Goal: Task Accomplishment & Management: Manage account settings

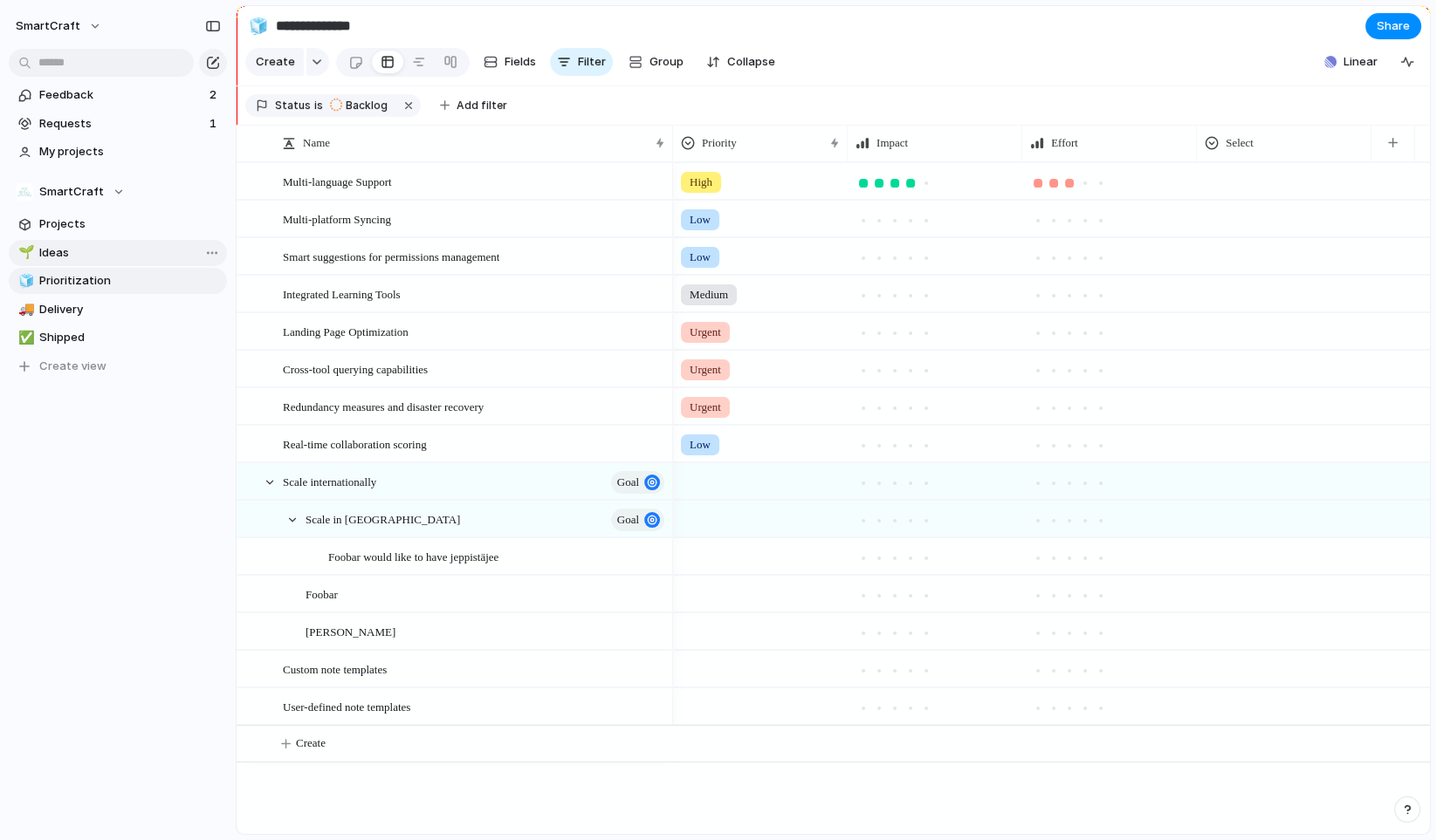
click at [101, 262] on link "🌱 Ideas" at bounding box center [118, 253] width 218 height 27
type input "*****"
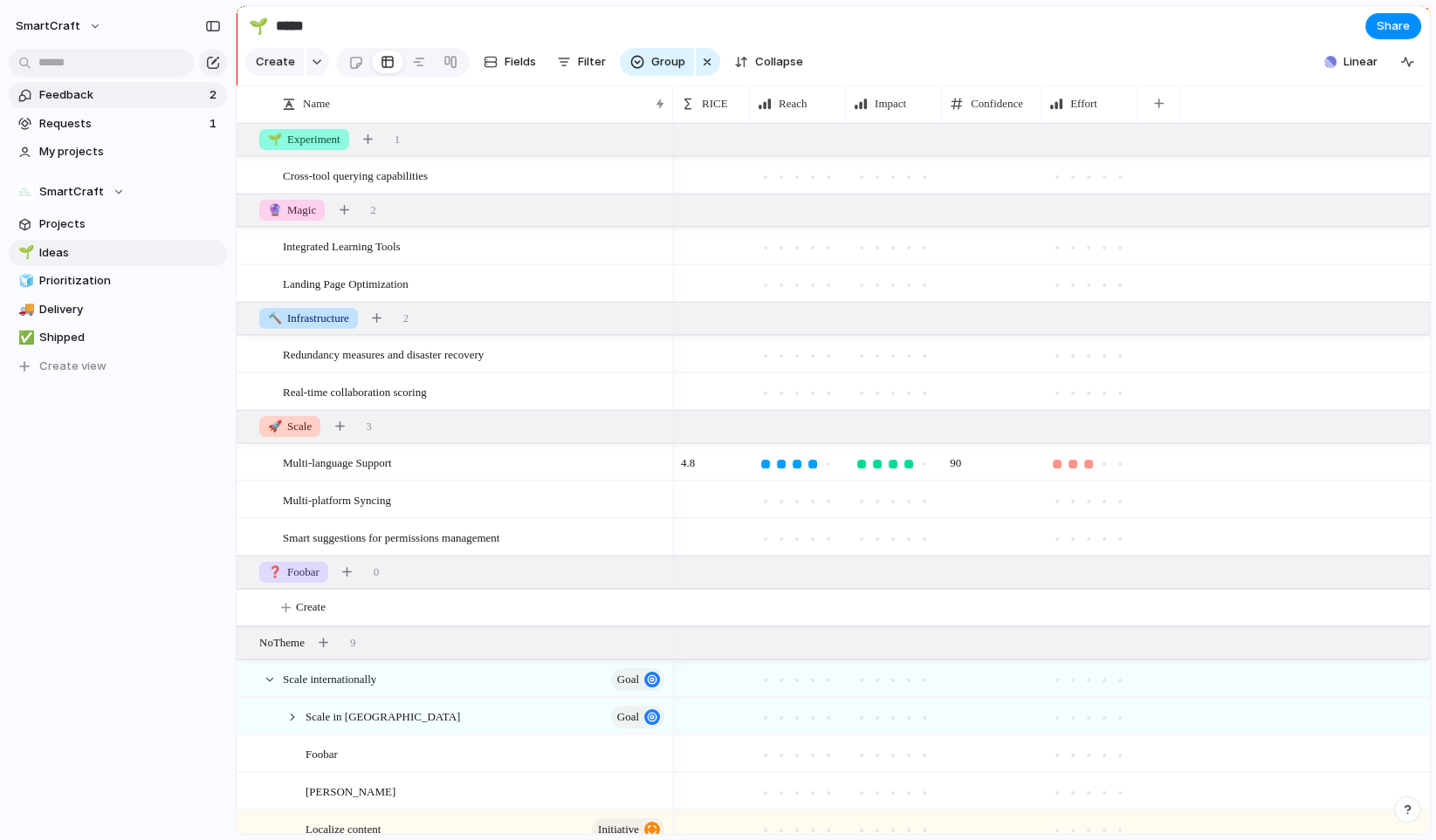
click at [61, 87] on span "Feedback" at bounding box center [122, 94] width 165 height 17
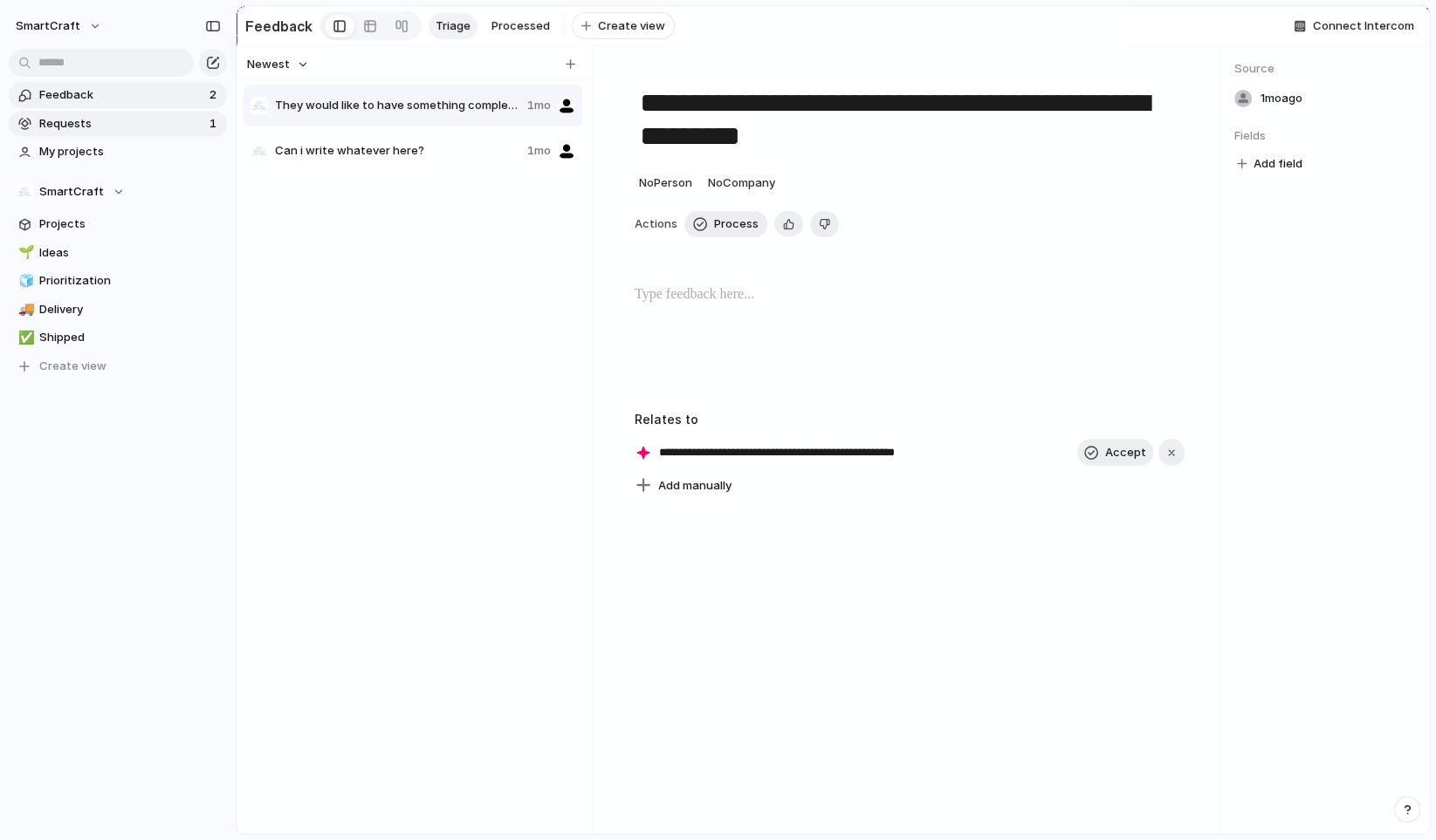
click at [111, 123] on span "Requests" at bounding box center [122, 124] width 165 height 17
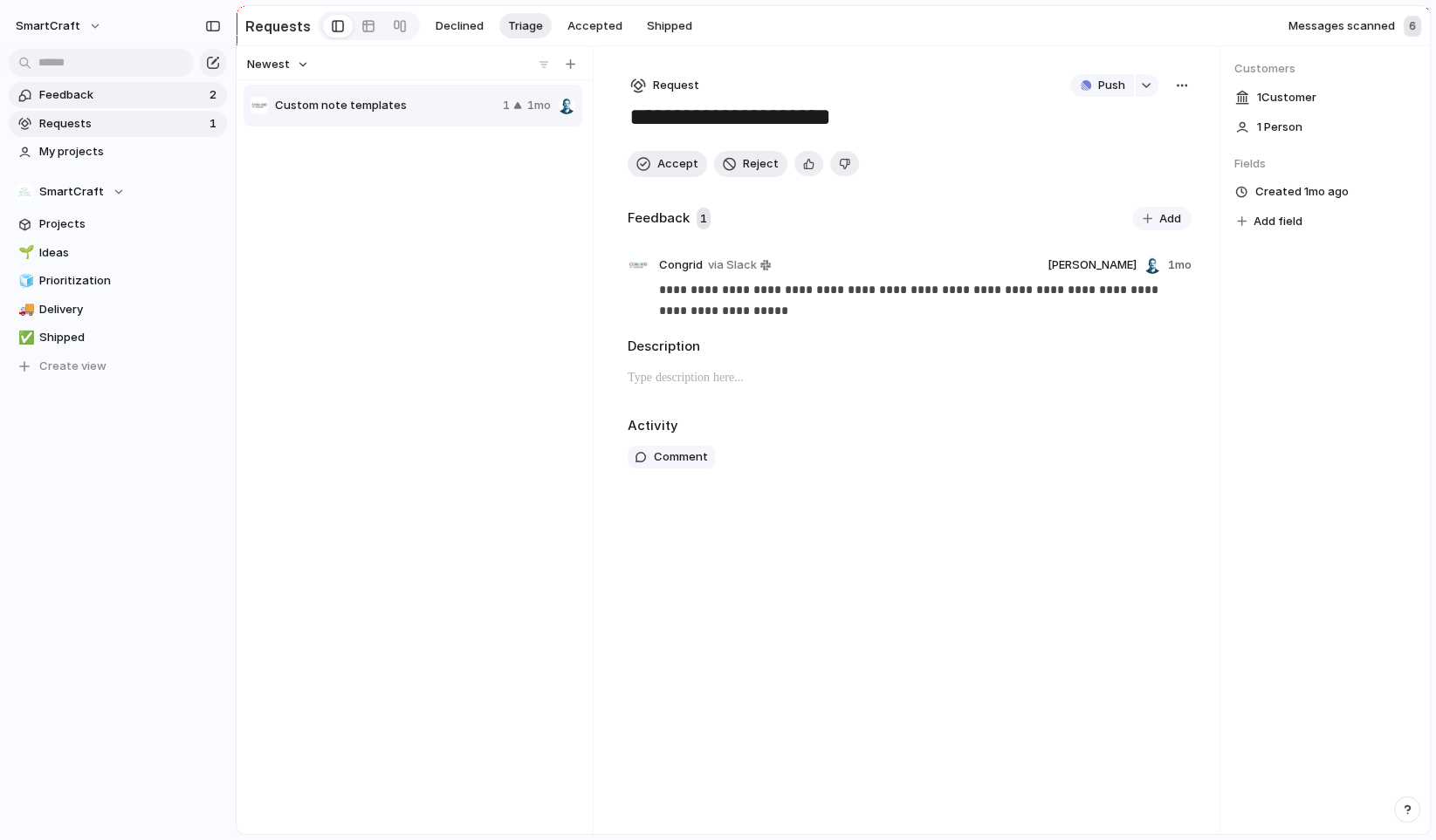
click at [106, 105] on link "Feedback 2" at bounding box center [118, 94] width 218 height 27
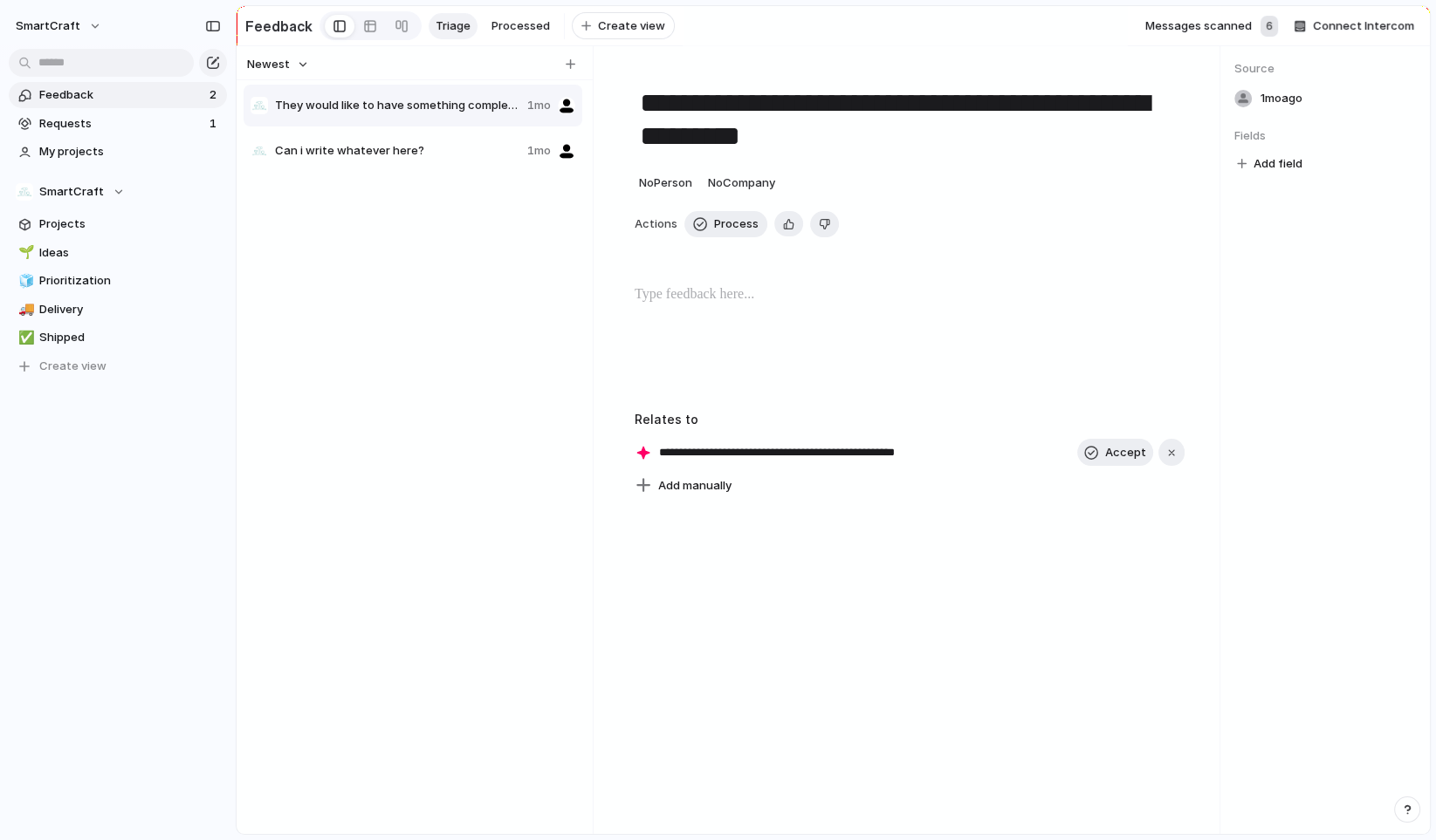
click at [106, 100] on span "Feedback" at bounding box center [122, 94] width 165 height 17
click at [106, 116] on span "Requests" at bounding box center [122, 124] width 165 height 17
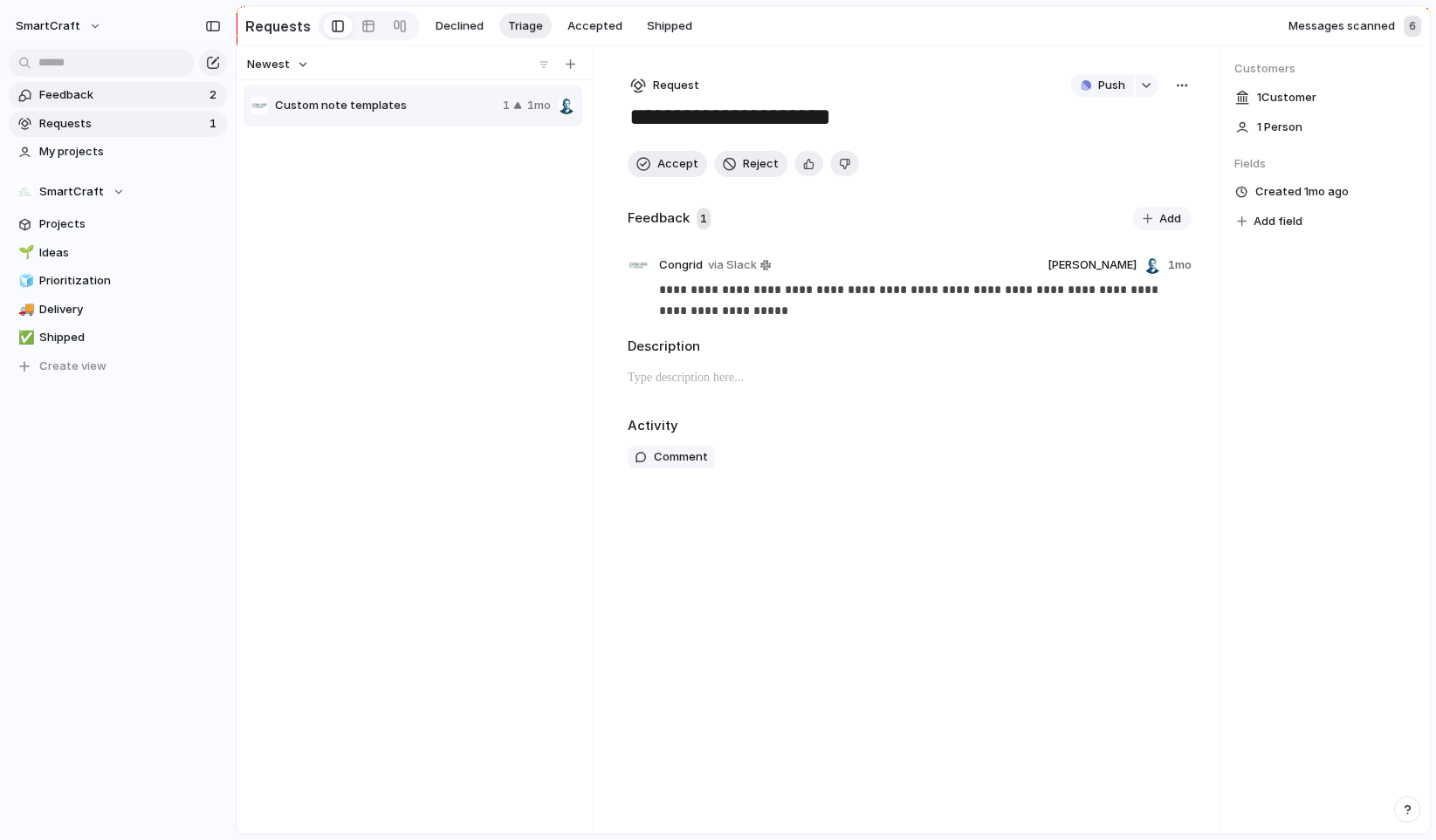
click at [107, 99] on span "Feedback" at bounding box center [122, 94] width 165 height 17
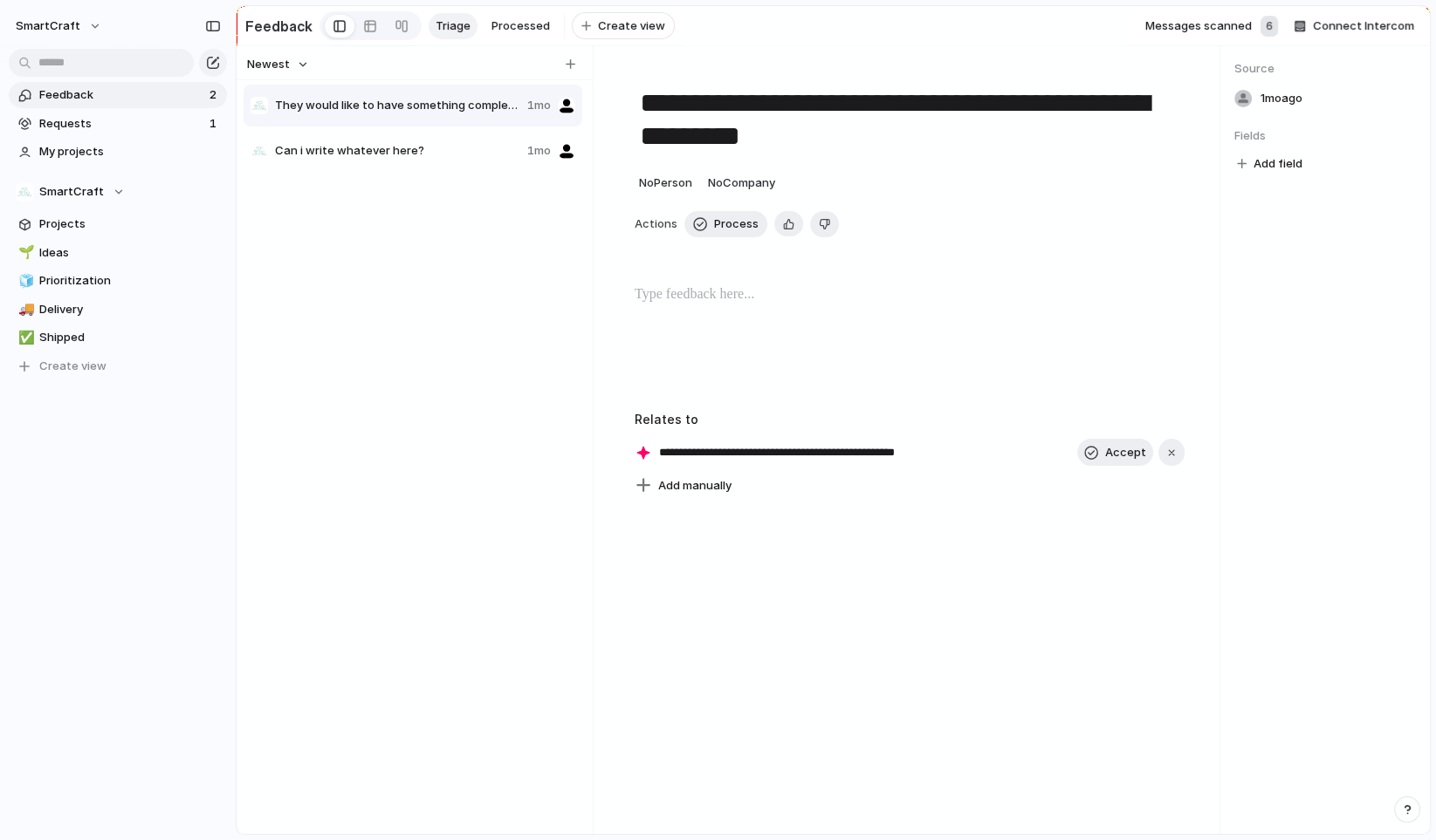
click at [440, 337] on div "They would like to have something completely different 1mo Can i write whatever…" at bounding box center [414, 452] width 342 height 740
click at [119, 119] on span "Requests" at bounding box center [122, 124] width 165 height 17
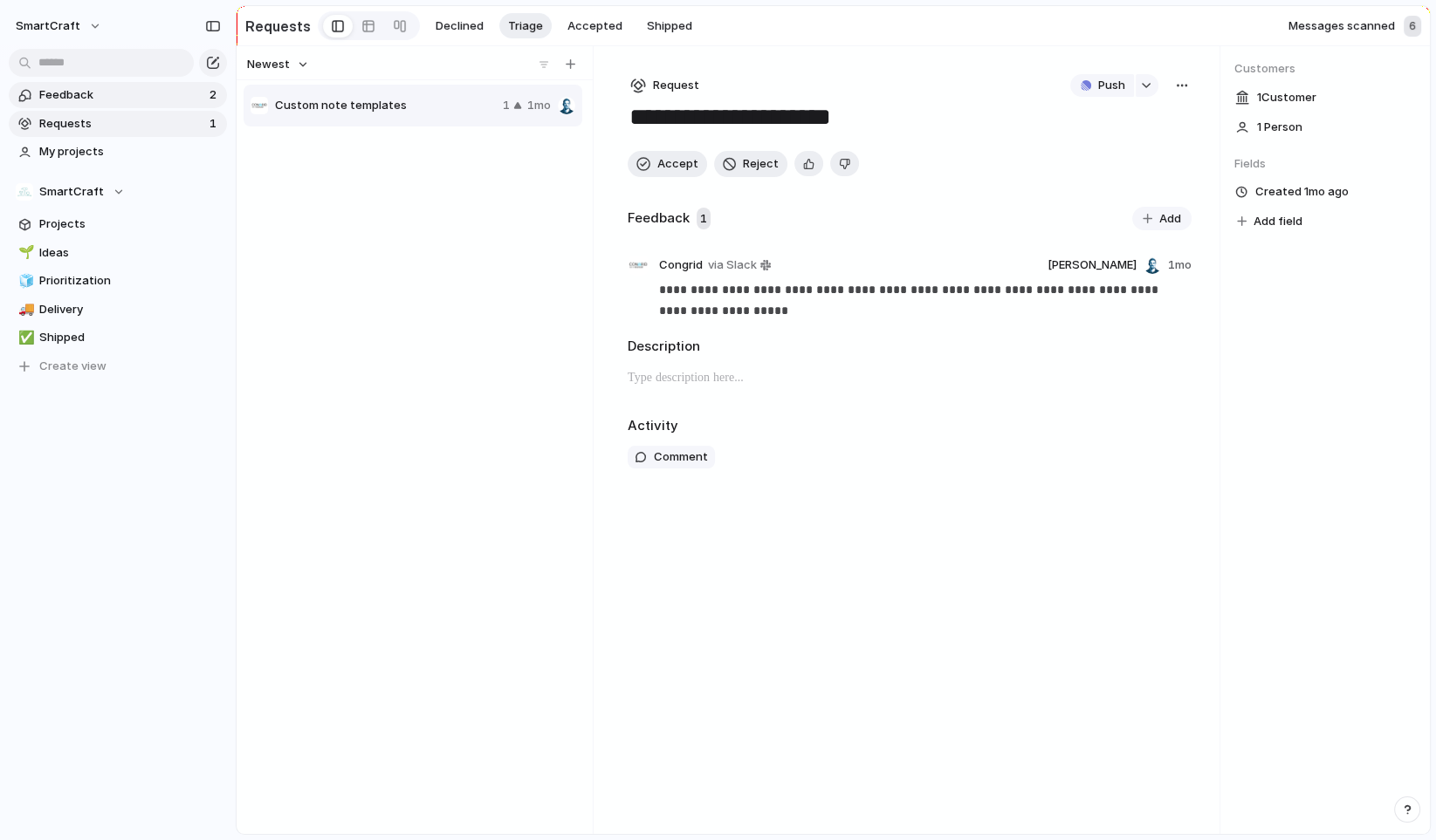
click at [119, 102] on span "Feedback" at bounding box center [122, 94] width 165 height 17
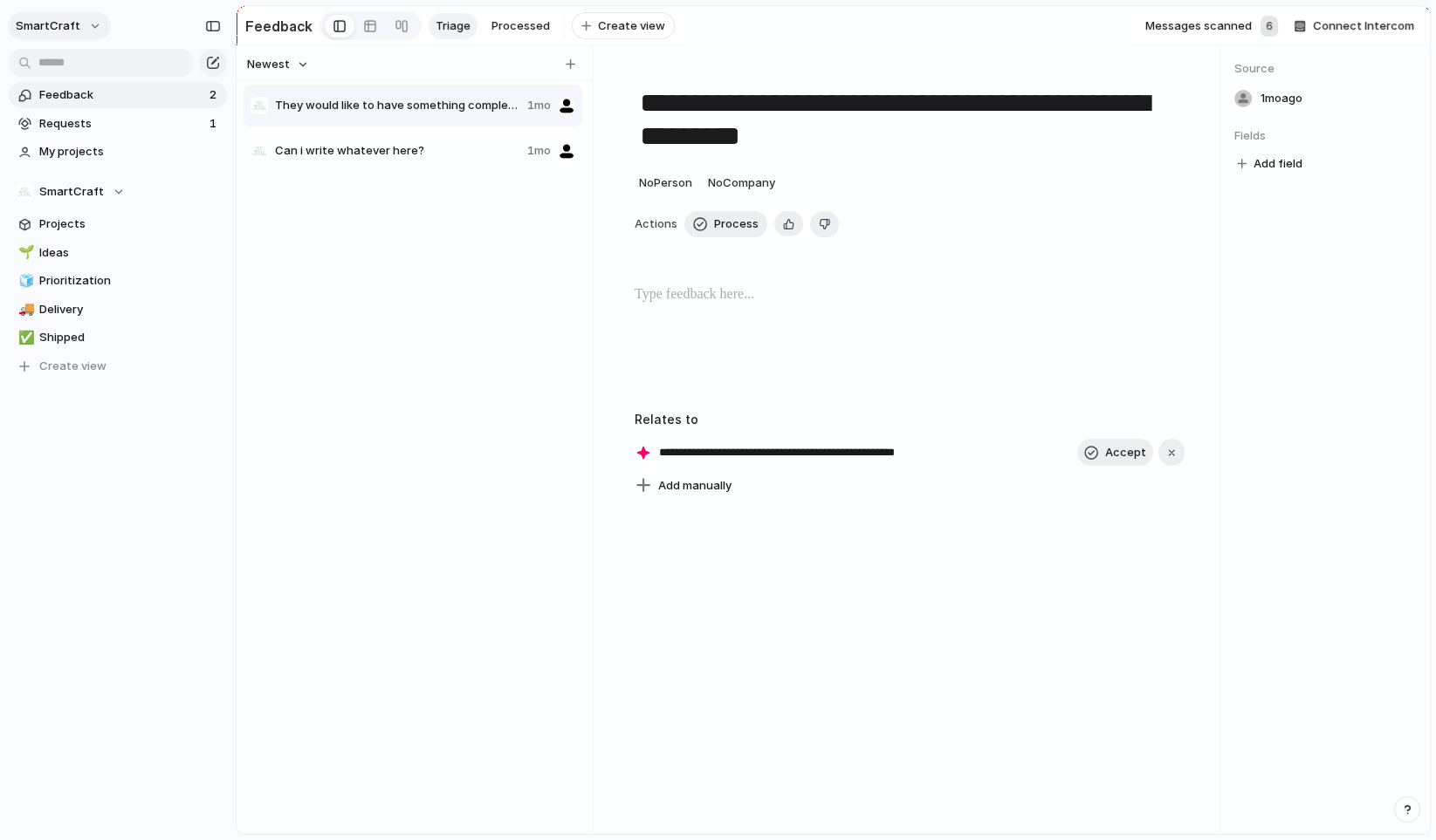
click at [87, 21] on button "SmartCraft" at bounding box center [60, 26] width 103 height 28
click at [81, 63] on span "Settings" at bounding box center [64, 65] width 48 height 17
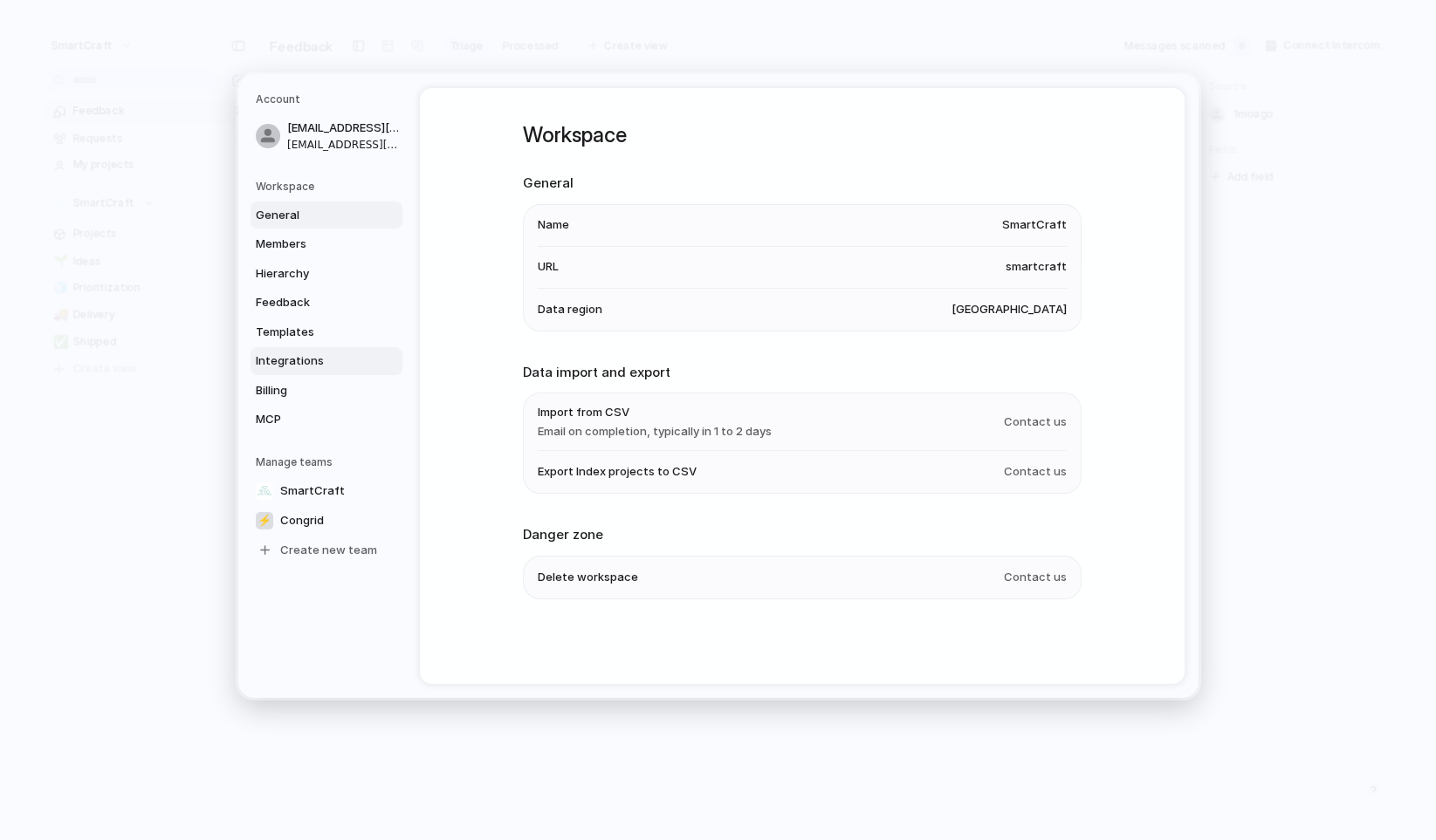
click at [311, 351] on link "Integrations" at bounding box center [327, 361] width 152 height 28
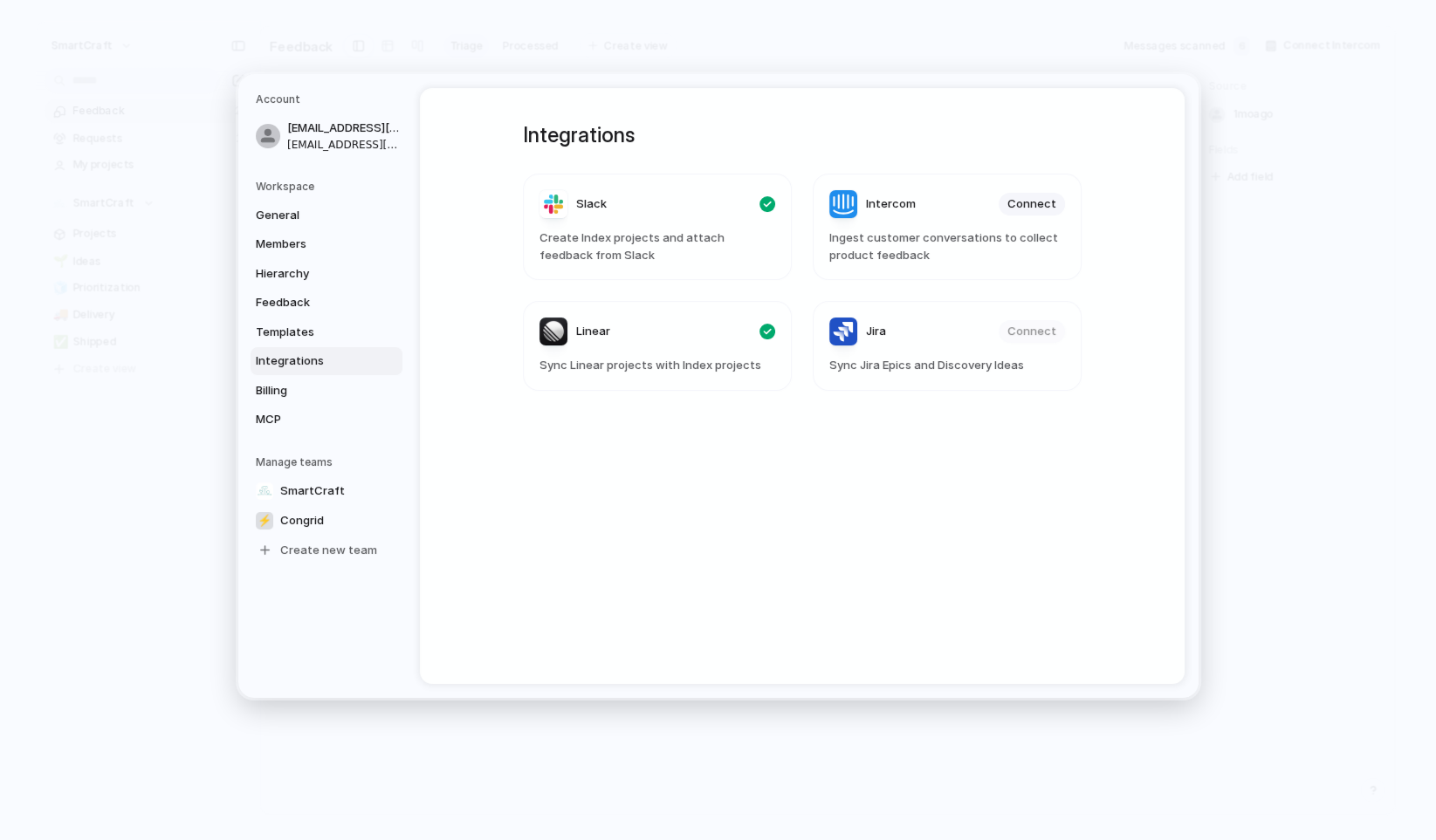
click at [658, 534] on div "Integrations Slack Create Index projects and attach feedback from Slack Interco…" at bounding box center [803, 386] width 622 height 596
click at [291, 328] on span "Templates" at bounding box center [312, 332] width 112 height 17
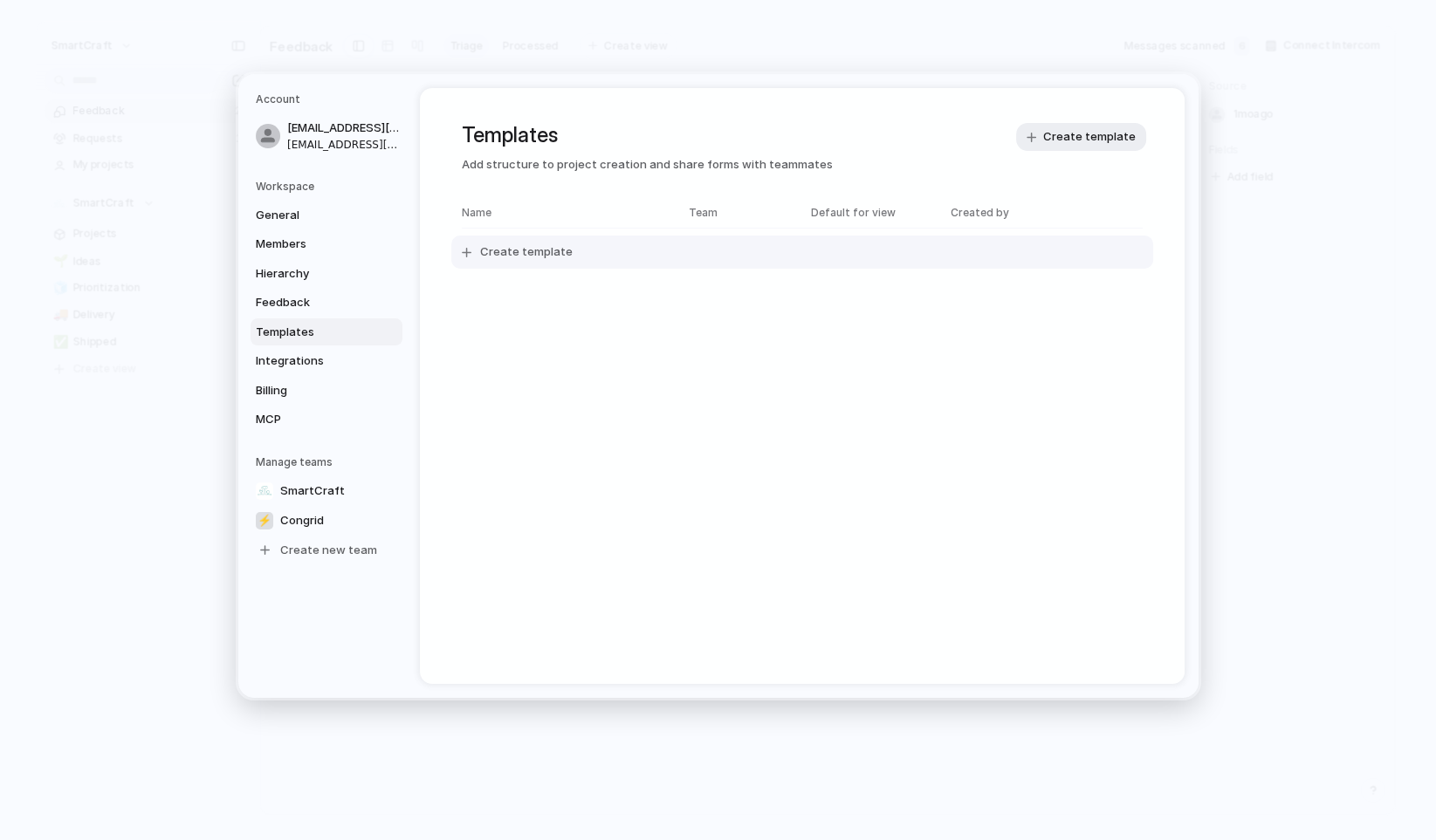
click at [540, 259] on span "Create template" at bounding box center [526, 252] width 93 height 17
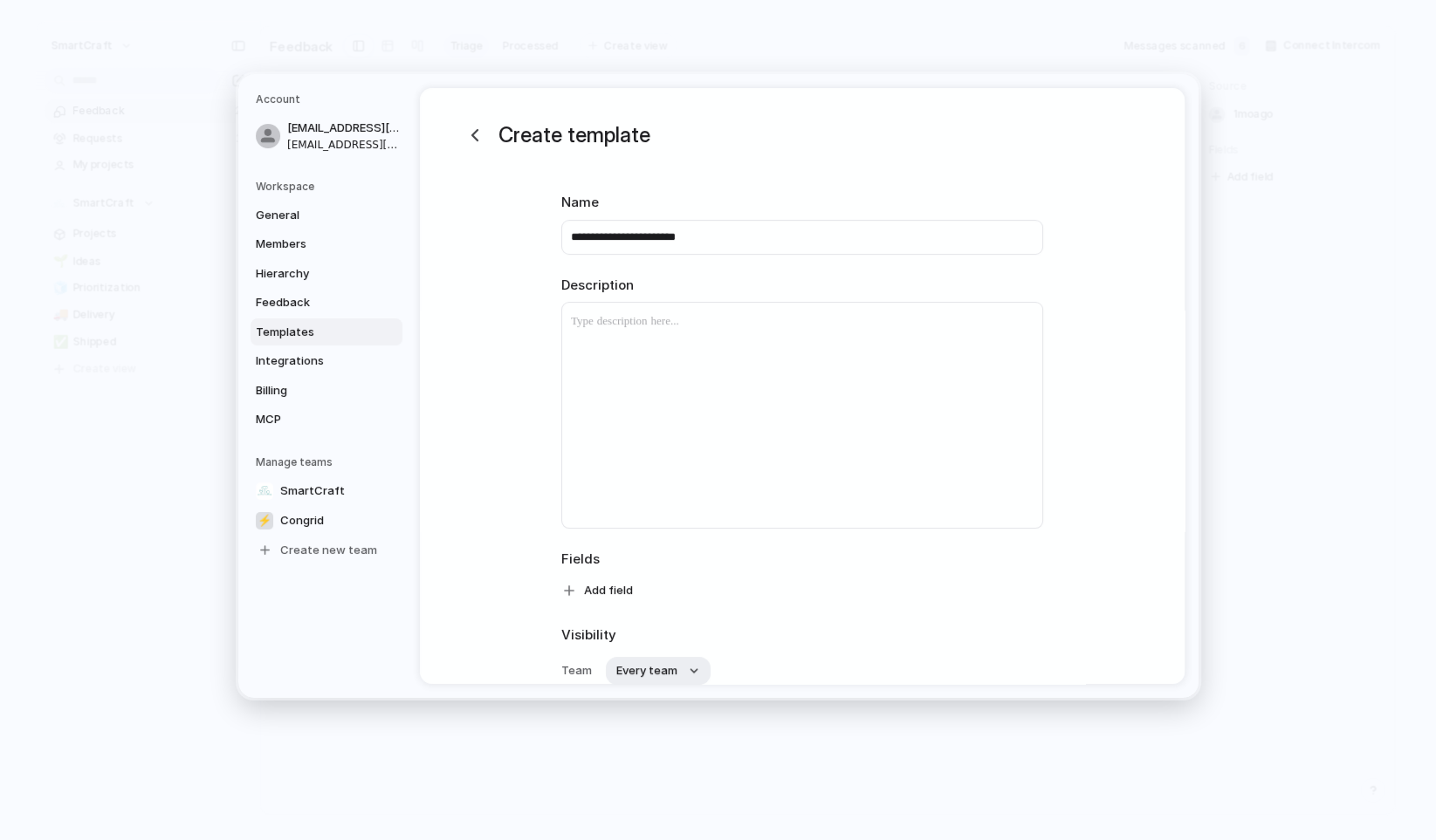
drag, startPoint x: 655, startPoint y: 234, endPoint x: 524, endPoint y: 232, distance: 131.0
click at [524, 234] on div "**********" at bounding box center [803, 461] width 765 height 747
type input "**********"
click at [591, 359] on div at bounding box center [802, 414] width 480 height 225
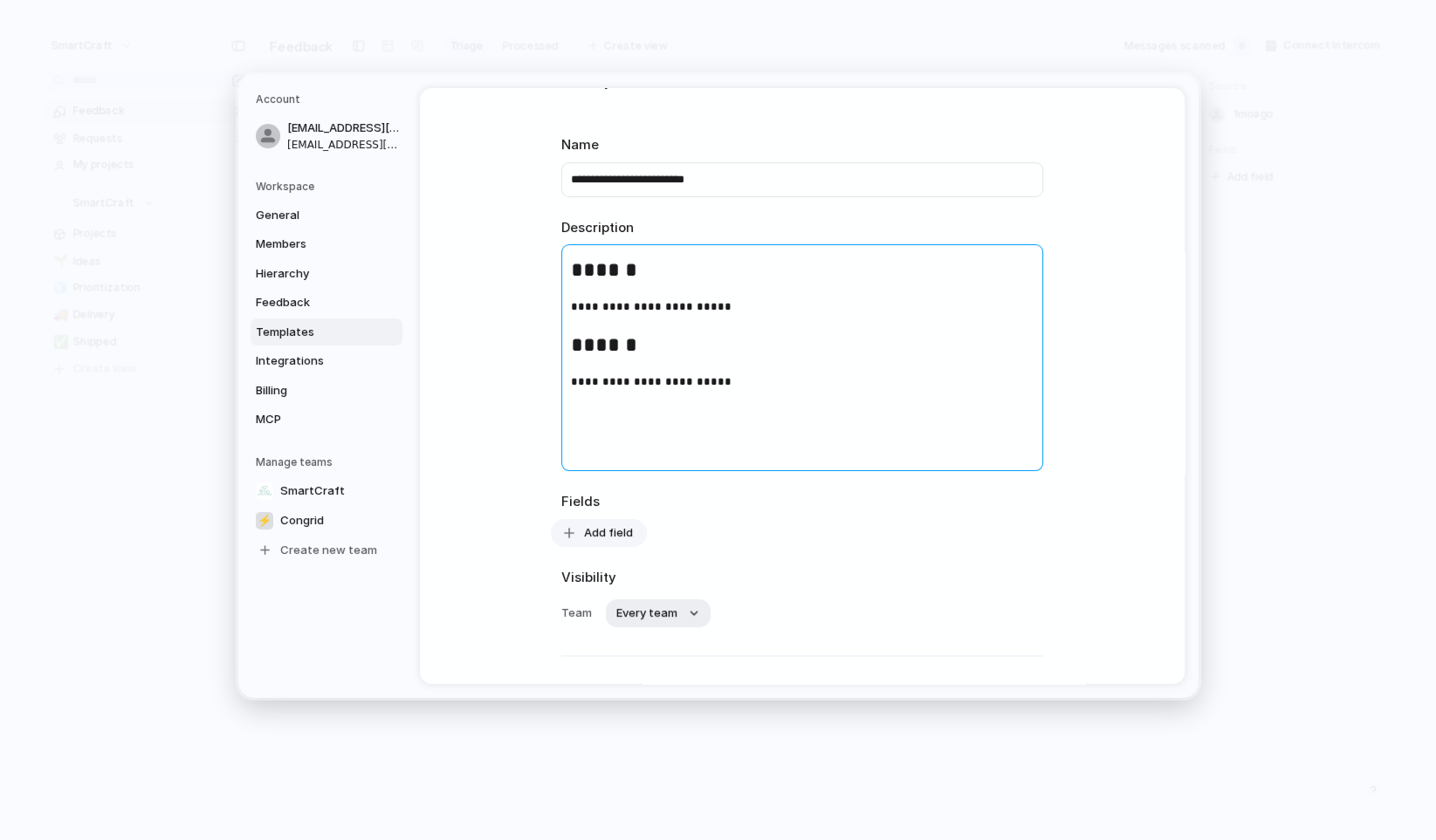
scroll to position [73, 0]
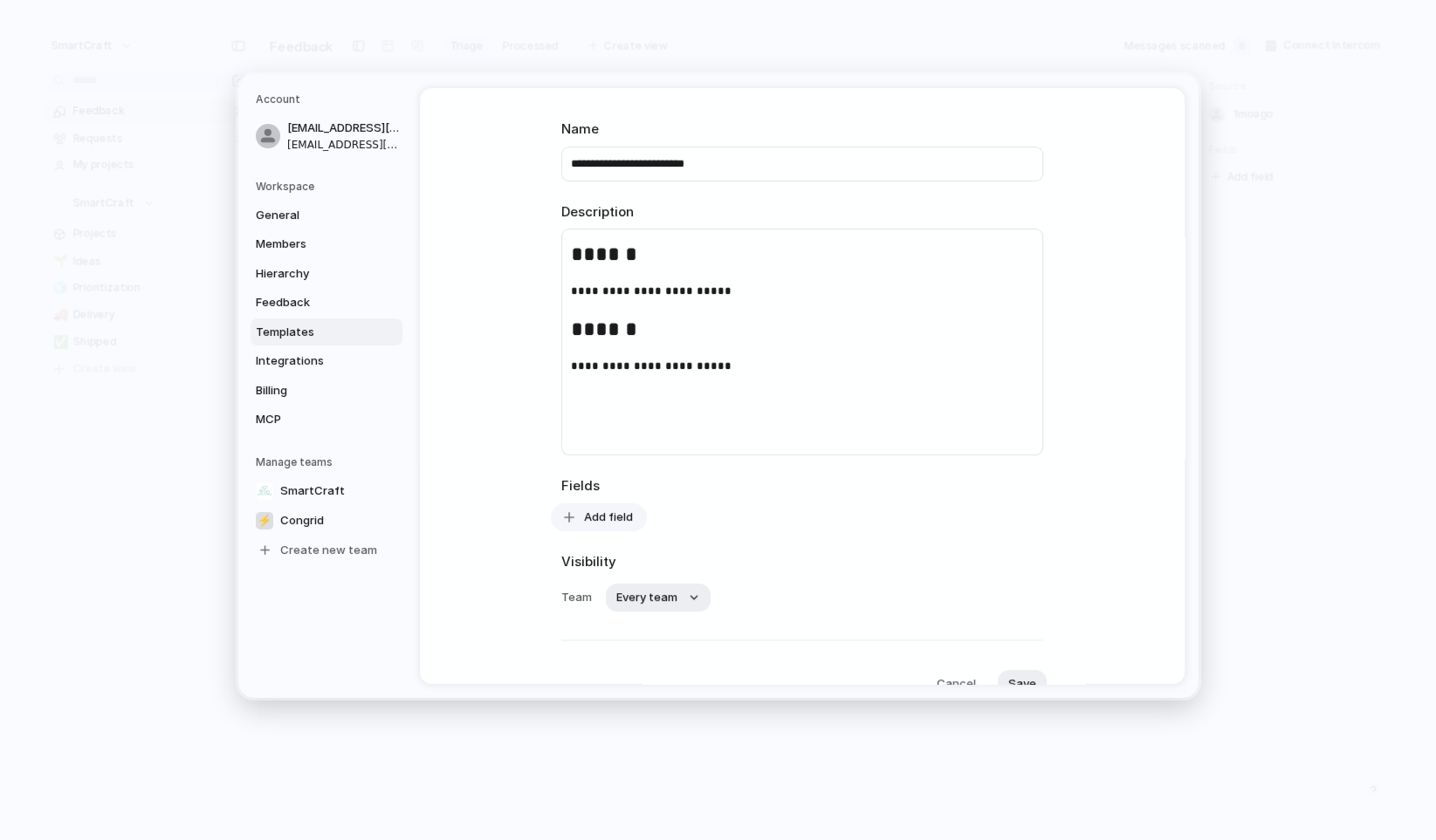
click at [601, 507] on button "Add field" at bounding box center [598, 517] width 96 height 28
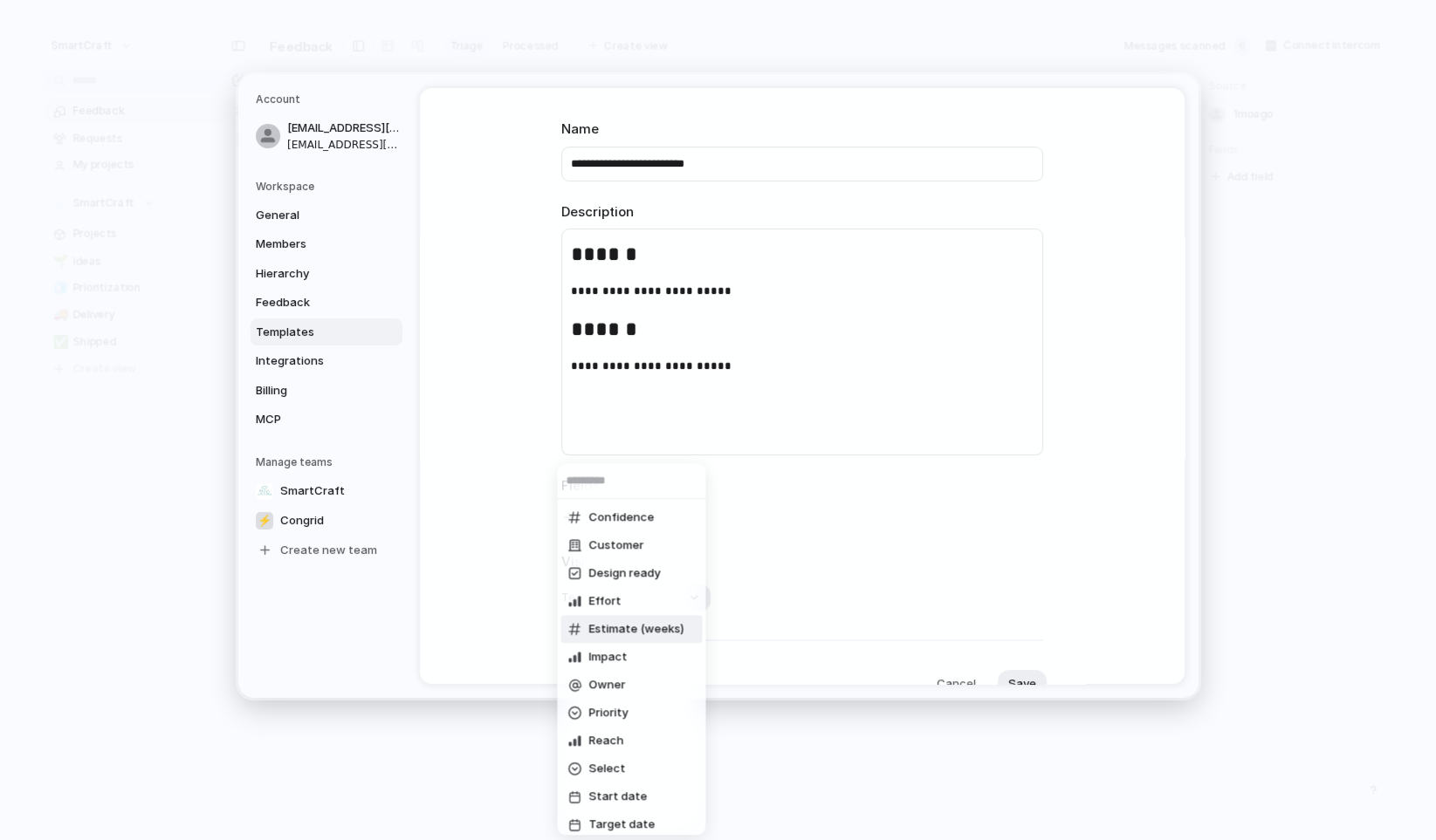
scroll to position [35, 0]
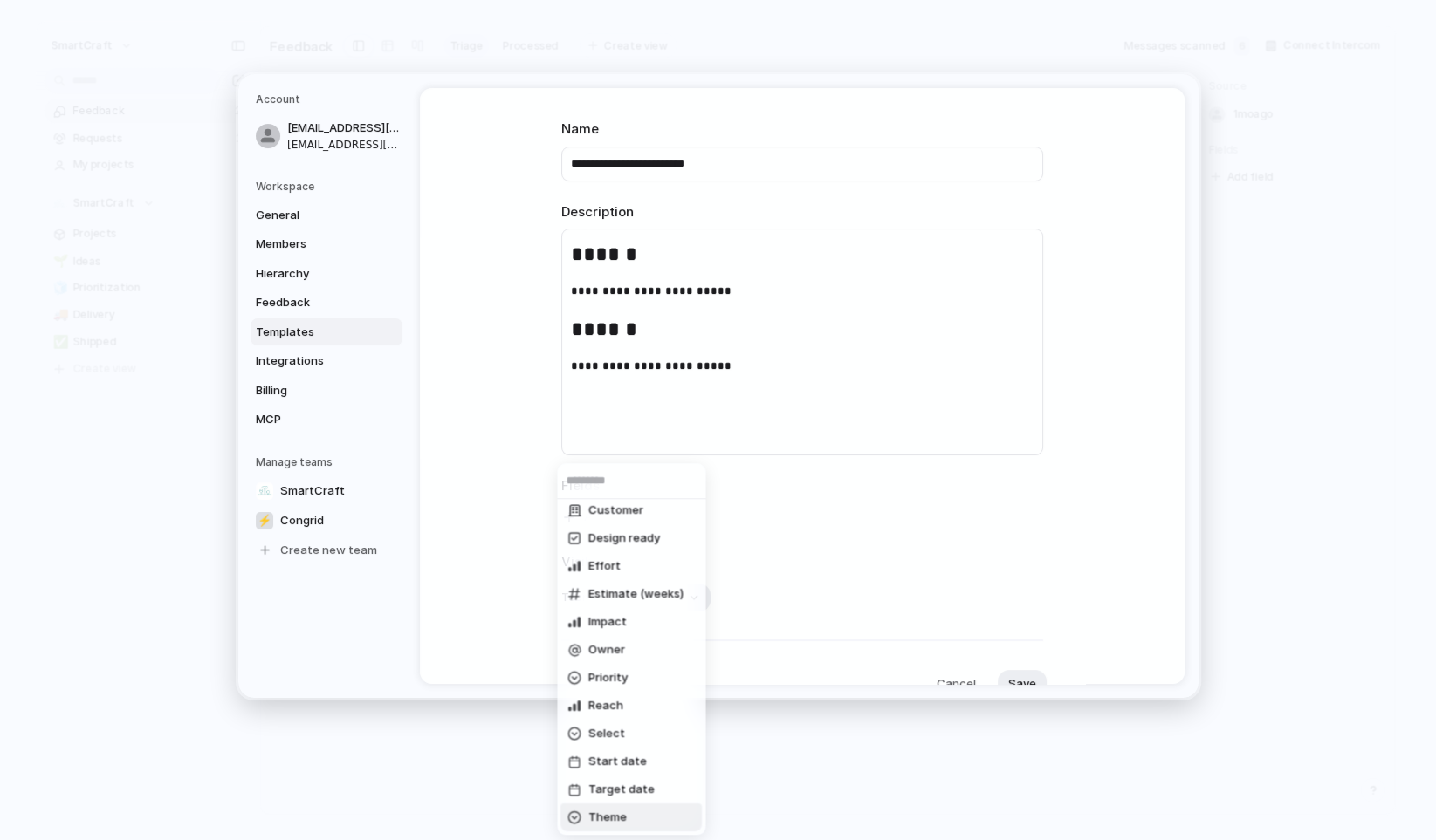
click at [634, 811] on li "Theme" at bounding box center [631, 817] width 141 height 28
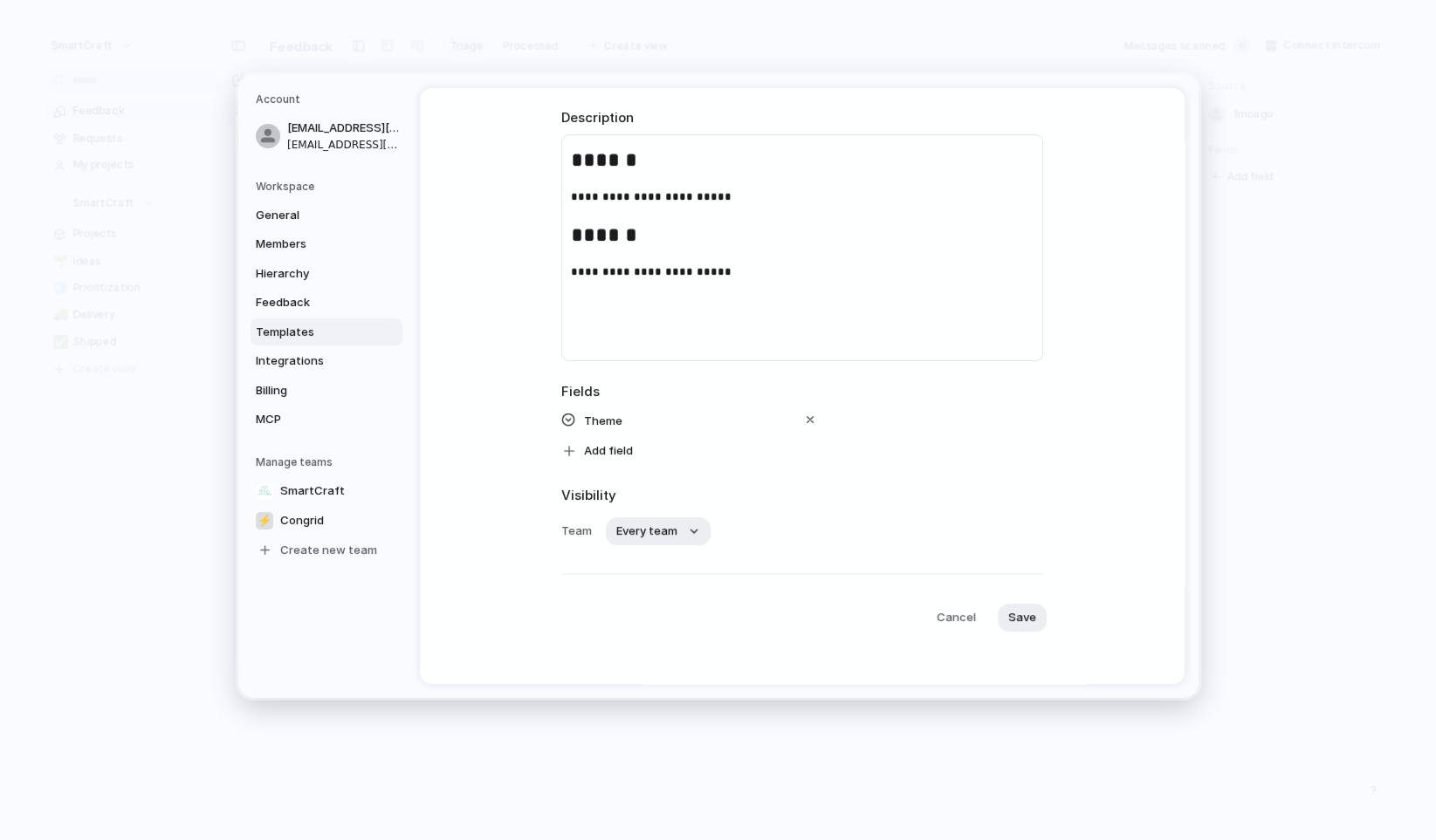
scroll to position [178, 0]
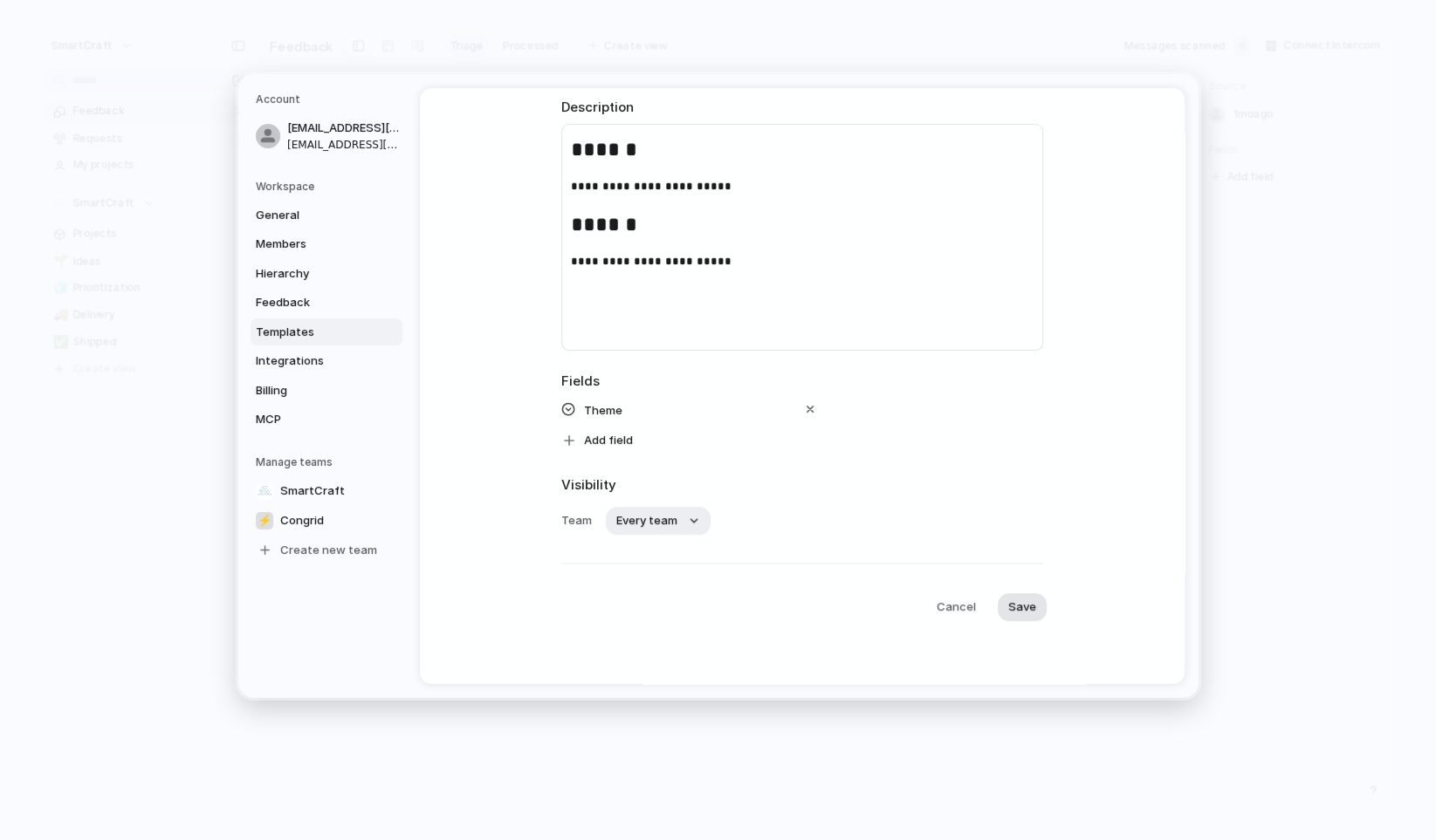
click at [1008, 603] on span "Save" at bounding box center [1022, 607] width 28 height 17
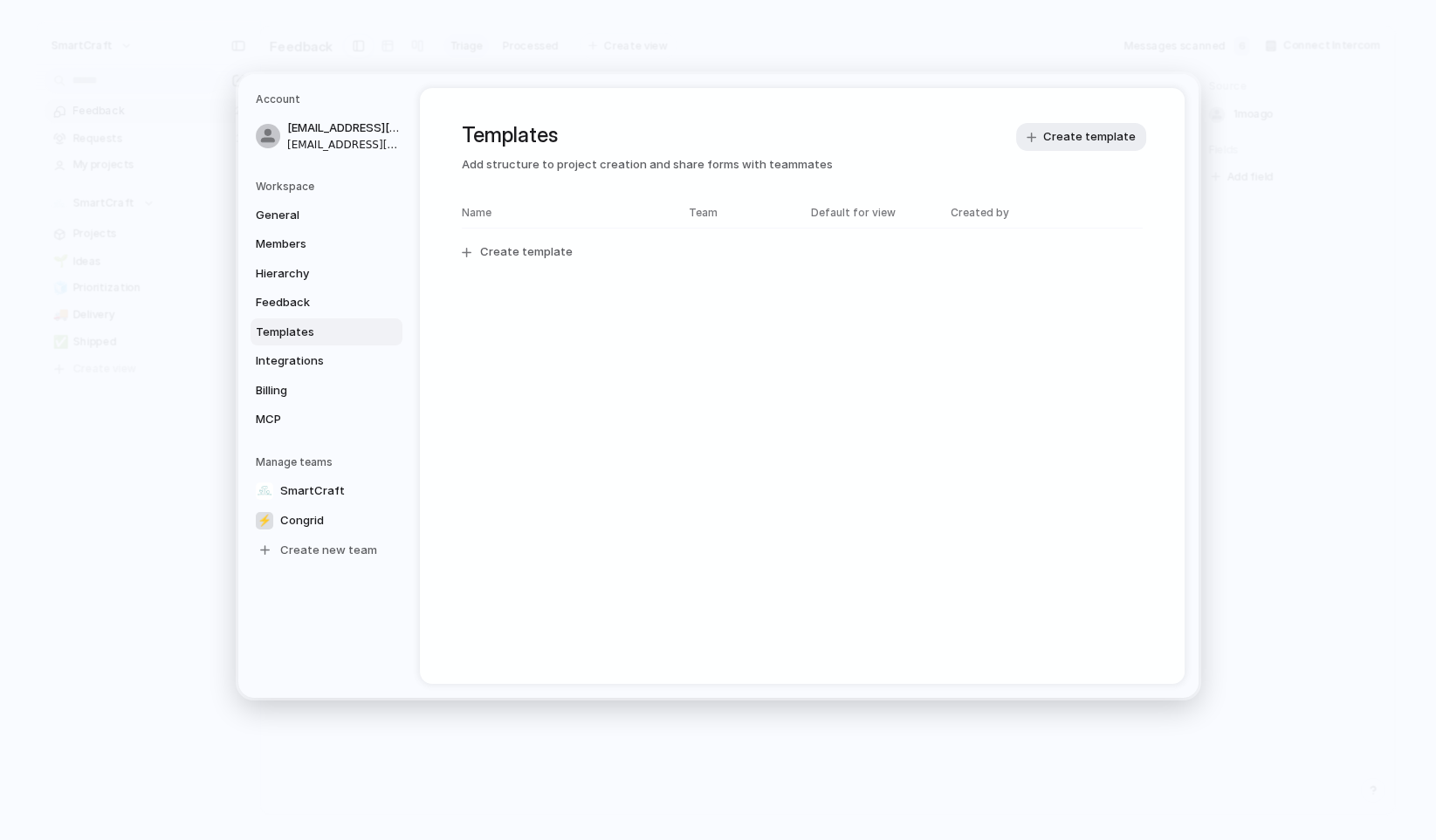
scroll to position [0, 0]
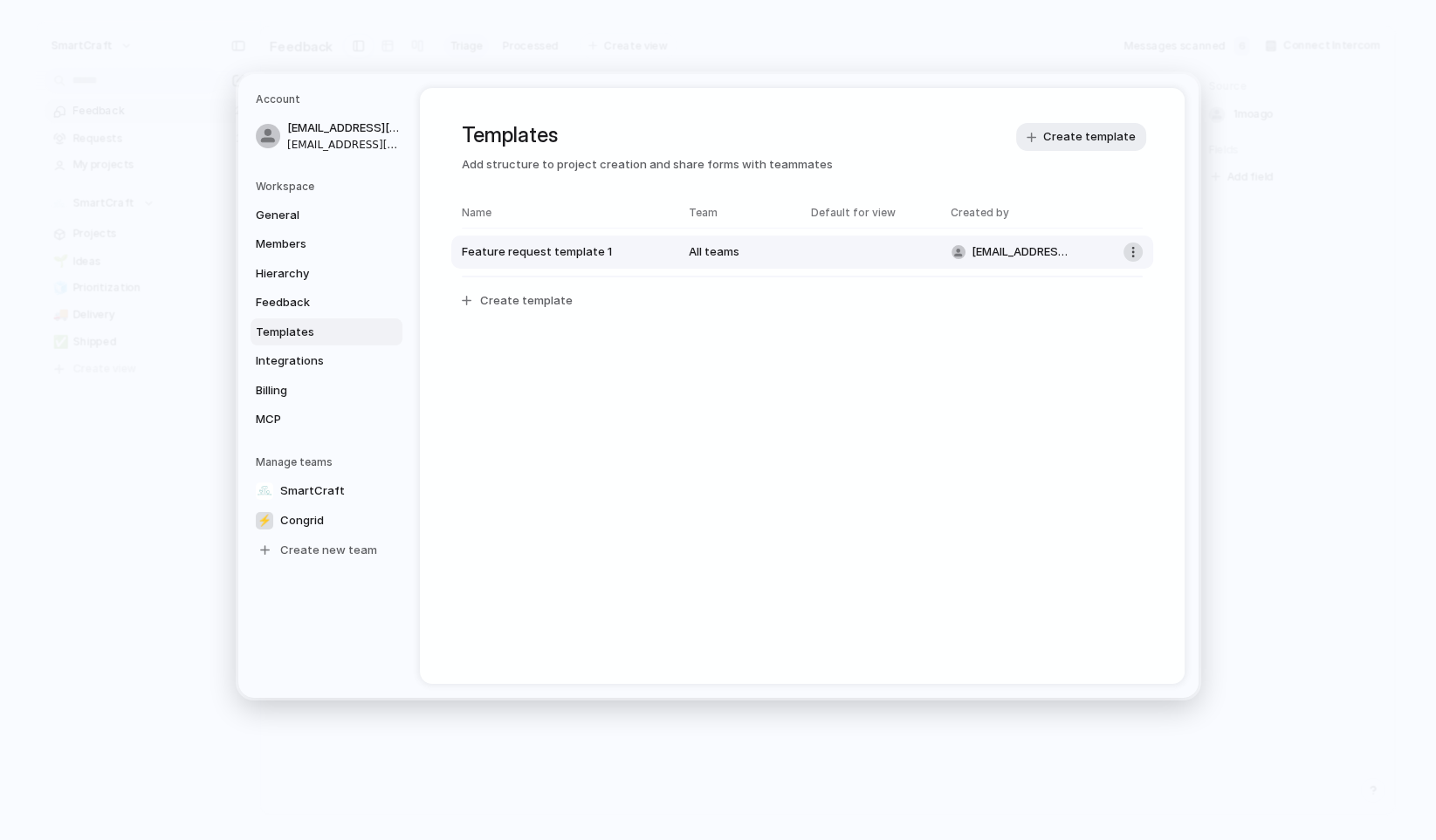
click at [1124, 252] on button "button" at bounding box center [1133, 252] width 19 height 19
click at [897, 394] on div "Delete template" at bounding box center [718, 420] width 1436 height 840
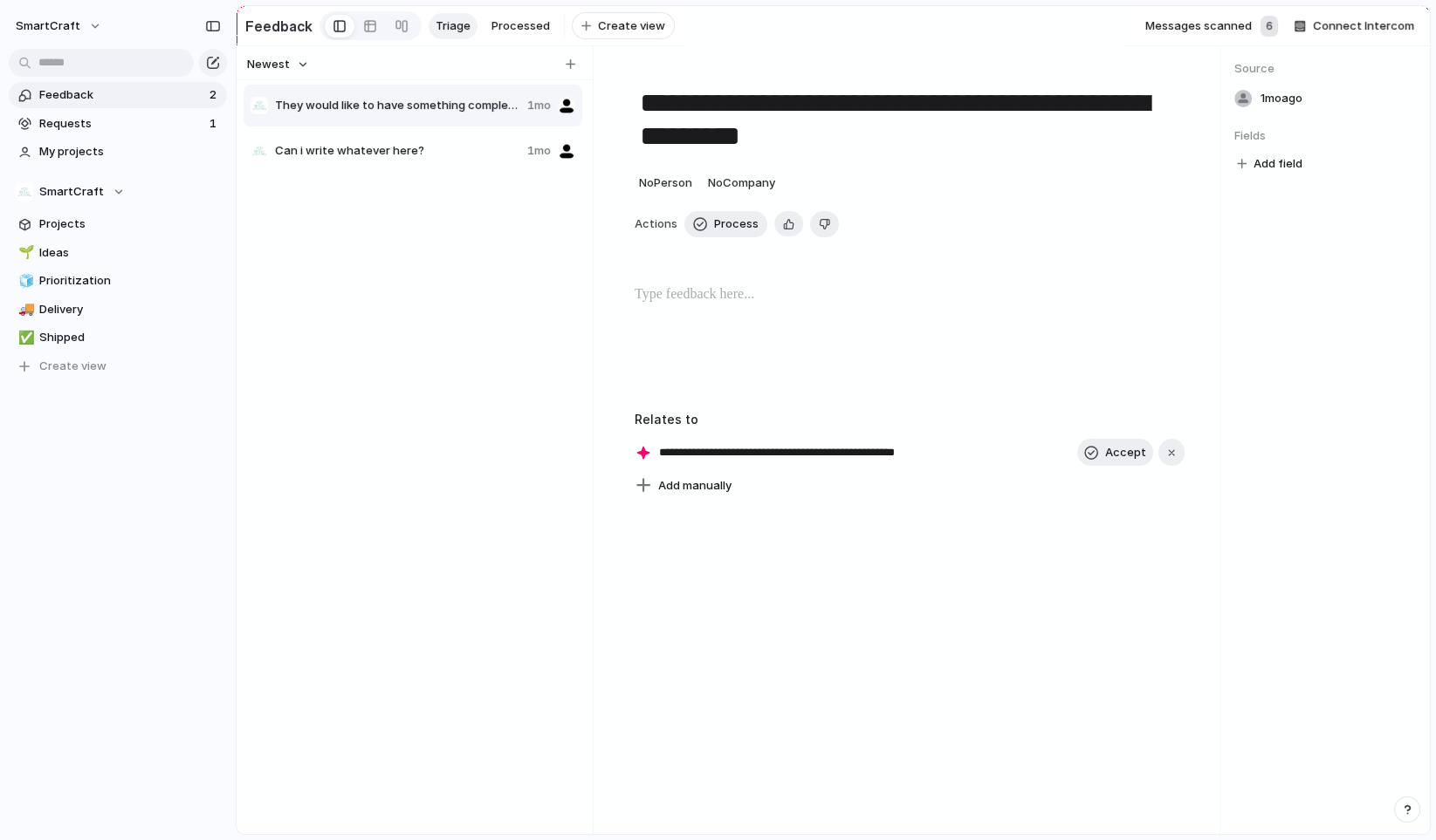
click at [406, 296] on div "They would like to have something completely different 1mo Can i write whatever…" at bounding box center [414, 452] width 342 height 740
click at [106, 102] on span "Feedback" at bounding box center [122, 94] width 165 height 17
click at [100, 121] on span "Requests" at bounding box center [122, 124] width 165 height 17
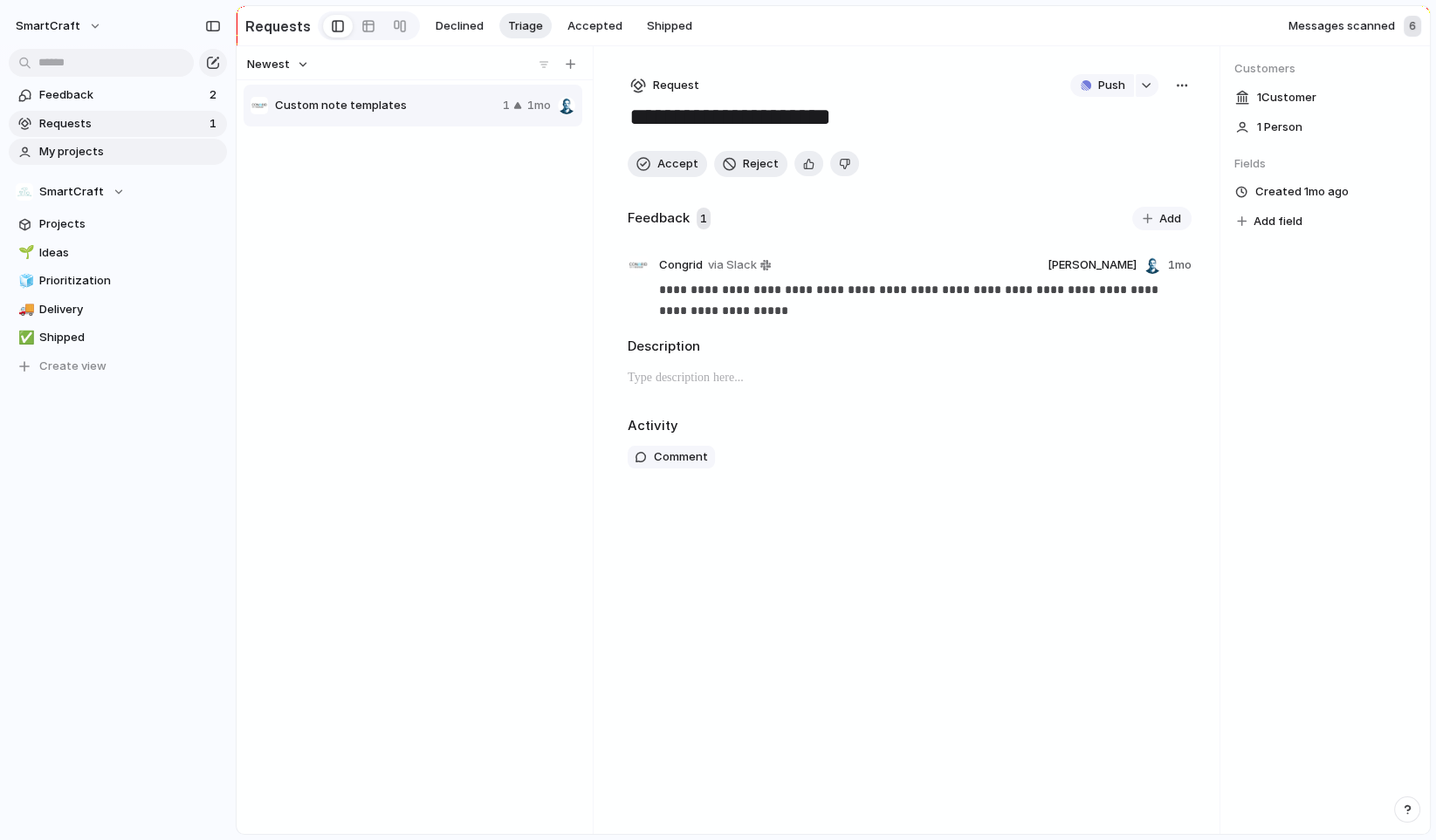
click at [107, 142] on link "My projects" at bounding box center [118, 151] width 218 height 27
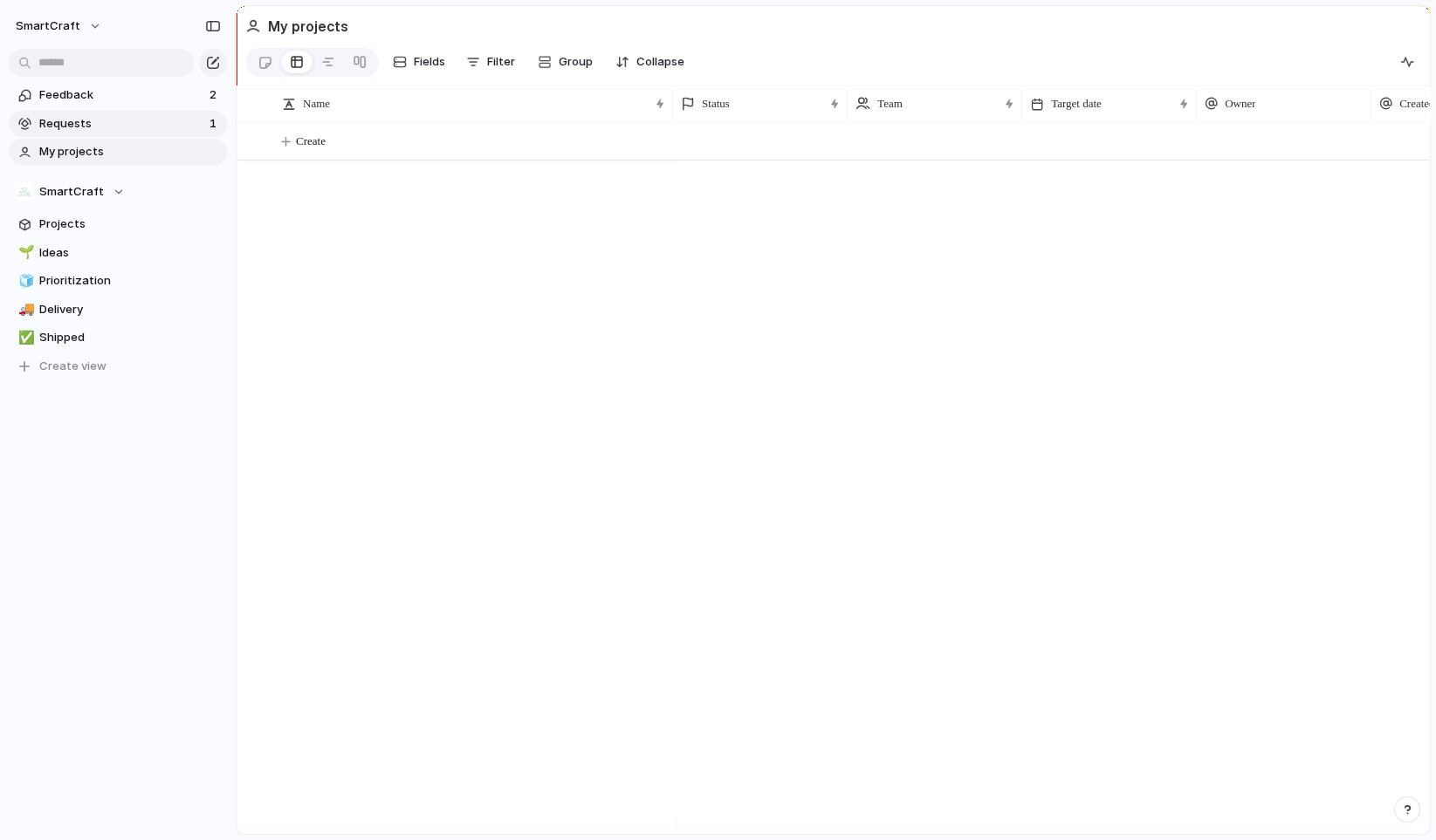
click at [115, 115] on link "Requests 1" at bounding box center [118, 124] width 218 height 27
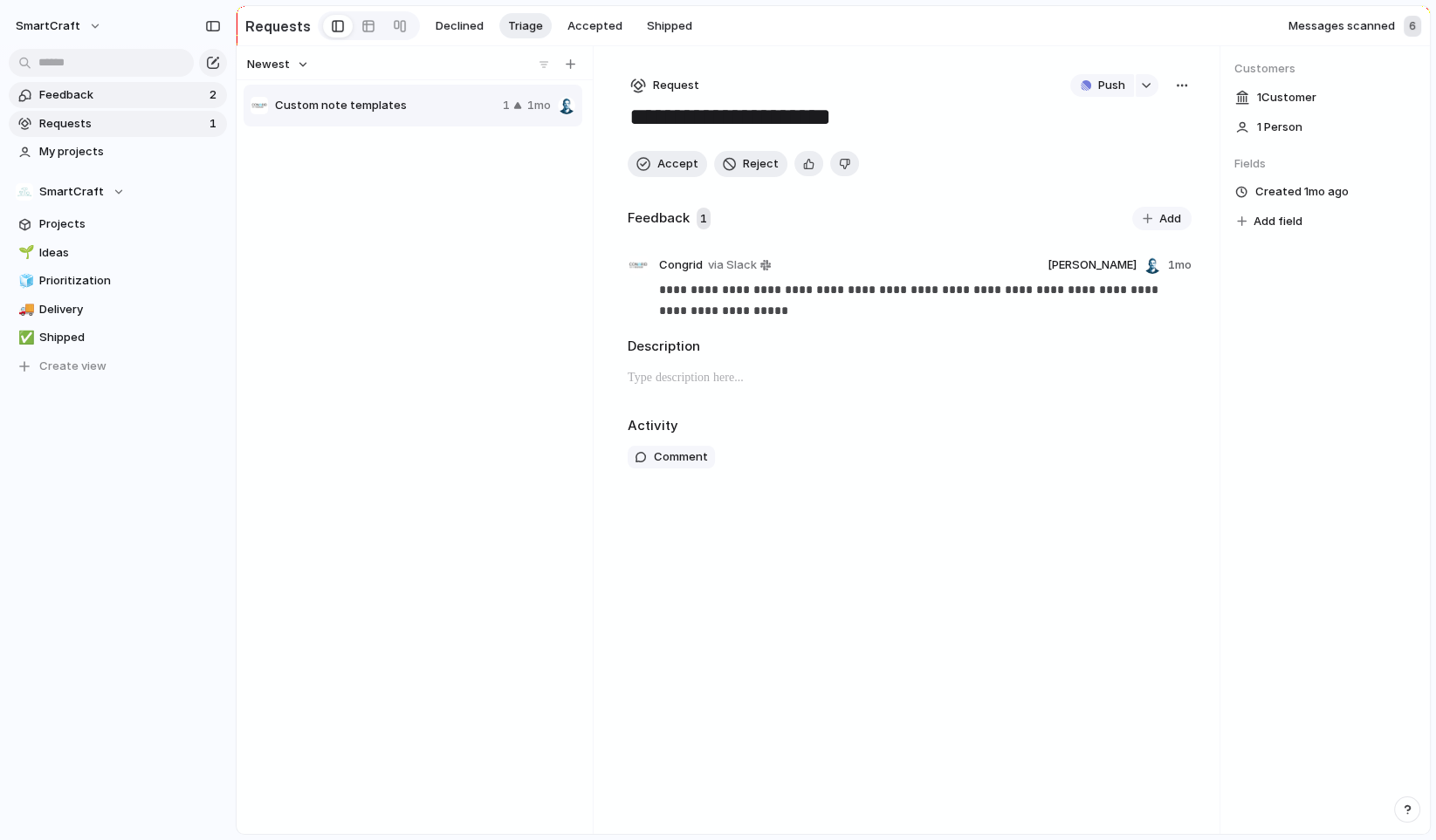
click at [117, 97] on span "Feedback" at bounding box center [122, 94] width 165 height 17
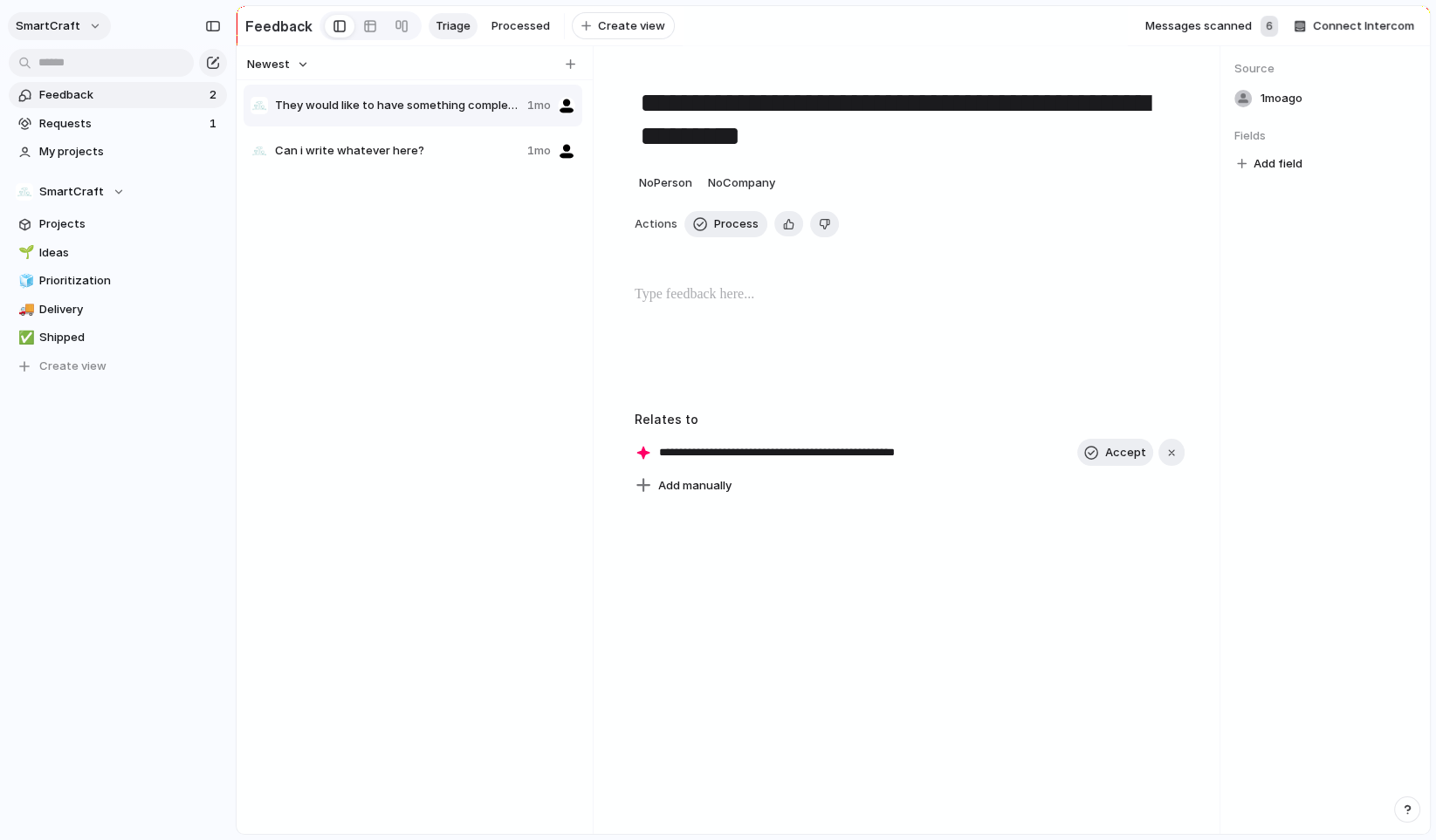
click at [44, 22] on span "SmartCraft" at bounding box center [48, 26] width 64 height 17
click at [94, 73] on li "Settings" at bounding box center [84, 65] width 145 height 28
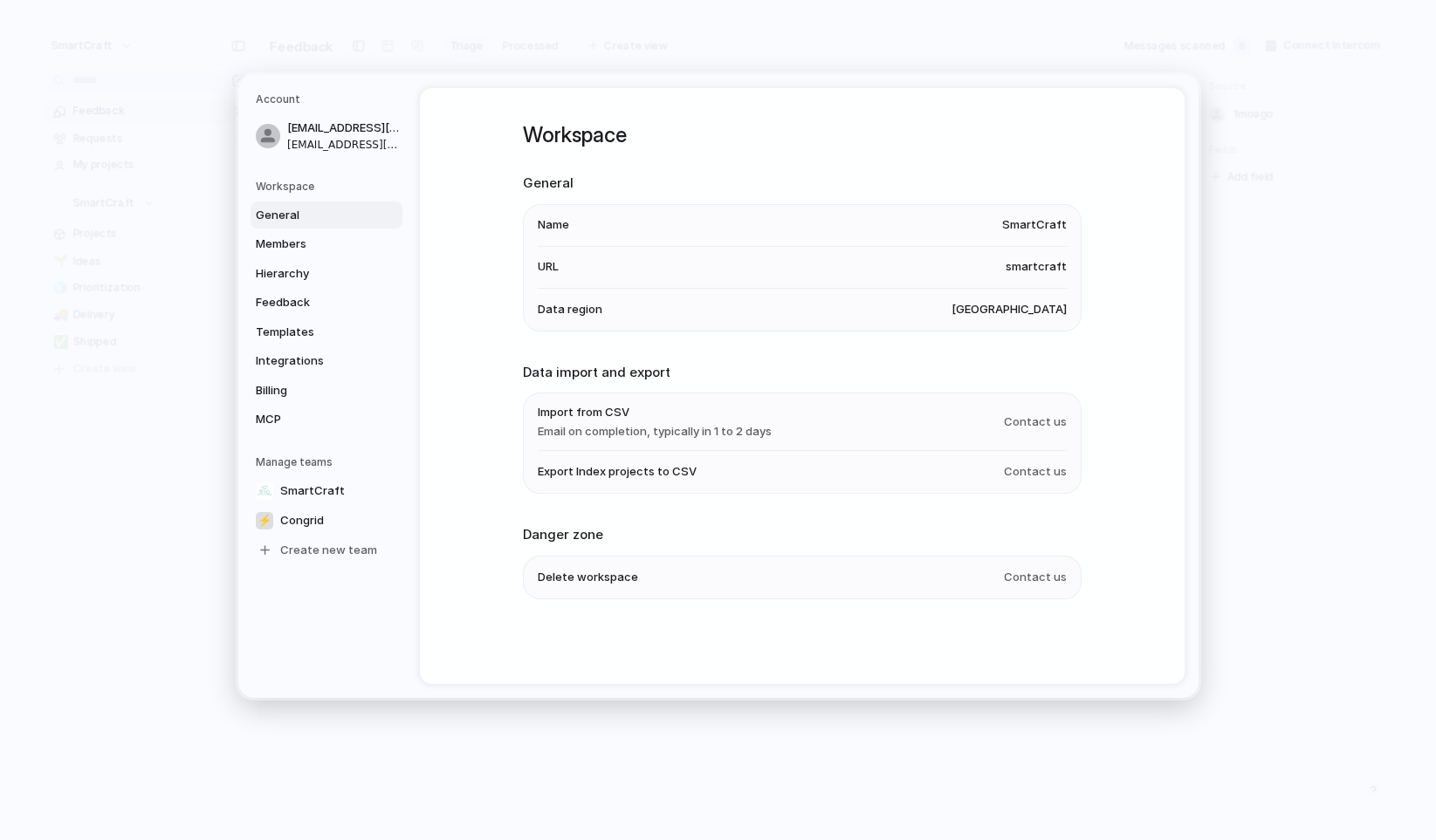
click at [641, 331] on ul "Name SmartCraft URL smartcraft Data region United States" at bounding box center [802, 268] width 559 height 127
click at [1041, 310] on span "[GEOGRAPHIC_DATA]" at bounding box center [1009, 309] width 116 height 17
drag, startPoint x: 1043, startPoint y: 310, endPoint x: 996, endPoint y: 310, distance: 47.0
click at [996, 310] on span "[GEOGRAPHIC_DATA]" at bounding box center [1009, 309] width 116 height 17
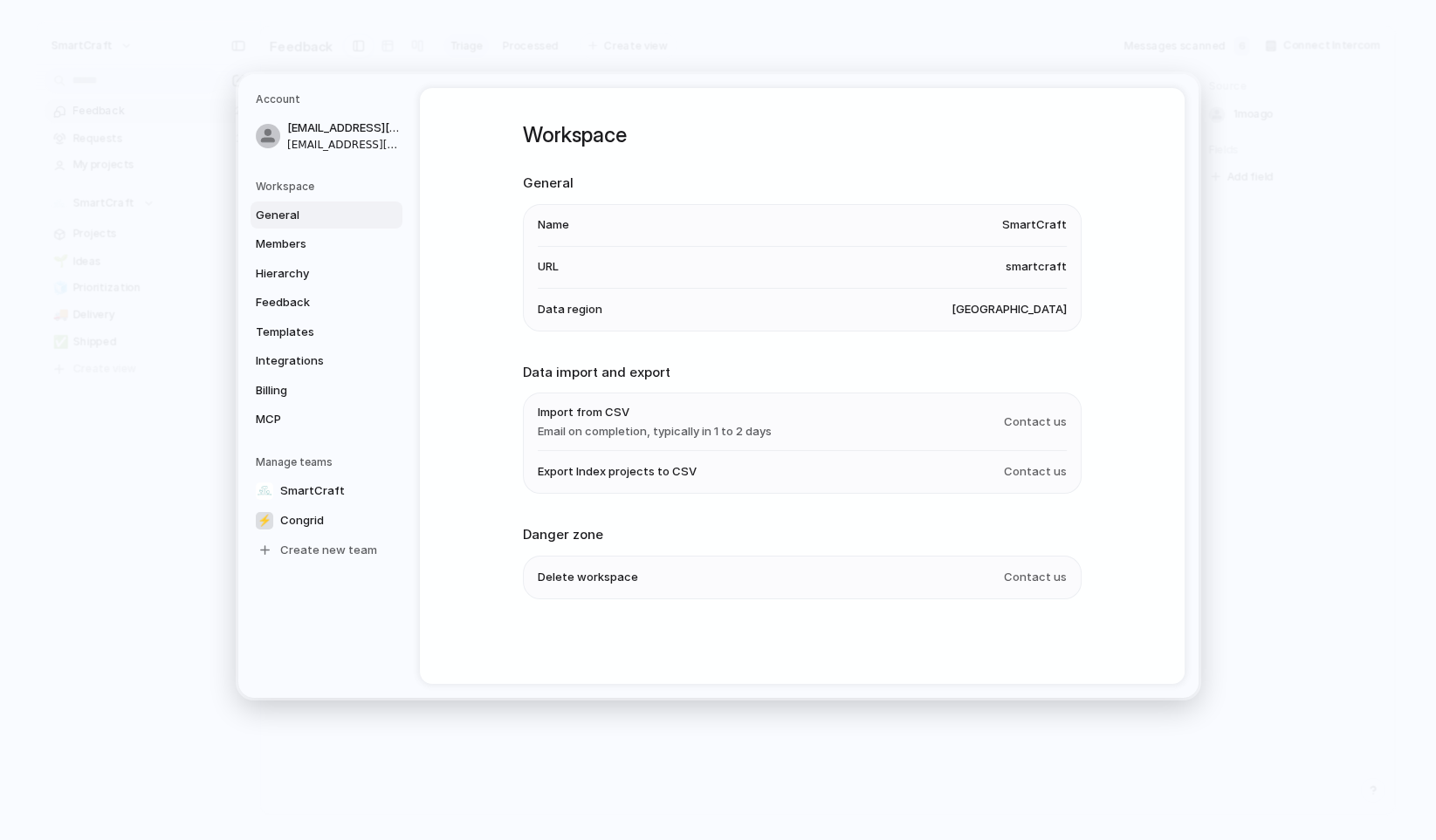
click at [310, 230] on div "General Members Hierarchy Feedback Templates Integrations Billing MCP" at bounding box center [329, 317] width 147 height 232
click at [307, 235] on link "Members" at bounding box center [327, 244] width 152 height 28
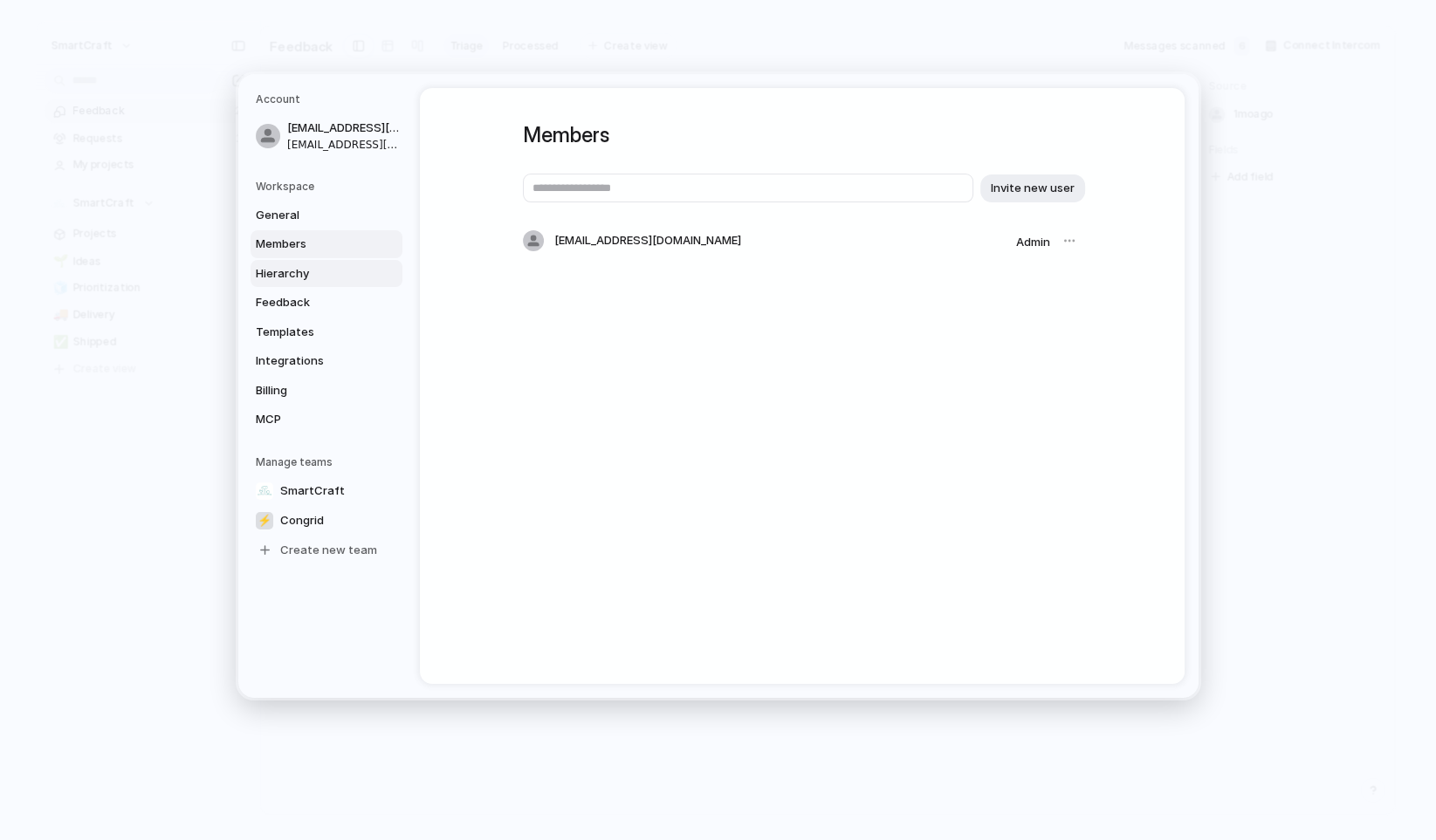
click at [309, 268] on span "Hierarchy" at bounding box center [312, 273] width 112 height 17
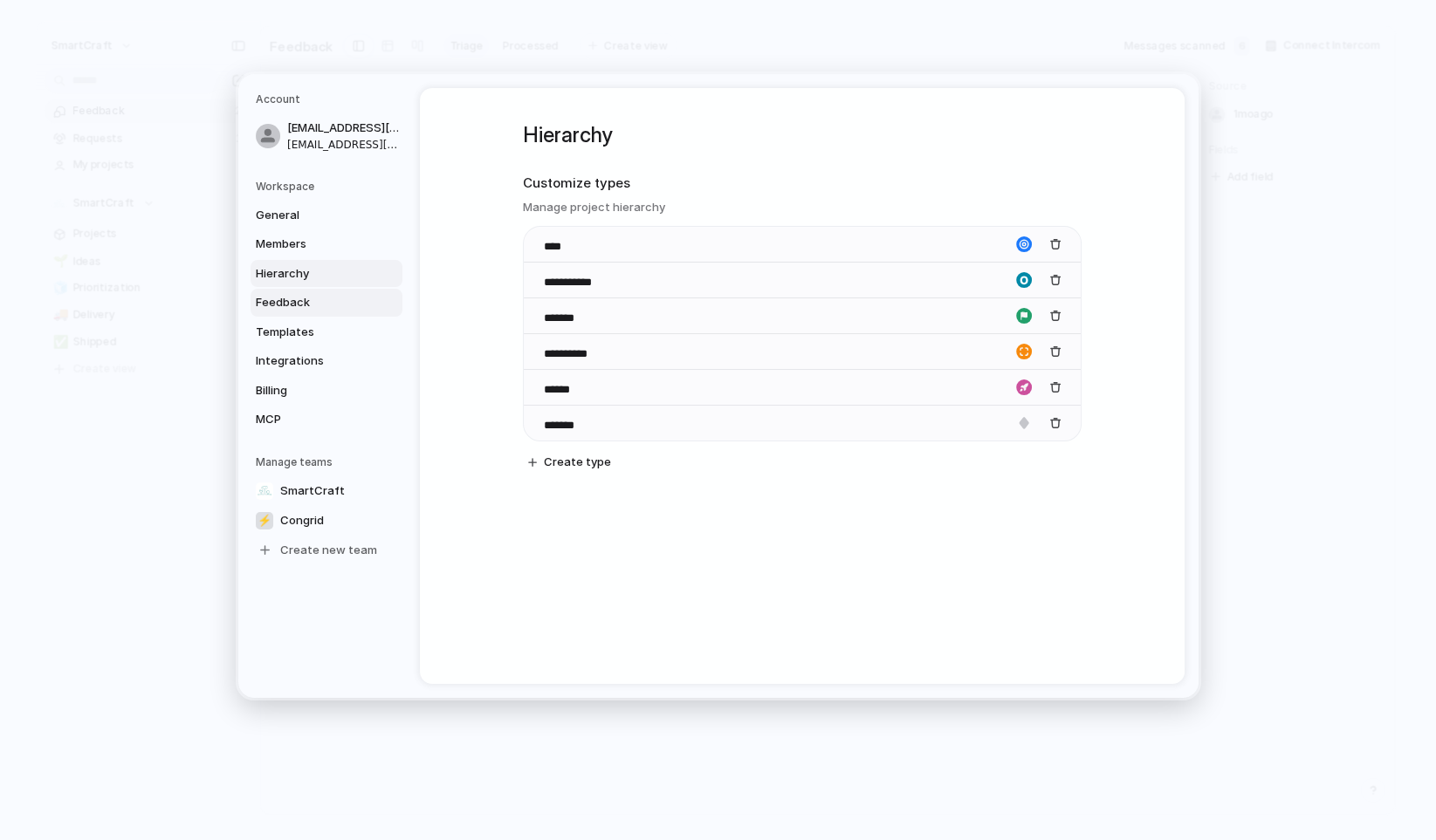
click at [313, 303] on span "Feedback" at bounding box center [312, 303] width 112 height 17
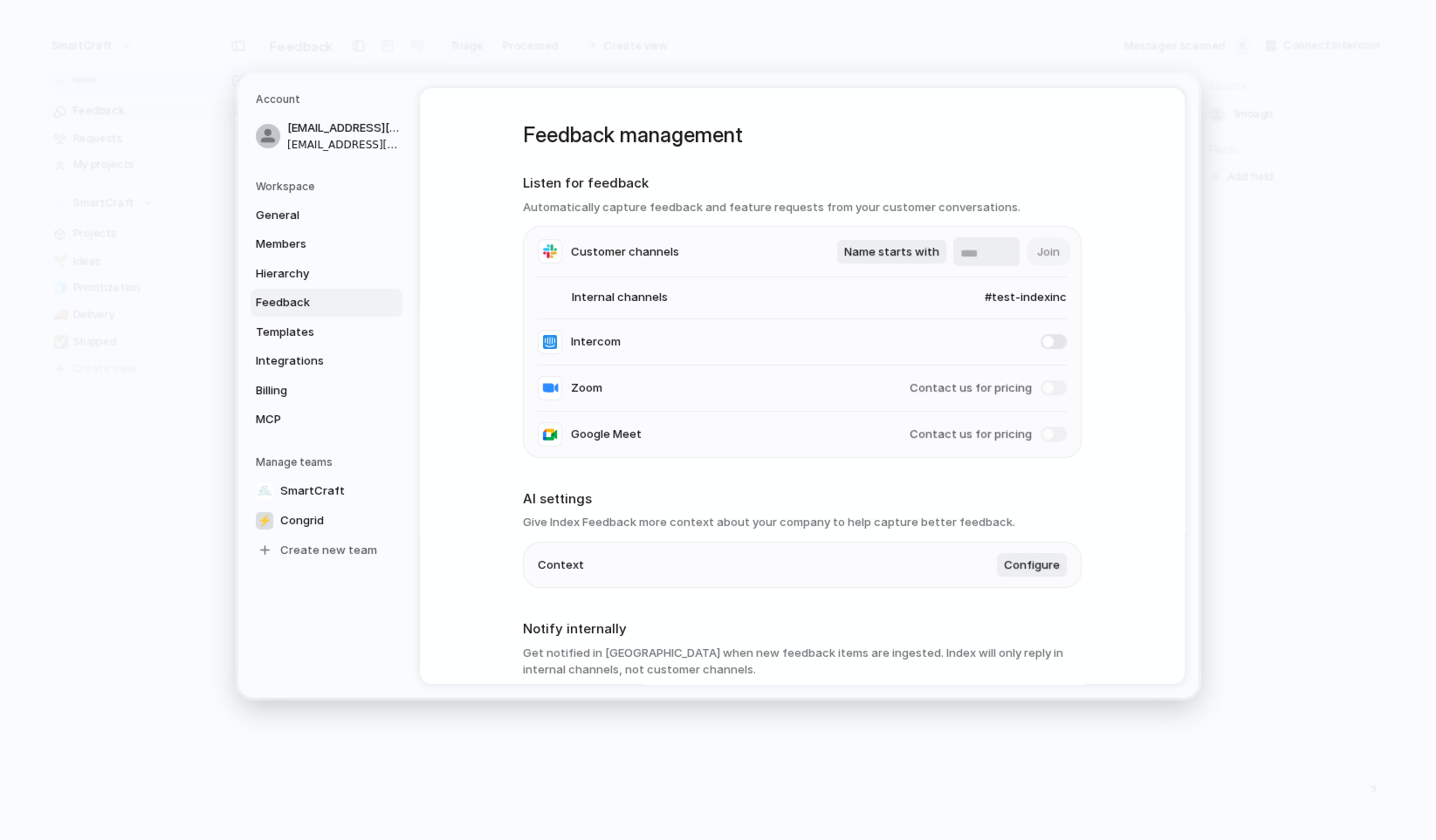
drag, startPoint x: 607, startPoint y: 527, endPoint x: 705, endPoint y: 527, distance: 98.0
click at [705, 527] on h3 "Give Index Feedback more context about your company to help capture better feed…" at bounding box center [802, 522] width 559 height 17
click at [1034, 561] on span "Configure" at bounding box center [1031, 565] width 56 height 17
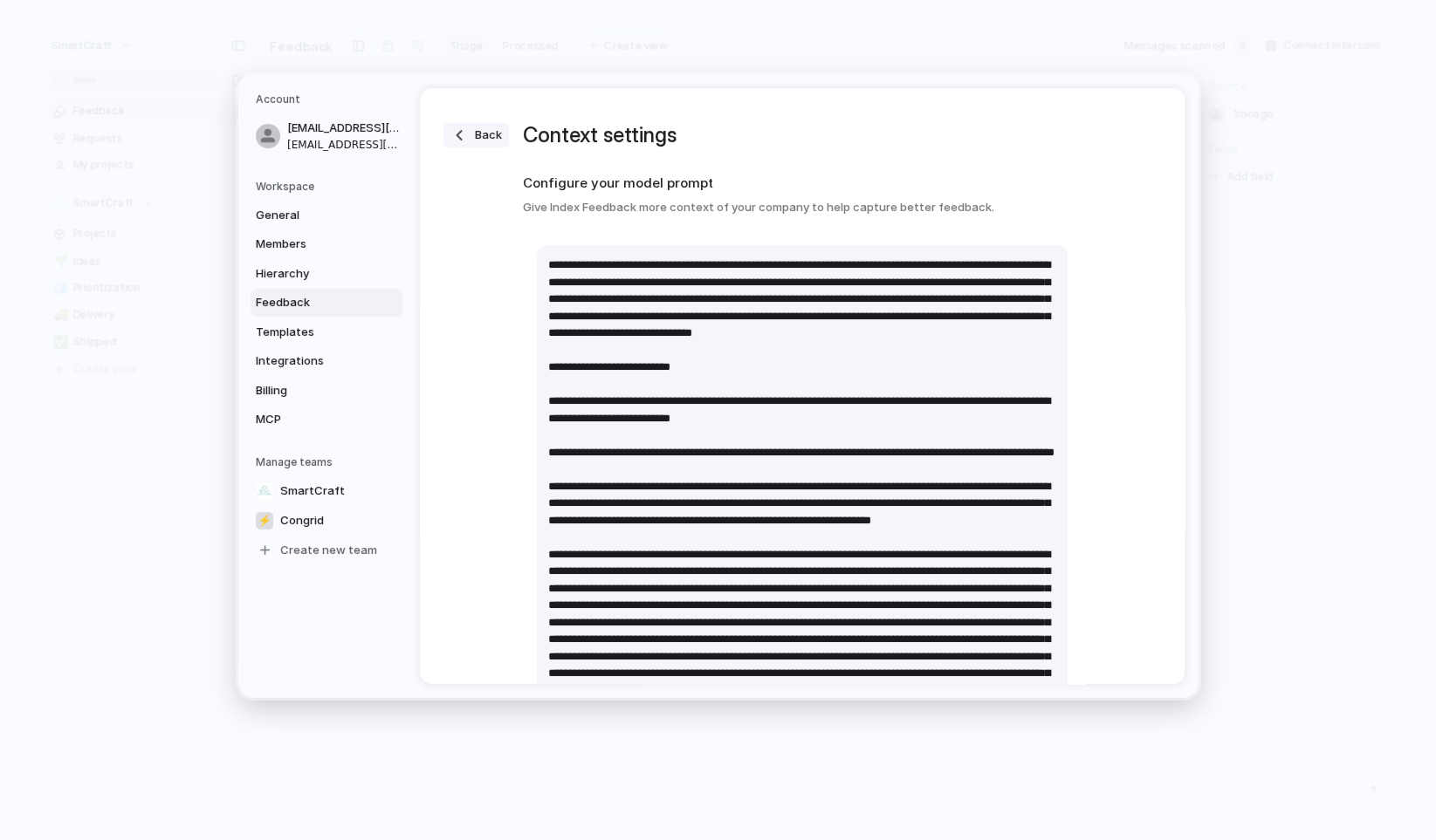
click at [480, 129] on span "Back" at bounding box center [488, 136] width 27 height 17
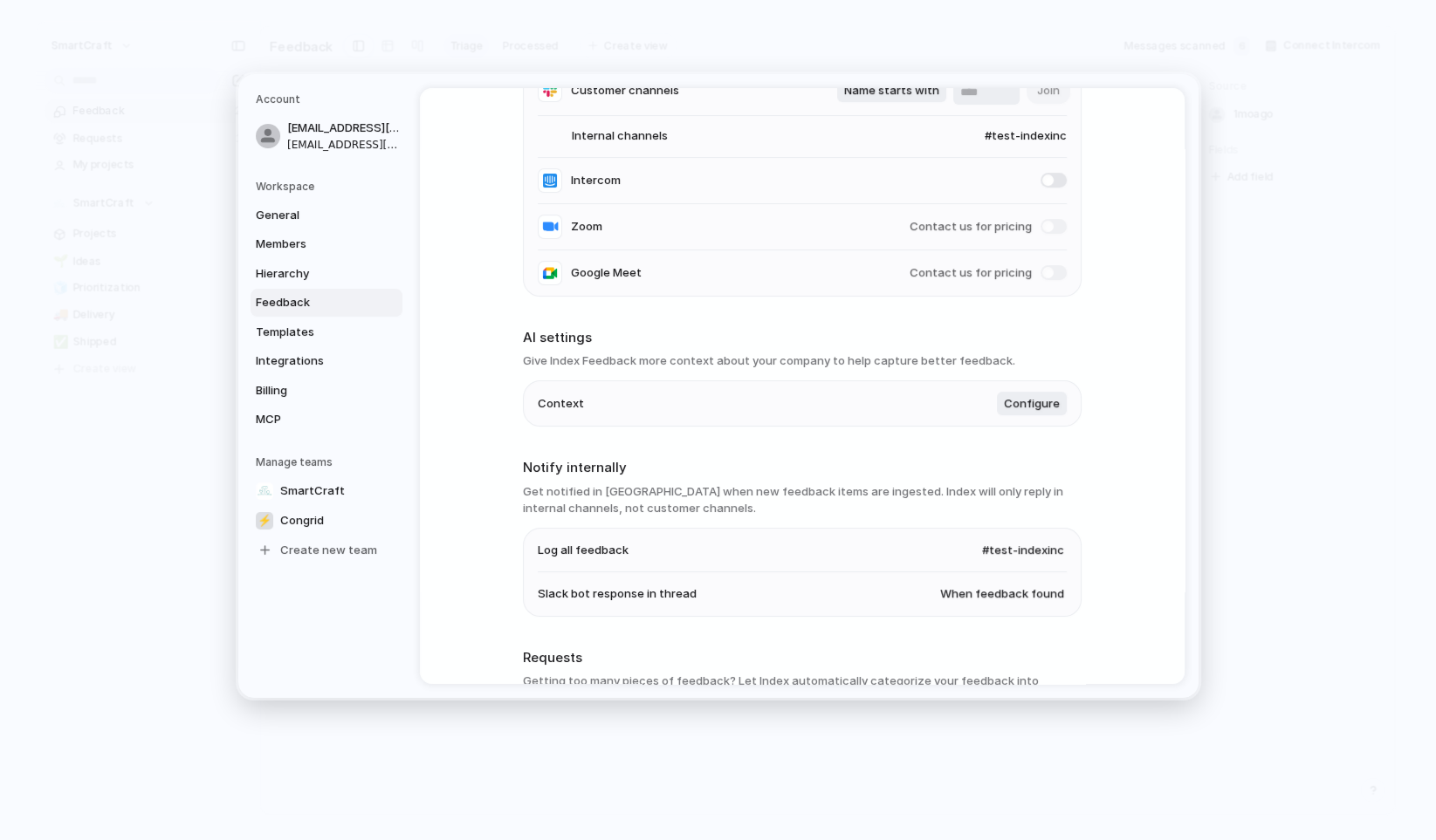
scroll to position [301, 0]
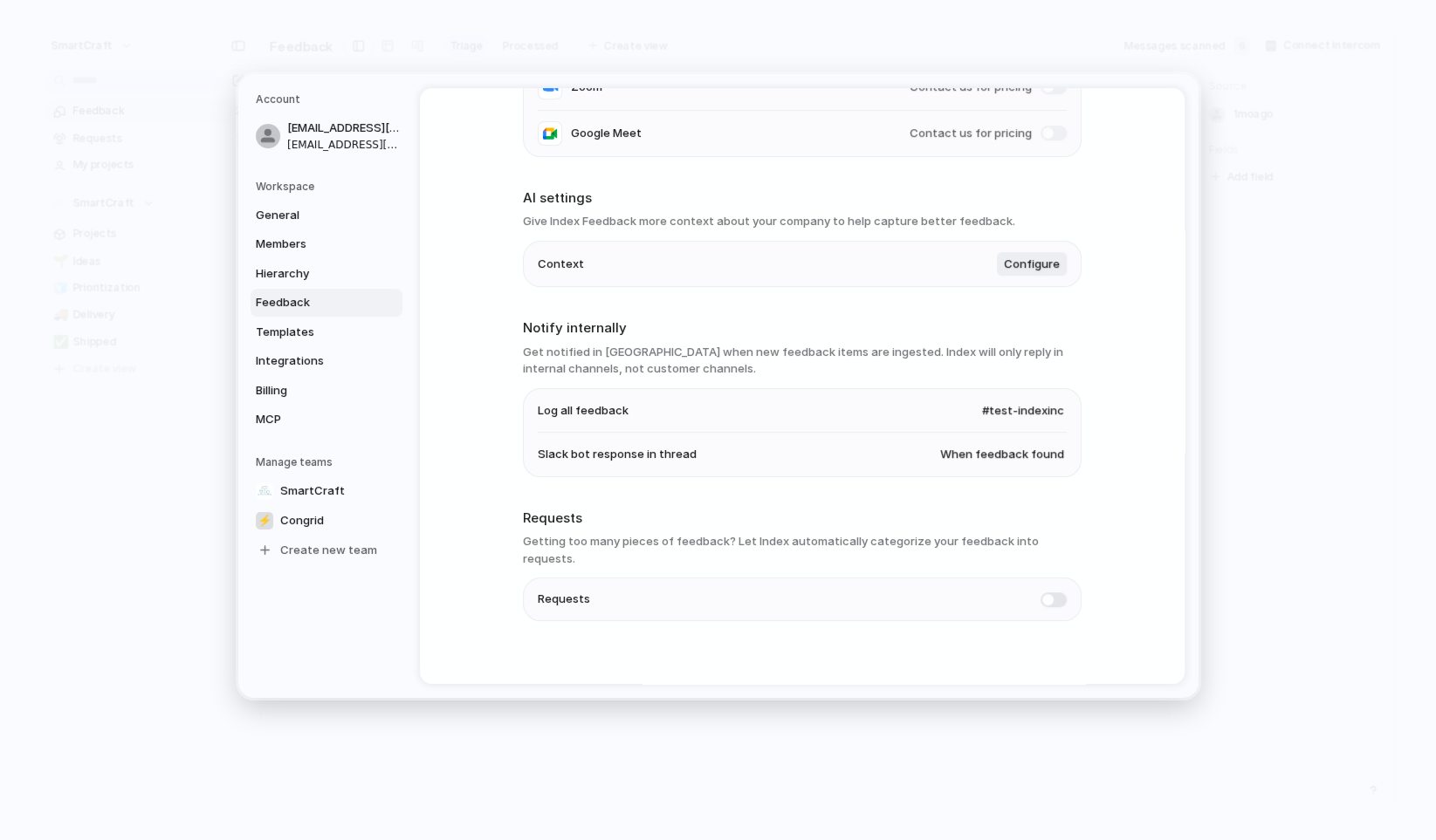
click at [1047, 592] on span at bounding box center [1053, 600] width 27 height 15
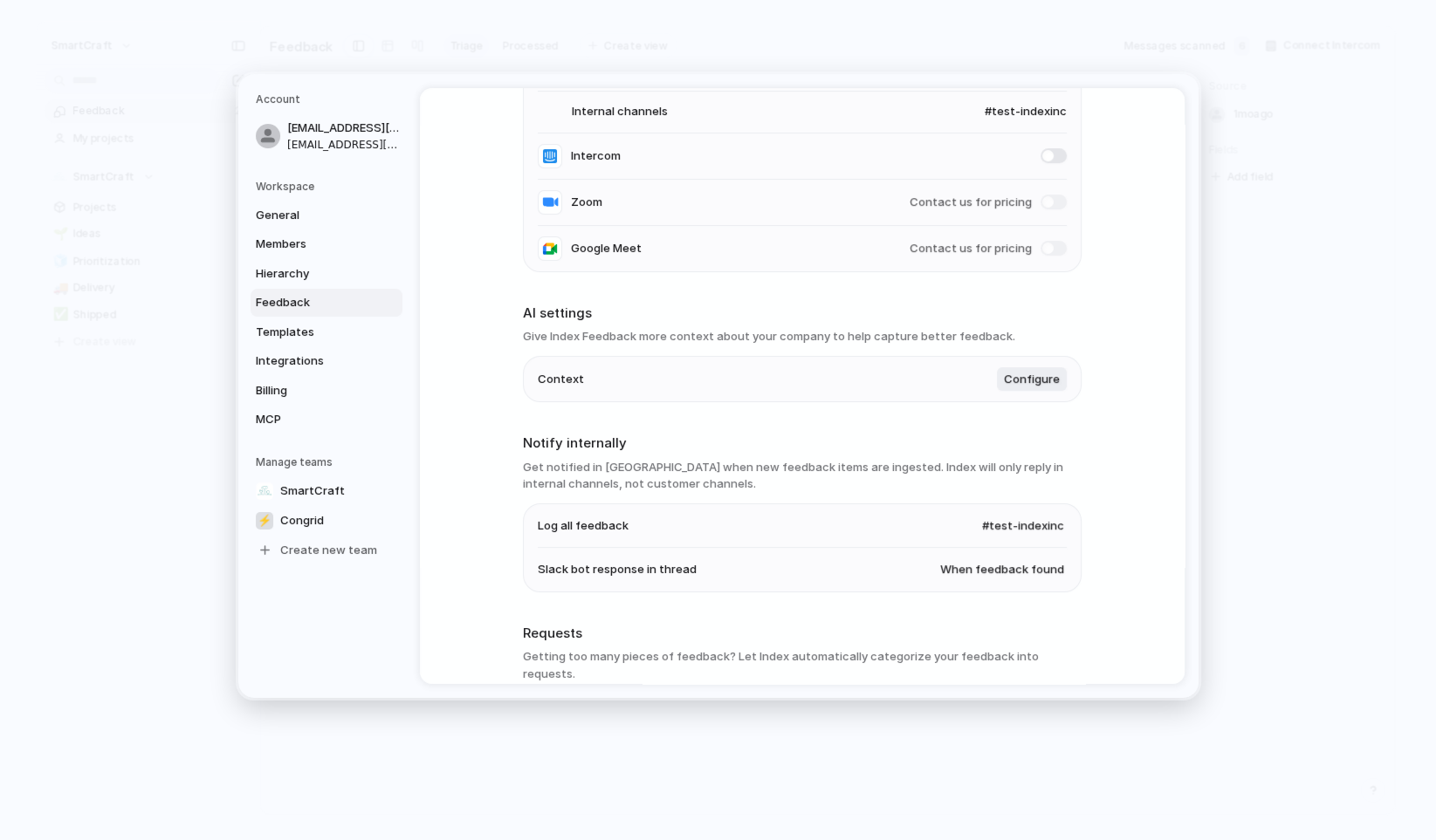
scroll to position [116, 0]
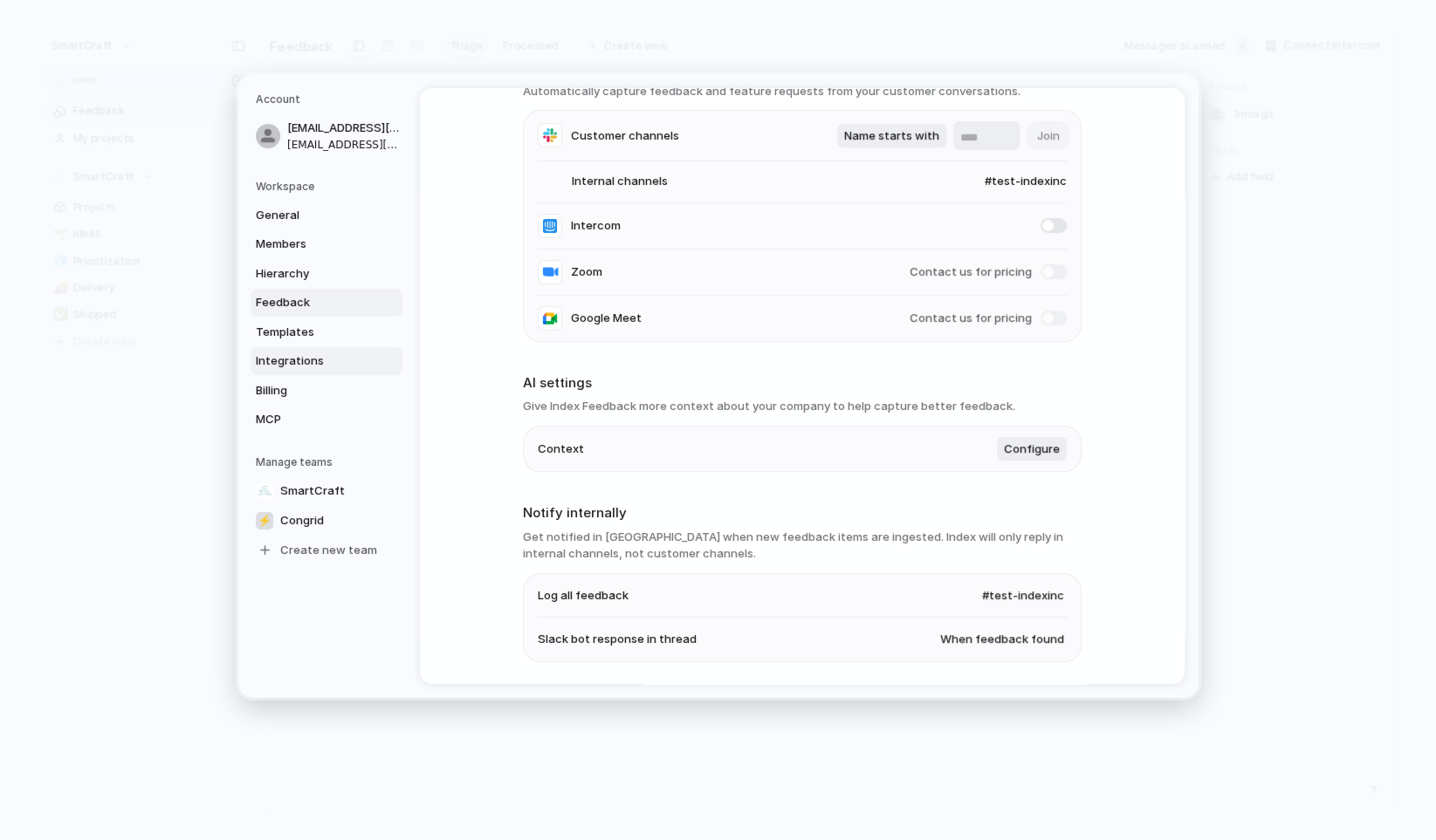
click at [308, 357] on span "Integrations" at bounding box center [312, 360] width 112 height 17
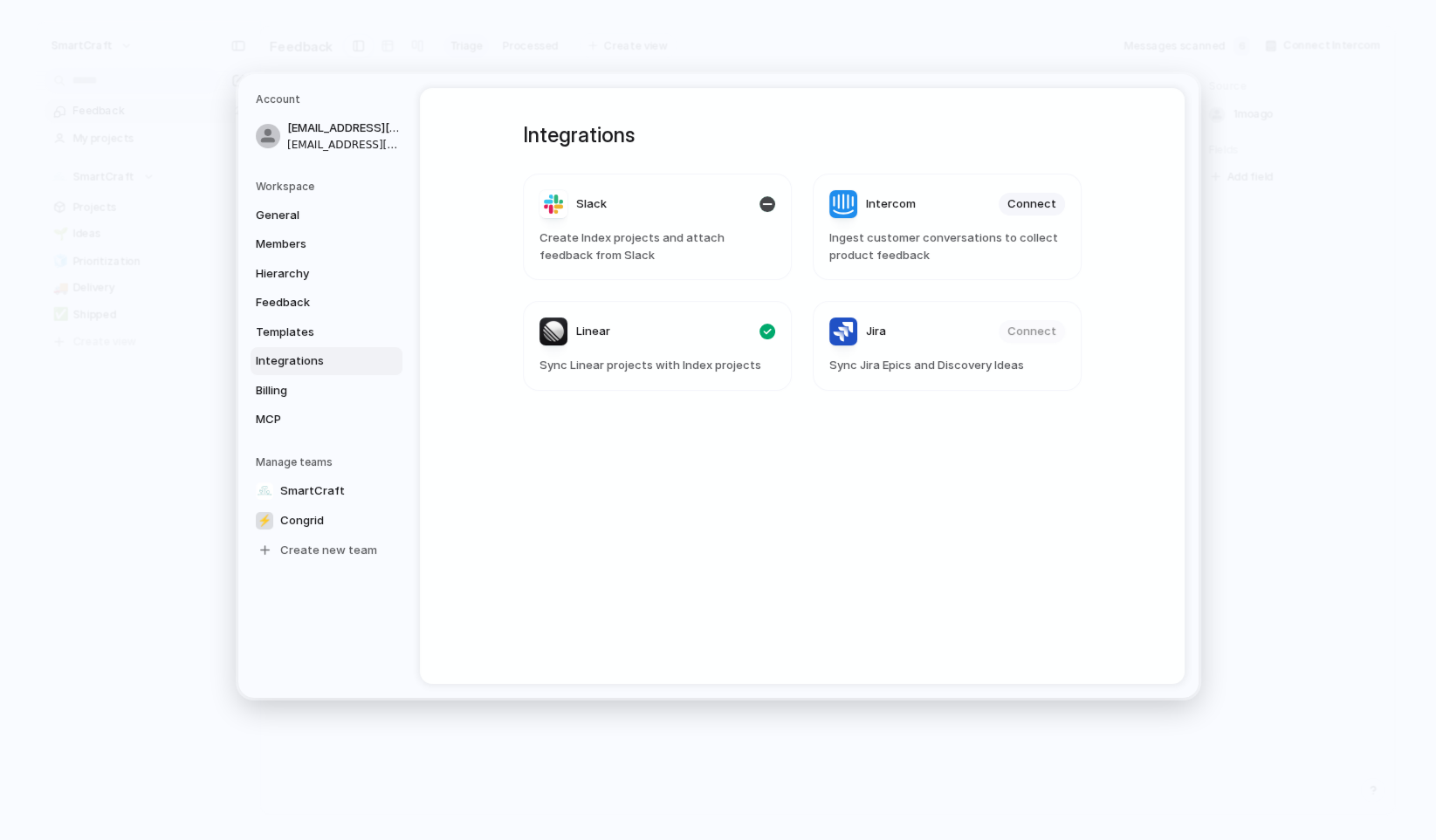
click at [615, 235] on span "Create Index projects and attach feedback from Slack" at bounding box center [657, 246] width 236 height 34
click at [585, 196] on span "Slack" at bounding box center [591, 204] width 30 height 17
click at [310, 361] on span "Integrations" at bounding box center [312, 360] width 112 height 17
click at [290, 394] on span "Billing" at bounding box center [312, 391] width 112 height 17
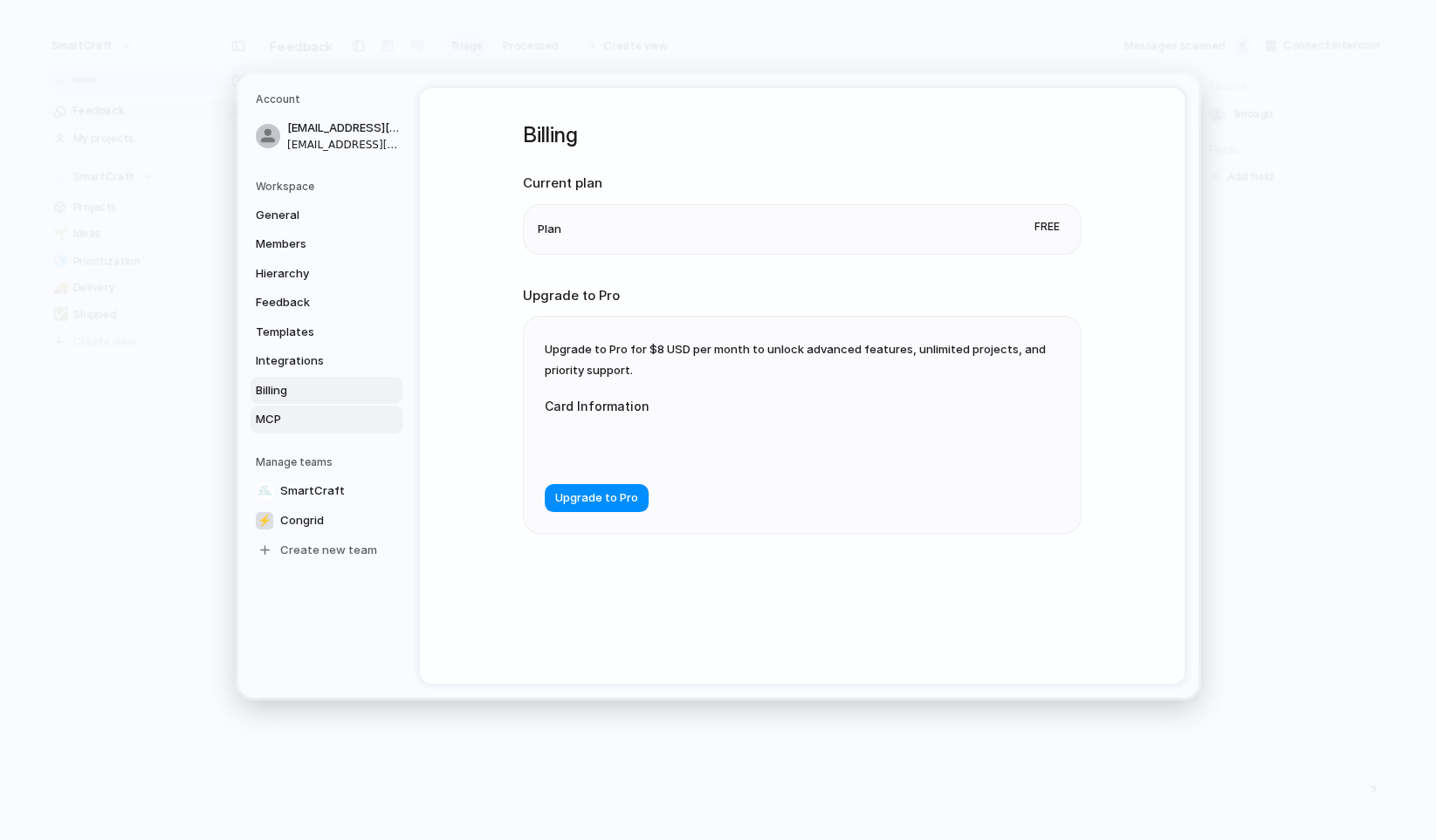
click at [285, 414] on span "MCP" at bounding box center [312, 419] width 112 height 17
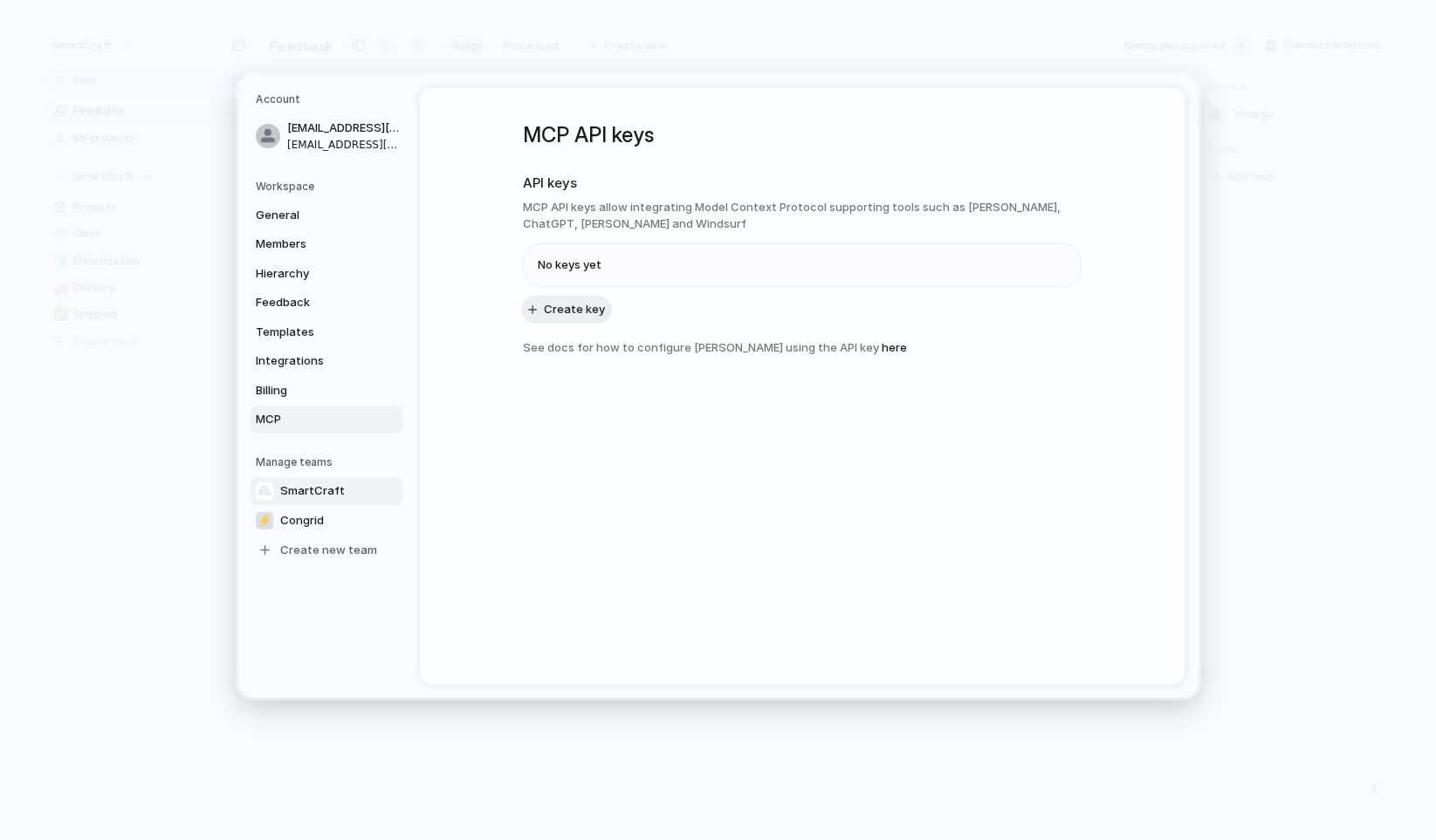
click at [316, 485] on span "SmartCraft" at bounding box center [312, 491] width 64 height 17
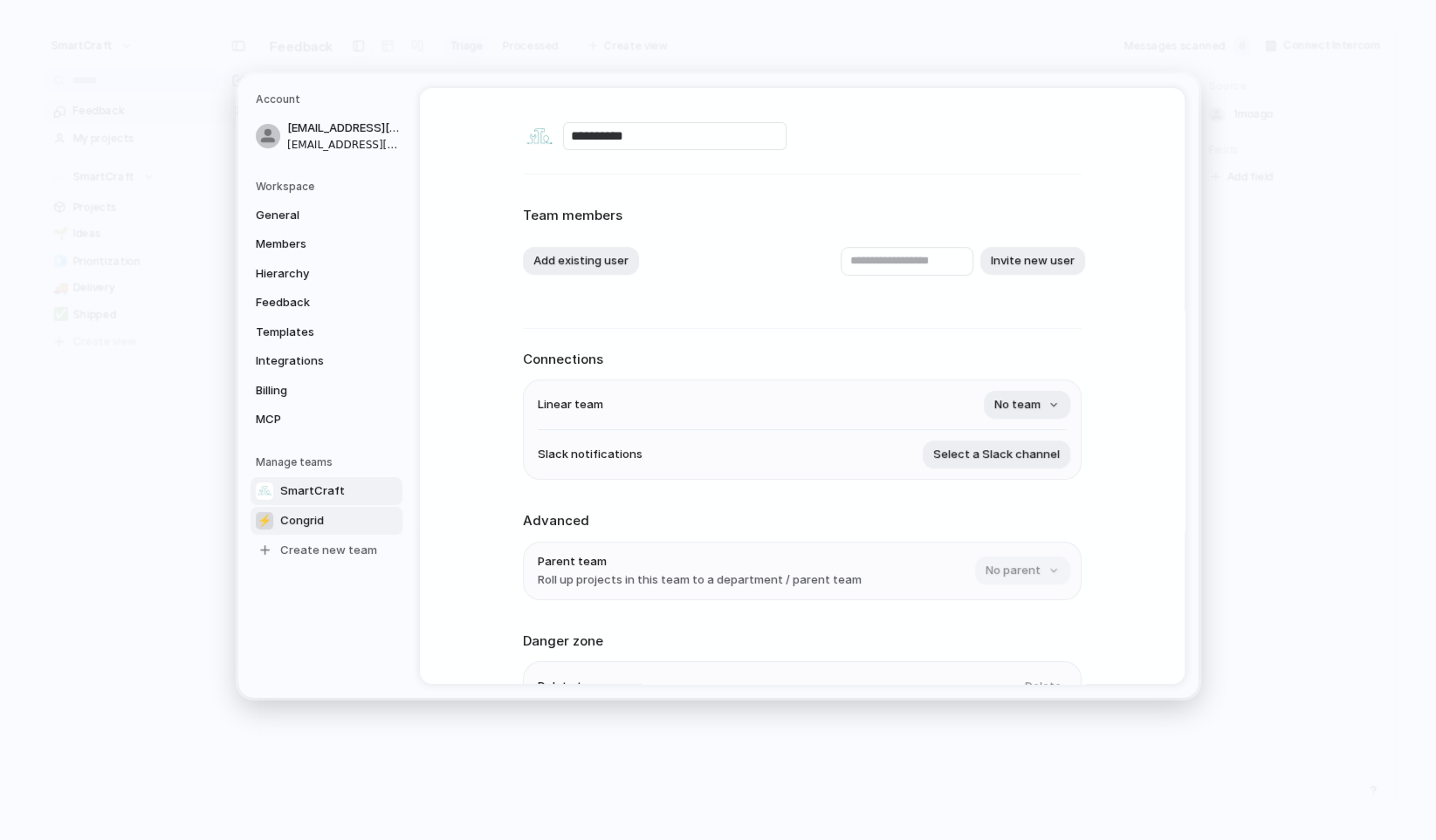
click at [313, 521] on span "Congrid" at bounding box center [302, 521] width 44 height 17
click at [318, 502] on link "SmartCraft" at bounding box center [327, 491] width 152 height 28
click at [318, 516] on span "Congrid" at bounding box center [302, 521] width 44 height 17
type input "*******"
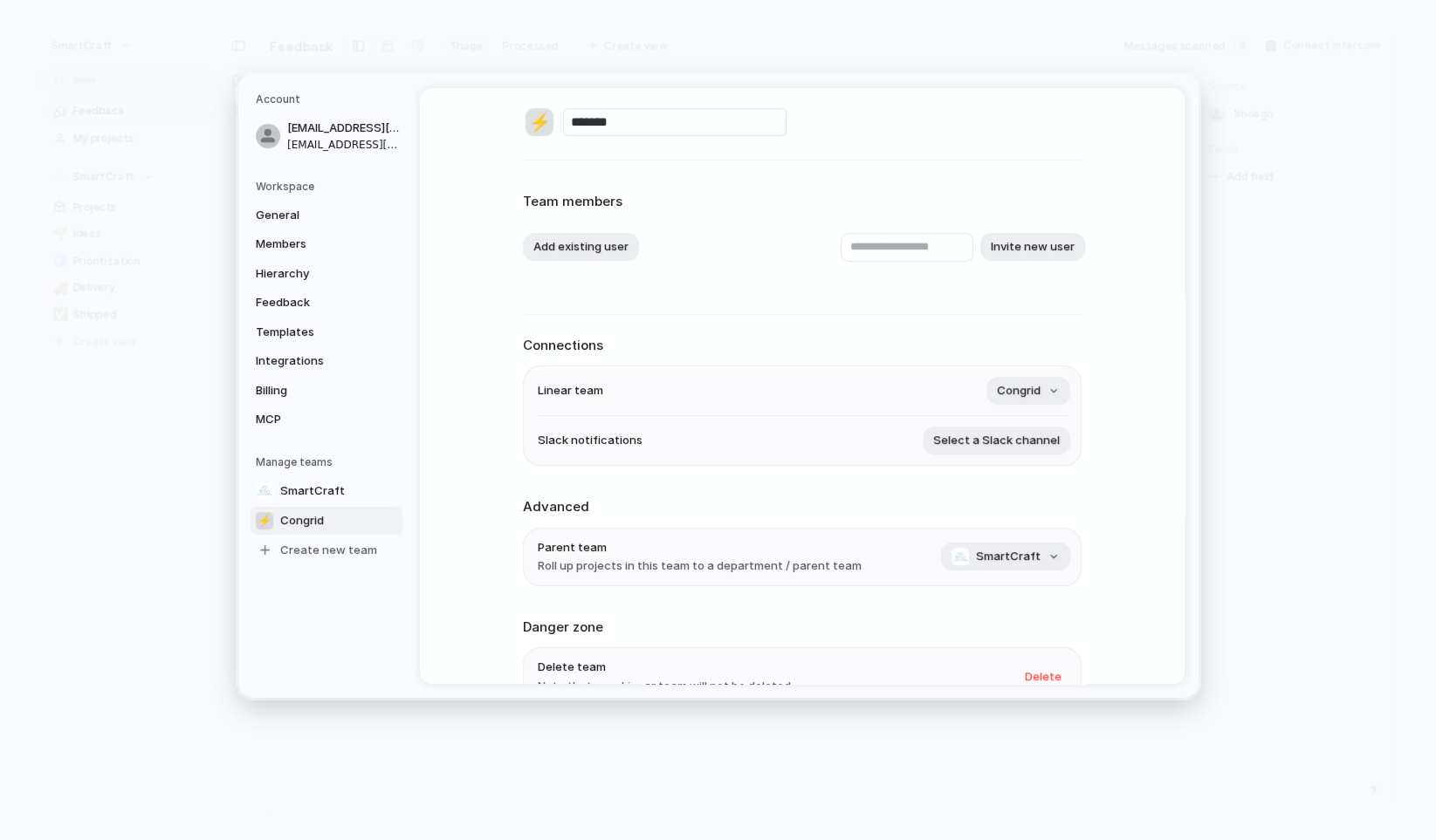
scroll to position [13, 0]
click at [1040, 450] on button "Select a Slack channel" at bounding box center [996, 441] width 148 height 28
type input "***"
click at [981, 547] on li "#test-indexinc" at bounding box center [961, 545] width 203 height 28
click at [1130, 486] on div "⚡ ******* Team members Add existing user Invite new user Connections Linear tea…" at bounding box center [803, 386] width 765 height 596
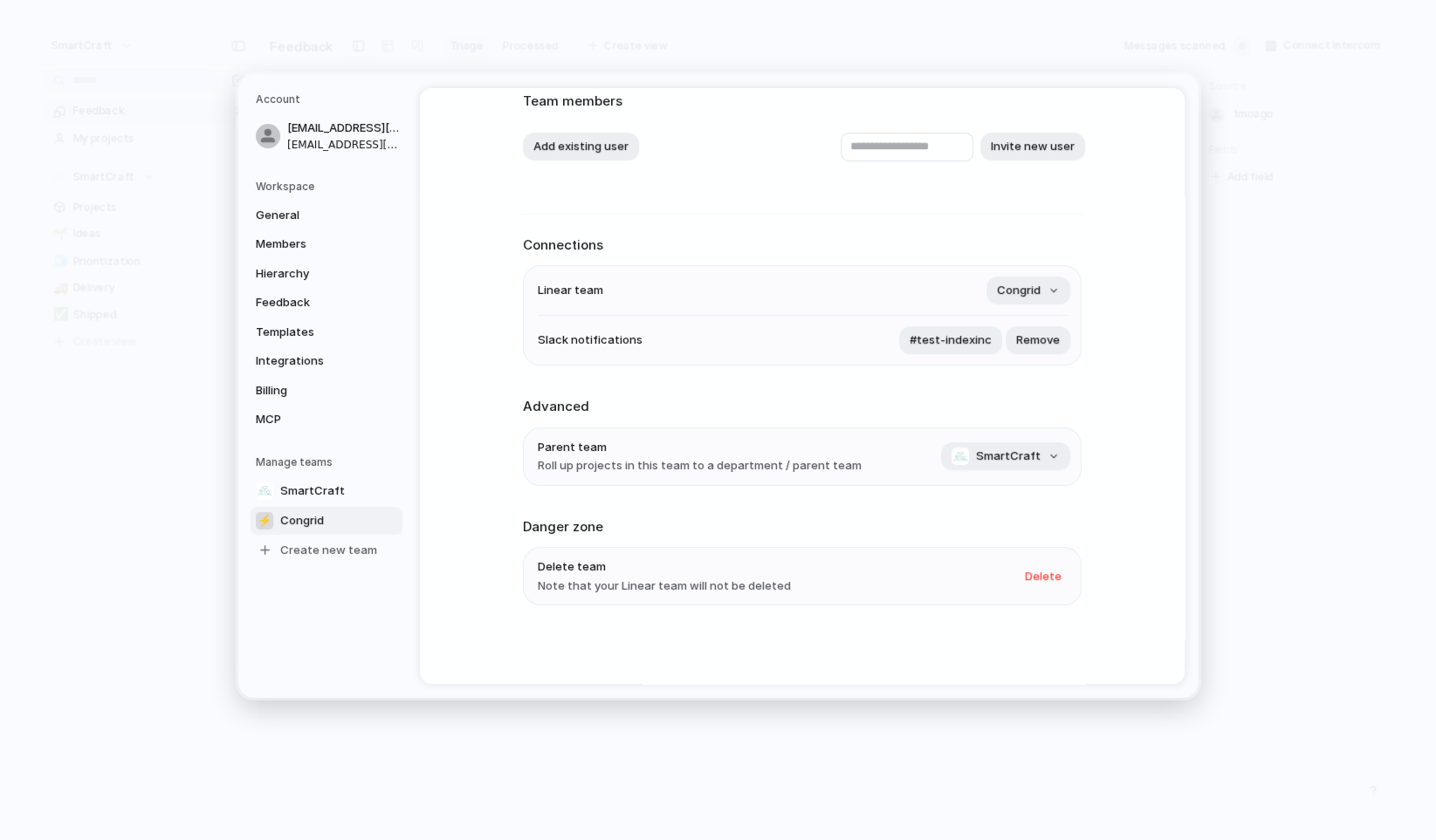
scroll to position [0, 0]
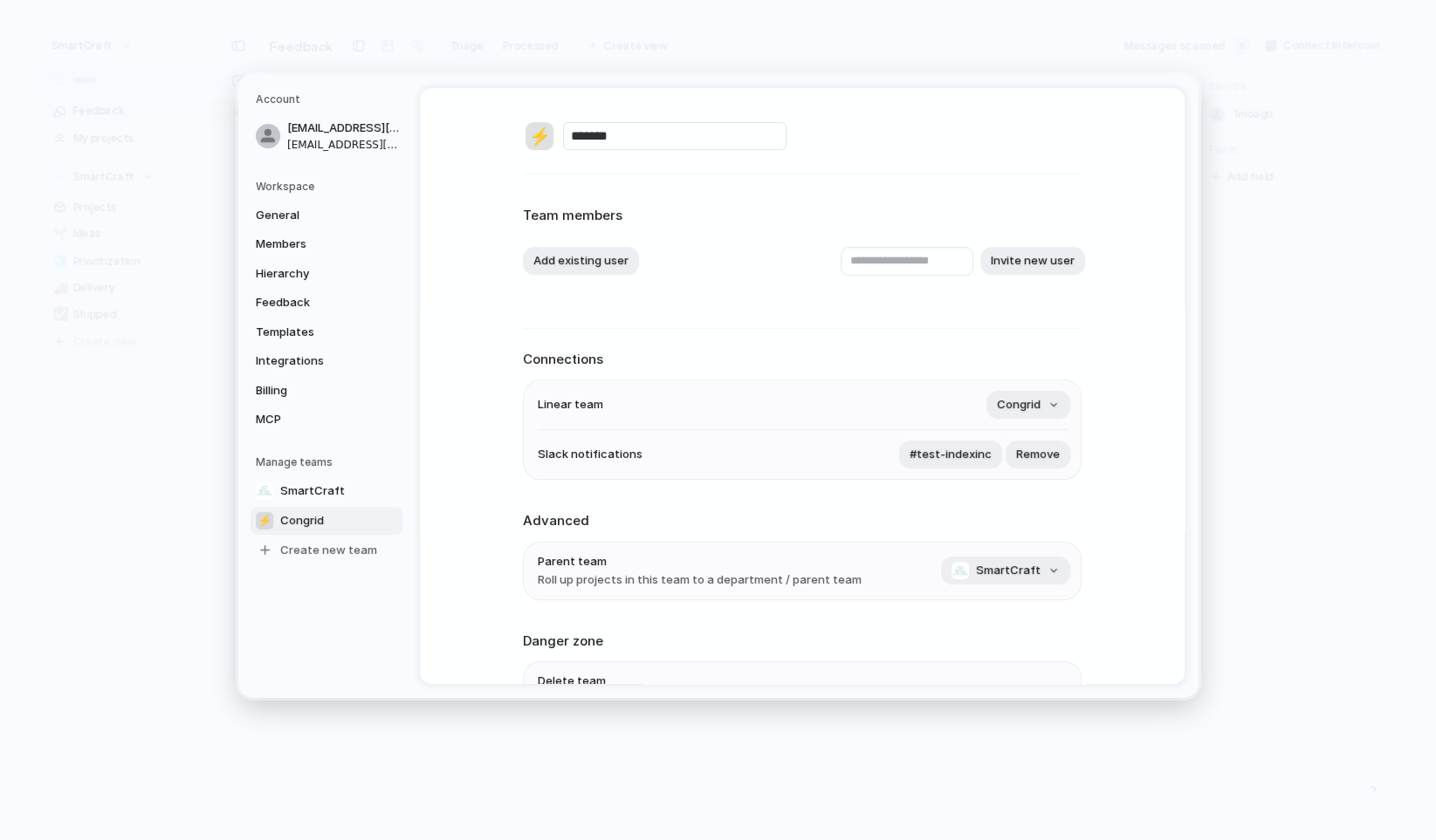
click at [535, 129] on div "⚡" at bounding box center [540, 136] width 28 height 28
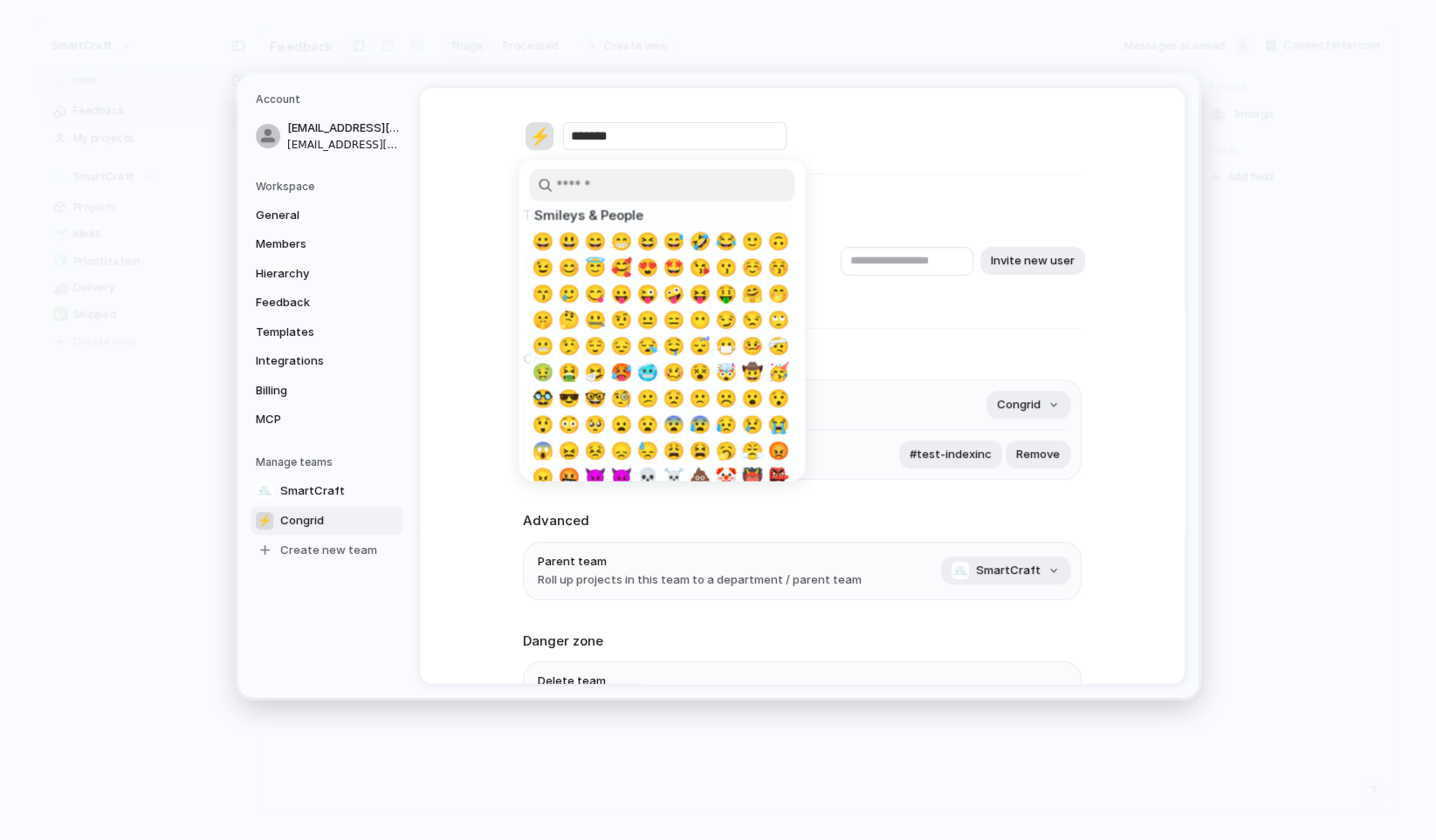
click at [471, 201] on div at bounding box center [718, 420] width 1436 height 840
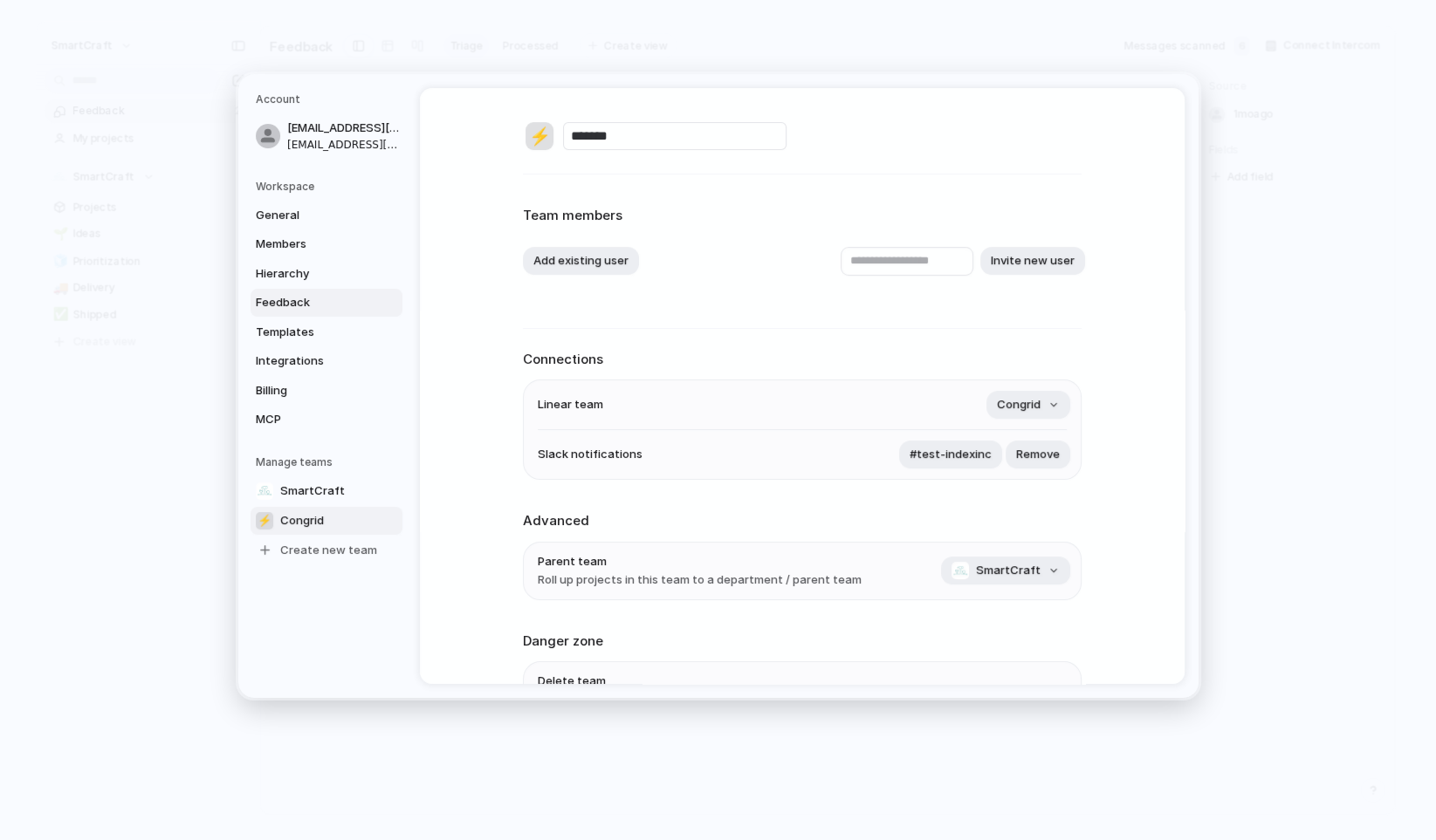
click at [343, 295] on span "Feedback" at bounding box center [312, 303] width 112 height 17
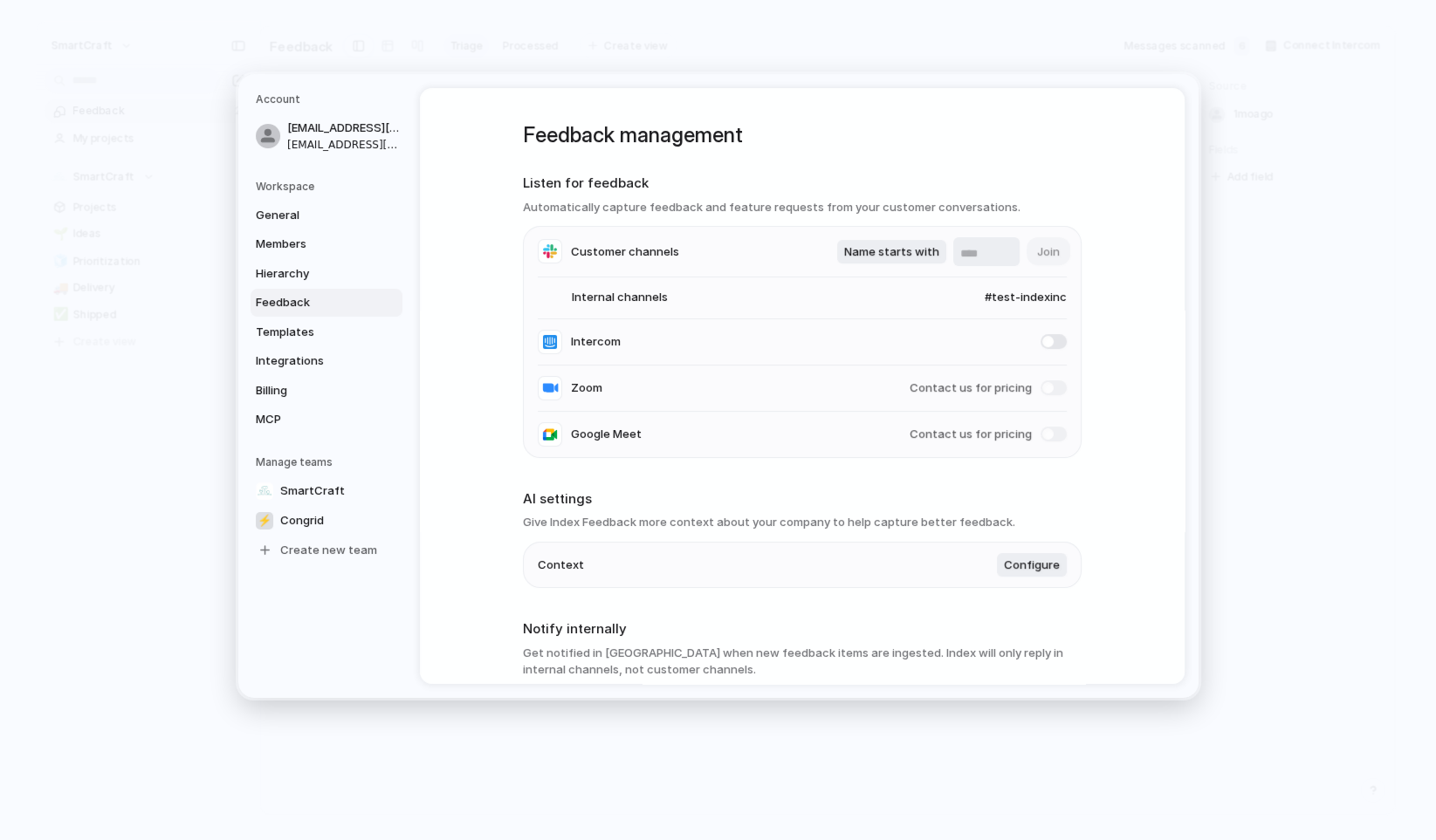
click at [1111, 359] on div "Feedback management Listen for feedback Automatically capture feedback and feat…" at bounding box center [803, 386] width 765 height 596
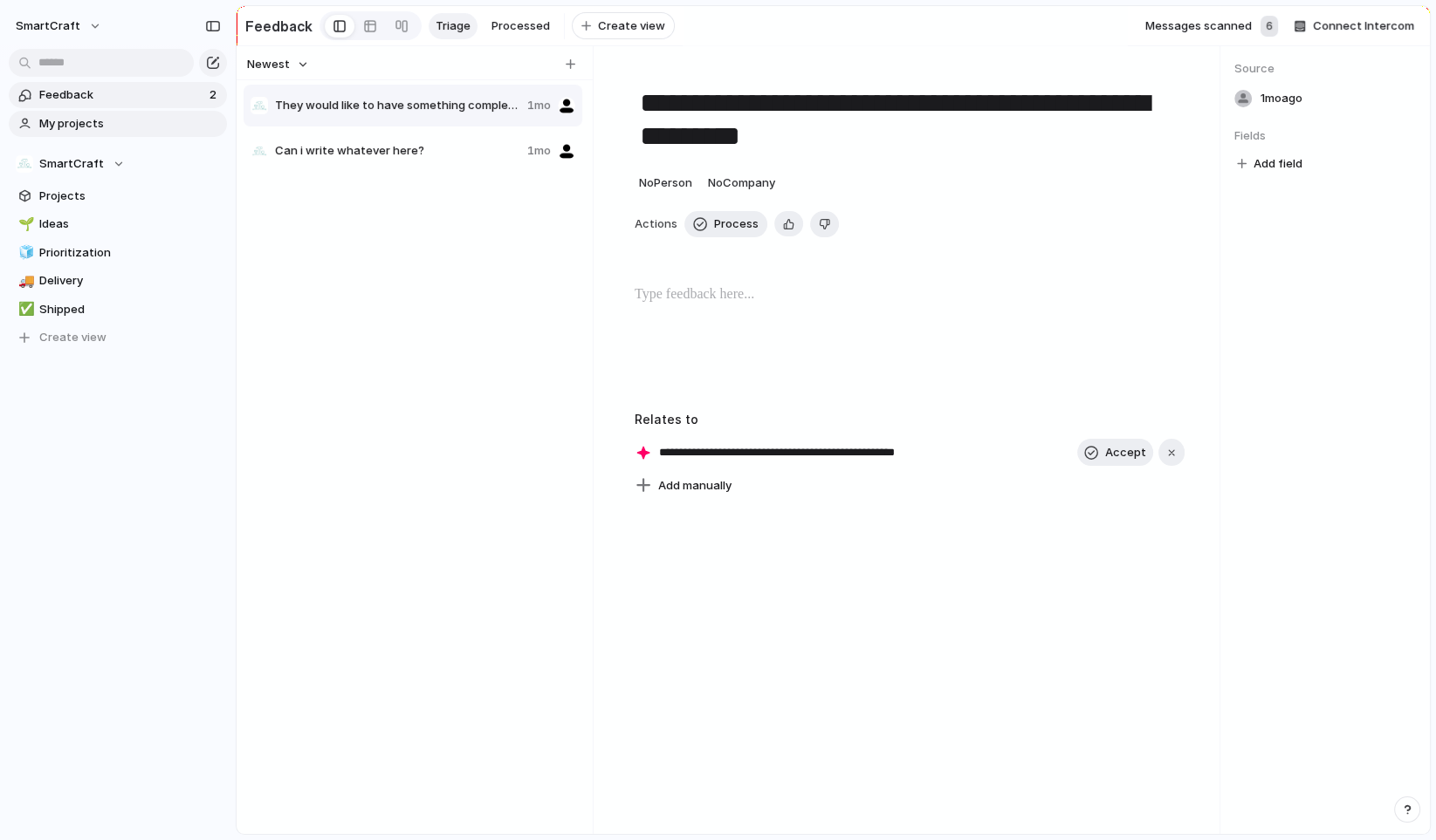
click at [85, 113] on link "My projects" at bounding box center [118, 124] width 218 height 27
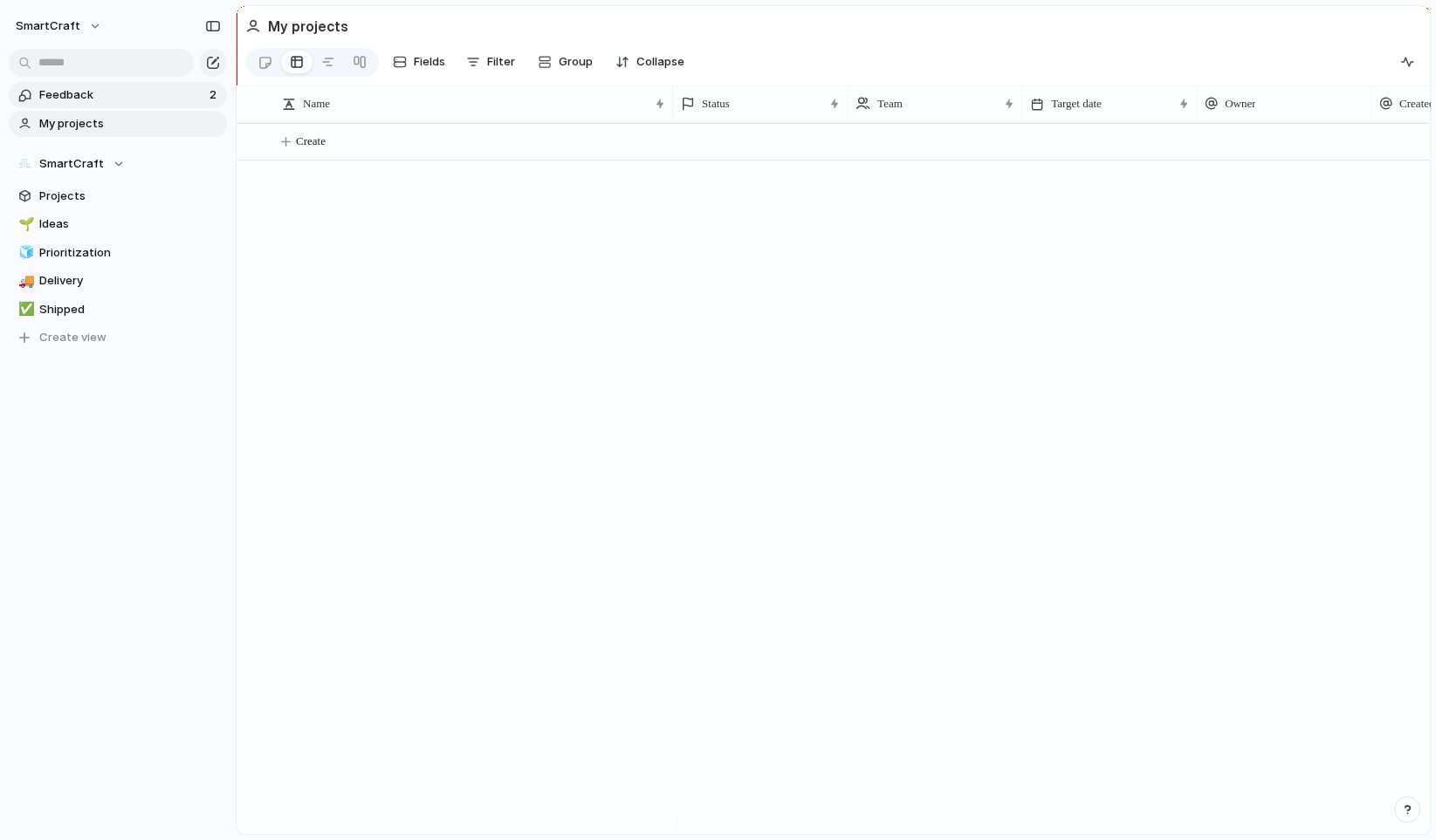
click at [92, 98] on span "Feedback" at bounding box center [122, 94] width 165 height 17
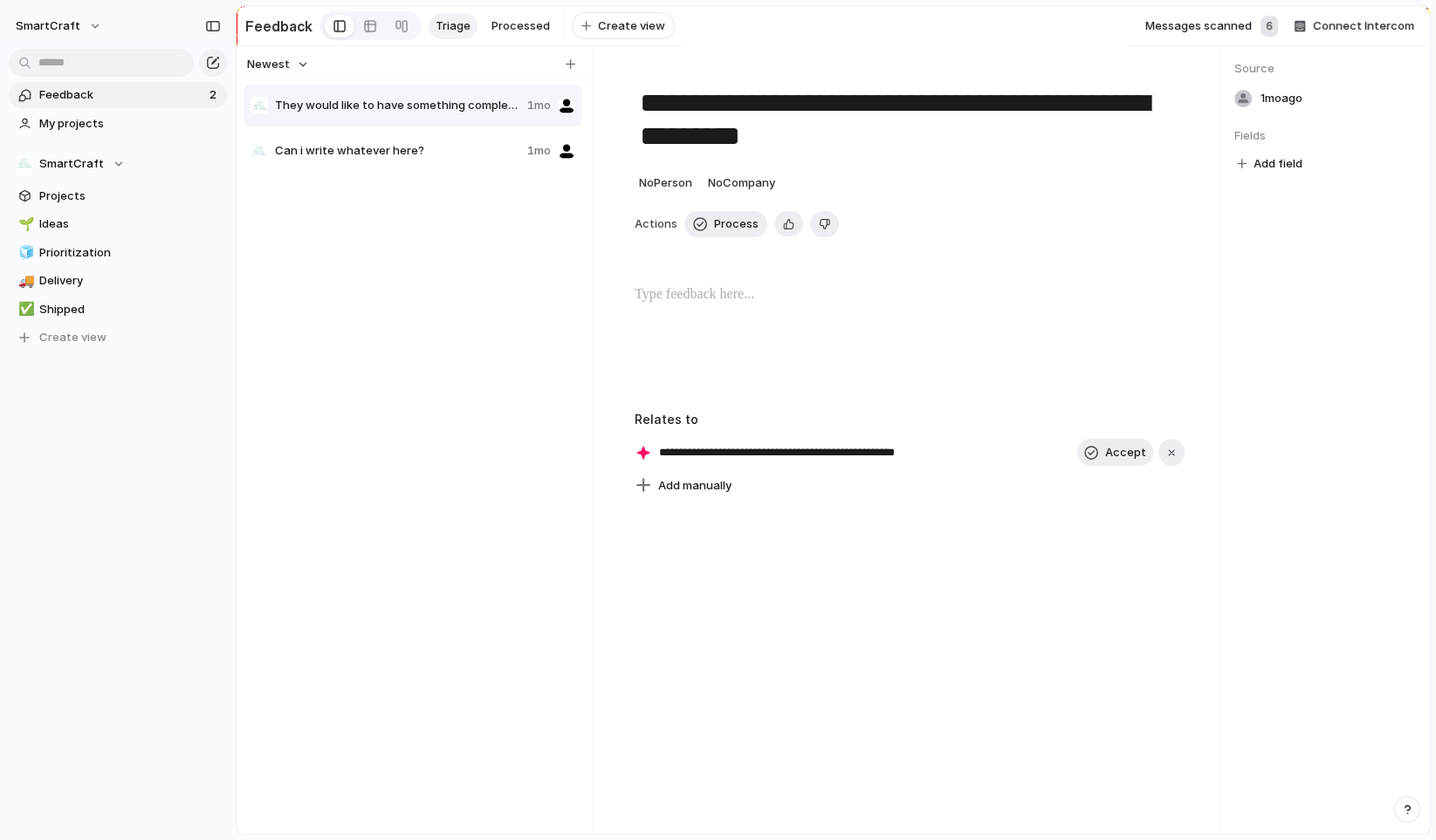
click at [393, 154] on span "Can i write whatever here?" at bounding box center [397, 150] width 245 height 17
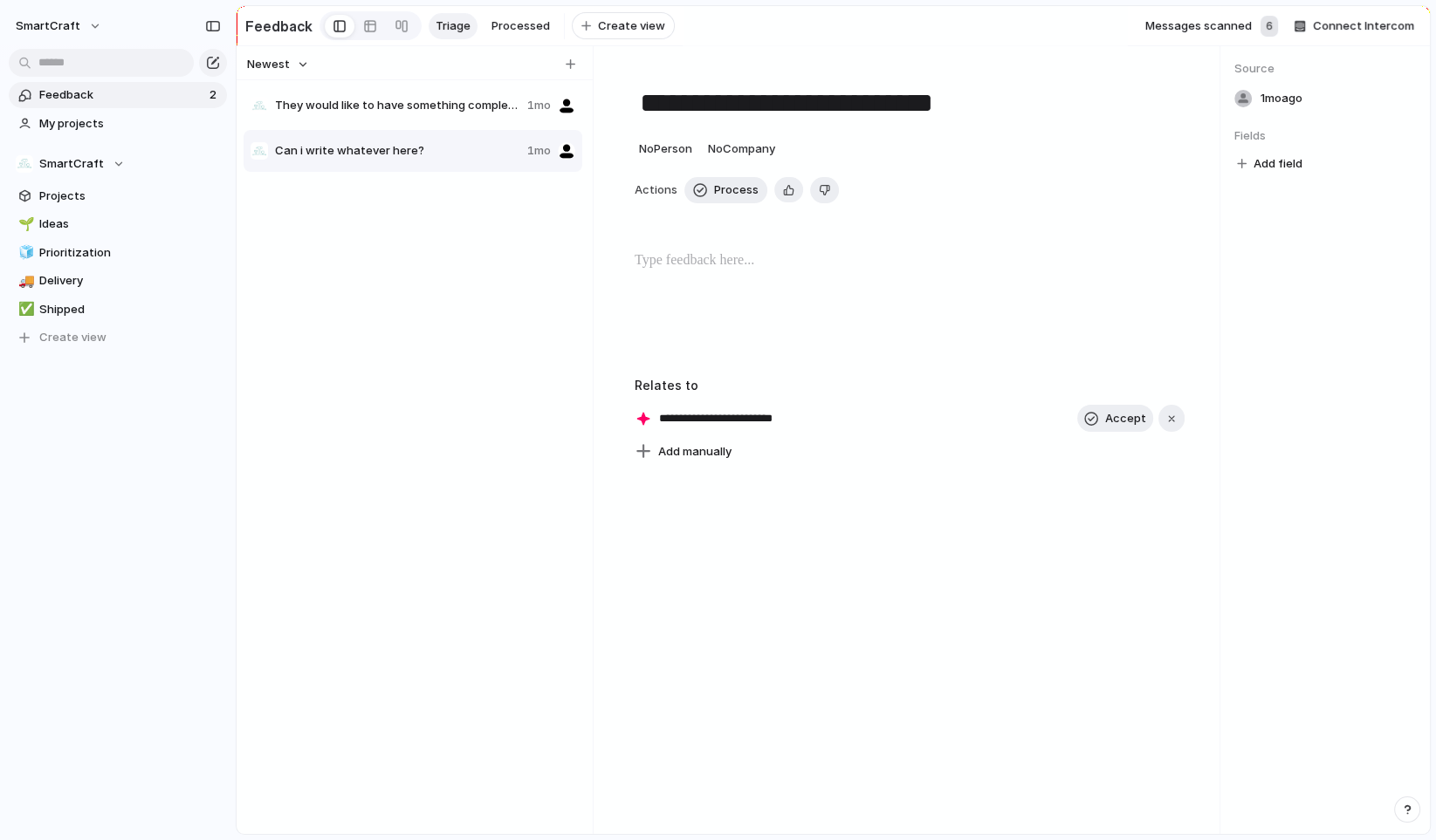
click at [406, 125] on div "They would like to have something completely different 1mo" at bounding box center [412, 105] width 339 height 42
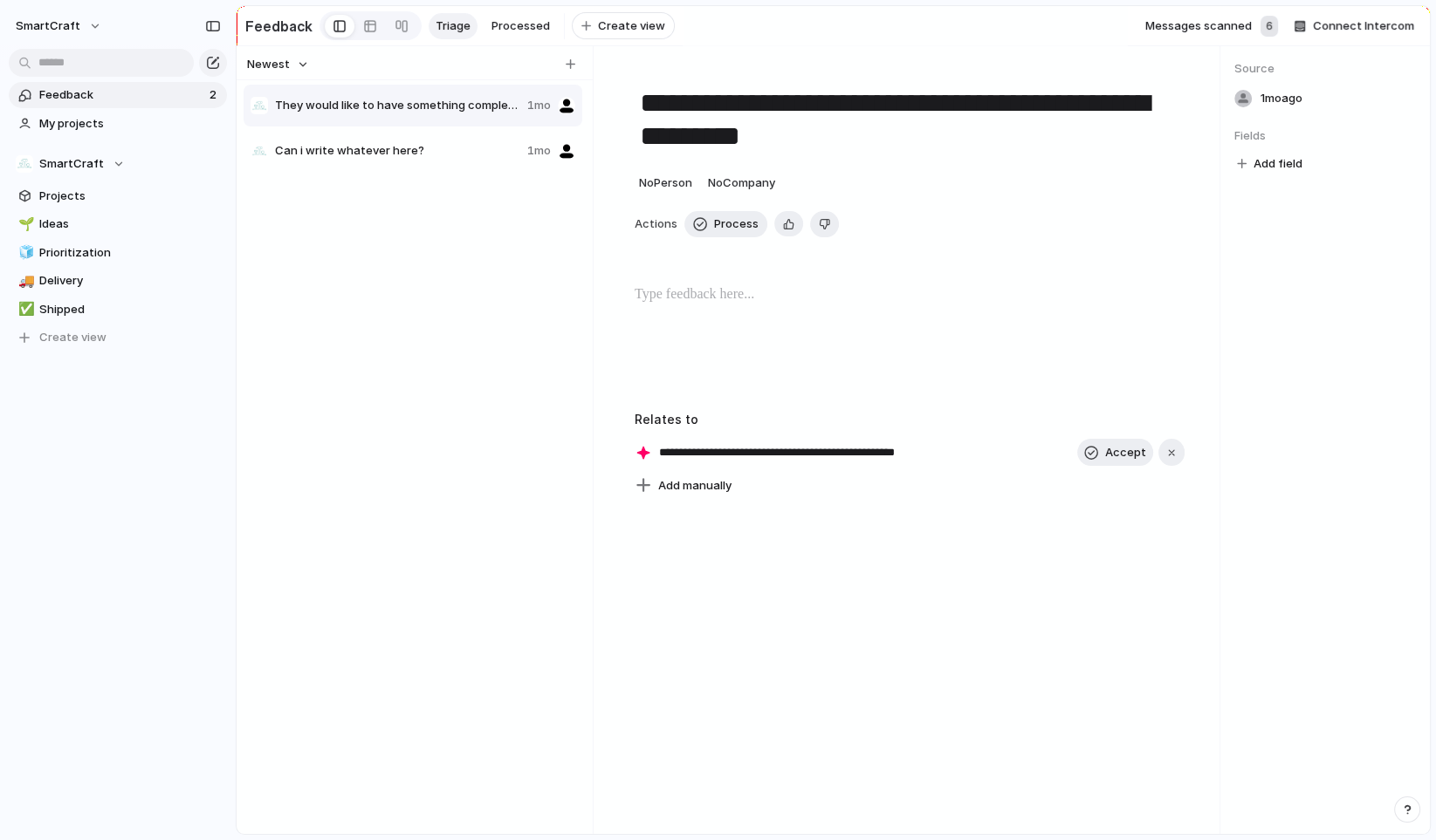
click at [1208, 30] on span "Messages scanned" at bounding box center [1198, 26] width 106 height 17
click at [1272, 32] on div "6" at bounding box center [1269, 26] width 17 height 21
drag, startPoint x: 1272, startPoint y: 32, endPoint x: 1158, endPoint y: 32, distance: 114.0
click at [1158, 32] on div "Messages scanned 6 Connect Intercom" at bounding box center [1283, 26] width 276 height 27
click at [1158, 32] on span "Messages scanned" at bounding box center [1198, 26] width 106 height 17
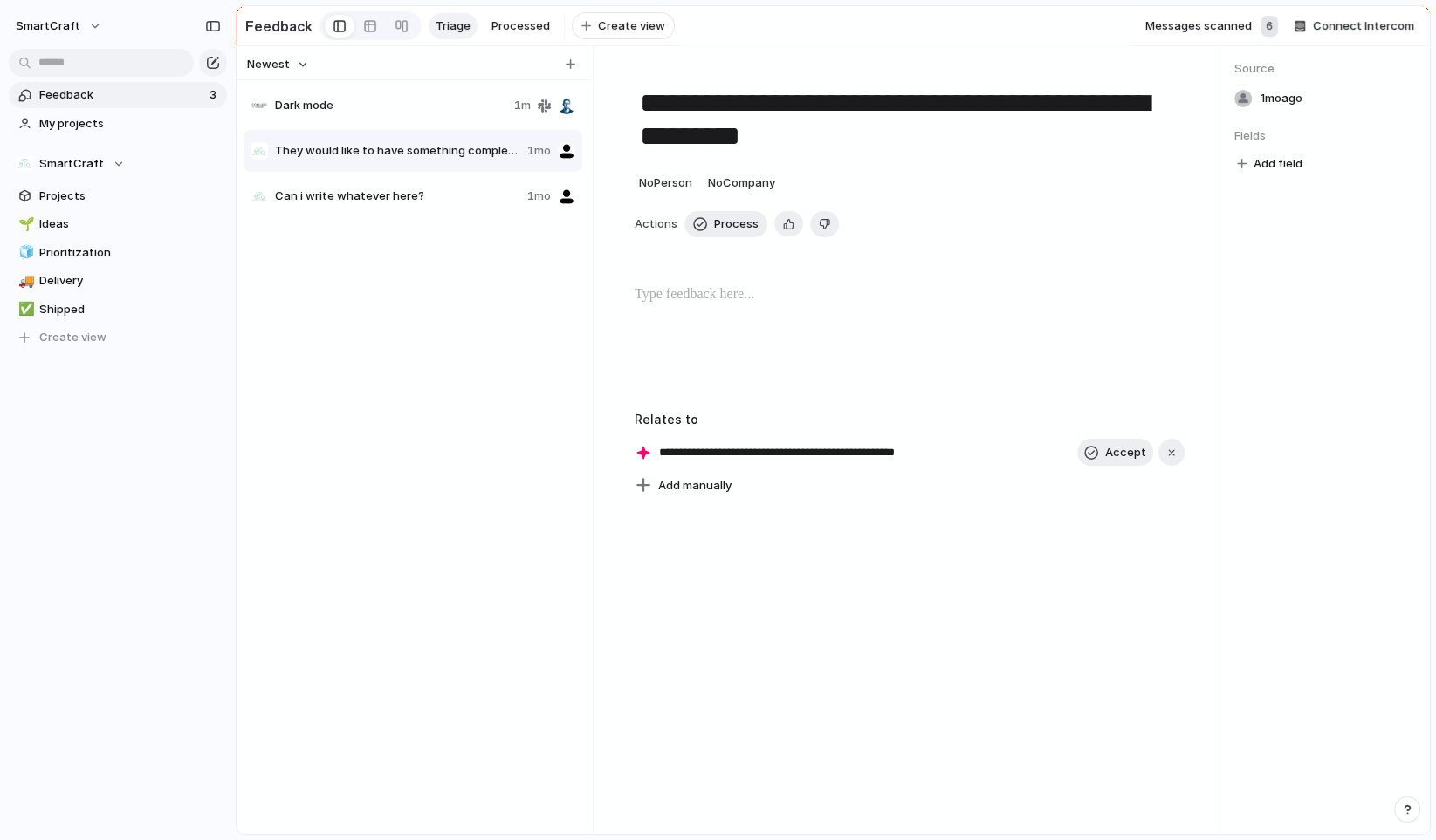
click at [333, 115] on span "Dark mode" at bounding box center [391, 105] width 232 height 17
type textarea "*********"
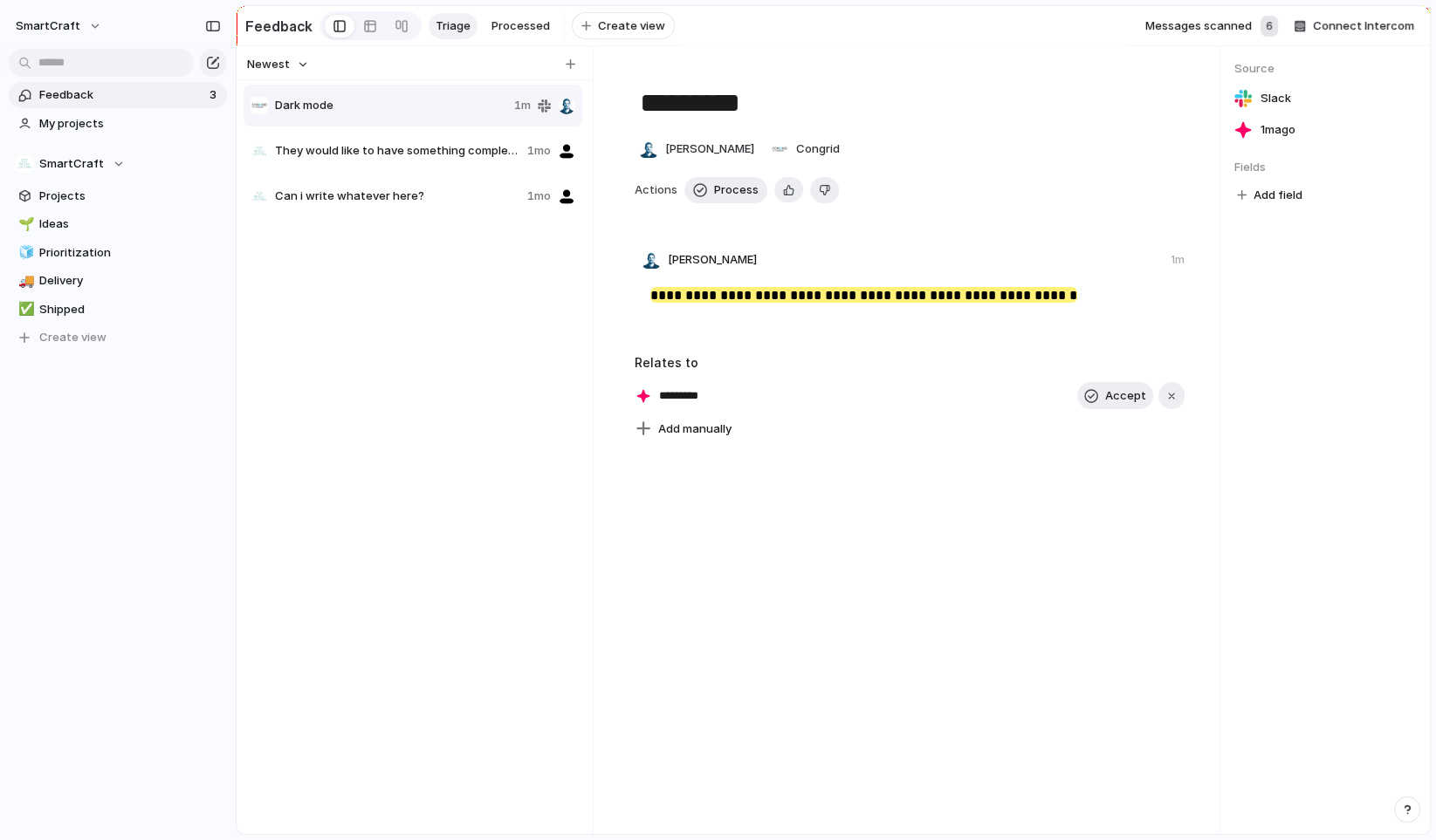
drag, startPoint x: 667, startPoint y: 403, endPoint x: 740, endPoint y: 403, distance: 73.0
click at [738, 403] on div "********* Accept" at bounding box center [909, 396] width 550 height 28
click at [807, 516] on div "**********" at bounding box center [910, 439] width 620 height 788
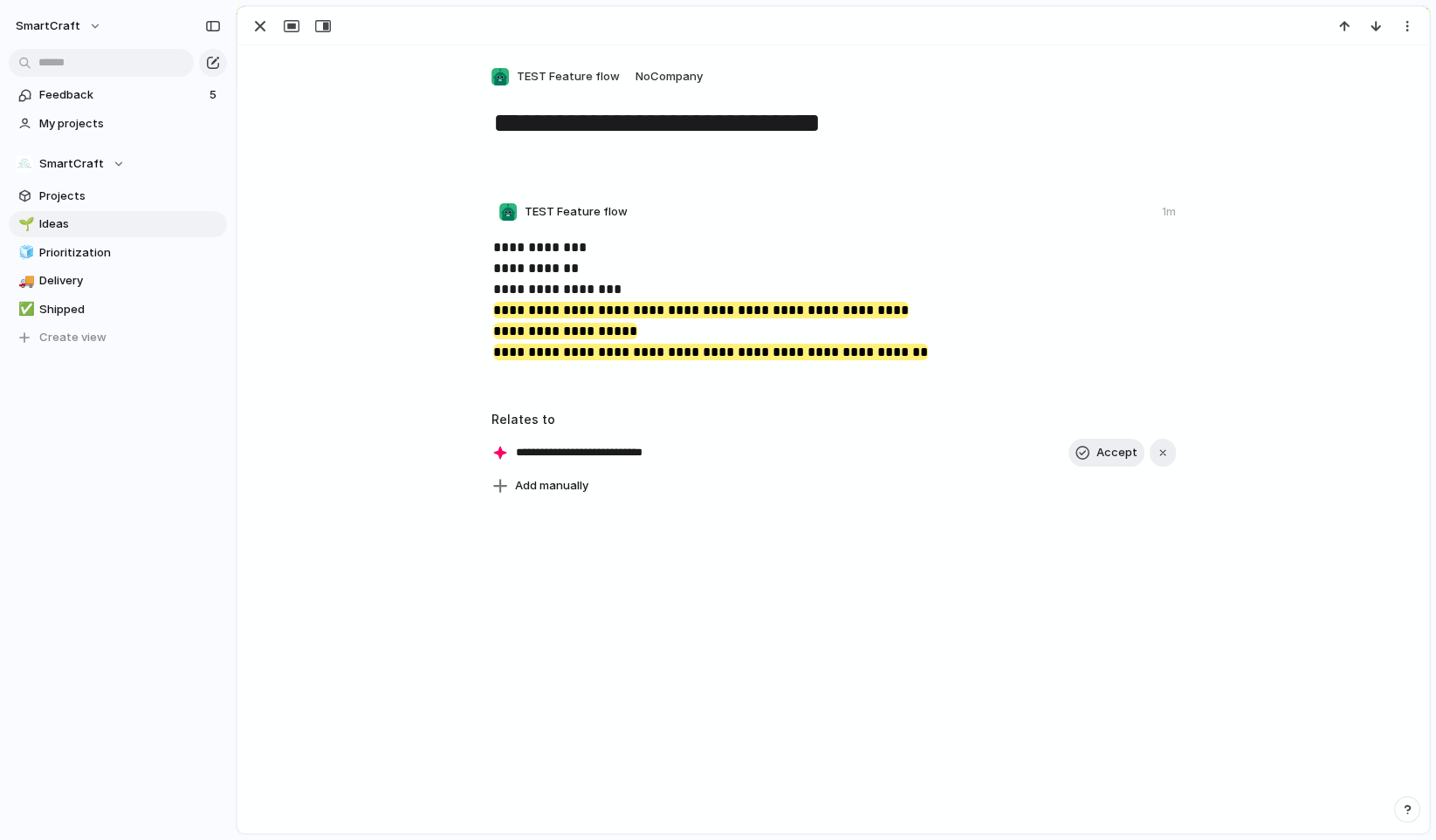
click at [629, 672] on div "**********" at bounding box center [833, 438] width 1192 height 788
click at [81, 100] on span "Feedback" at bounding box center [122, 94] width 165 height 17
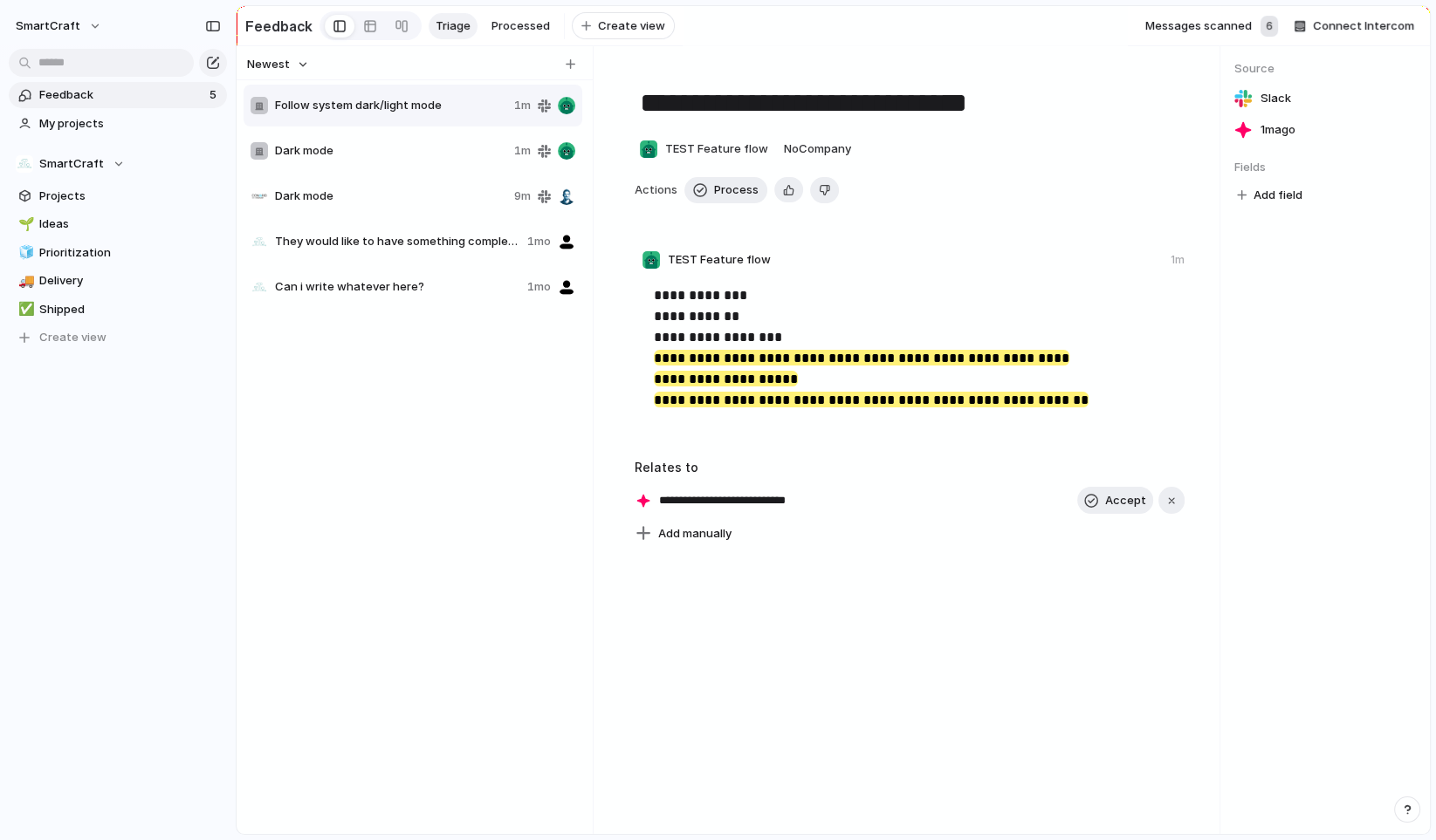
click at [408, 153] on span "Dark mode" at bounding box center [391, 150] width 232 height 17
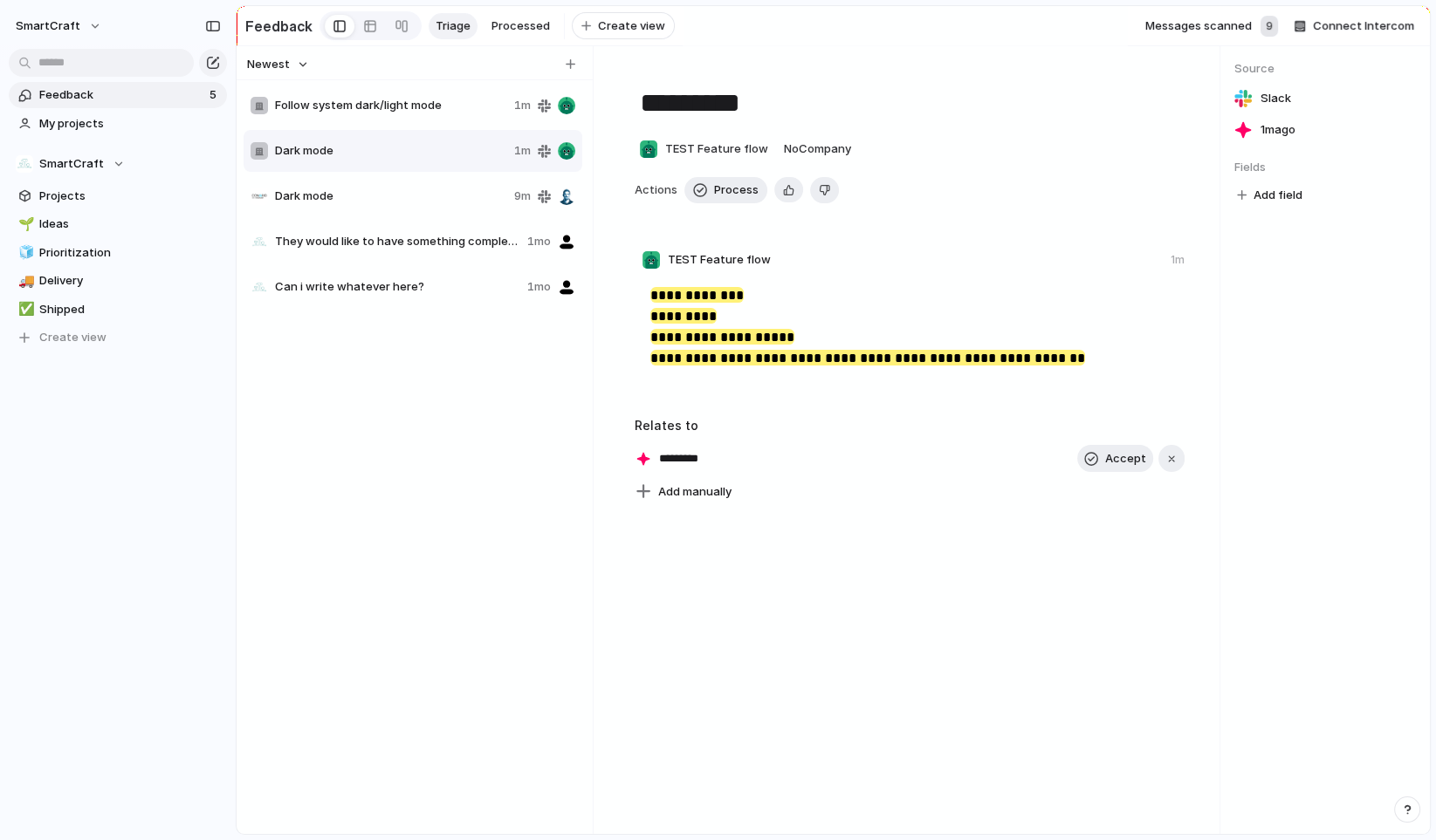
click at [412, 115] on span "Follow system dark/light mode" at bounding box center [391, 105] width 232 height 17
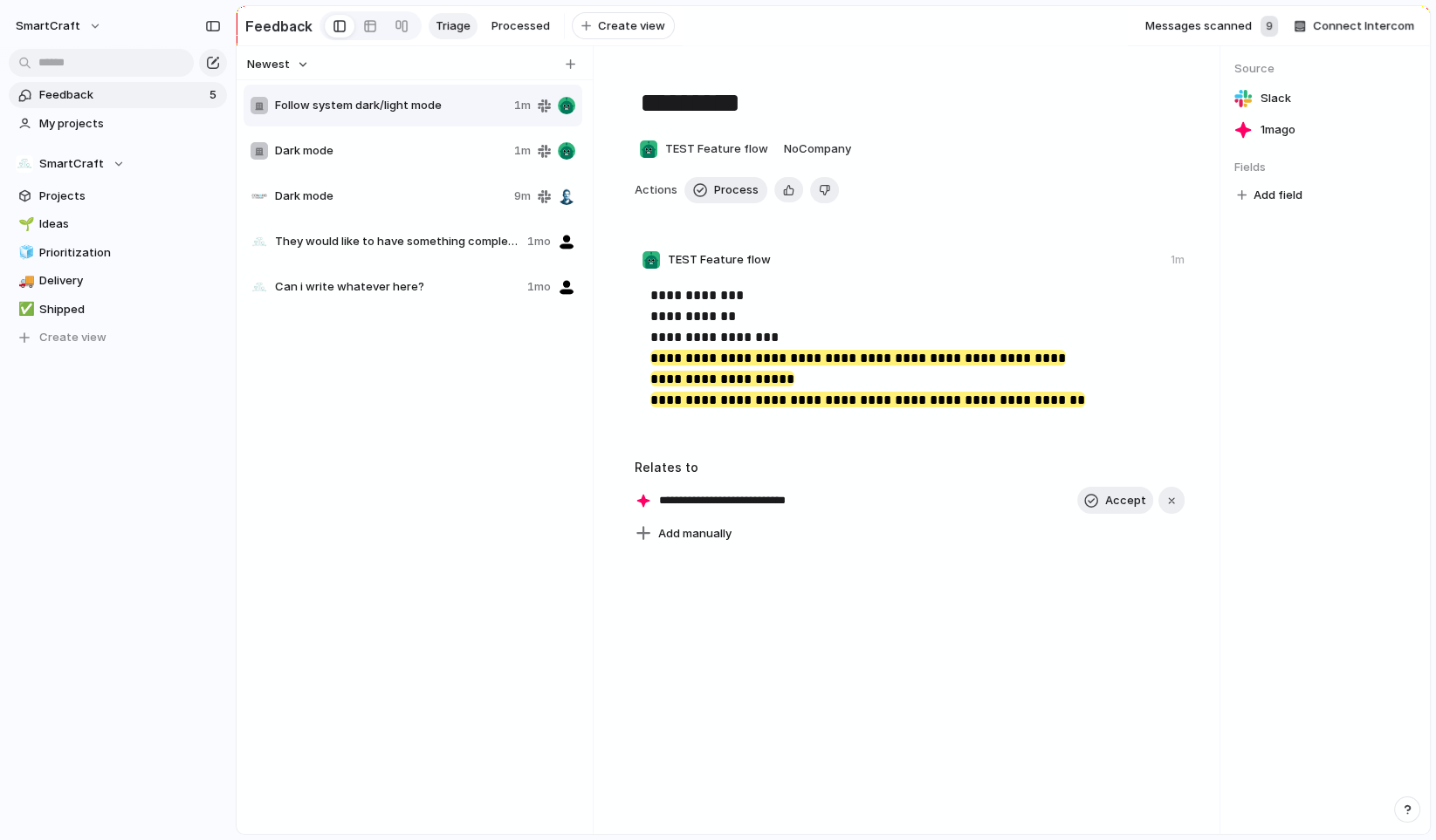
type textarea "**********"
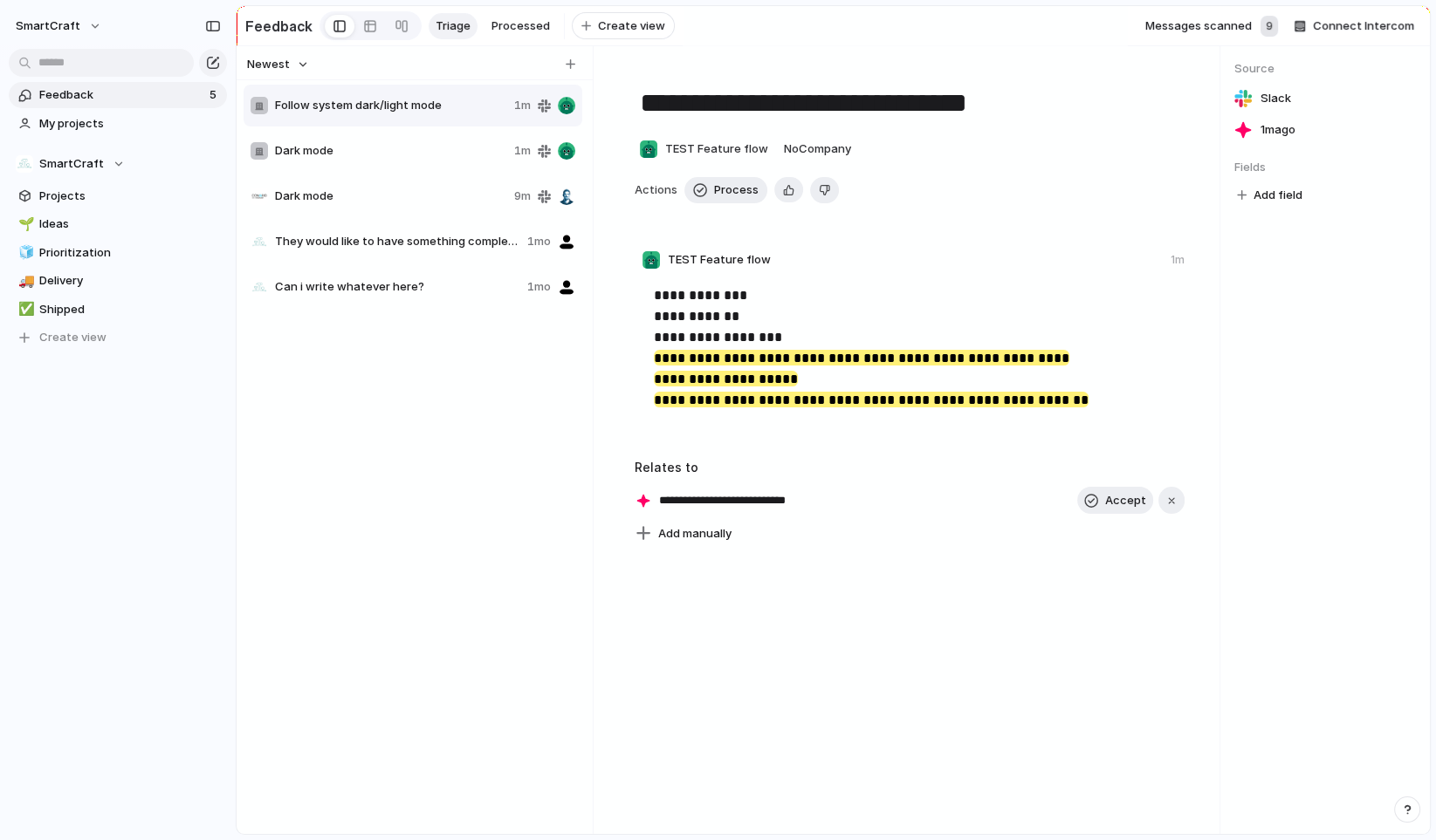
click at [463, 24] on span "Triage" at bounding box center [453, 26] width 35 height 17
click at [510, 22] on span "Processed" at bounding box center [521, 26] width 59 height 17
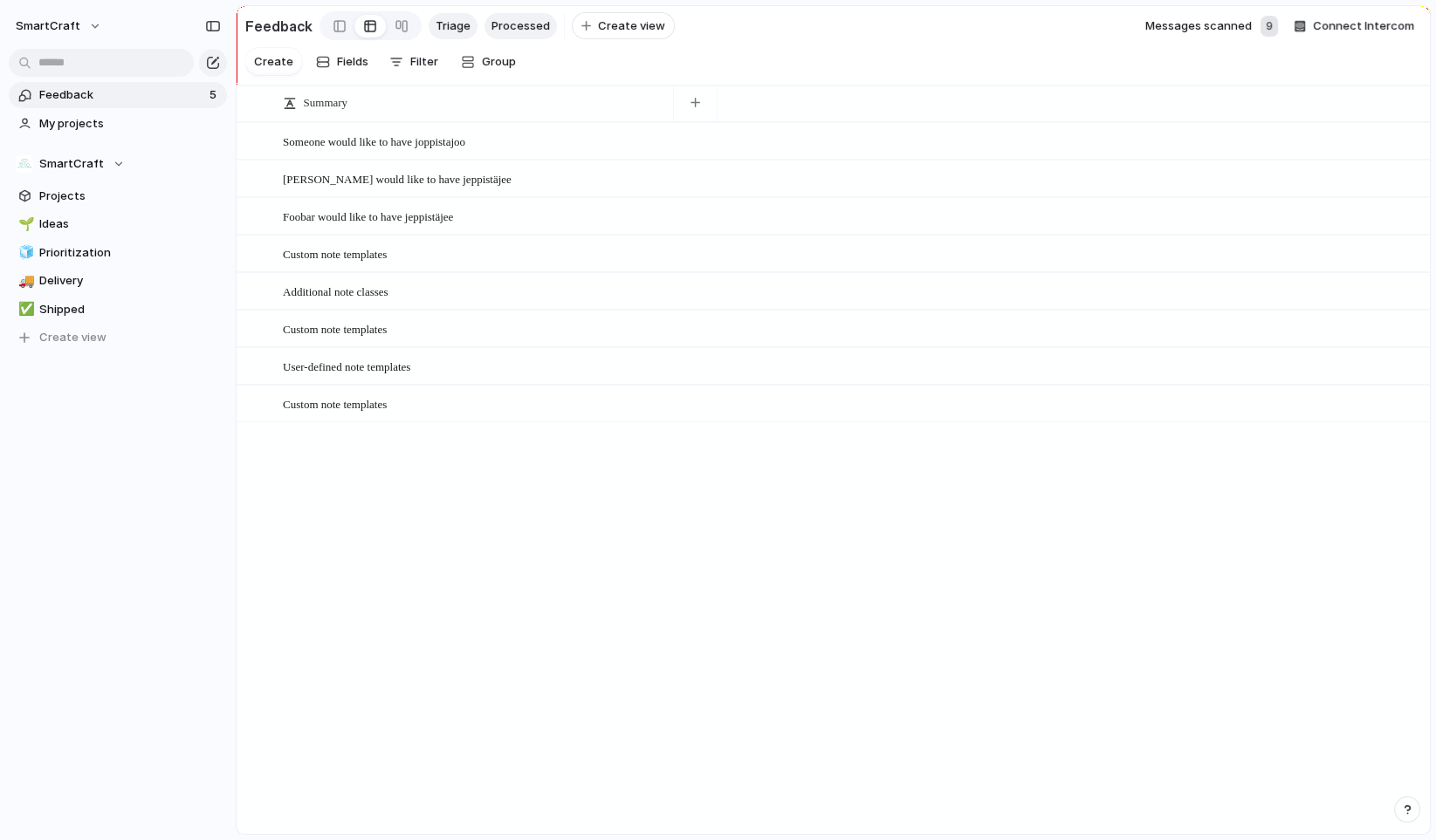
click at [447, 24] on span "Triage" at bounding box center [453, 26] width 35 height 17
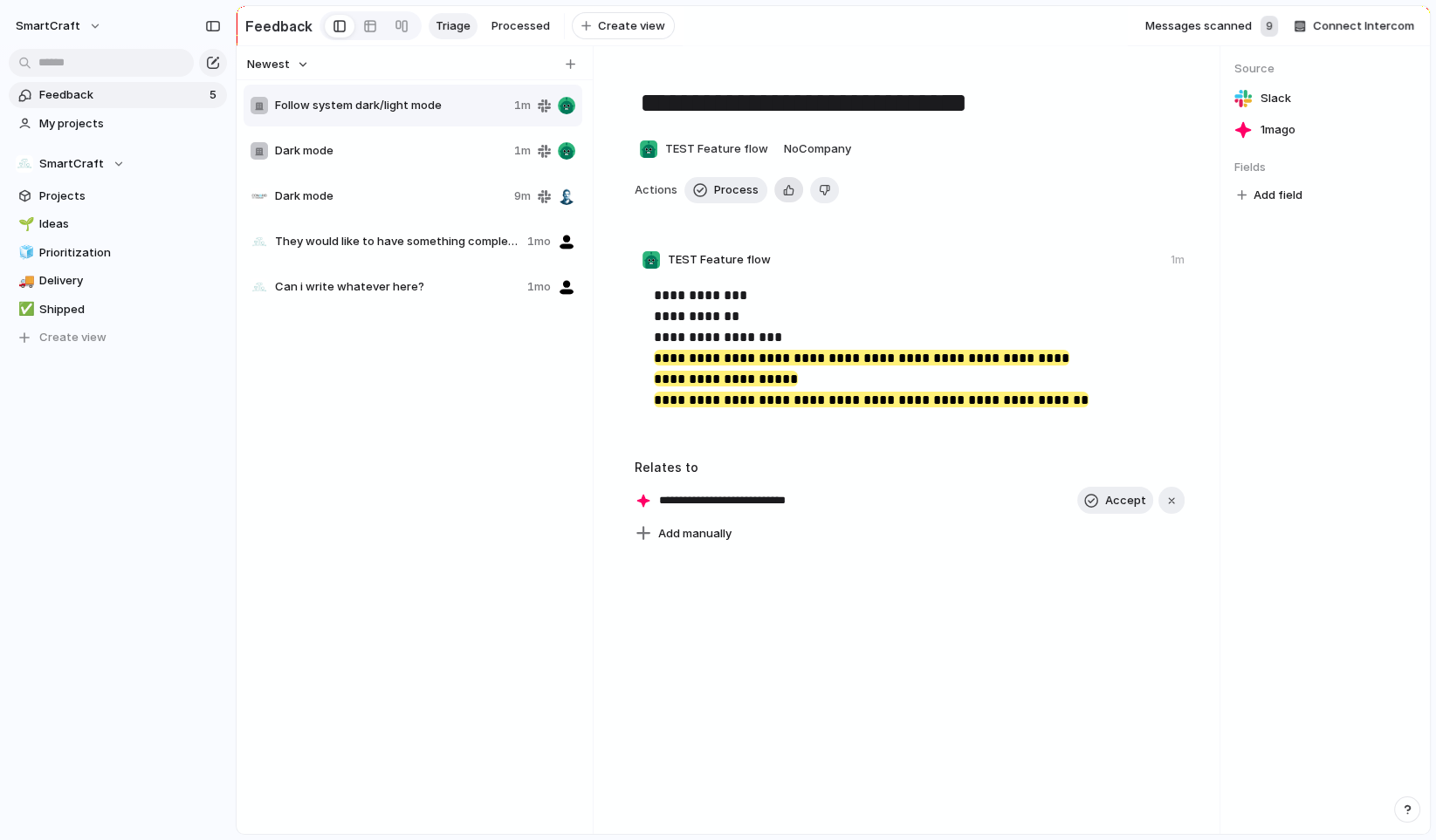
click at [785, 198] on div "button" at bounding box center [789, 190] width 11 height 17
click at [436, 149] on div "Dark mode" at bounding box center [379, 150] width 257 height 17
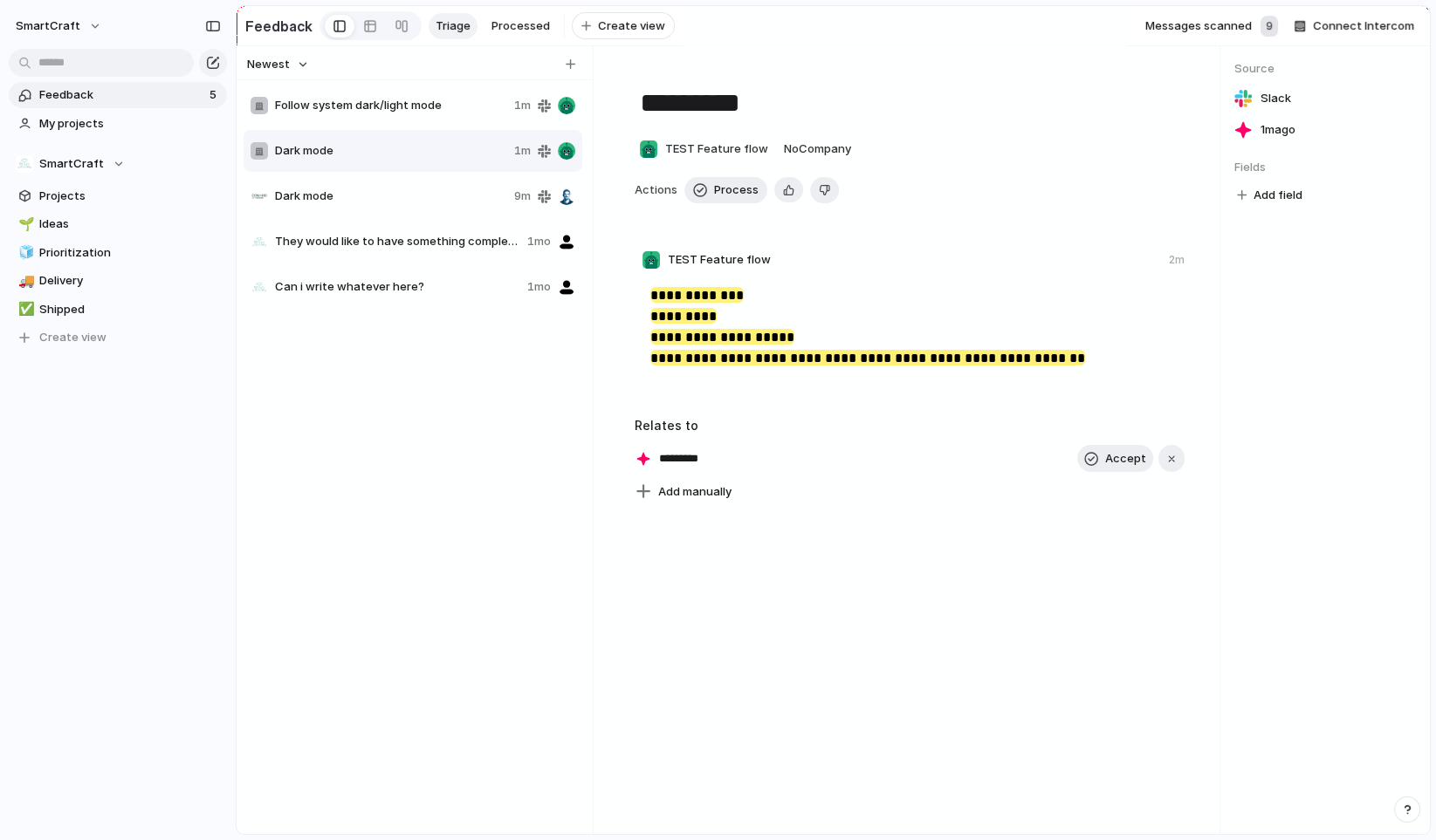
click at [440, 112] on span "Follow system dark/light mode" at bounding box center [391, 105] width 232 height 17
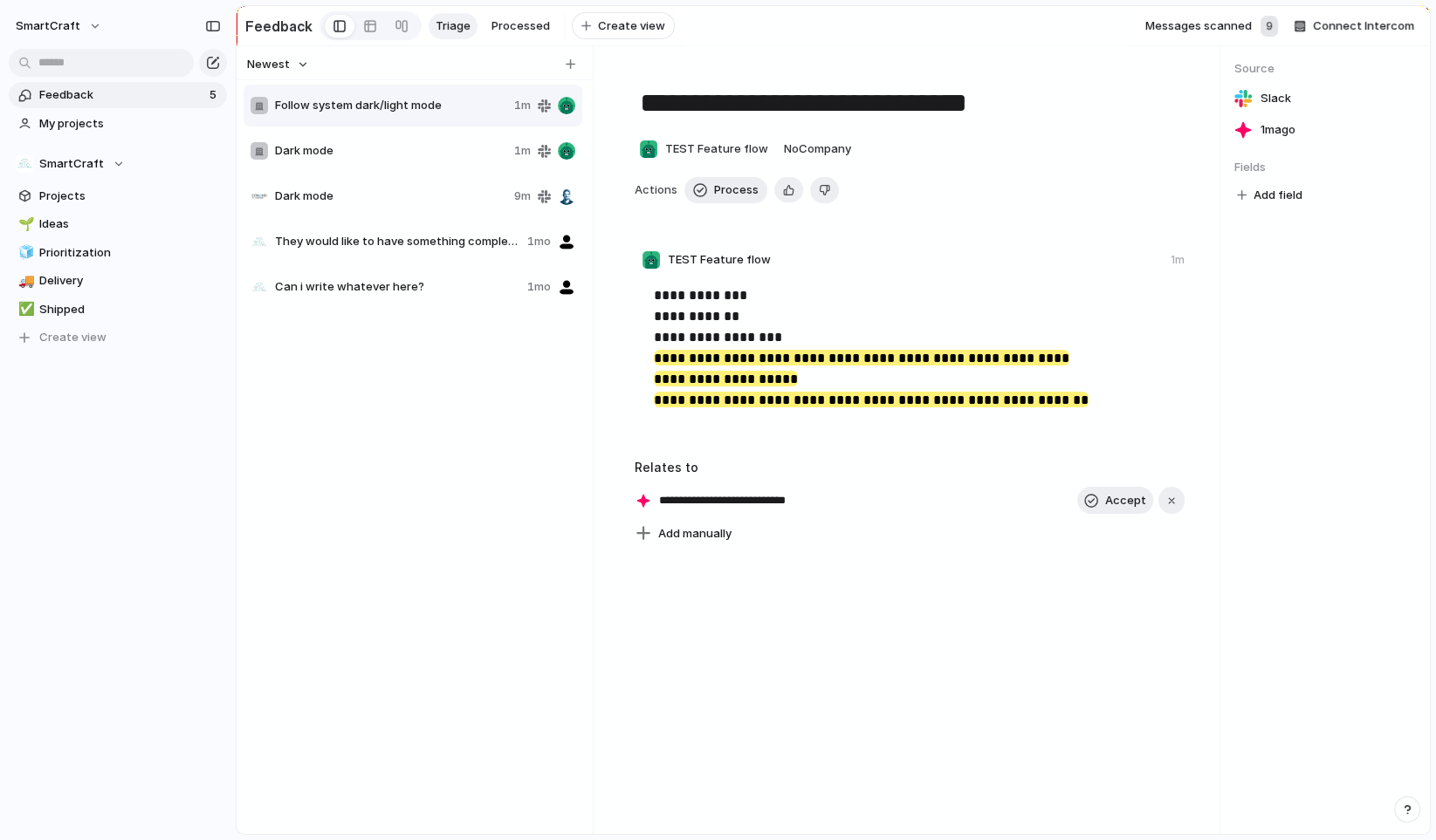
click at [441, 158] on span "Dark mode" at bounding box center [391, 150] width 232 height 17
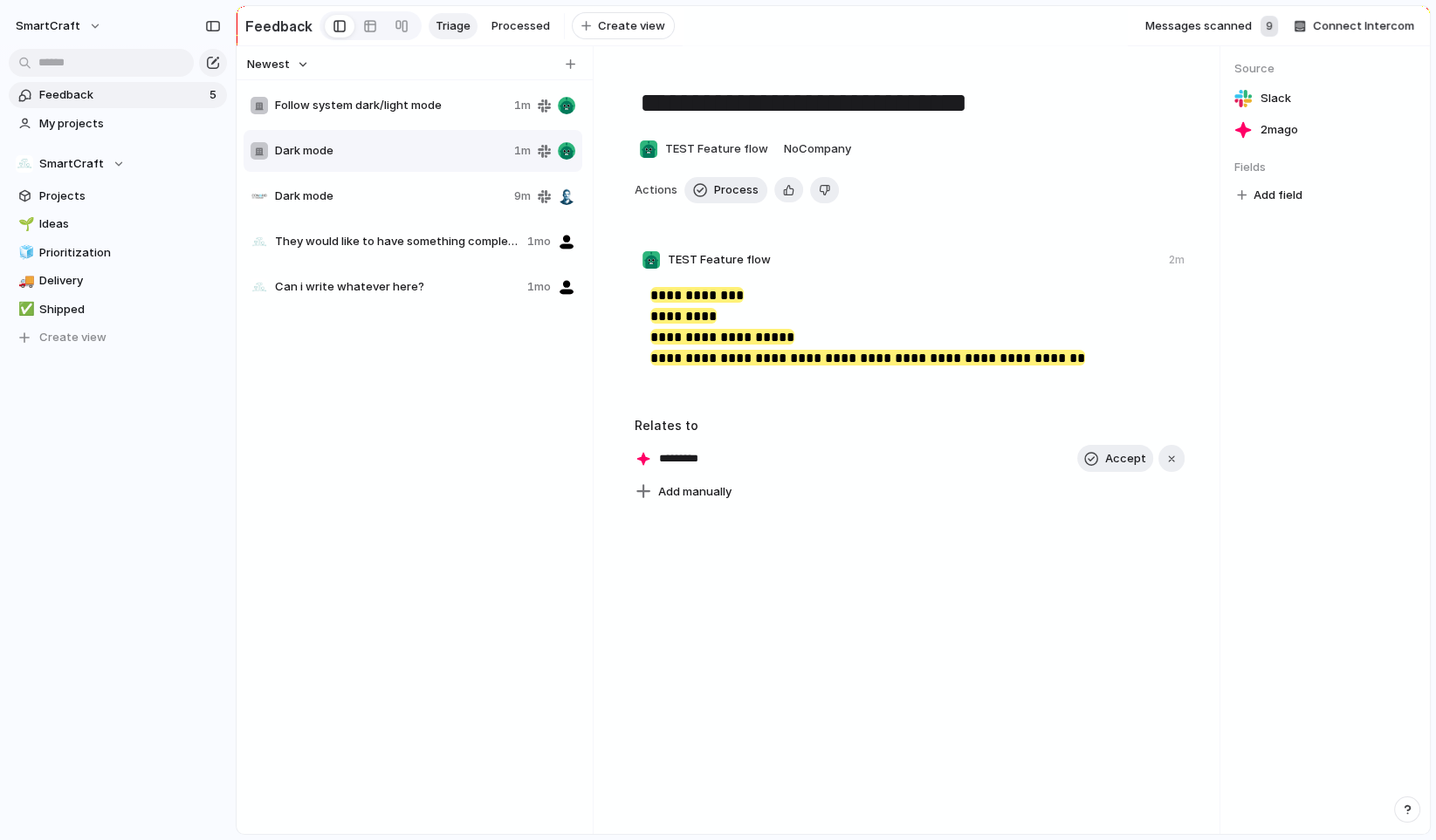
type textarea "*********"
click at [829, 191] on button "Delete" at bounding box center [824, 190] width 28 height 27
click at [832, 237] on div at bounding box center [977, 227] width 685 height 19
click at [425, 214] on div "Dark mode 9m" at bounding box center [412, 196] width 339 height 42
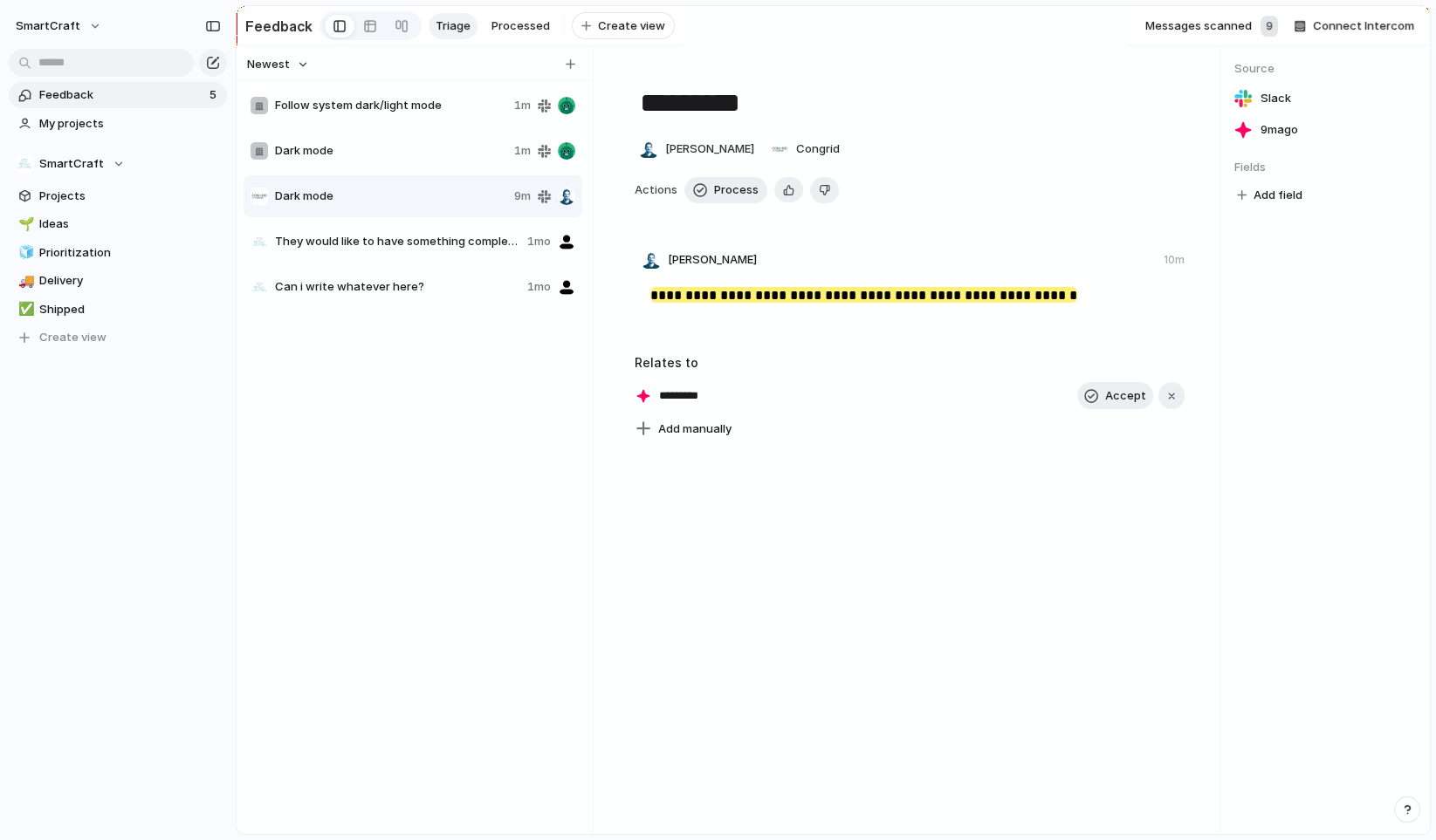
click at [425, 171] on div "Dark mode 1m" at bounding box center [412, 151] width 339 height 42
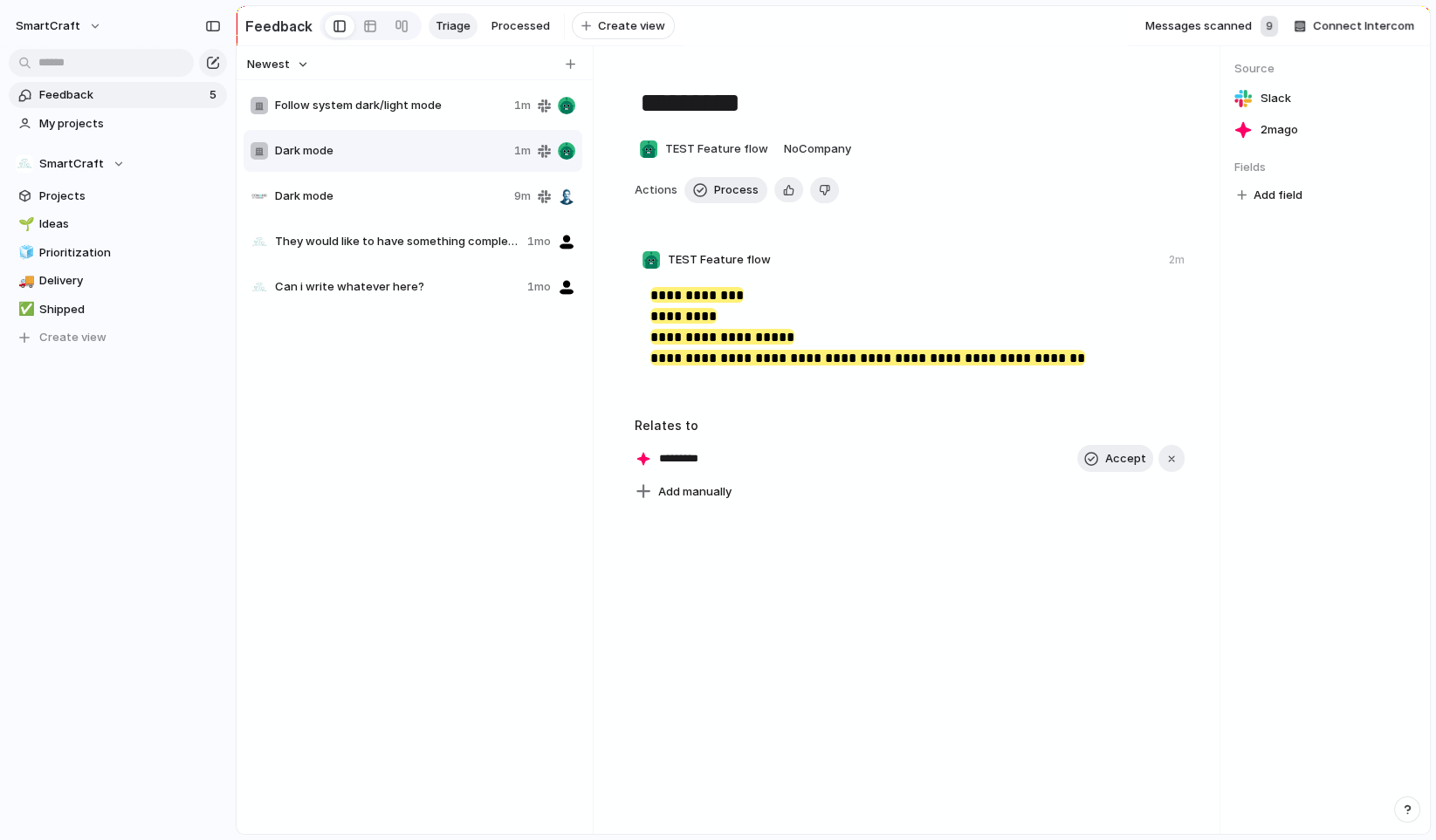
click at [422, 195] on span "Dark mode" at bounding box center [391, 196] width 232 height 17
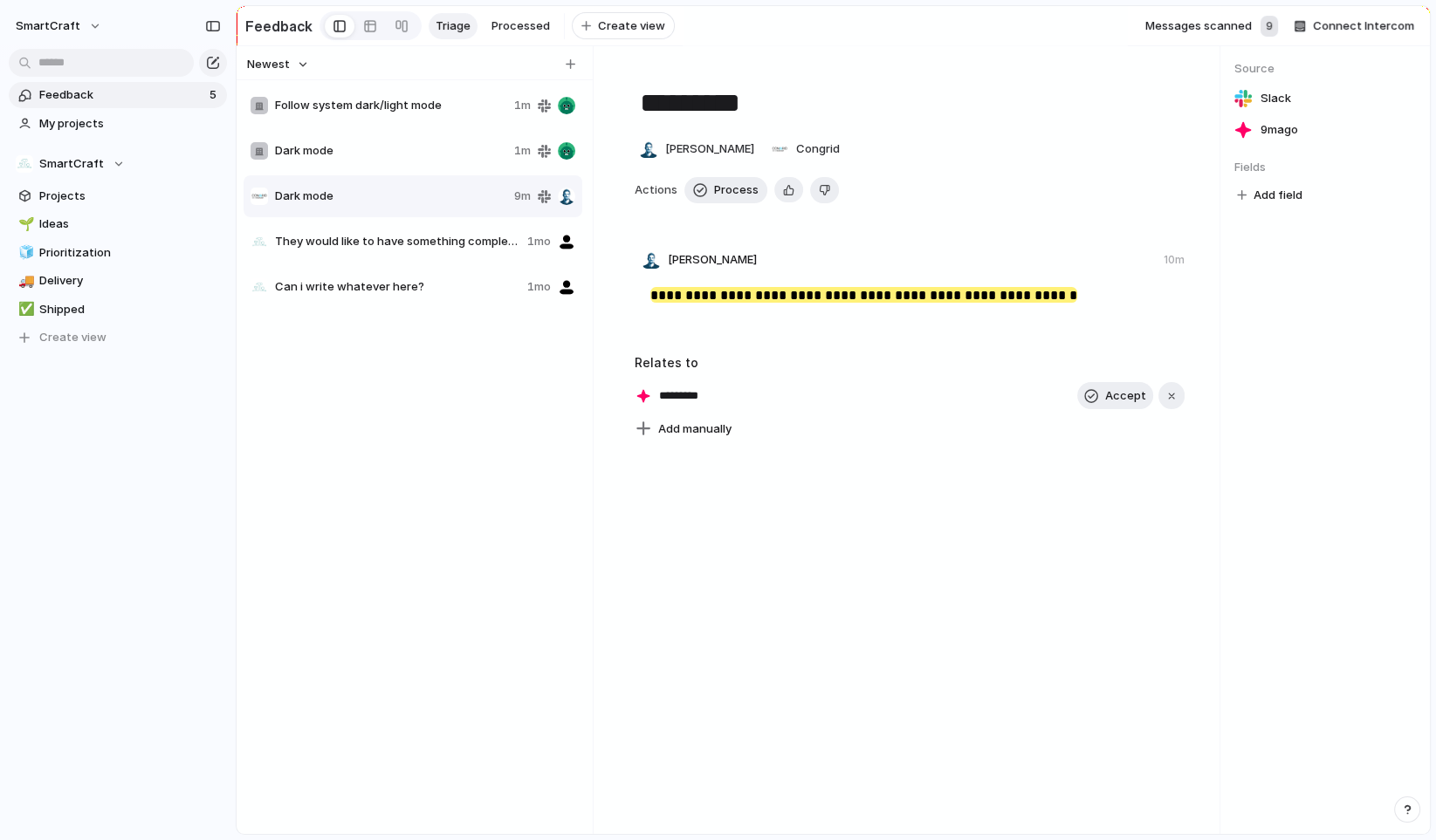
click at [427, 146] on div "Dark mode 1m" at bounding box center [412, 151] width 339 height 42
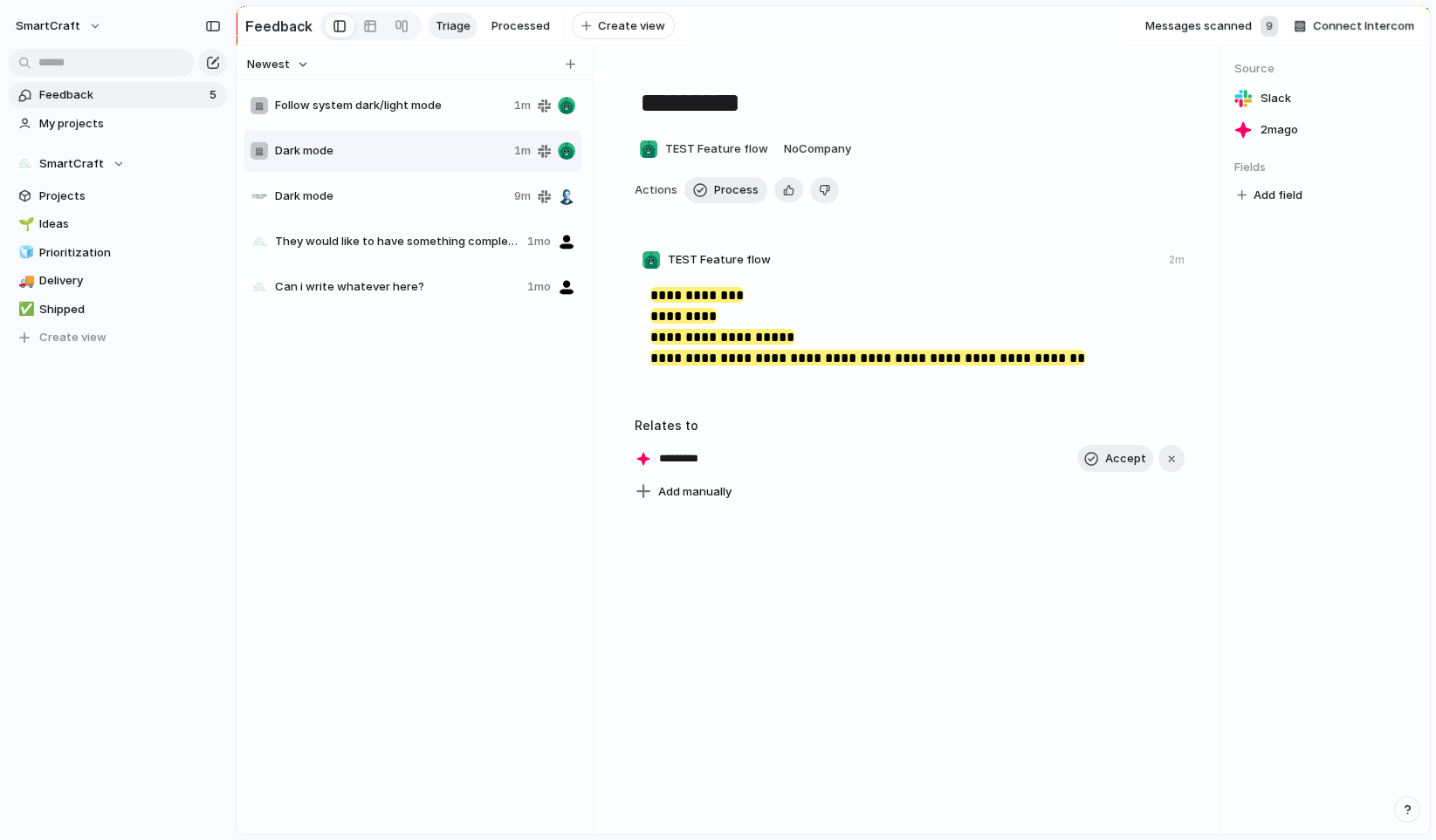
click at [423, 183] on div "Dark mode 9m" at bounding box center [412, 196] width 339 height 42
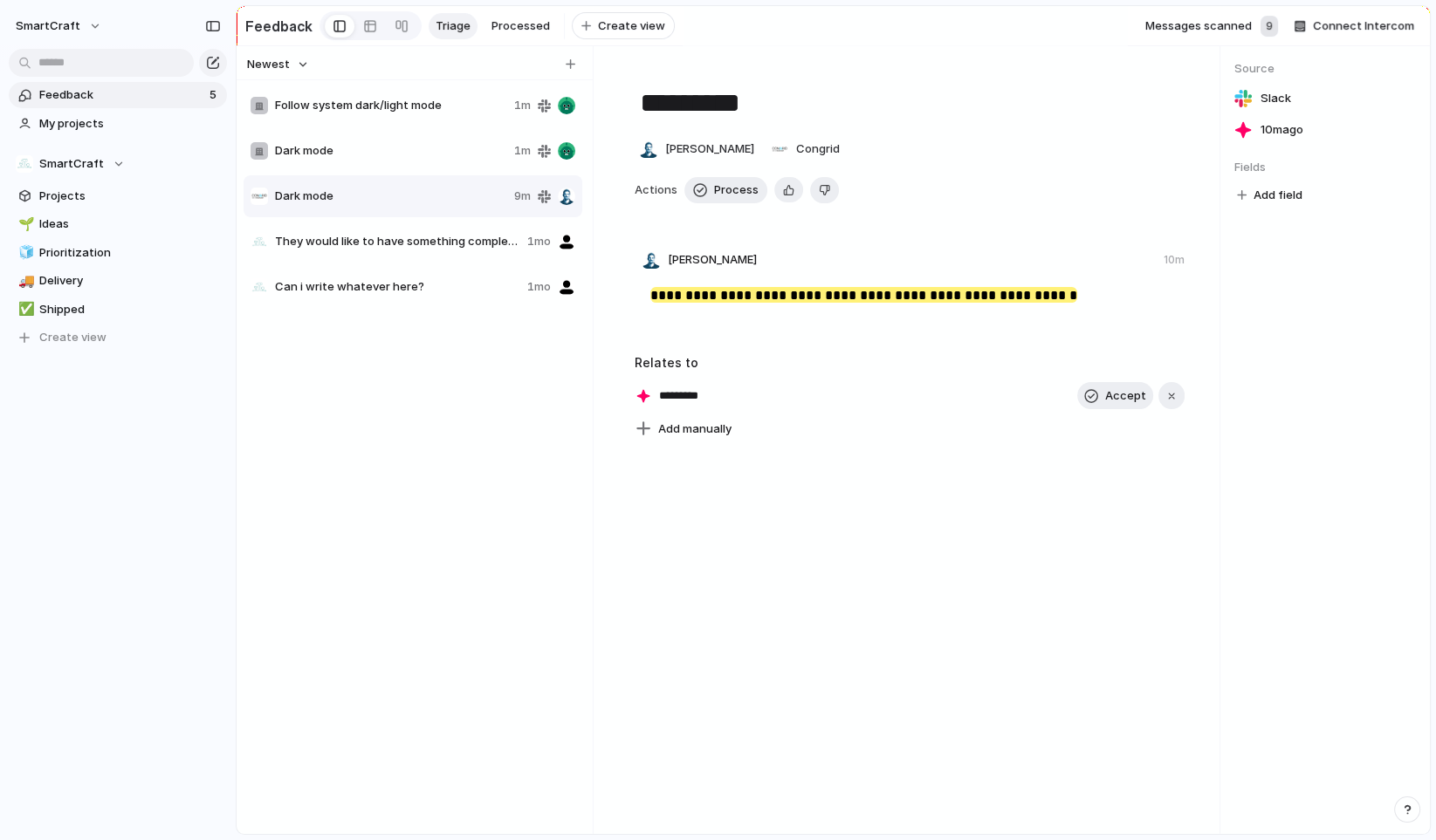
click at [699, 401] on input "*********" at bounding box center [697, 395] width 77 height 17
click at [684, 402] on input "*********" at bounding box center [697, 395] width 77 height 17
click at [685, 502] on div "**********" at bounding box center [910, 439] width 620 height 788
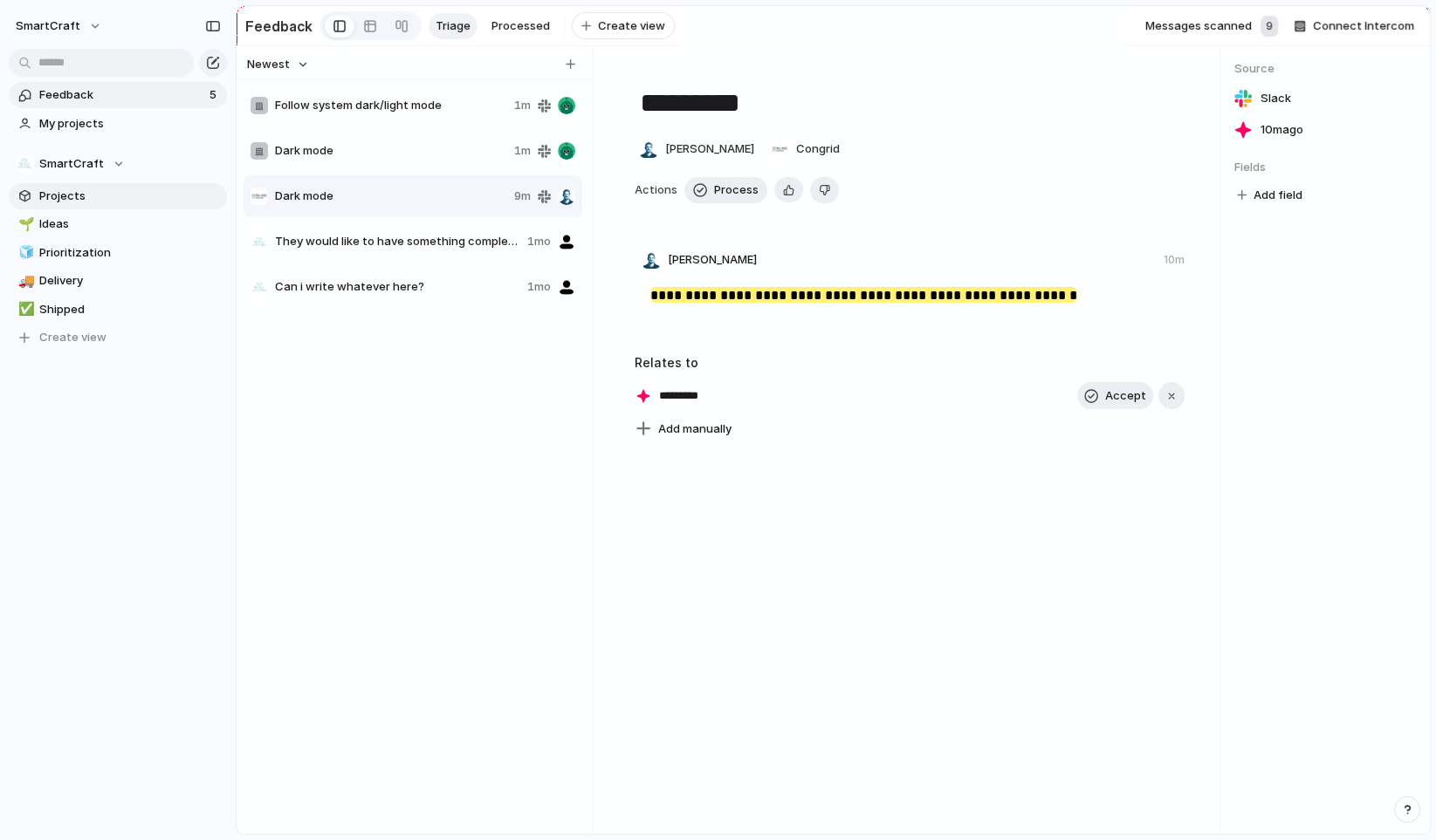
click at [94, 195] on span "Projects" at bounding box center [130, 196] width 182 height 17
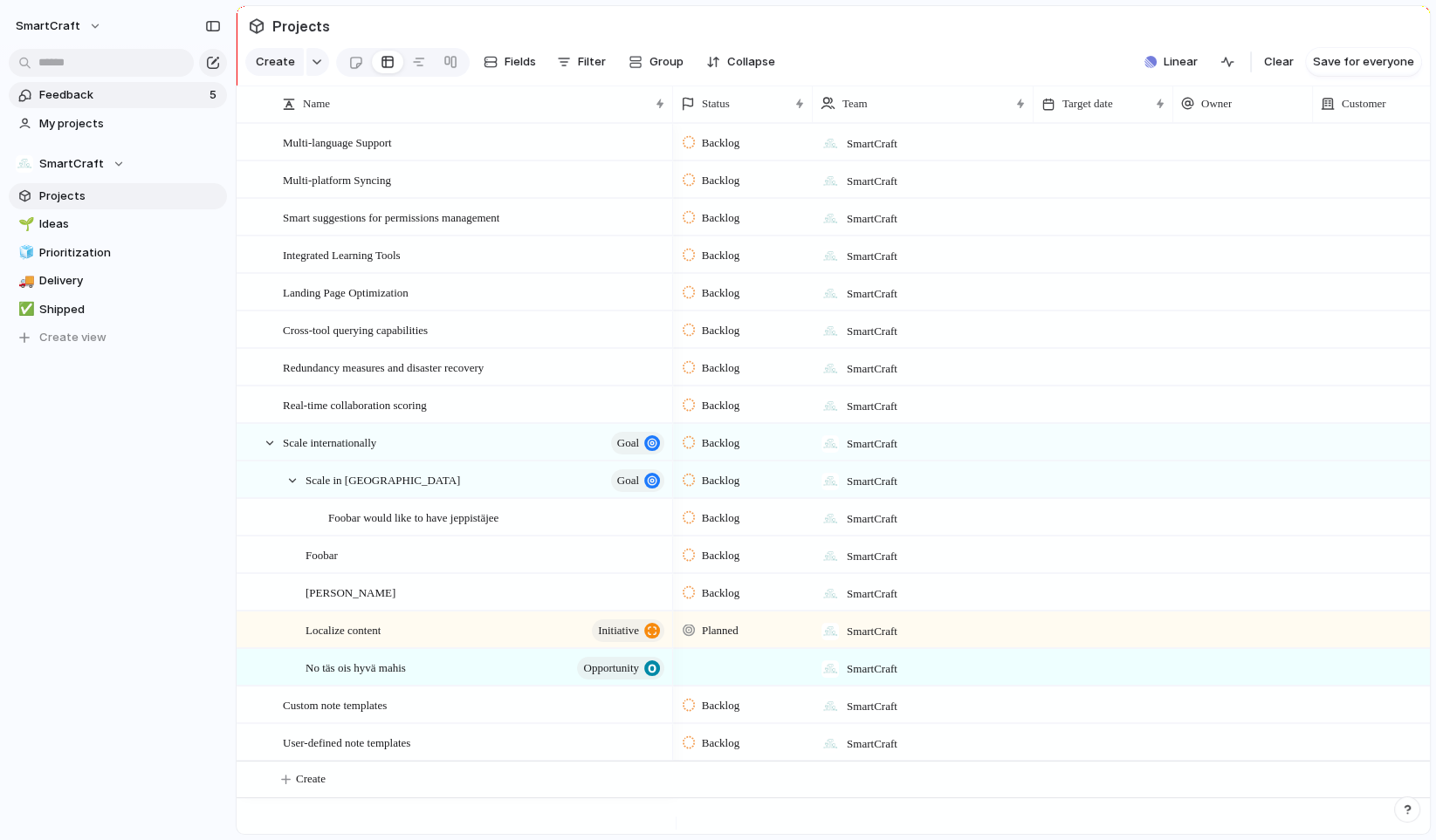
click at [83, 93] on span "Feedback" at bounding box center [122, 94] width 165 height 17
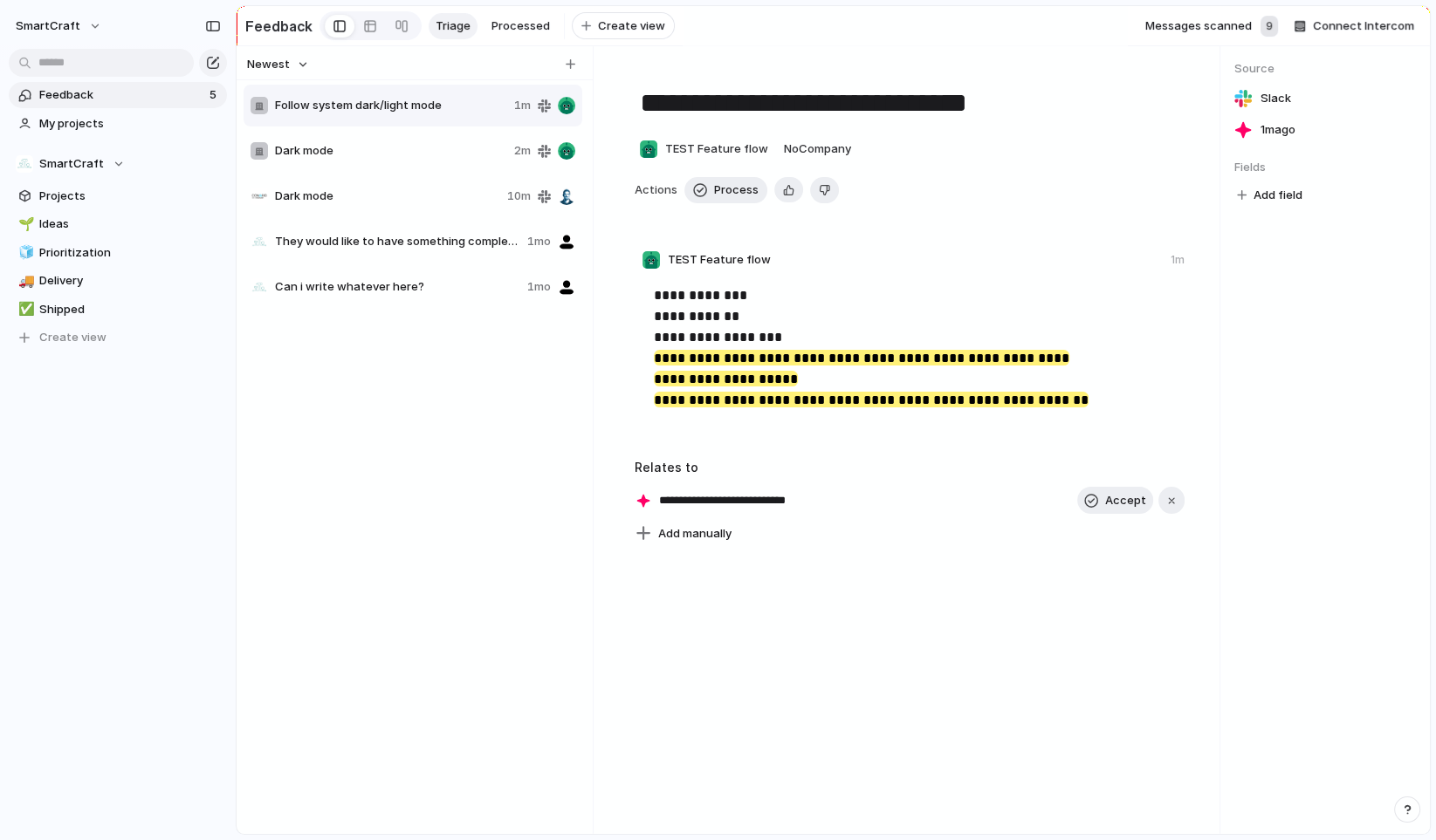
click at [412, 151] on span "Dark mode" at bounding box center [391, 150] width 232 height 17
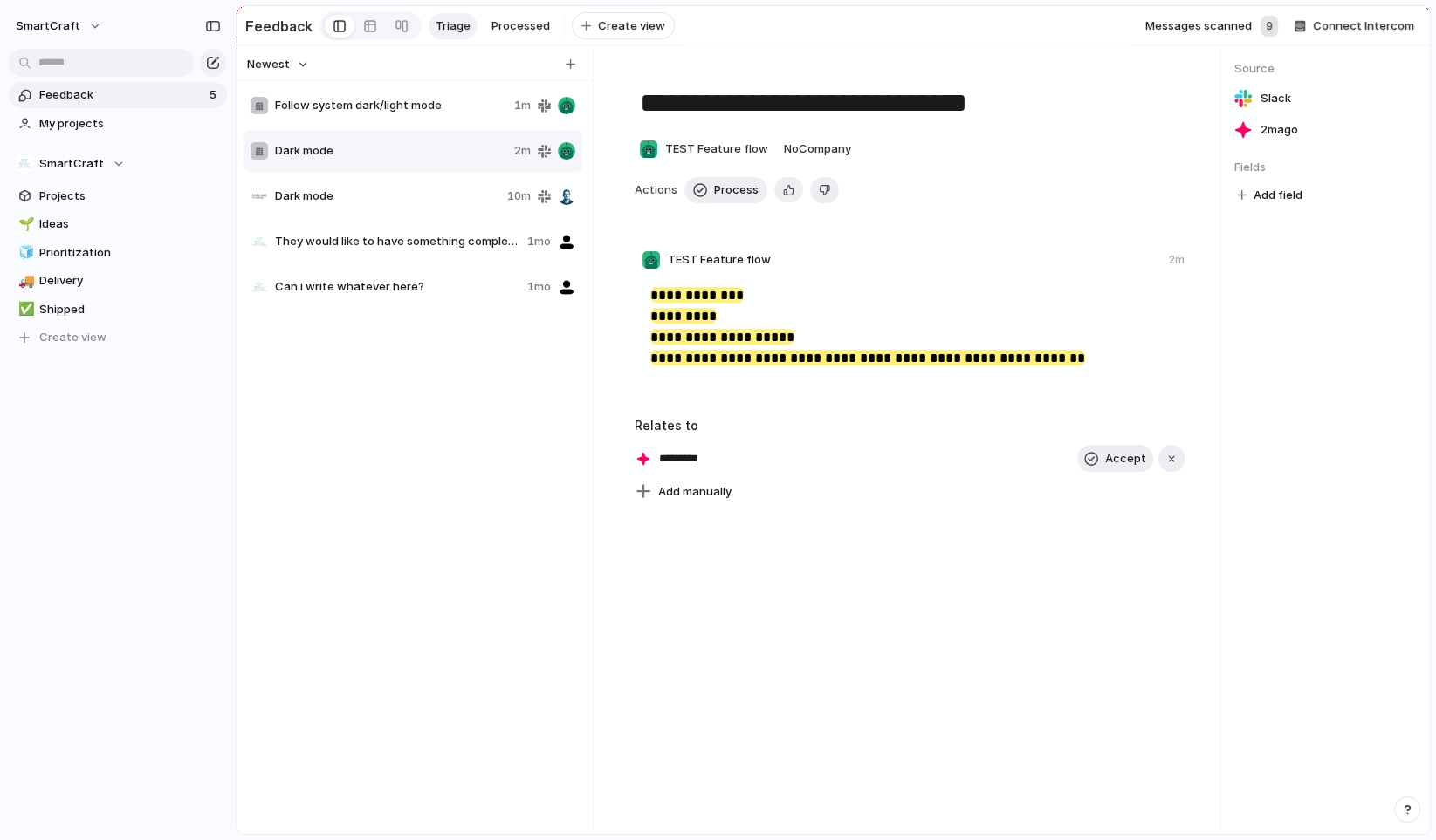
type textarea "*********"
click at [1107, 468] on span "Accept" at bounding box center [1126, 459] width 41 height 17
click at [97, 191] on span "Projects" at bounding box center [130, 196] width 182 height 17
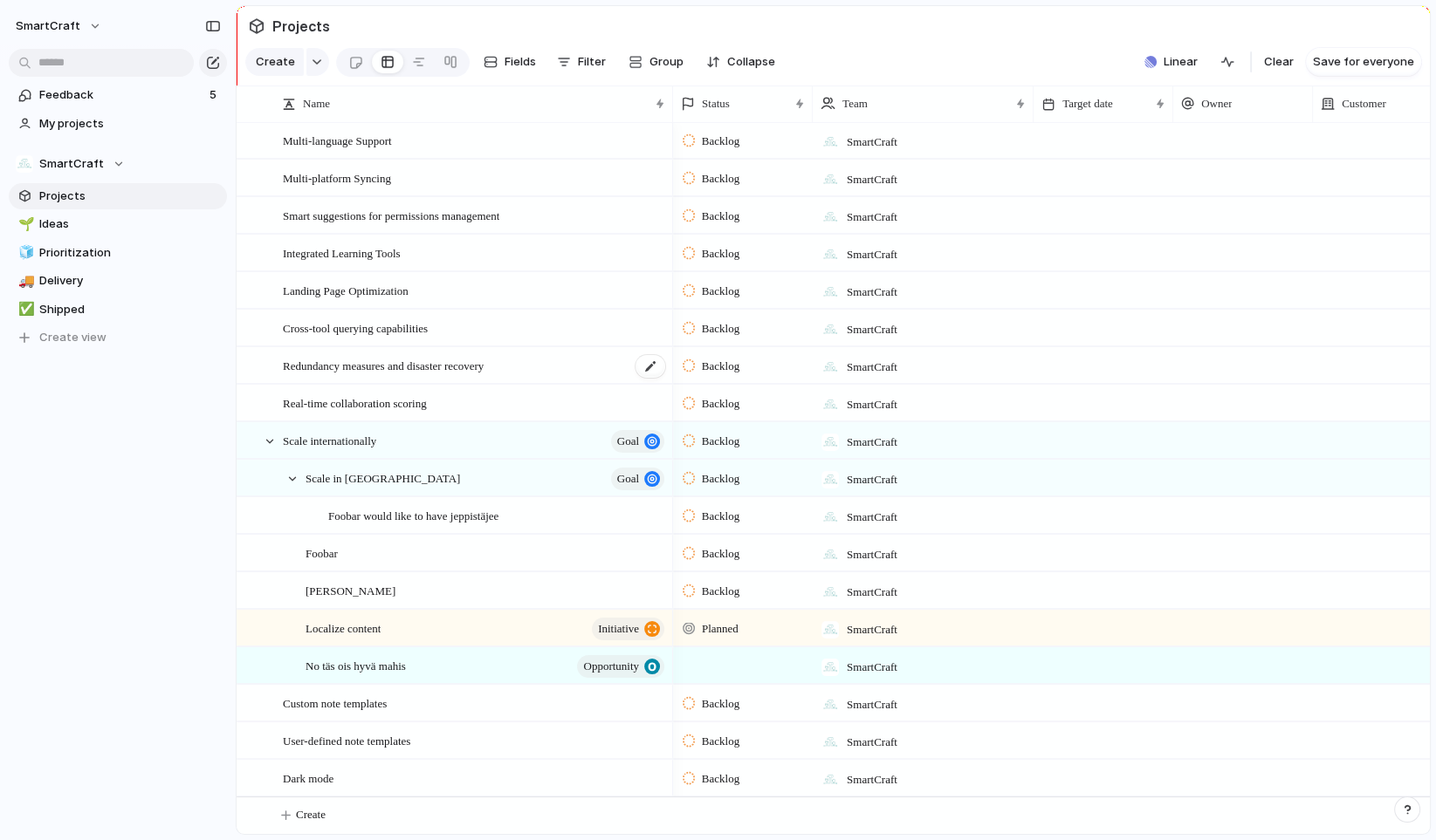
scroll to position [15, 0]
click at [106, 98] on span "Feedback" at bounding box center [122, 94] width 165 height 17
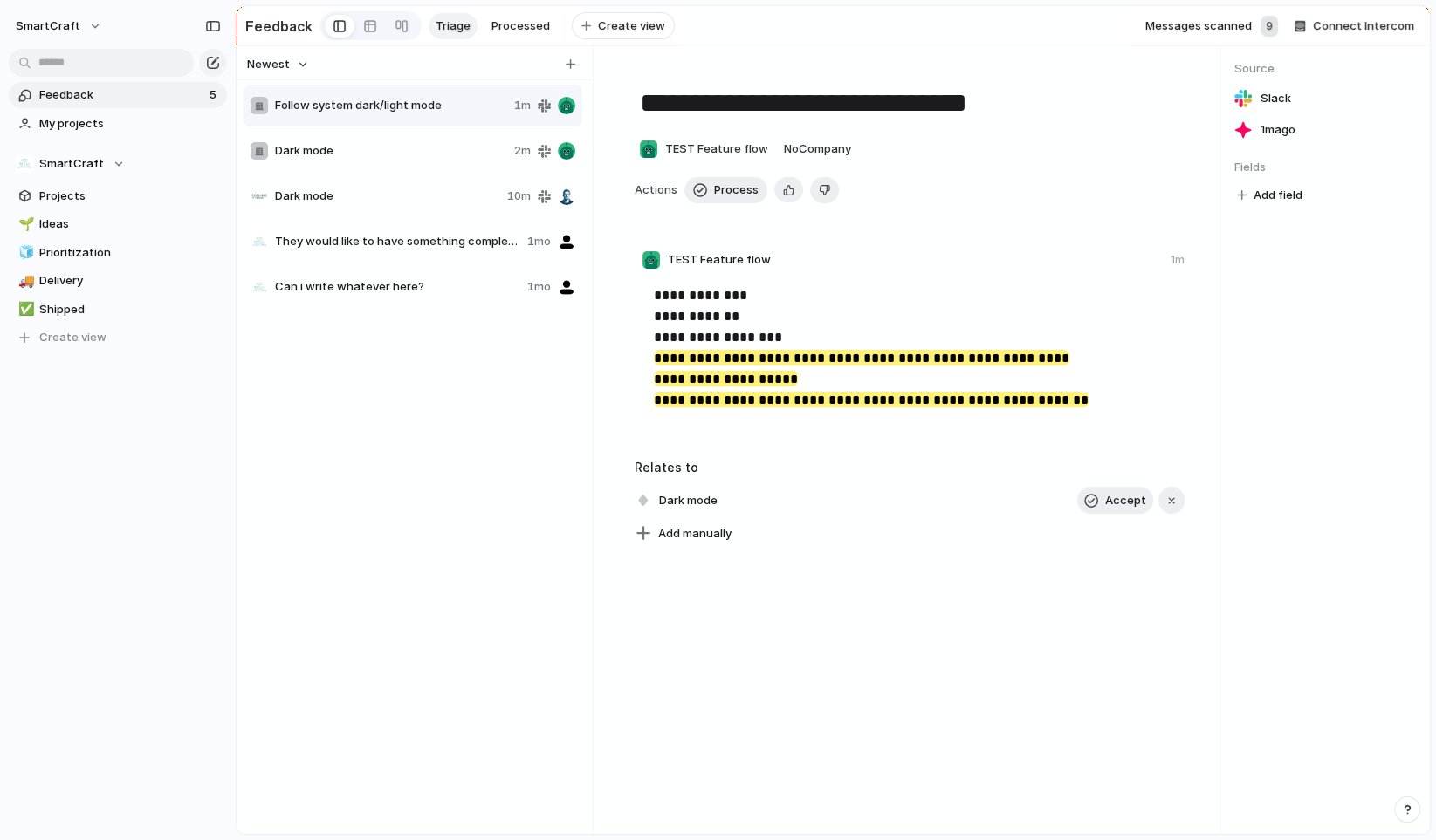
click at [362, 197] on span "Dark mode" at bounding box center [387, 196] width 225 height 17
type textarea "*********"
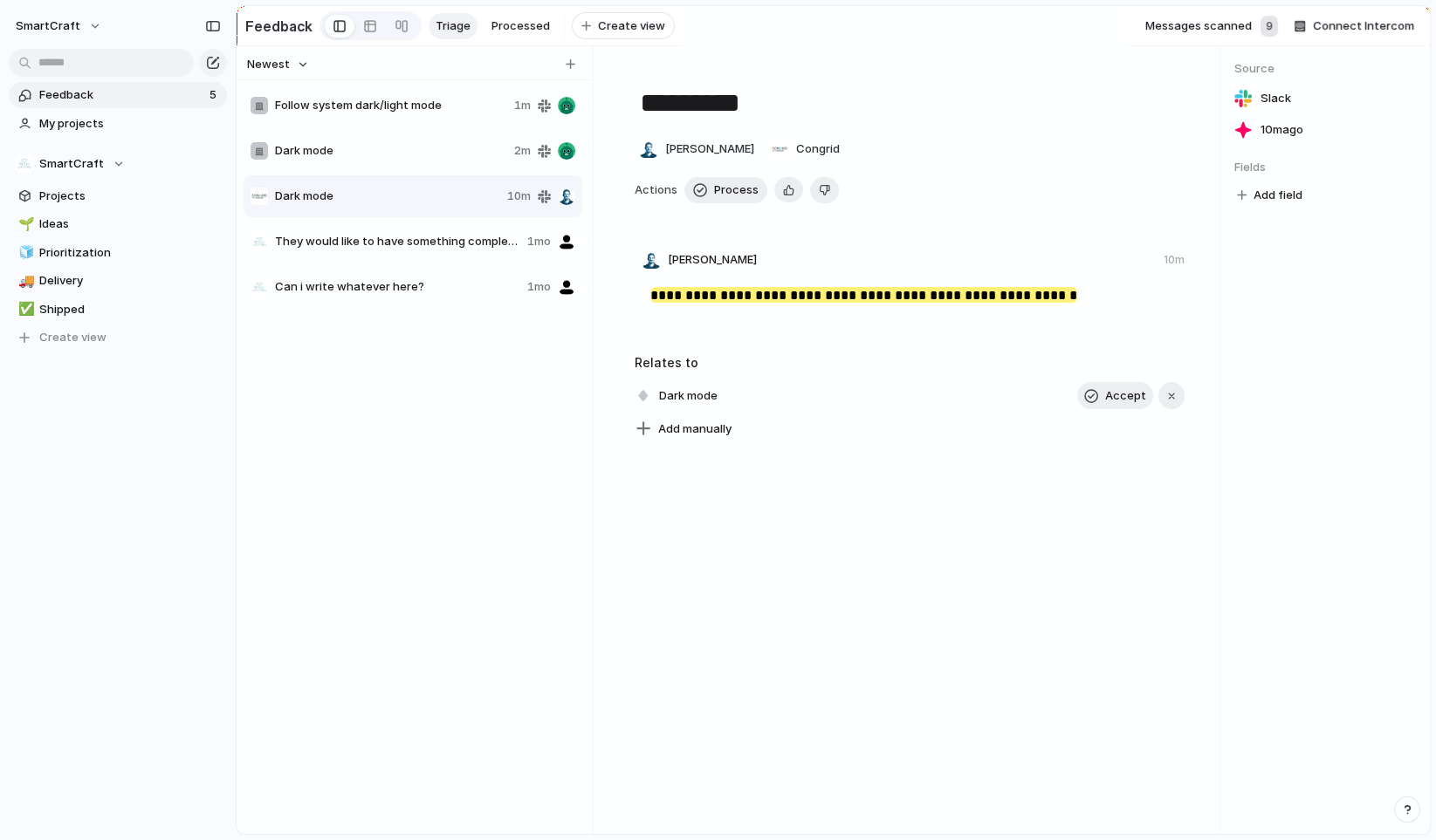
click at [365, 154] on span "Dark mode" at bounding box center [391, 150] width 232 height 17
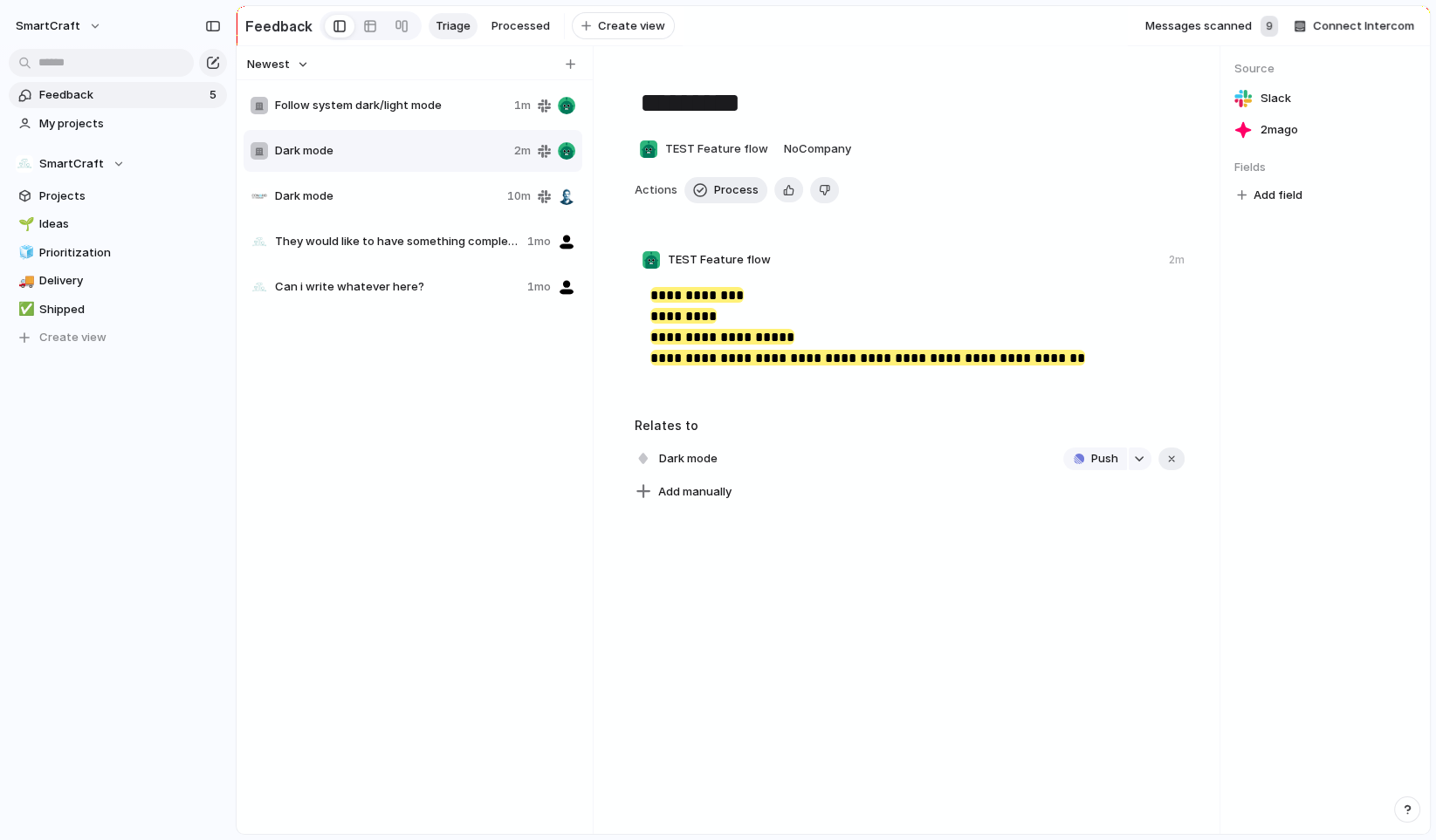
click at [370, 189] on div "Dark mode 10m" at bounding box center [412, 196] width 339 height 42
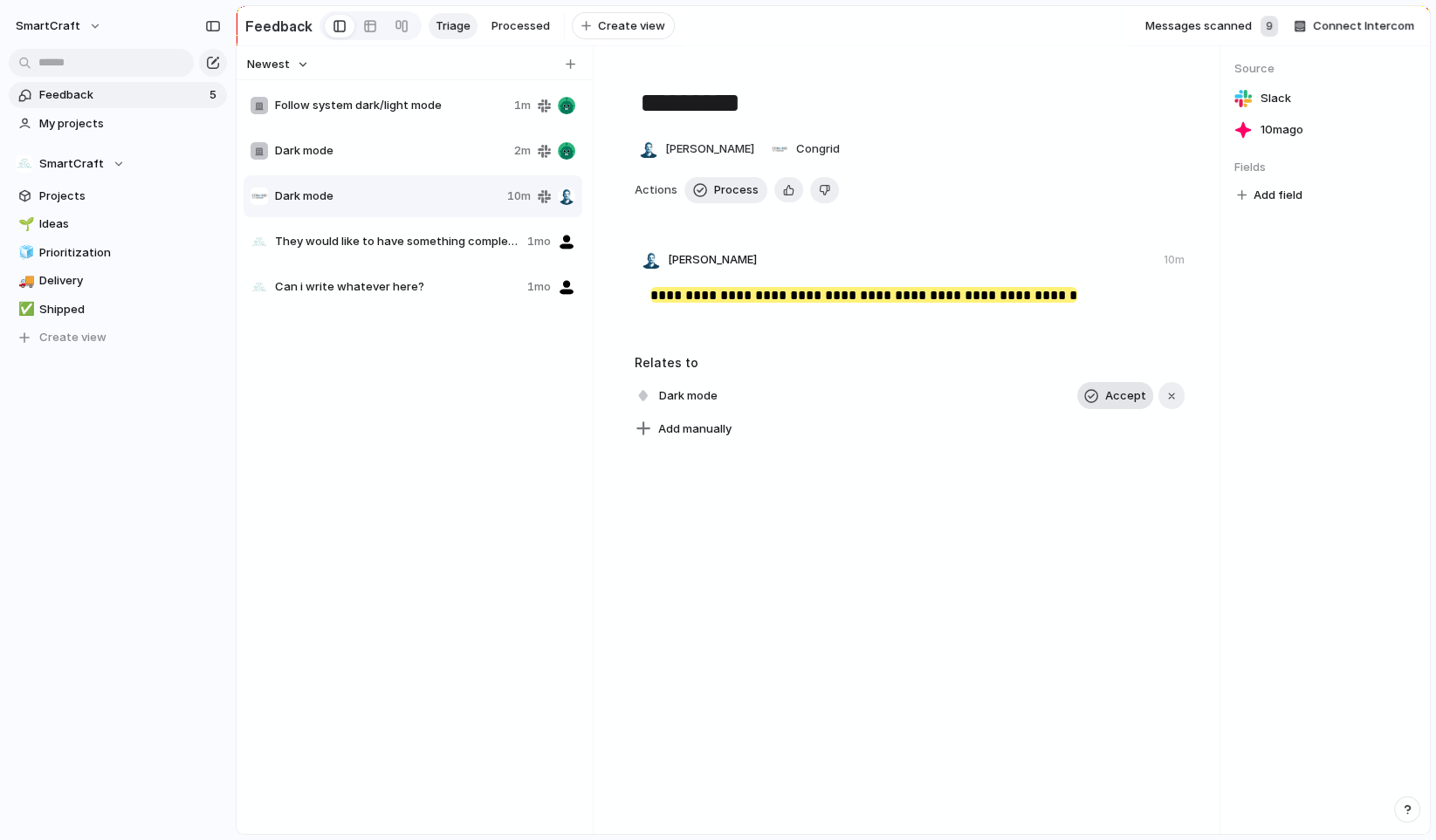
click at [1085, 399] on div "button" at bounding box center [1091, 395] width 14 height 14
click at [93, 184] on link "Projects" at bounding box center [118, 196] width 218 height 27
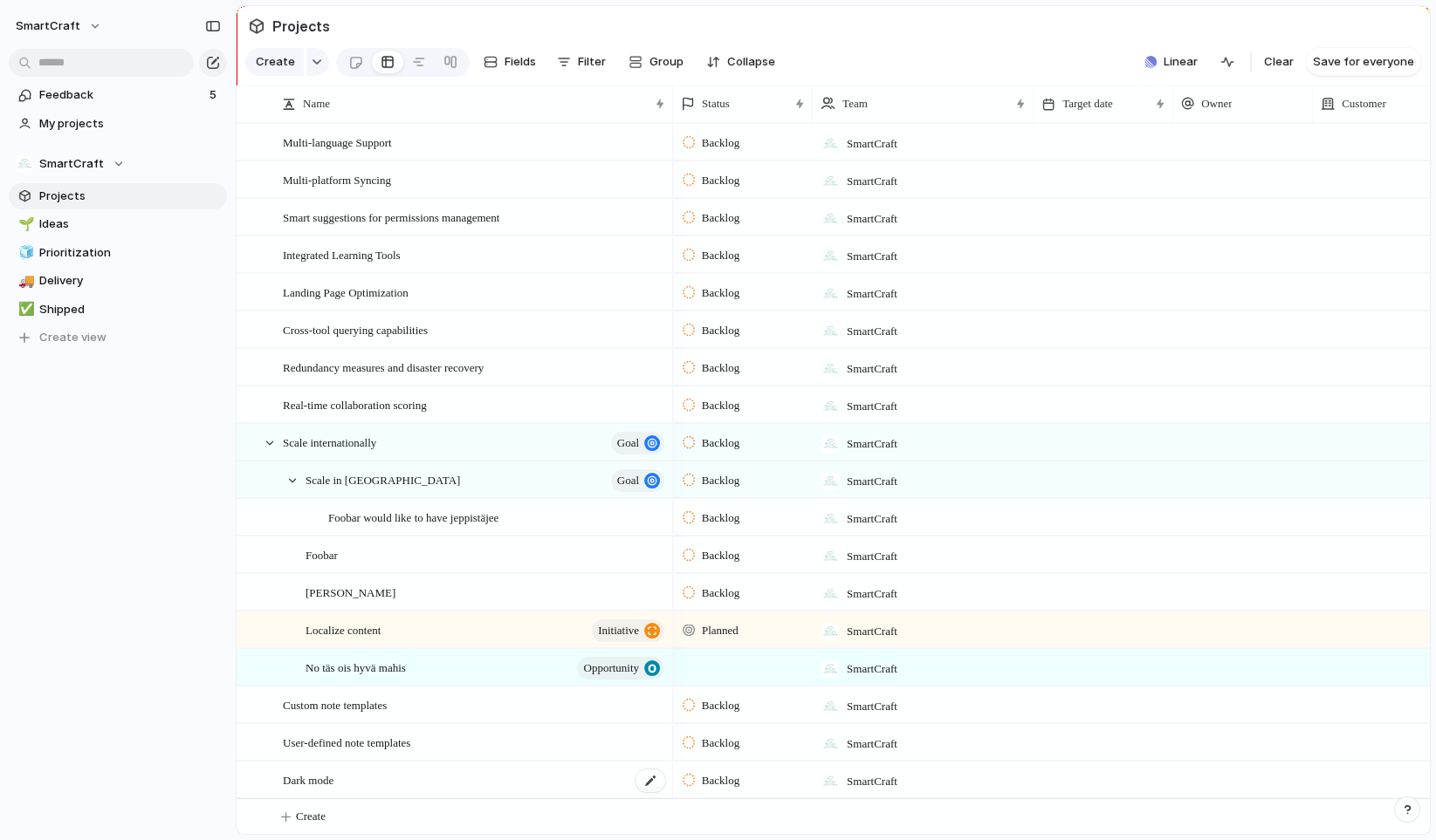
click at [395, 797] on div "Dark mode" at bounding box center [474, 780] width 384 height 36
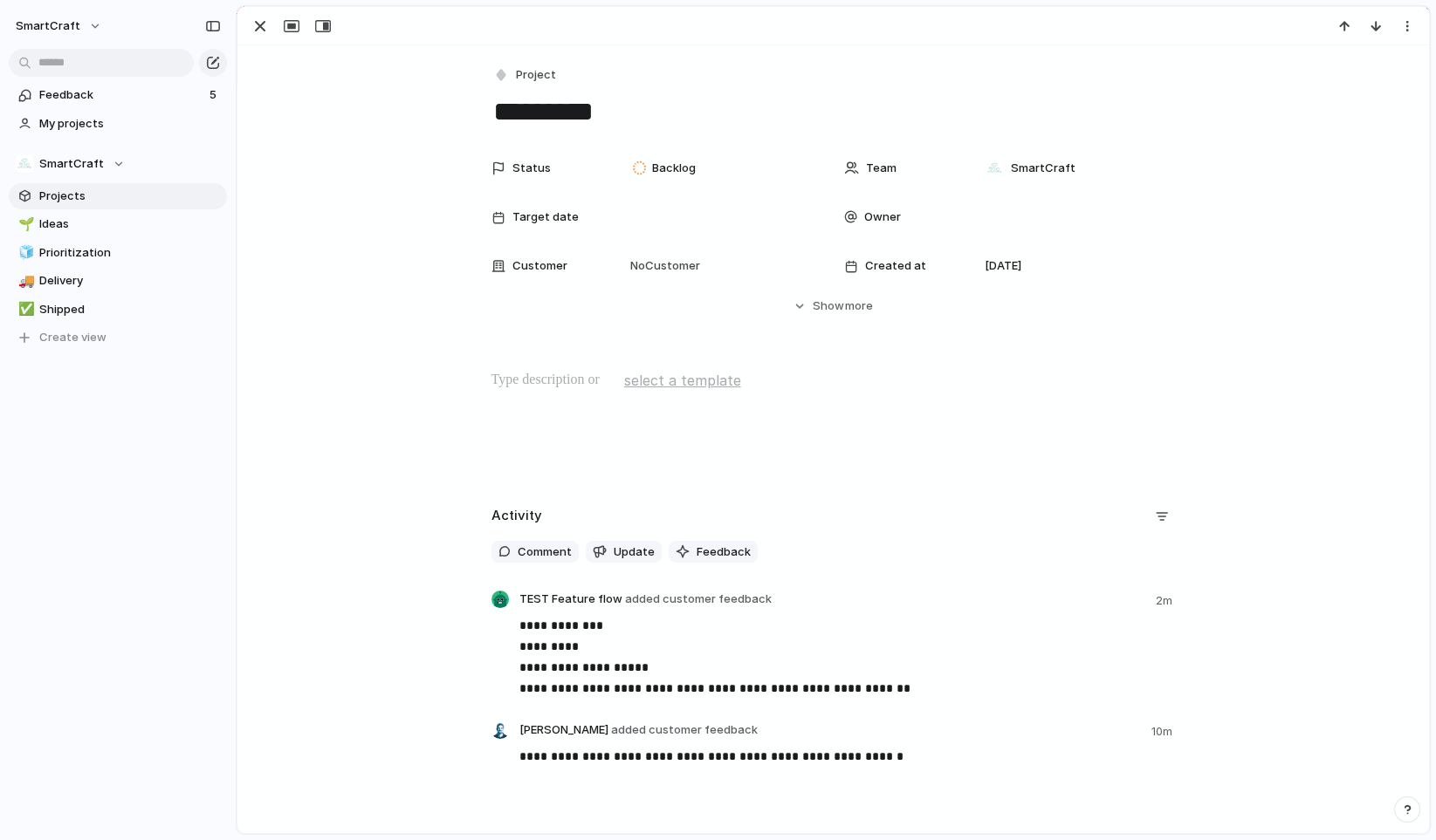
scroll to position [82, 0]
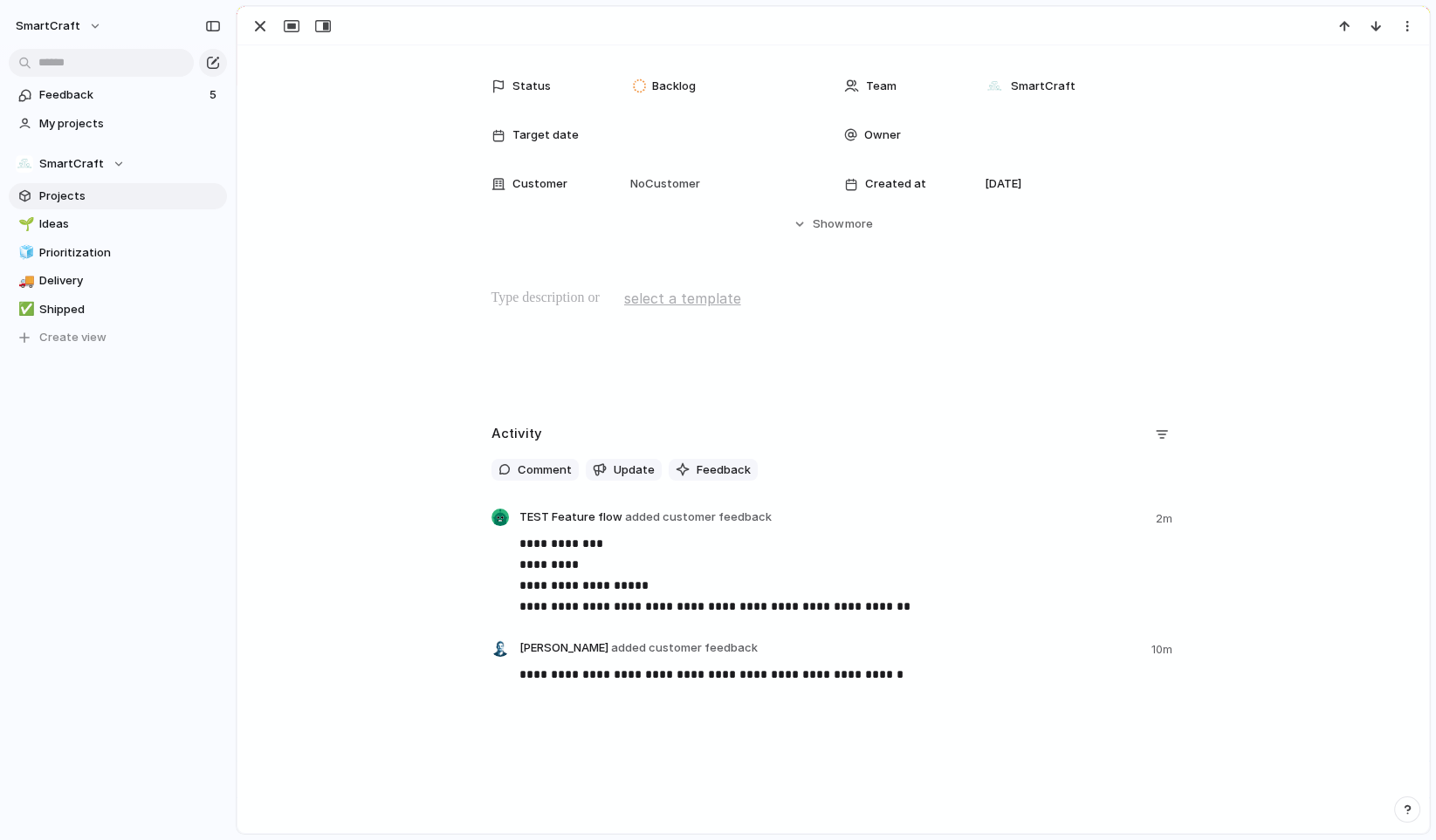
drag, startPoint x: 745, startPoint y: 722, endPoint x: 684, endPoint y: 414, distance: 314.0
click at [684, 414] on div "**********" at bounding box center [833, 438] width 1192 height 788
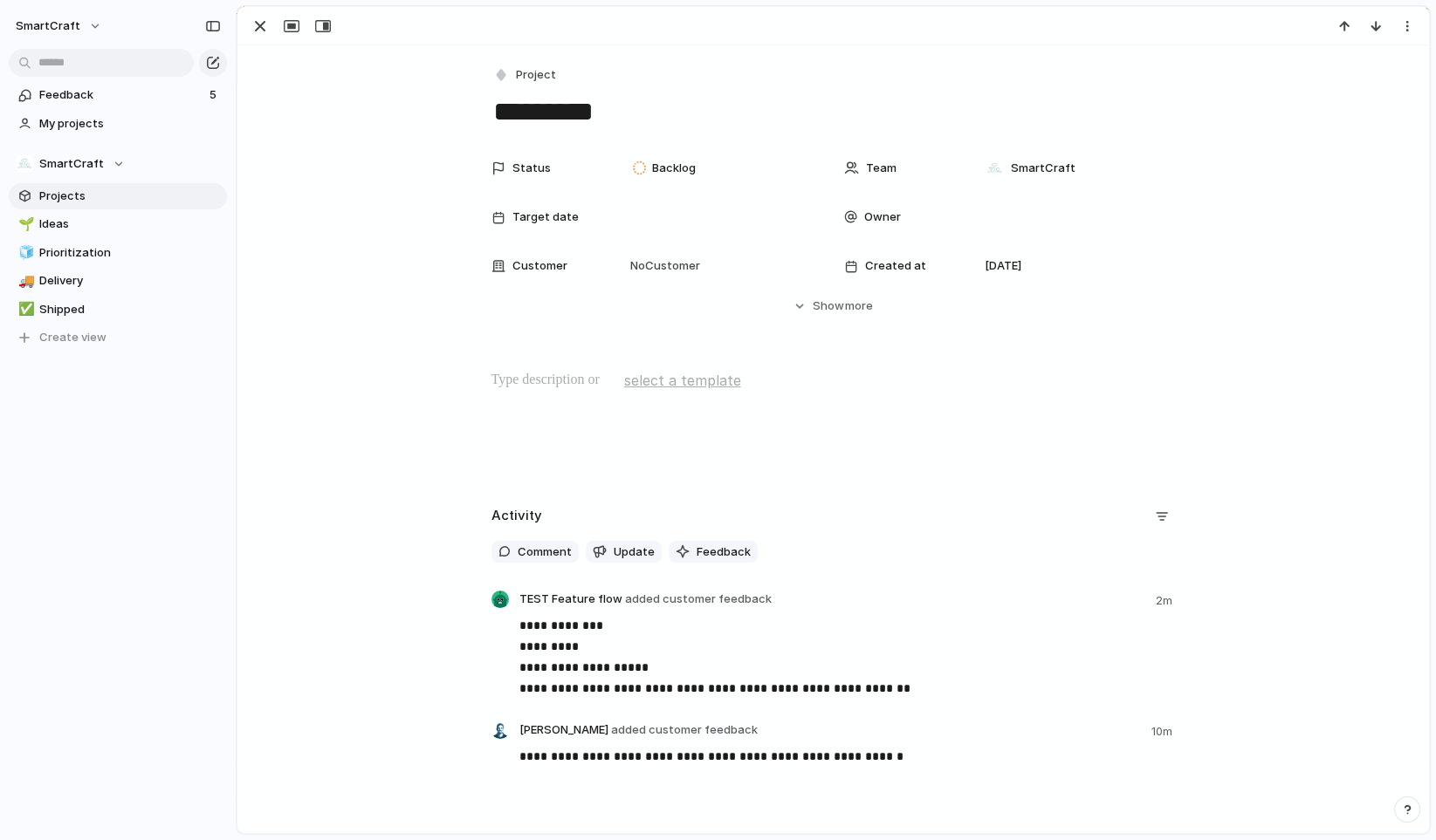
click at [84, 197] on span "Projects" at bounding box center [130, 196] width 182 height 17
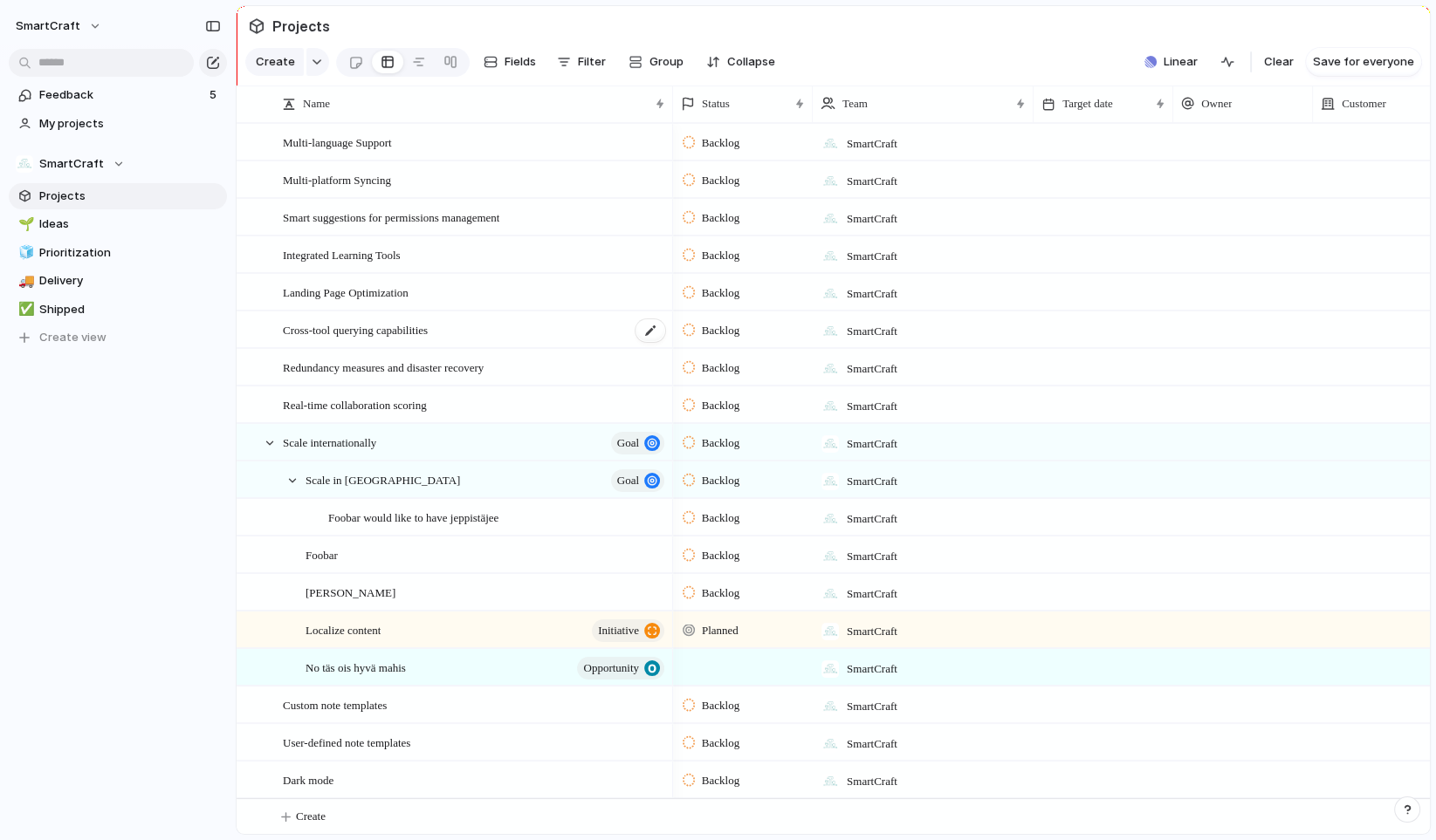
scroll to position [15, 0]
click at [82, 99] on span "Feedback" at bounding box center [122, 94] width 165 height 17
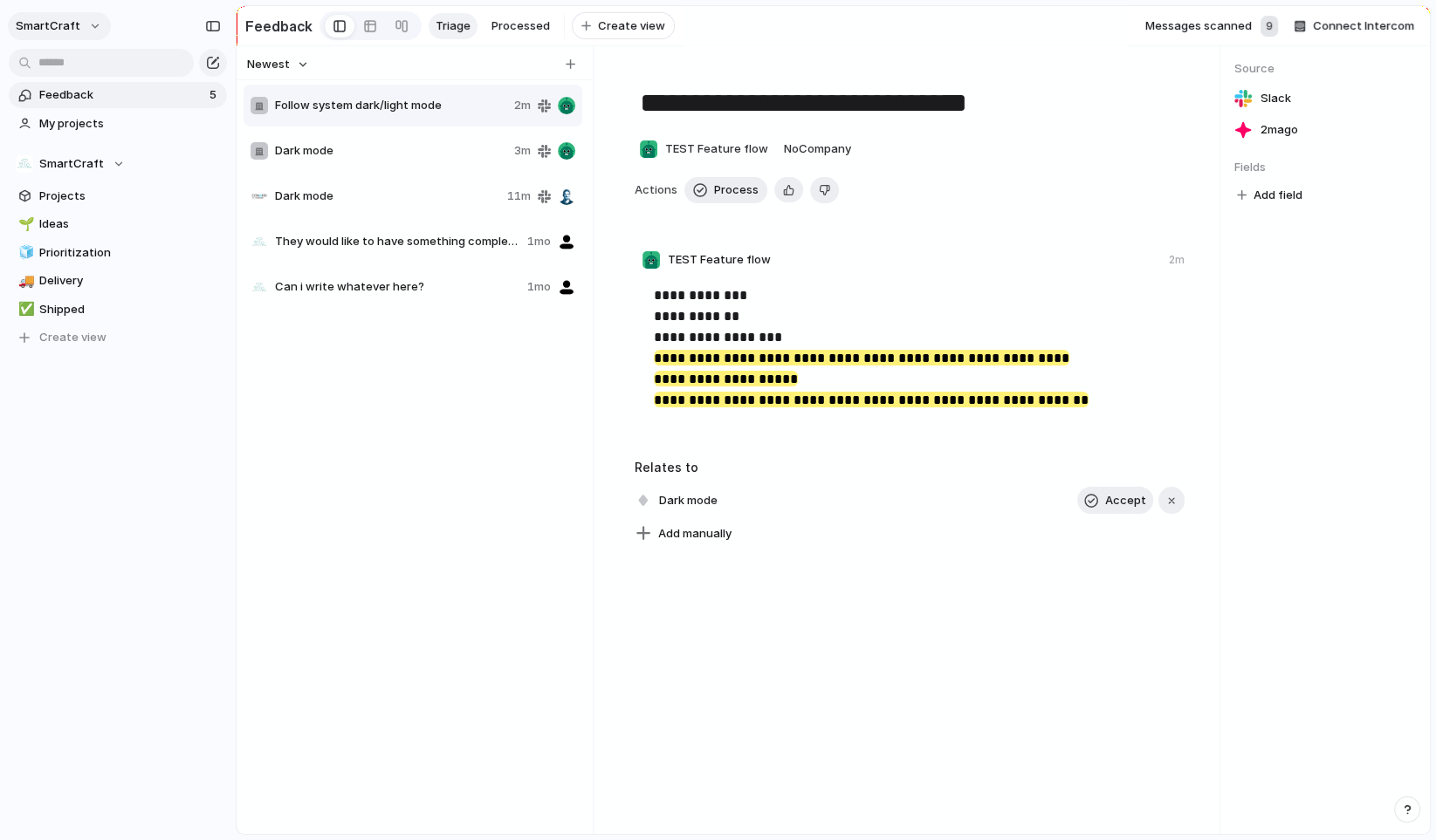
click at [81, 16] on button "SmartCraft" at bounding box center [60, 26] width 103 height 28
click at [82, 59] on span "Settings" at bounding box center [64, 65] width 48 height 17
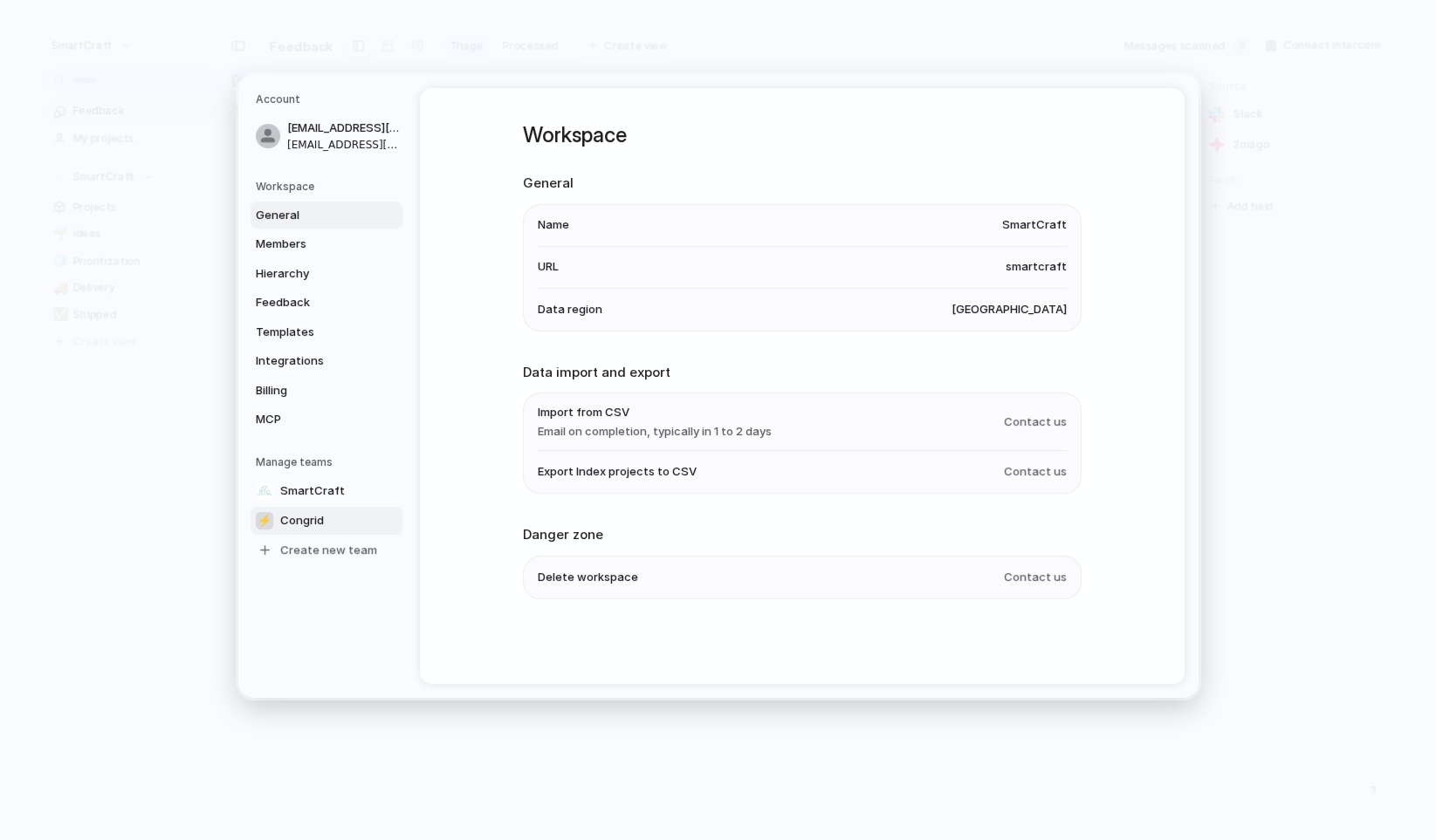
click at [319, 520] on span "Congrid" at bounding box center [302, 521] width 44 height 17
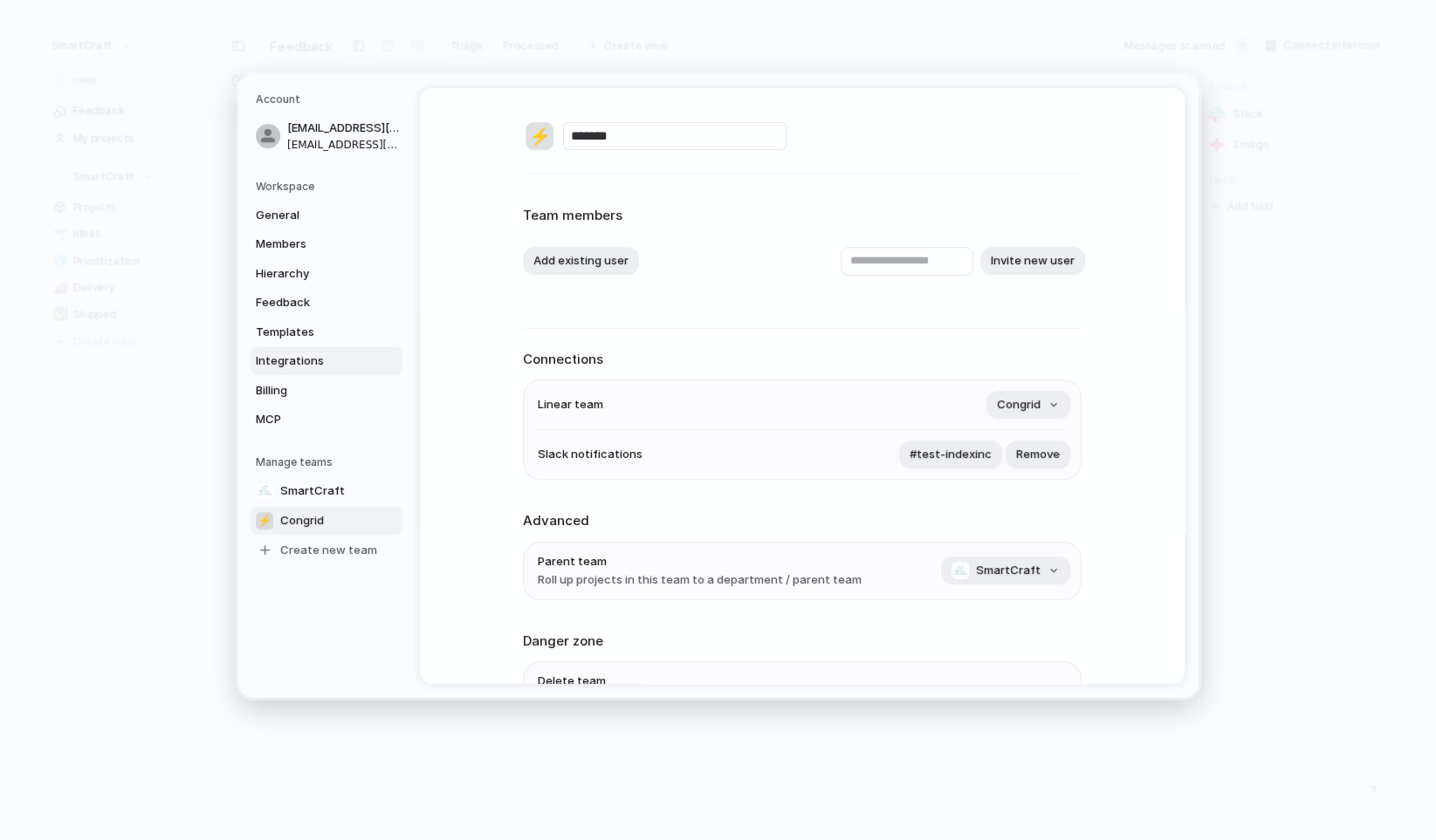
click at [308, 360] on span "Integrations" at bounding box center [312, 360] width 112 height 17
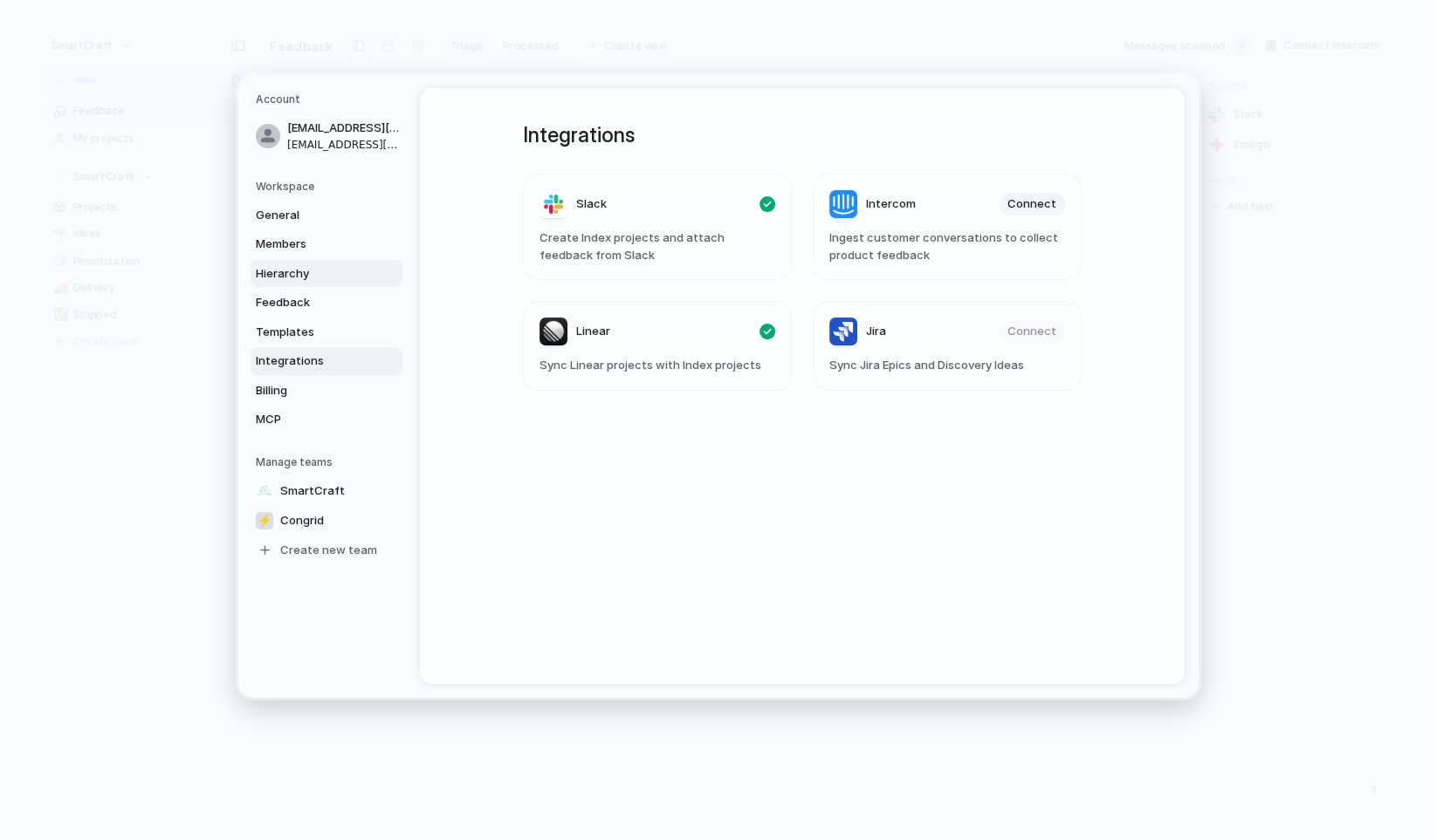
click at [304, 271] on span "Hierarchy" at bounding box center [312, 273] width 112 height 17
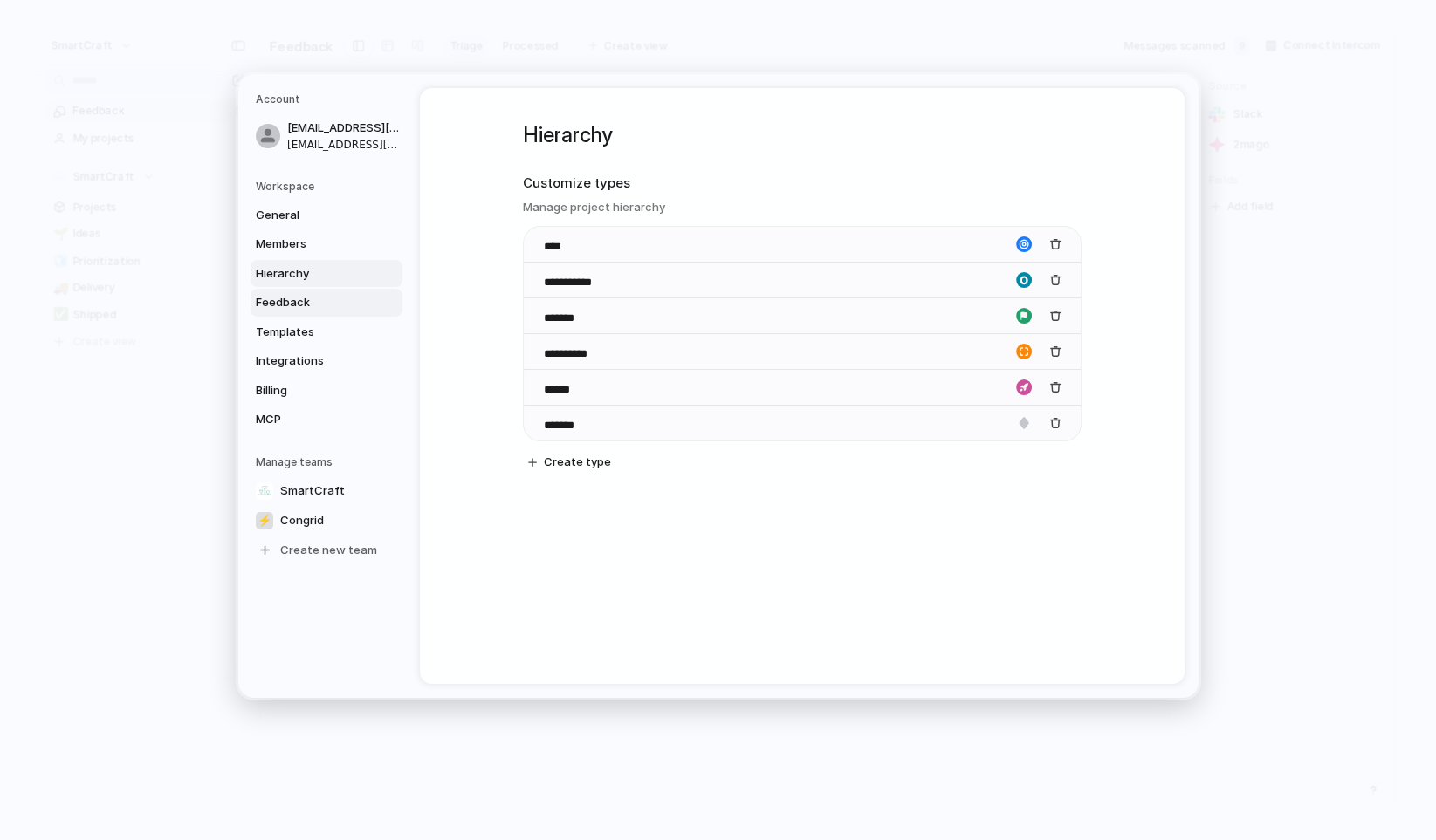
click at [305, 293] on link "Feedback" at bounding box center [327, 303] width 152 height 28
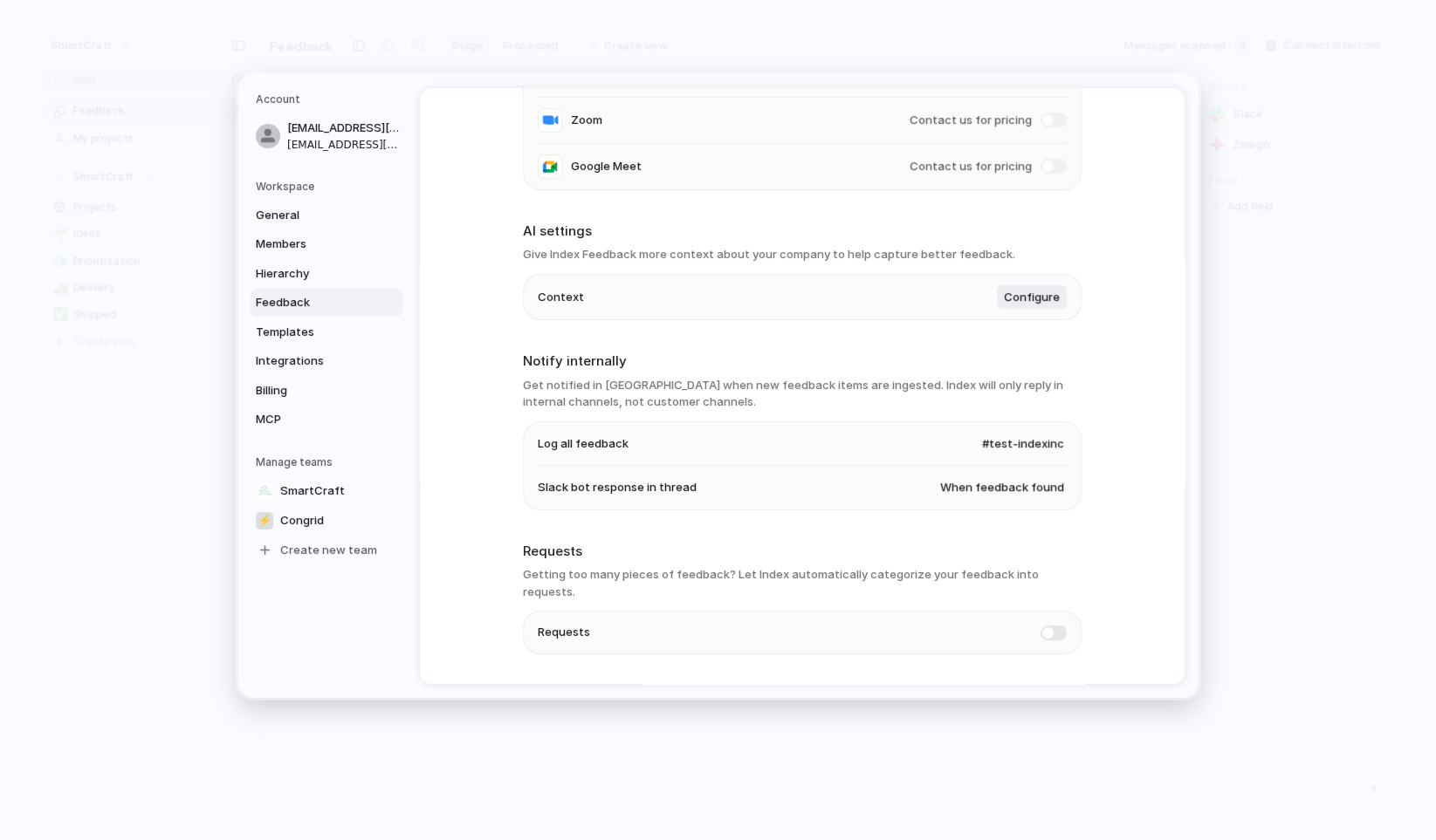
scroll to position [301, 0]
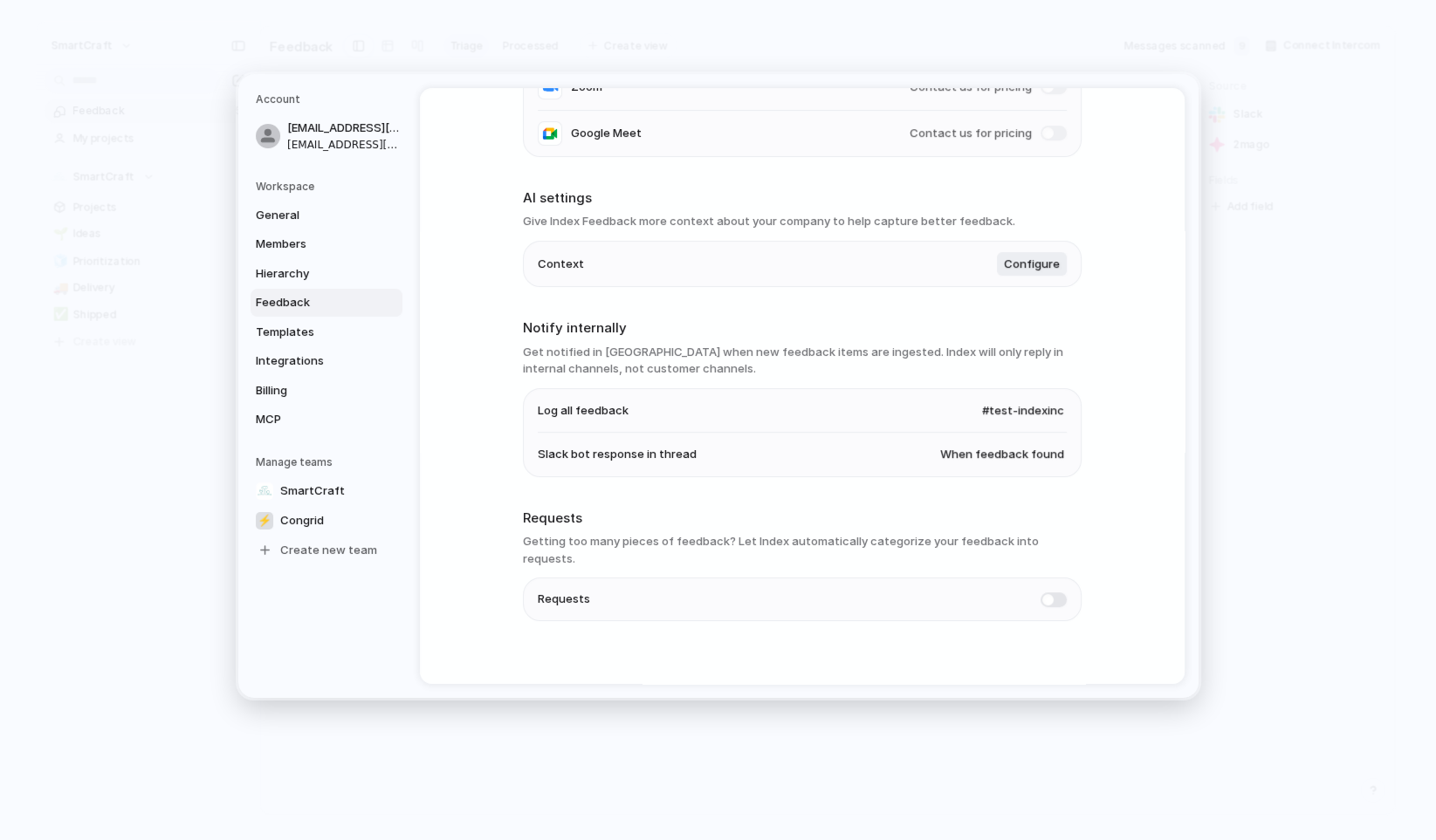
click at [1045, 592] on span at bounding box center [1053, 600] width 27 height 15
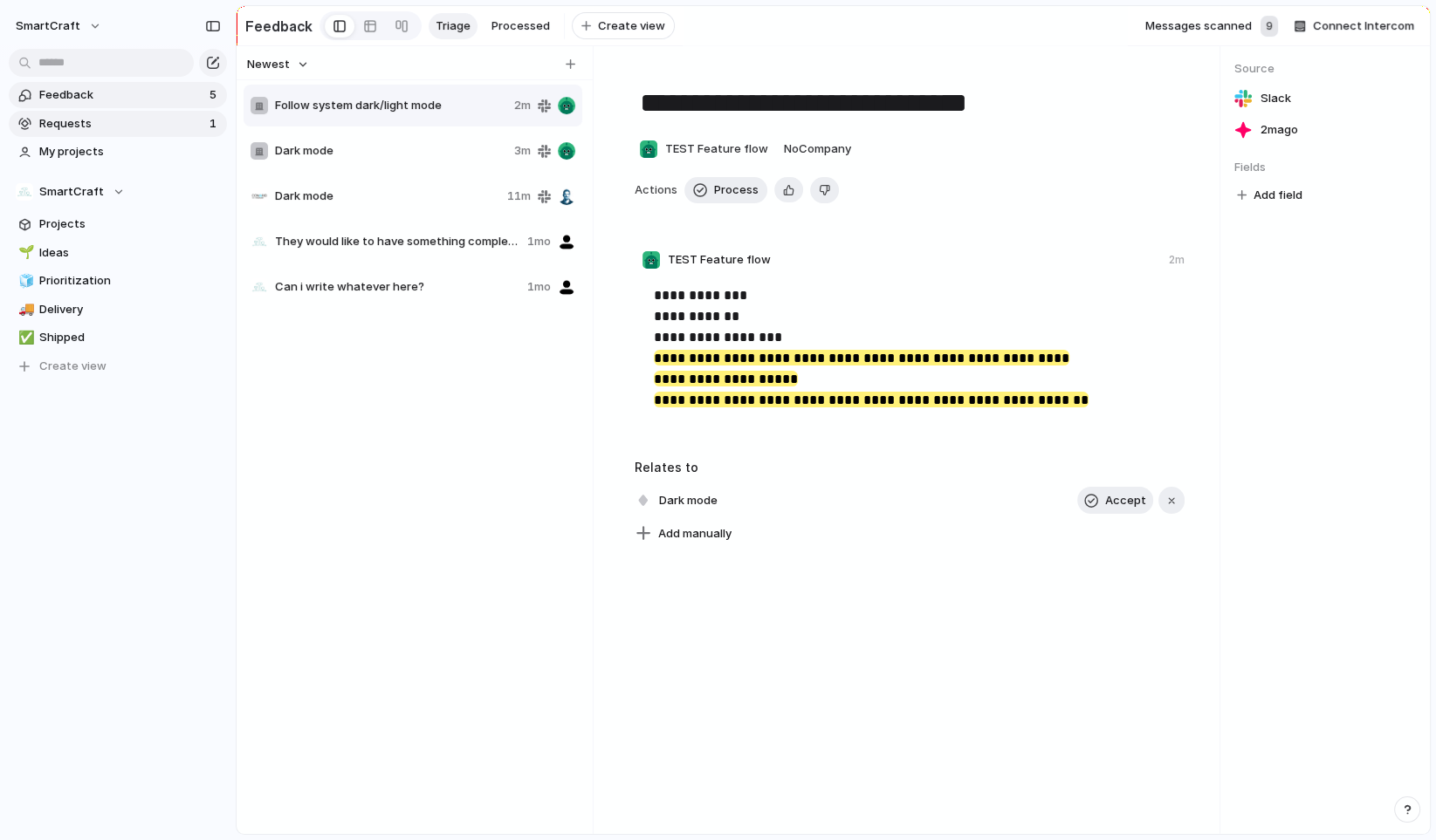
click at [91, 132] on link "Requests 1" at bounding box center [118, 124] width 218 height 27
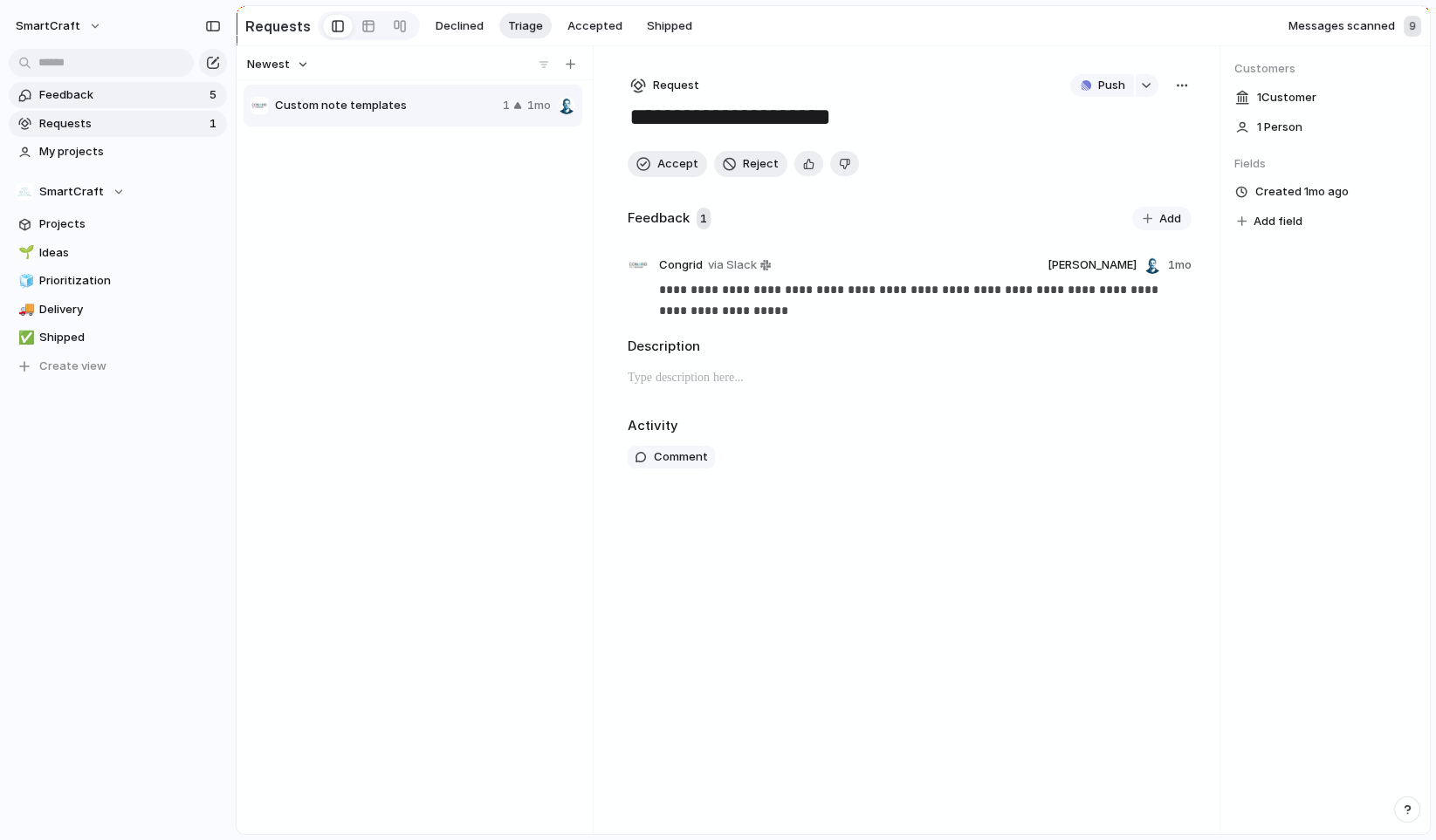
click at [110, 100] on span "Feedback" at bounding box center [122, 94] width 165 height 17
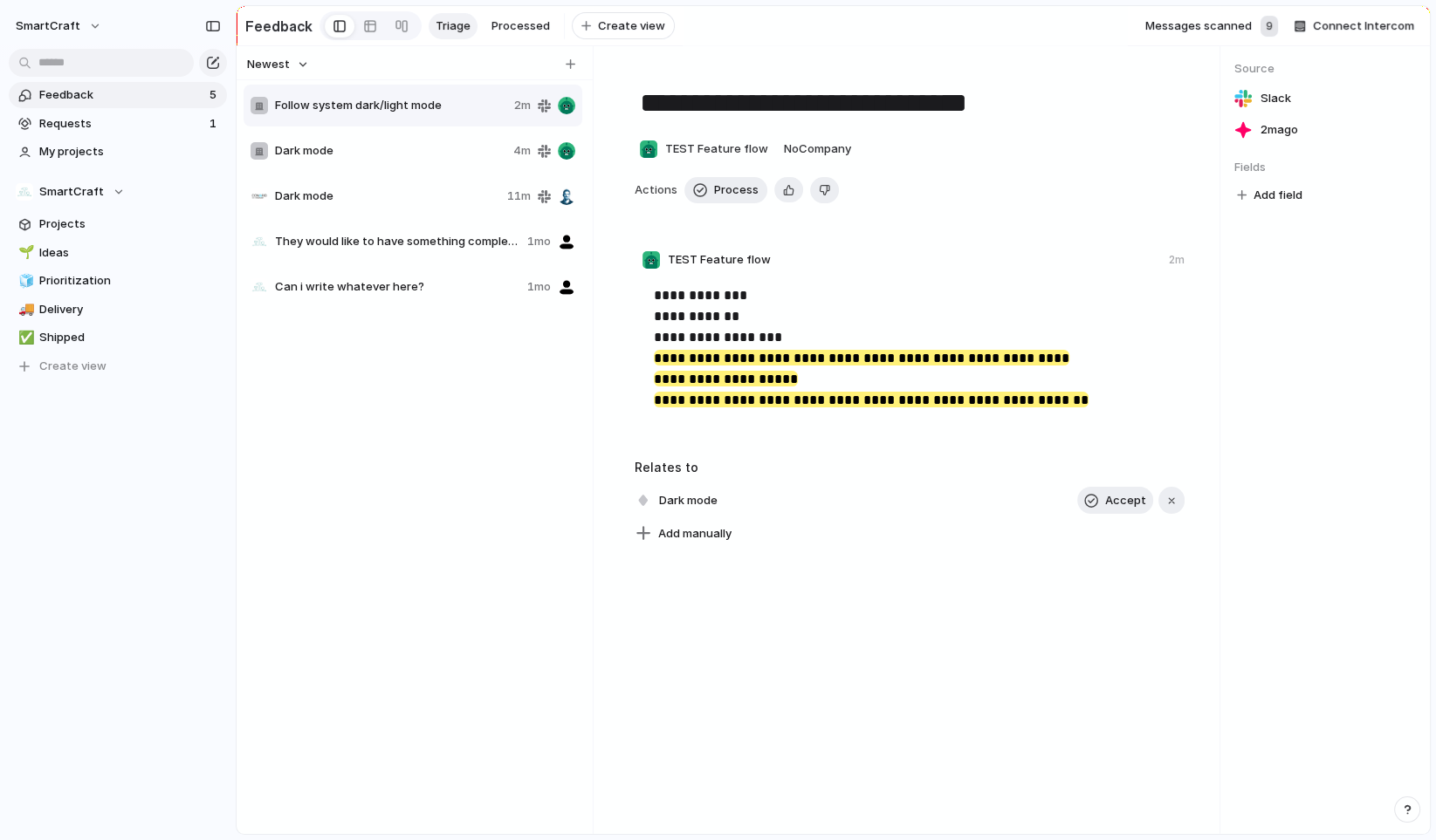
click at [427, 156] on span "Dark mode" at bounding box center [391, 150] width 231 height 17
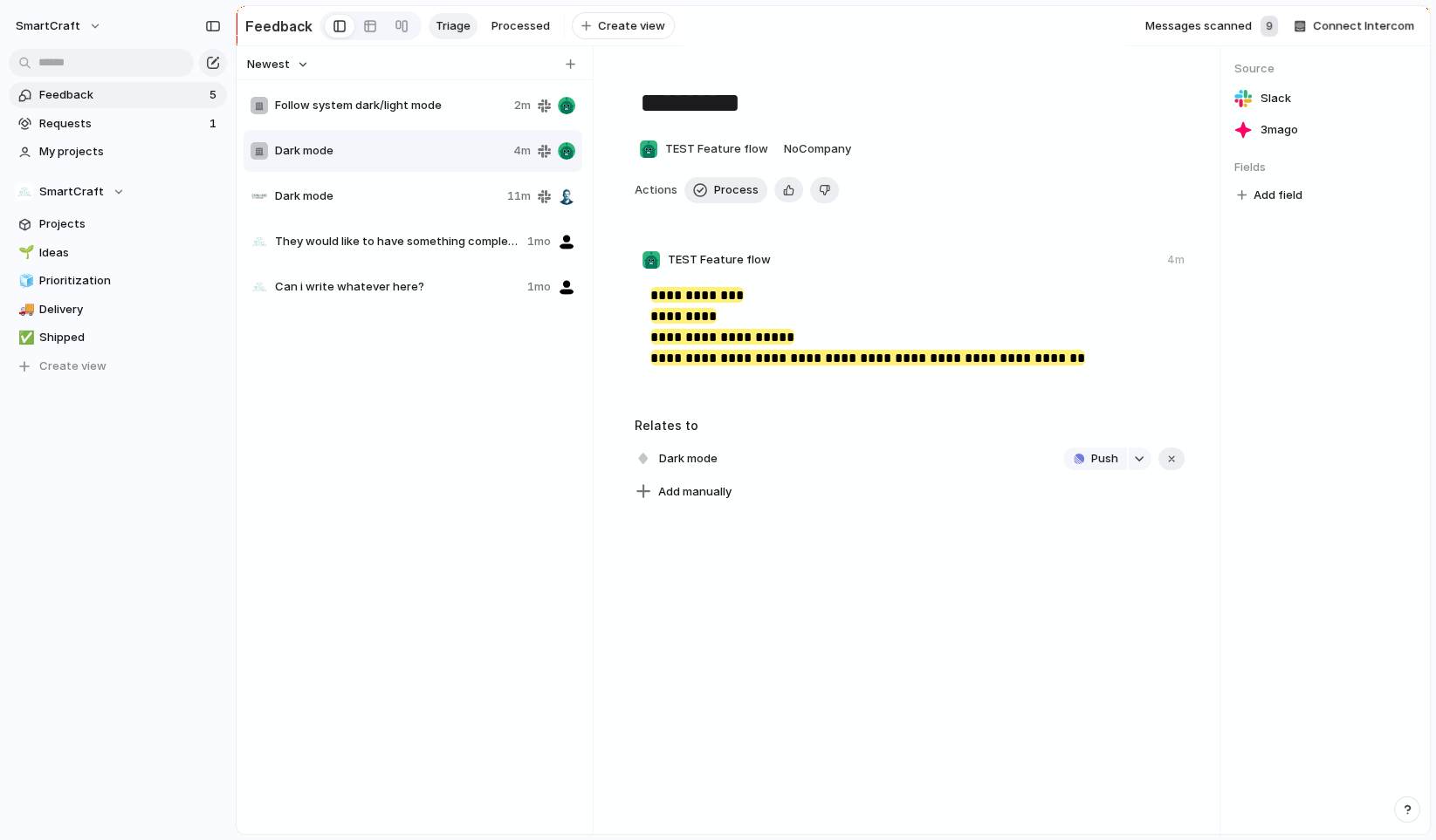
click at [426, 181] on div "Follow system dark/light mode 2m Dark mode 4m Dark mode 11m They would like to …" at bounding box center [414, 195] width 342 height 227
click at [426, 184] on div "Dark mode 11m" at bounding box center [412, 196] width 339 height 42
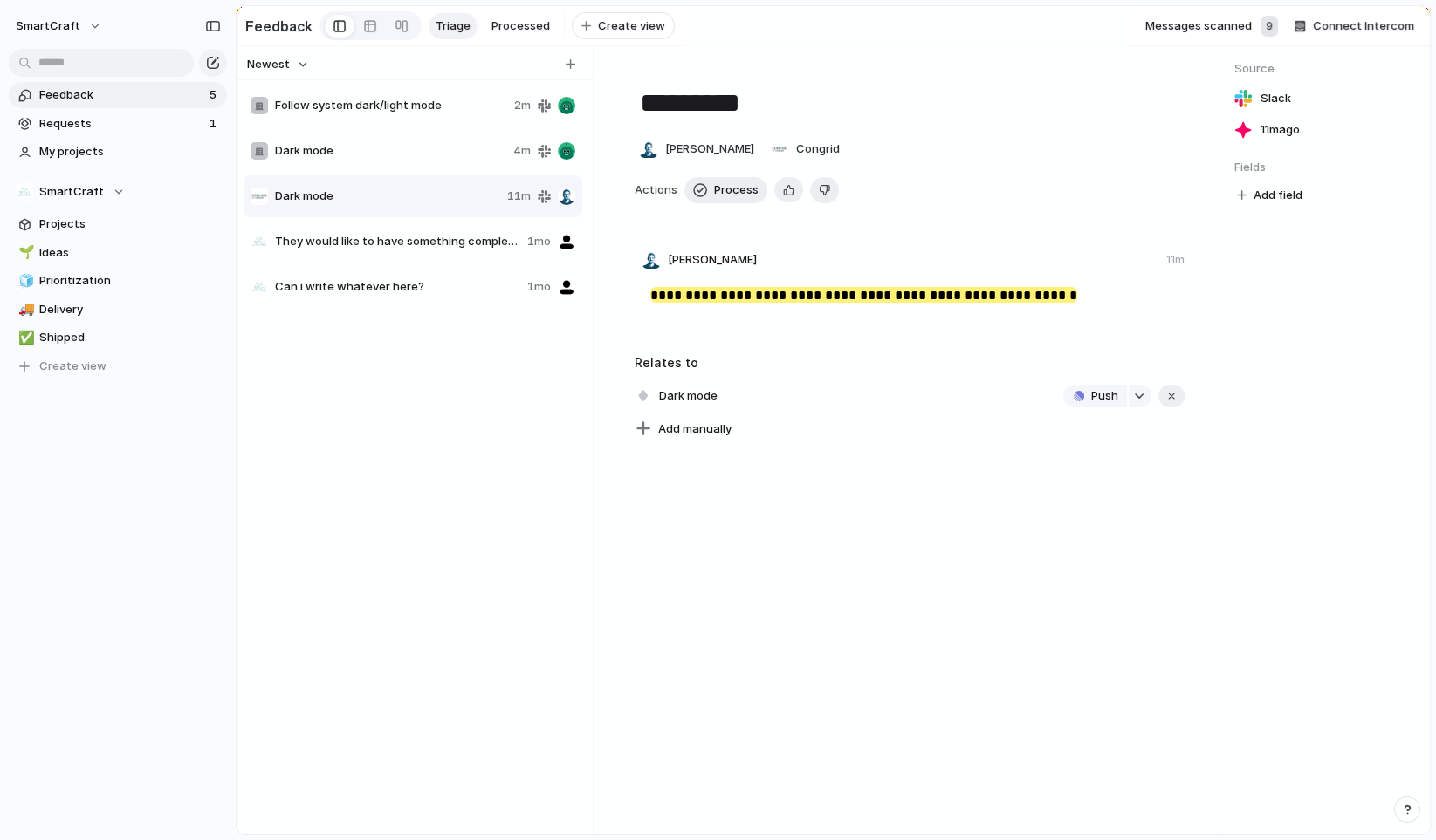
click at [424, 194] on div "Dark mode 11m" at bounding box center [412, 196] width 339 height 42
click at [424, 153] on span "Dark mode" at bounding box center [391, 150] width 231 height 17
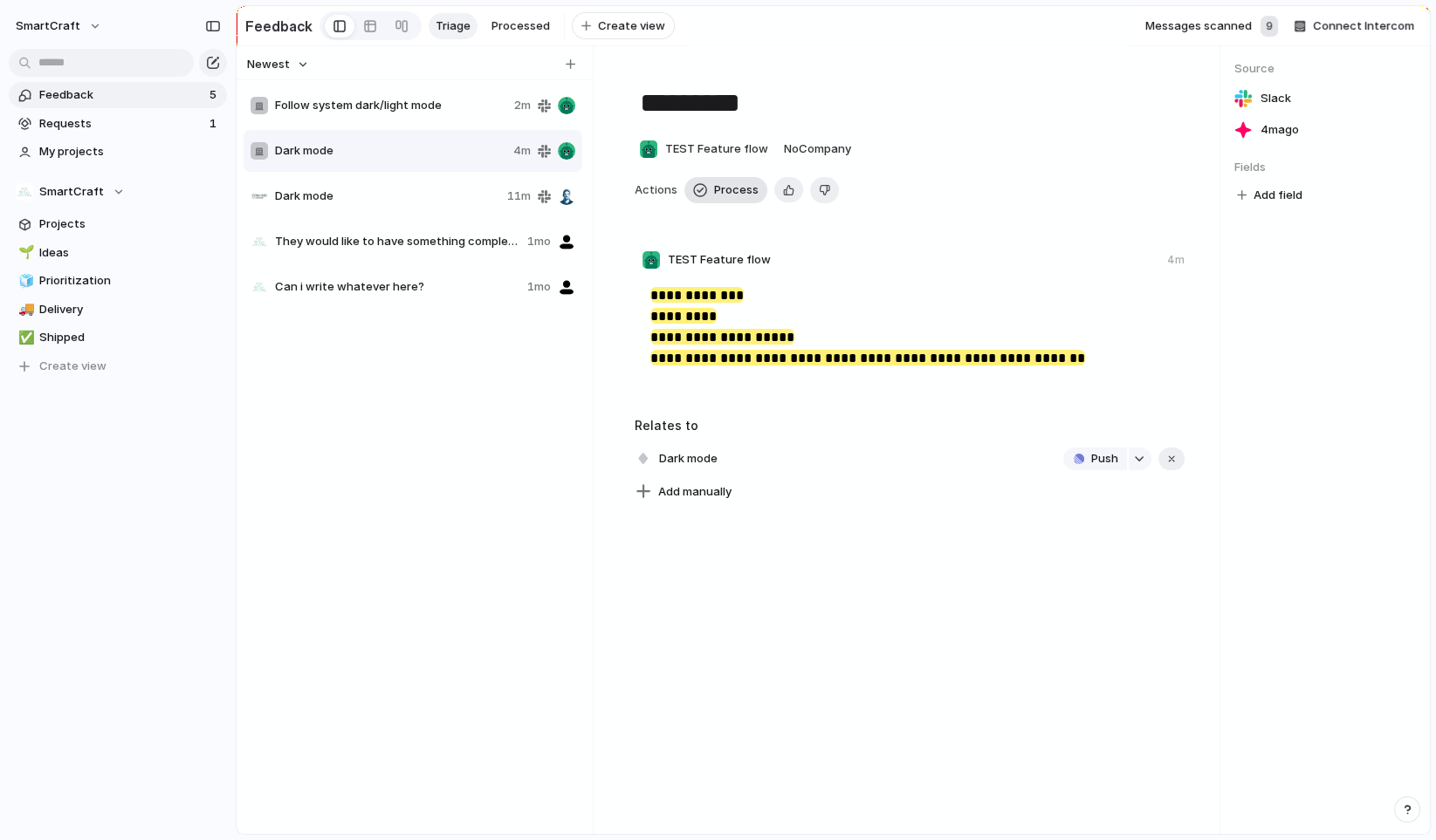
click at [722, 199] on span "Process" at bounding box center [736, 190] width 45 height 17
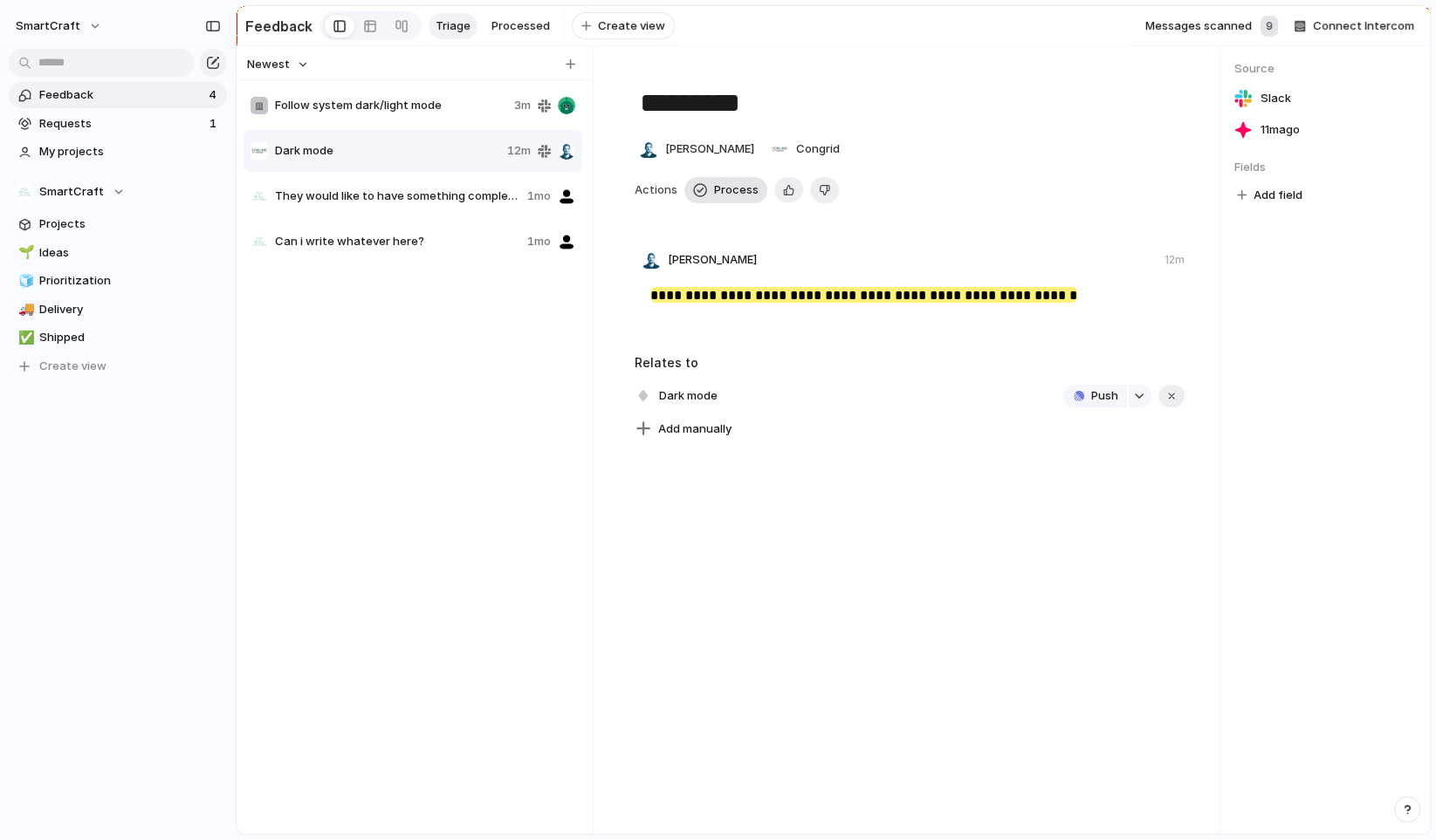
click at [722, 199] on span "Process" at bounding box center [736, 190] width 45 height 17
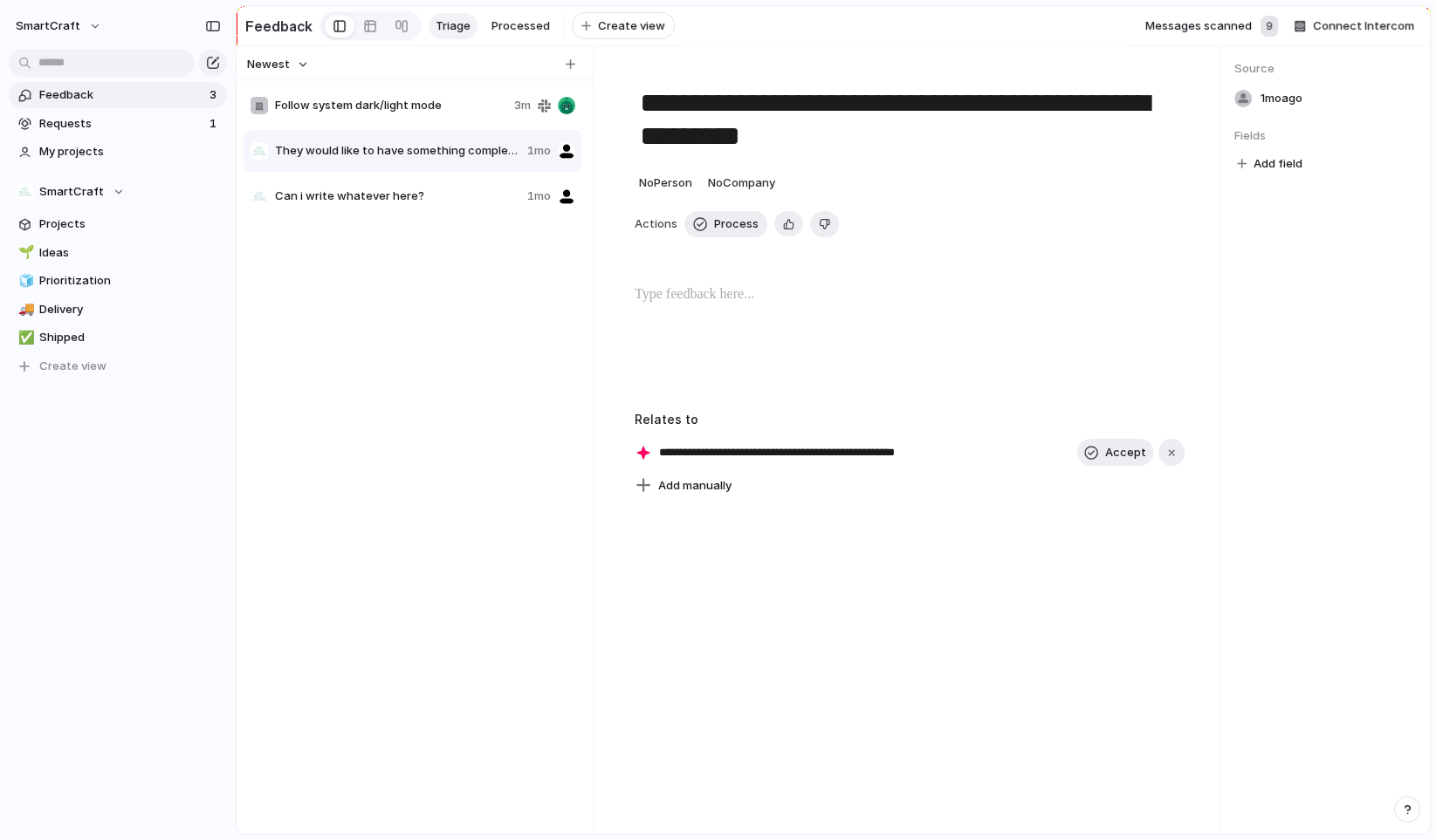
click at [412, 115] on span "Follow system dark/light mode" at bounding box center [391, 105] width 232 height 17
type textarea "**********"
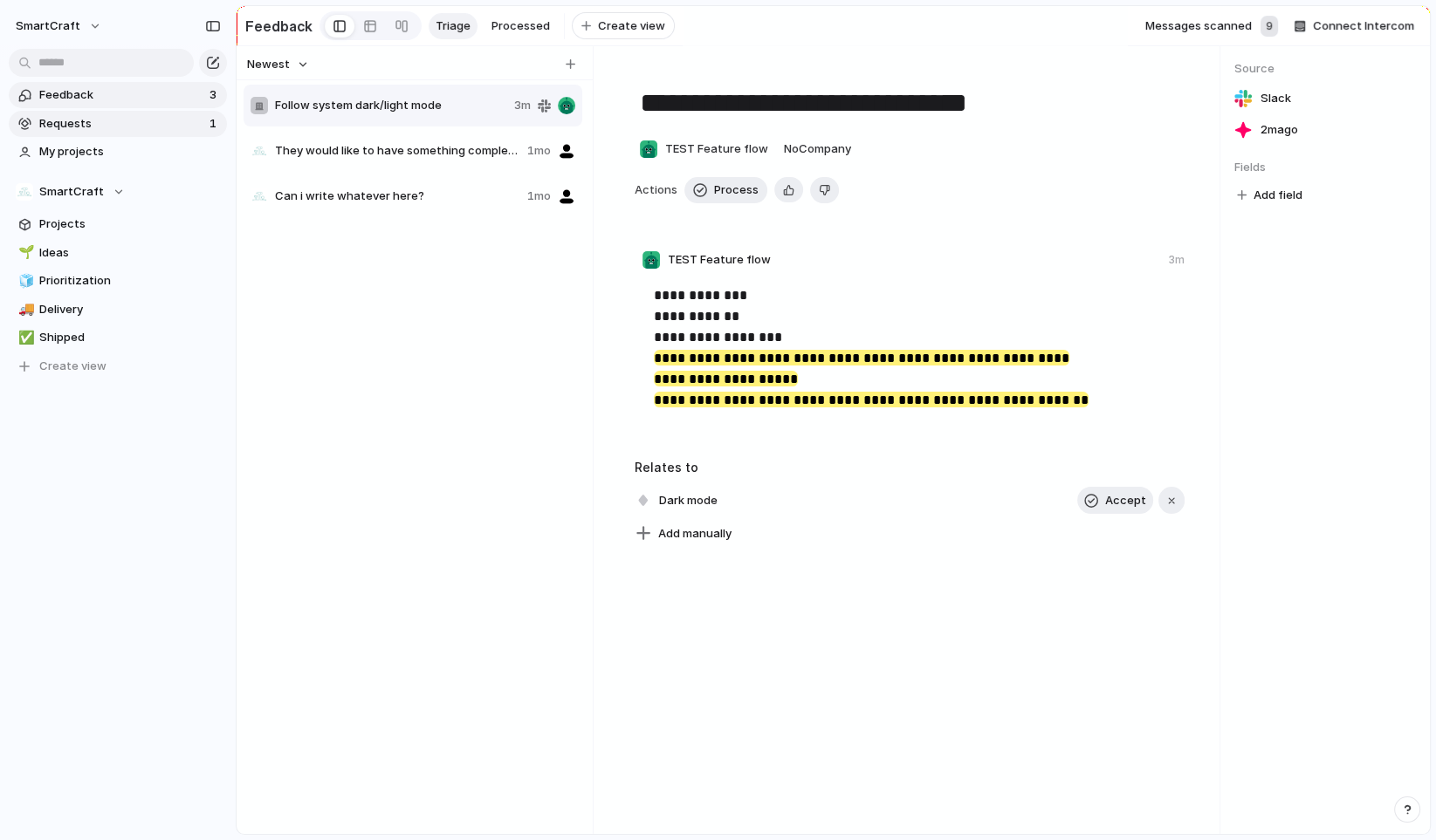
click at [117, 120] on span "Requests" at bounding box center [122, 124] width 165 height 17
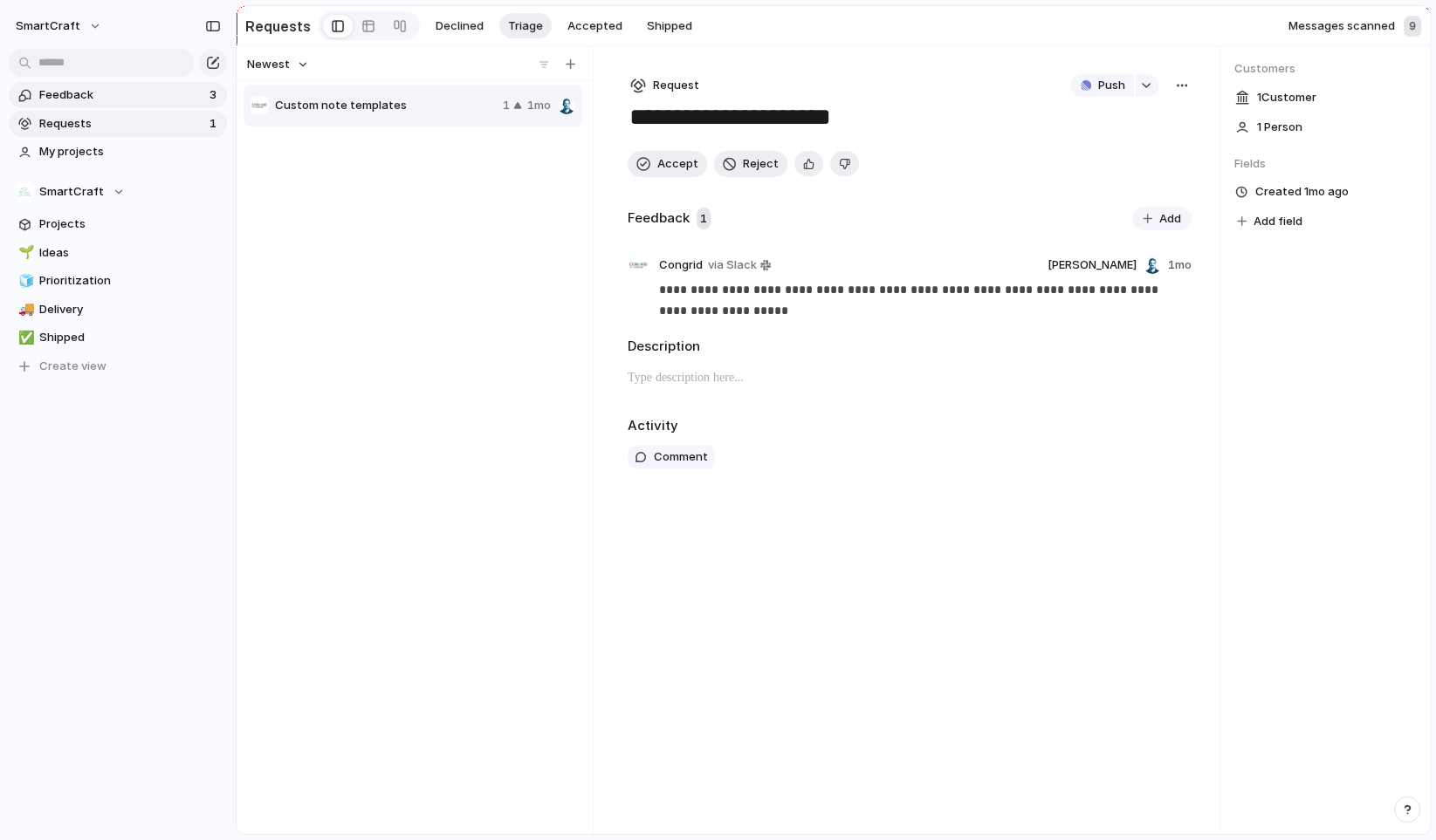
click at [105, 96] on span "Feedback" at bounding box center [122, 94] width 165 height 17
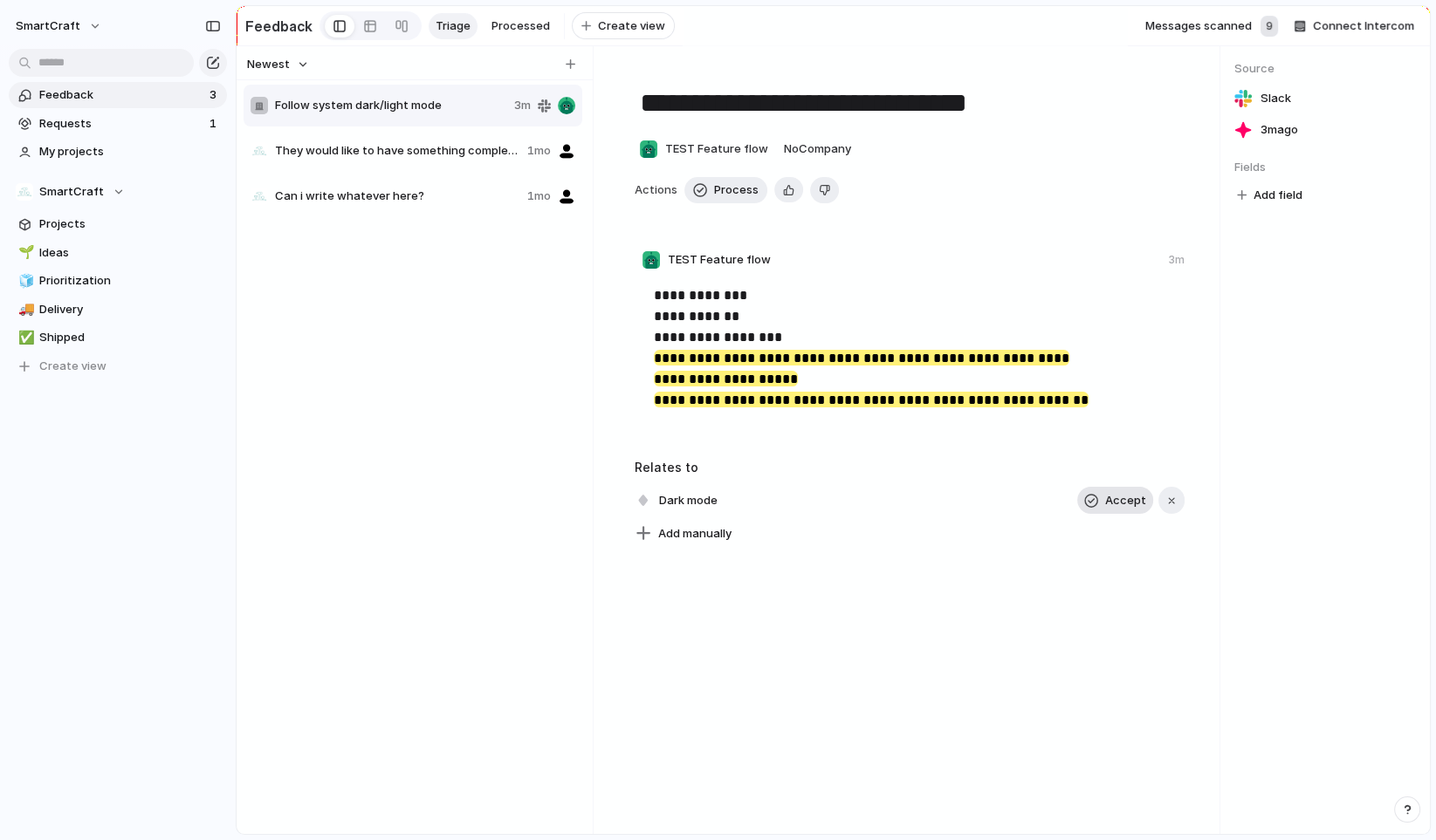
click at [1123, 510] on span "Accept" at bounding box center [1126, 501] width 41 height 17
click at [1130, 501] on button "button" at bounding box center [1140, 501] width 23 height 23
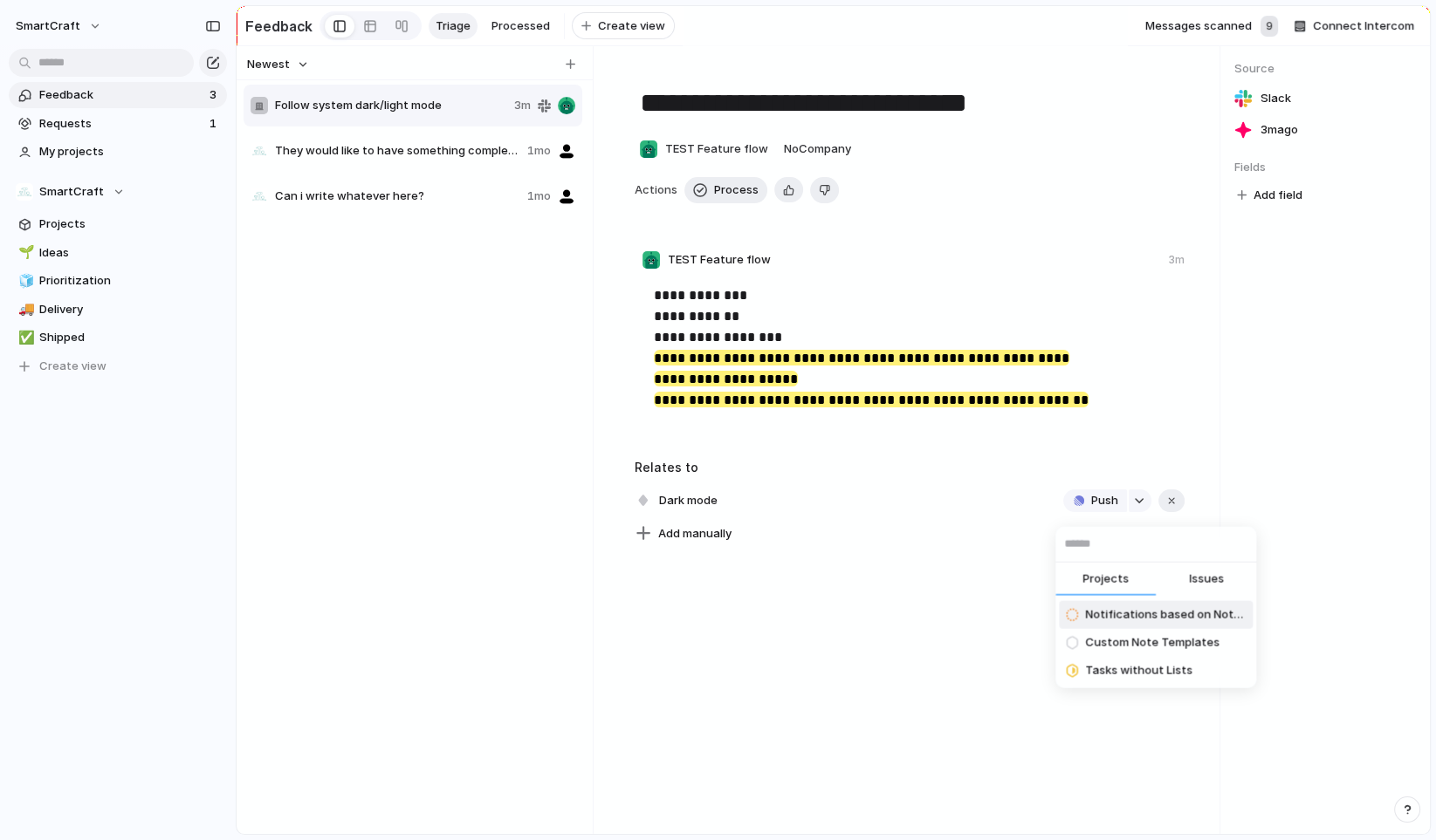
click at [1204, 586] on span "Issues" at bounding box center [1207, 579] width 35 height 17
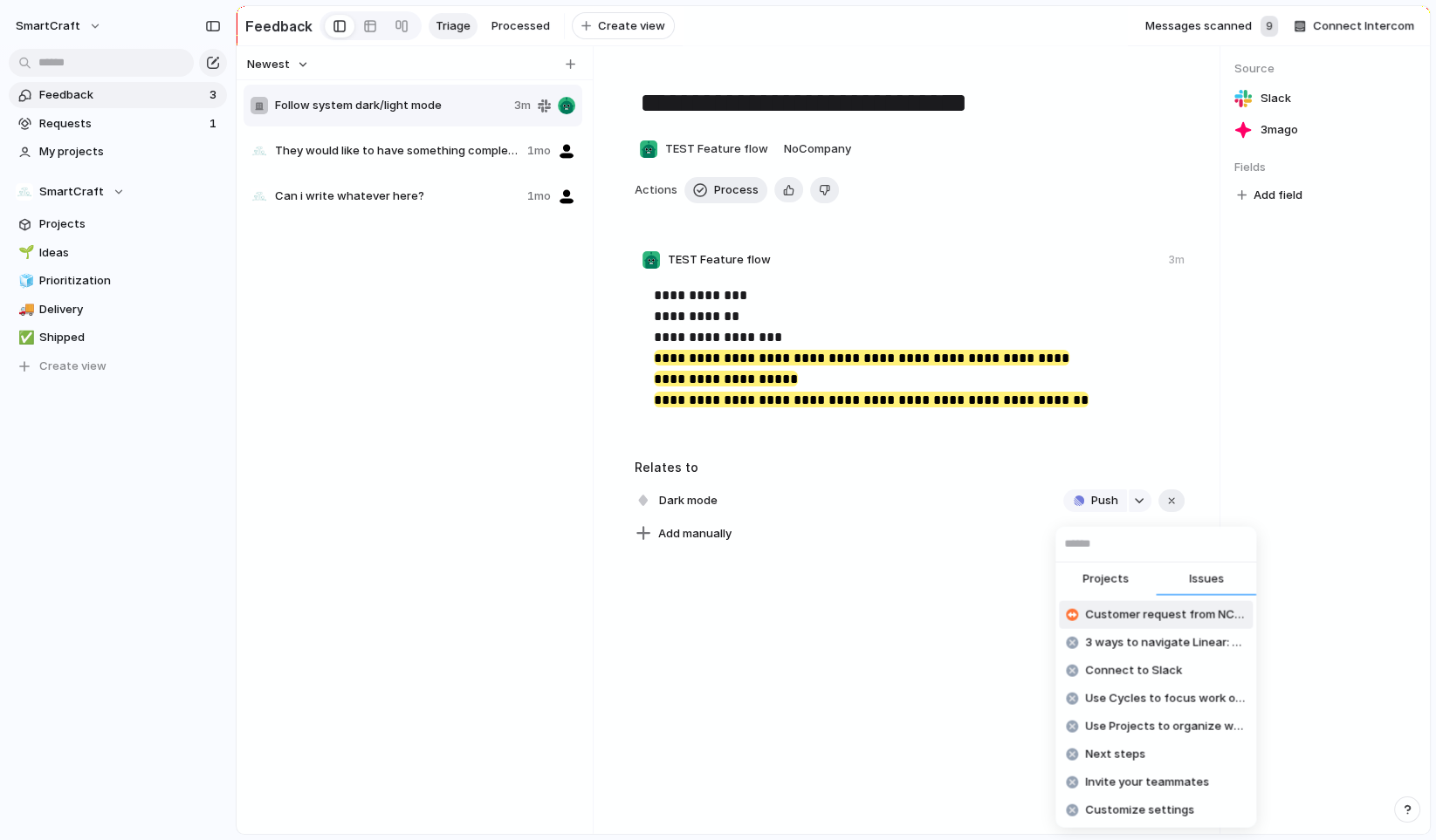
click at [1108, 583] on span "Projects" at bounding box center [1106, 579] width 46 height 17
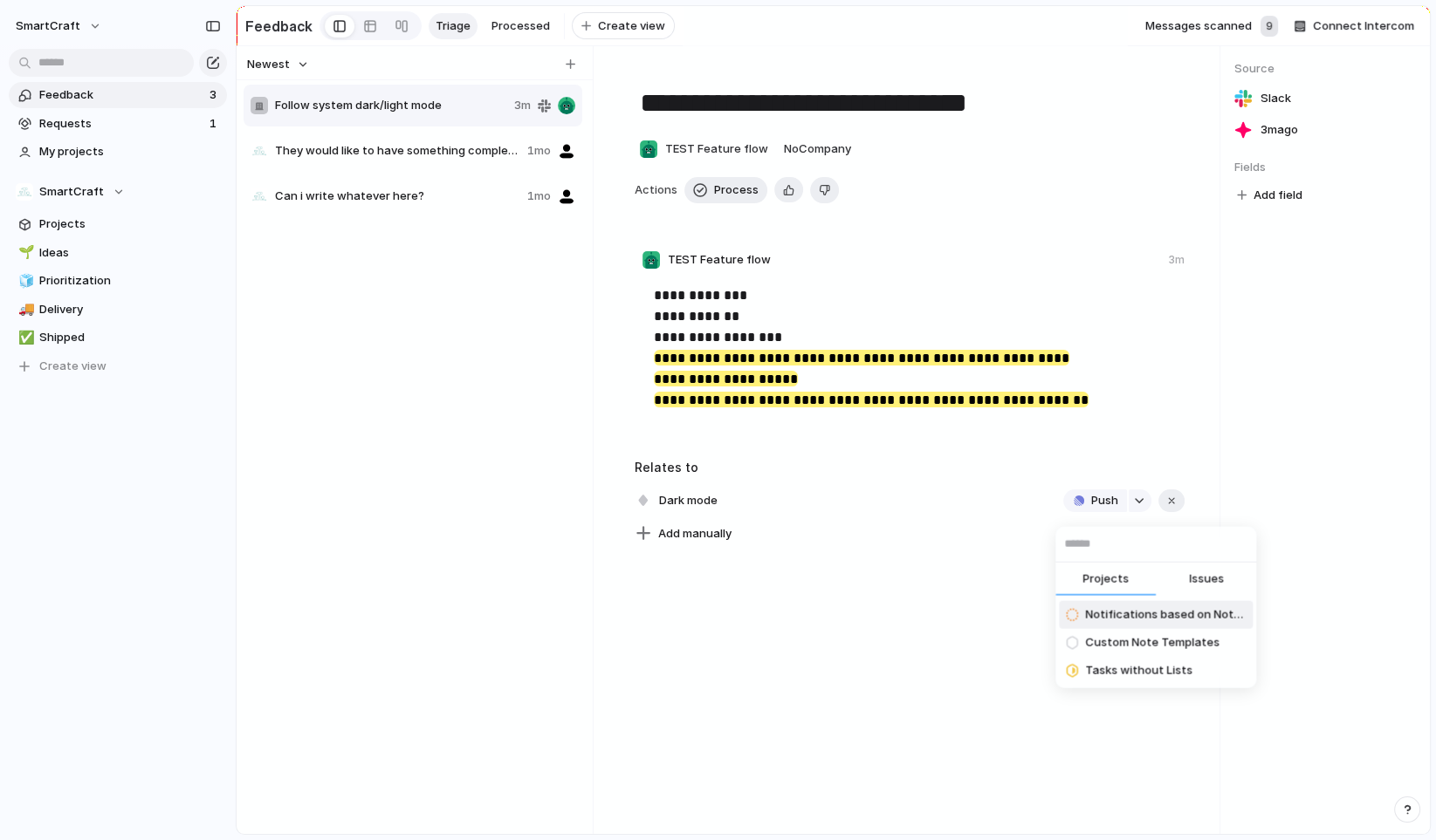
click at [1202, 569] on button "Issues" at bounding box center [1206, 580] width 100 height 35
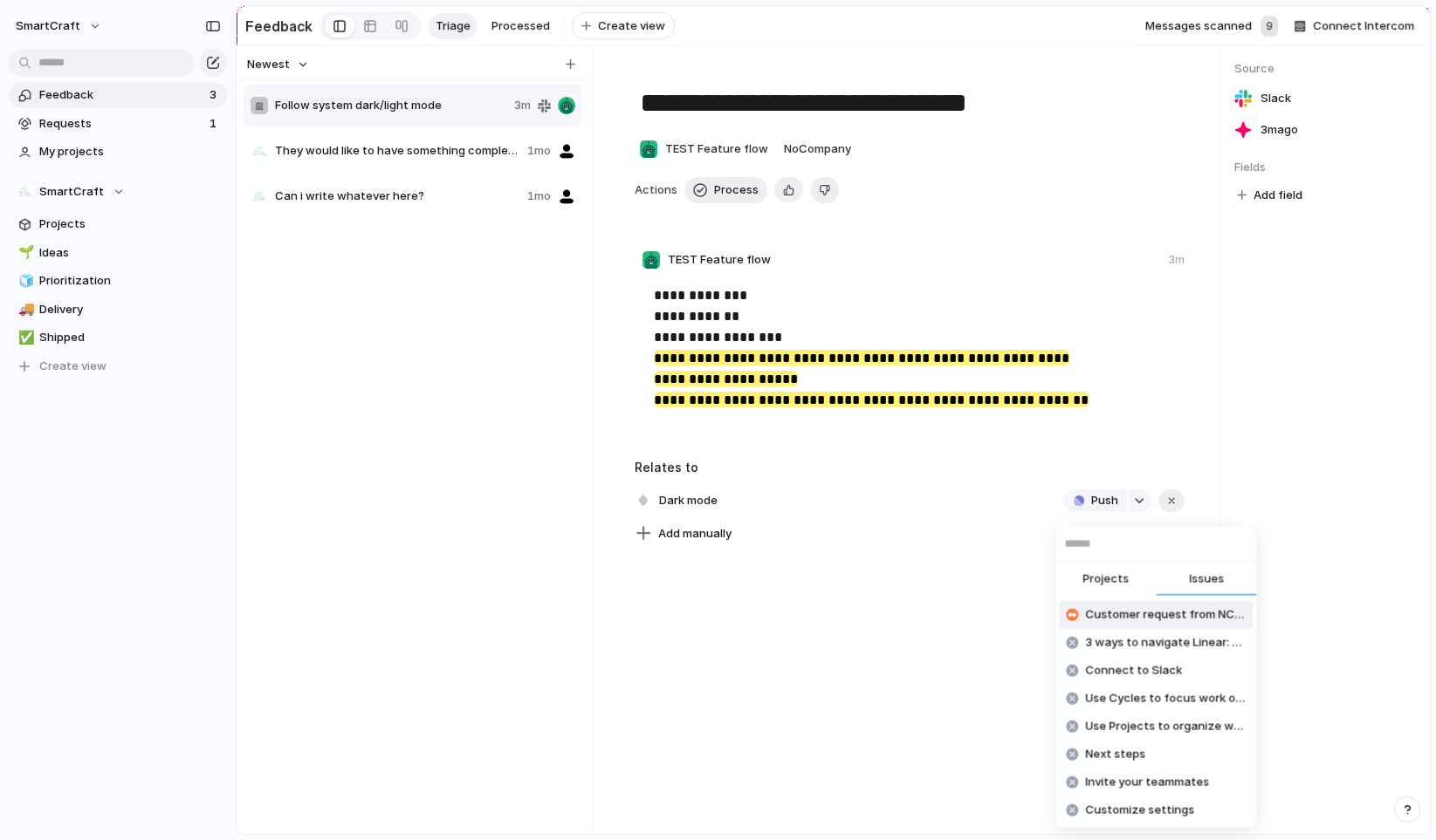
click at [1114, 580] on span "Projects" at bounding box center [1106, 579] width 46 height 17
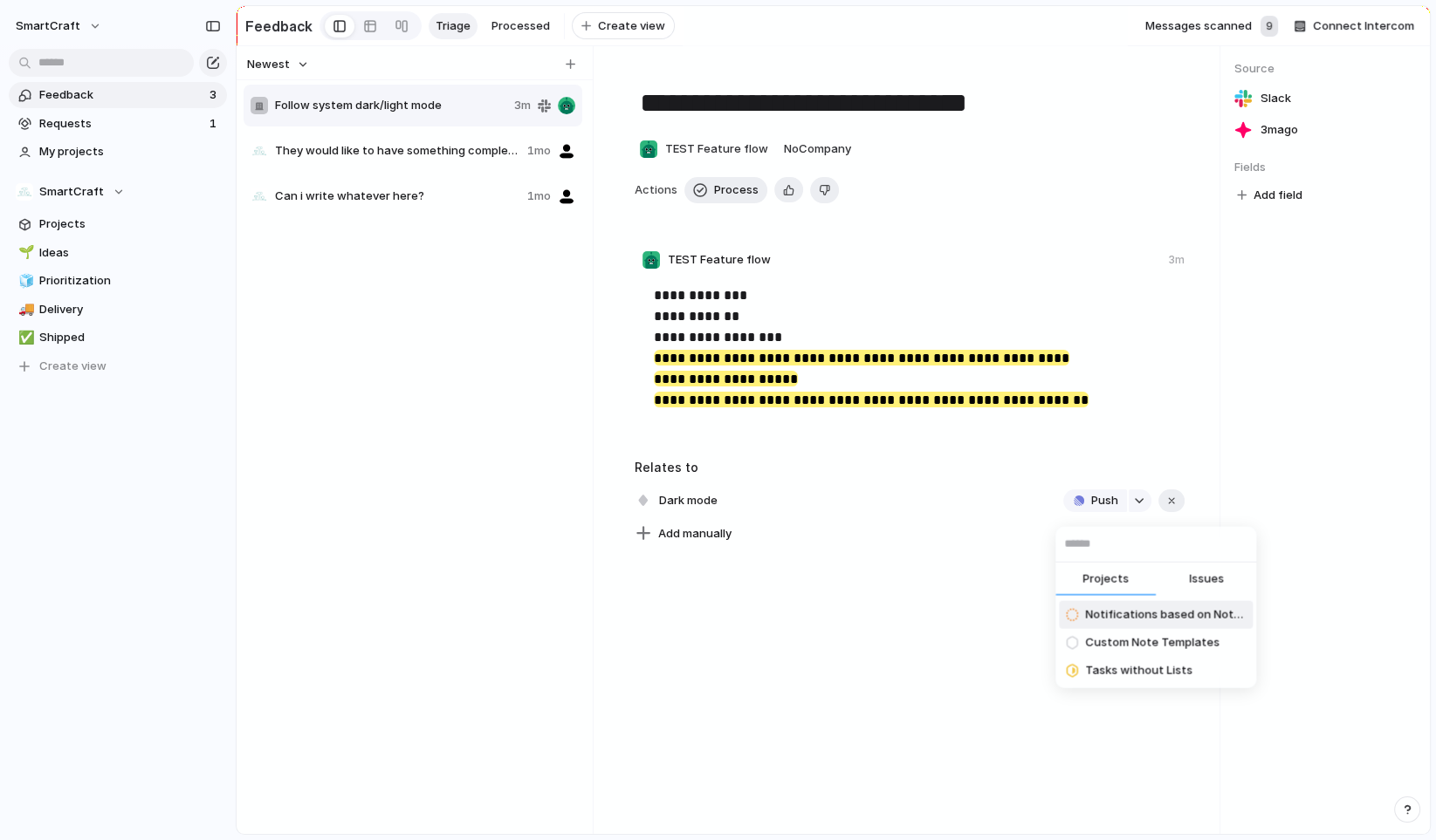
click at [870, 642] on div "Projects Issues Notifications based on Note Template Custom Note Templates Task…" at bounding box center [718, 420] width 1436 height 840
click at [105, 231] on span "Projects" at bounding box center [130, 224] width 182 height 17
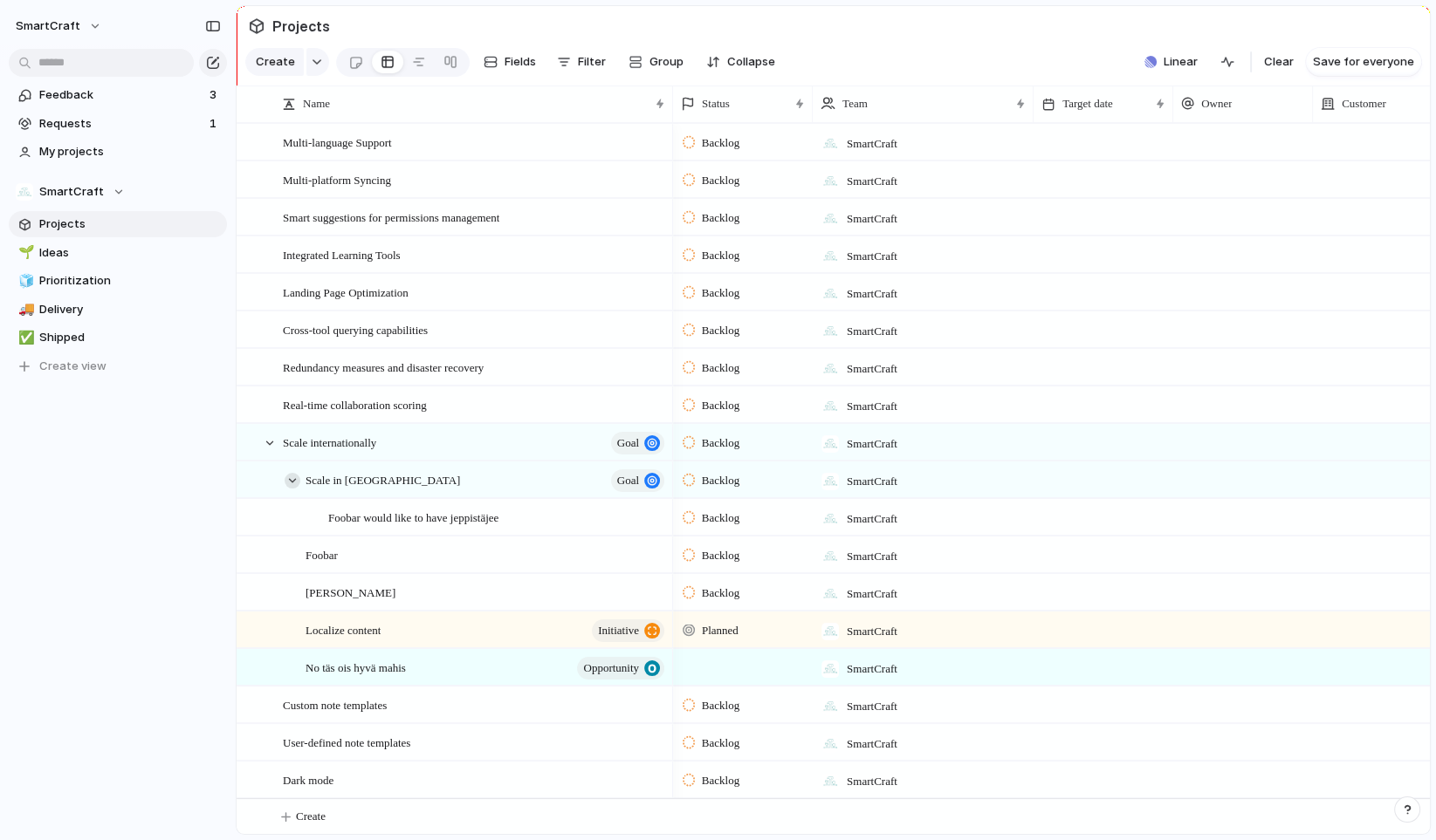
click at [290, 489] on div at bounding box center [292, 481] width 16 height 16
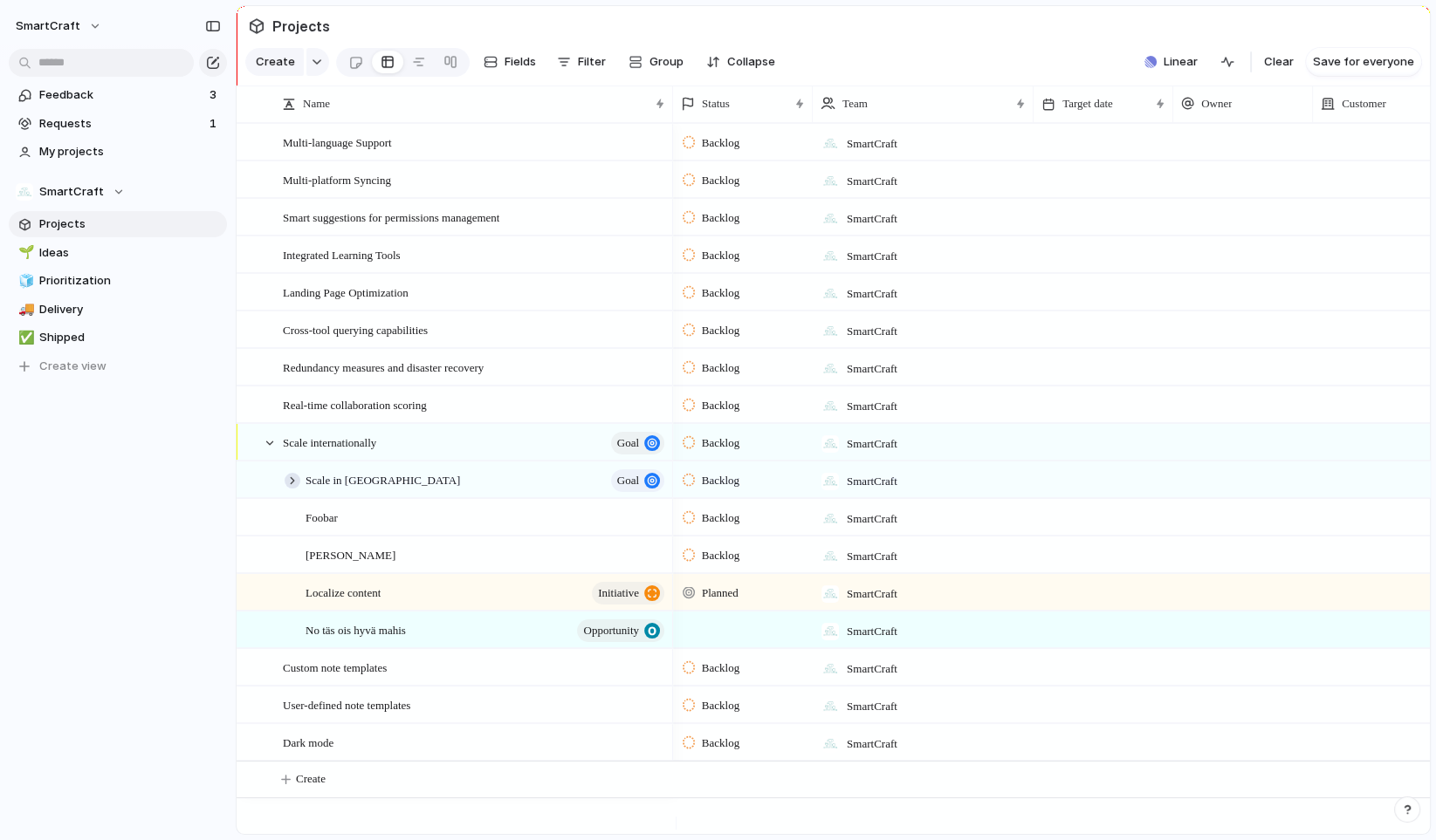
click at [292, 489] on div at bounding box center [292, 481] width 16 height 16
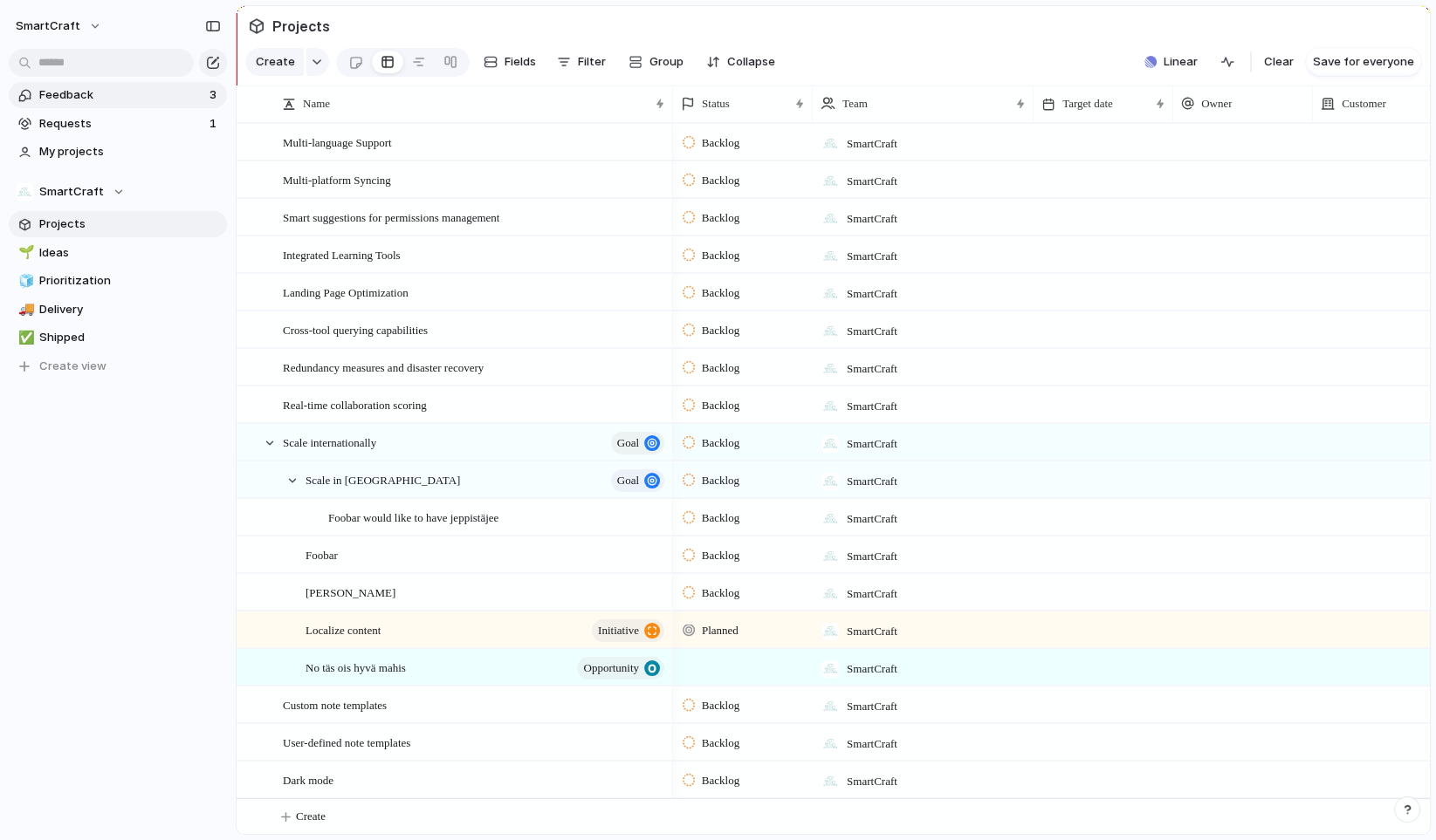
click at [93, 96] on span "Feedback" at bounding box center [122, 94] width 165 height 17
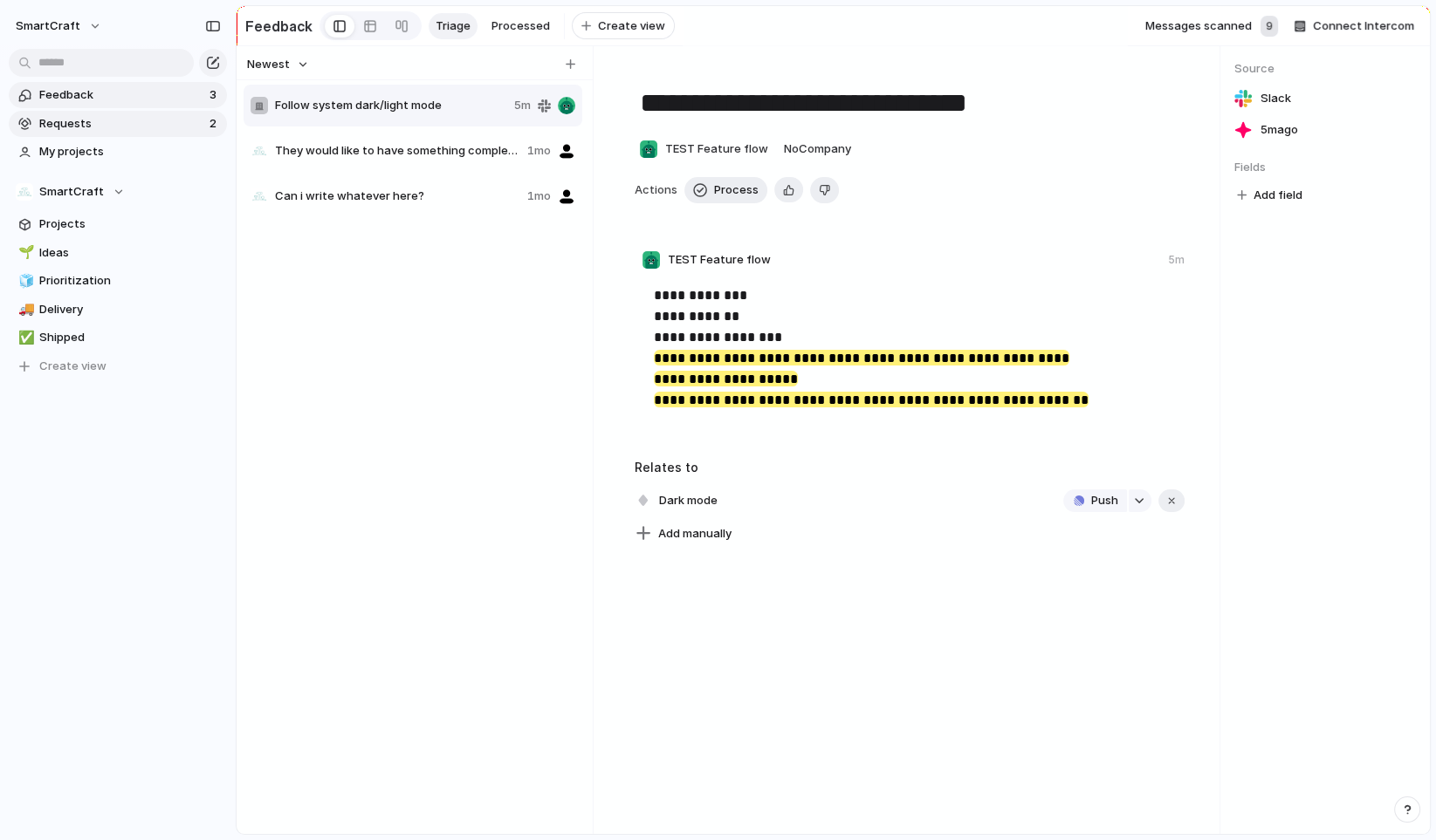
click at [74, 121] on span "Requests" at bounding box center [122, 124] width 165 height 17
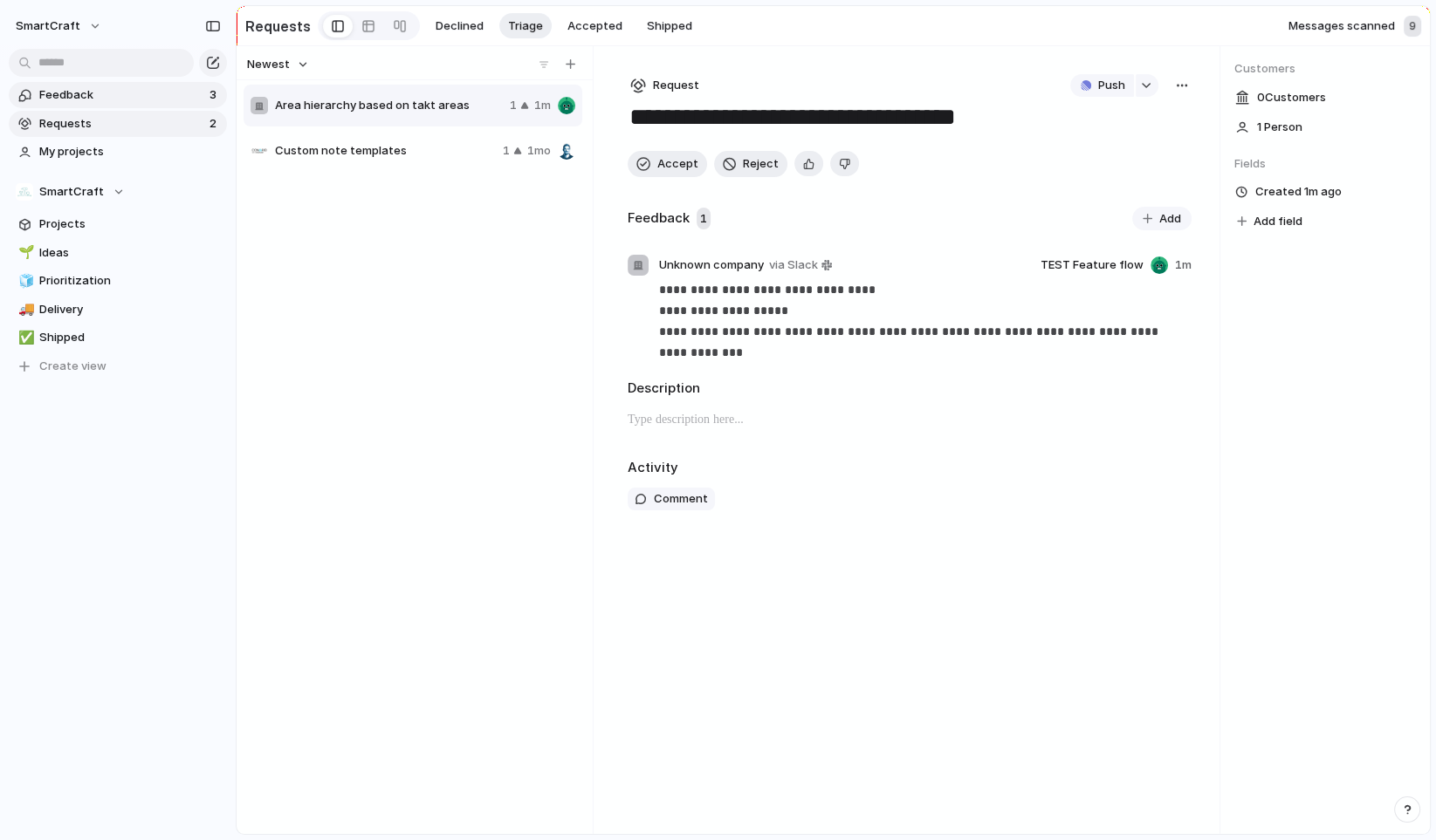
click at [83, 95] on span "Feedback" at bounding box center [122, 94] width 165 height 17
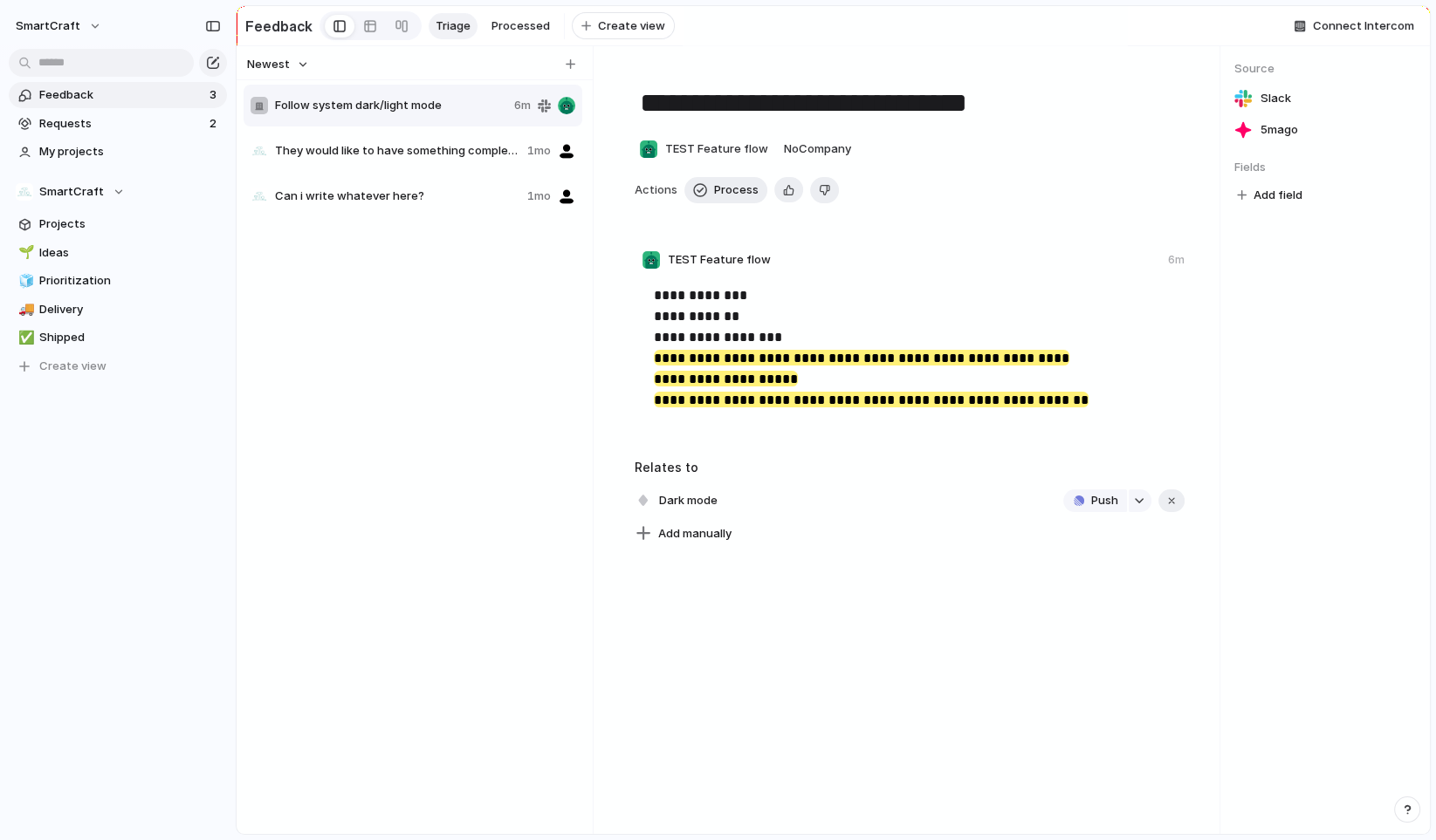
drag, startPoint x: 379, startPoint y: 341, endPoint x: 361, endPoint y: 294, distance: 50.3
click at [361, 294] on div "Follow system dark/light mode 6m They would like to have something completely d…" at bounding box center [414, 452] width 342 height 740
click at [71, 93] on span "Feedback" at bounding box center [122, 94] width 165 height 17
click at [71, 117] on span "Requests" at bounding box center [122, 124] width 165 height 17
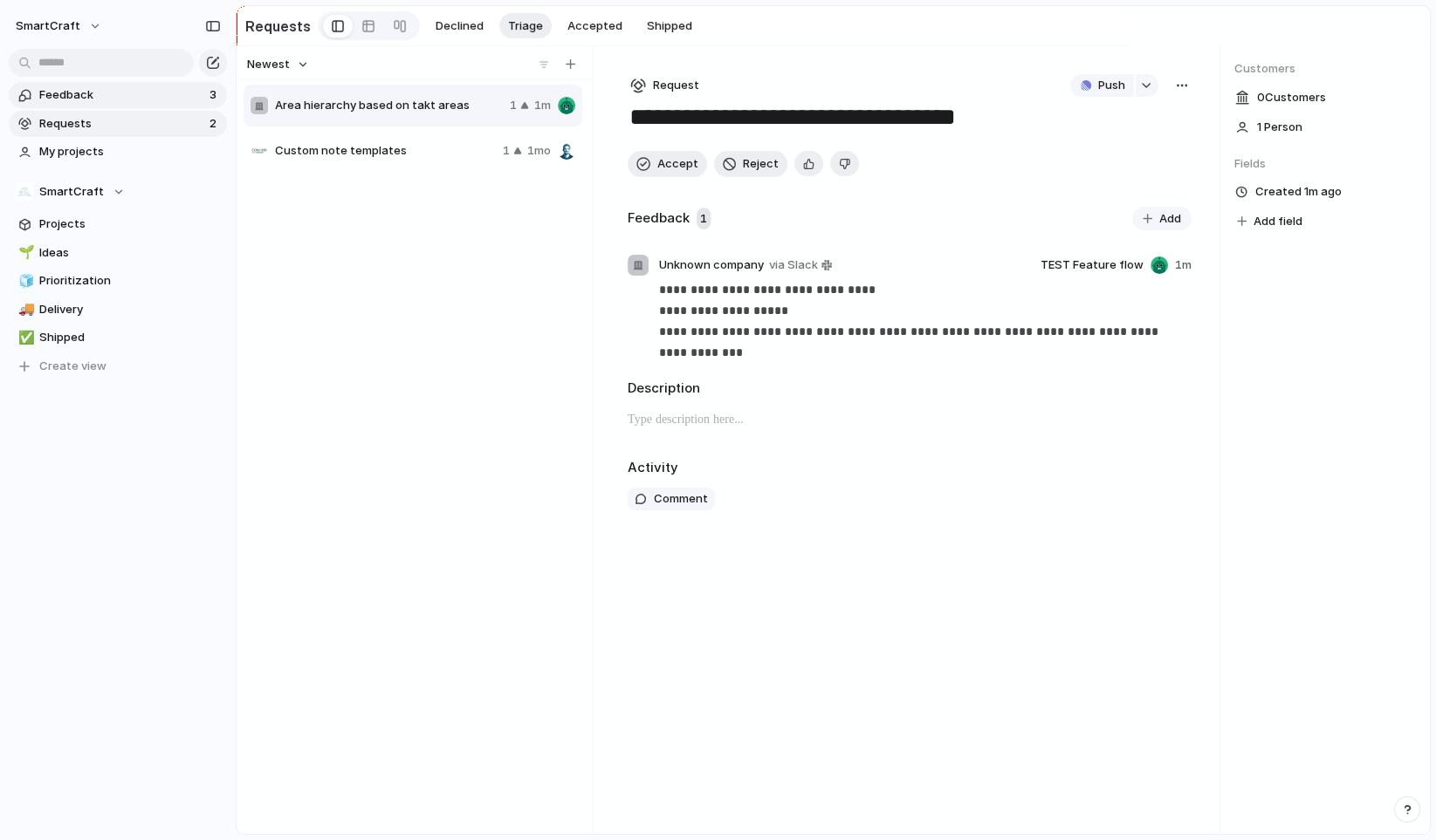
click at [83, 89] on span "Feedback" at bounding box center [122, 94] width 165 height 17
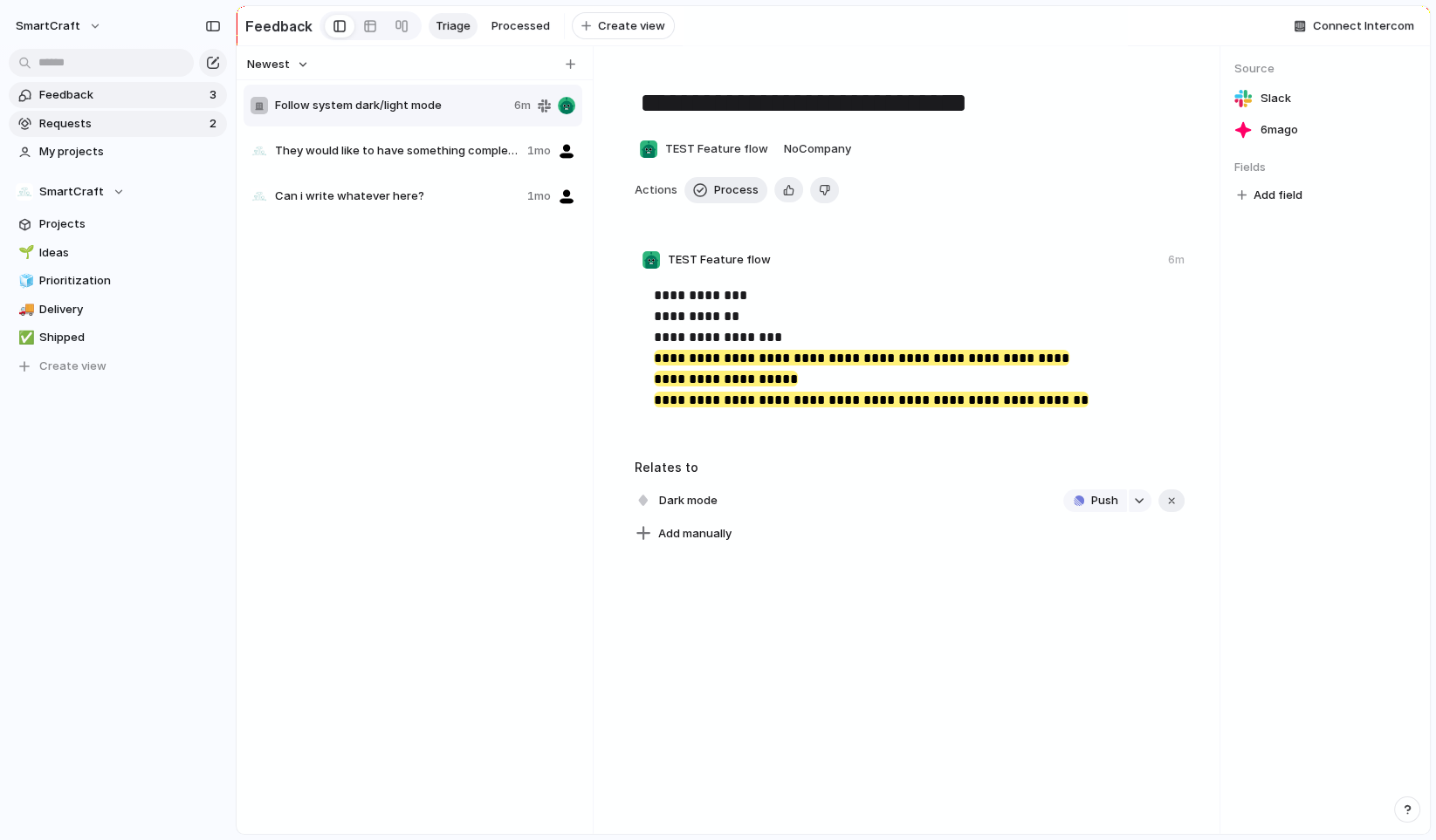
click at [85, 117] on span "Requests" at bounding box center [122, 124] width 165 height 17
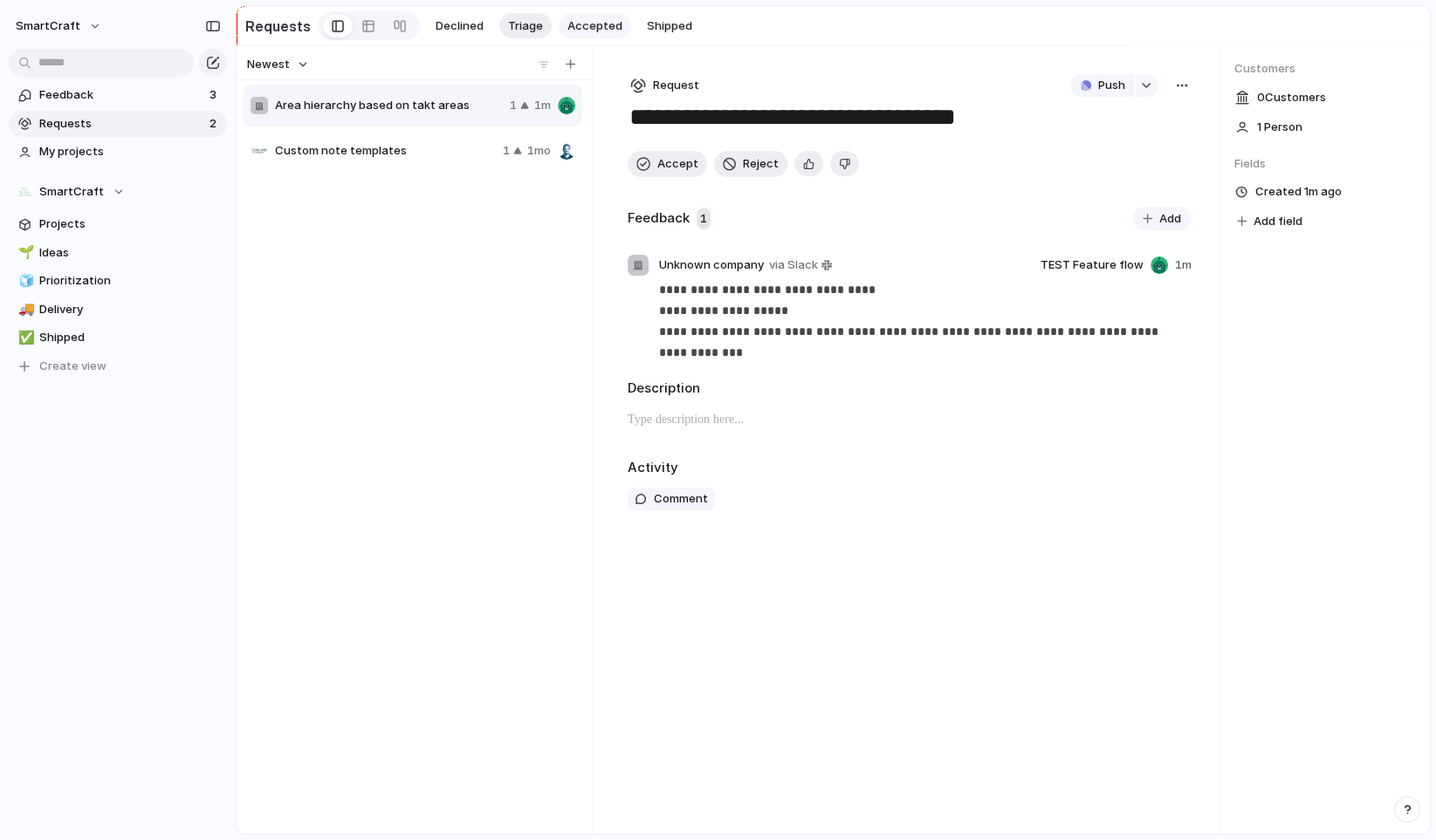
click at [563, 13] on button "Accepted" at bounding box center [595, 26] width 72 height 27
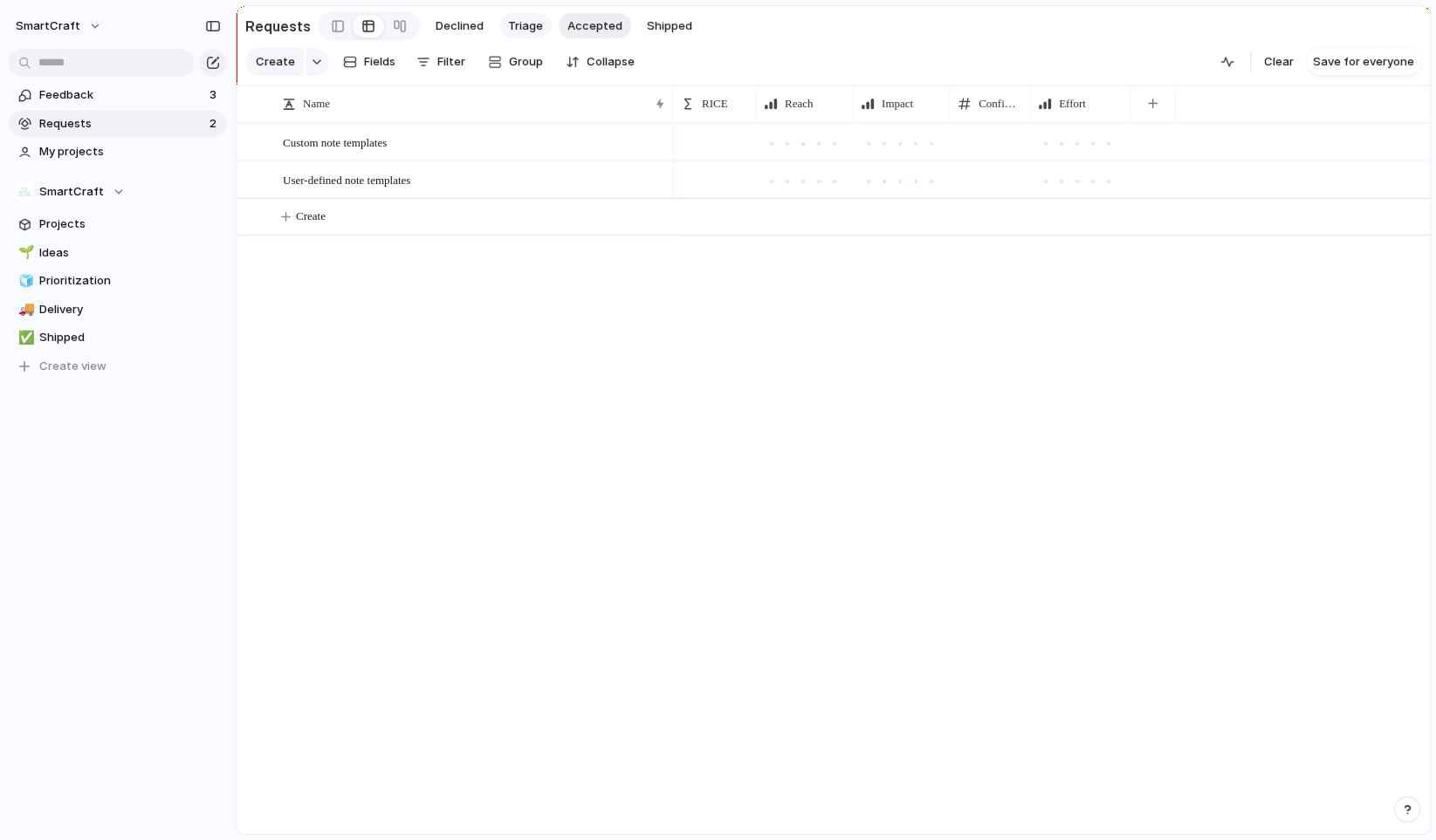
click at [528, 26] on span "Triage" at bounding box center [526, 26] width 35 height 17
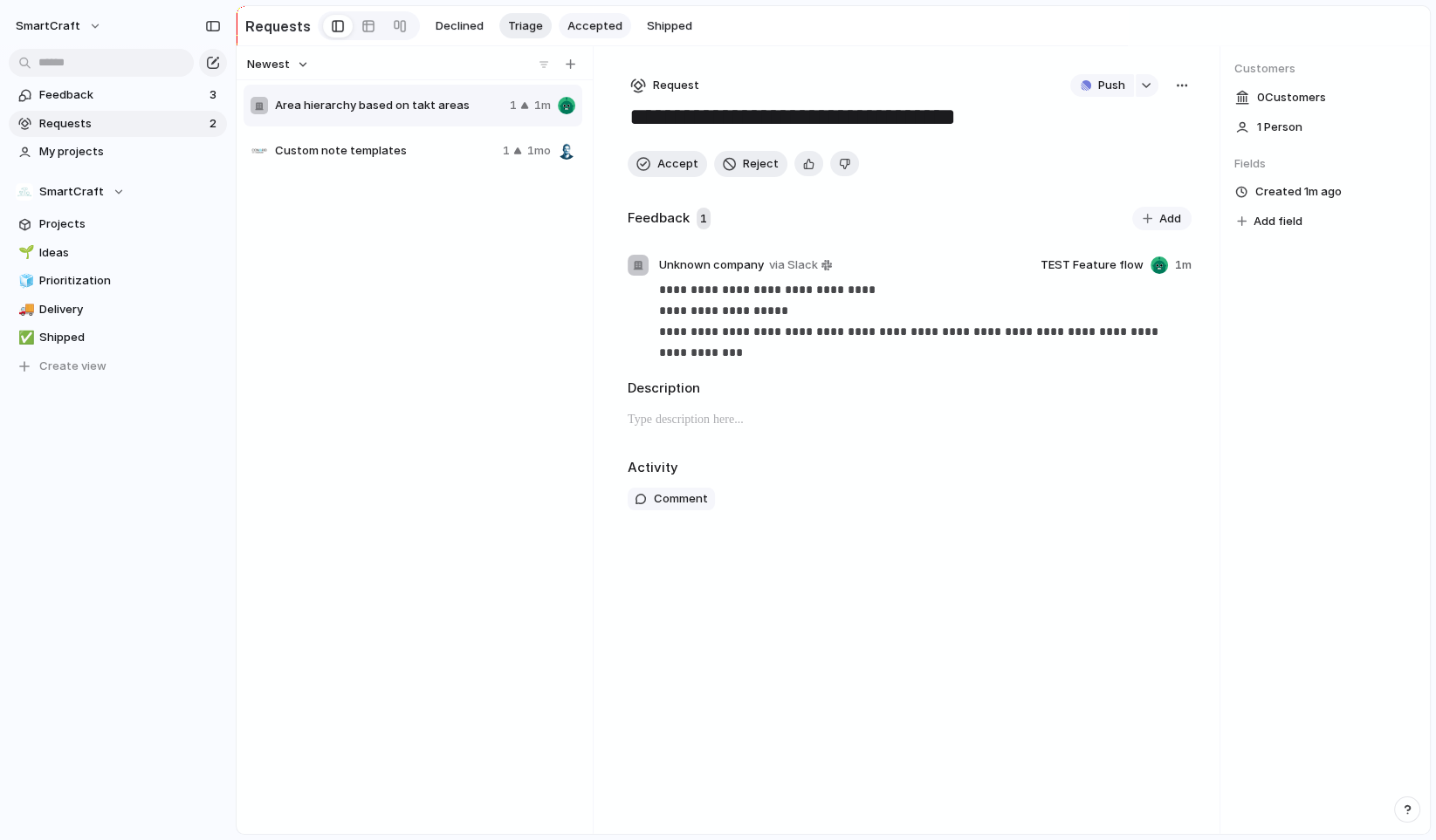
click at [595, 27] on span "Accepted" at bounding box center [596, 26] width 55 height 17
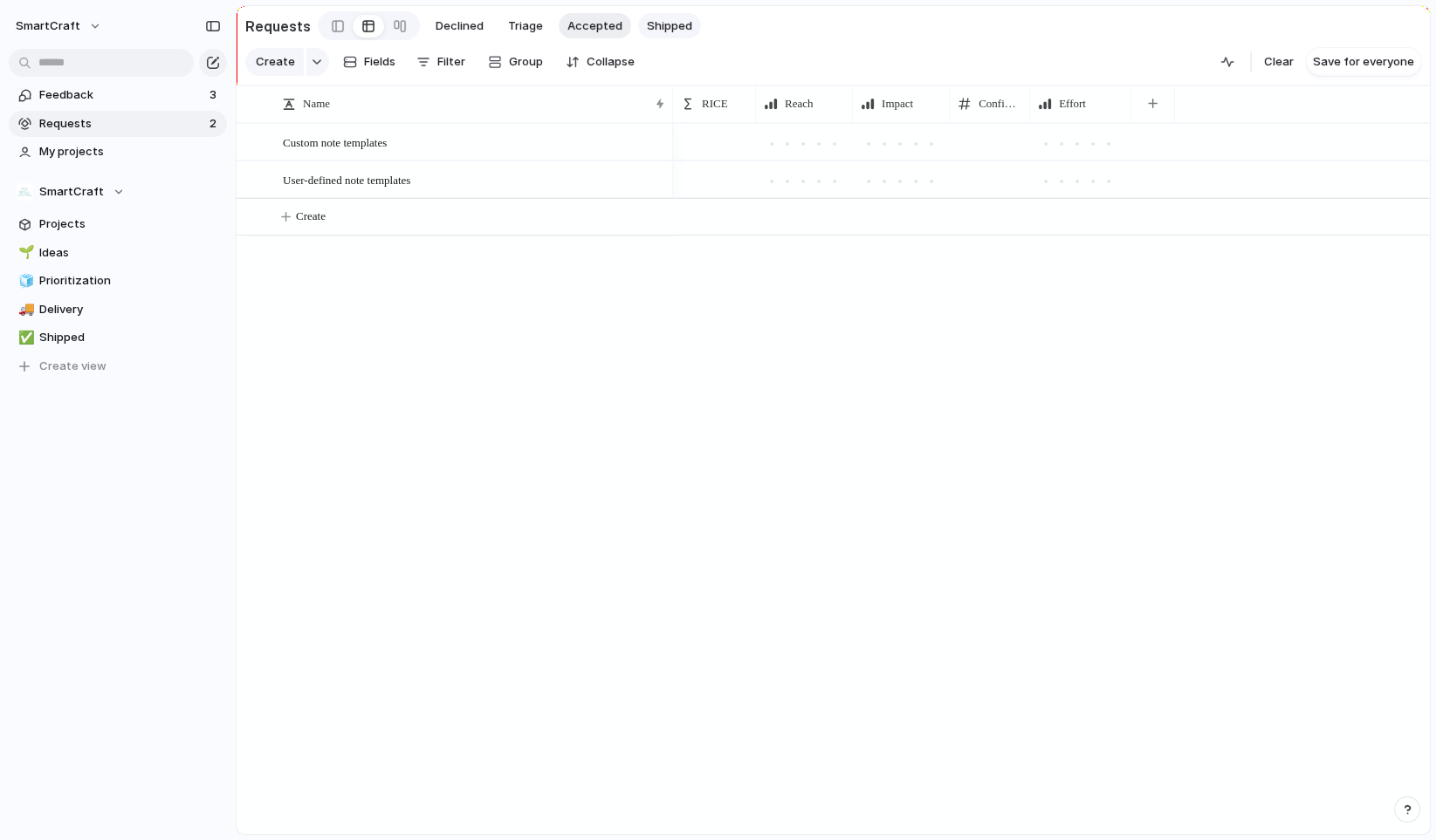
click at [655, 26] on span "Shipped" at bounding box center [669, 26] width 45 height 17
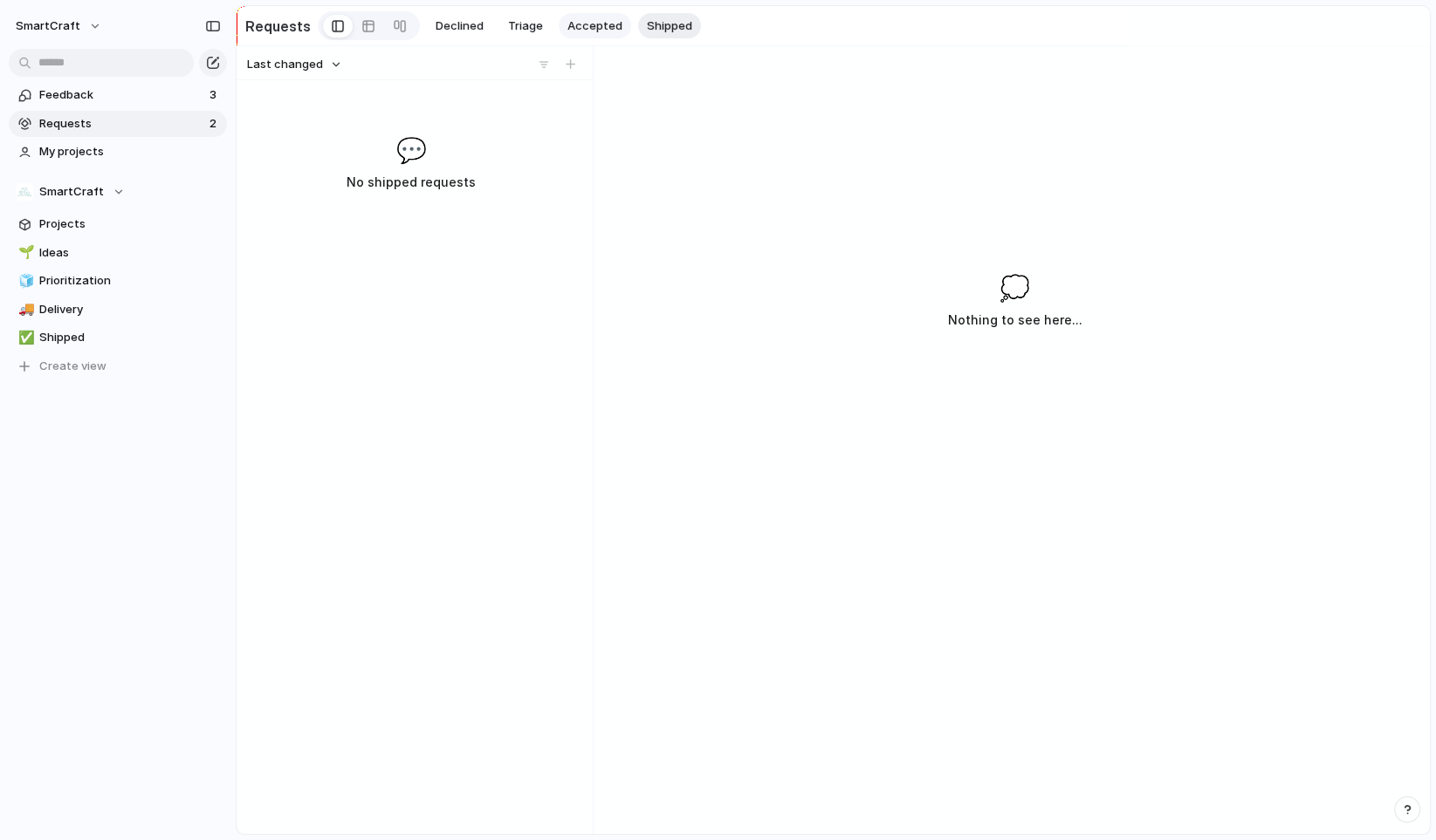
click at [596, 28] on span "Accepted" at bounding box center [596, 26] width 55 height 17
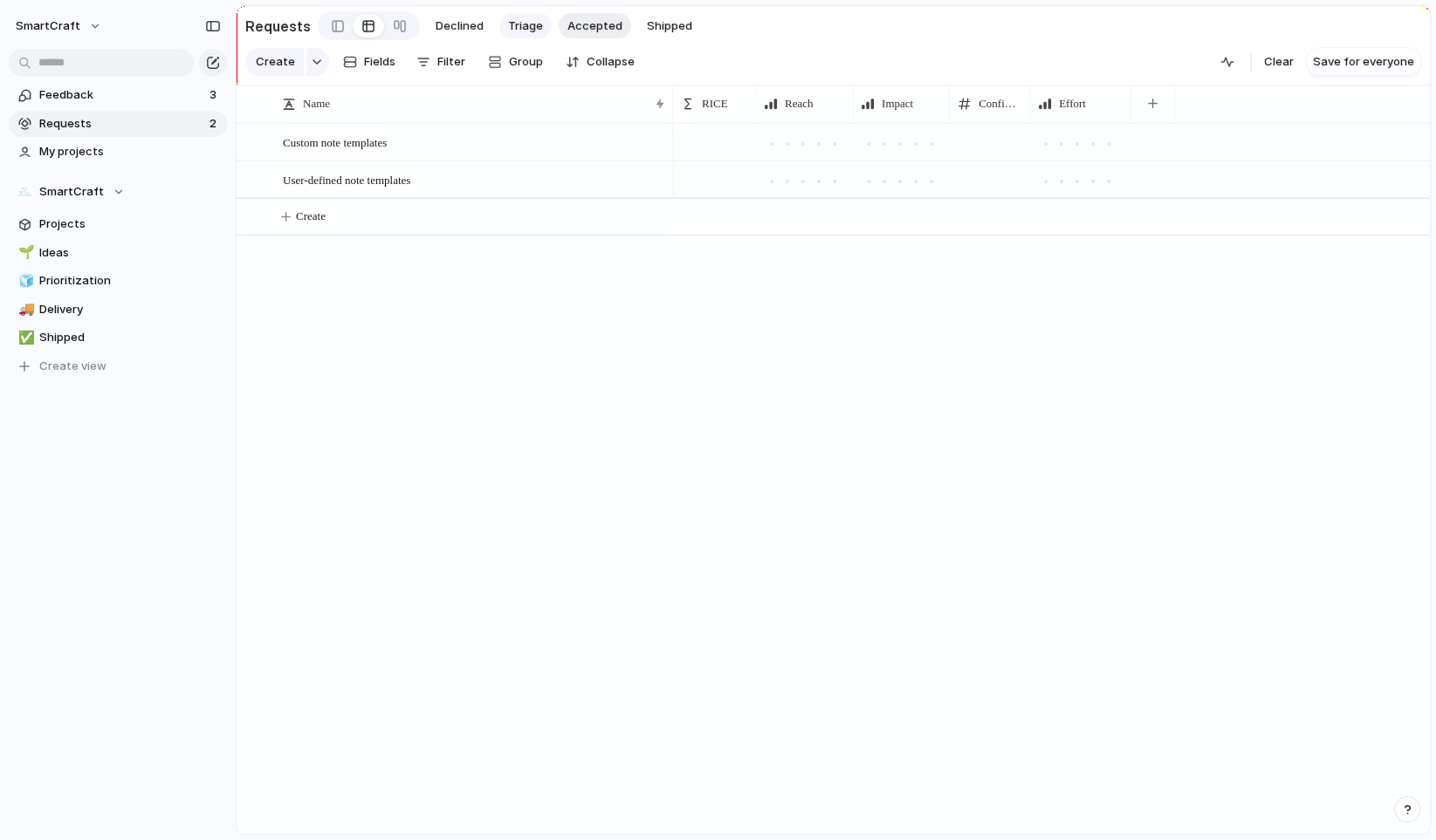
click at [518, 13] on button "Triage" at bounding box center [525, 26] width 52 height 27
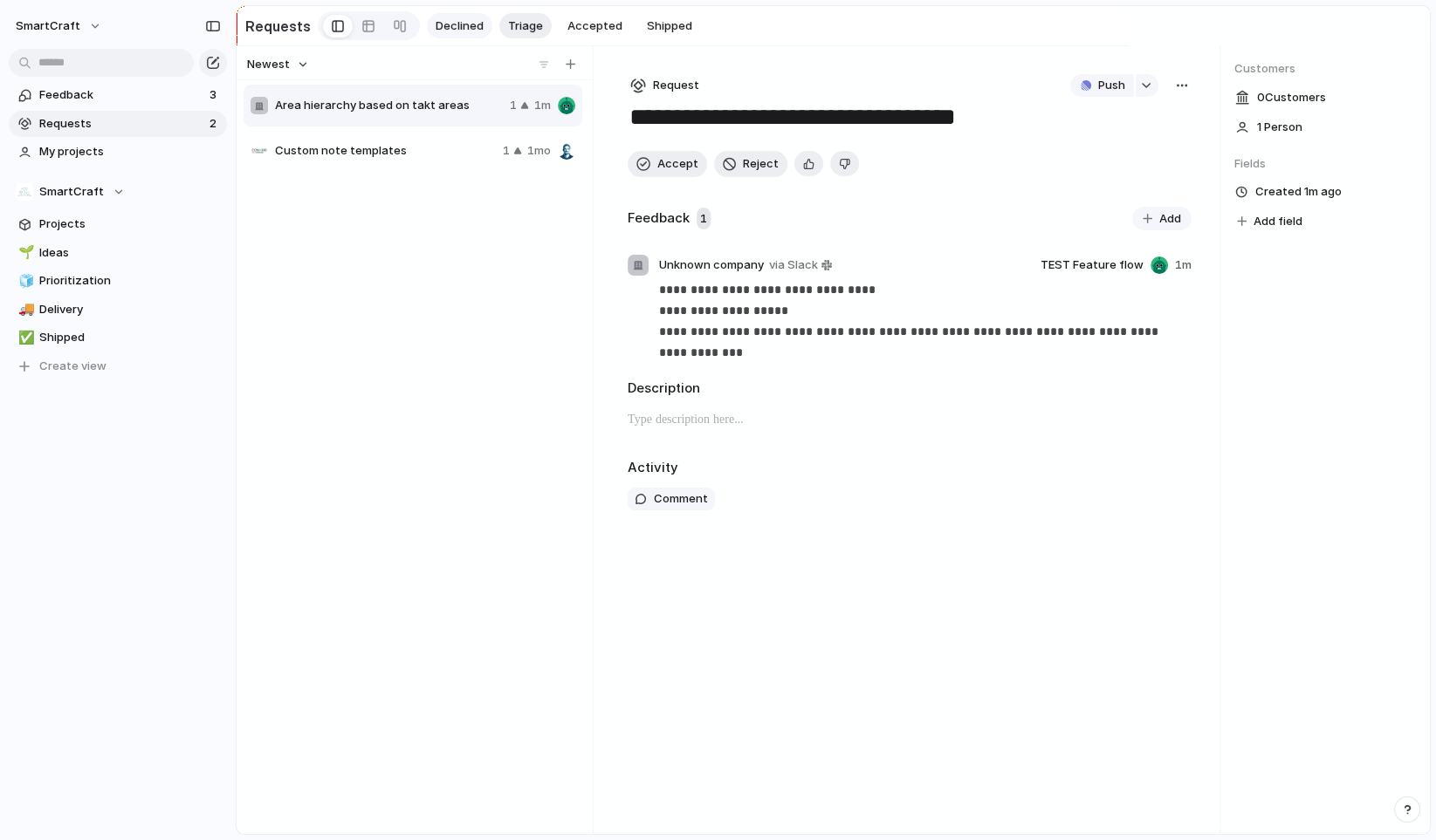
click at [462, 21] on span "Declined" at bounding box center [460, 26] width 48 height 17
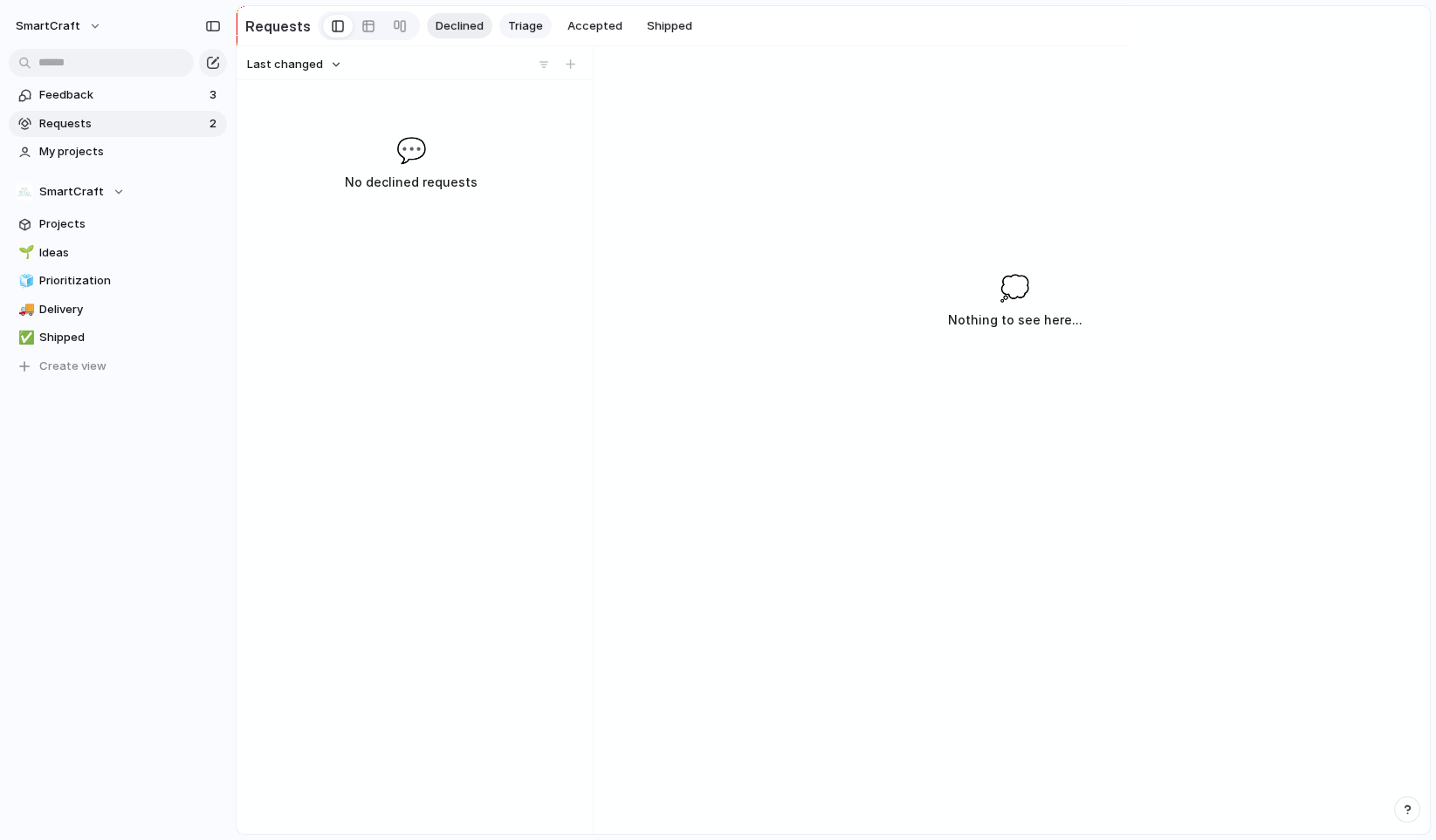
click at [522, 15] on button "Triage" at bounding box center [525, 26] width 52 height 27
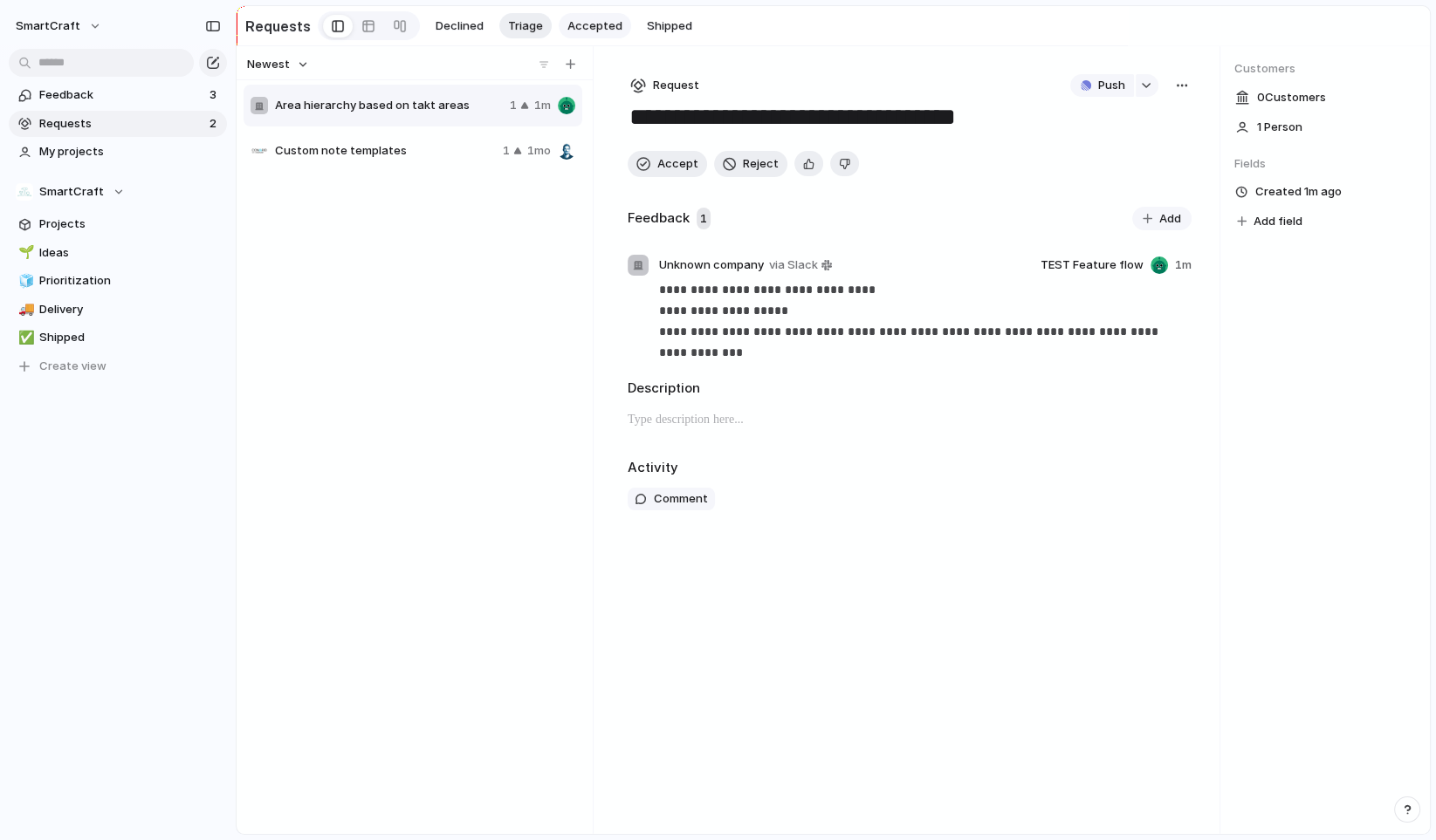
click at [559, 21] on button "Accepted" at bounding box center [595, 26] width 72 height 27
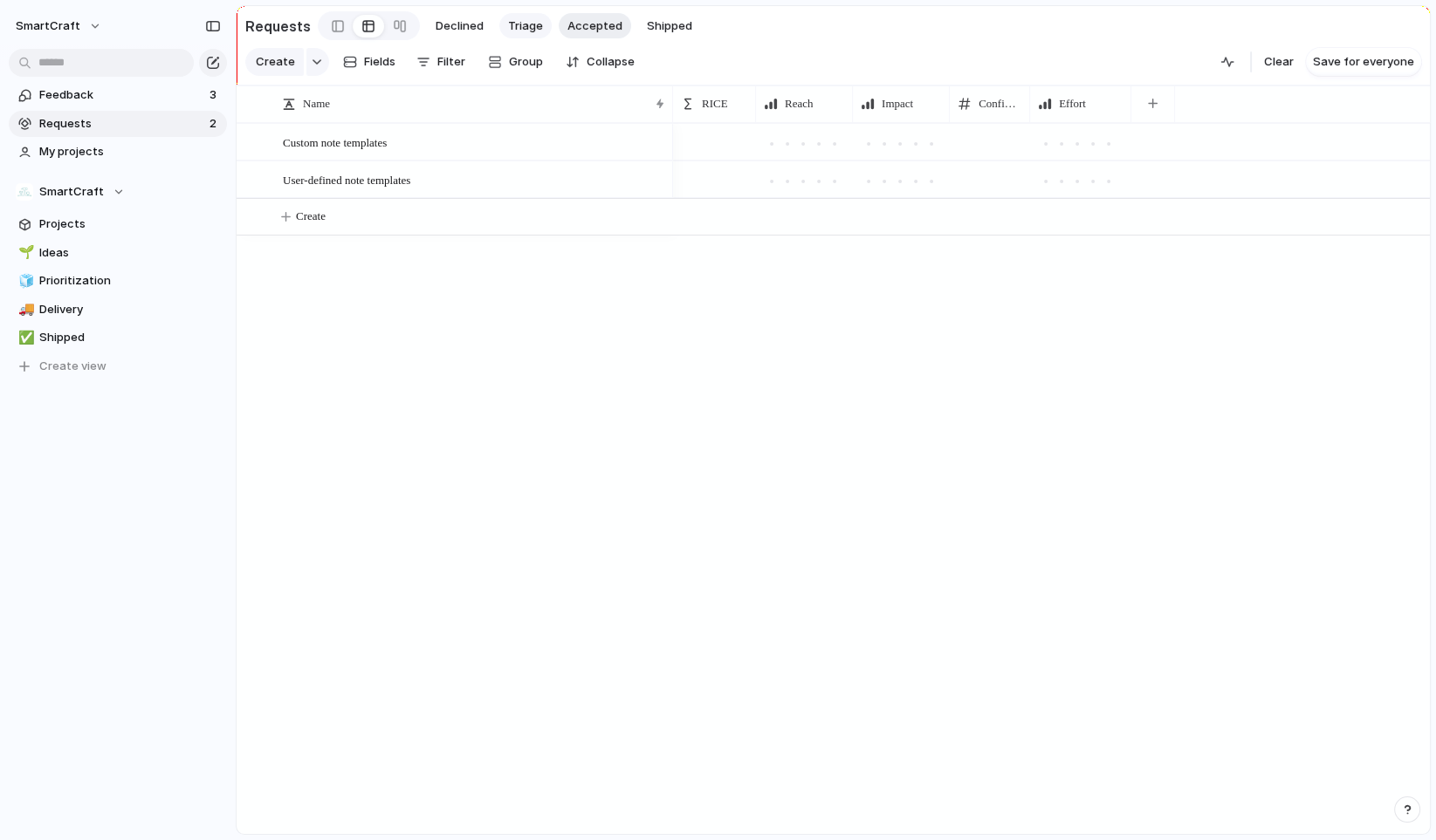
click at [523, 24] on span "Triage" at bounding box center [526, 26] width 35 height 17
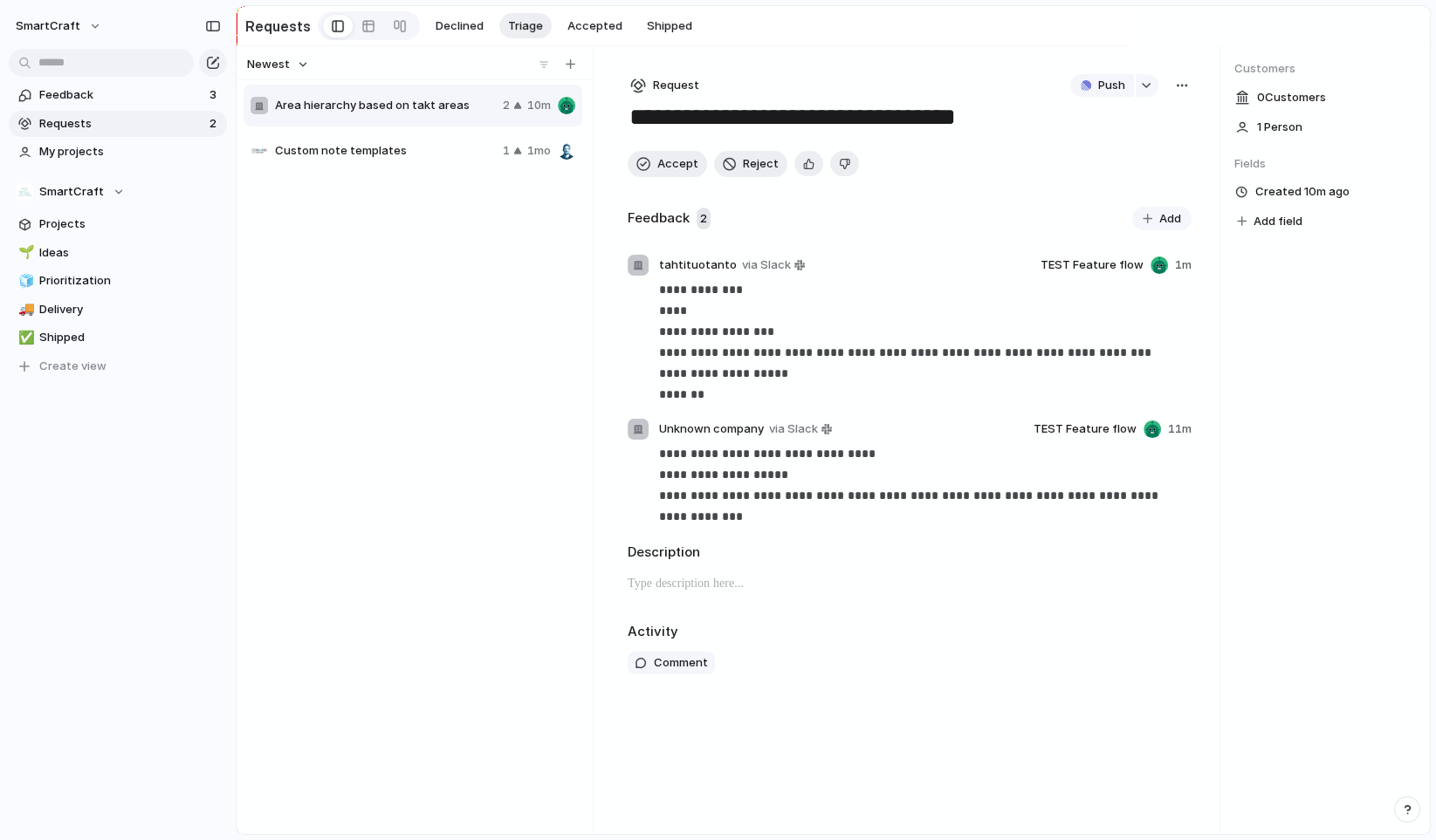
click at [393, 241] on div "Area hierarchy based on takt areas 2 10m Custom note templates 1 1mo" at bounding box center [414, 455] width 342 height 745
click at [546, 63] on div at bounding box center [543, 64] width 17 height 17
click at [542, 66] on div at bounding box center [543, 64] width 17 height 17
click at [297, 67] on button "Newest" at bounding box center [277, 64] width 67 height 23
click at [306, 193] on span "Most requested" at bounding box center [299, 188] width 88 height 17
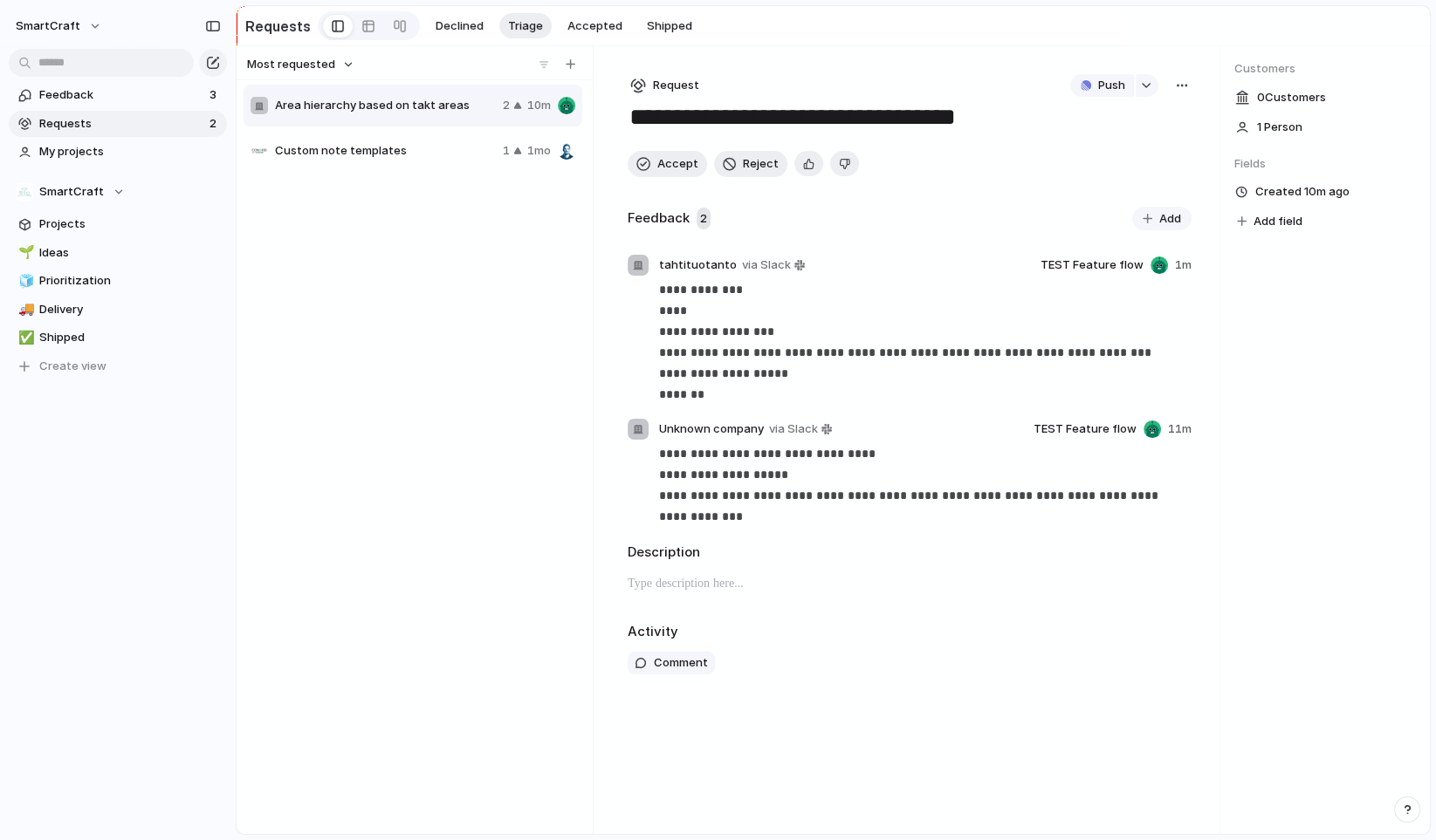
click at [328, 68] on span "Most requested" at bounding box center [291, 64] width 88 height 17
click at [315, 211] on span "Least requested" at bounding box center [301, 216] width 92 height 17
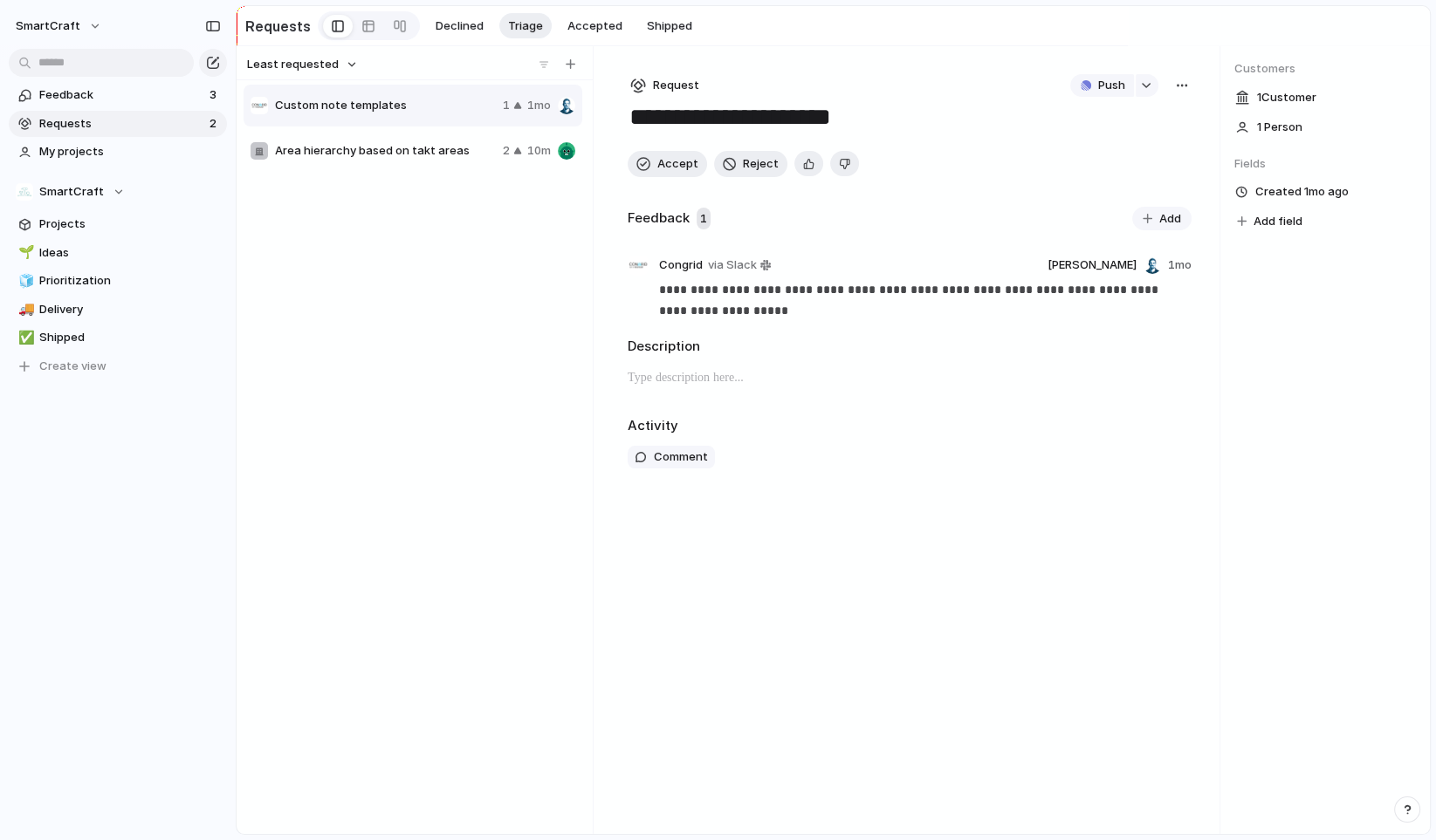
click at [327, 63] on span "Least requested" at bounding box center [293, 64] width 92 height 17
click at [314, 191] on span "Most requested" at bounding box center [299, 188] width 88 height 17
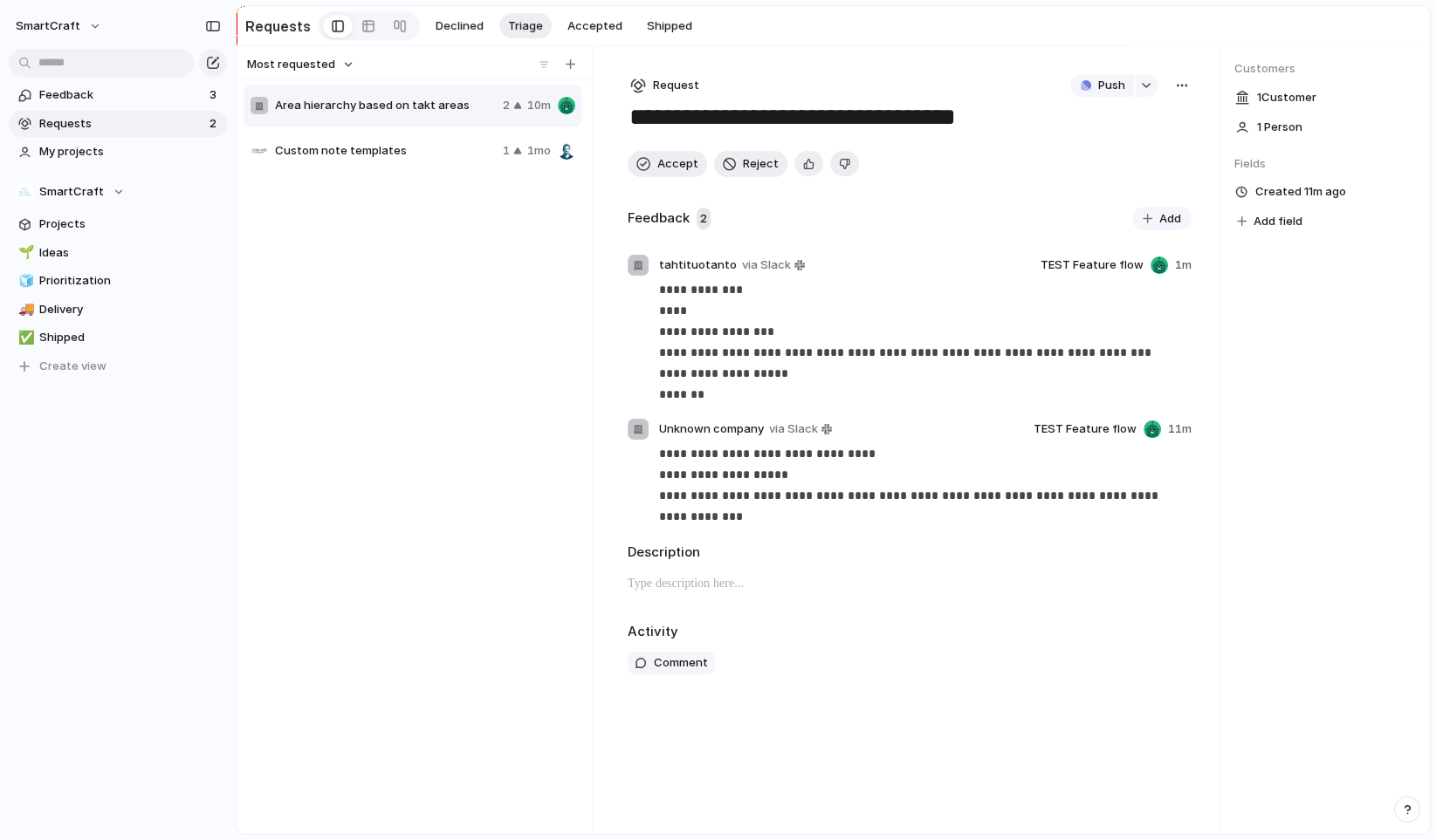
click at [332, 65] on button "Most requested" at bounding box center [300, 64] width 113 height 23
click at [316, 133] on li "Newest" at bounding box center [300, 131] width 106 height 28
click at [291, 67] on button "Newest" at bounding box center [277, 64] width 67 height 23
click at [313, 183] on span "Most requested" at bounding box center [299, 188] width 88 height 17
click at [419, 148] on span "Custom note templates" at bounding box center [385, 150] width 221 height 17
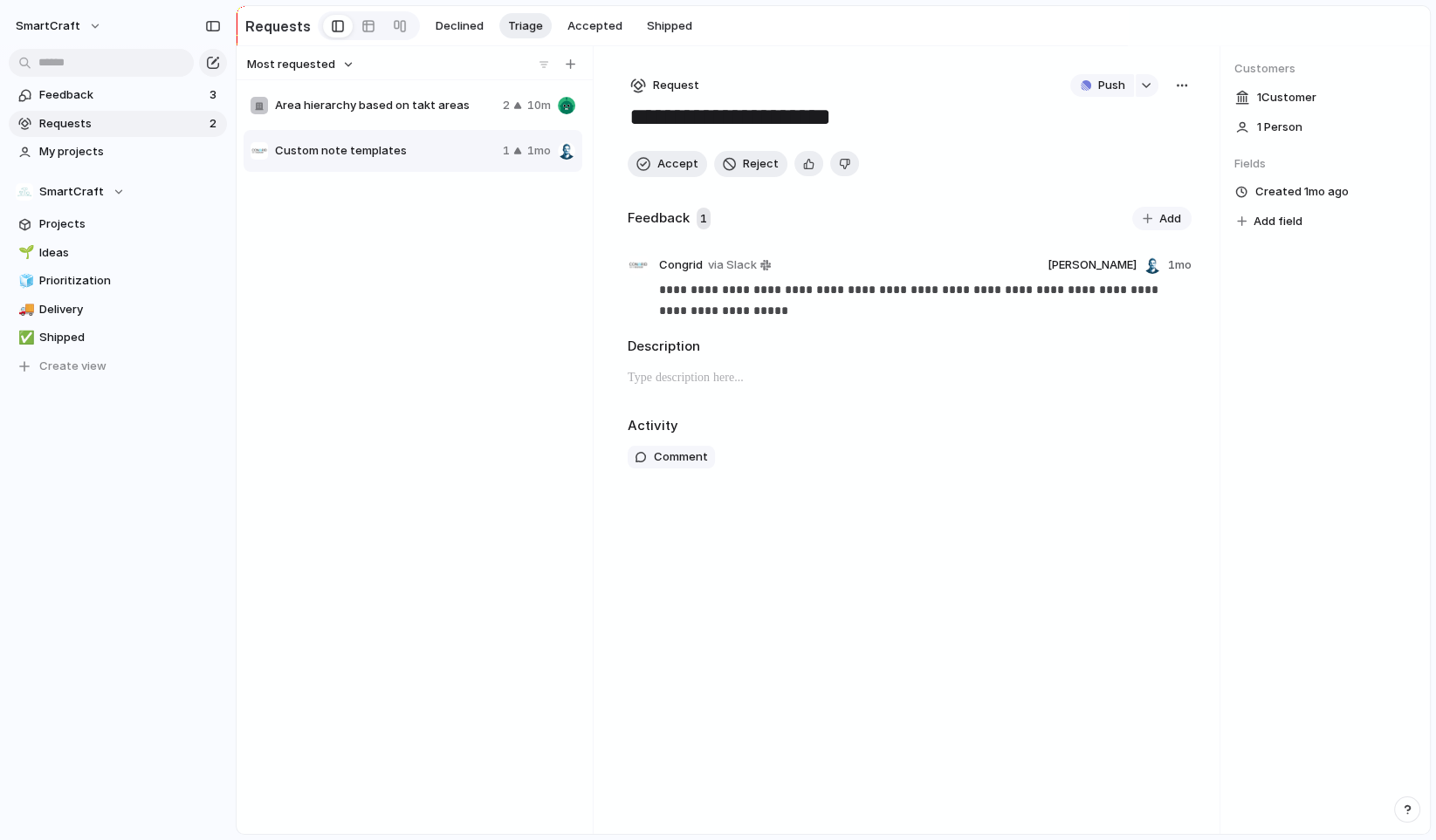
click at [417, 111] on span "Area hierarchy based on takt areas" at bounding box center [385, 105] width 221 height 17
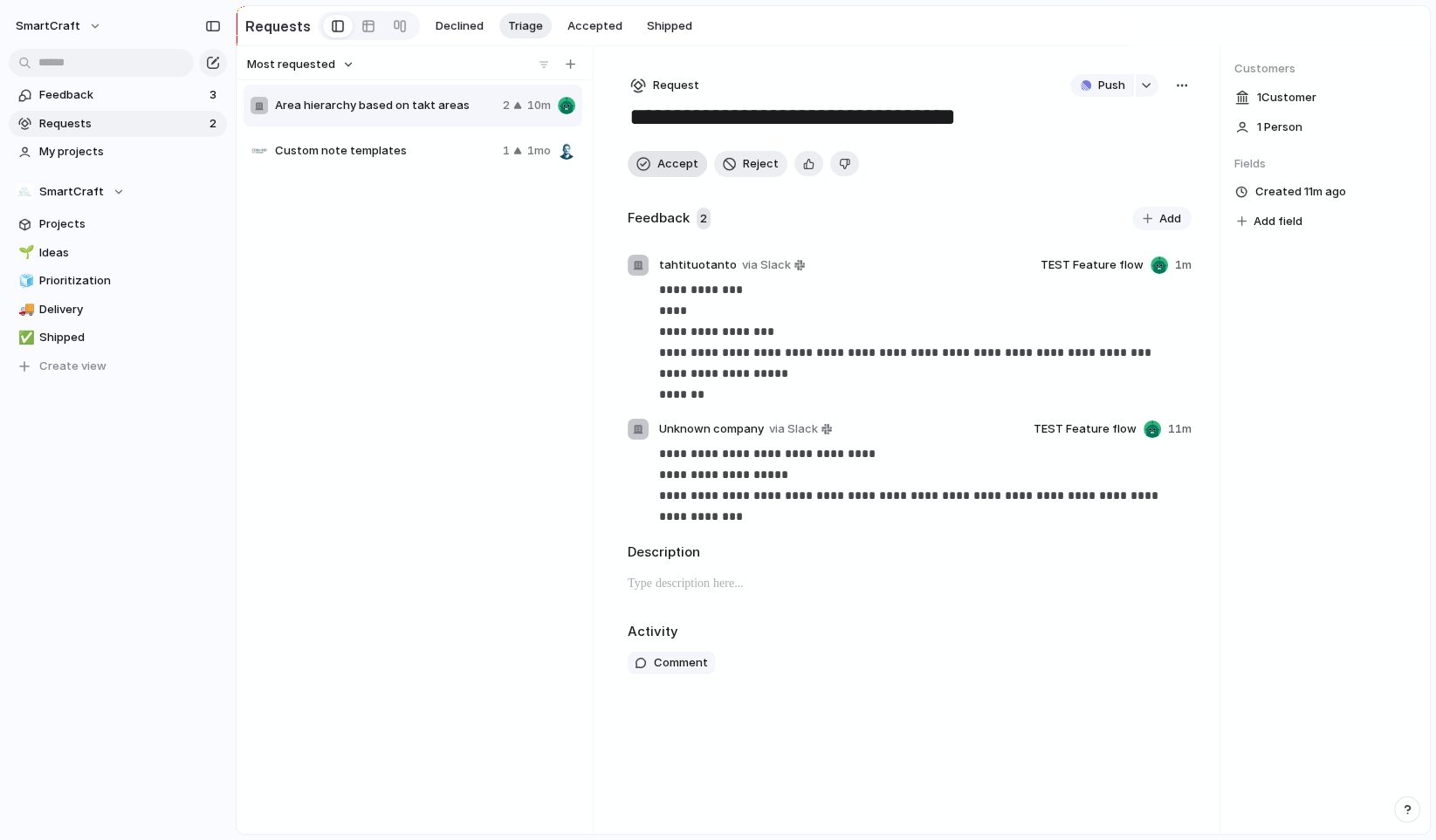
click at [646, 162] on div "button" at bounding box center [643, 163] width 14 height 14
type textarea "**********"
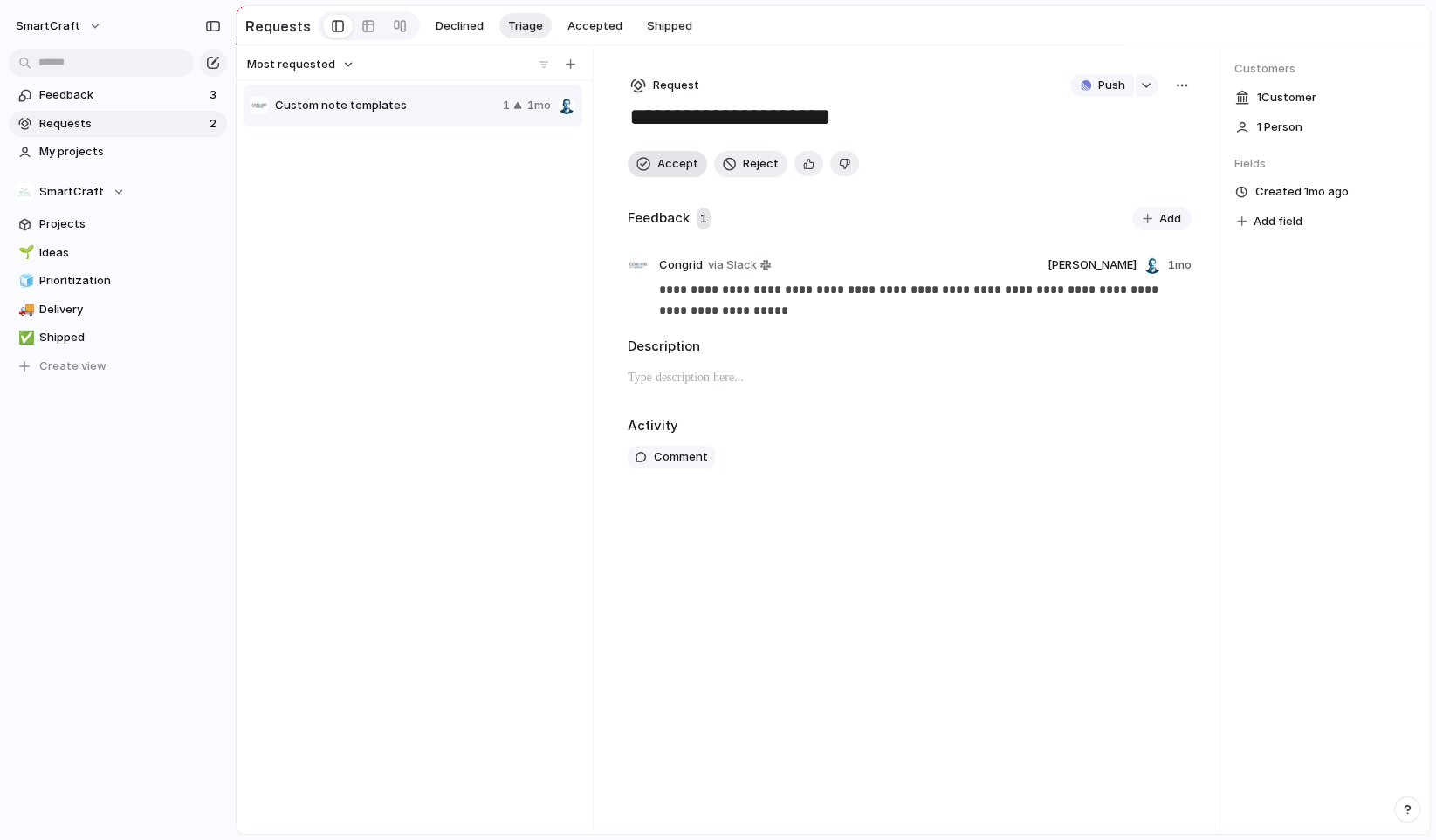
click at [651, 162] on button "Accept" at bounding box center [667, 164] width 80 height 27
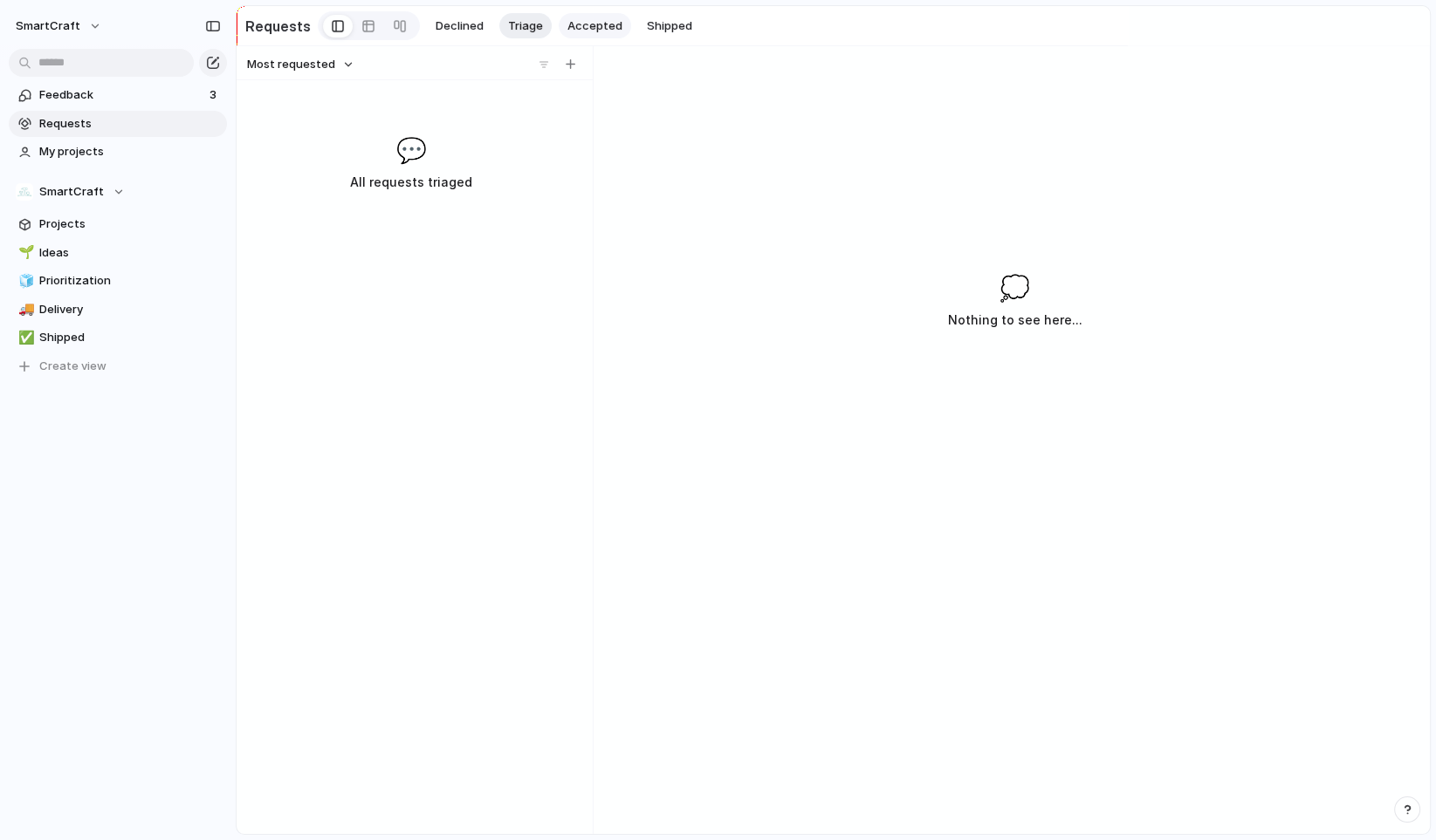
click at [581, 25] on span "Accepted" at bounding box center [596, 26] width 55 height 17
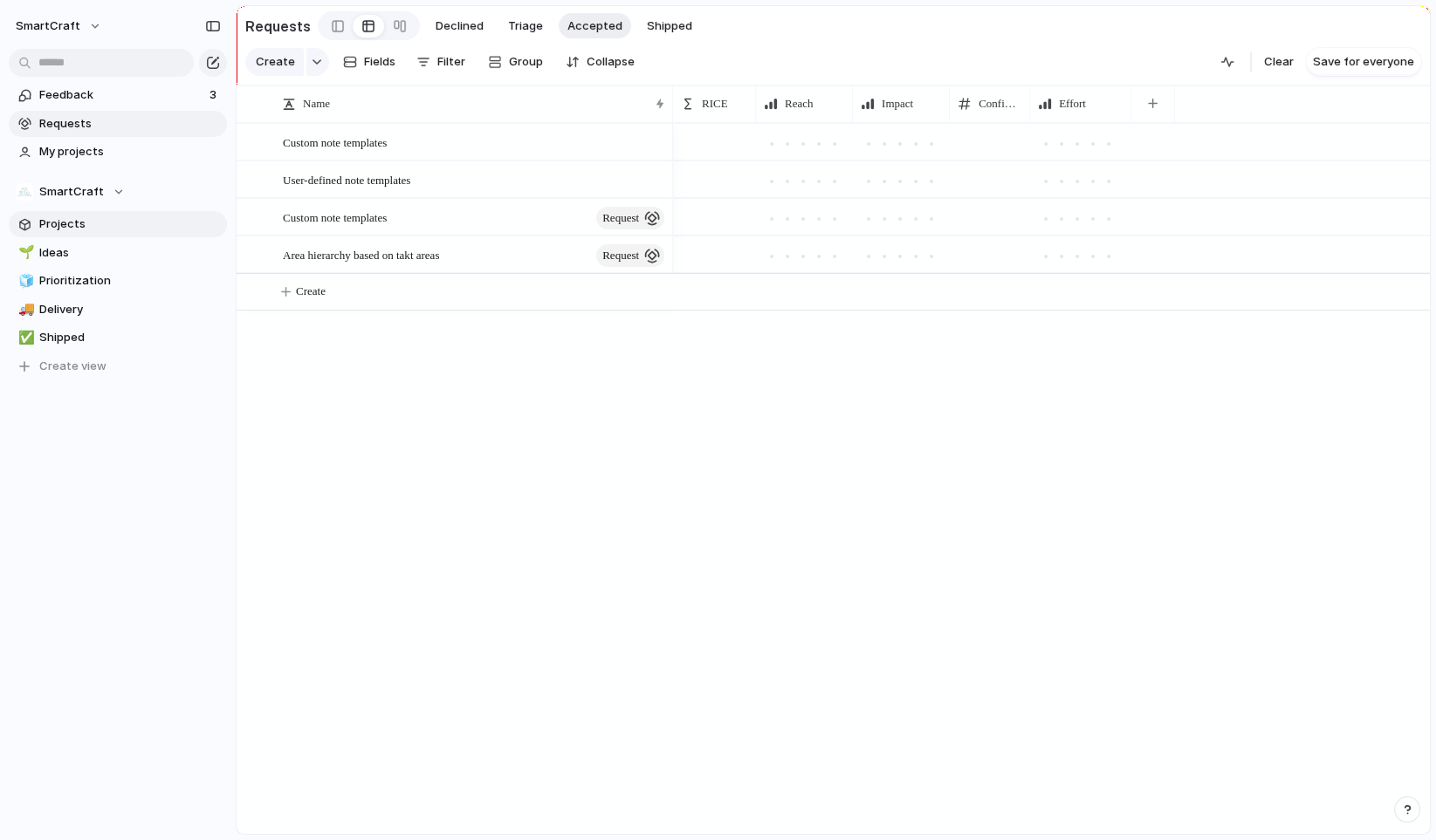
click at [98, 223] on span "Projects" at bounding box center [130, 224] width 182 height 17
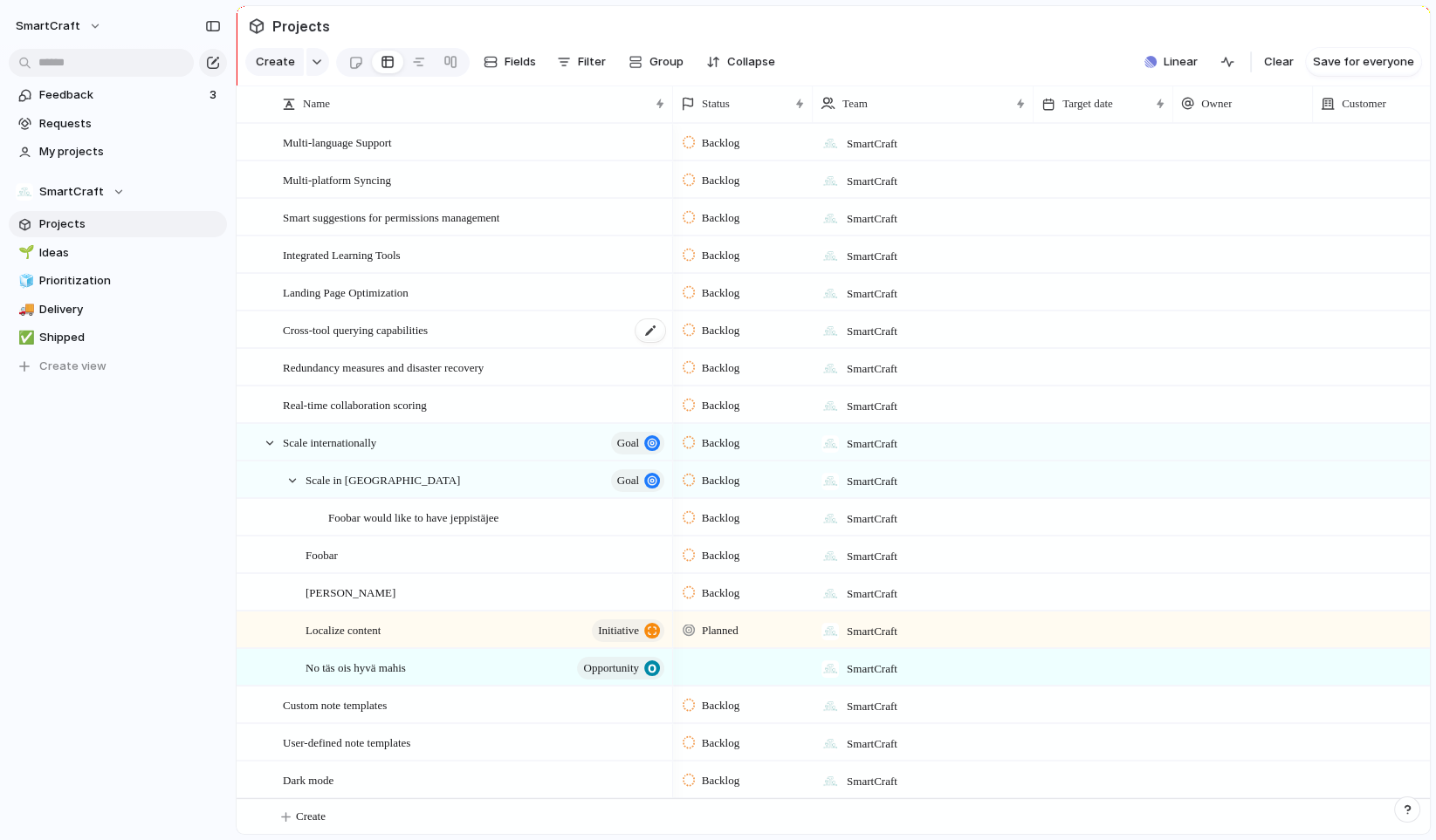
scroll to position [15, 0]
click at [87, 125] on span "Requests" at bounding box center [130, 124] width 182 height 17
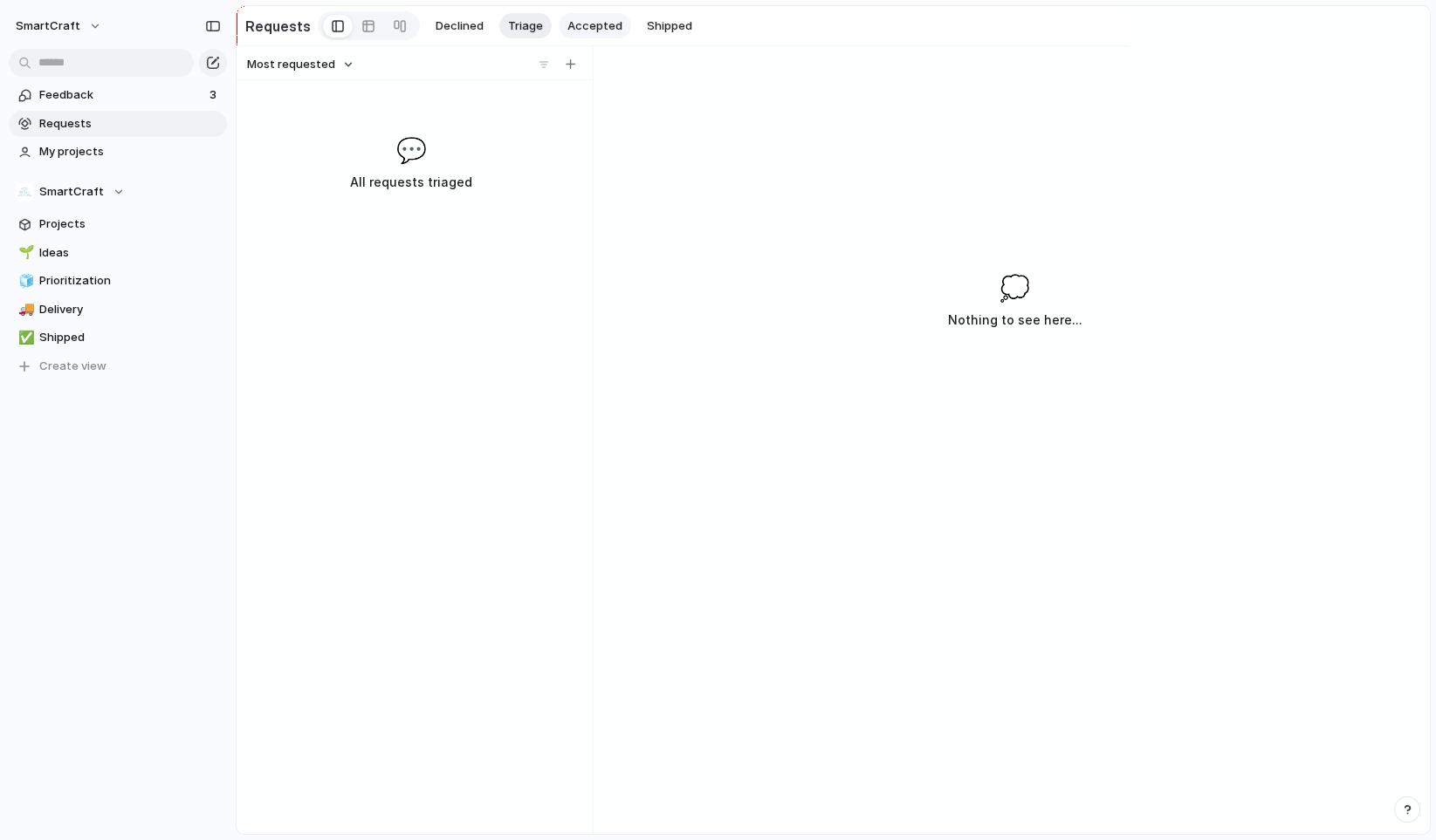
click at [589, 24] on span "Accepted" at bounding box center [596, 26] width 55 height 17
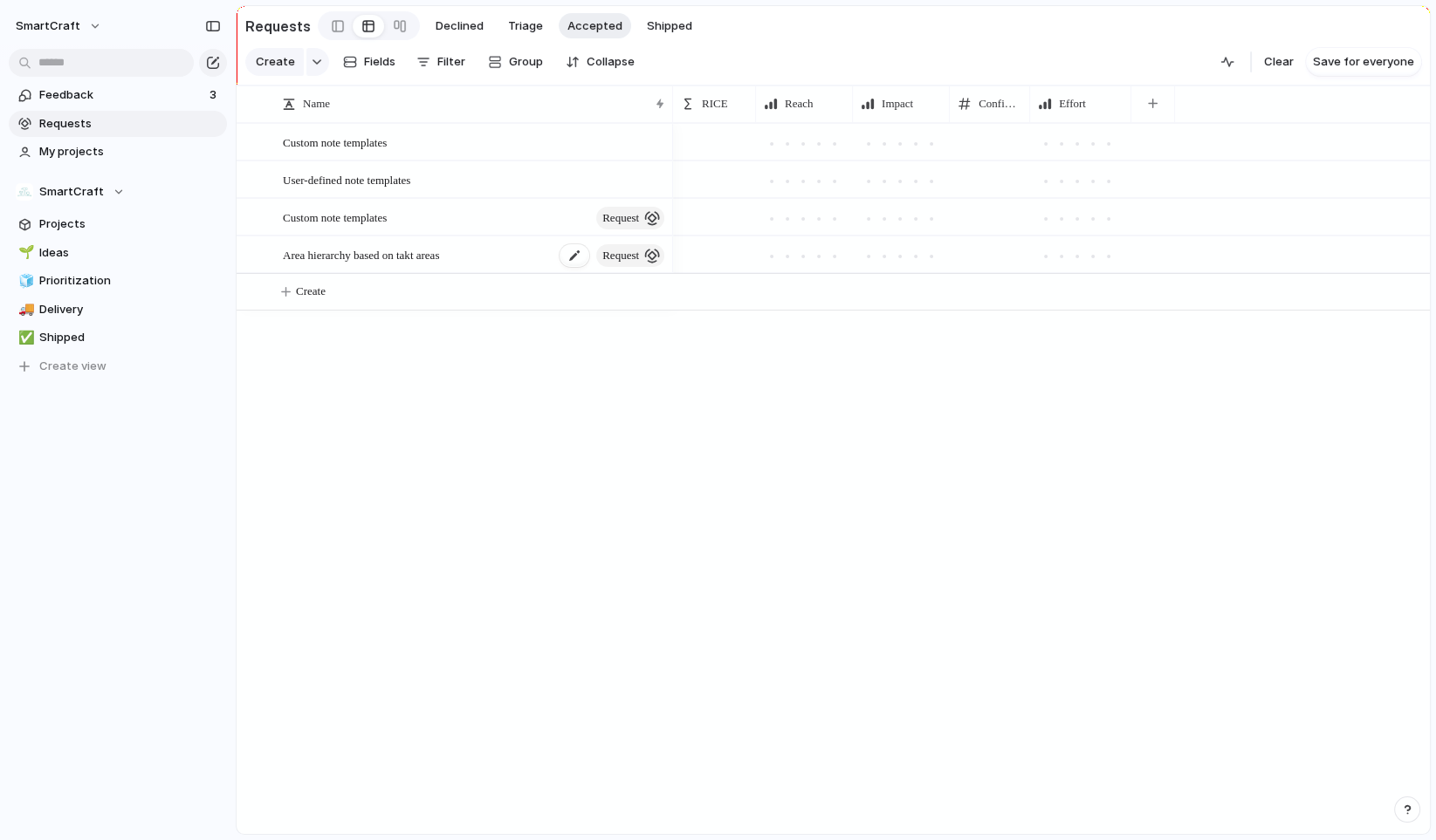
click at [406, 264] on span "Area hierarchy based on takt areas" at bounding box center [361, 254] width 156 height 20
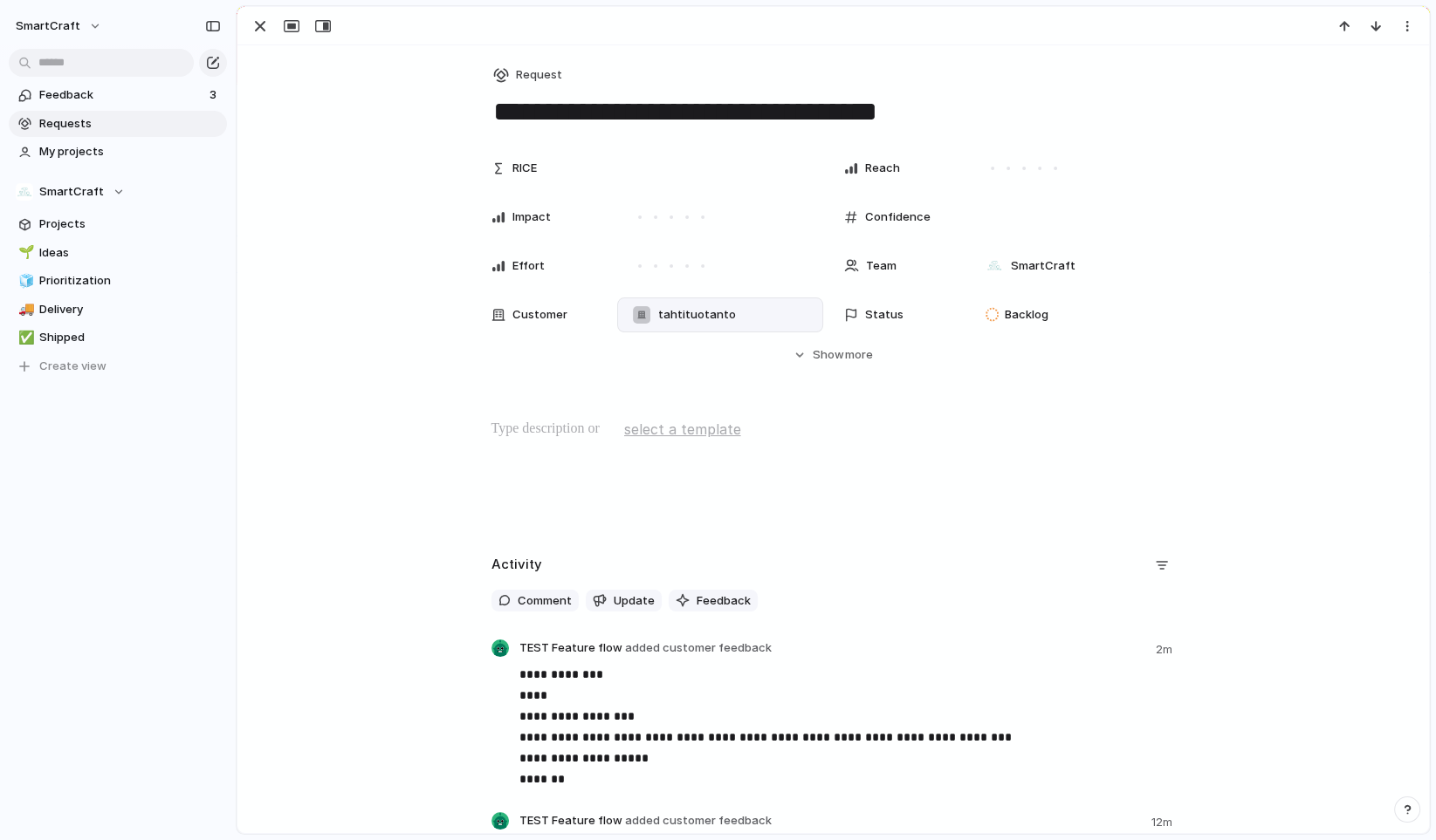
click at [694, 315] on span "tahtituotanto" at bounding box center [696, 315] width 78 height 17
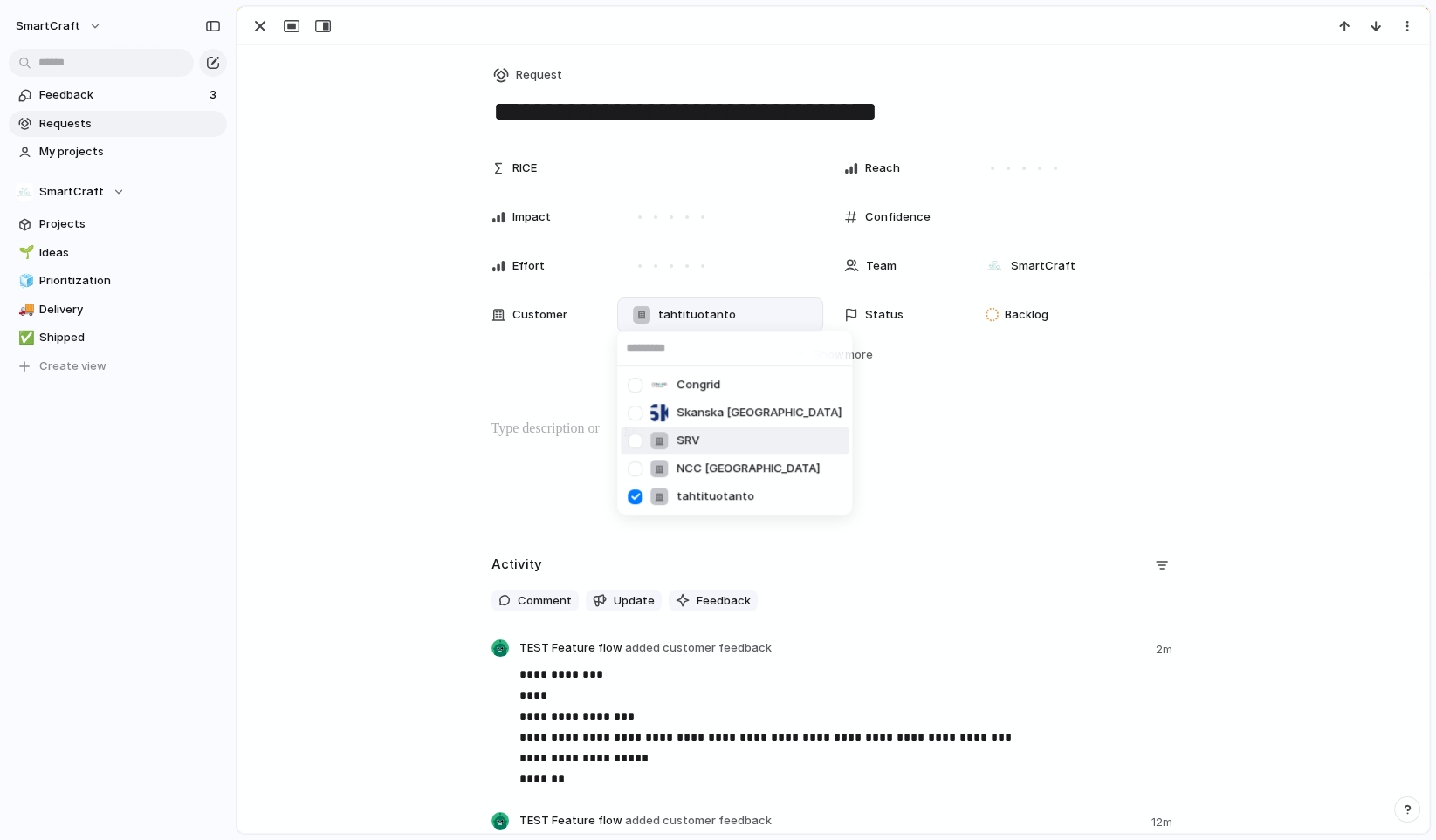
click at [637, 434] on div at bounding box center [635, 440] width 30 height 30
click at [637, 416] on div at bounding box center [635, 414] width 30 height 30
click at [638, 497] on div at bounding box center [635, 497] width 30 height 30
click at [344, 441] on div "Congrid Skanska [GEOGRAPHIC_DATA] SRV NCC [GEOGRAPHIC_DATA] tahtituotanto" at bounding box center [718, 420] width 1436 height 840
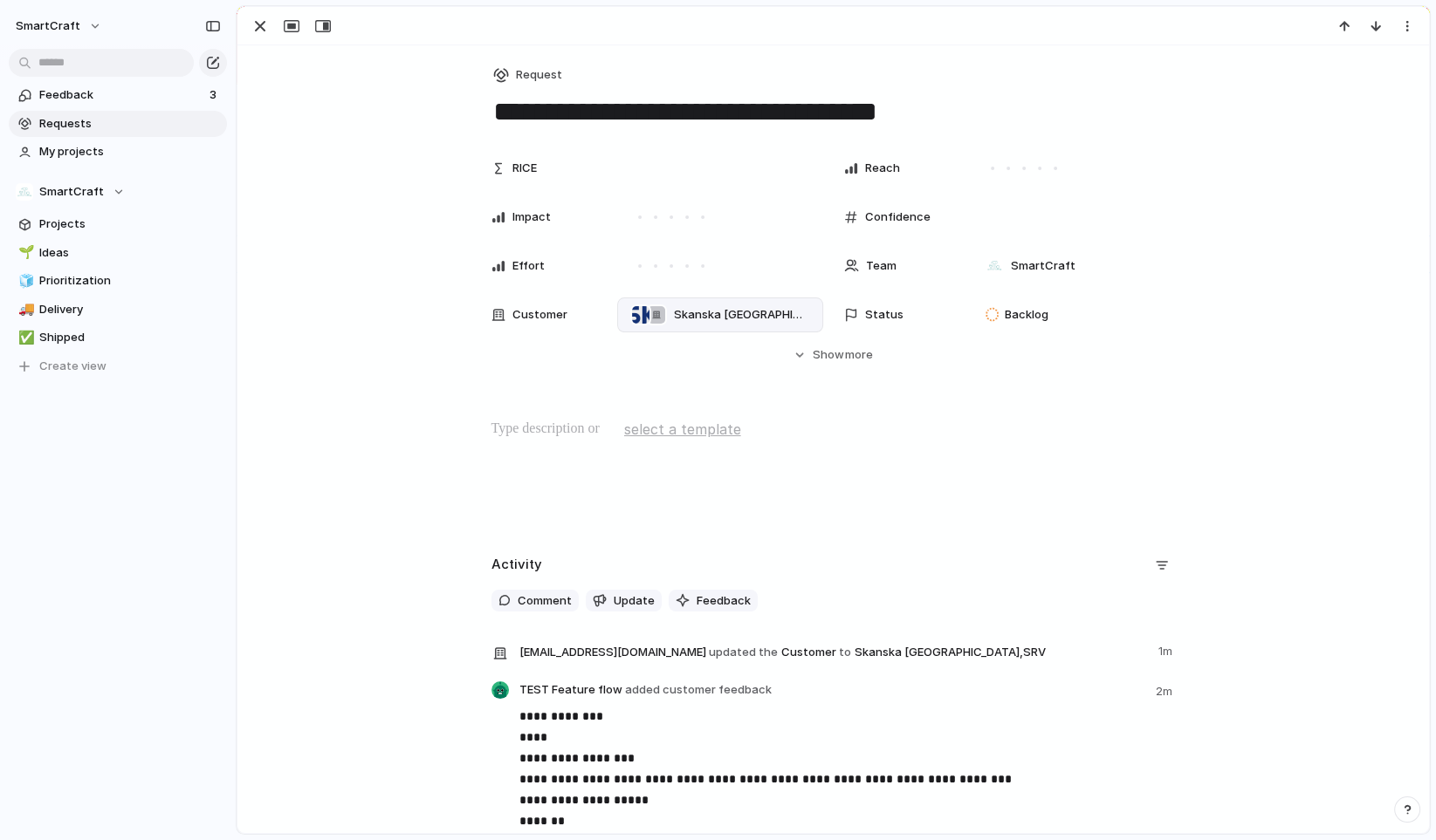
click at [691, 434] on span "select a template" at bounding box center [683, 429] width 117 height 21
click at [424, 496] on div "Feature request template 1" at bounding box center [718, 420] width 1436 height 840
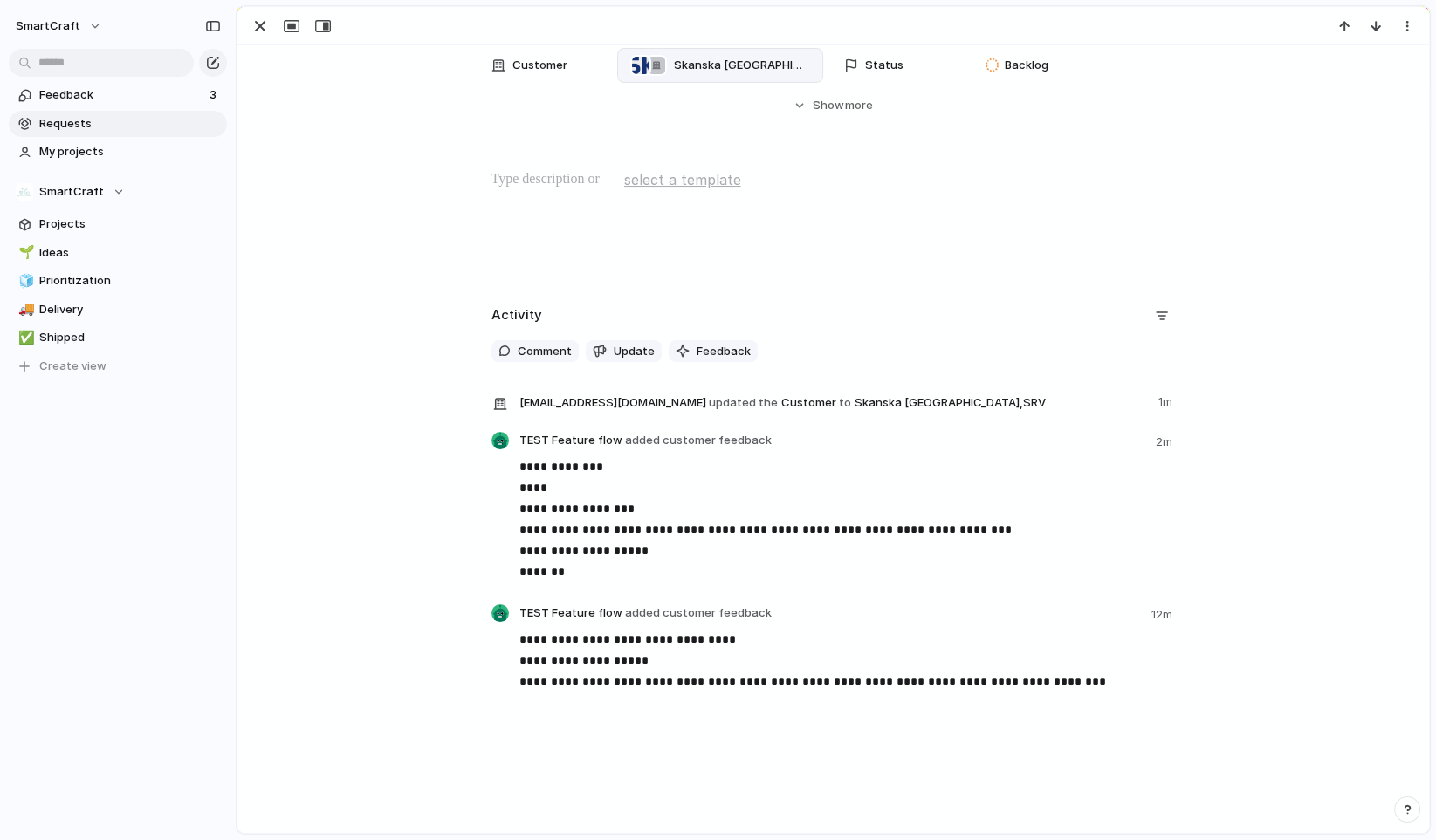
scroll to position [257, 0]
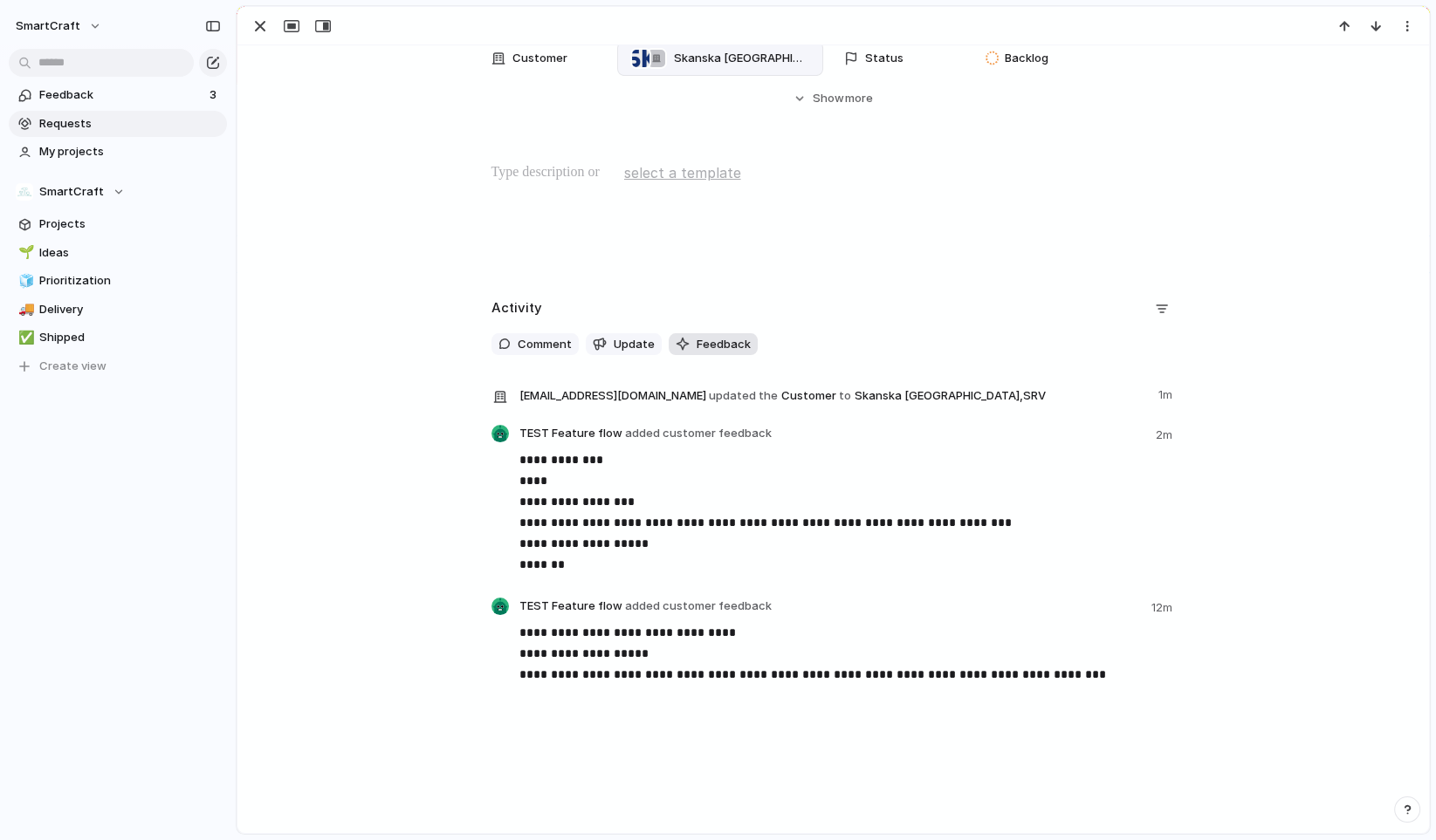
click at [709, 348] on span "Feedback" at bounding box center [723, 344] width 54 height 17
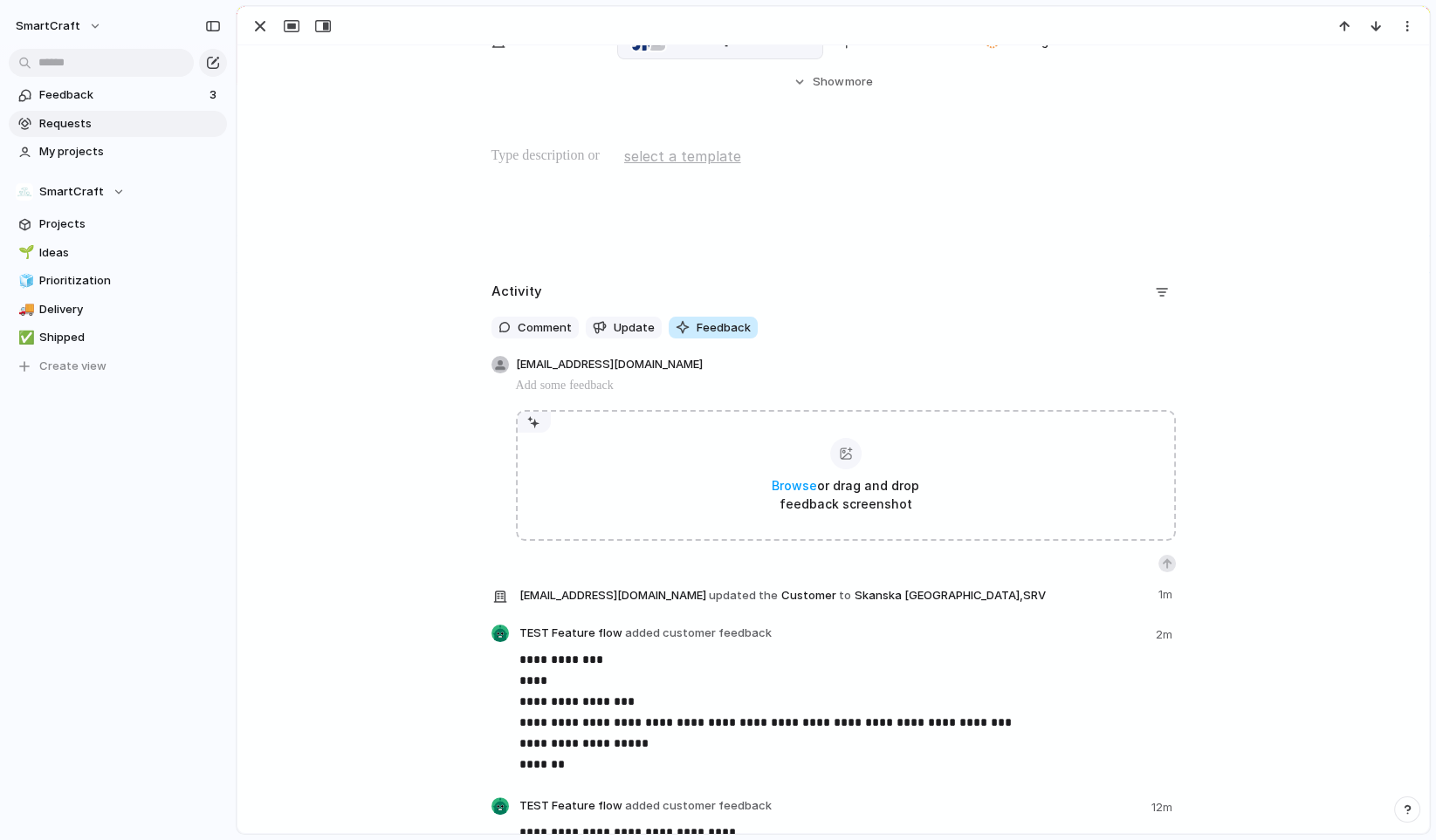
scroll to position [275, 0]
click at [423, 490] on div "**********" at bounding box center [833, 591] width 1150 height 630
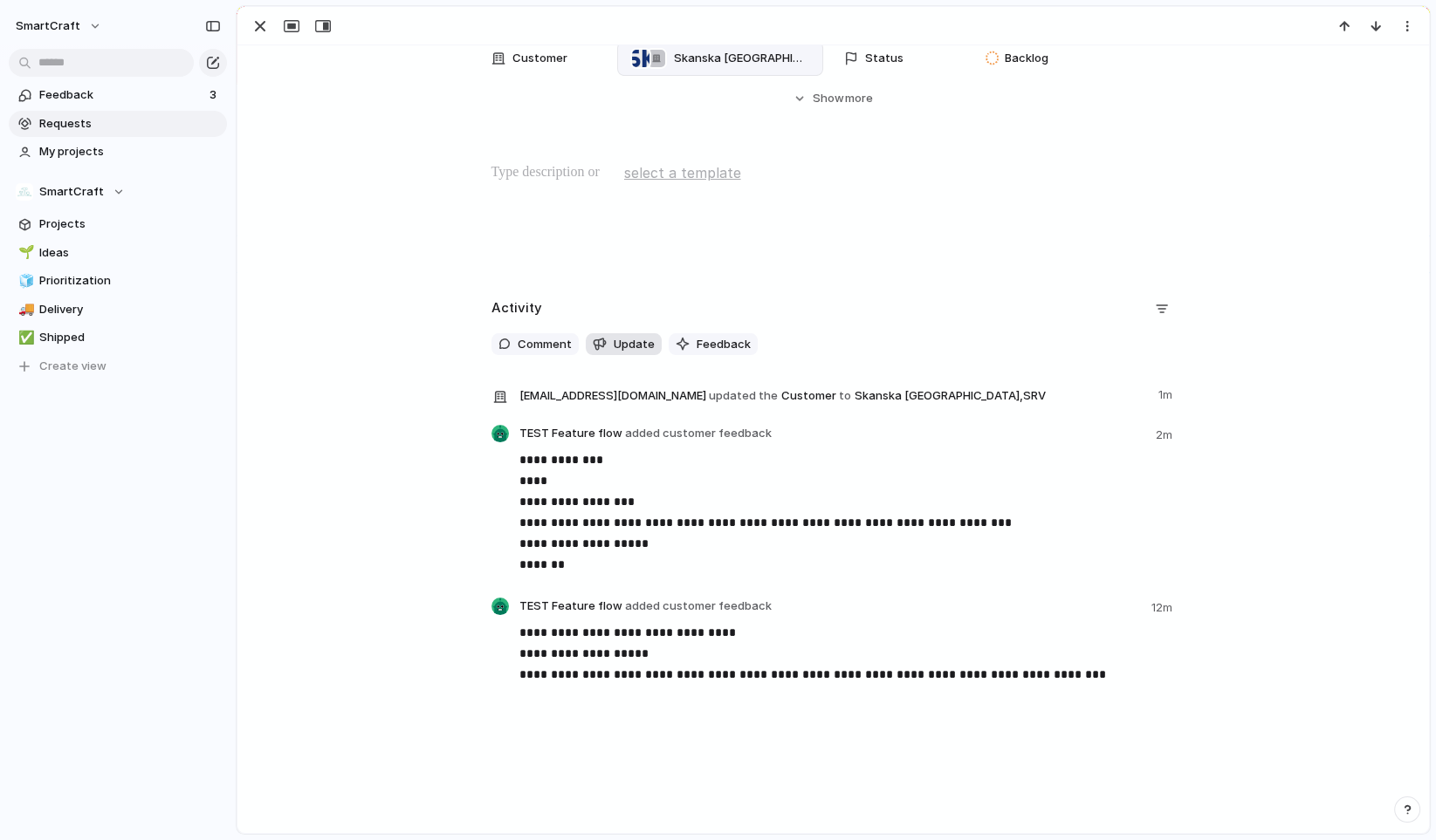
click at [614, 343] on span "Update" at bounding box center [634, 344] width 41 height 17
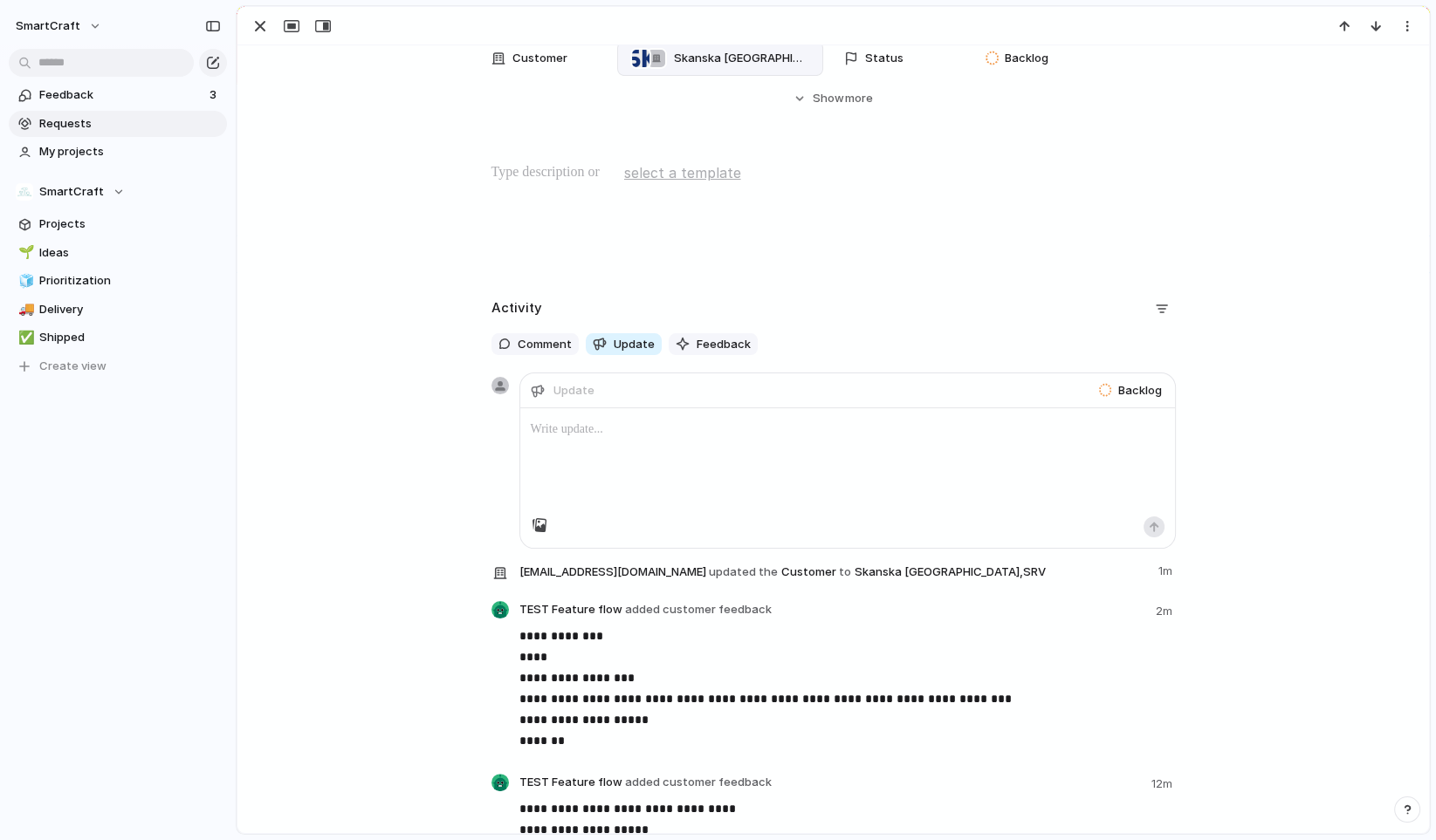
click at [395, 476] on div "**********" at bounding box center [833, 590] width 1150 height 590
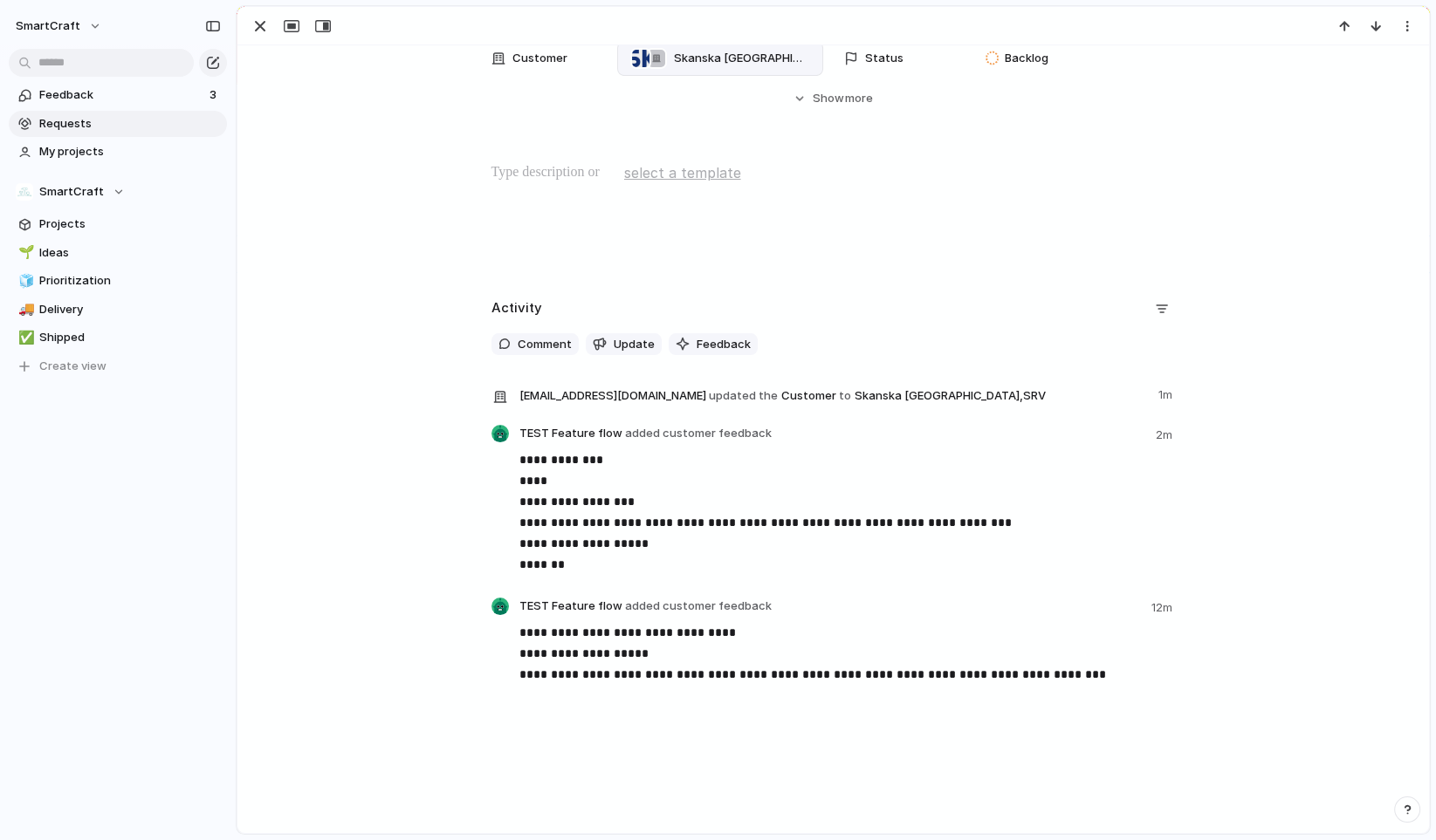
click at [523, 331] on div "**********" at bounding box center [834, 502] width 685 height 414
click at [519, 336] on span "Comment" at bounding box center [544, 344] width 54 height 17
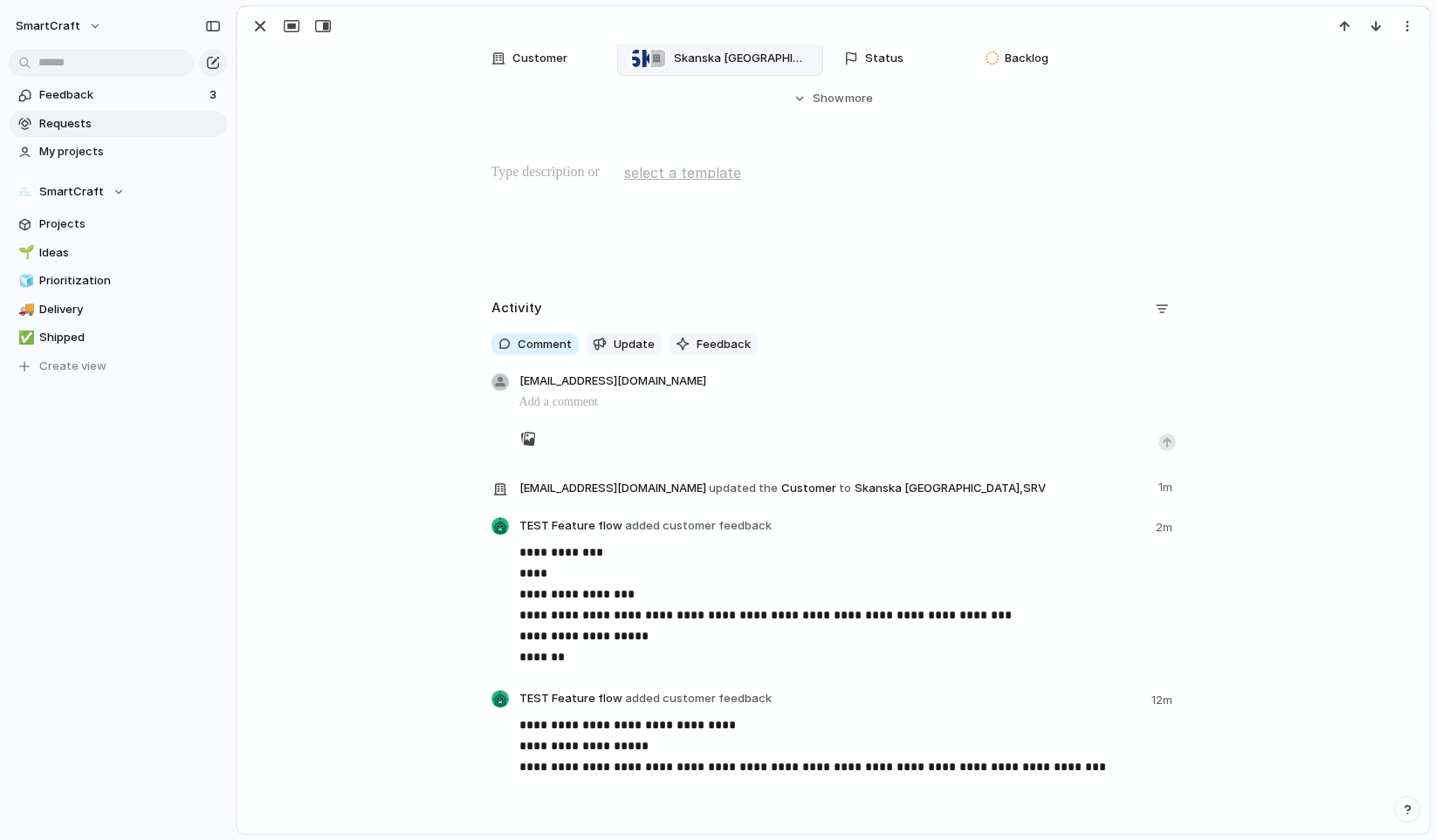
click at [394, 360] on div "**********" at bounding box center [833, 548] width 1150 height 506
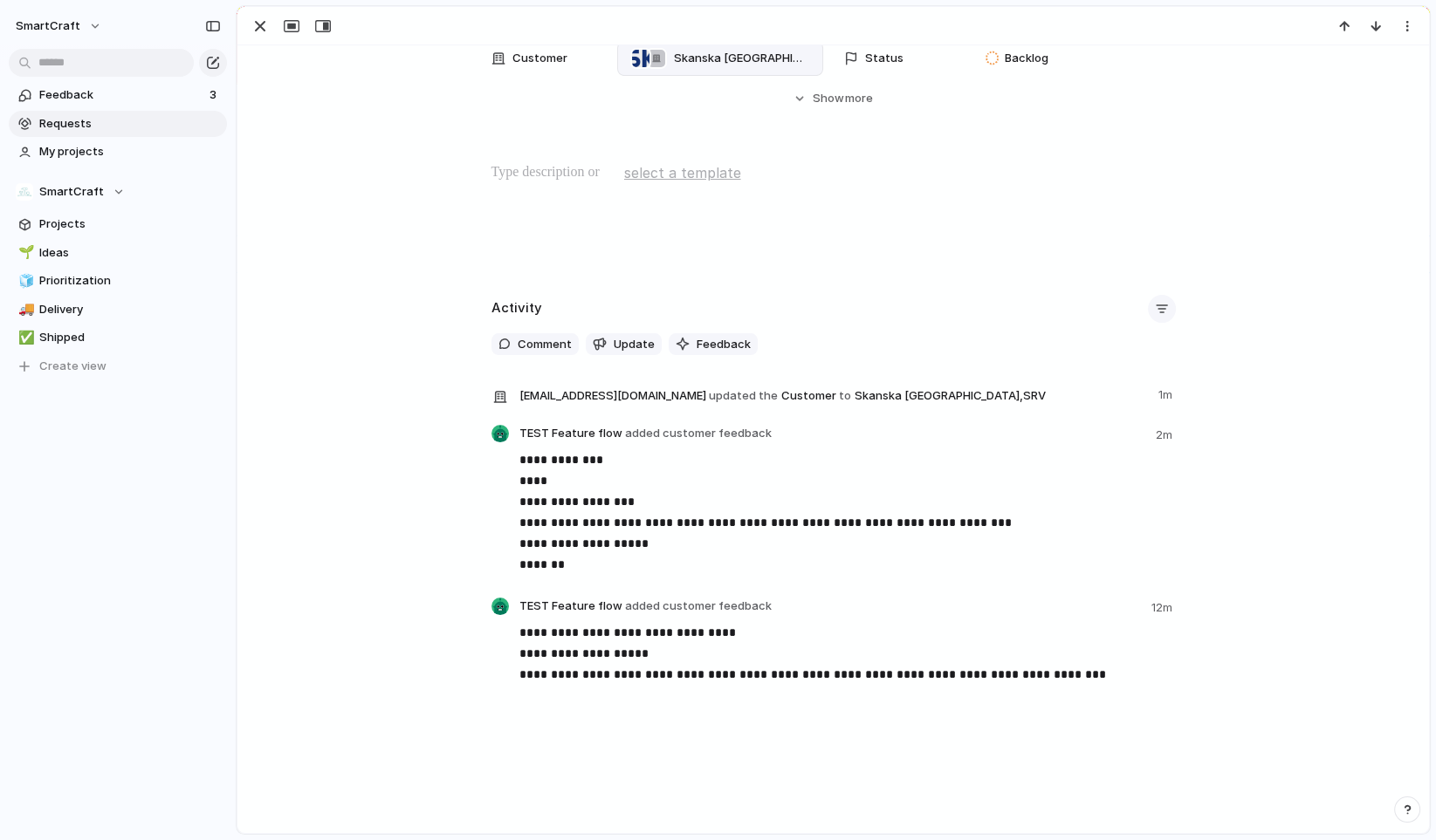
click at [1160, 318] on button "button" at bounding box center [1162, 309] width 28 height 28
click at [313, 337] on div "Comments Updates Changes Feedback" at bounding box center [718, 420] width 1436 height 840
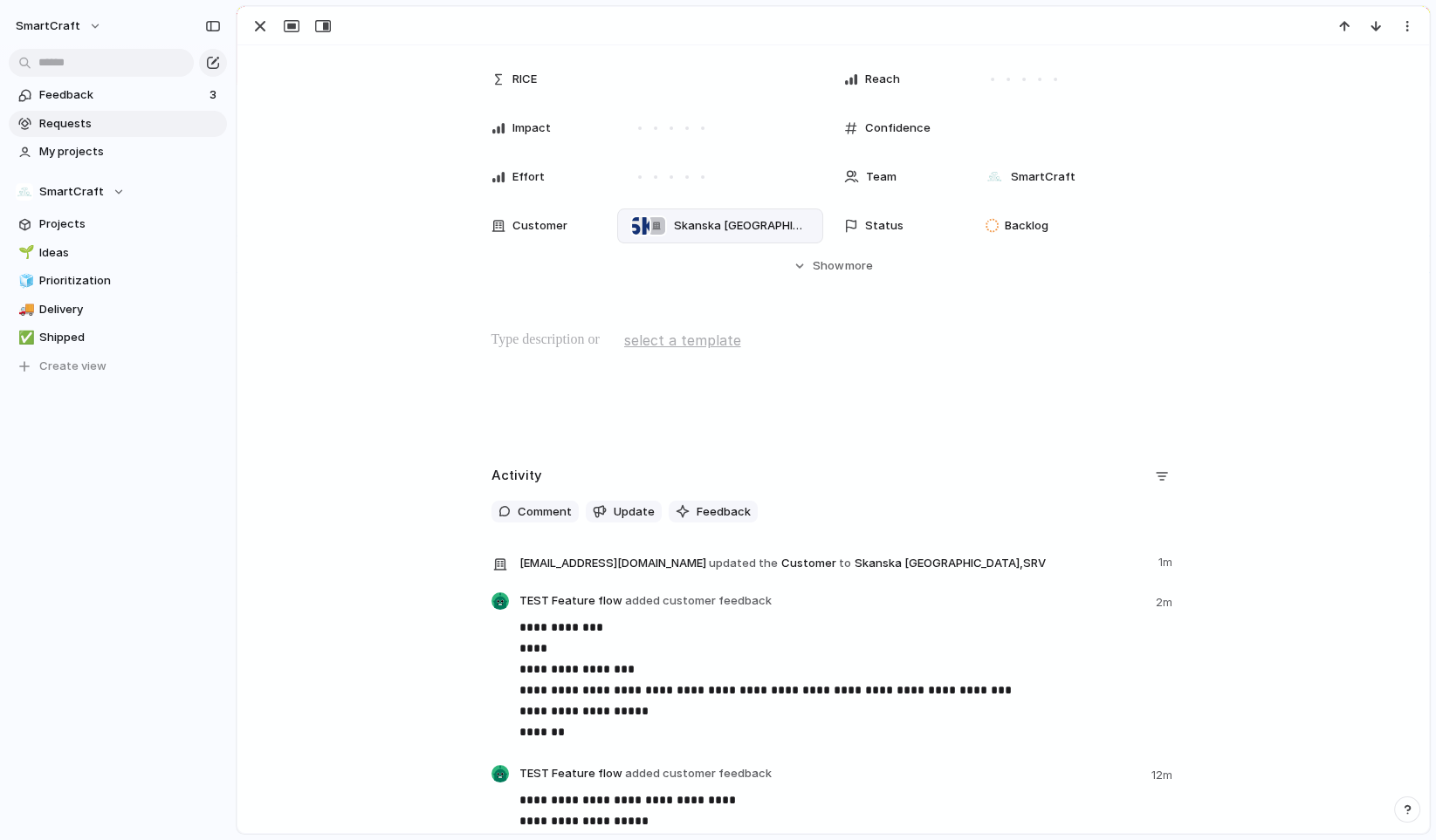
scroll to position [0, 0]
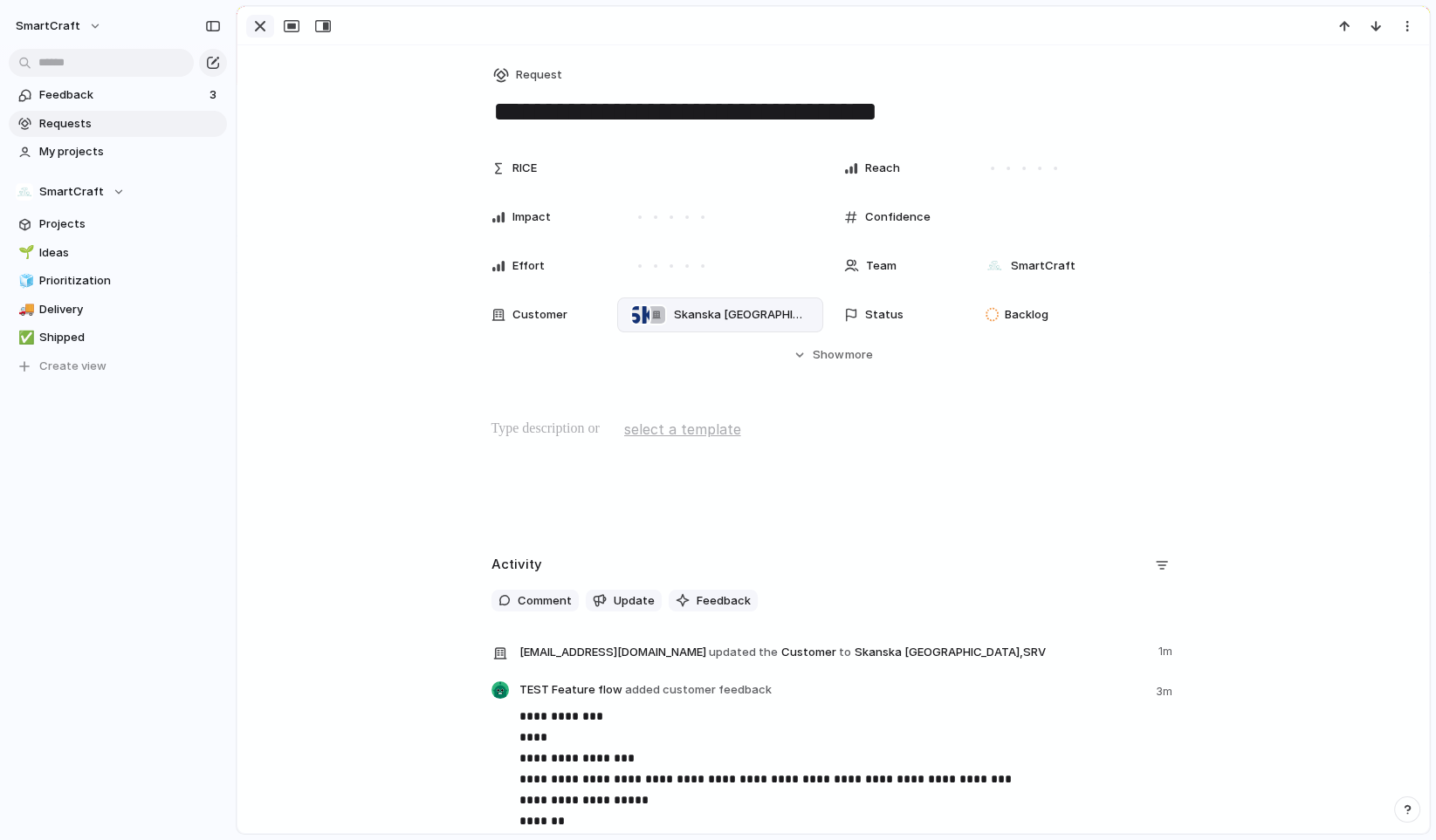
click at [260, 29] on div "button" at bounding box center [260, 26] width 21 height 21
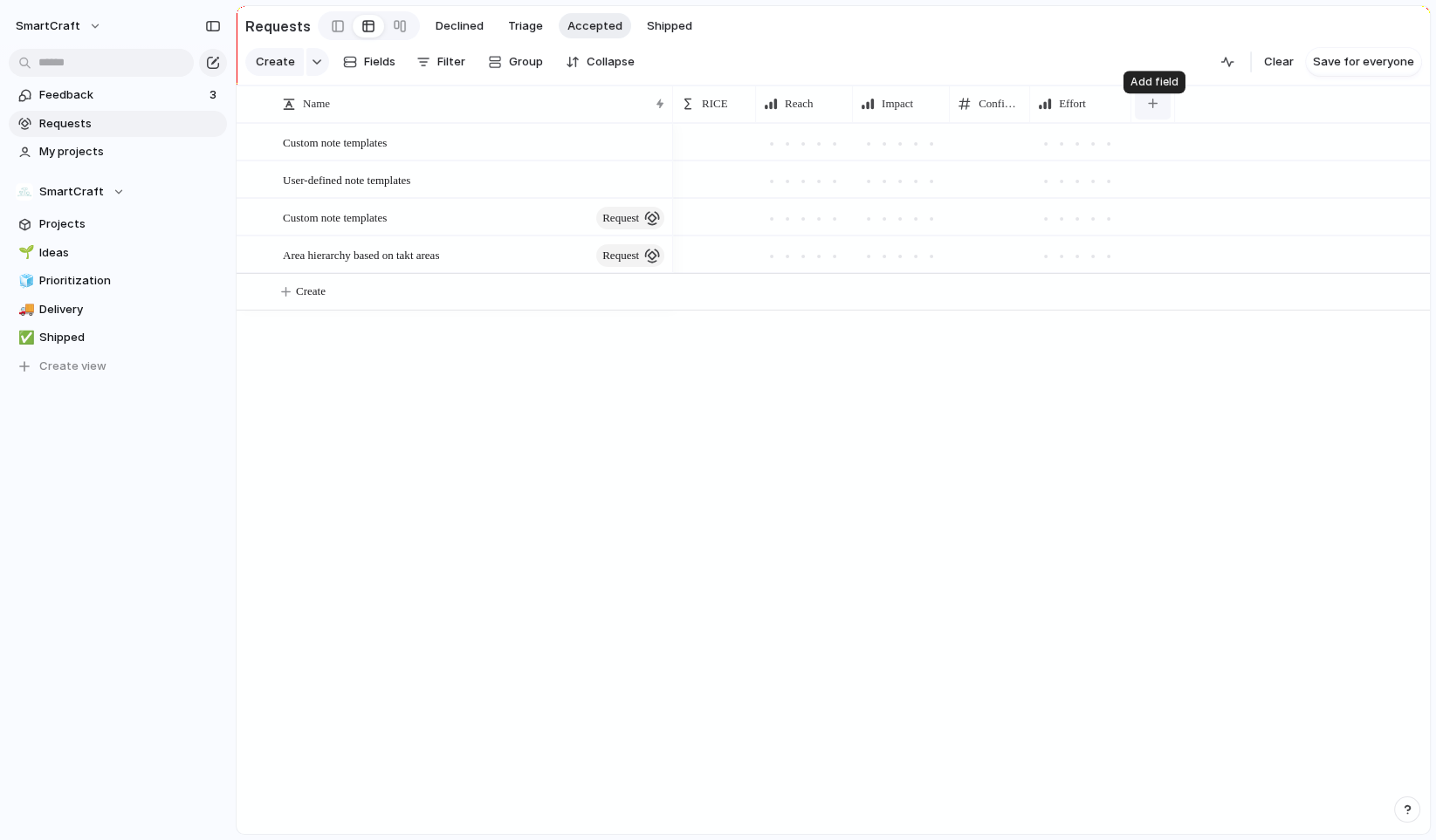
click at [1152, 108] on div "button" at bounding box center [1152, 104] width 9 height 9
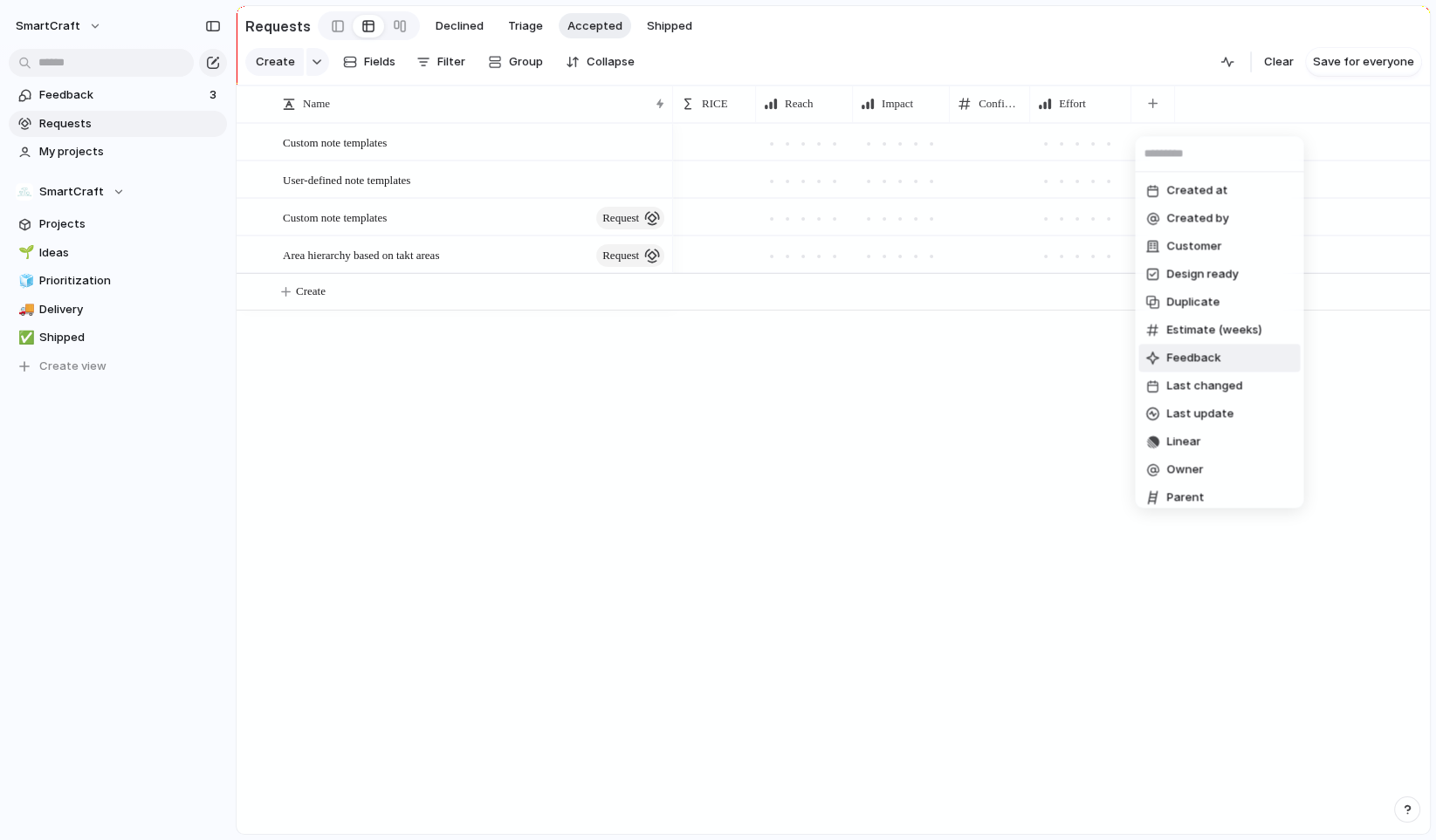
click at [1203, 358] on span "Feedback" at bounding box center [1193, 359] width 54 height 17
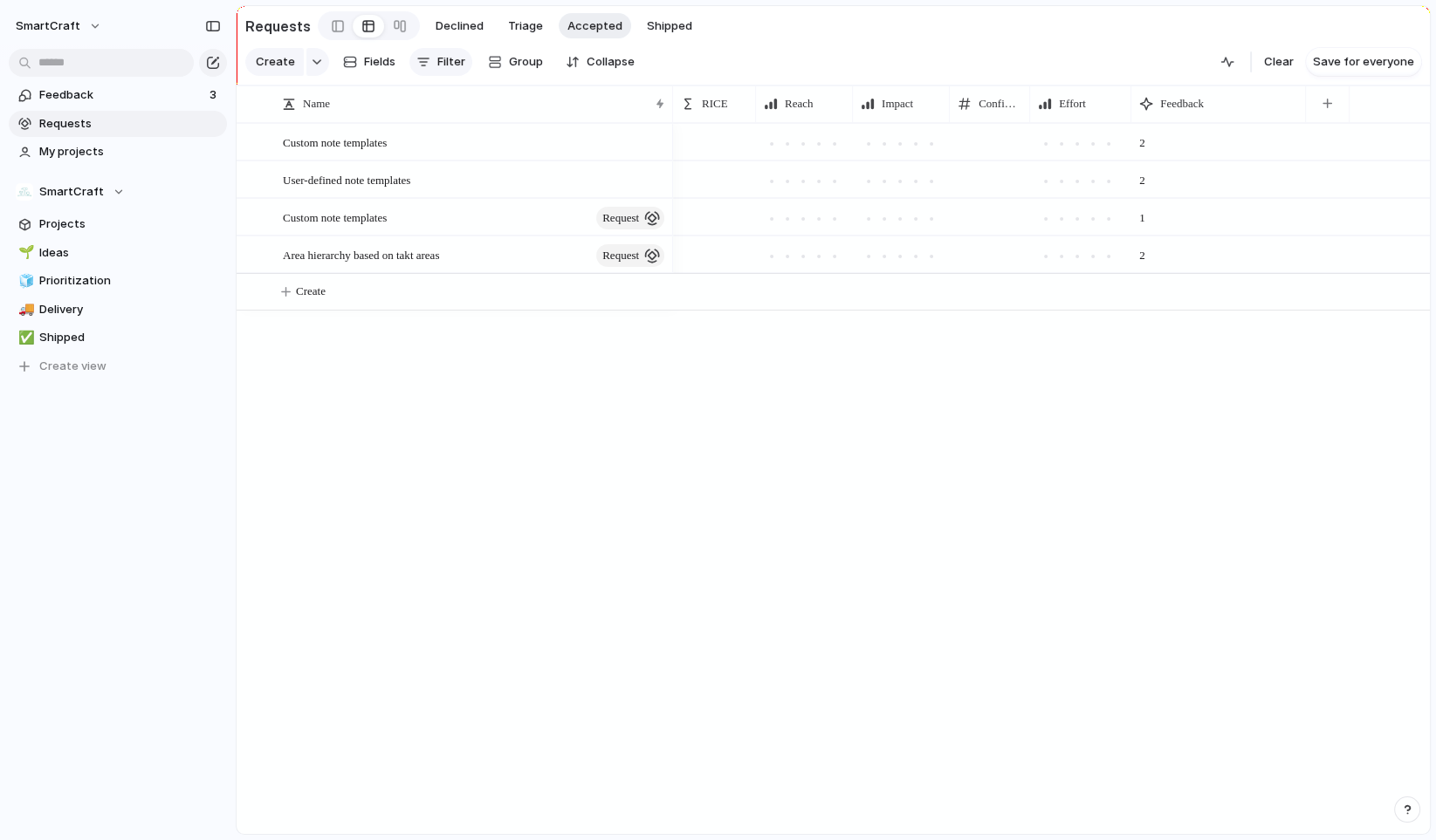
click at [446, 69] on span "Filter" at bounding box center [451, 61] width 28 height 17
click at [777, 448] on div "Description Start date Target date Owner Team Customer Priority Design ready St…" at bounding box center [718, 420] width 1436 height 840
click at [1180, 109] on span "Feedback" at bounding box center [1183, 104] width 44 height 17
click at [1119, 414] on div "Modify Hide Sort ascending Sort descending" at bounding box center [718, 420] width 1436 height 840
click at [1327, 108] on div "button" at bounding box center [1328, 104] width 9 height 9
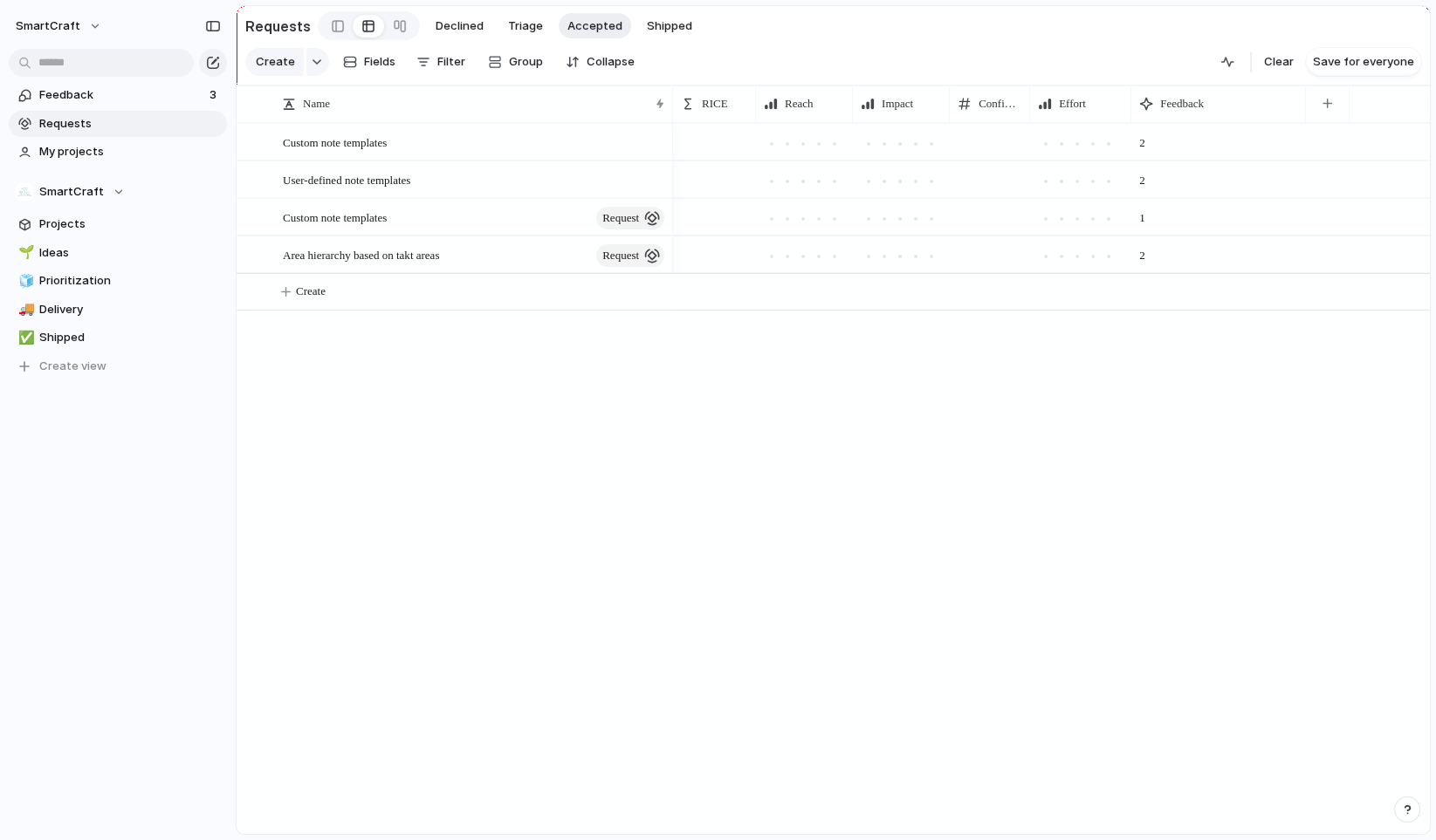
click at [1031, 460] on div "Created at Created by Customer Design ready Duplicate Estimate (weeks) Last cha…" at bounding box center [718, 420] width 1436 height 840
click at [1196, 113] on span "Feedback" at bounding box center [1183, 104] width 44 height 17
click at [1197, 241] on span "Sort descending" at bounding box center [1214, 237] width 92 height 17
click at [1121, 353] on div "2 2 2 1" at bounding box center [1052, 479] width 757 height 712
click at [658, 26] on span "Shipped" at bounding box center [669, 26] width 45 height 17
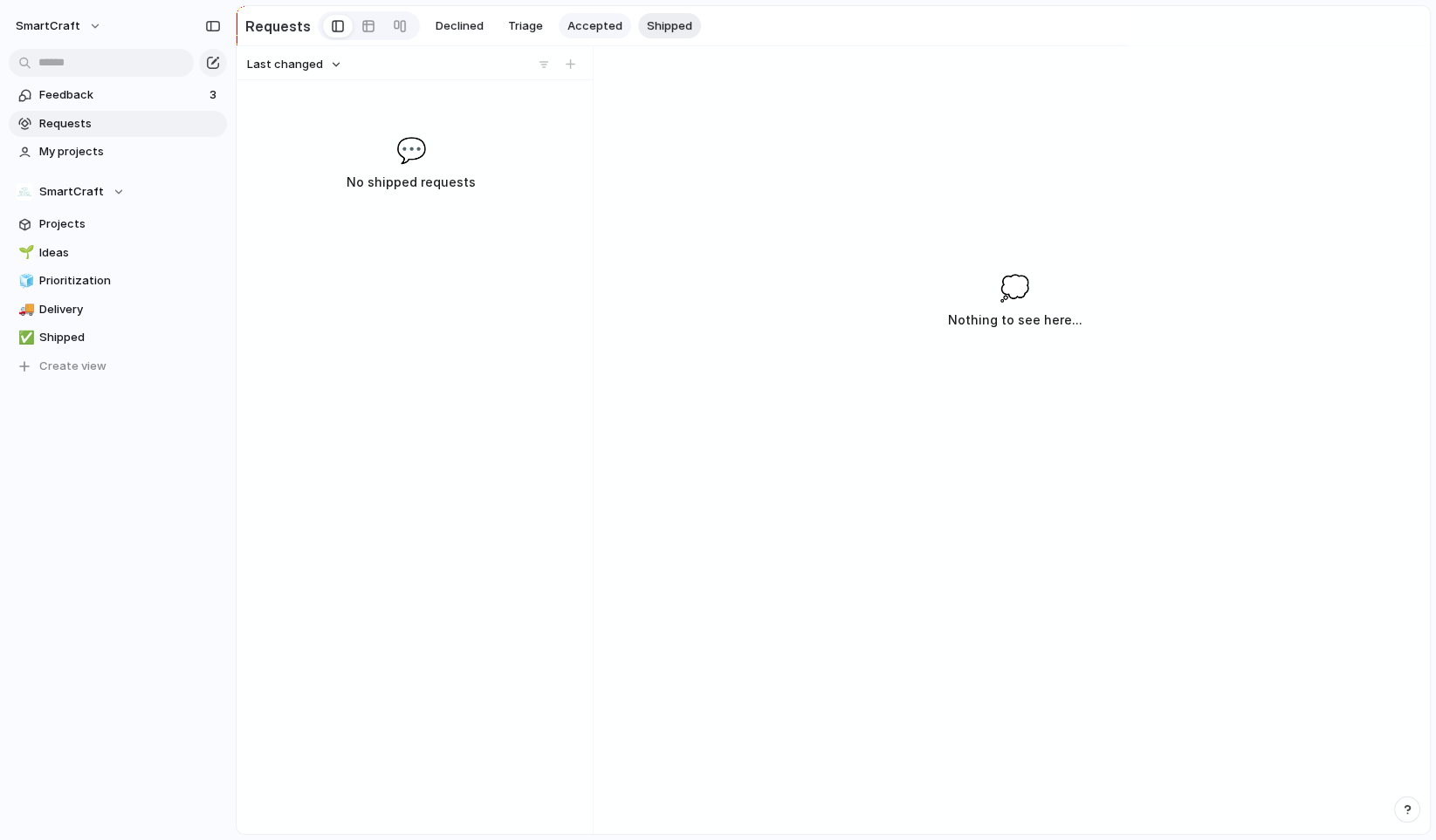
click at [594, 27] on span "Accepted" at bounding box center [596, 26] width 55 height 17
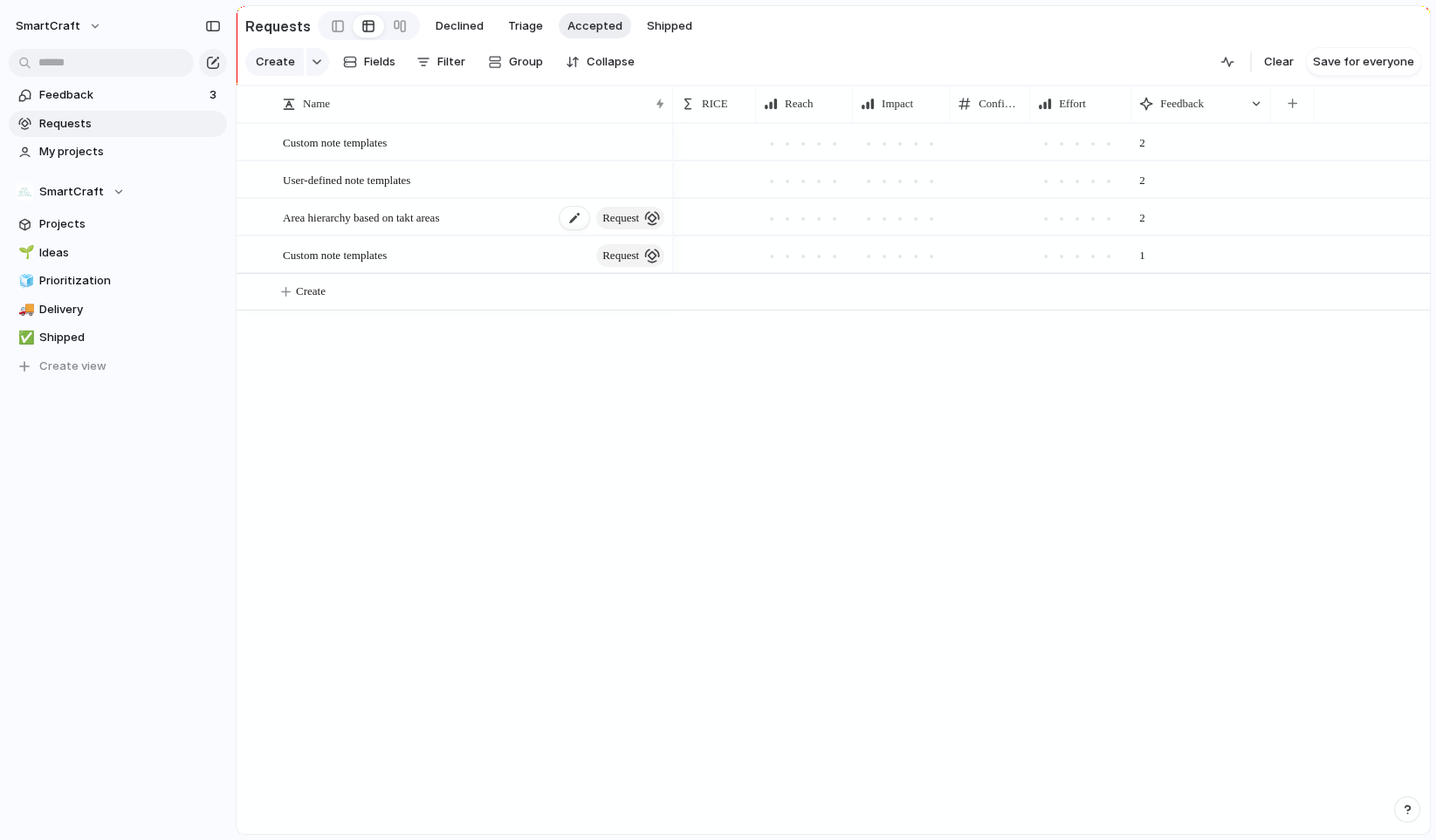
click at [440, 216] on span "Area hierarchy based on takt areas" at bounding box center [361, 217] width 156 height 20
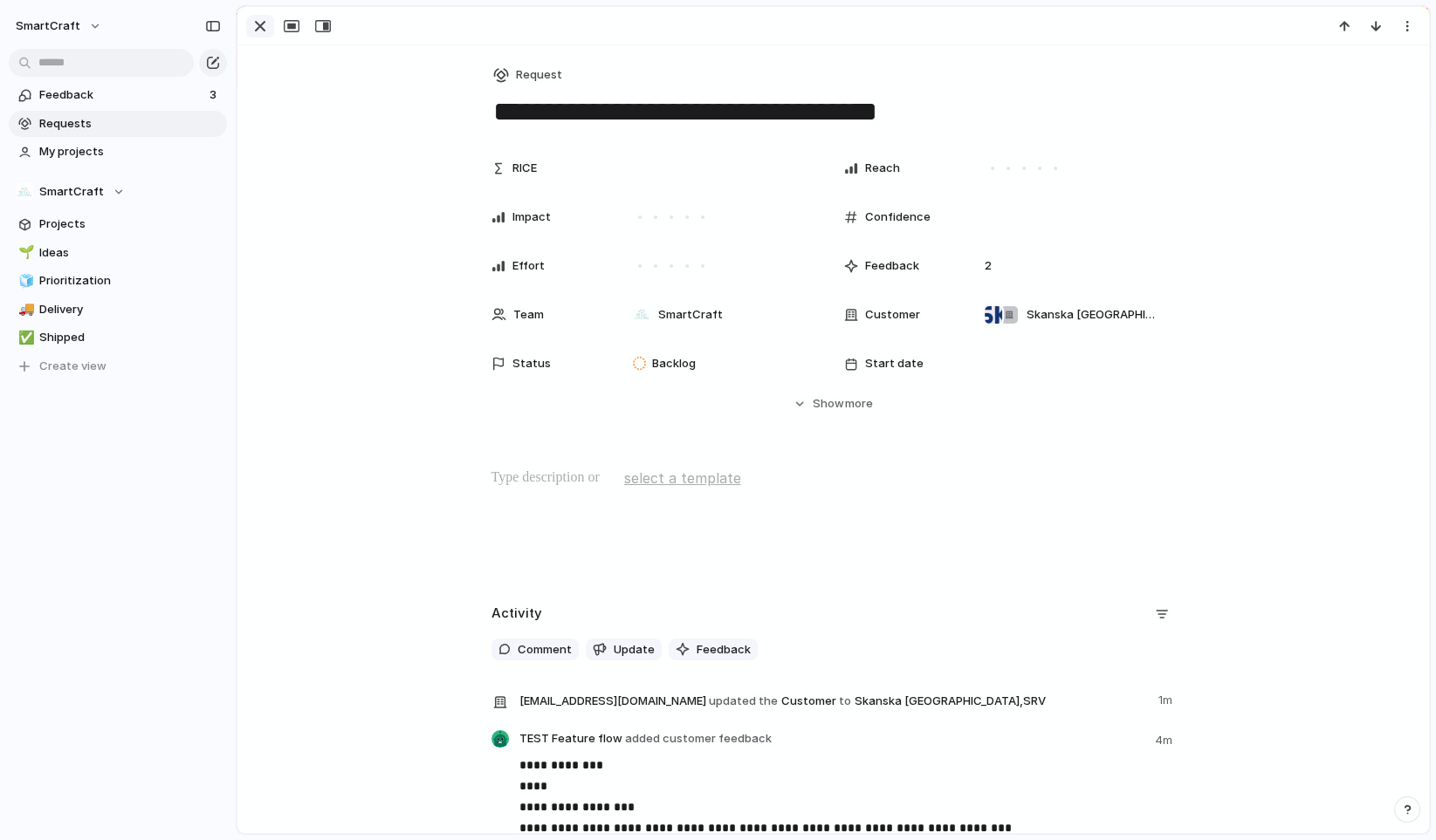
click at [262, 20] on div "button" at bounding box center [260, 26] width 21 height 21
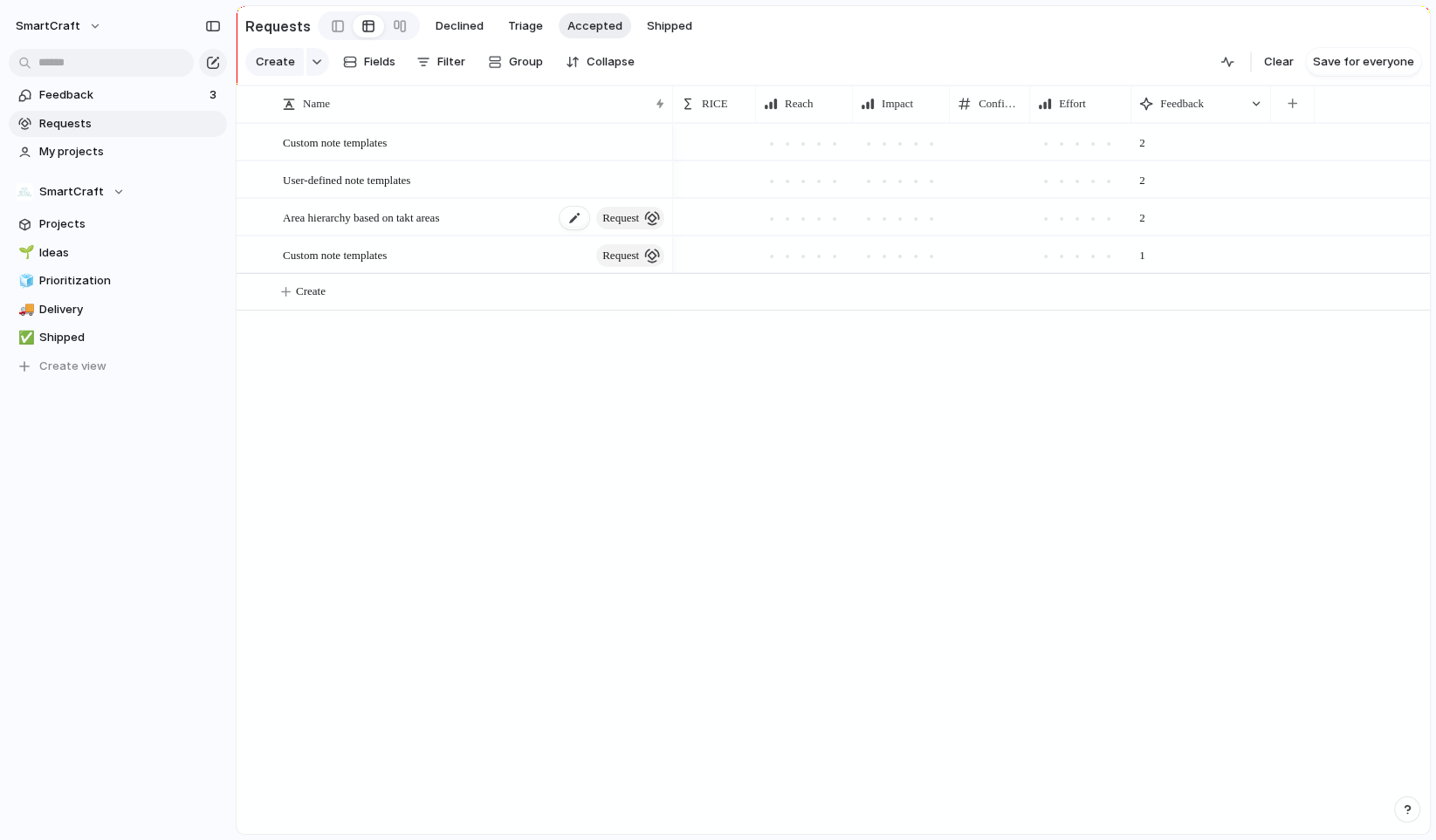
click at [620, 225] on span "request" at bounding box center [621, 218] width 37 height 25
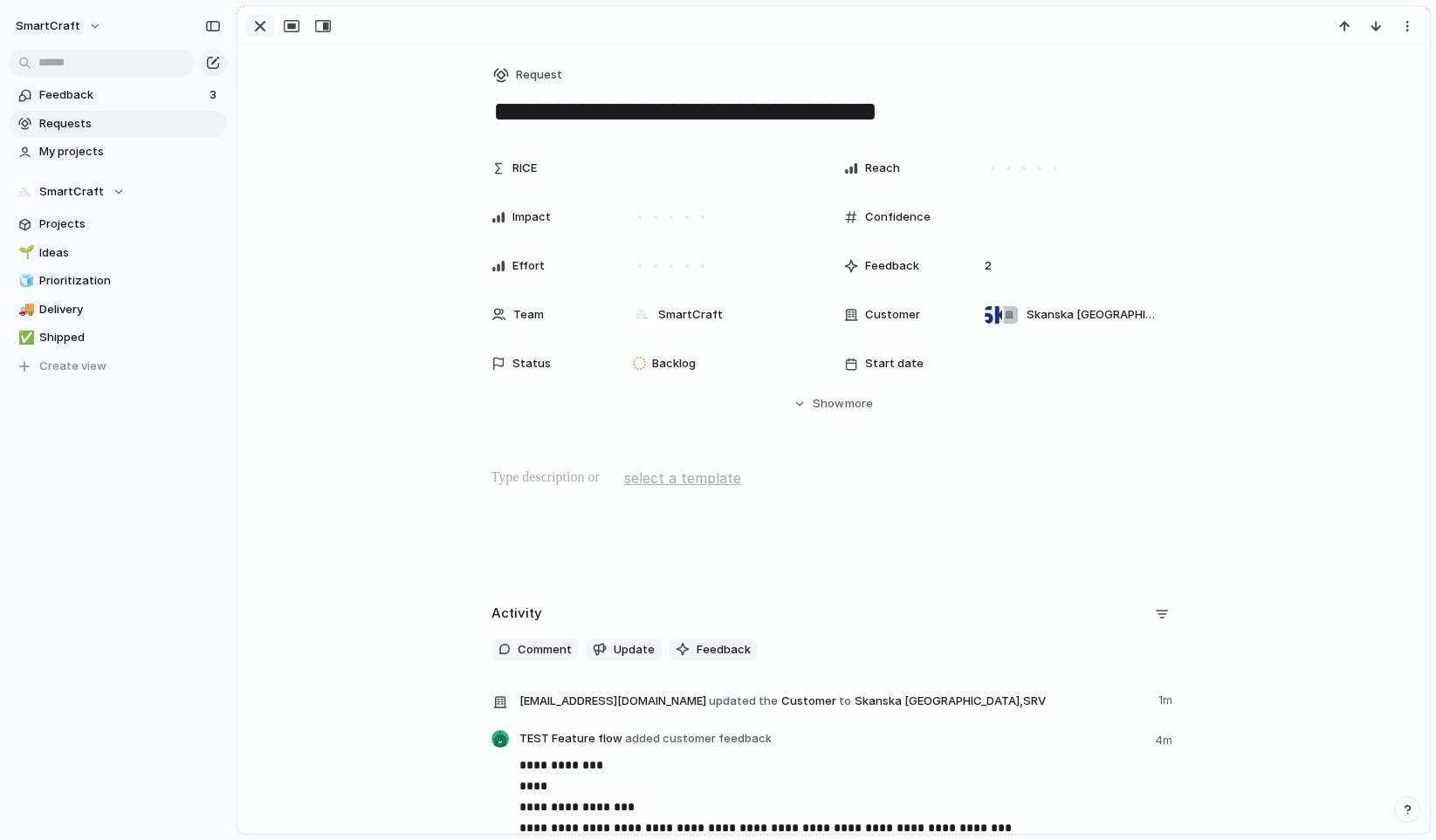
click at [256, 27] on div "button" at bounding box center [260, 26] width 21 height 21
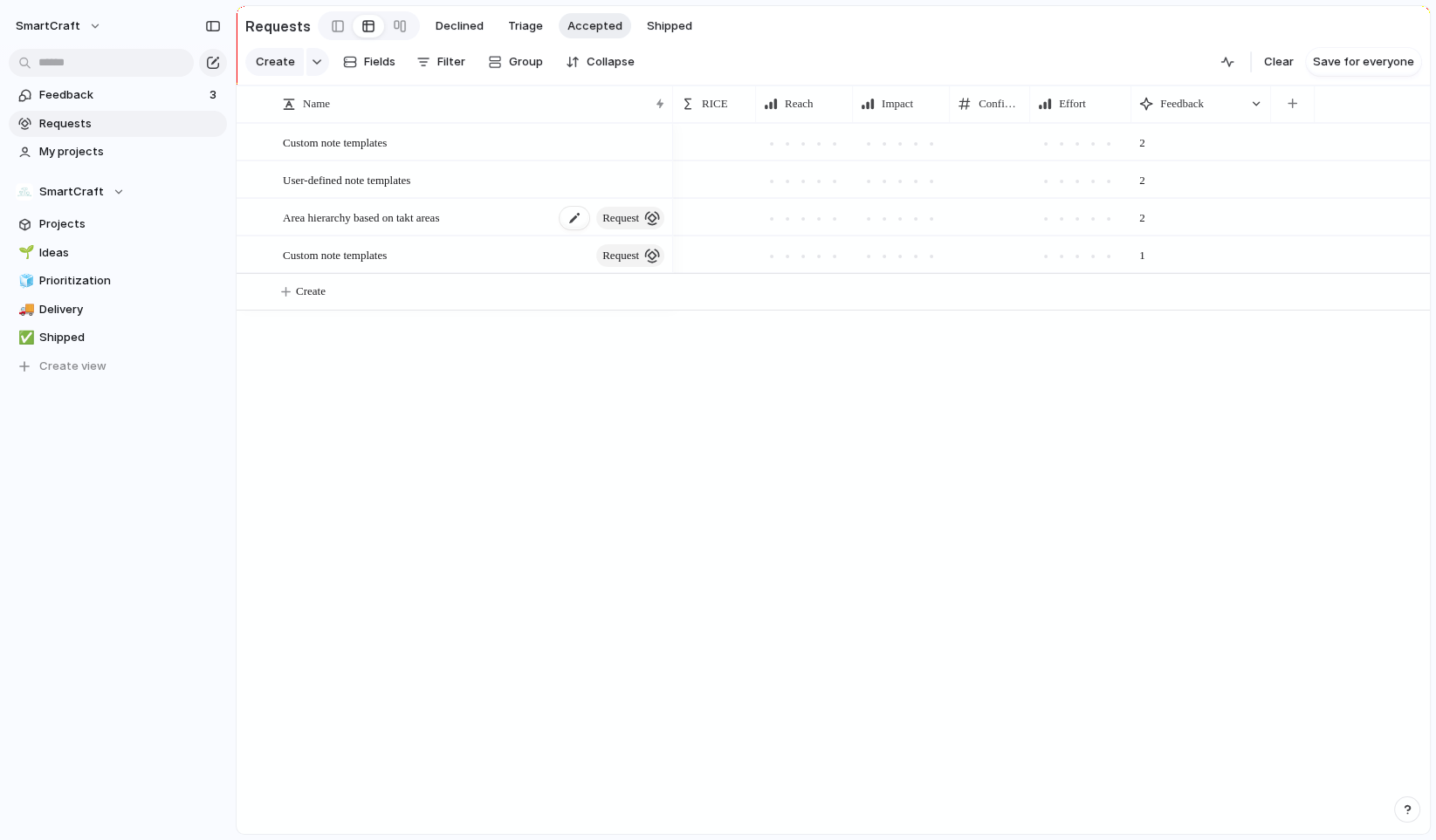
click at [490, 227] on div "Area hierarchy based on takt areas request" at bounding box center [474, 217] width 384 height 36
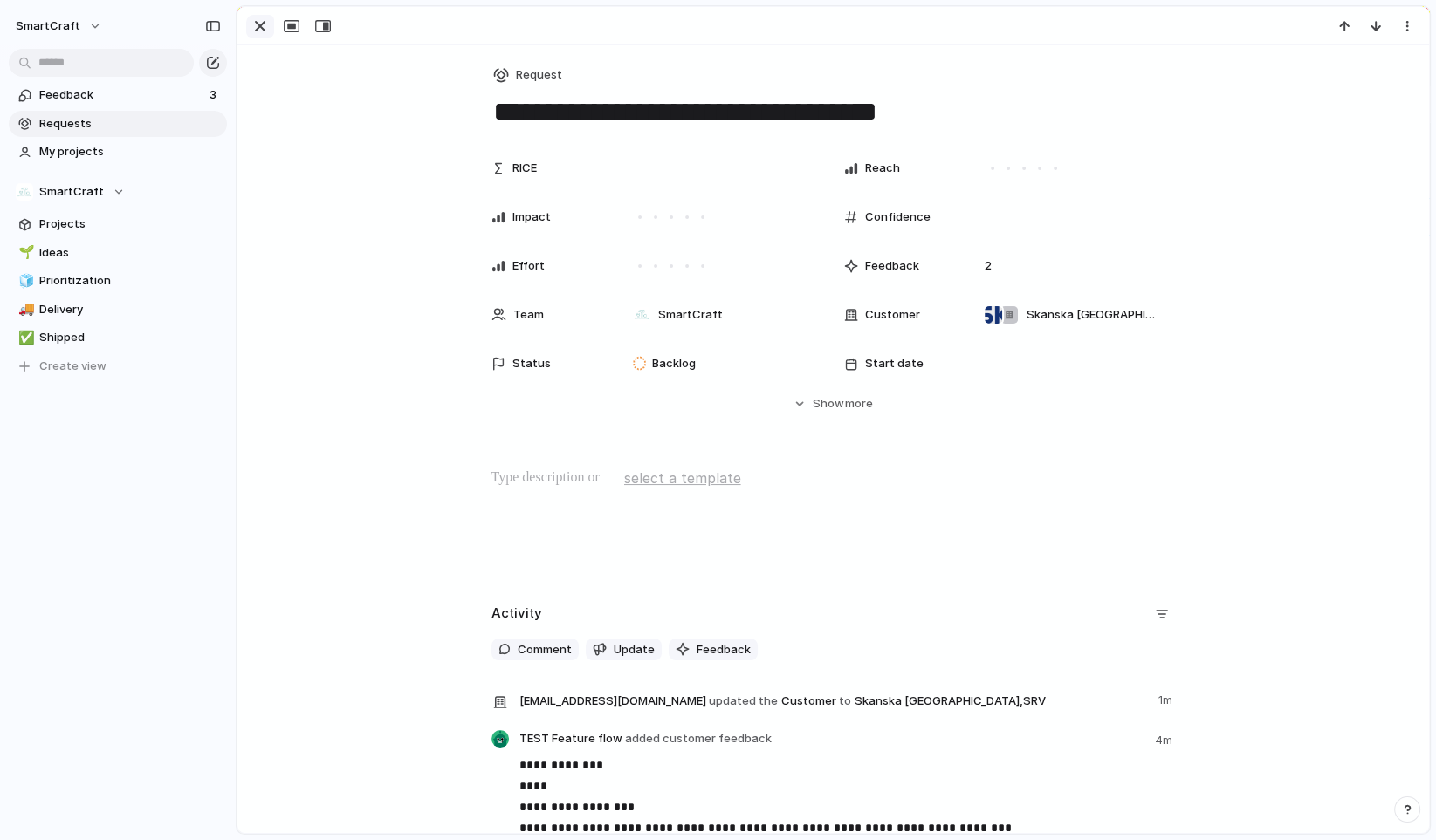
click at [263, 25] on div "button" at bounding box center [260, 26] width 21 height 21
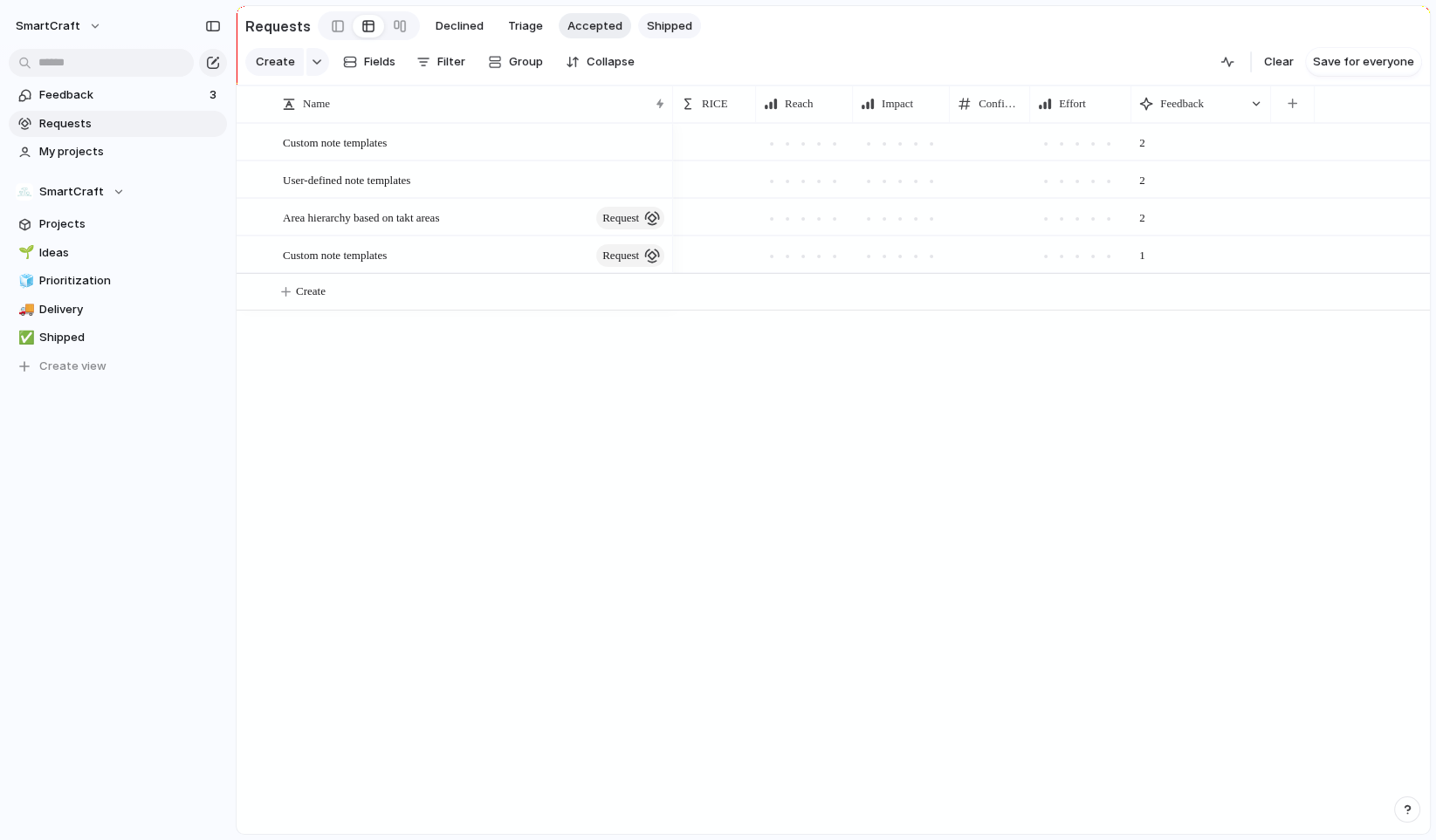
click at [652, 32] on button "Shipped" at bounding box center [670, 26] width 63 height 27
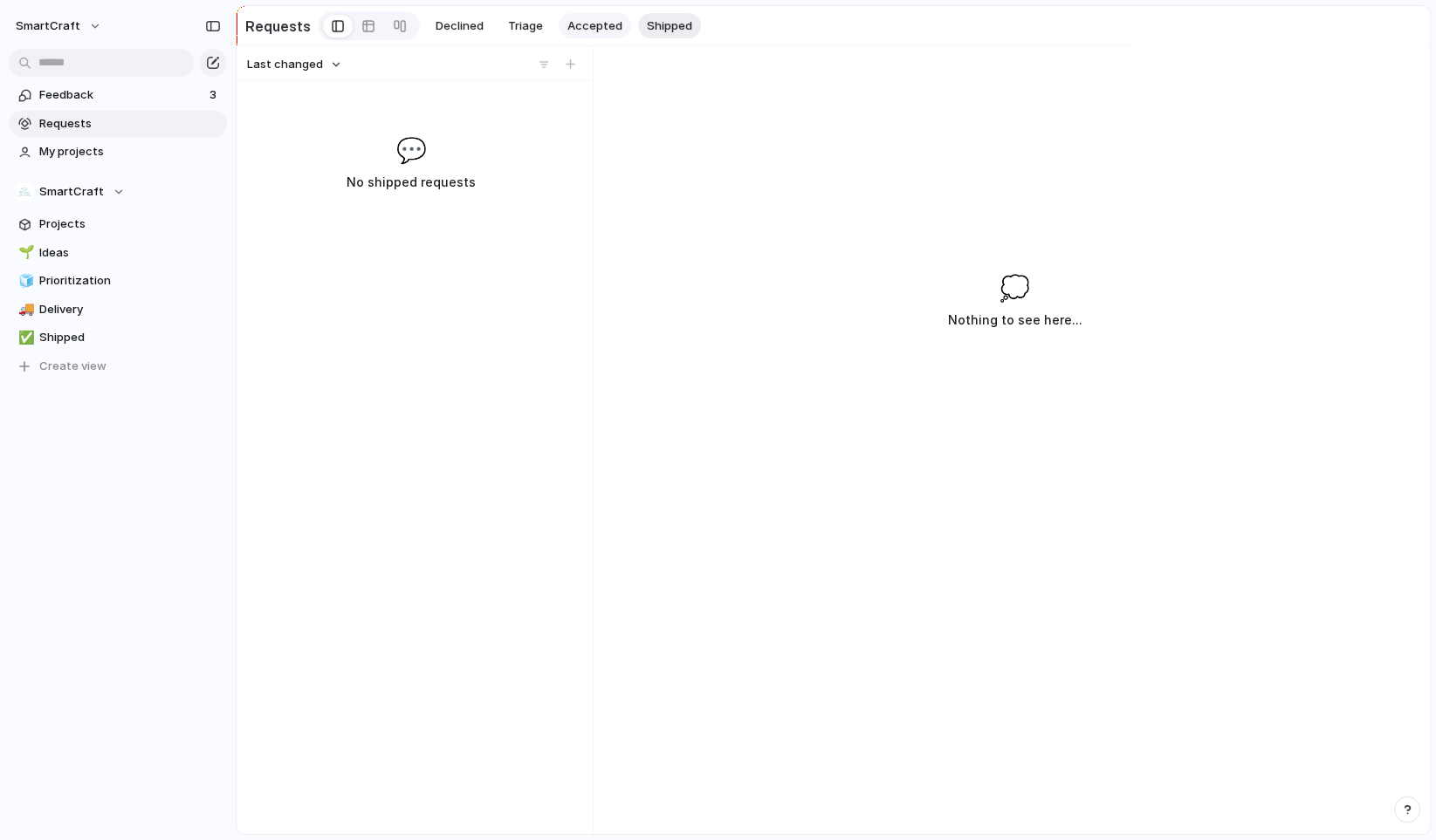
click at [596, 28] on span "Accepted" at bounding box center [596, 26] width 55 height 17
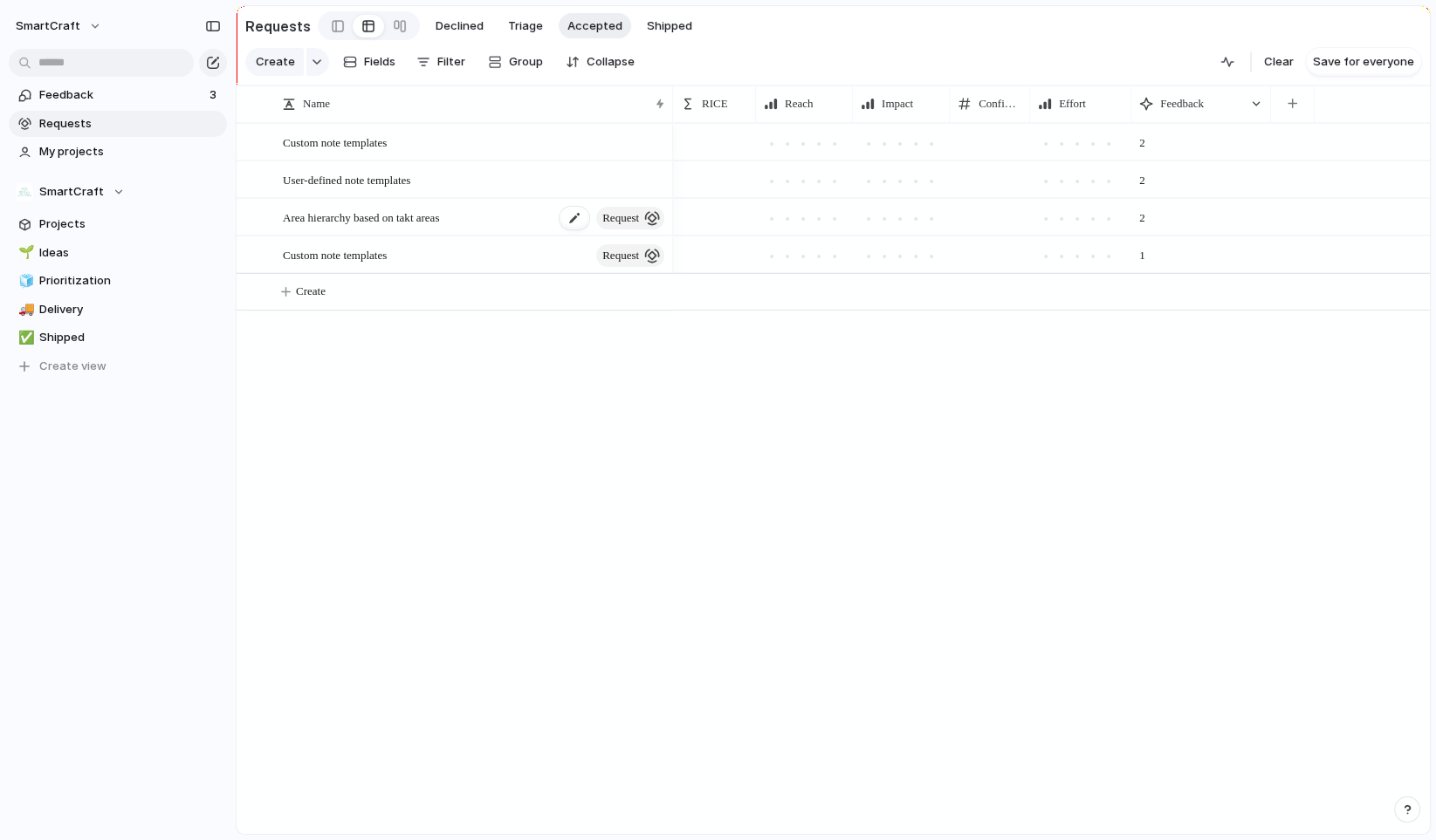
click at [625, 225] on span "request" at bounding box center [621, 218] width 37 height 25
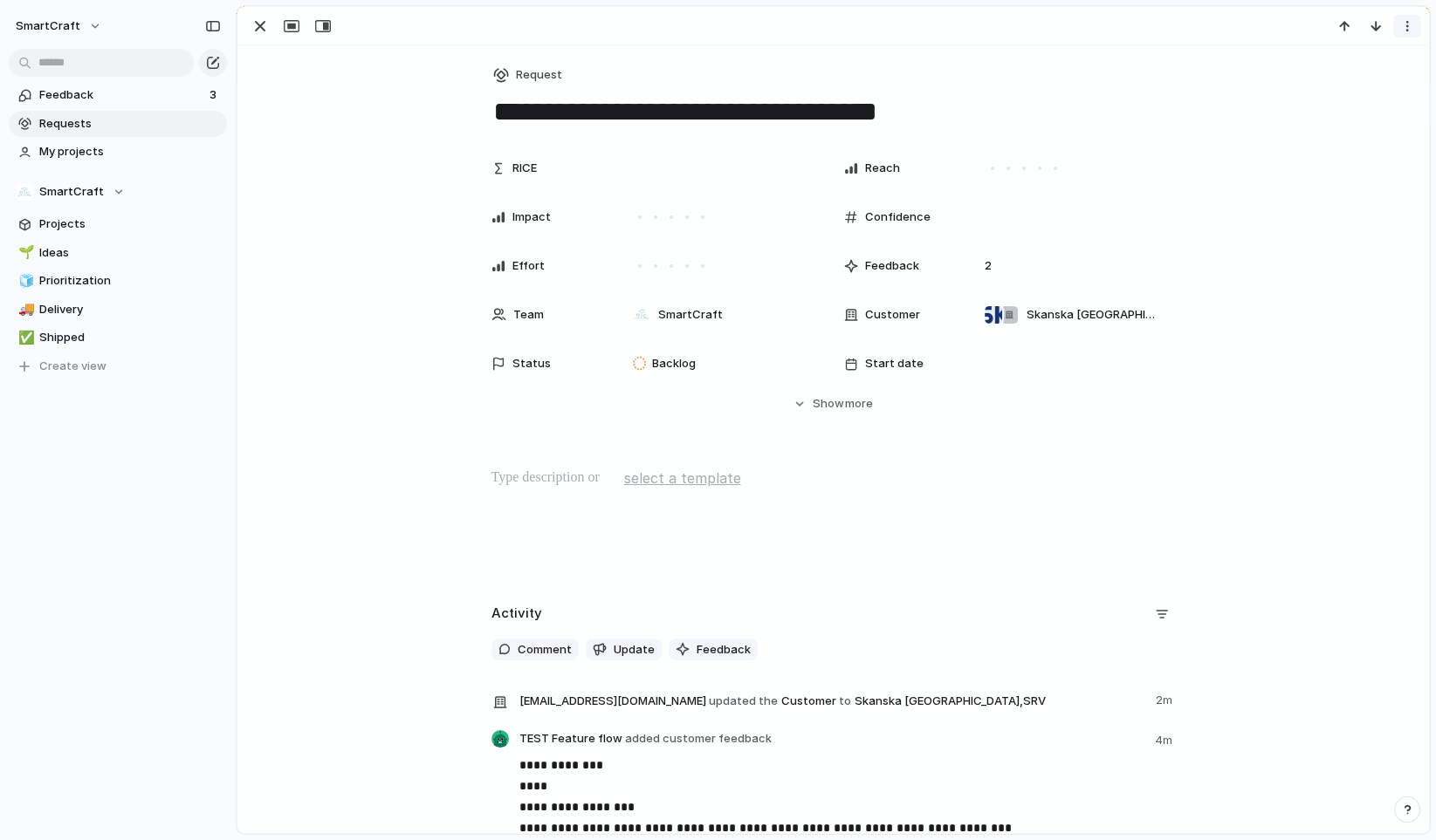
click at [1408, 37] on button "button" at bounding box center [1408, 26] width 28 height 23
click at [265, 39] on div "Mark as duplicate Delete" at bounding box center [718, 420] width 1436 height 840
click at [262, 30] on div "button" at bounding box center [260, 26] width 21 height 21
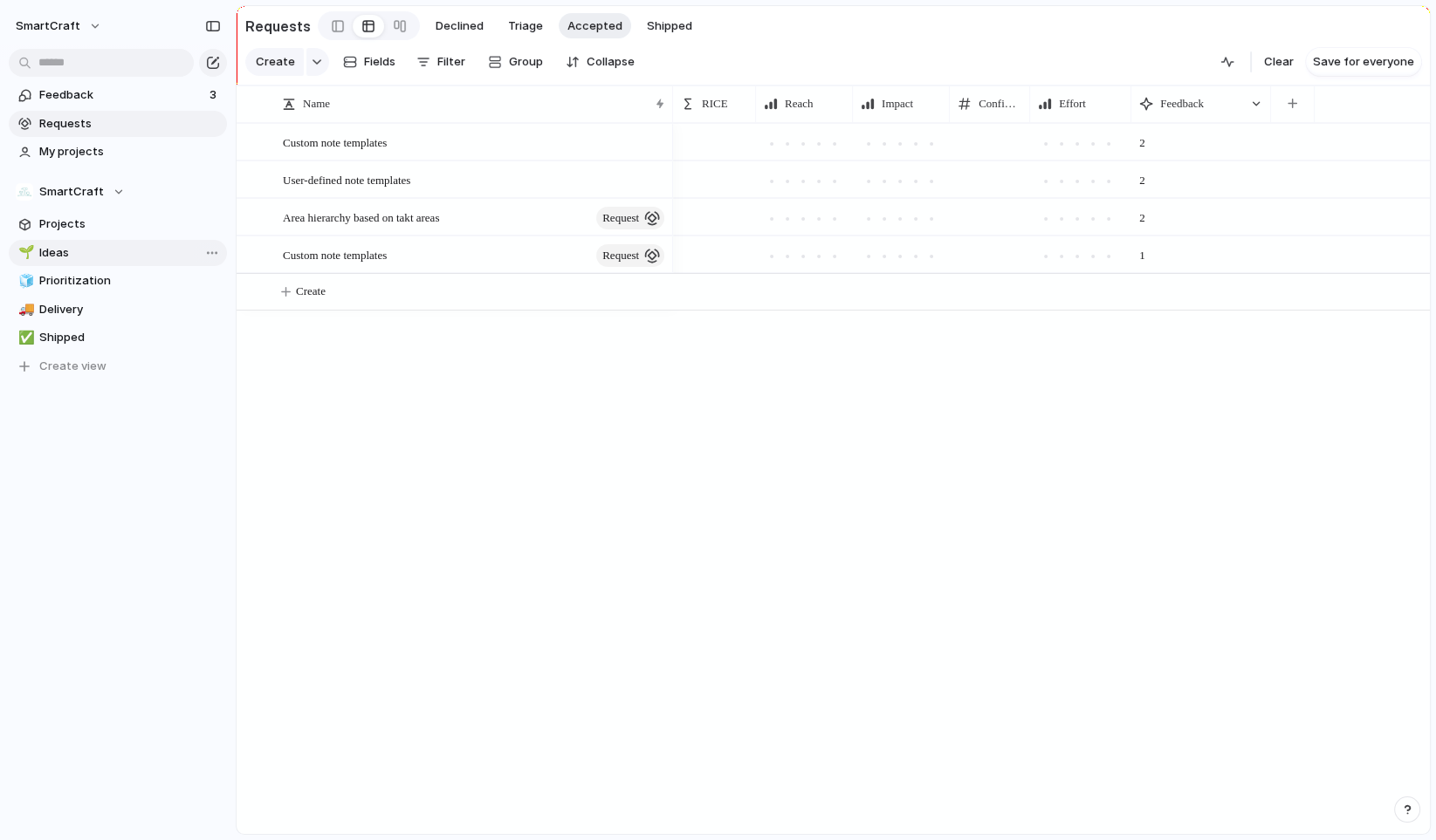
click at [73, 262] on link "🌱 Ideas" at bounding box center [118, 253] width 218 height 27
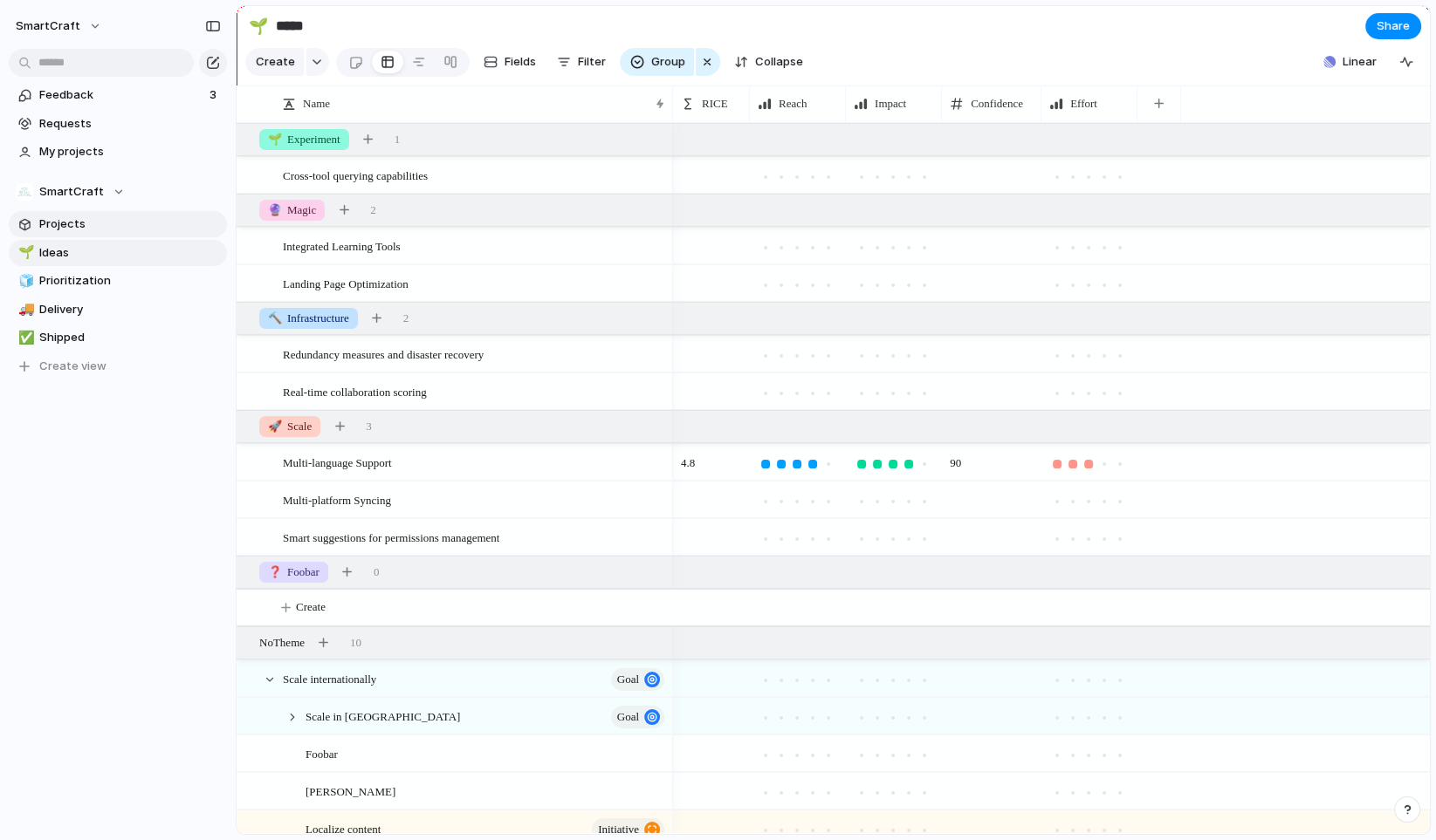
click at [70, 221] on span "Projects" at bounding box center [130, 224] width 182 height 17
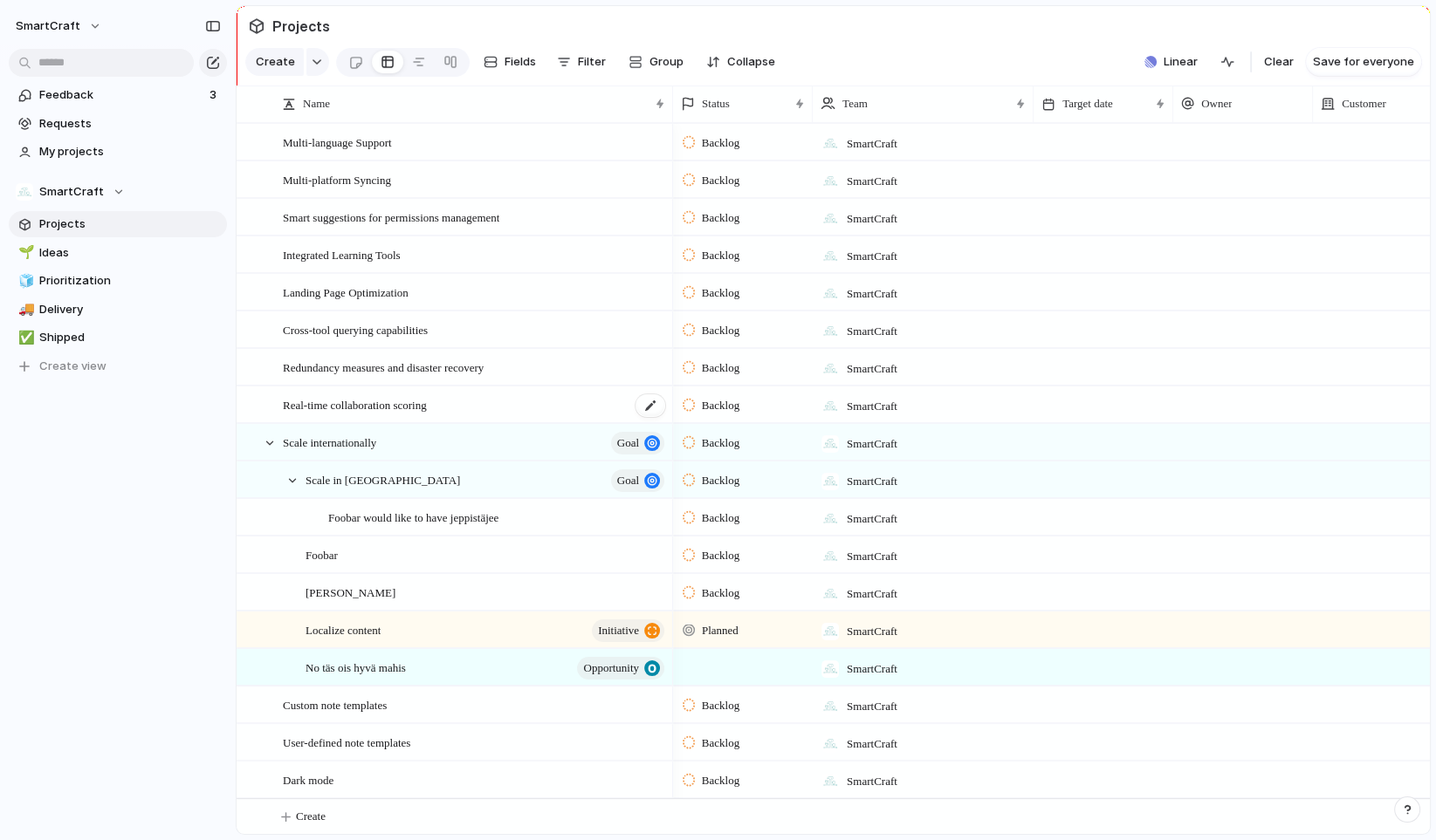
scroll to position [15, 0]
click at [84, 123] on span "Requests" at bounding box center [130, 124] width 182 height 17
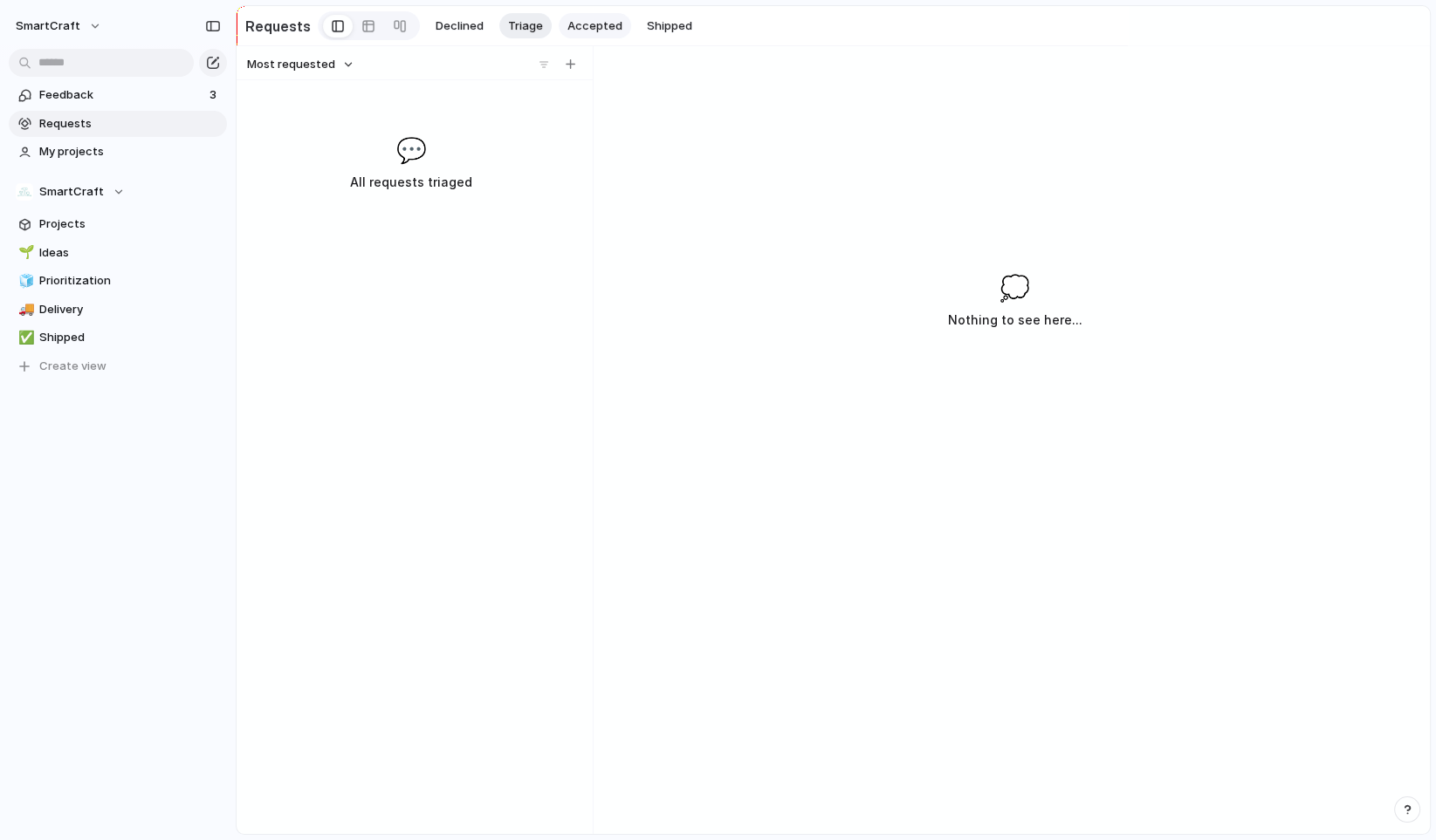
click at [586, 23] on span "Accepted" at bounding box center [596, 26] width 55 height 17
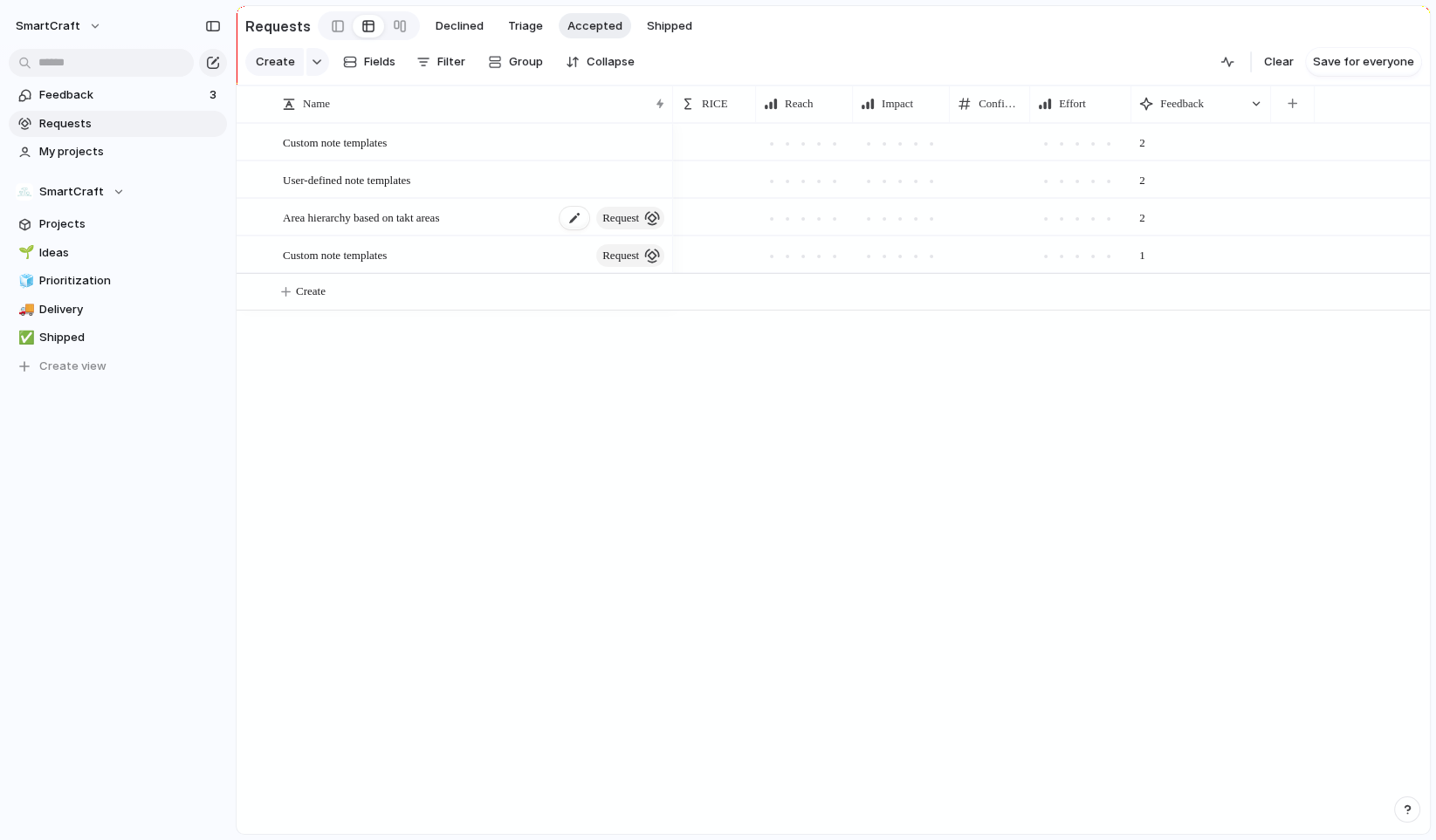
click at [623, 227] on span "request" at bounding box center [621, 218] width 37 height 25
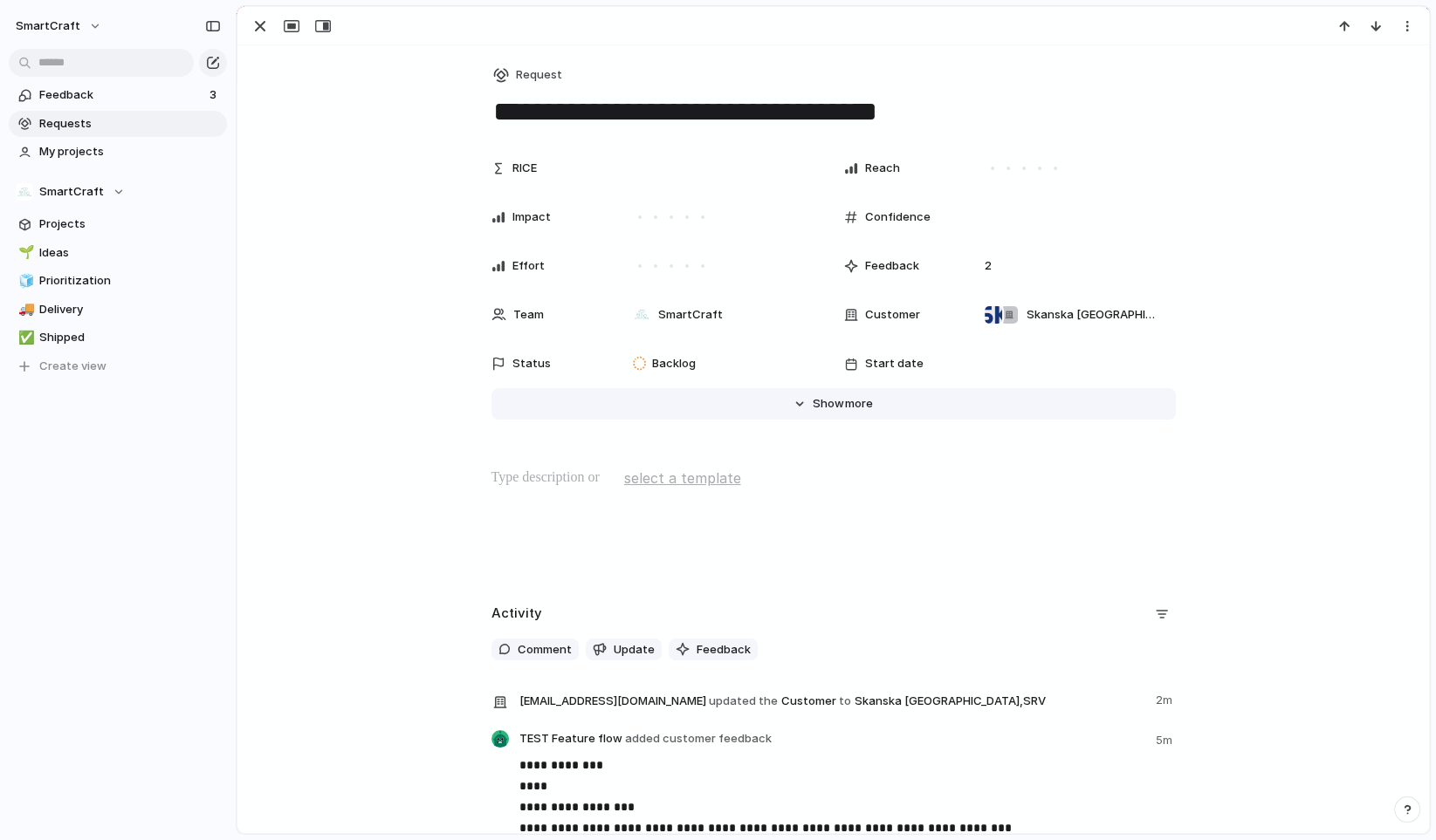
click at [826, 396] on span "Show" at bounding box center [829, 403] width 31 height 17
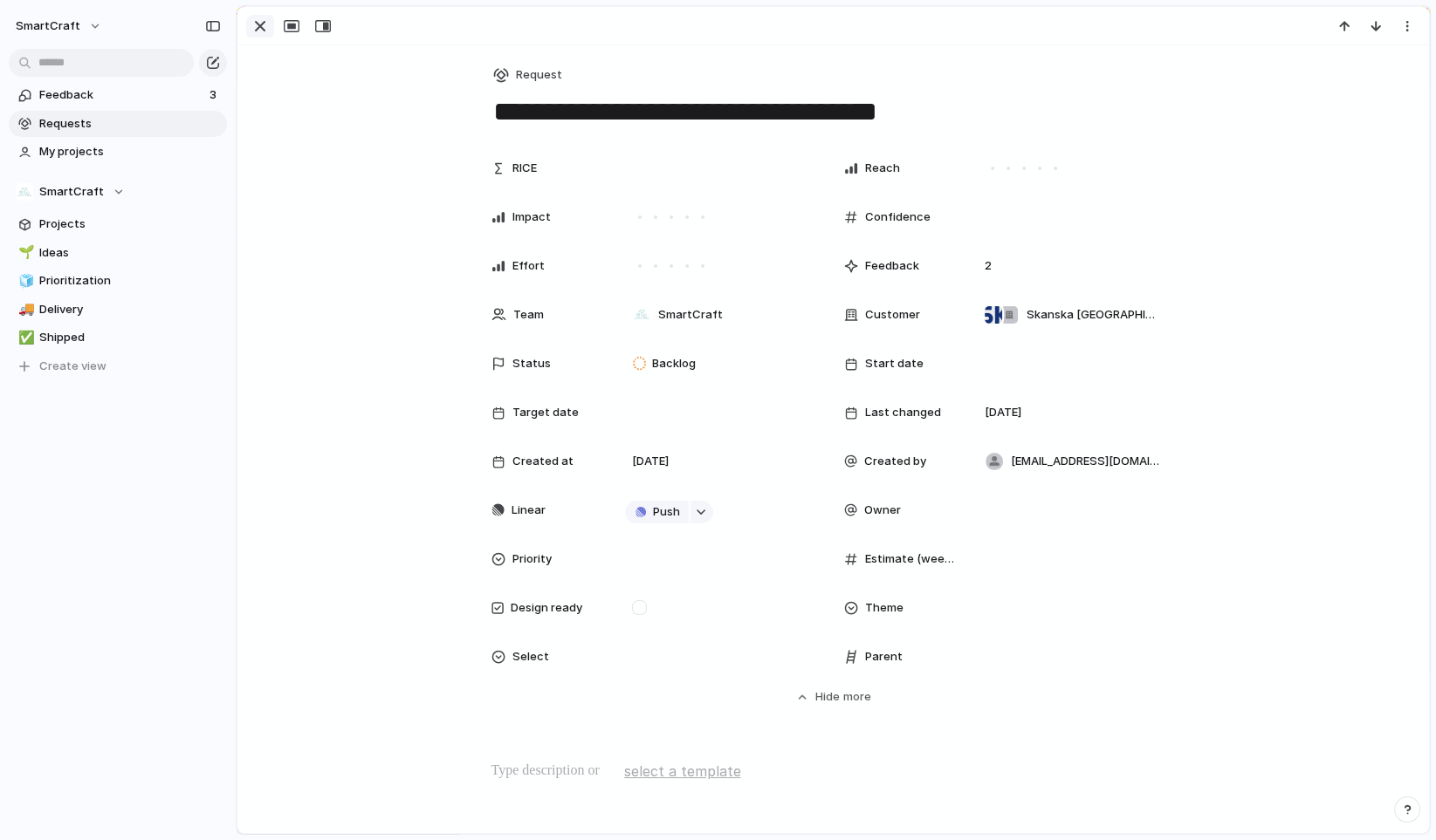
click at [262, 30] on div "button" at bounding box center [260, 26] width 21 height 21
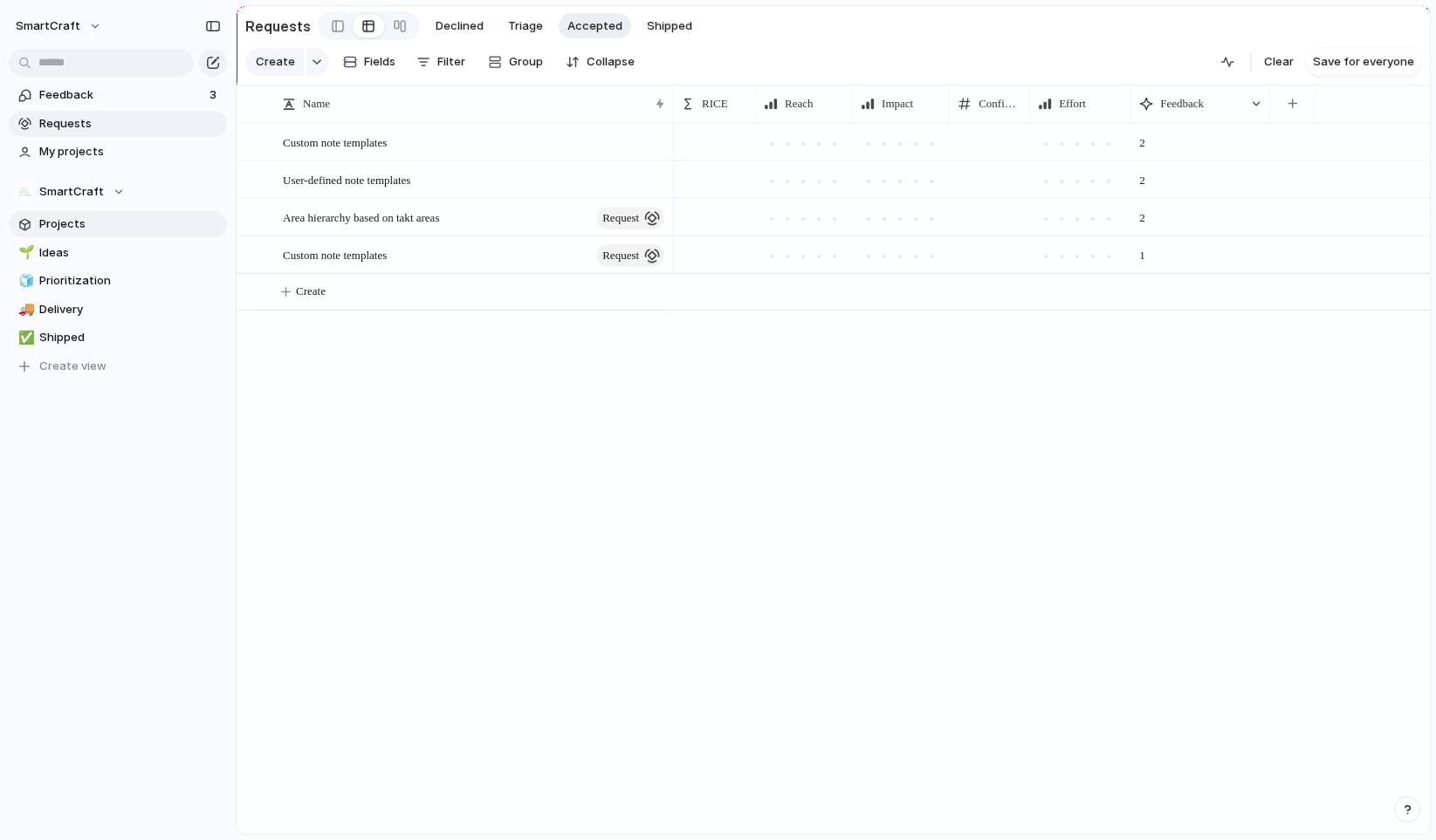
click at [95, 226] on span "Projects" at bounding box center [130, 224] width 182 height 17
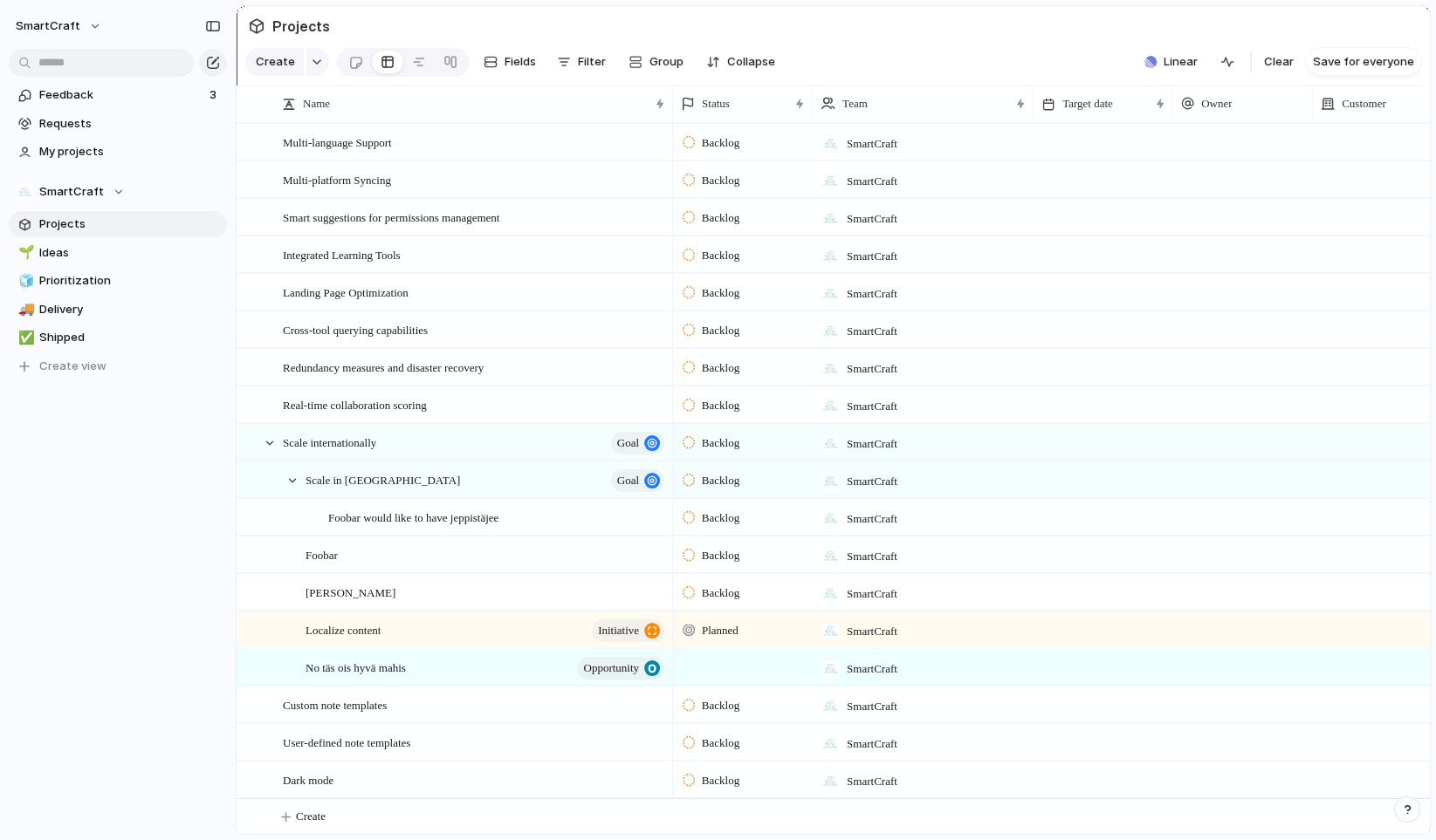
click at [860, 71] on section "Create Fields Filter Group Zoom Collapse Linear Clear Save for everyone" at bounding box center [833, 66] width 1194 height 42
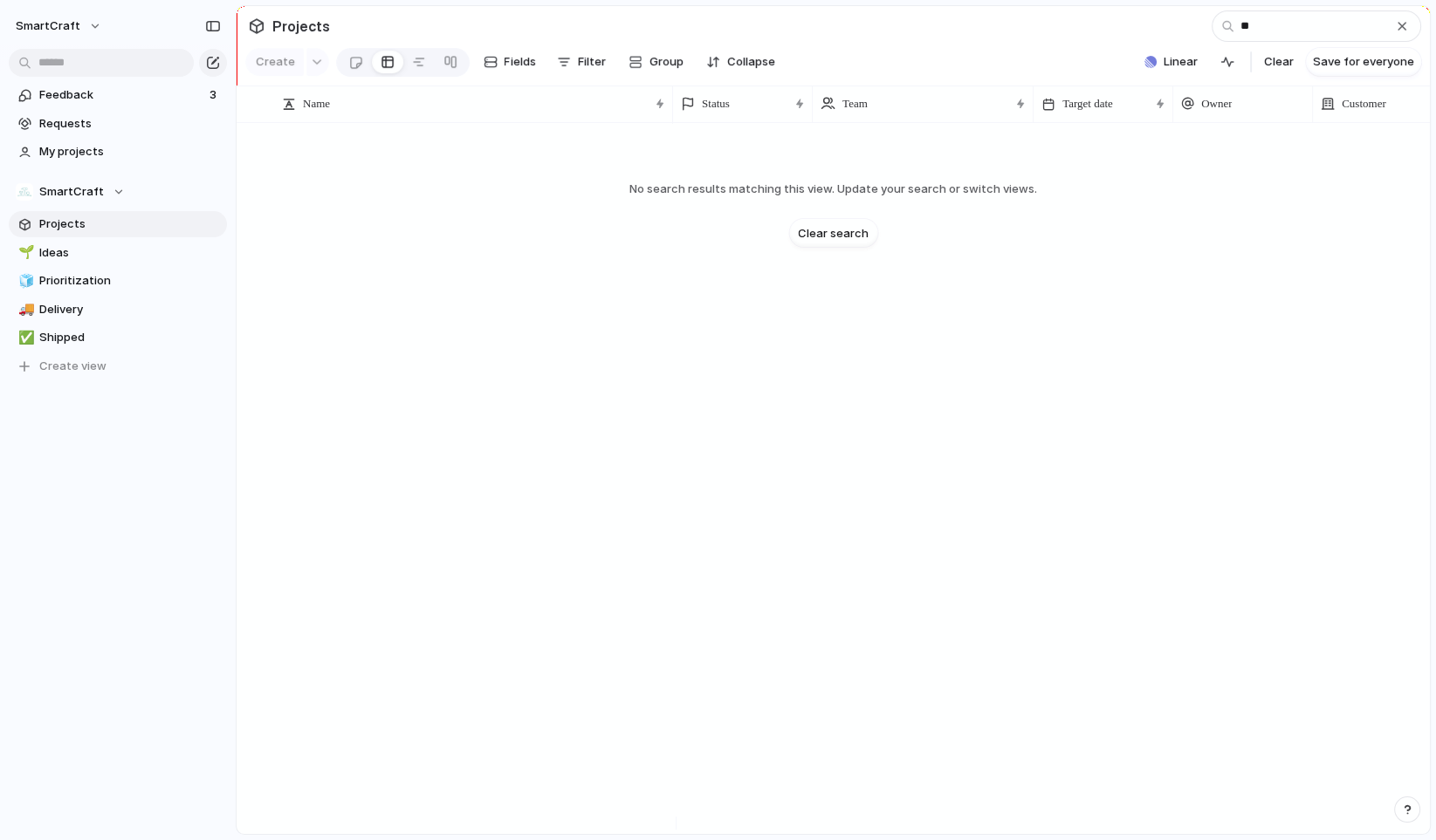
type input "*"
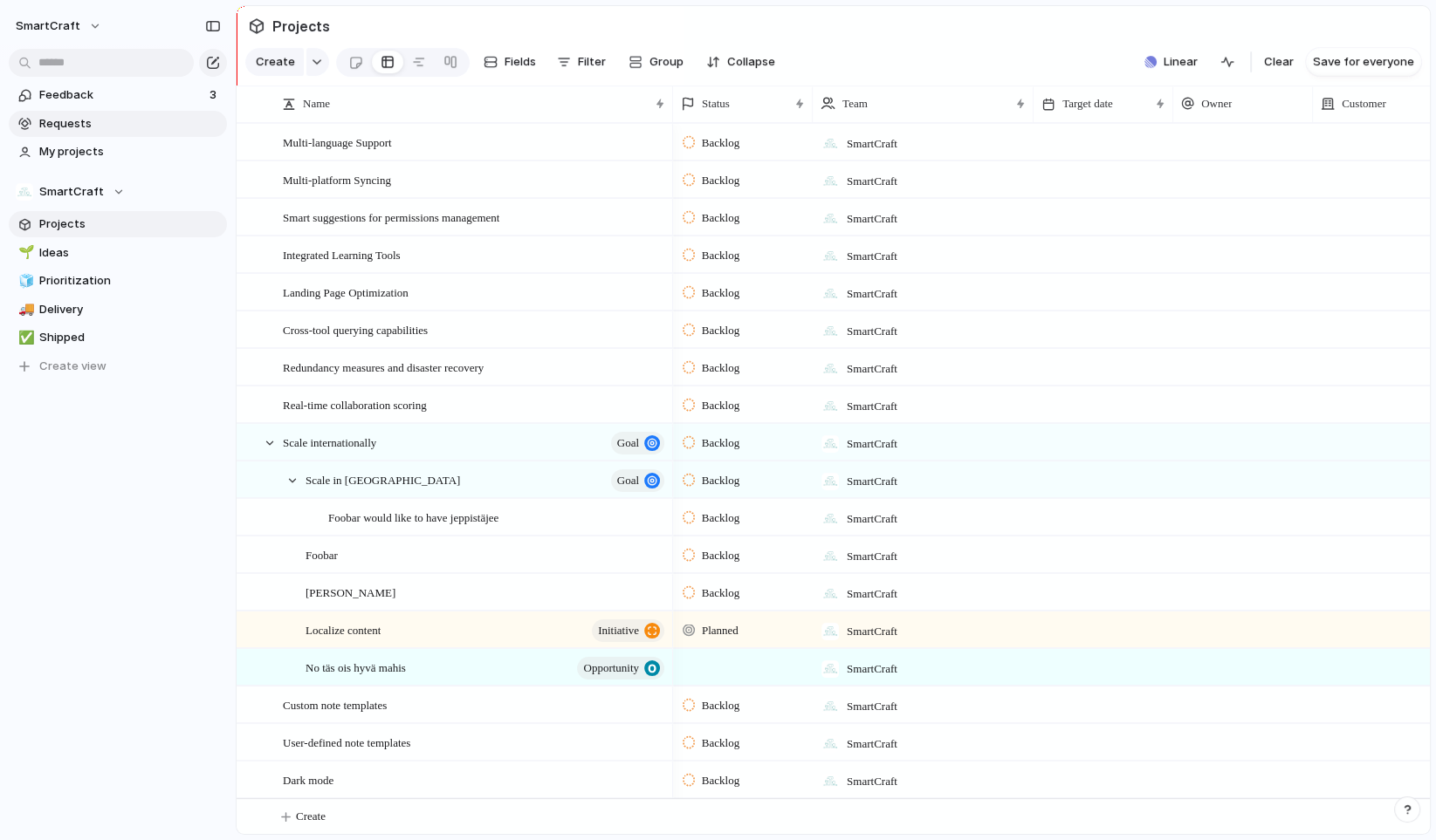
click at [117, 122] on span "Requests" at bounding box center [130, 124] width 182 height 17
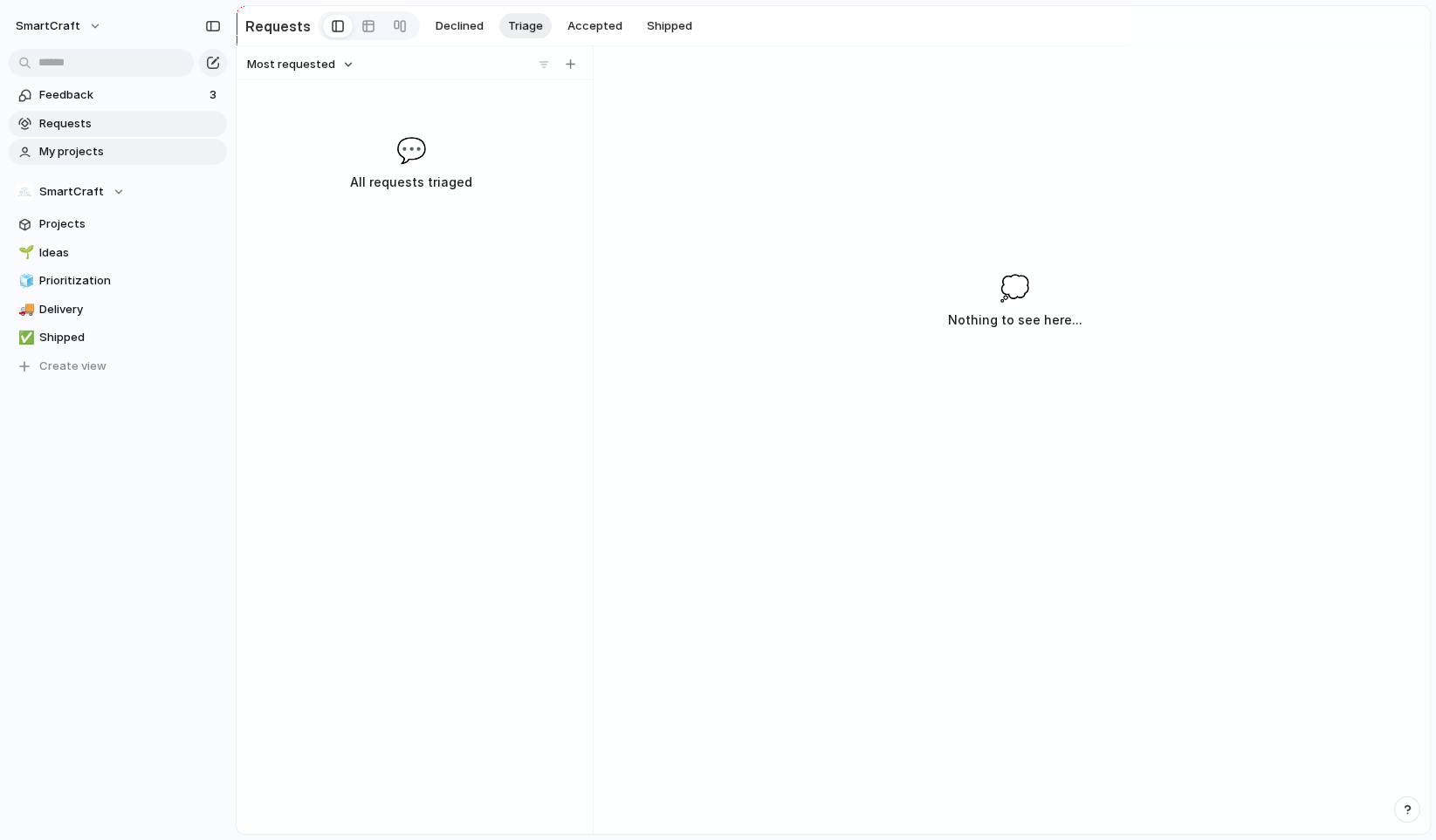
click at [120, 141] on link "My projects" at bounding box center [118, 151] width 218 height 27
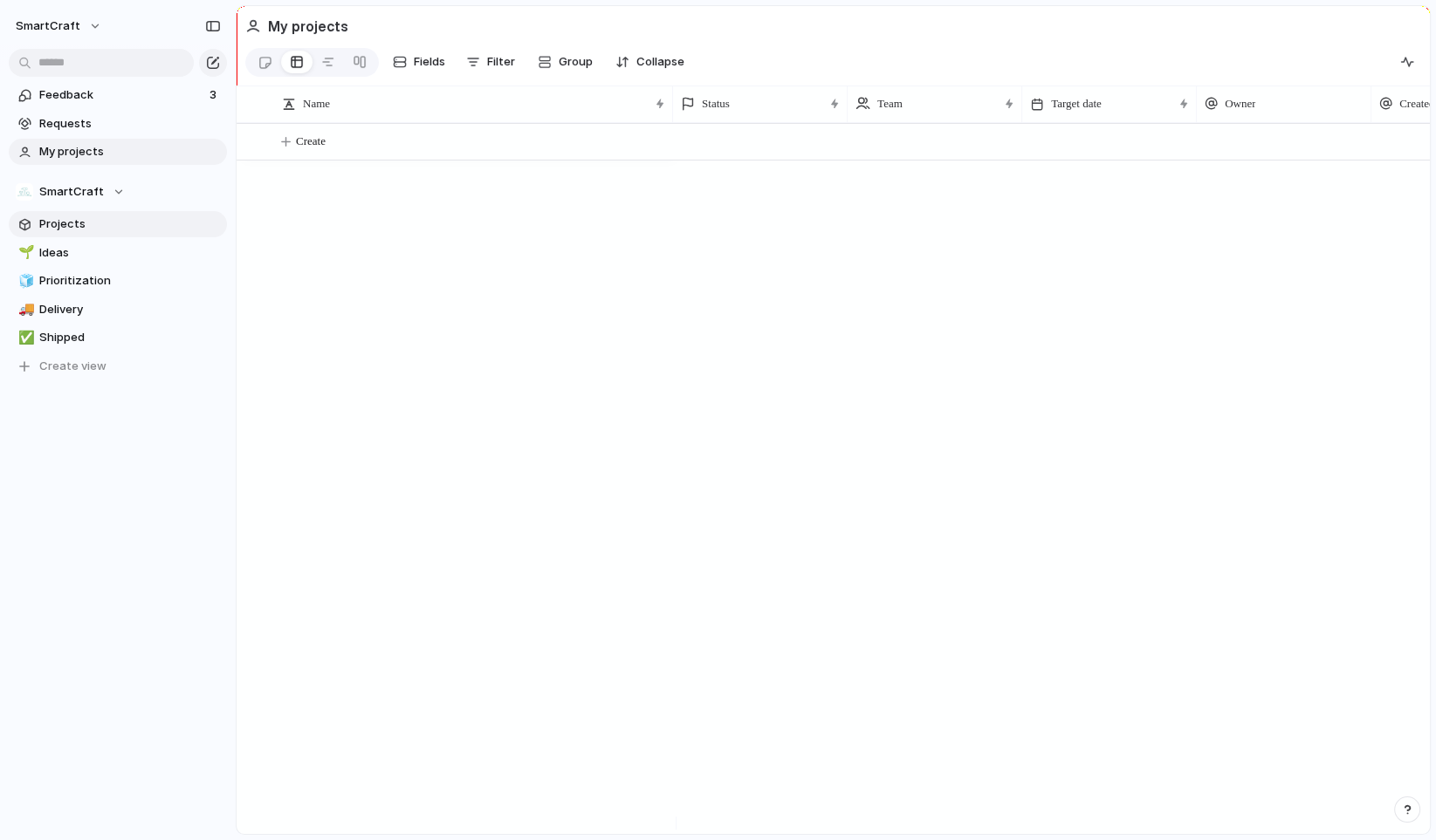
click at [103, 225] on span "Projects" at bounding box center [130, 224] width 182 height 17
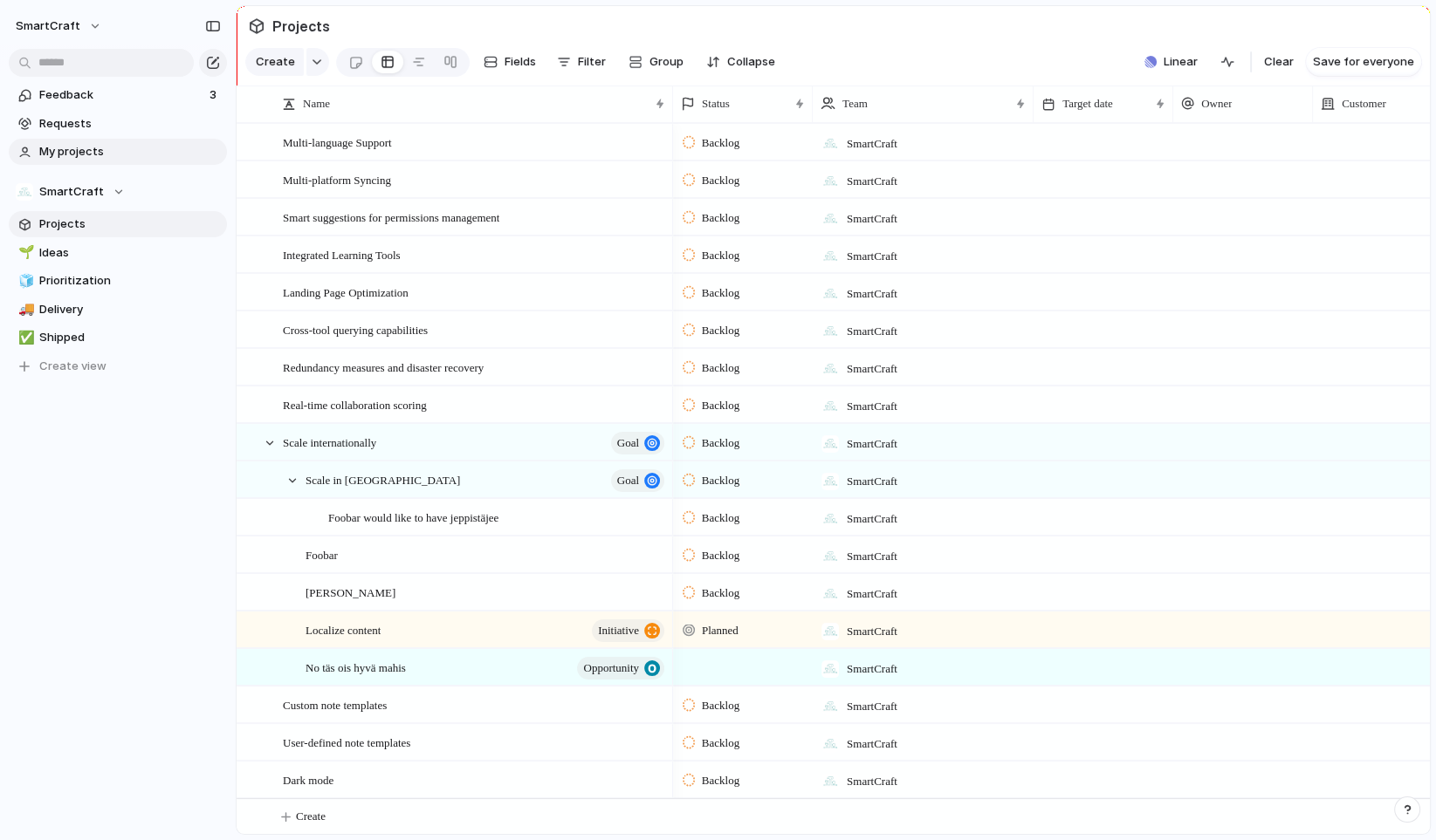
click at [125, 149] on span "My projects" at bounding box center [130, 151] width 182 height 17
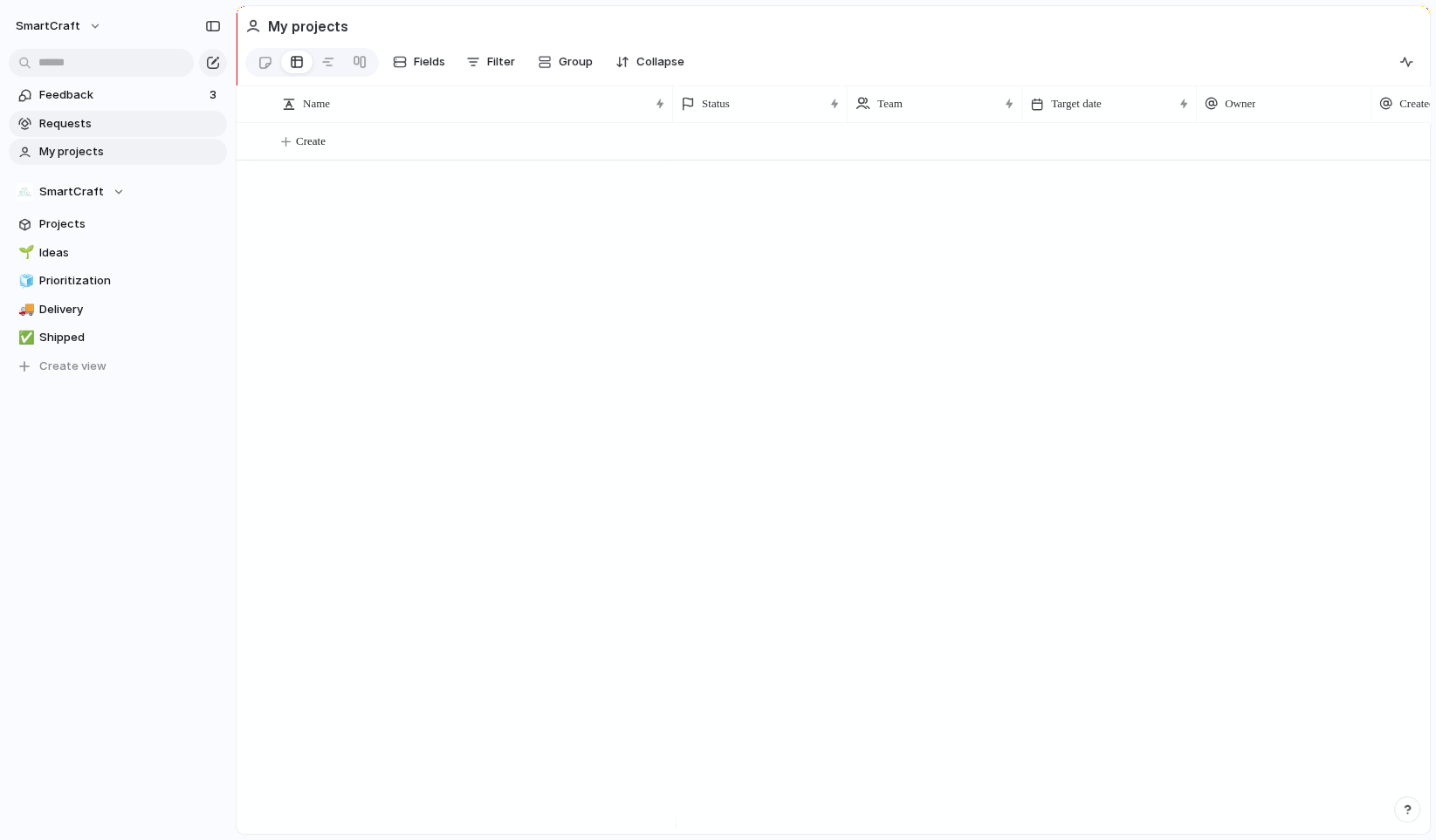
click at [129, 121] on span "Requests" at bounding box center [130, 124] width 182 height 17
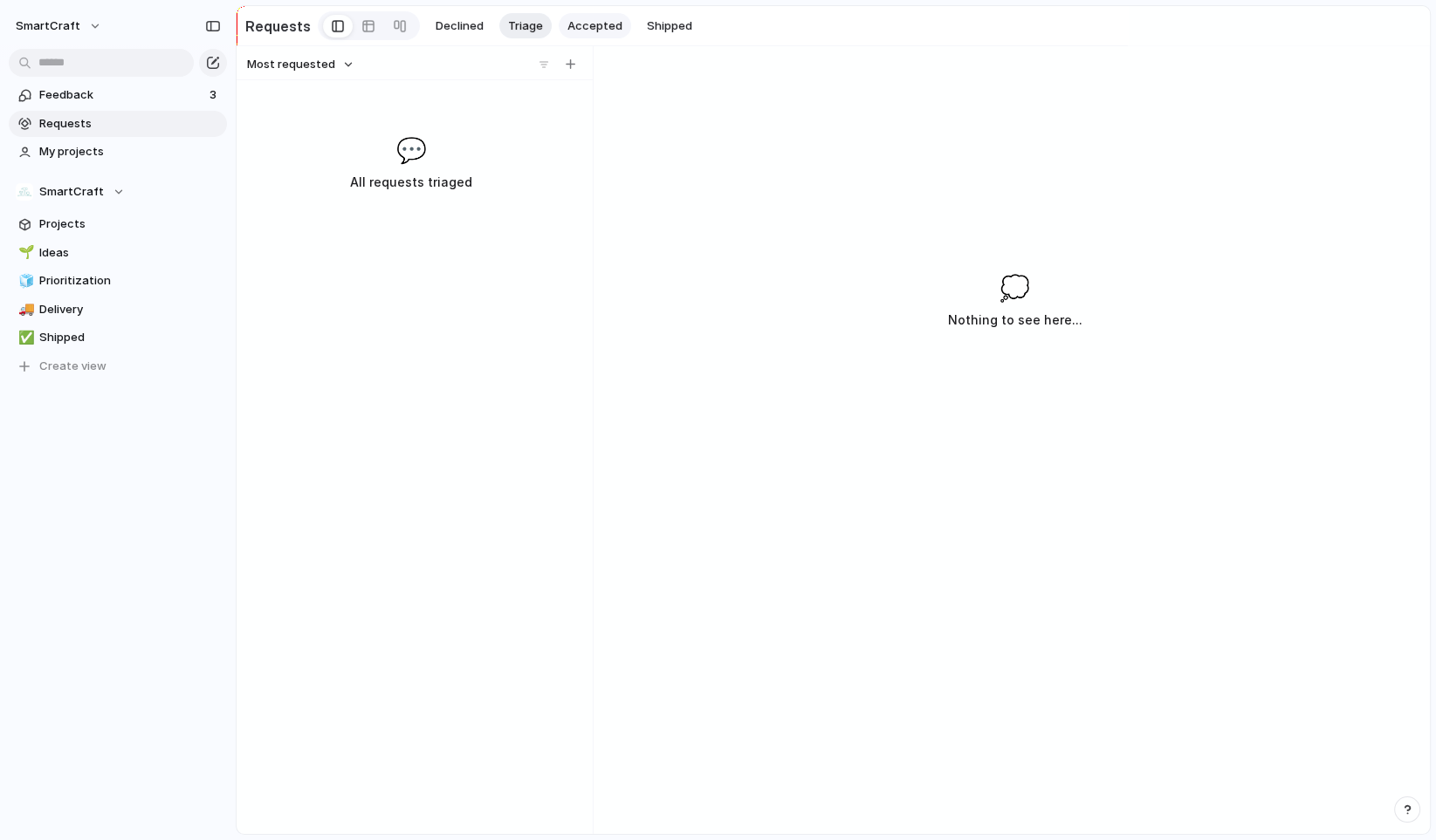
click at [575, 22] on span "Accepted" at bounding box center [596, 26] width 55 height 17
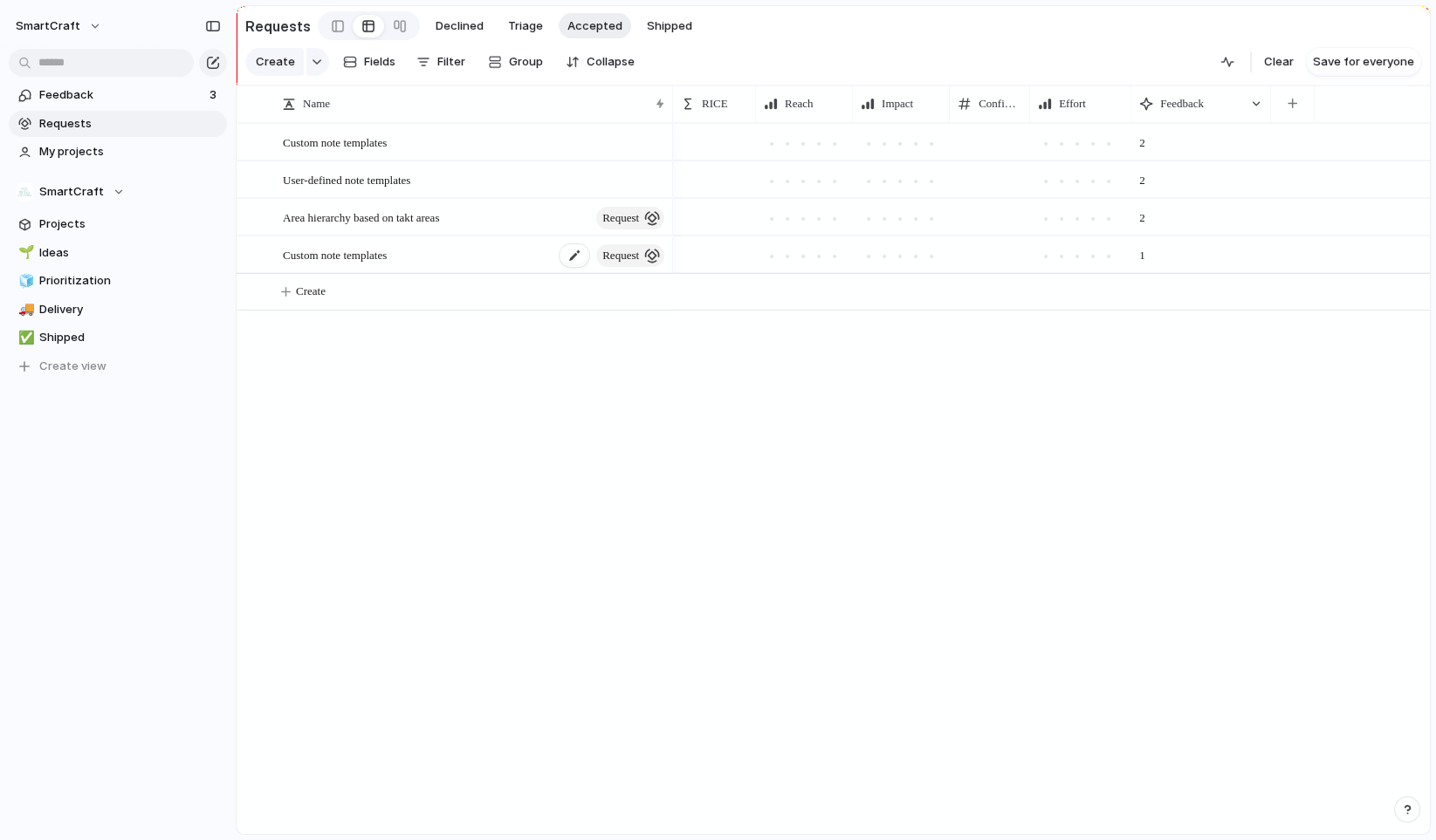
click at [387, 264] on span "Custom note templates" at bounding box center [334, 254] width 104 height 20
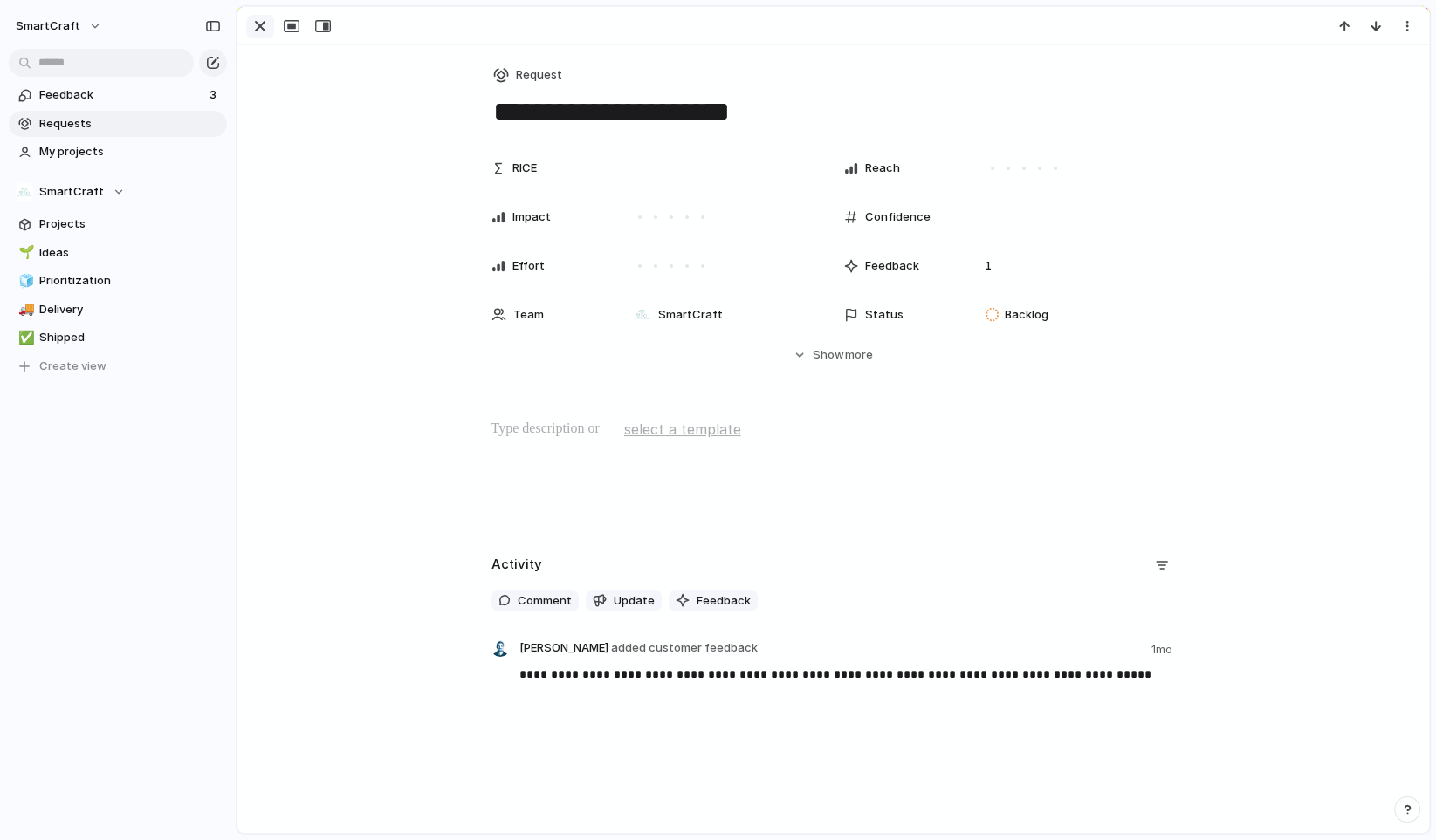
click at [258, 24] on div "button" at bounding box center [260, 26] width 21 height 21
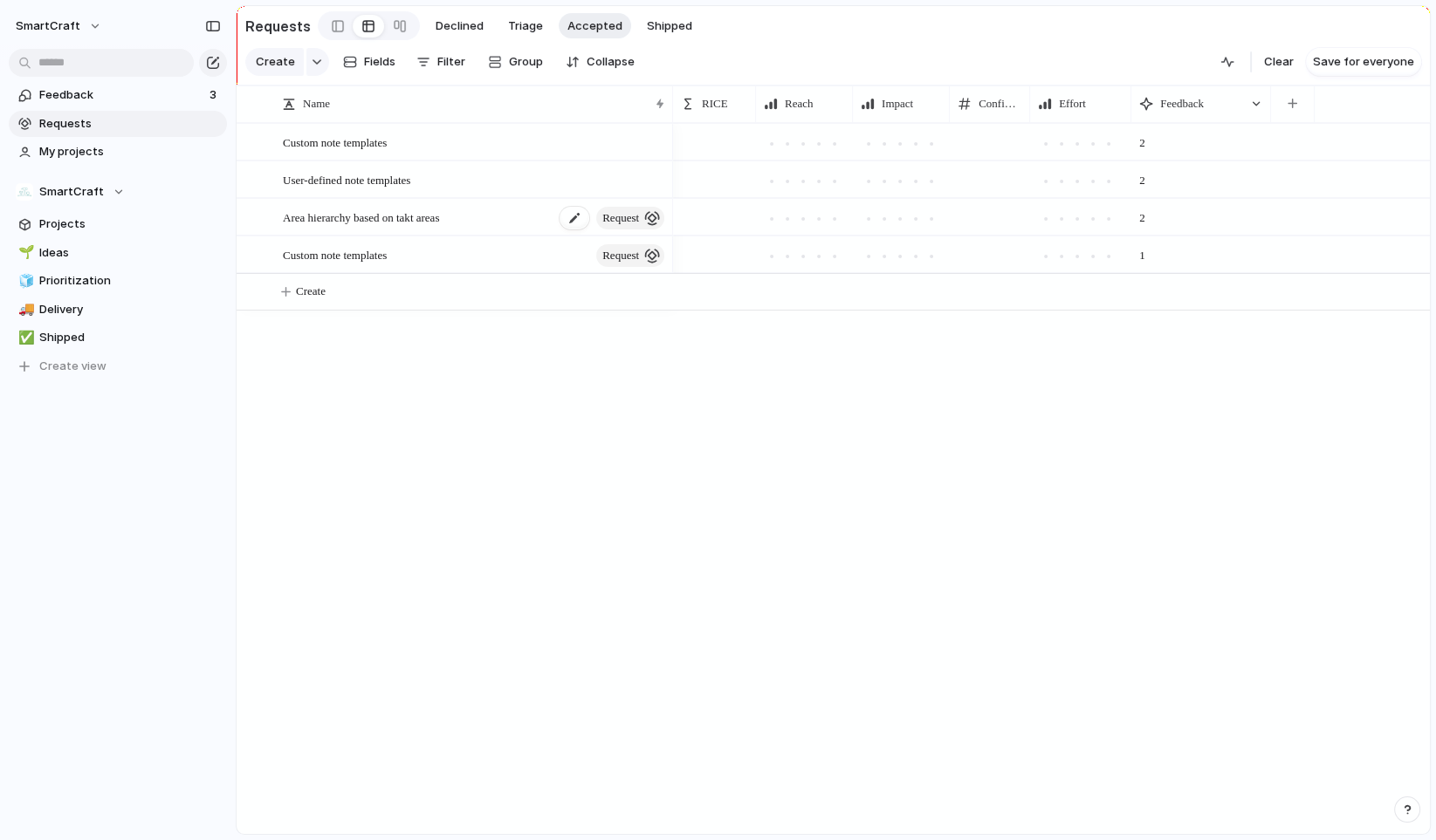
click at [633, 228] on span "request" at bounding box center [621, 218] width 37 height 25
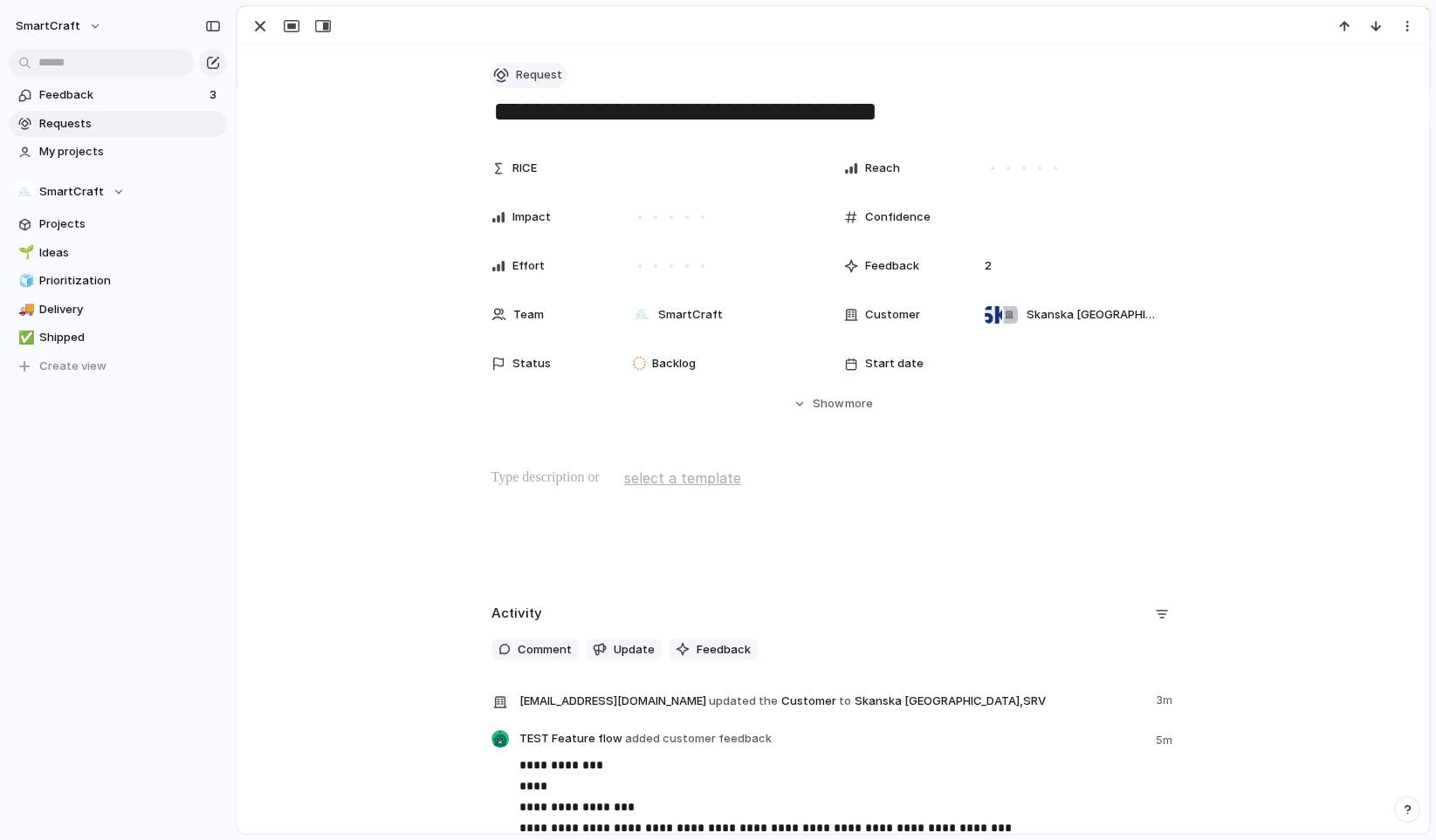
click at [516, 74] on span "Request" at bounding box center [539, 74] width 46 height 17
click at [372, 107] on div "Goal Opportunity Program Initiative Launch Project Request Customize" at bounding box center [718, 420] width 1436 height 840
click at [521, 71] on span "Request" at bounding box center [539, 74] width 46 height 17
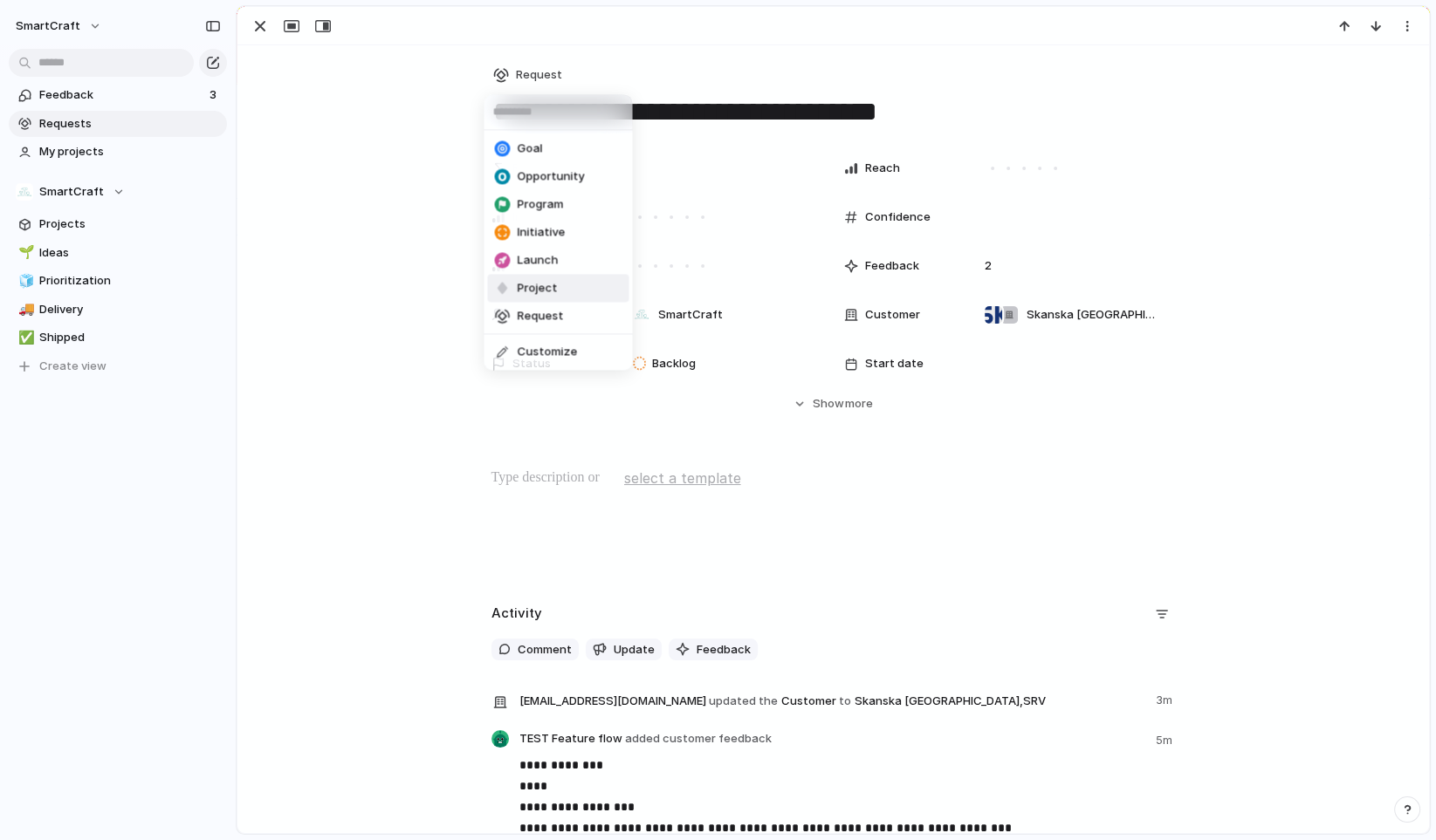
click at [316, 245] on div "Goal Opportunity Program Initiative Launch Project Request Customize" at bounding box center [718, 420] width 1436 height 840
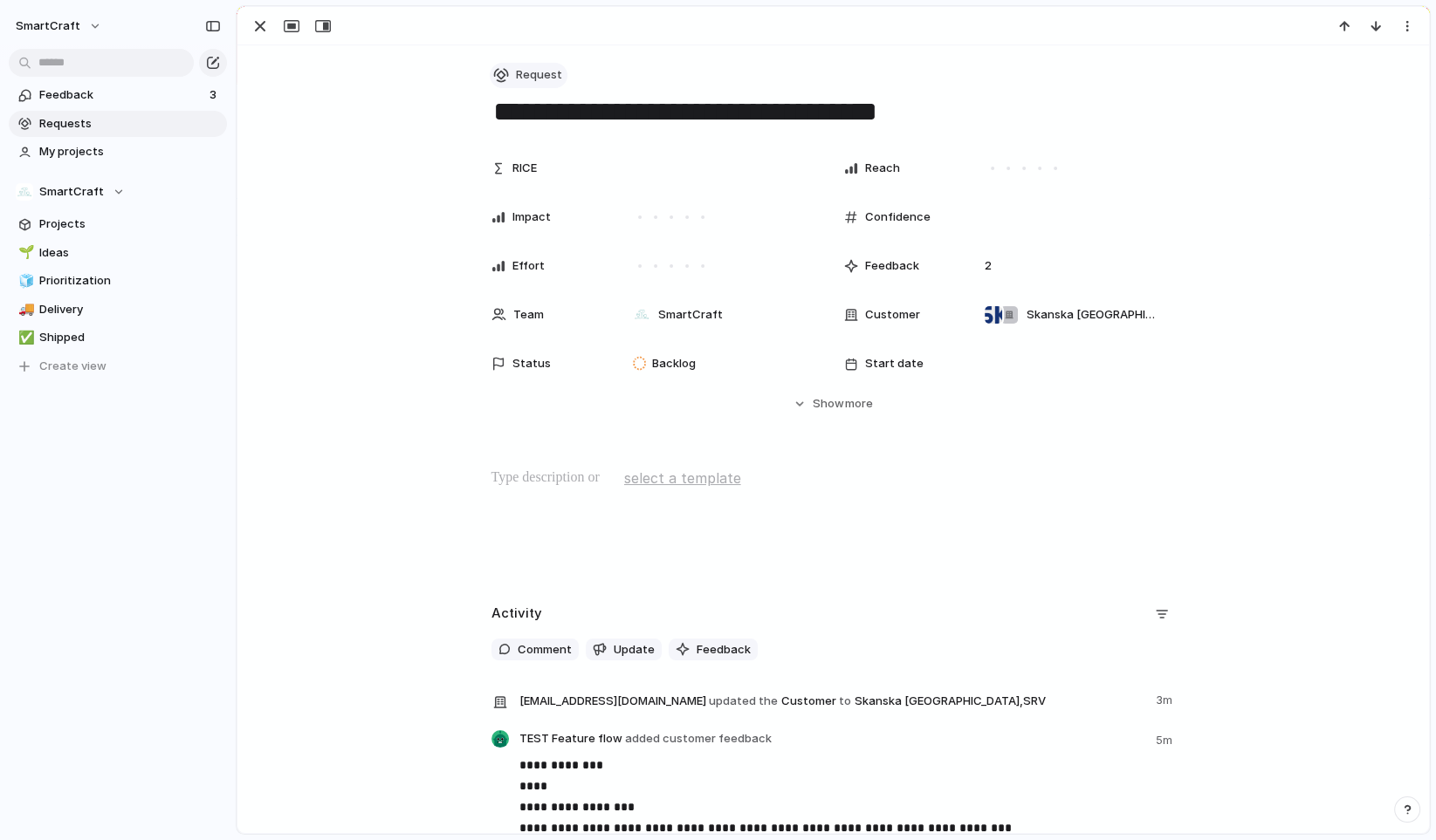
click at [524, 76] on span "Request" at bounding box center [539, 74] width 46 height 17
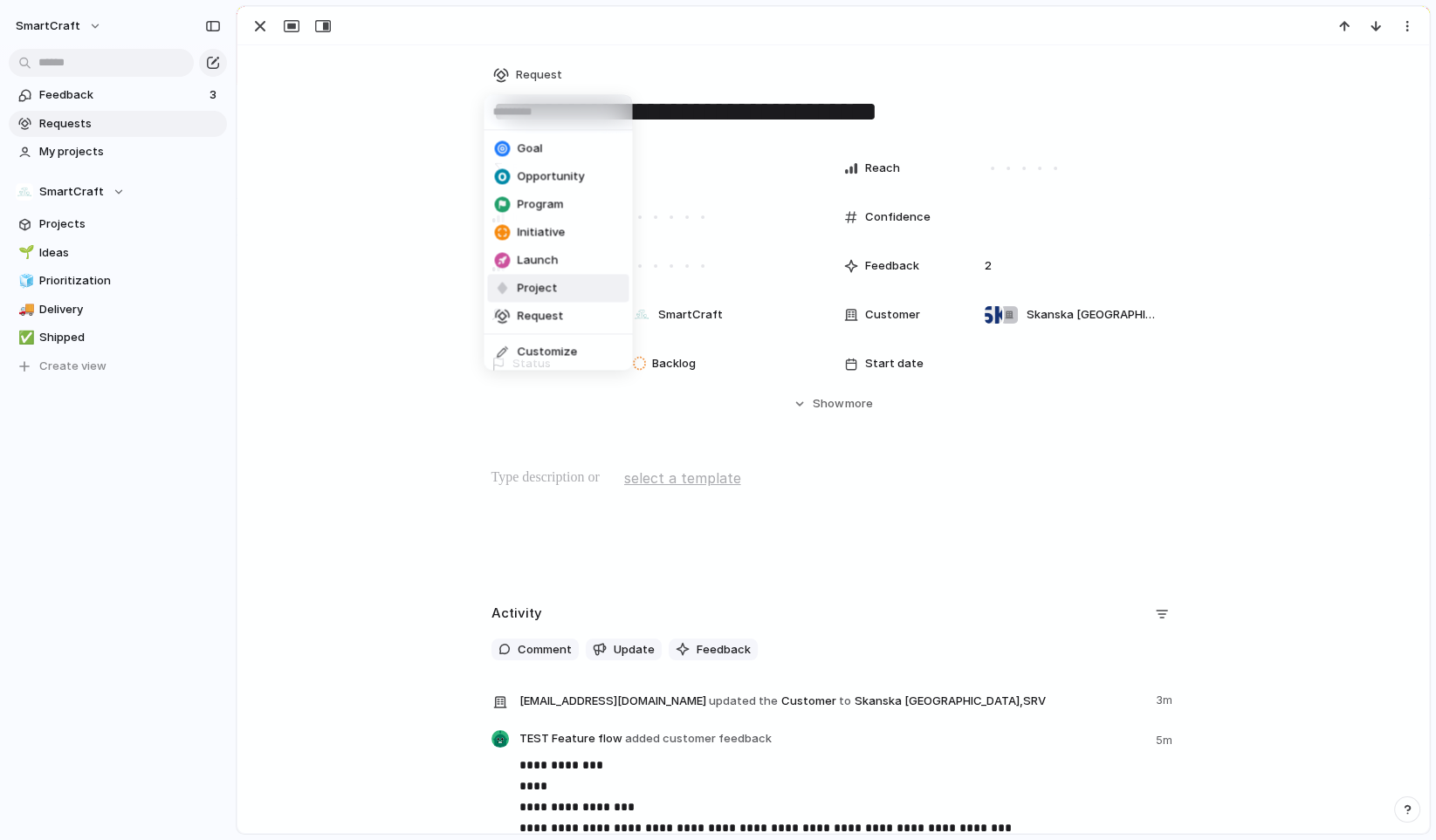
click at [550, 282] on span "Project" at bounding box center [537, 288] width 40 height 17
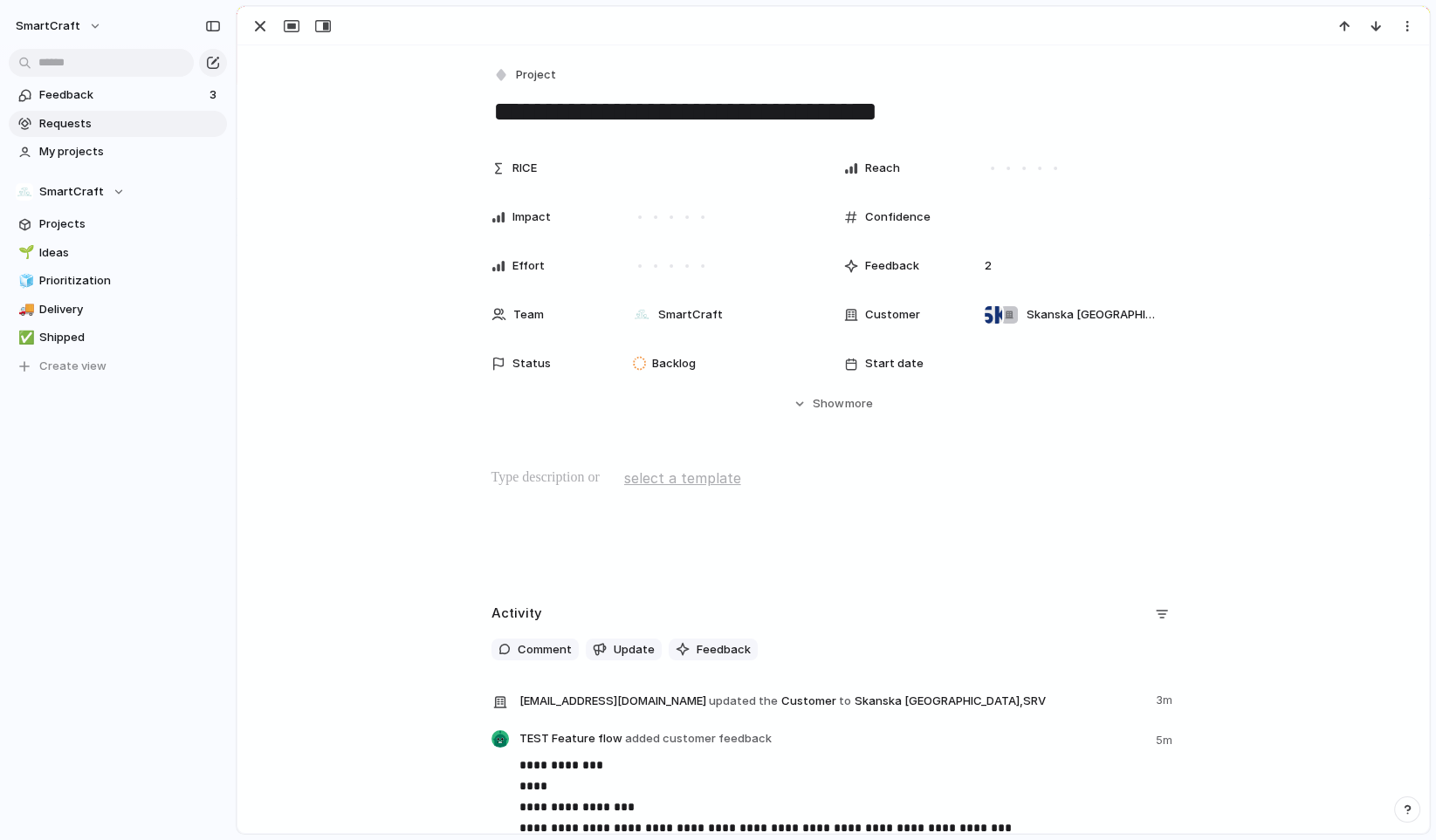
click at [376, 227] on div "RICE Reach Impact Confidence Effort Feedback 2 Team SmartCraft Customer Skanska…" at bounding box center [833, 282] width 1150 height 261
click at [99, 125] on span "Requests" at bounding box center [130, 124] width 182 height 17
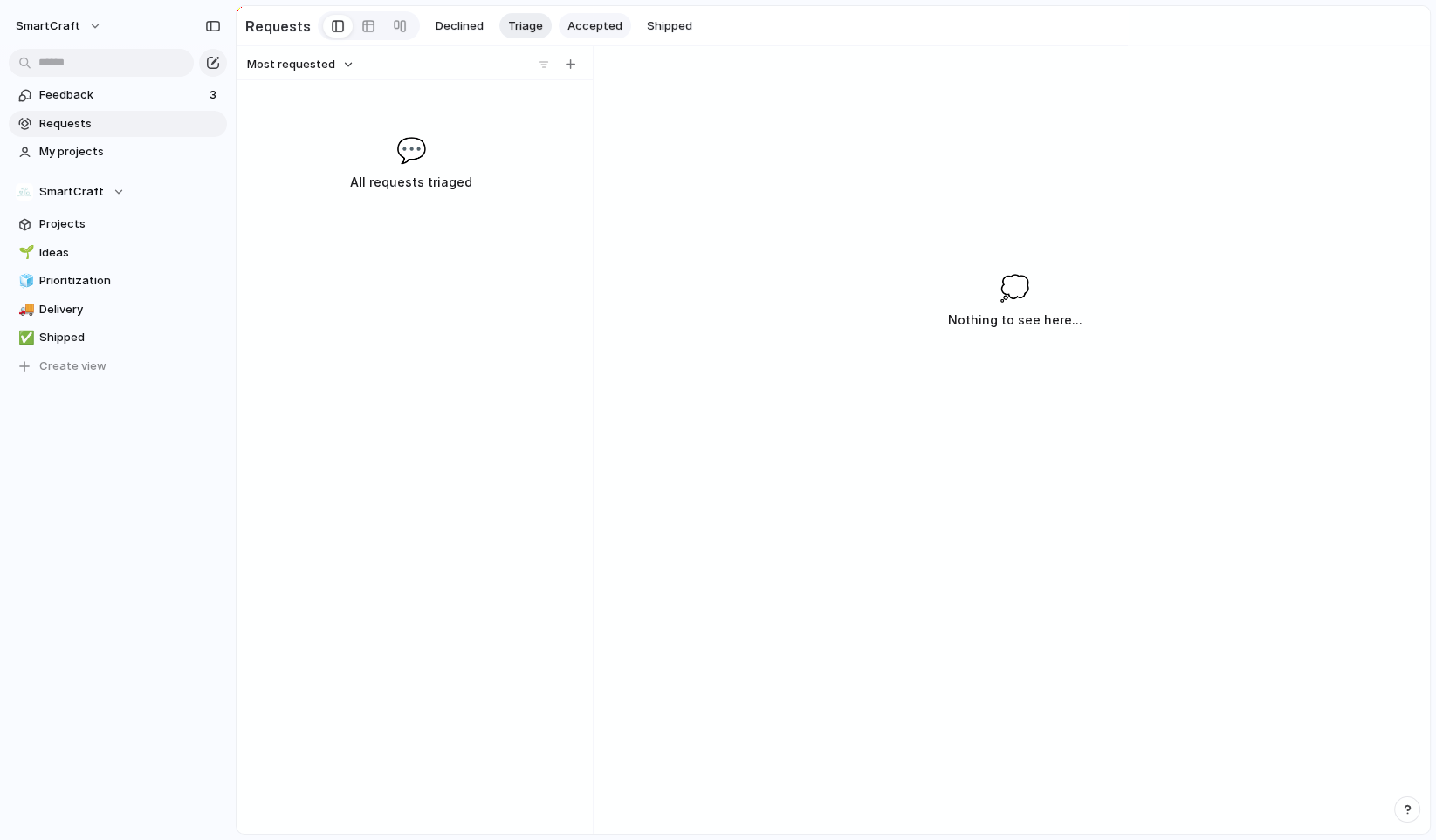
click at [598, 18] on span "Accepted" at bounding box center [596, 26] width 55 height 17
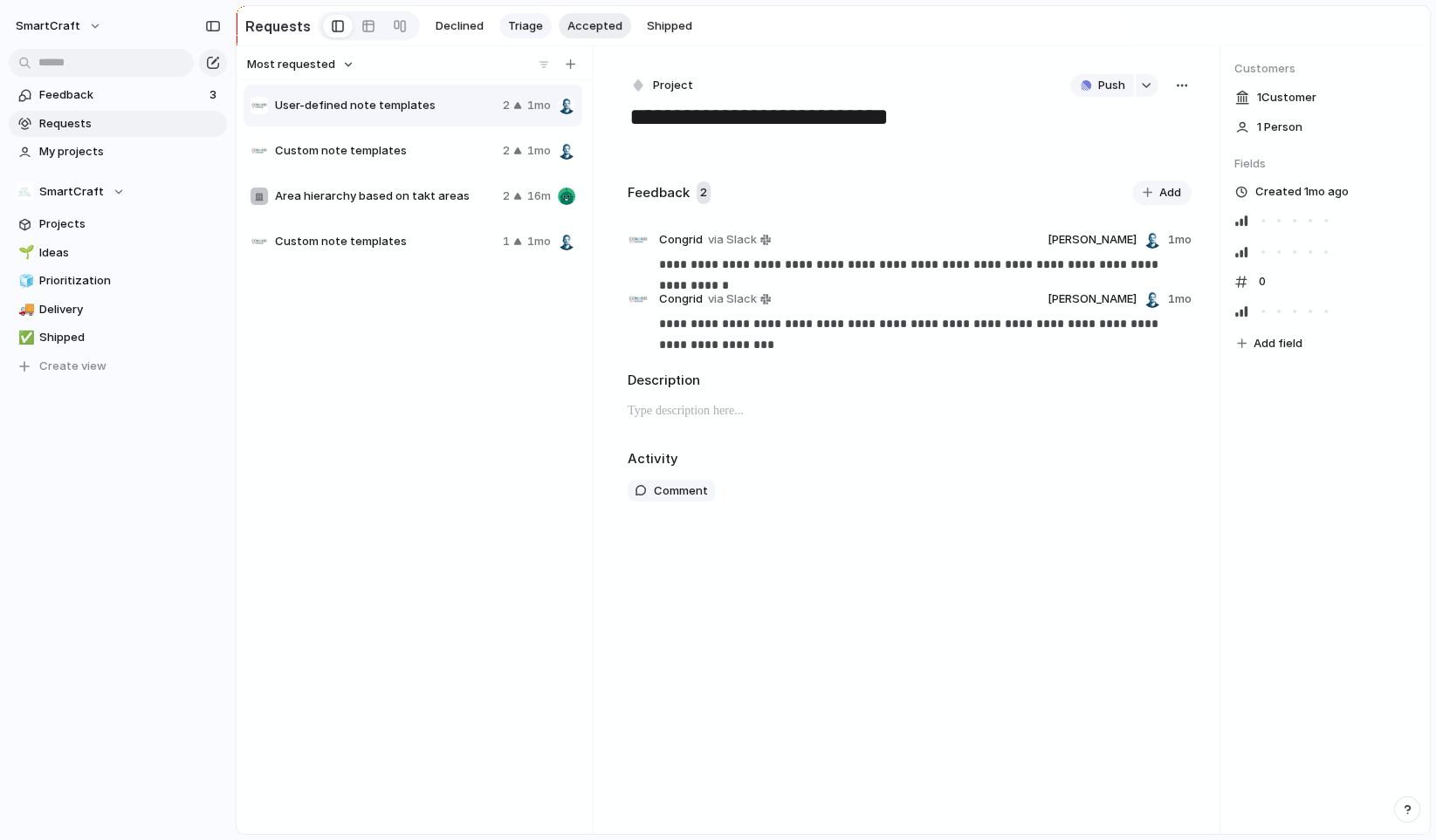
click at [526, 25] on span "Triage" at bounding box center [526, 26] width 35 height 17
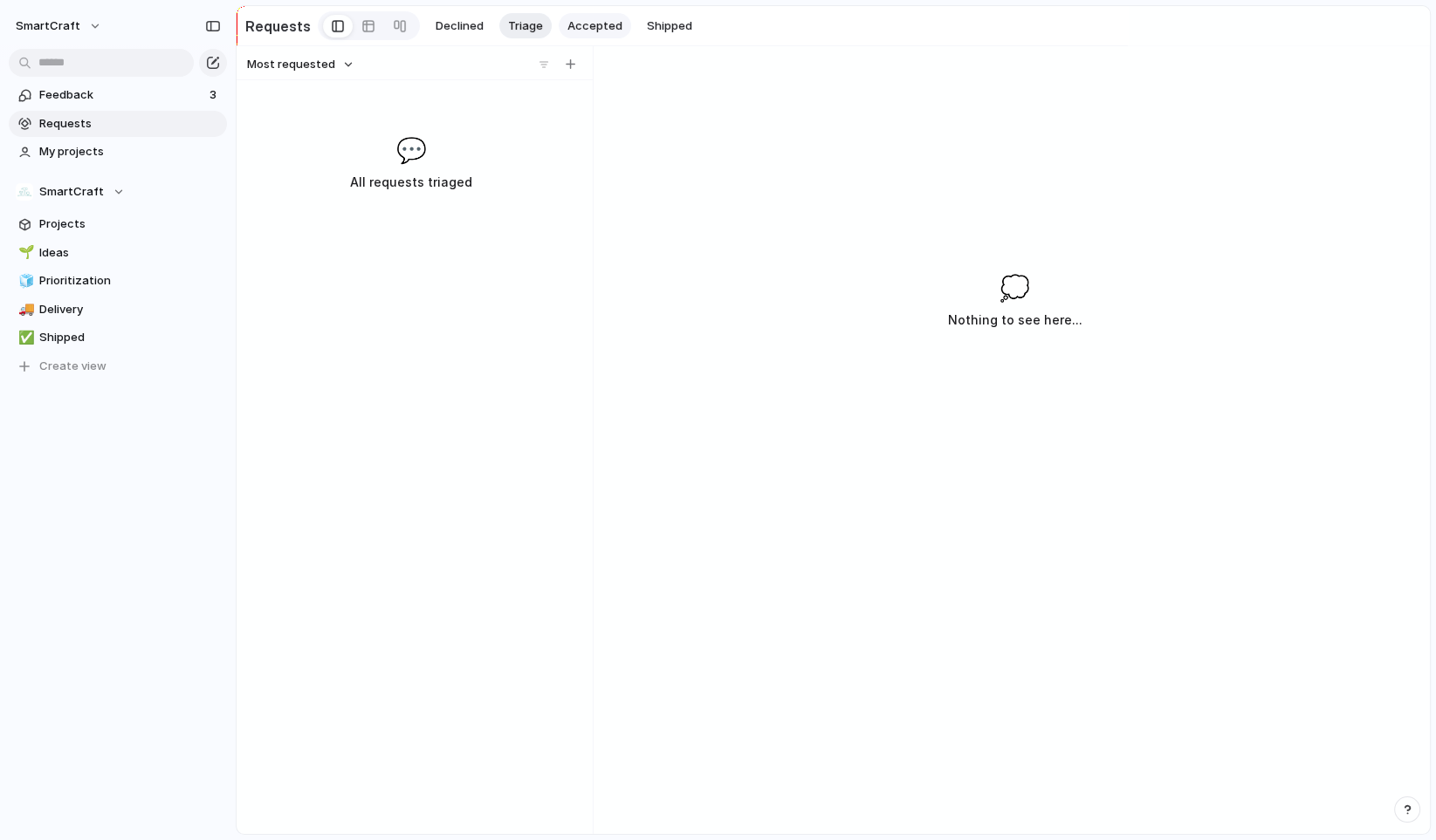
click at [591, 26] on span "Accepted" at bounding box center [596, 26] width 55 height 17
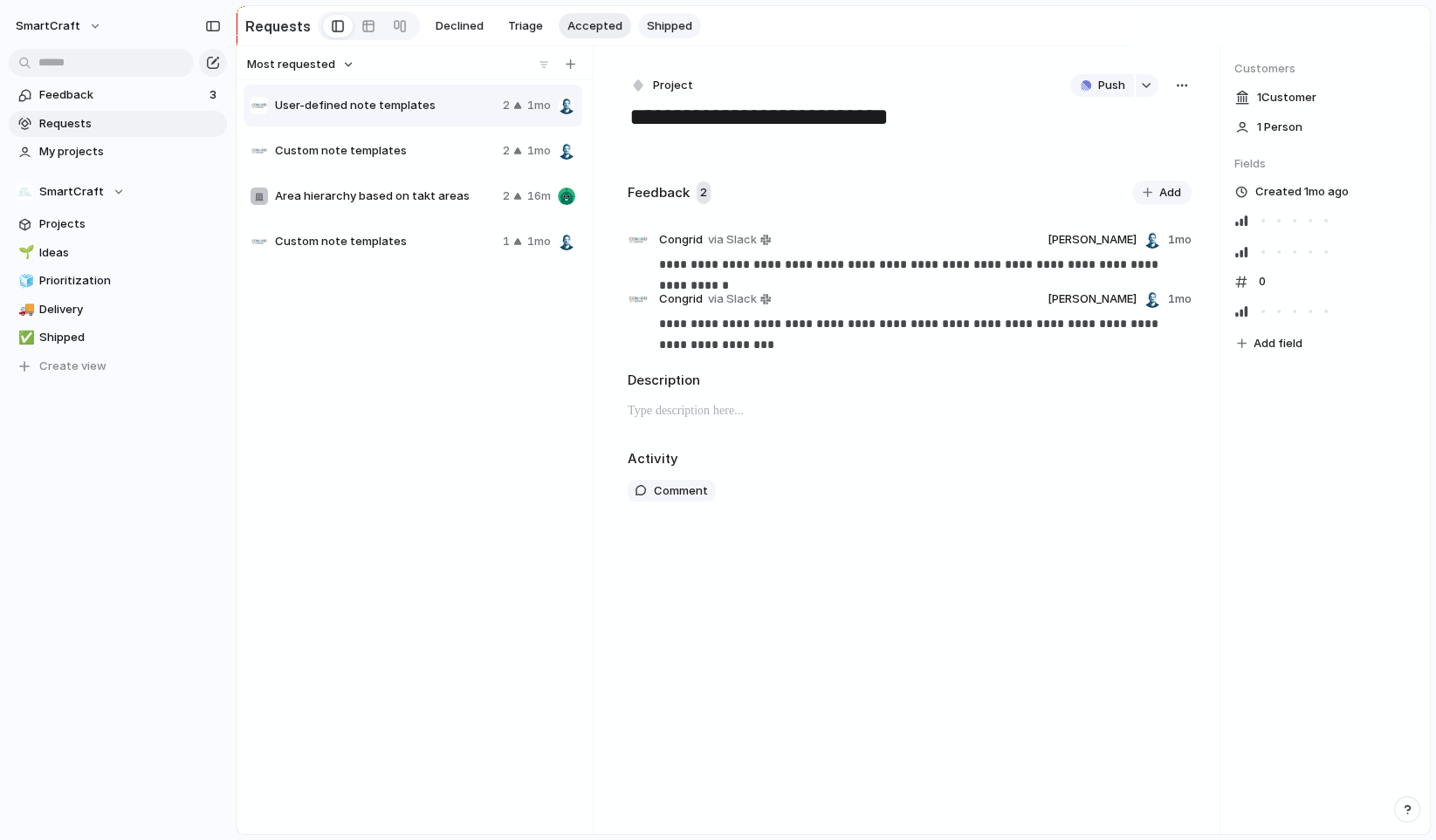
click at [659, 28] on span "Shipped" at bounding box center [669, 26] width 45 height 17
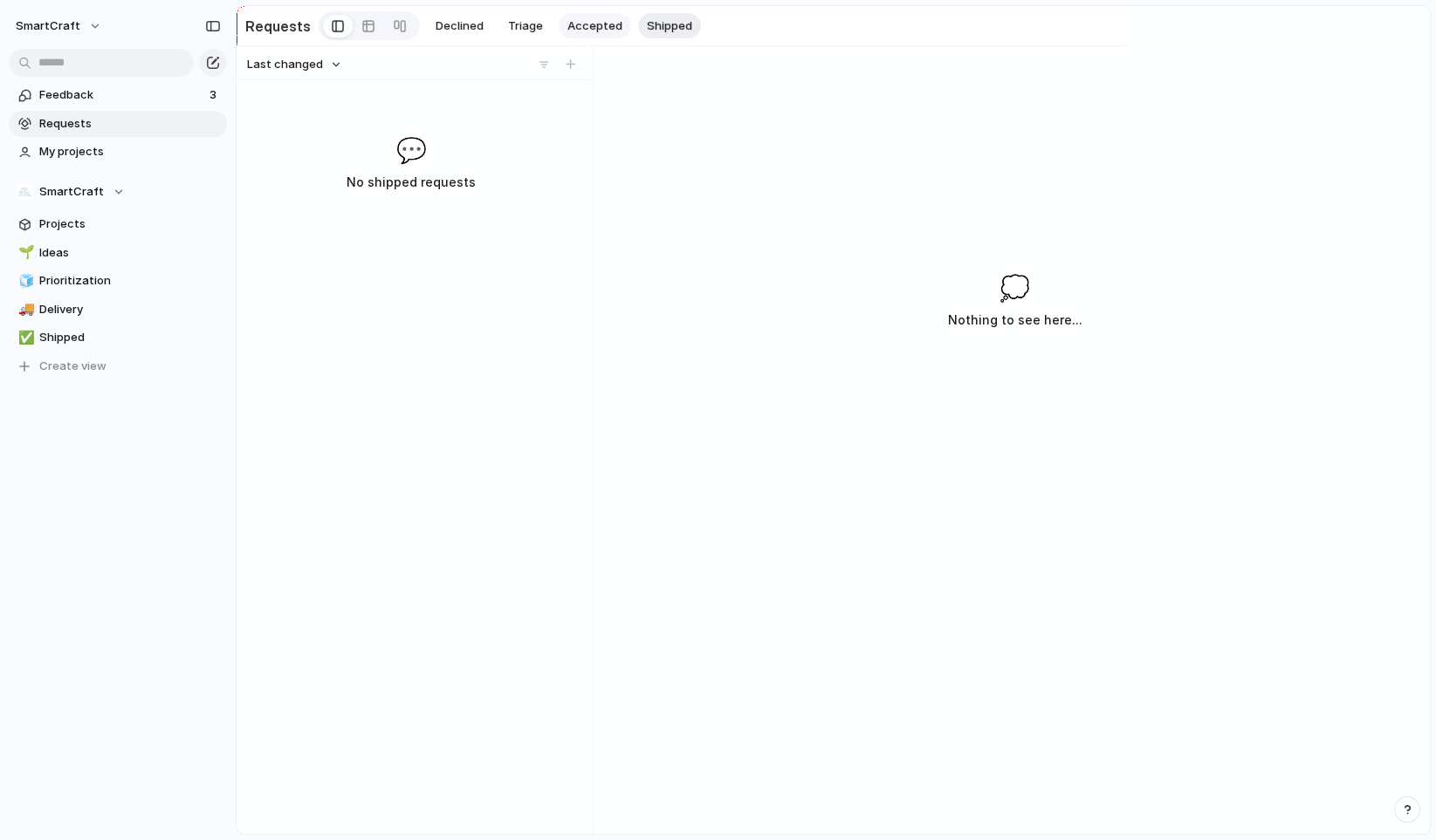
click at [590, 24] on span "Accepted" at bounding box center [596, 26] width 55 height 17
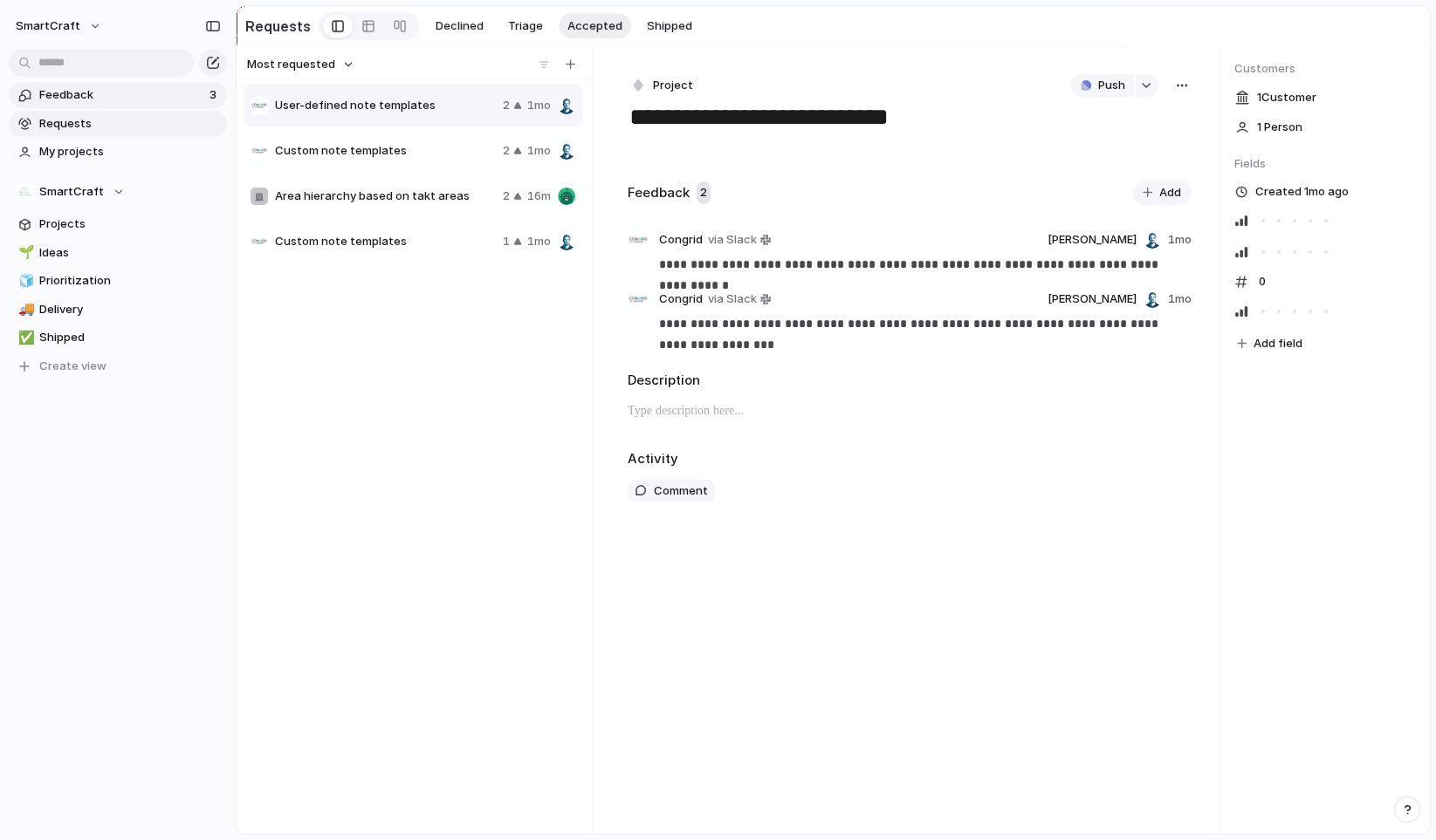
click at [116, 99] on span "Feedback" at bounding box center [122, 94] width 165 height 17
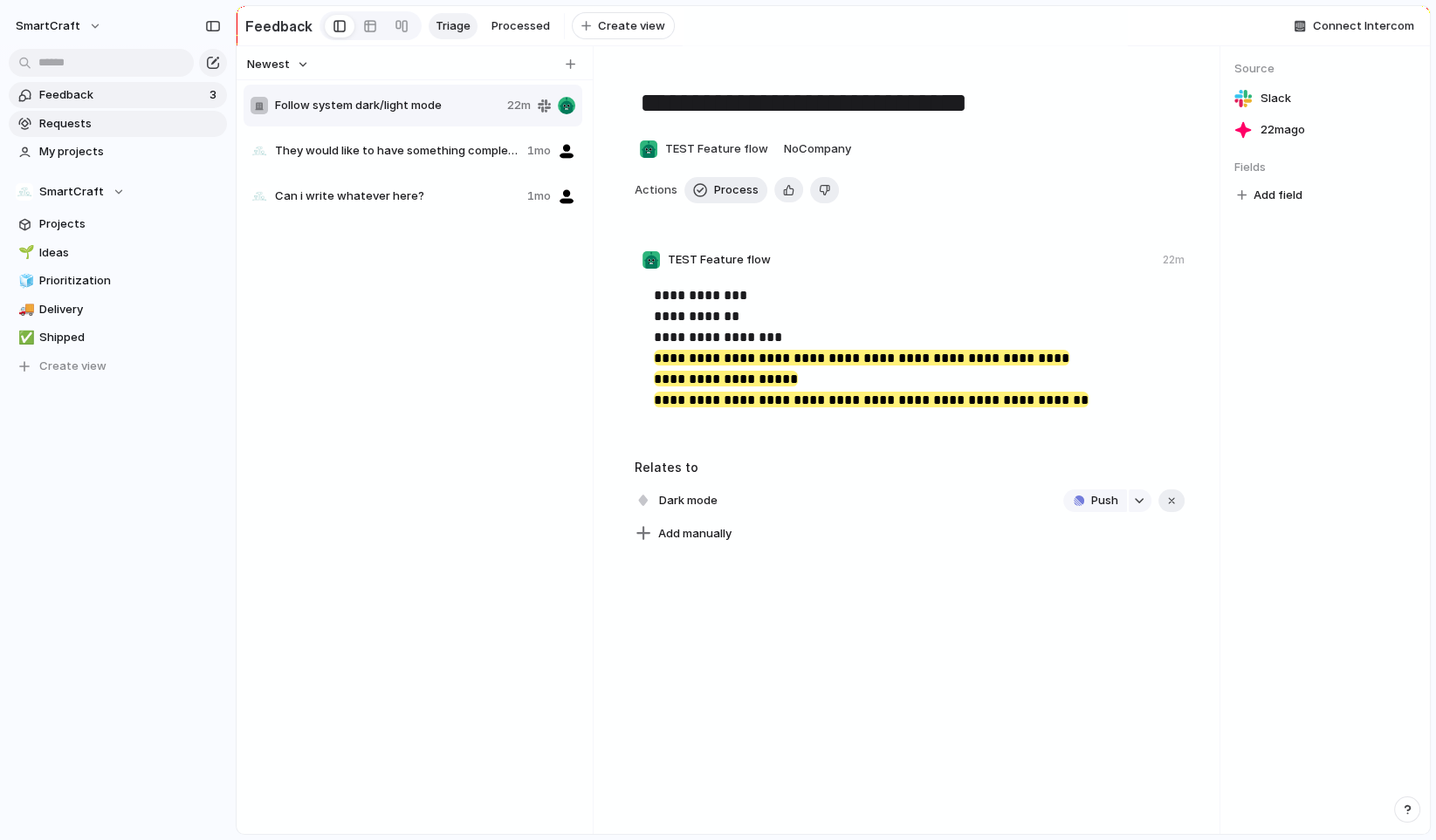
click at [117, 118] on span "Requests" at bounding box center [130, 124] width 182 height 17
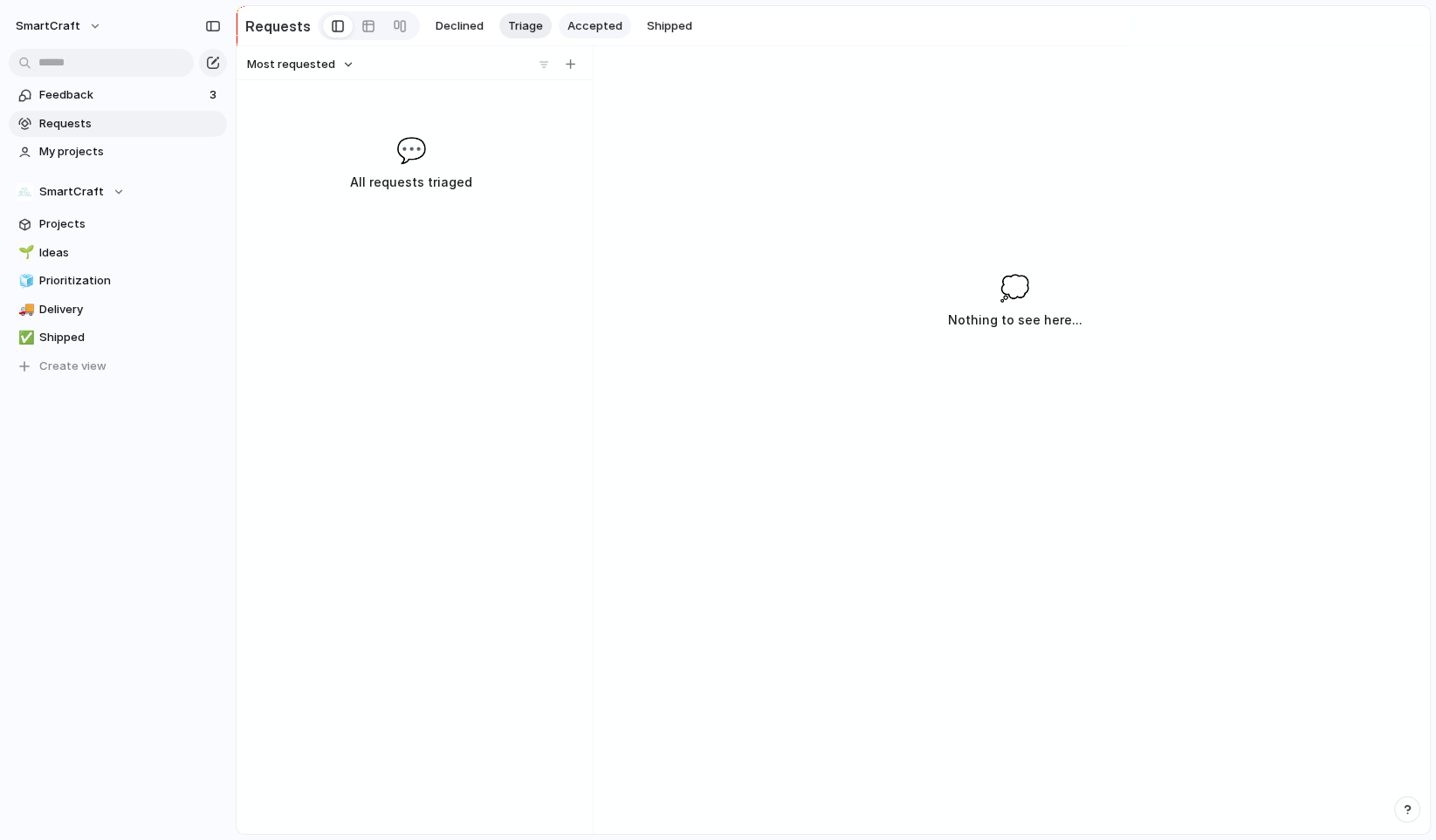
click at [568, 23] on span "Accepted" at bounding box center [596, 26] width 55 height 17
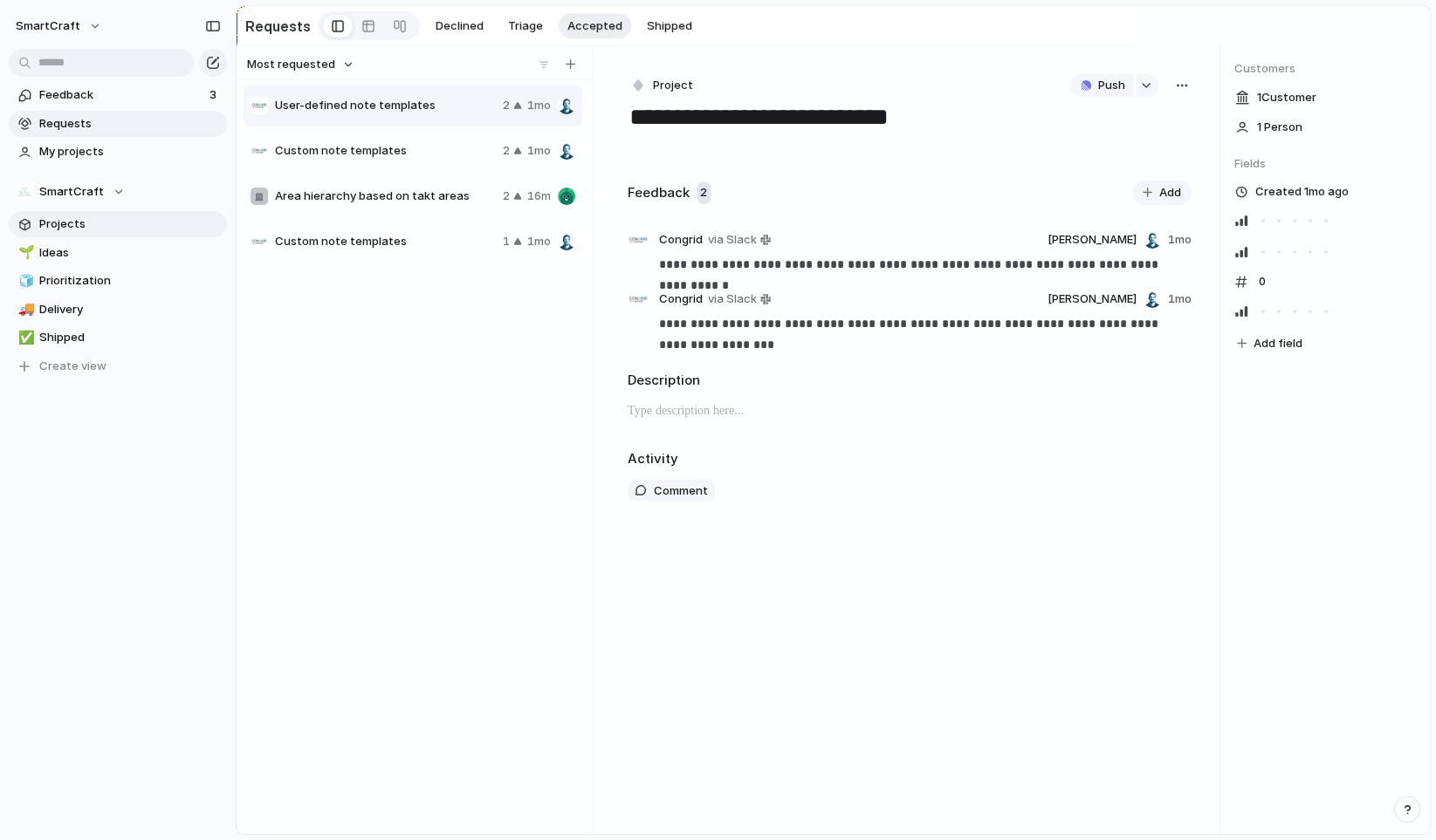
click at [117, 220] on span "Projects" at bounding box center [130, 224] width 182 height 17
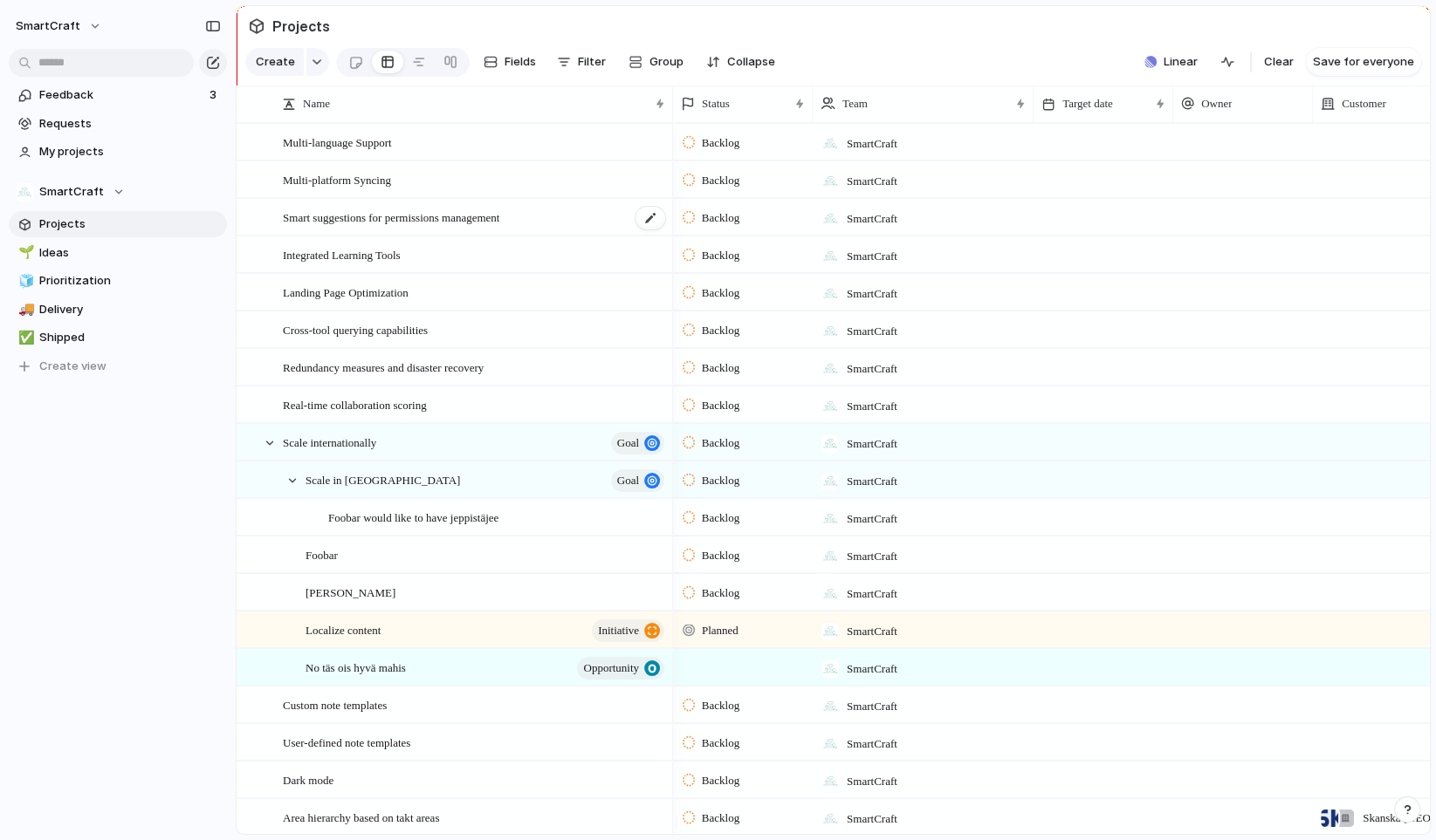
scroll to position [52, 0]
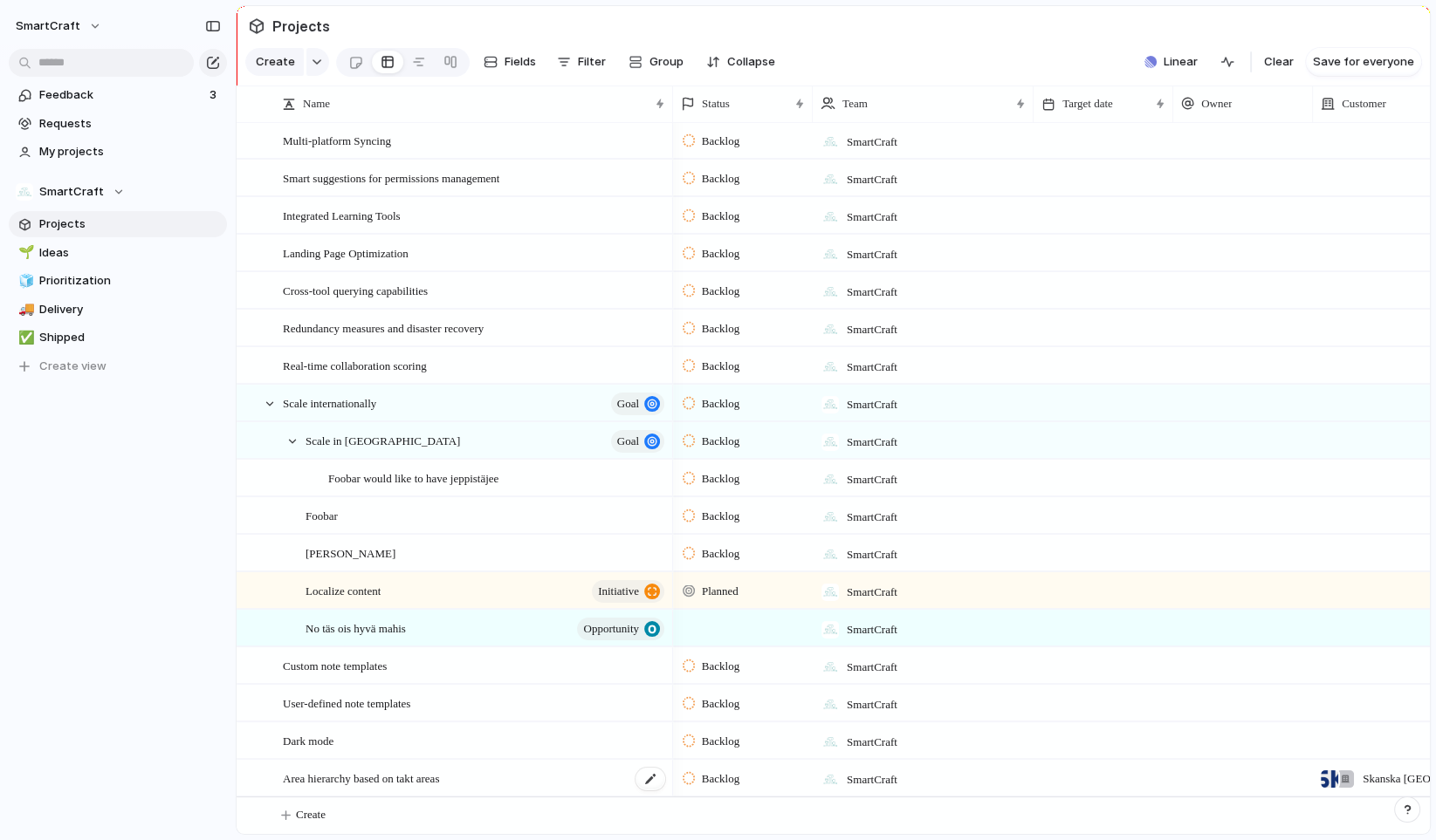
click at [361, 778] on span "Area hierarchy based on takt areas" at bounding box center [361, 778] width 156 height 20
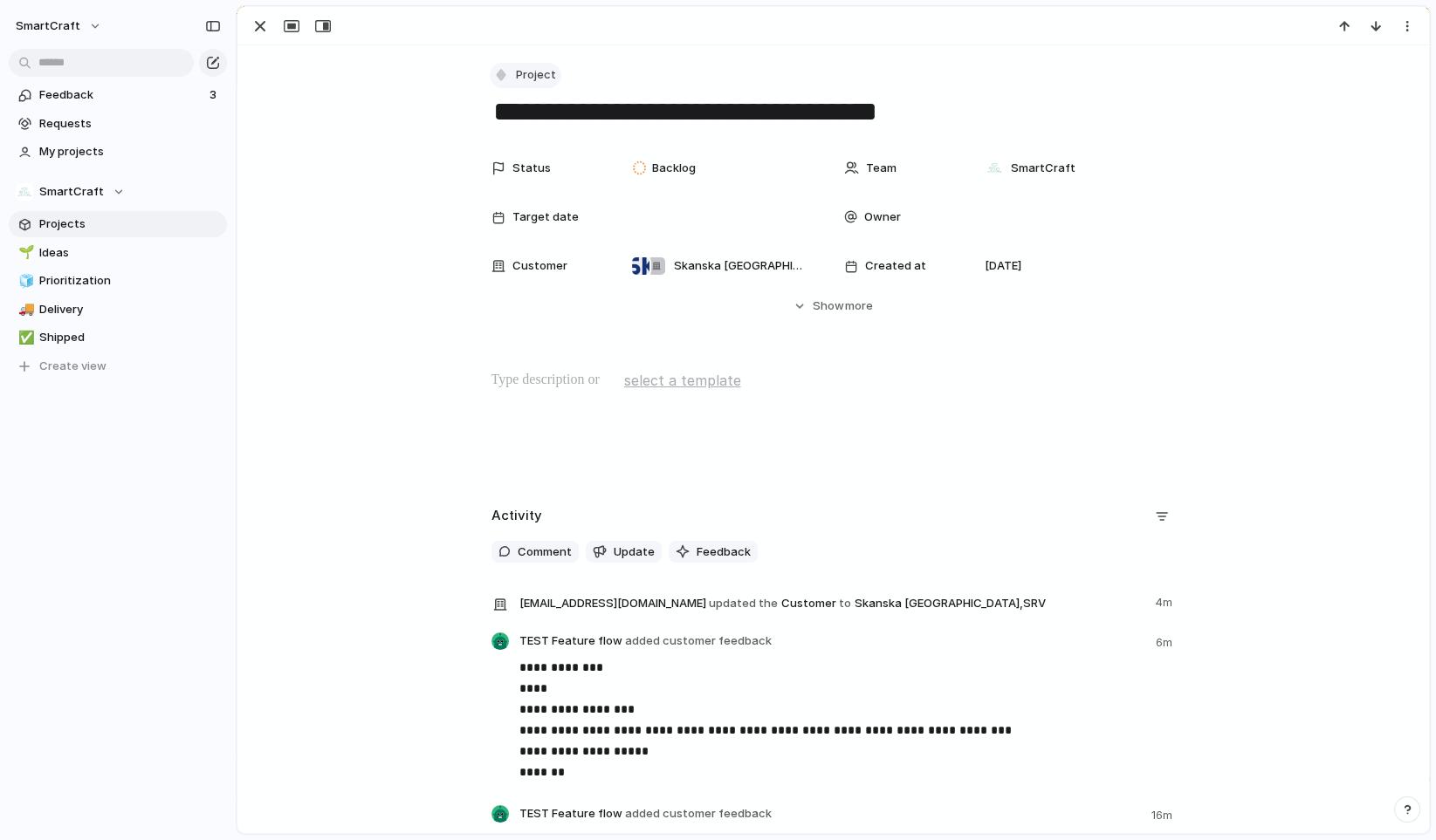
click at [523, 70] on span "Project" at bounding box center [536, 74] width 40 height 17
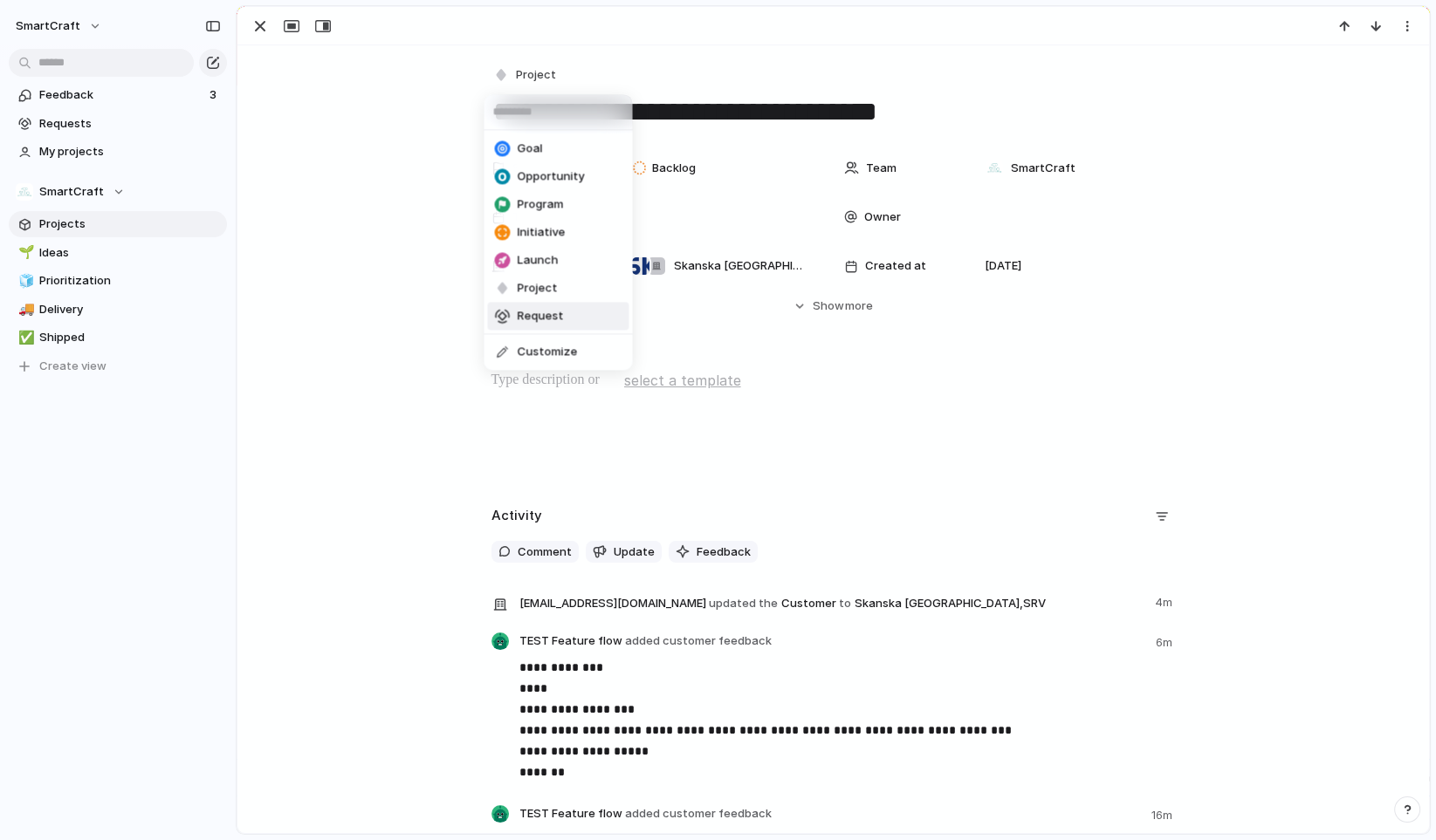
click at [529, 315] on span "Request" at bounding box center [540, 316] width 46 height 17
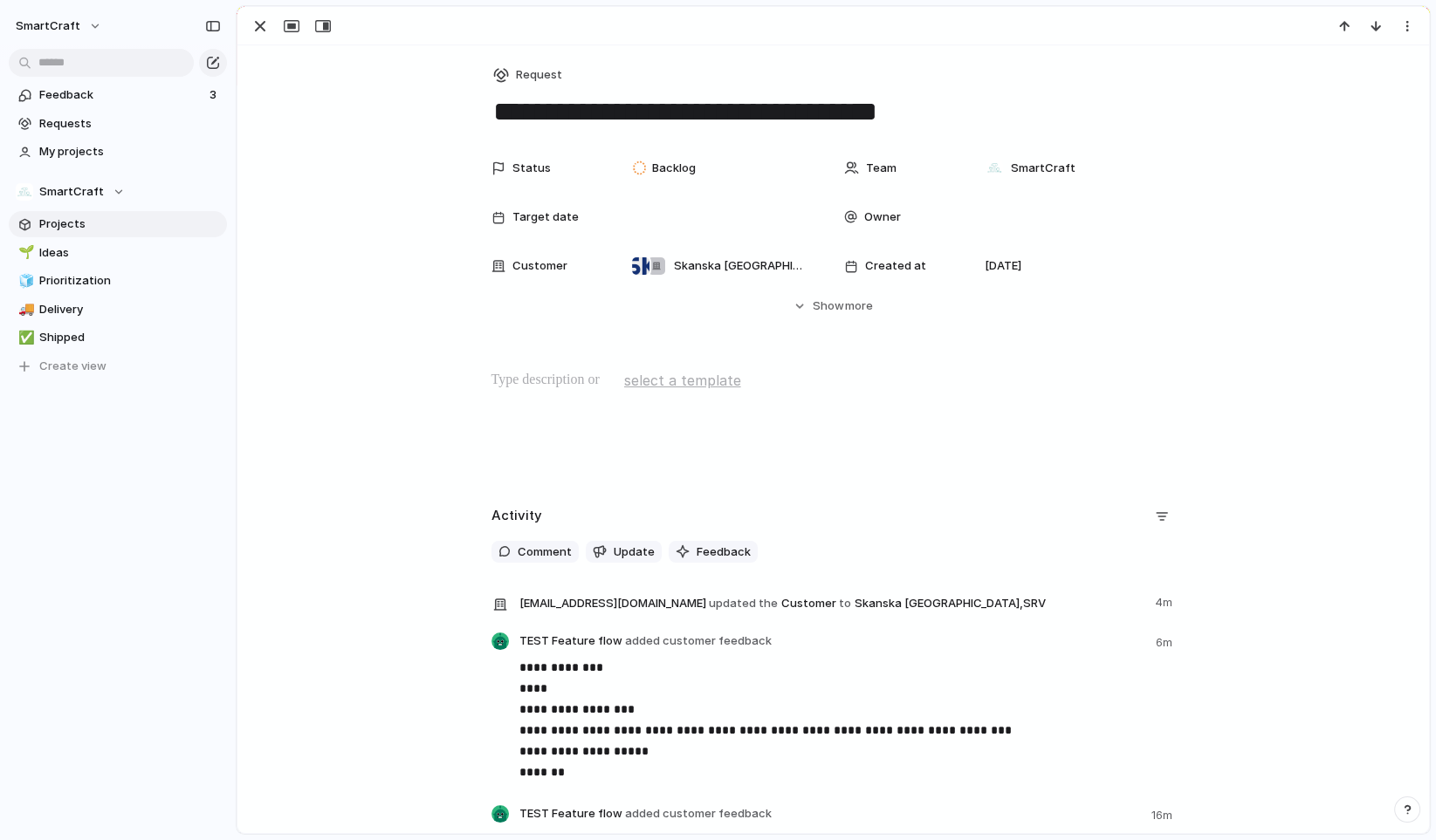
scroll to position [15, 0]
click at [351, 270] on div "Status Backlog Team SmartCraft Target date Owner Customer Skanska [GEOGRAPHIC_D…" at bounding box center [833, 233] width 1150 height 164
click at [93, 131] on span "Requests" at bounding box center [130, 124] width 182 height 17
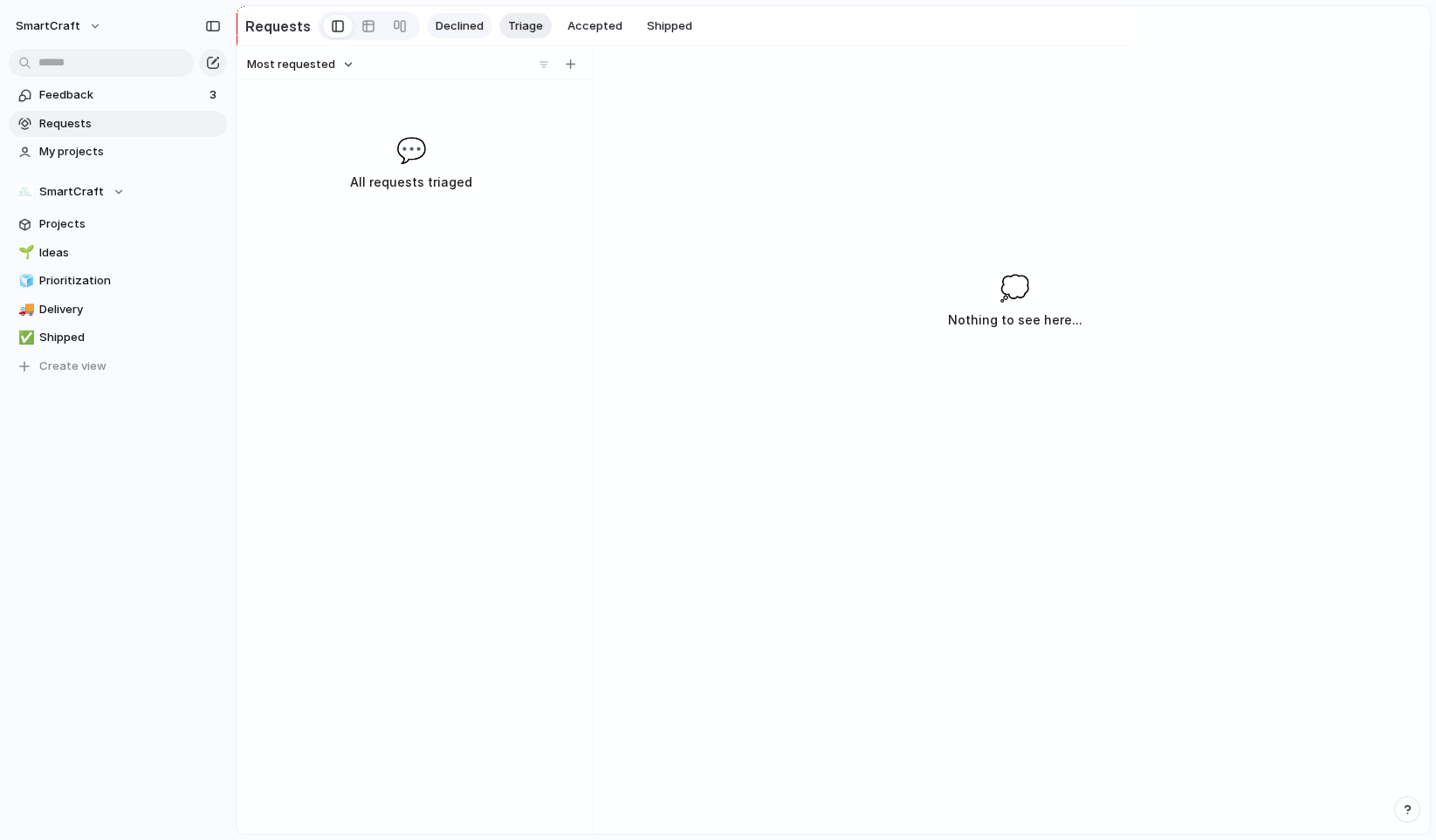
click at [456, 28] on span "Declined" at bounding box center [460, 26] width 48 height 17
click at [515, 23] on span "Triage" at bounding box center [526, 26] width 35 height 17
click at [583, 18] on span "Accepted" at bounding box center [596, 26] width 55 height 17
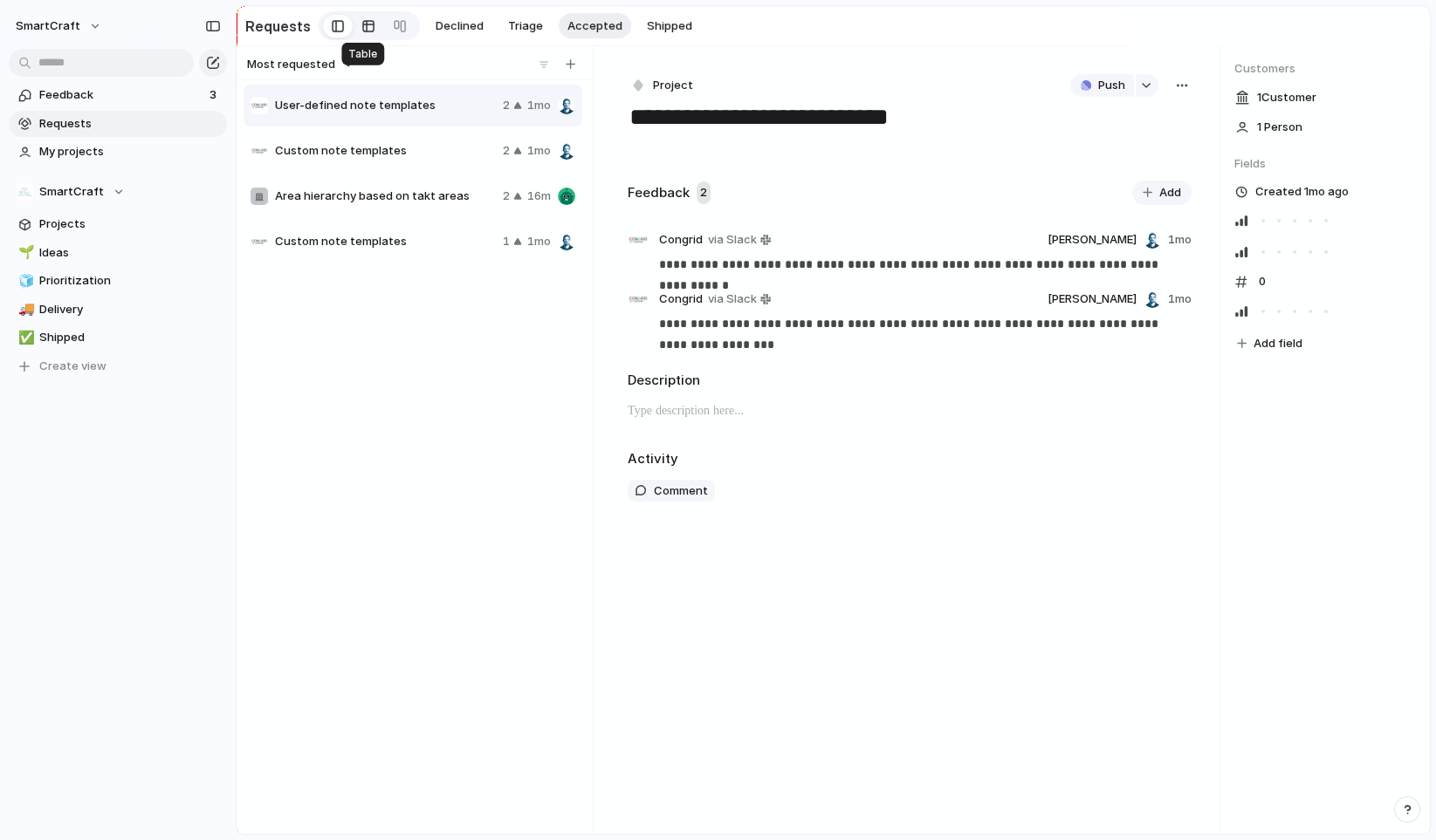
click at [362, 28] on div at bounding box center [368, 26] width 14 height 28
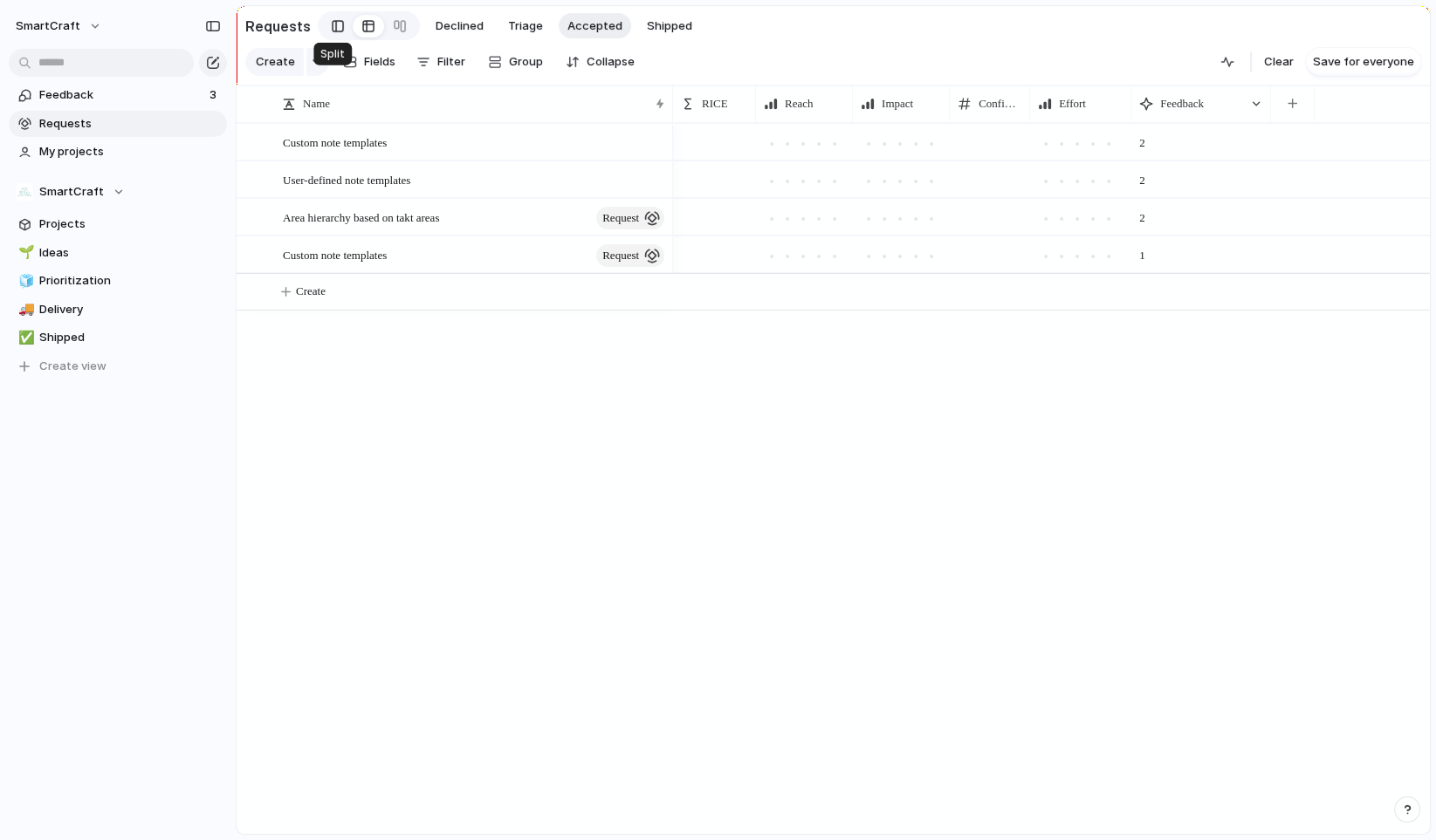
click at [332, 27] on div at bounding box center [338, 26] width 12 height 27
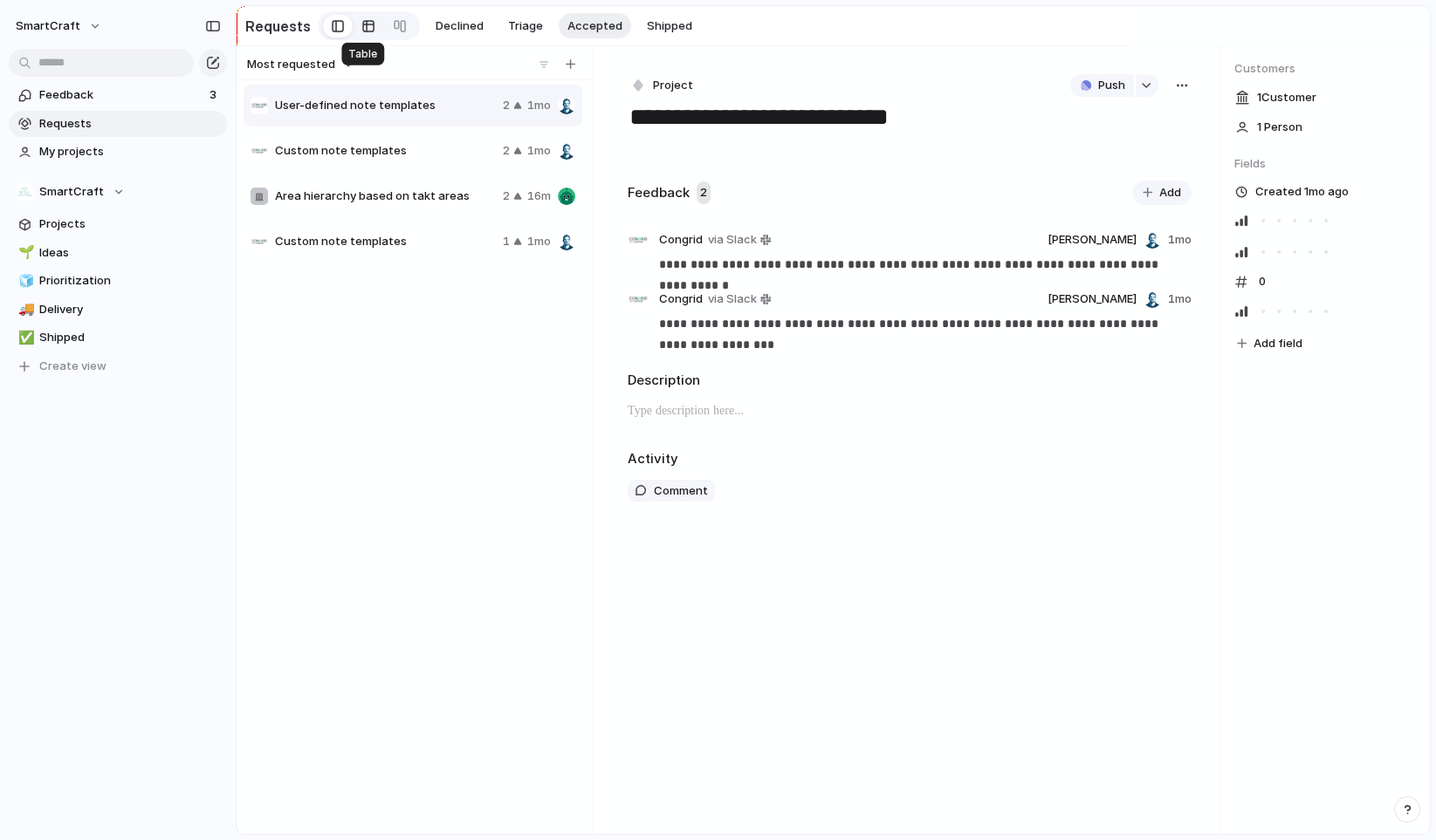
click at [362, 27] on div at bounding box center [368, 26] width 14 height 28
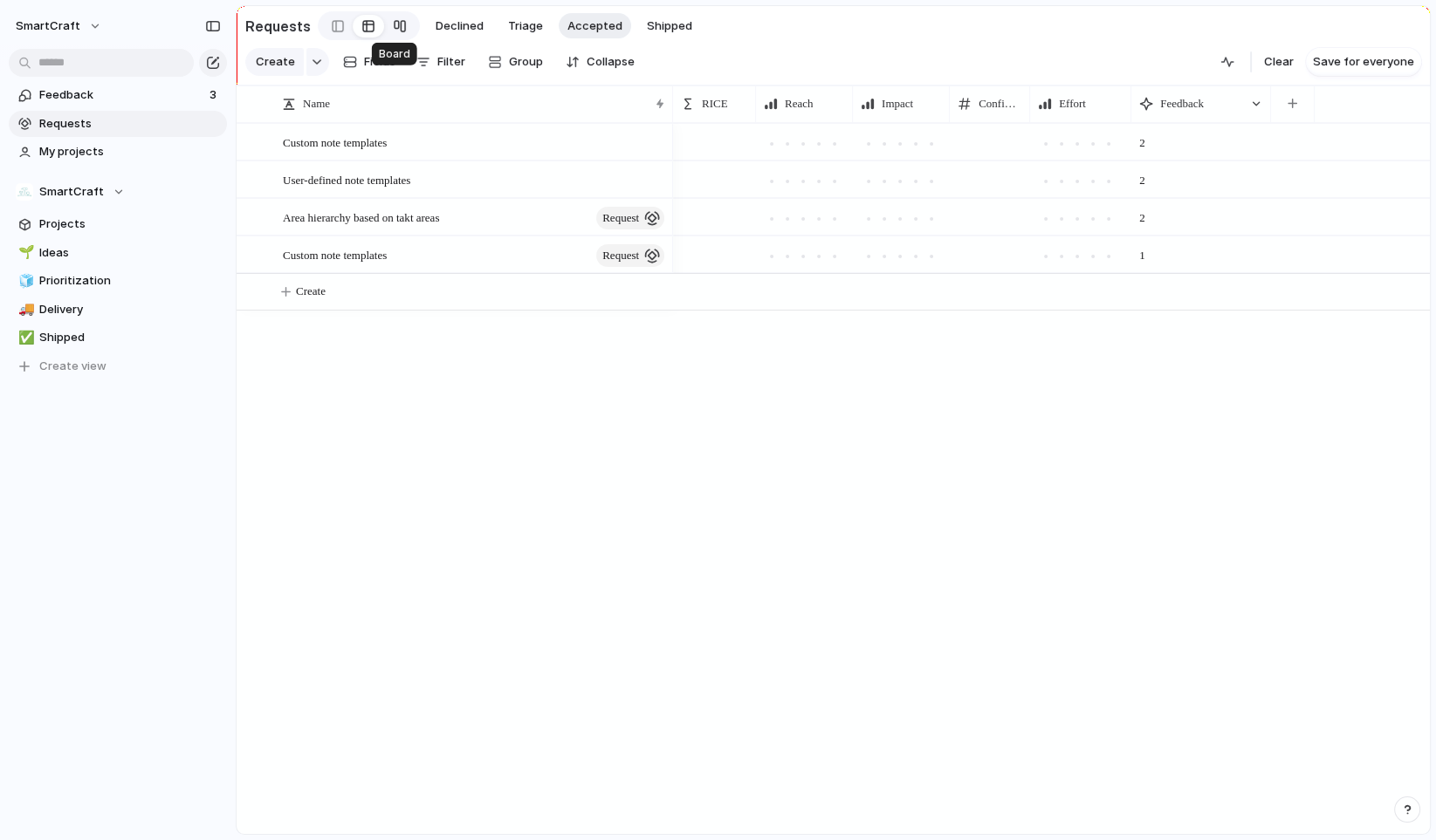
click at [395, 27] on div at bounding box center [399, 26] width 14 height 28
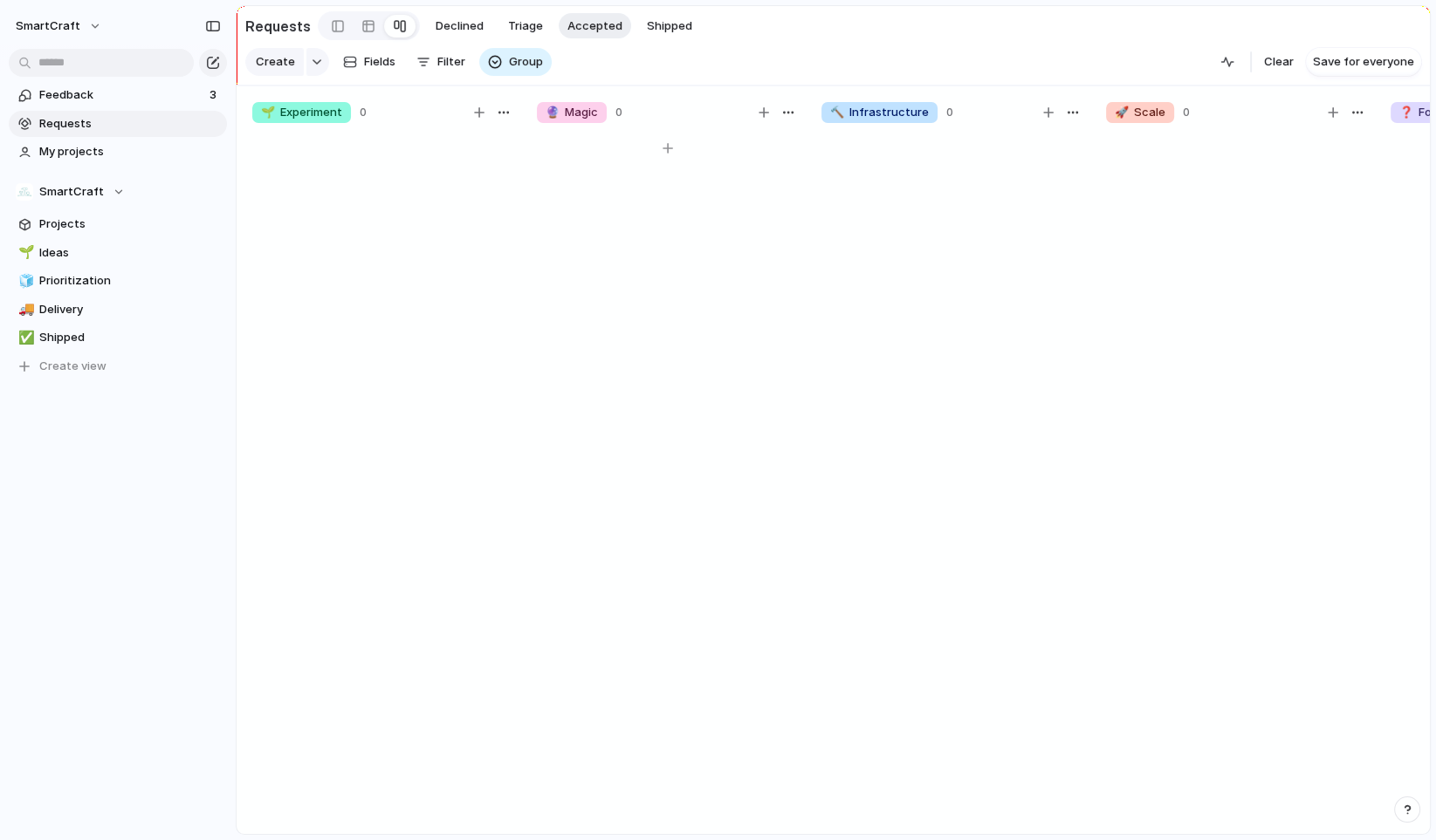
scroll to position [0, 523]
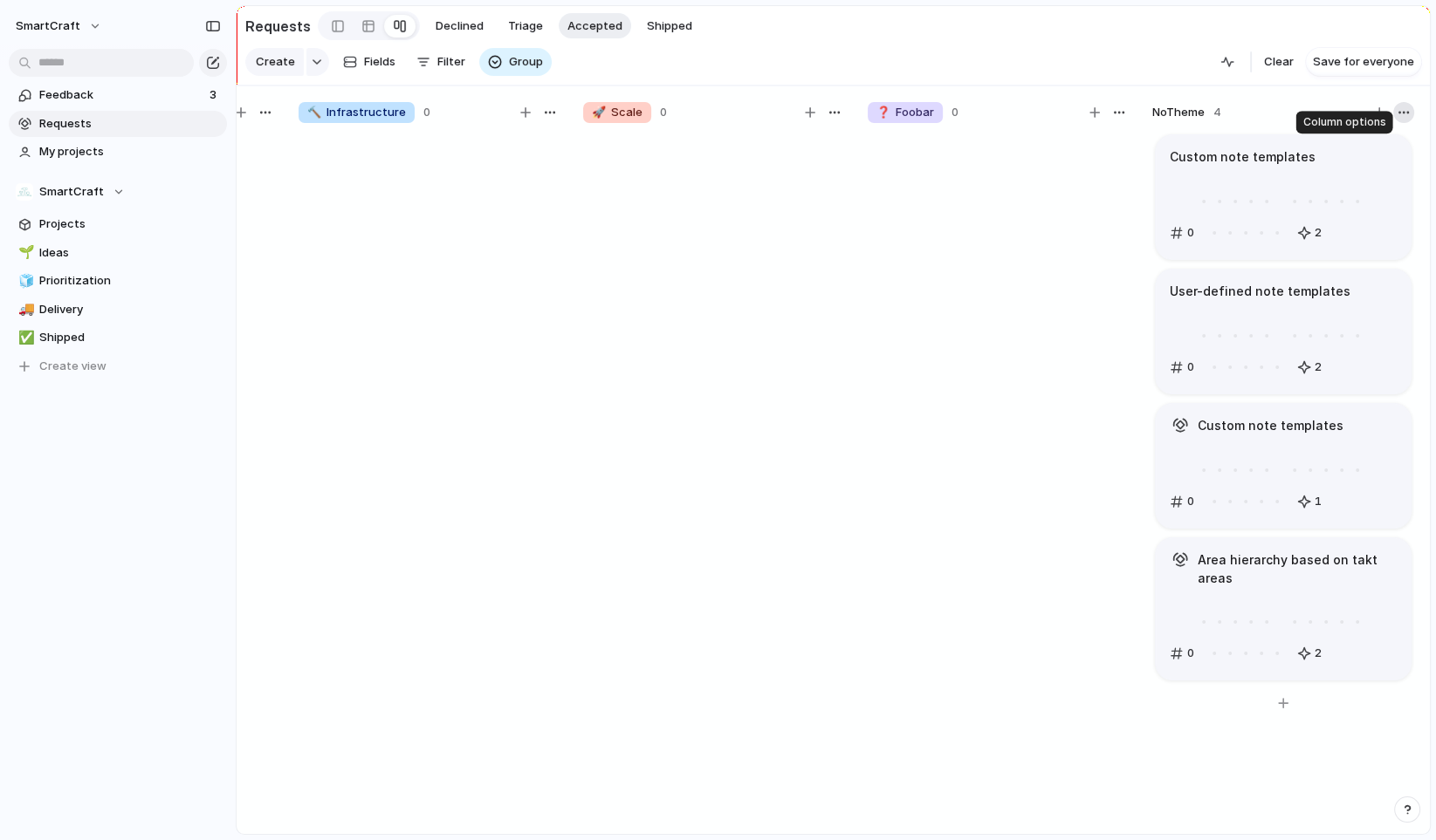
click at [1405, 119] on div "button" at bounding box center [1403, 112] width 14 height 14
click at [678, 317] on div "Change color" at bounding box center [718, 420] width 1436 height 840
click at [443, 71] on div "Create Fields Filter Group Zoom" at bounding box center [398, 62] width 306 height 35
click at [443, 66] on div "Create Fields Filter Group Zoom" at bounding box center [398, 62] width 306 height 35
click at [516, 63] on span "Group" at bounding box center [526, 61] width 34 height 17
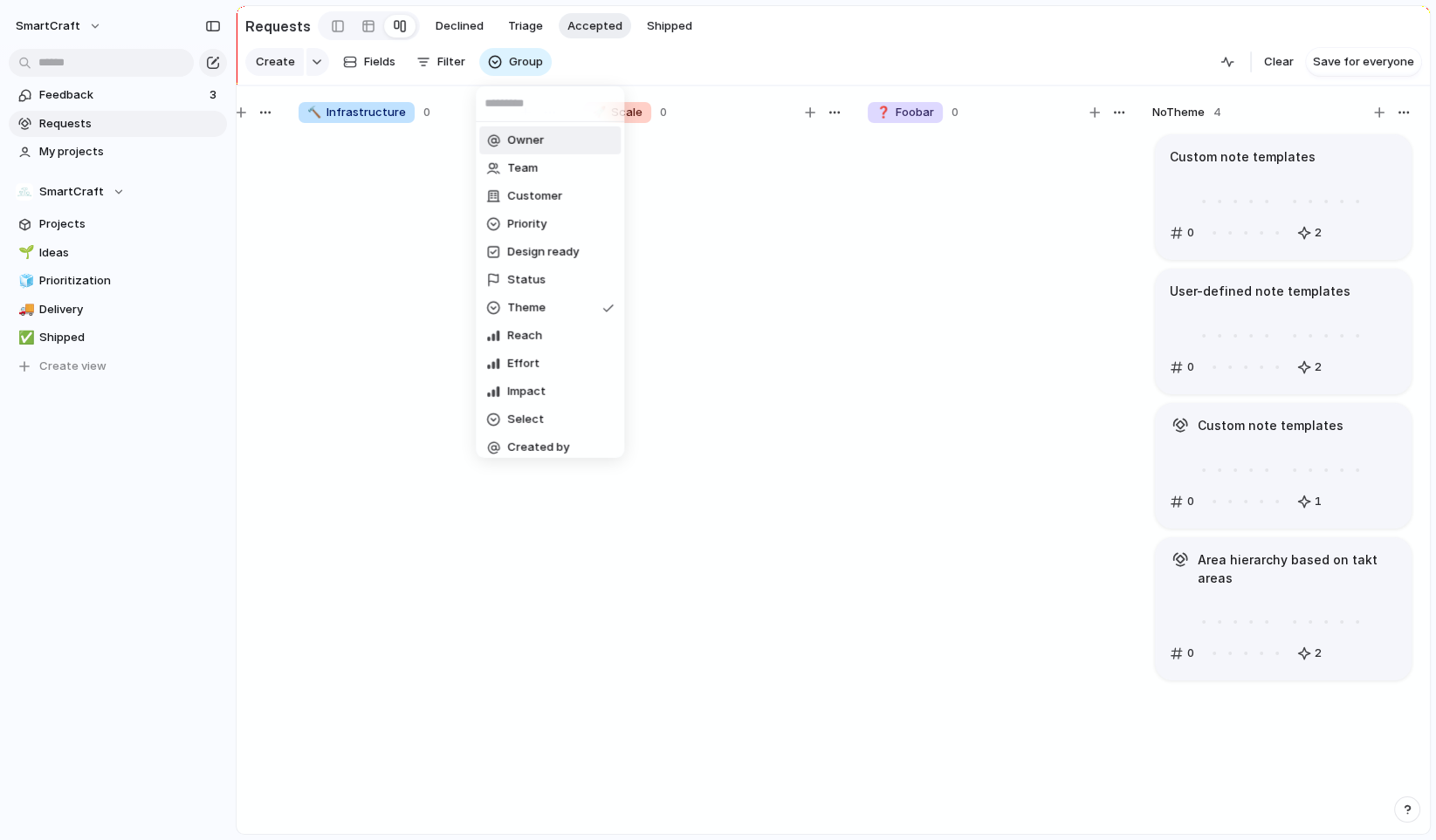
click at [356, 283] on div "Owner Team Customer Priority Design ready Status Theme Reach Effort Impact Sele…" at bounding box center [718, 420] width 1436 height 840
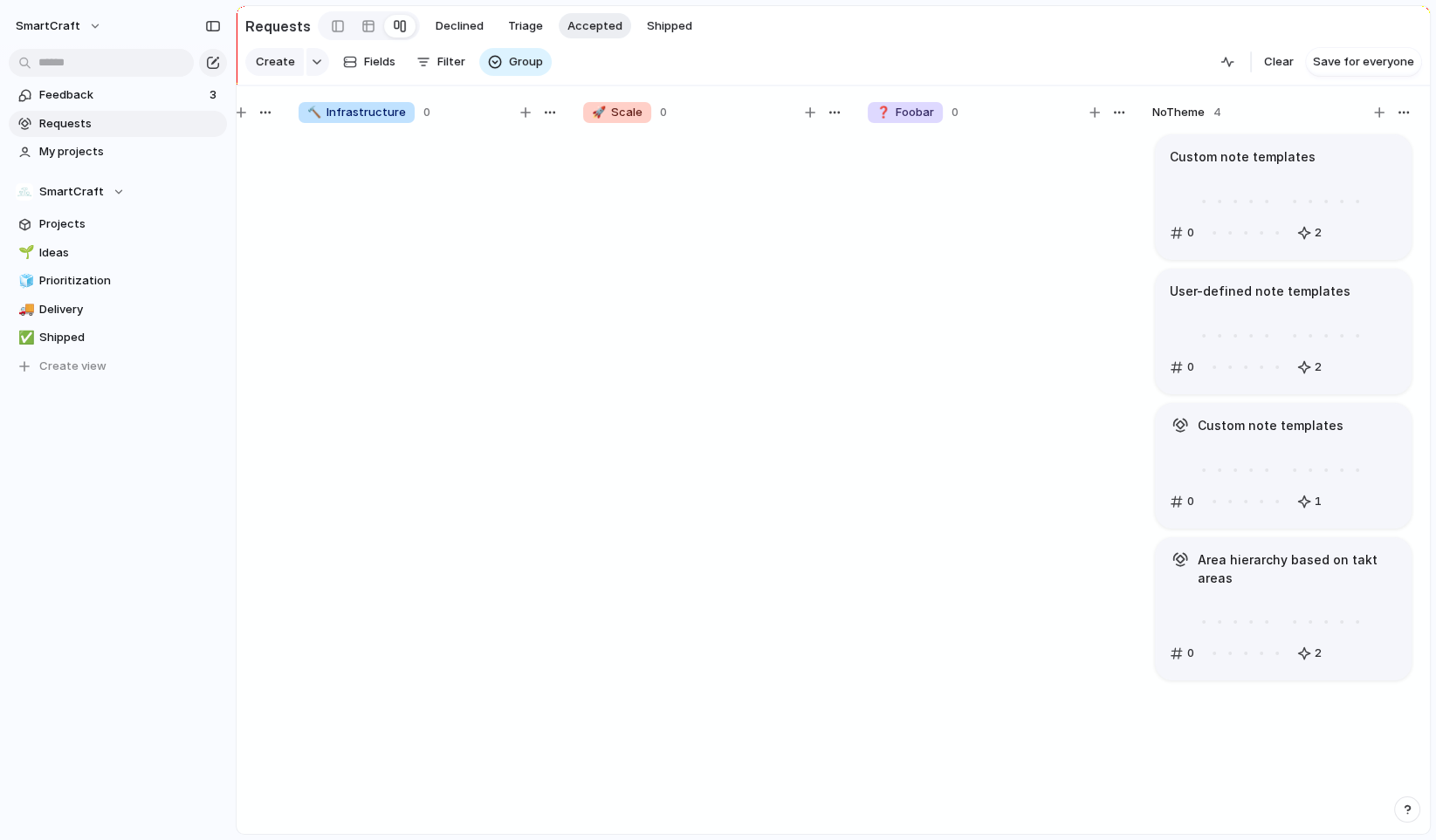
click at [425, 69] on div "Create Fields Filter Group Zoom" at bounding box center [398, 62] width 306 height 35
click at [373, 65] on span "Fields" at bounding box center [380, 61] width 31 height 17
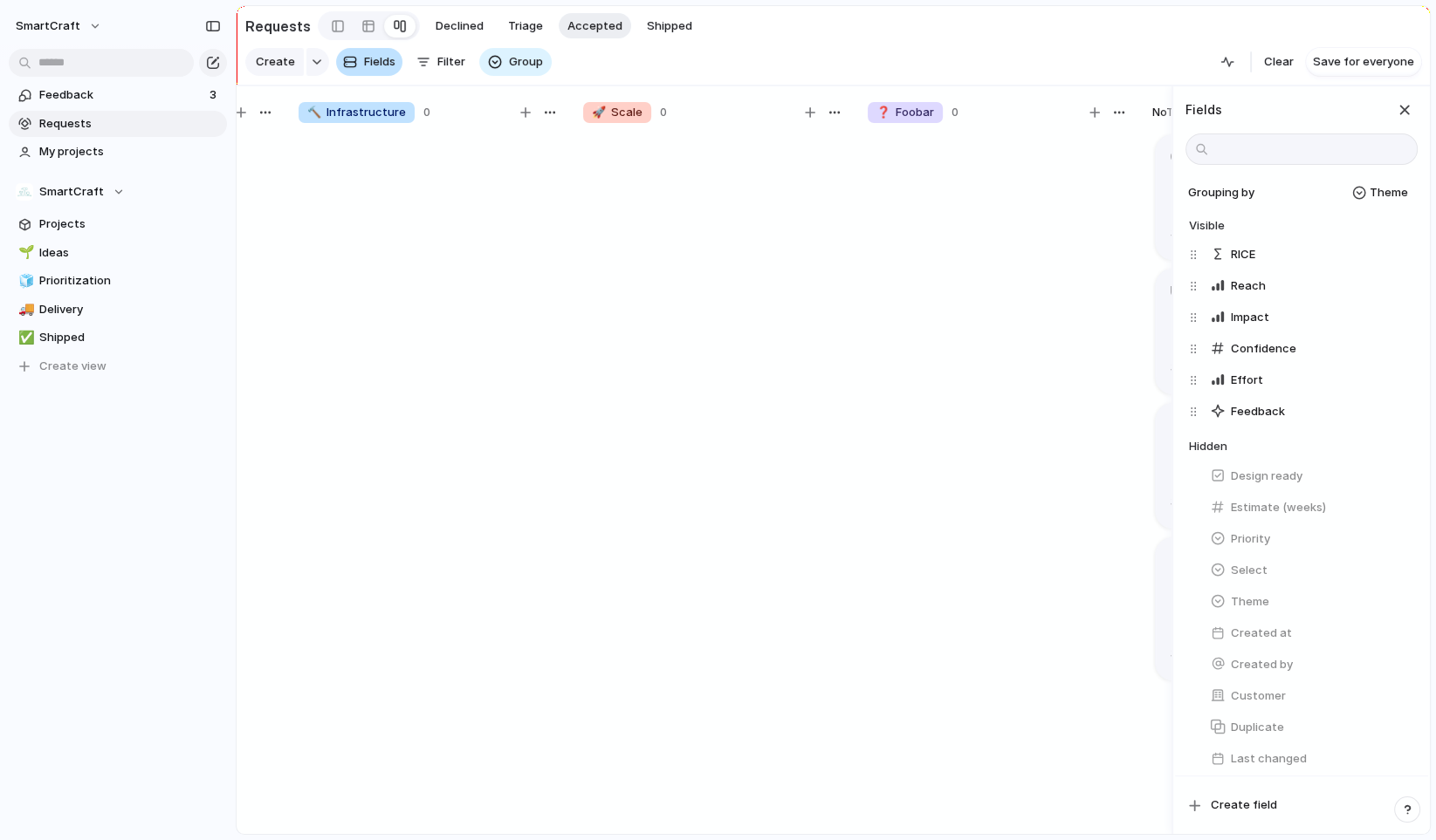
click at [373, 65] on span "Fields" at bounding box center [380, 61] width 31 height 17
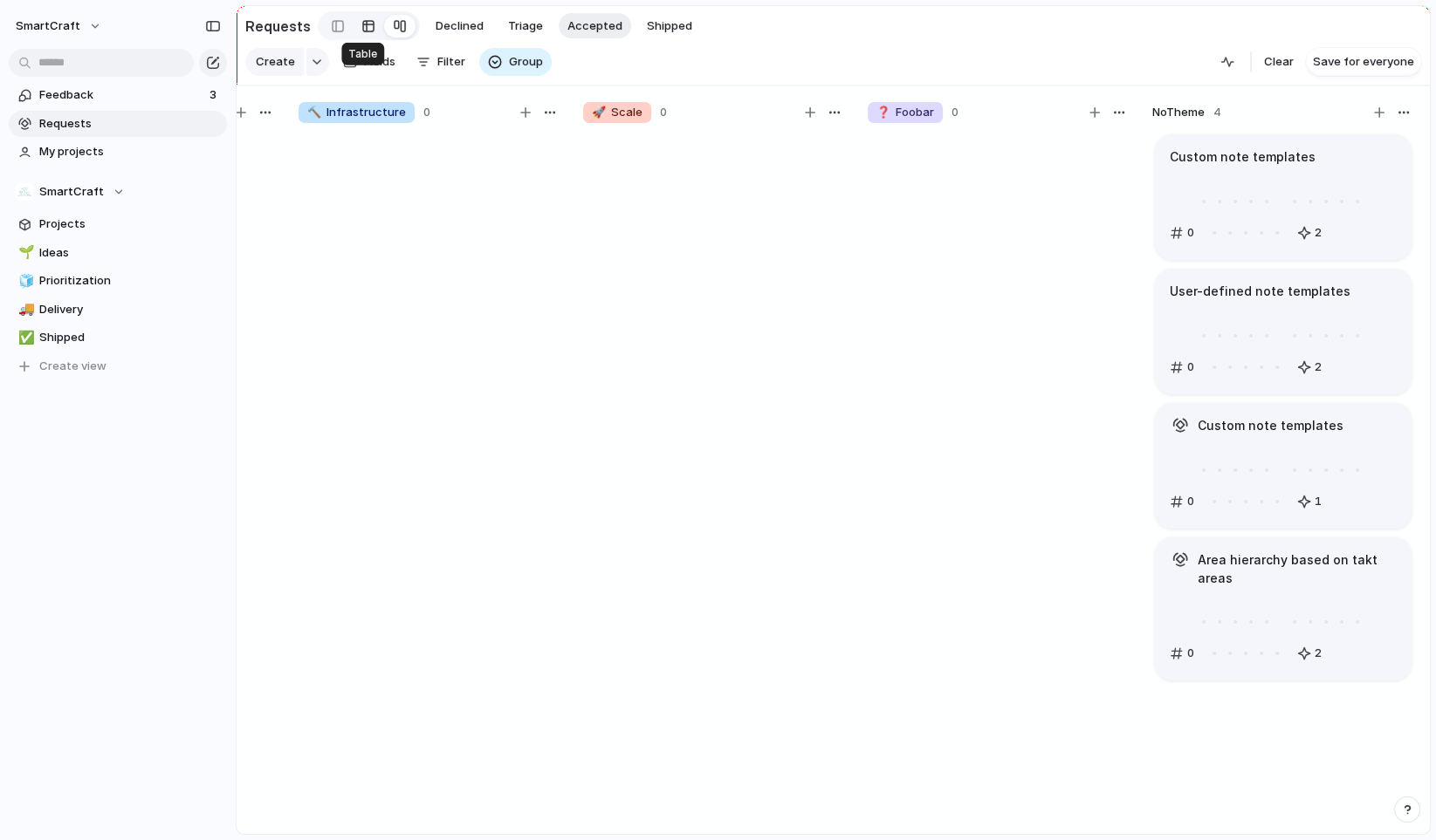
click at [363, 27] on div at bounding box center [368, 26] width 14 height 28
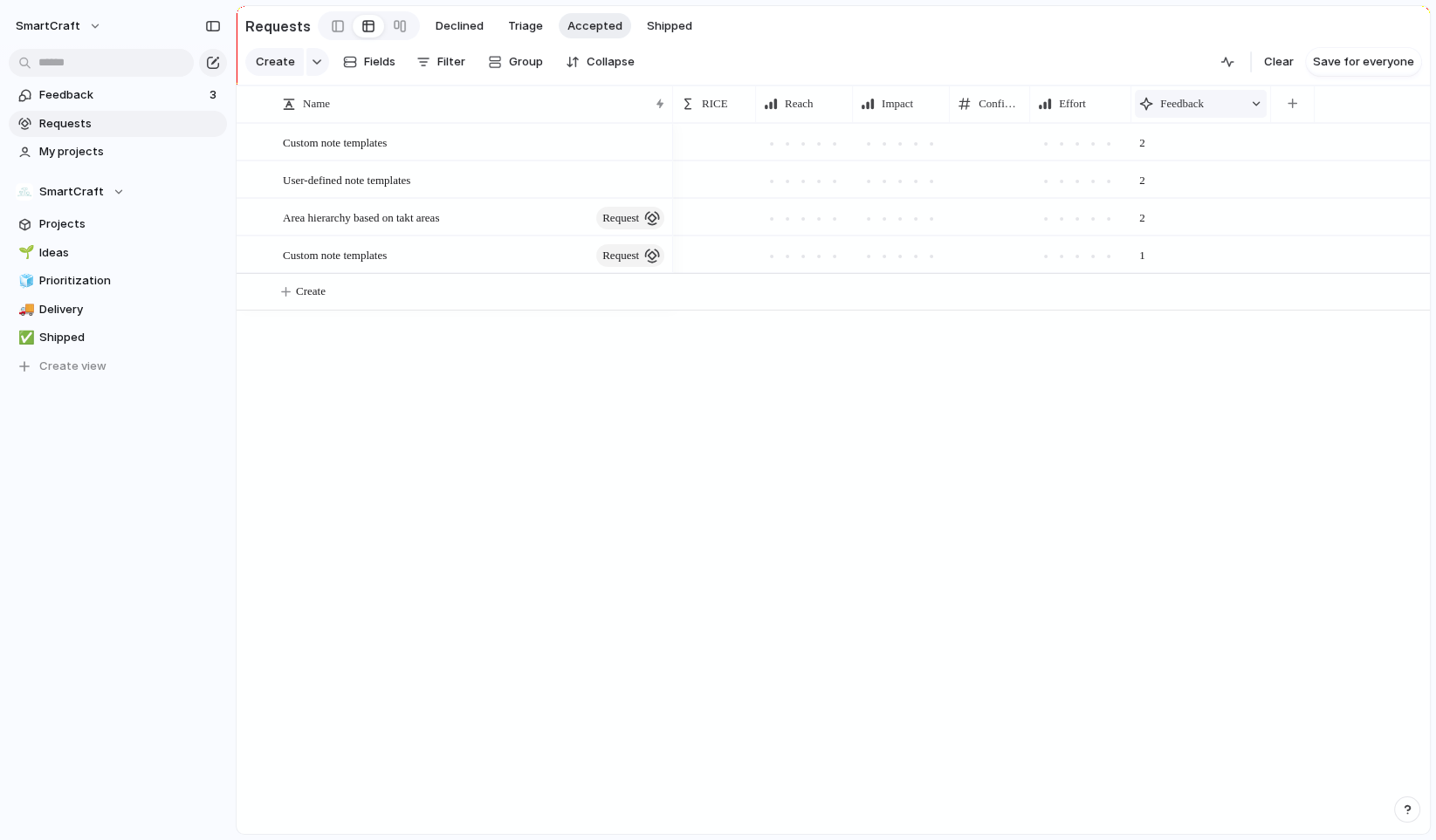
click at [1185, 112] on span "Feedback" at bounding box center [1183, 104] width 44 height 17
click at [1202, 238] on span "Clear sort" at bounding box center [1196, 238] width 55 height 17
click at [1186, 111] on span "Feedback" at bounding box center [1183, 104] width 44 height 17
click at [1197, 216] on span "Sort ascending" at bounding box center [1210, 209] width 84 height 17
click at [1024, 380] on div "1 2 2 2" at bounding box center [1052, 479] width 757 height 712
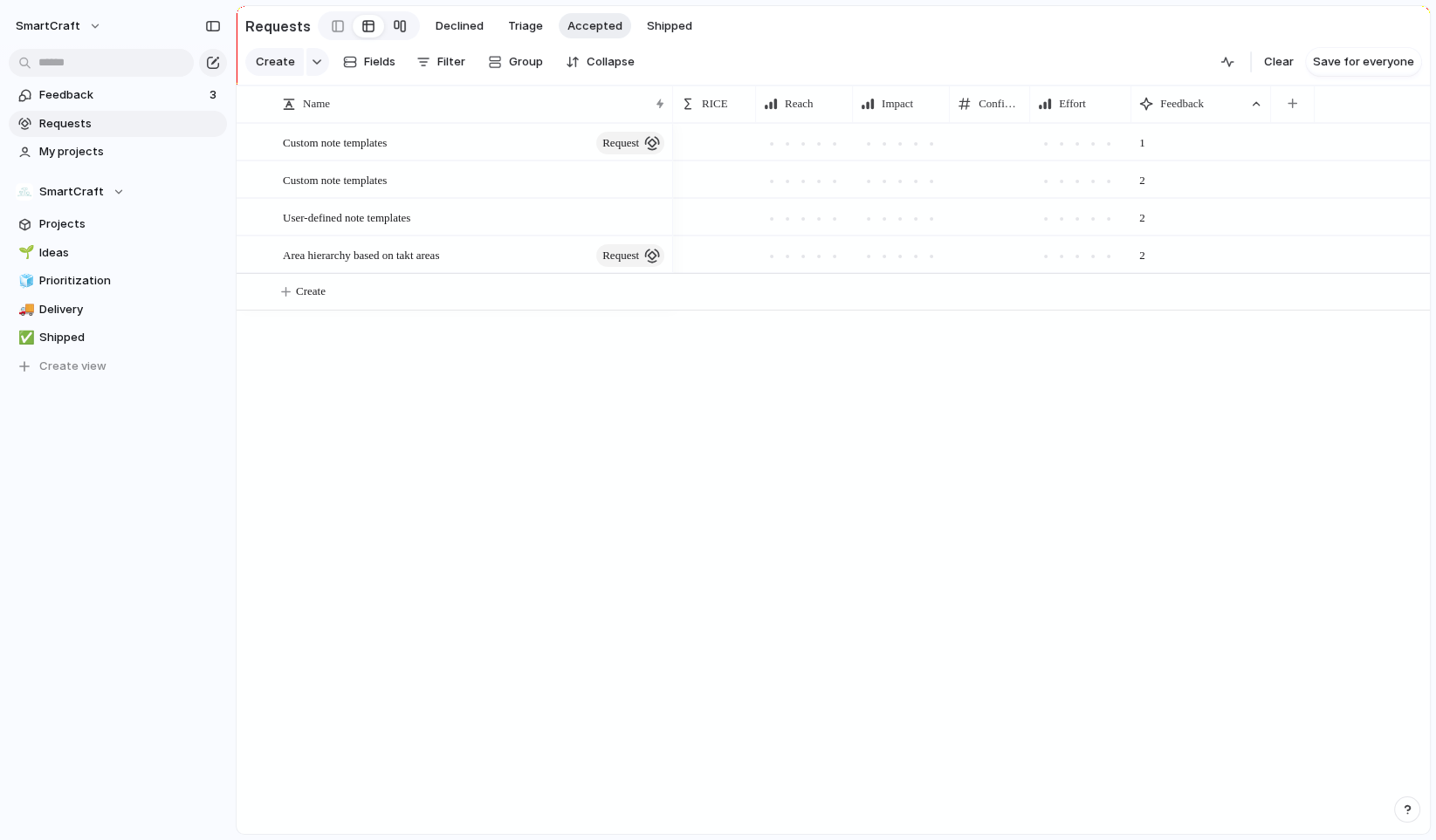
click at [393, 27] on div at bounding box center [399, 26] width 14 height 28
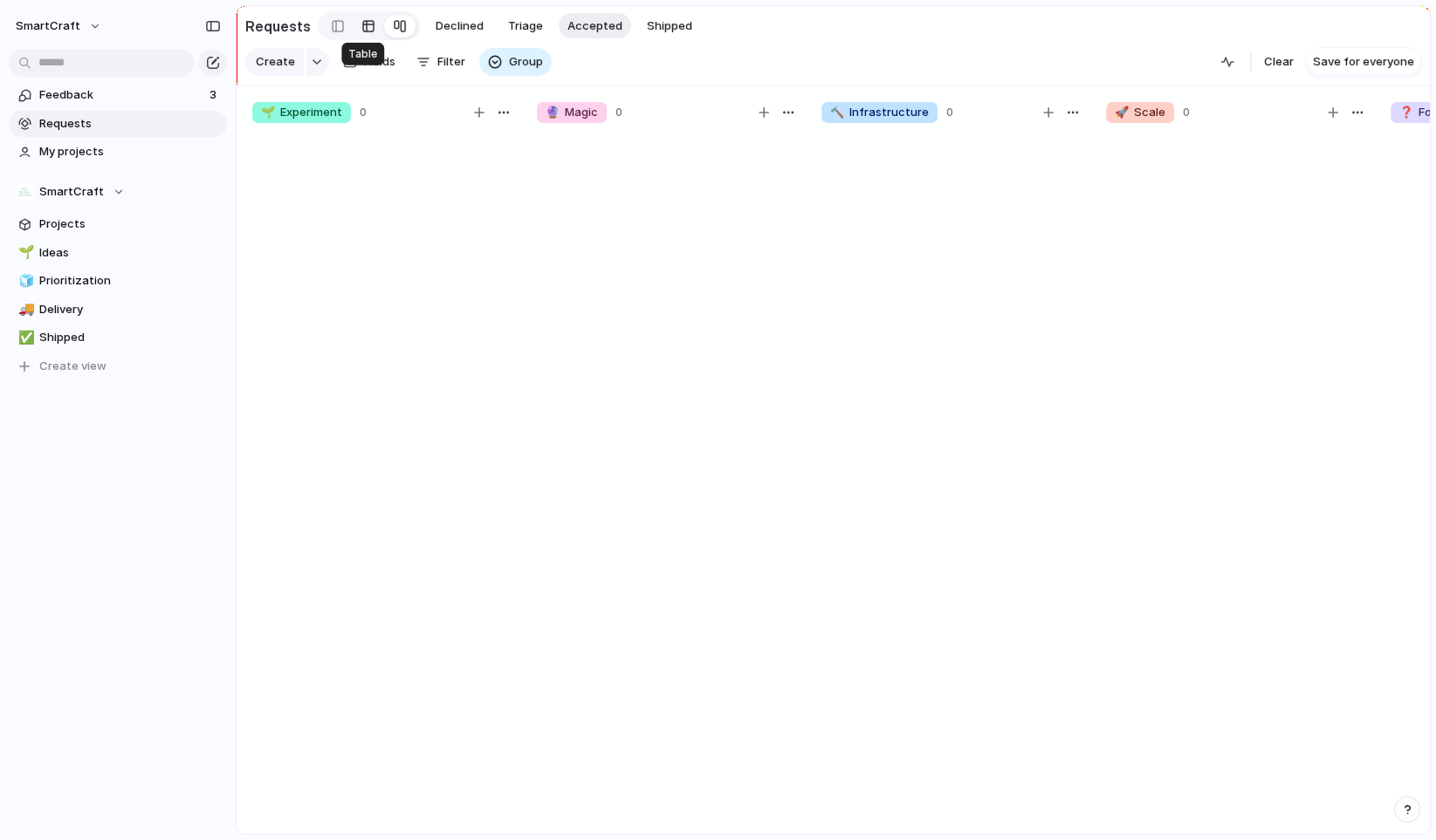
click at [362, 25] on div at bounding box center [368, 26] width 14 height 28
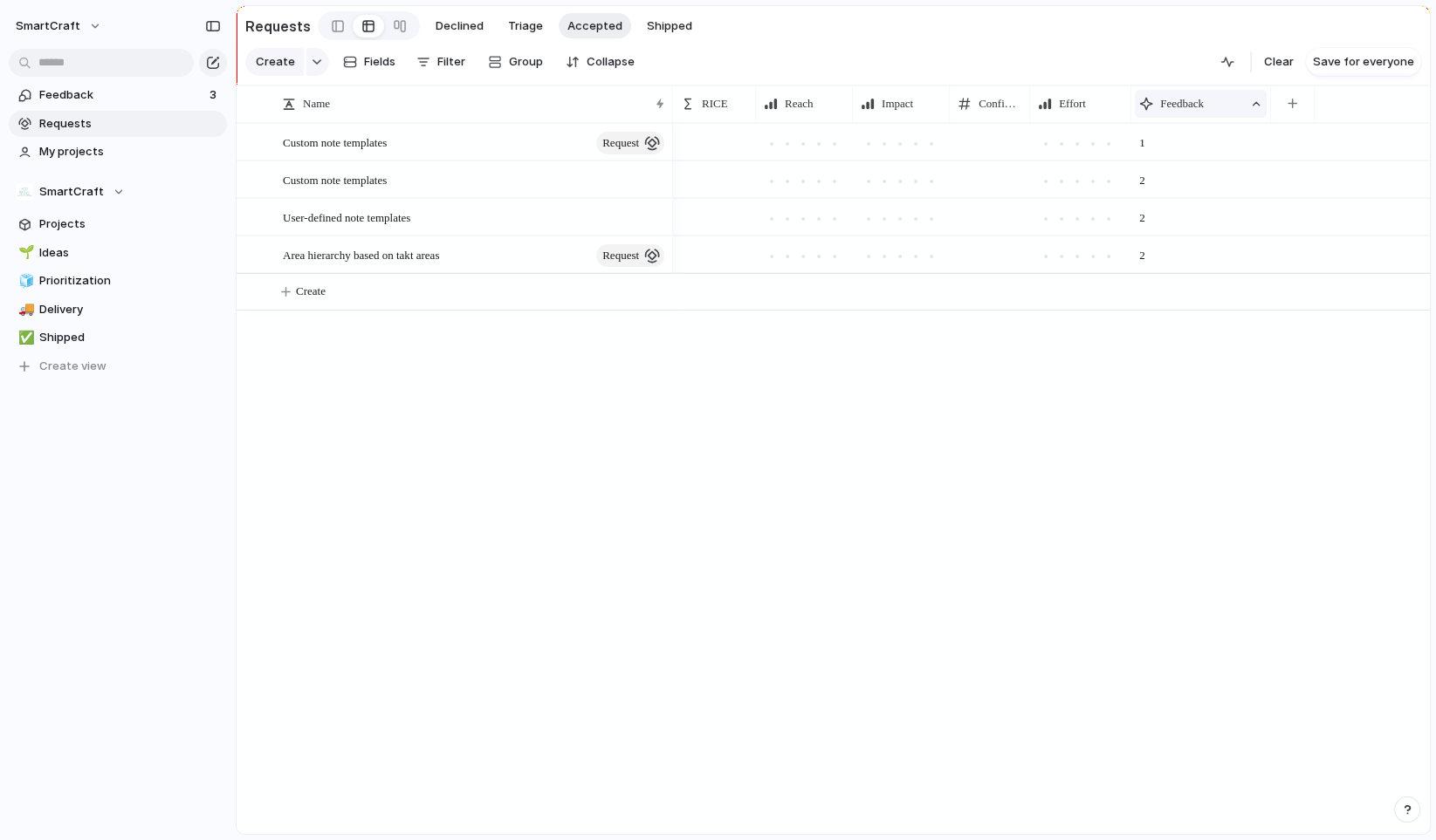
click at [1189, 112] on span "Feedback" at bounding box center [1183, 104] width 44 height 17
click at [1196, 211] on span "Clear sort" at bounding box center [1196, 210] width 55 height 17
click at [1198, 106] on span "Feedback" at bounding box center [1183, 104] width 44 height 17
click at [1205, 201] on span "Sort ascending" at bounding box center [1210, 209] width 84 height 17
click at [1204, 113] on span "Feedback" at bounding box center [1183, 104] width 44 height 17
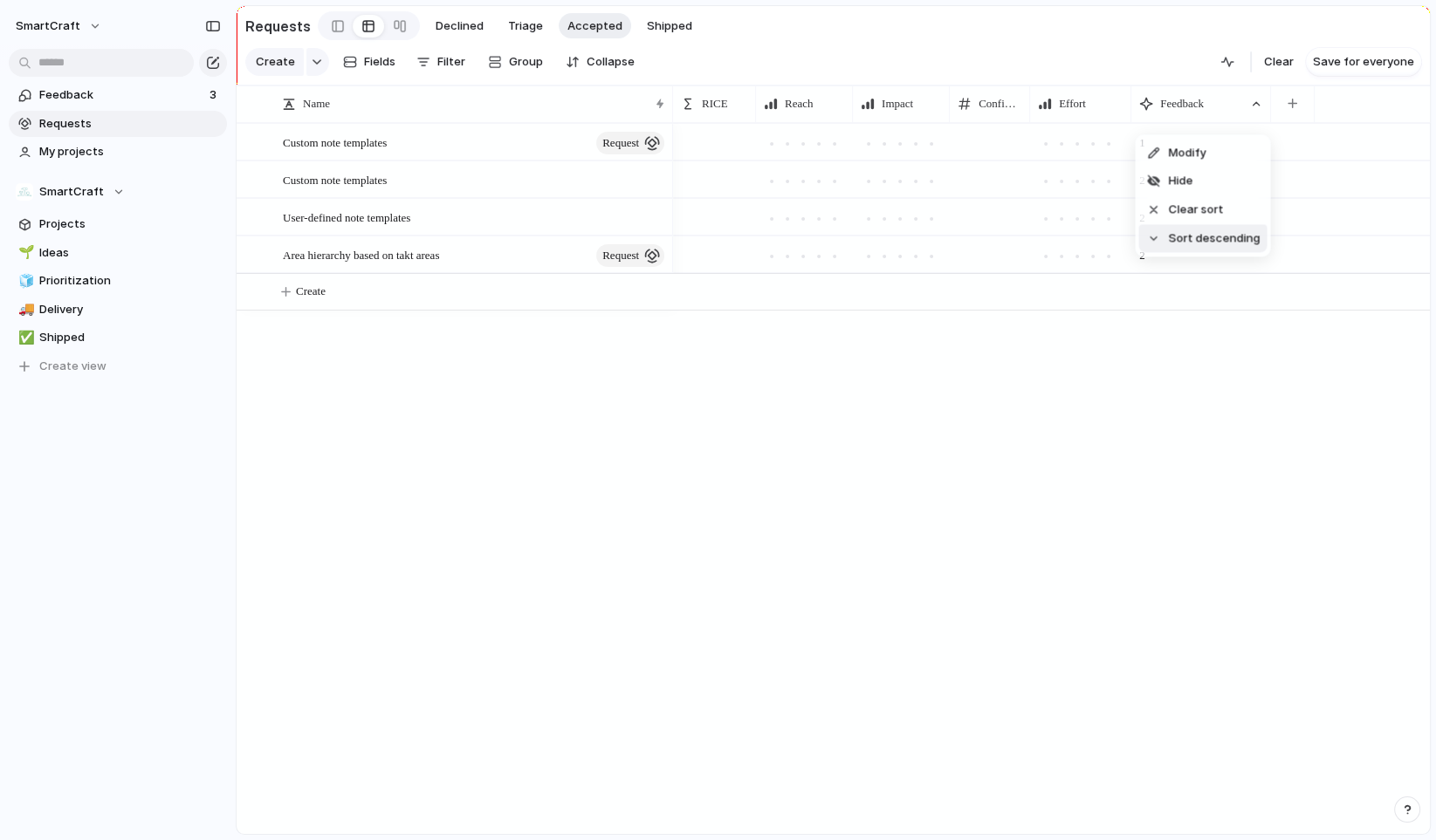
click at [1196, 230] on span "Sort descending" at bounding box center [1214, 238] width 92 height 17
click at [393, 20] on div at bounding box center [399, 26] width 14 height 28
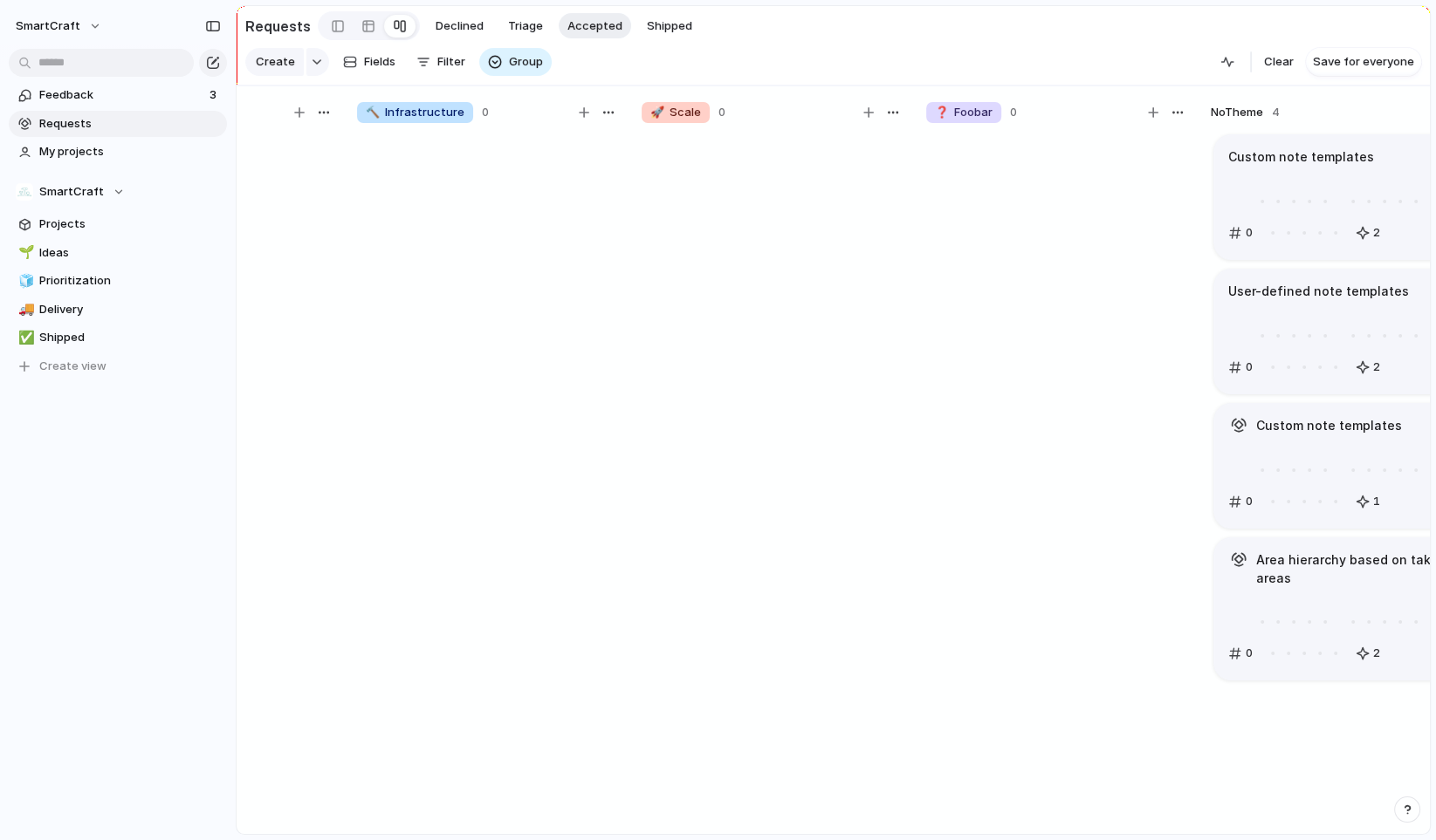
scroll to position [0, 523]
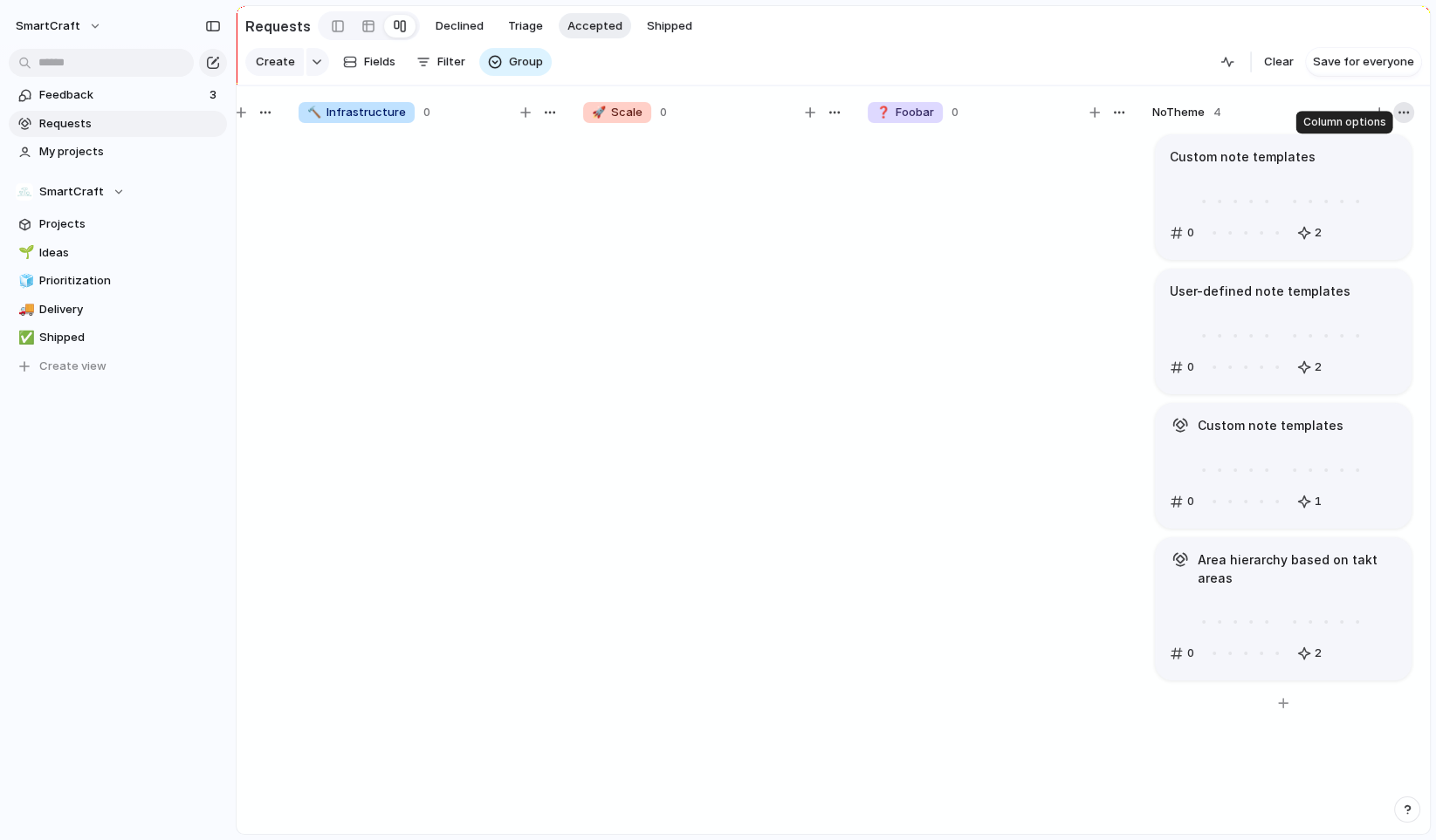
click at [1408, 119] on div "button" at bounding box center [1403, 112] width 14 height 14
click at [901, 313] on div "Change color" at bounding box center [718, 420] width 1436 height 840
click at [450, 69] on div "Create Fields Filter Group Zoom" at bounding box center [398, 62] width 306 height 35
click at [429, 69] on div "Create Fields Filter Group Zoom" at bounding box center [398, 62] width 306 height 35
click at [427, 65] on div "Create Fields Filter Group Zoom" at bounding box center [398, 62] width 306 height 35
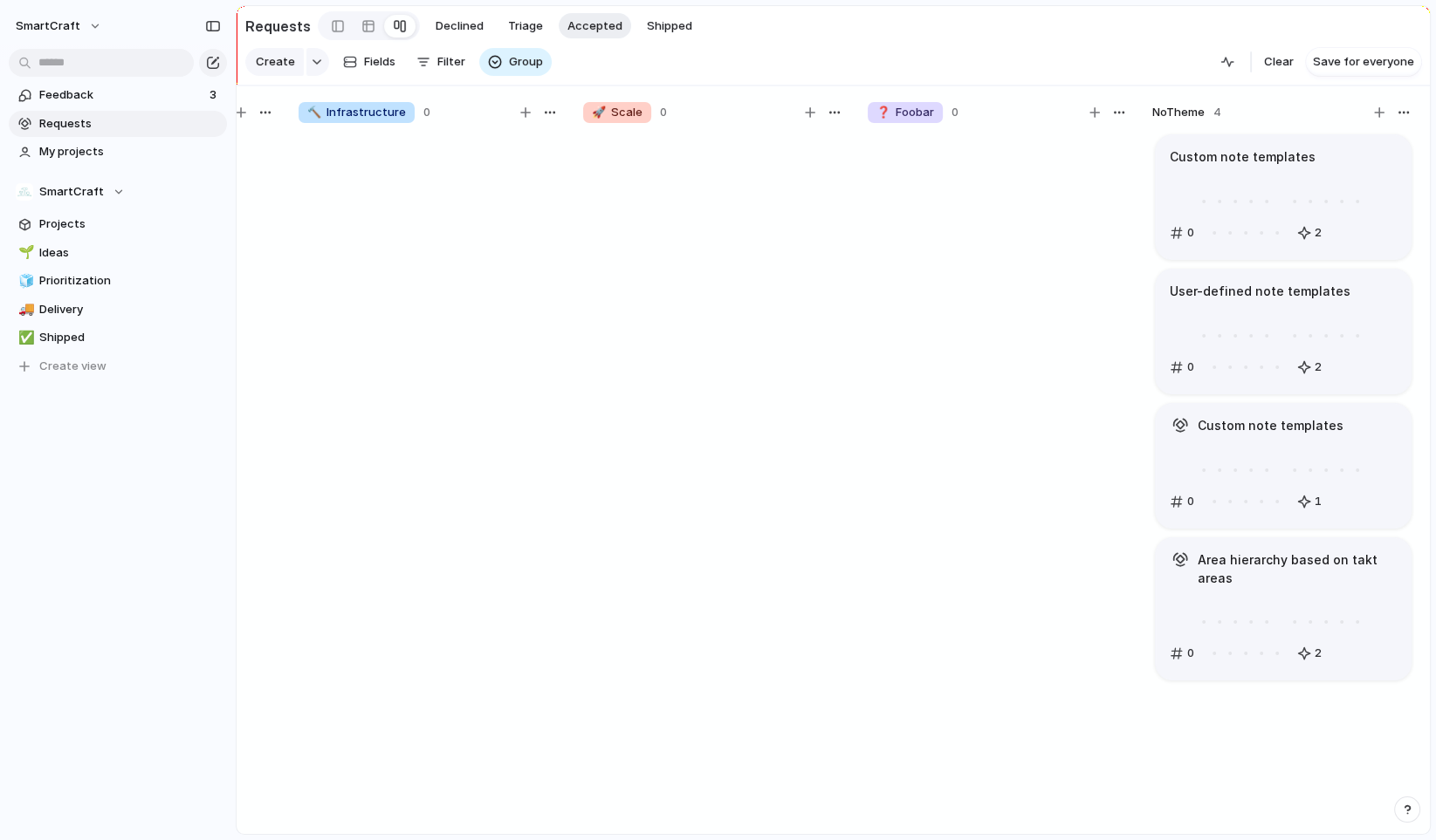
click at [423, 64] on div "Create Fields Filter Group Zoom" at bounding box center [398, 62] width 306 height 35
click at [316, 65] on div "button" at bounding box center [317, 62] width 12 height 7
click at [351, 439] on div "Goal Opportunity Program Initiative Launch Project Request Customize" at bounding box center [718, 420] width 1436 height 840
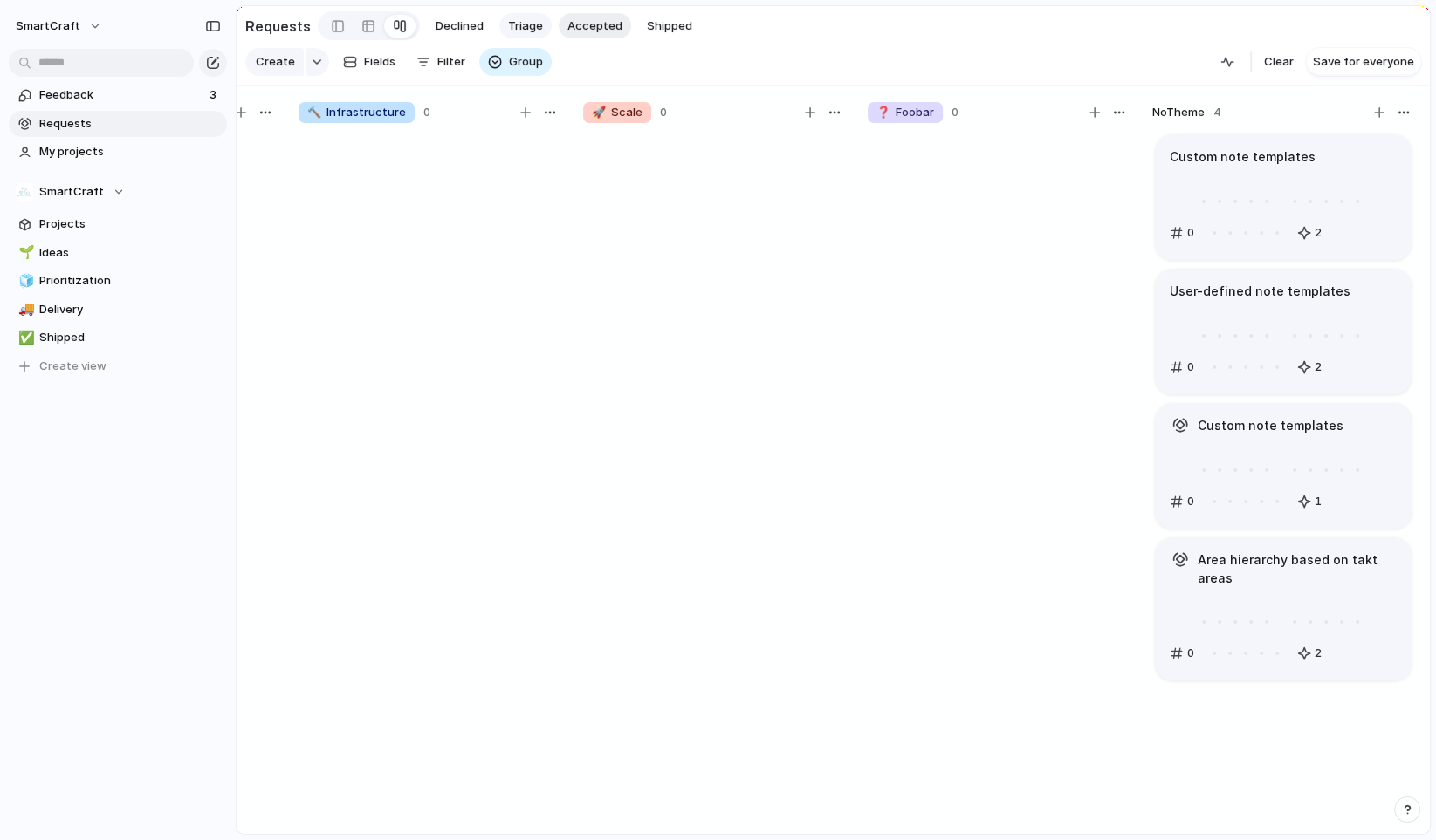
click at [530, 28] on span "Triage" at bounding box center [526, 26] width 35 height 17
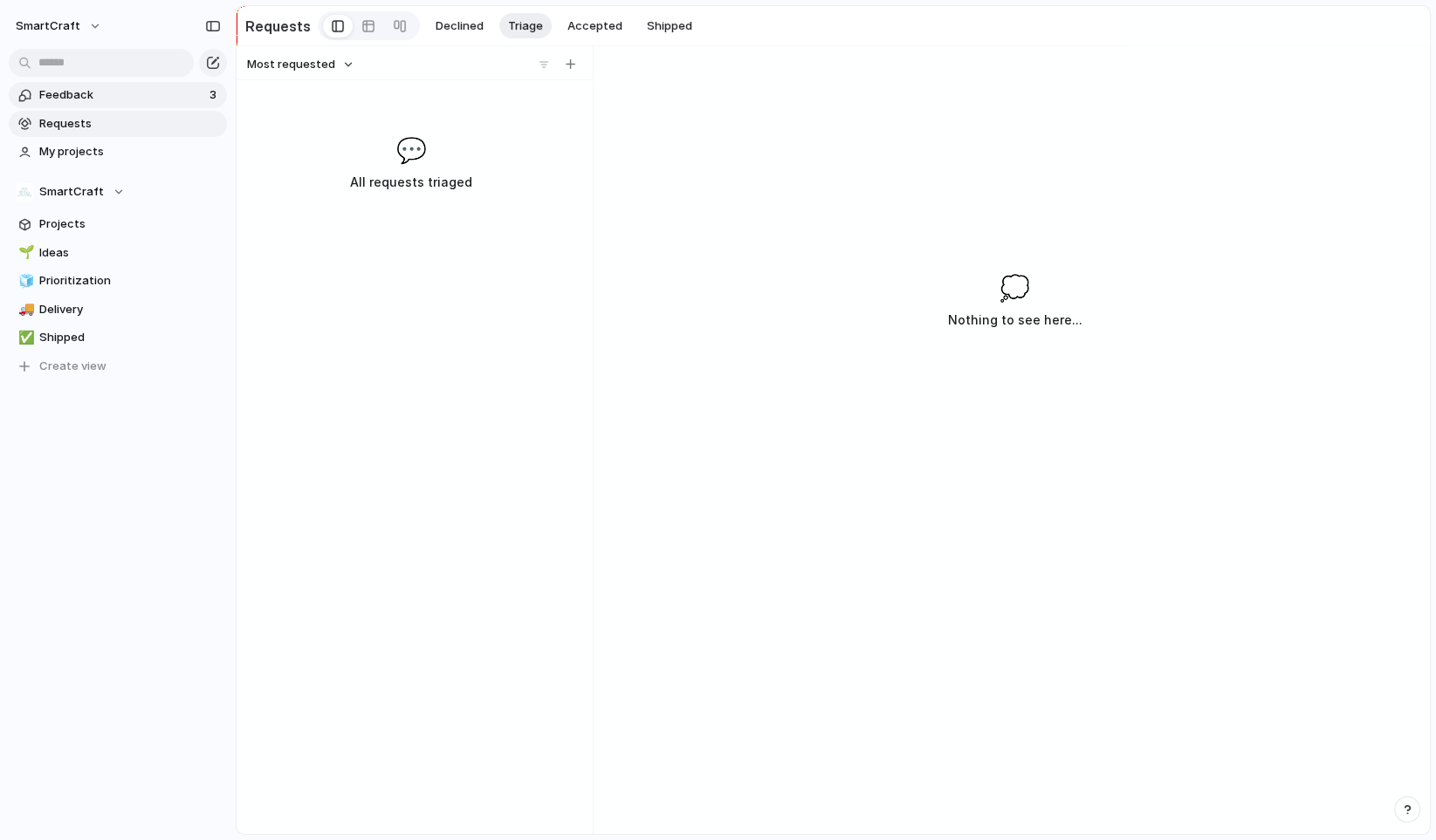
click at [120, 104] on link "Feedback 3" at bounding box center [118, 94] width 218 height 27
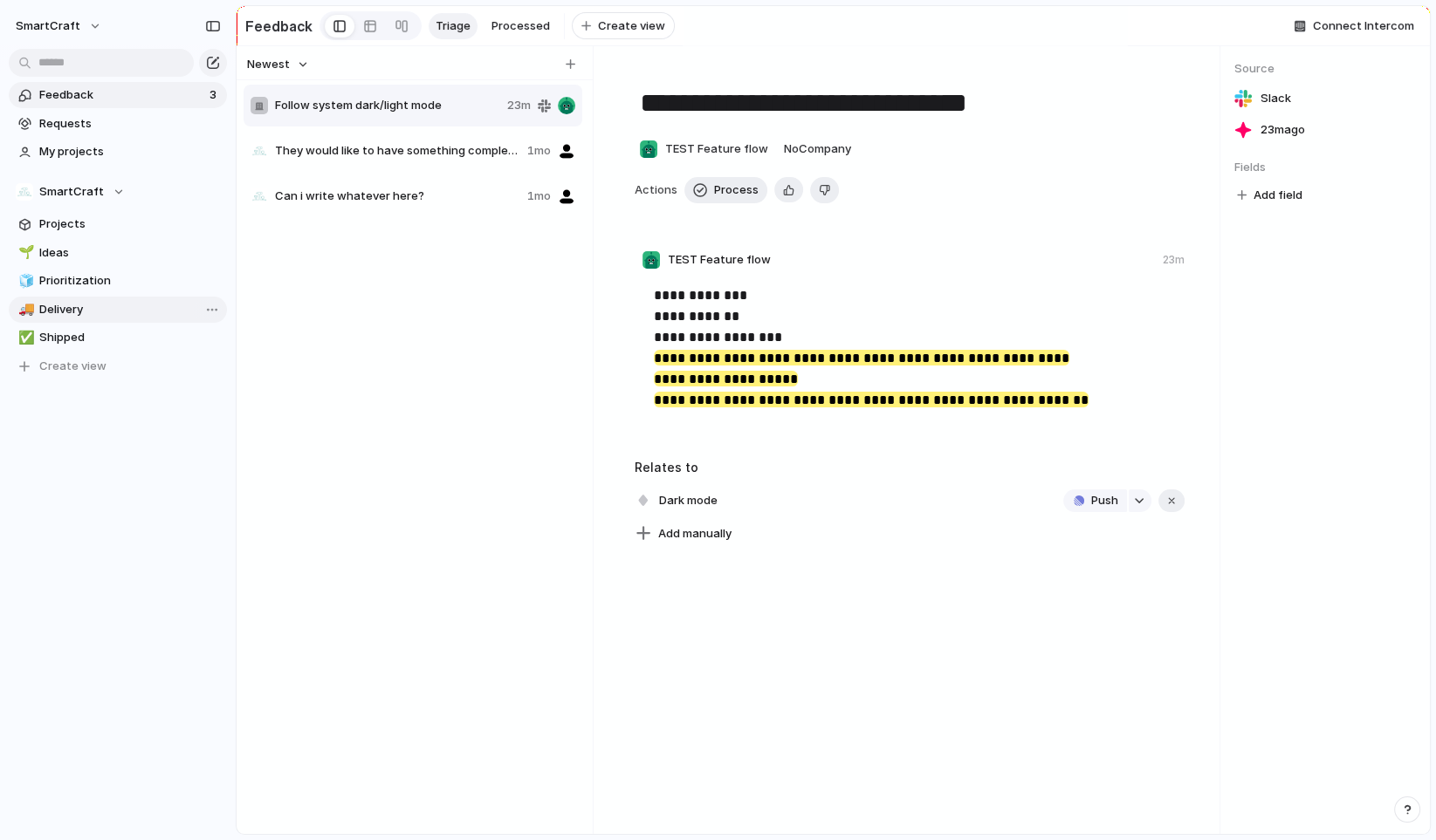
click at [81, 314] on span "Delivery" at bounding box center [130, 309] width 182 height 17
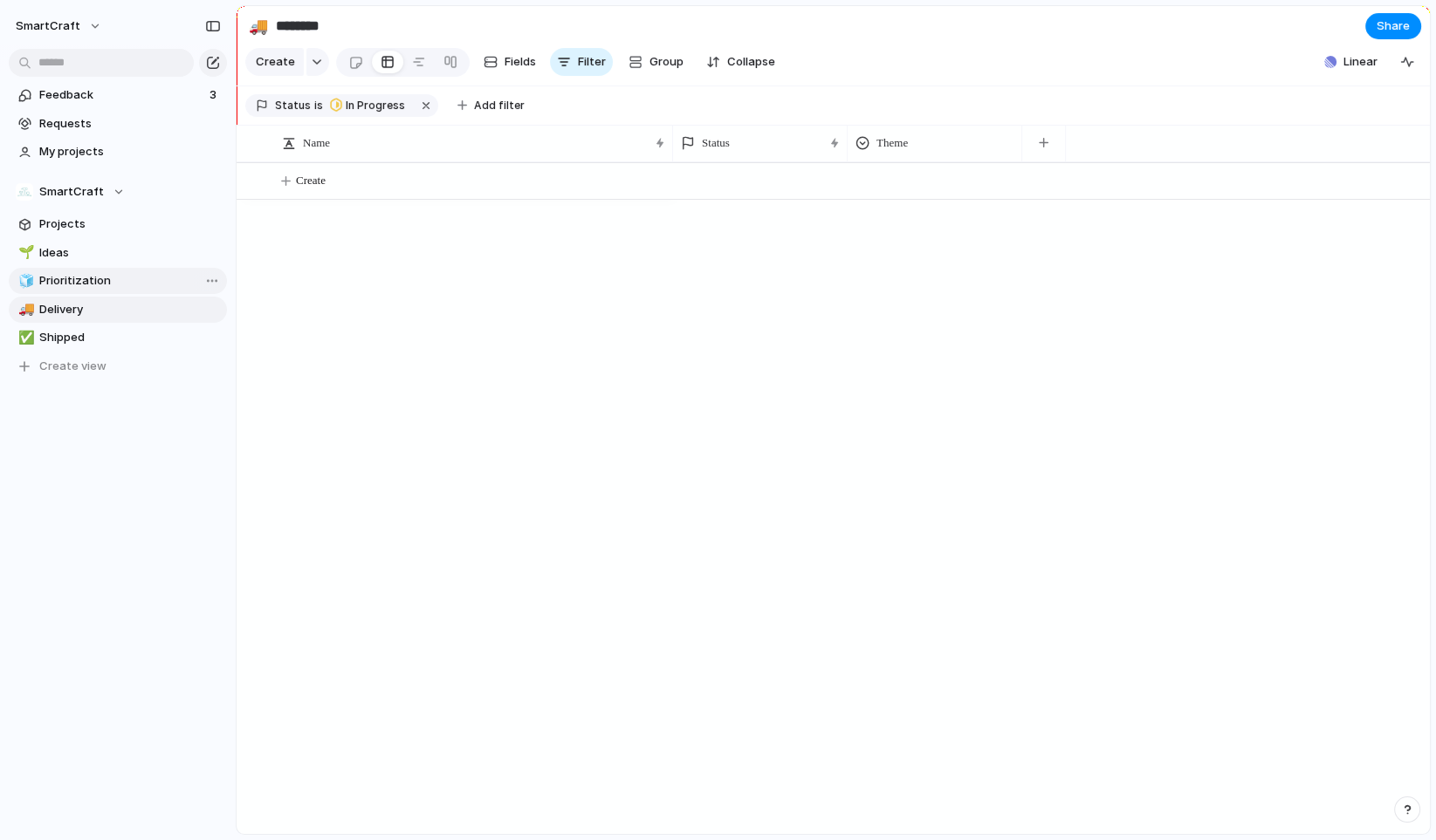
click at [92, 292] on link "🧊 Prioritization" at bounding box center [118, 281] width 218 height 27
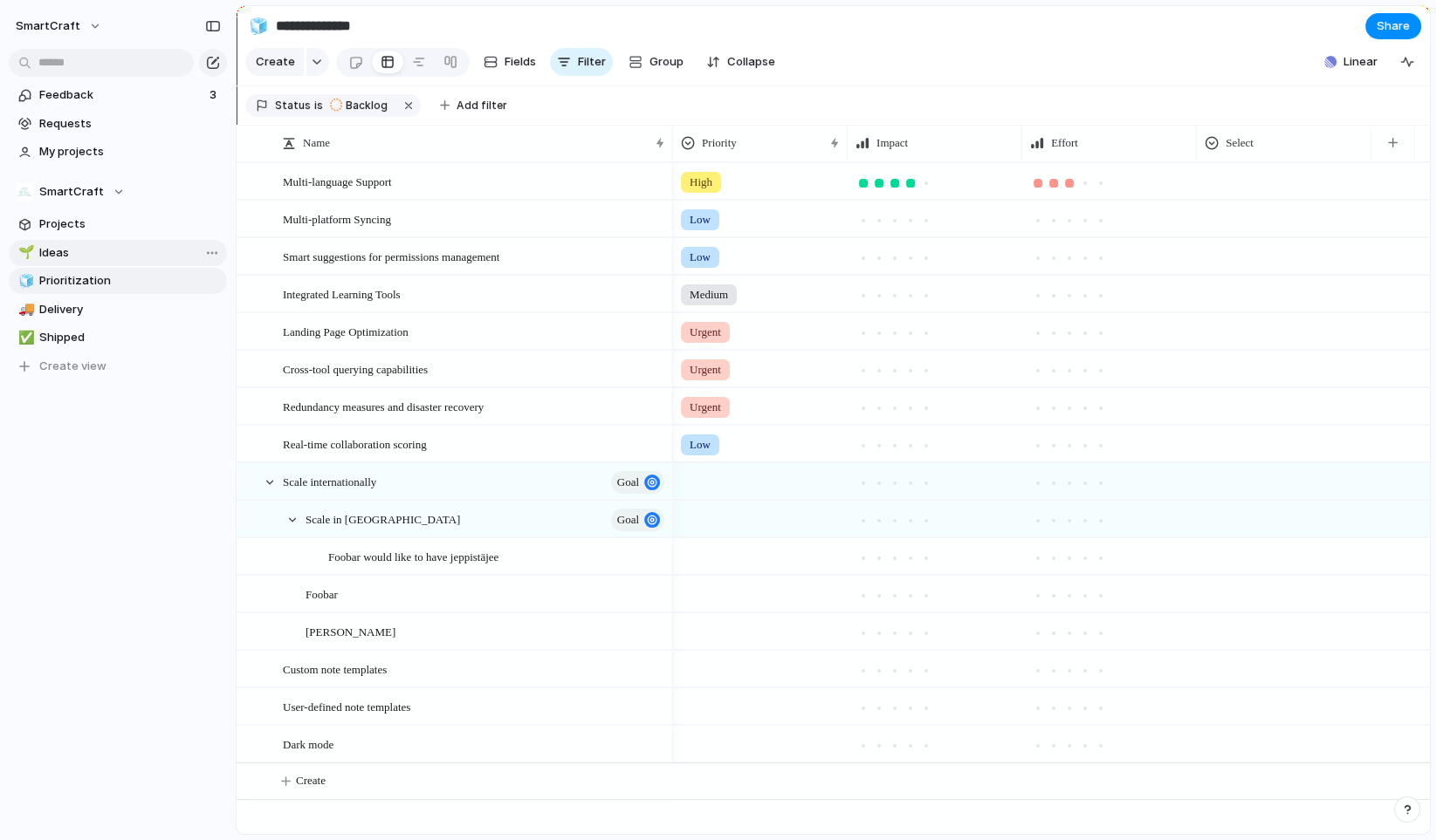
click at [84, 256] on span "Ideas" at bounding box center [130, 252] width 182 height 17
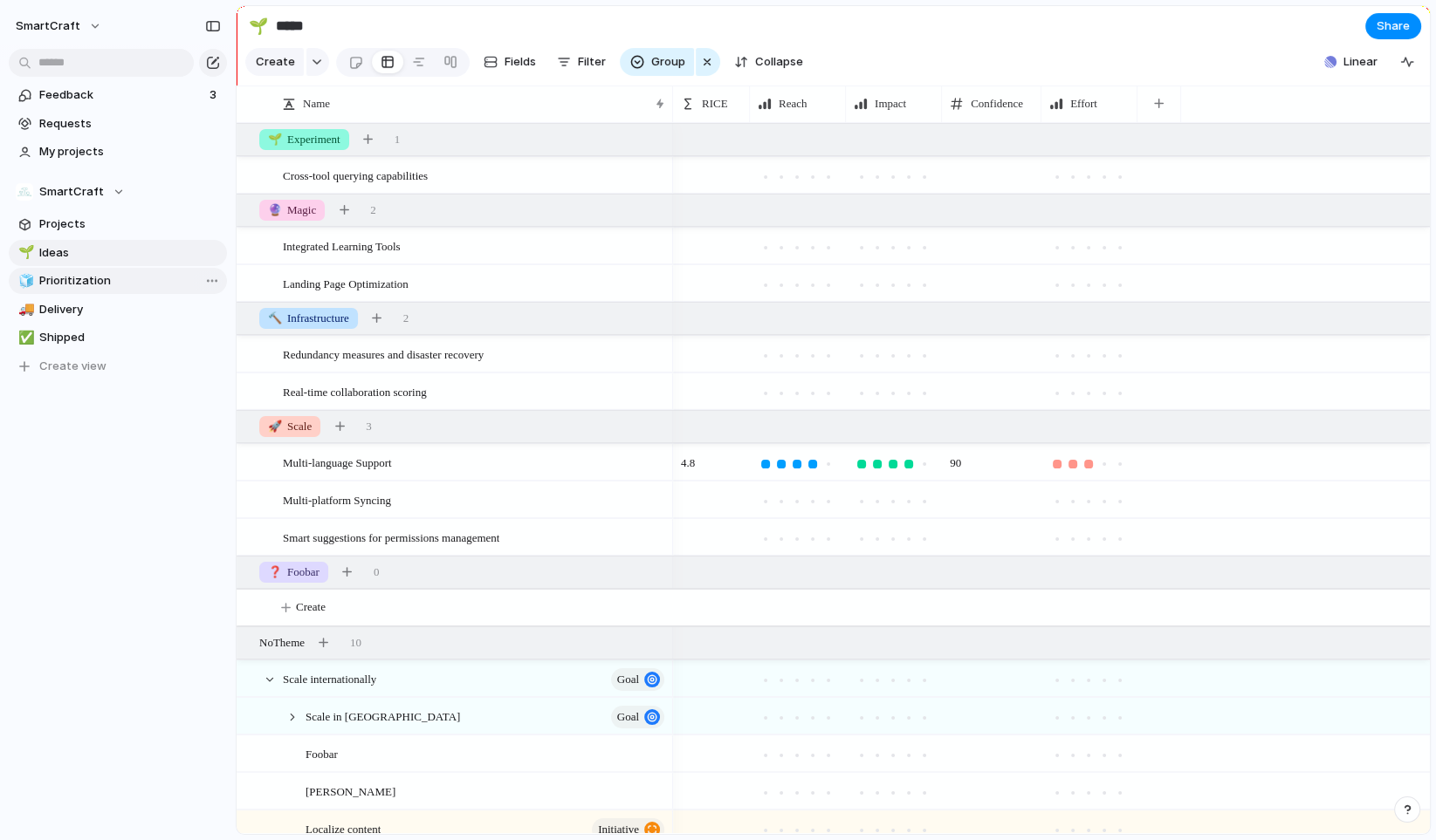
click at [92, 282] on span "Prioritization" at bounding box center [130, 281] width 182 height 17
type input "**********"
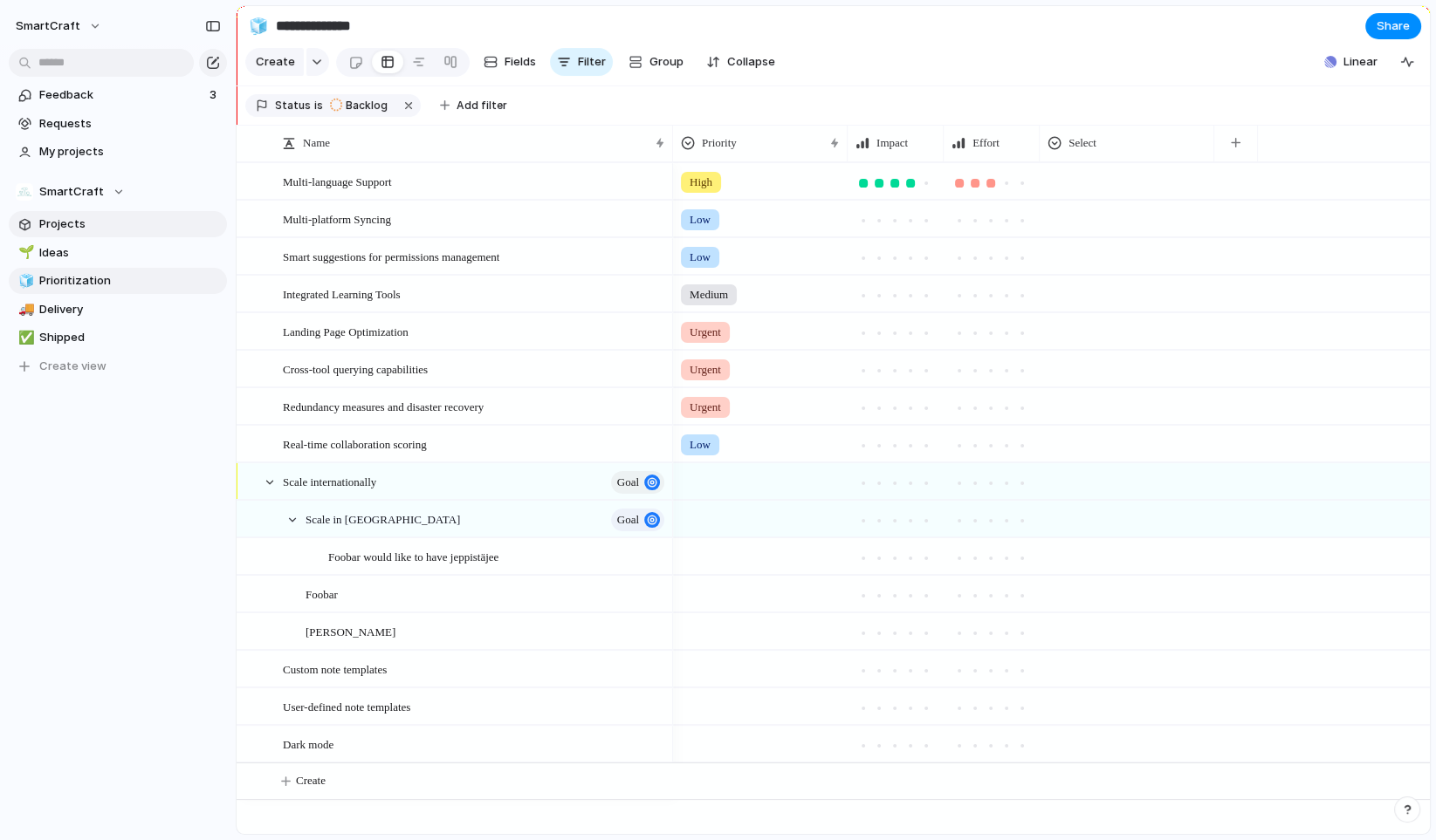
click at [75, 235] on link "Projects" at bounding box center [118, 224] width 218 height 27
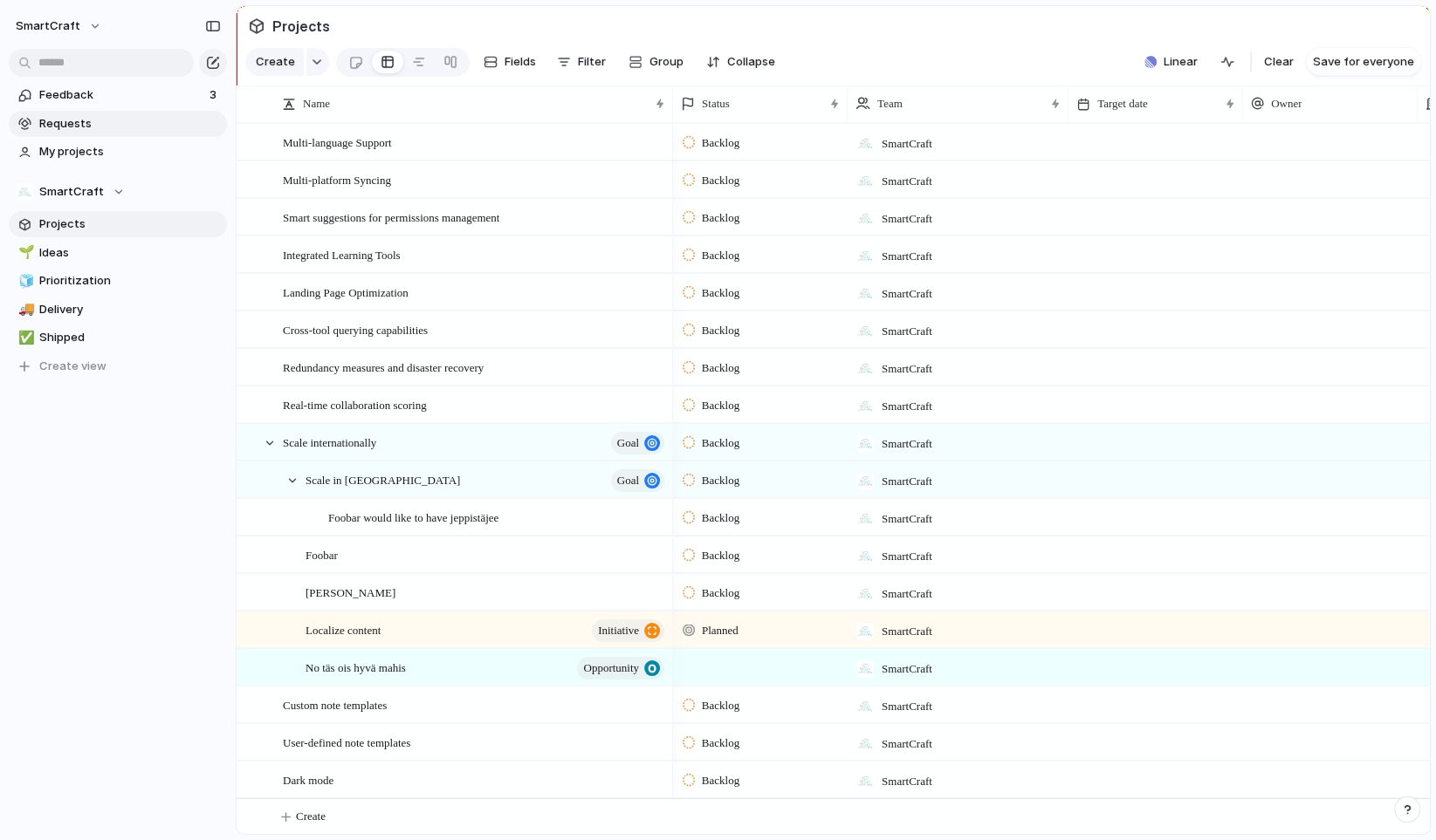
click at [92, 128] on span "Requests" at bounding box center [130, 124] width 182 height 17
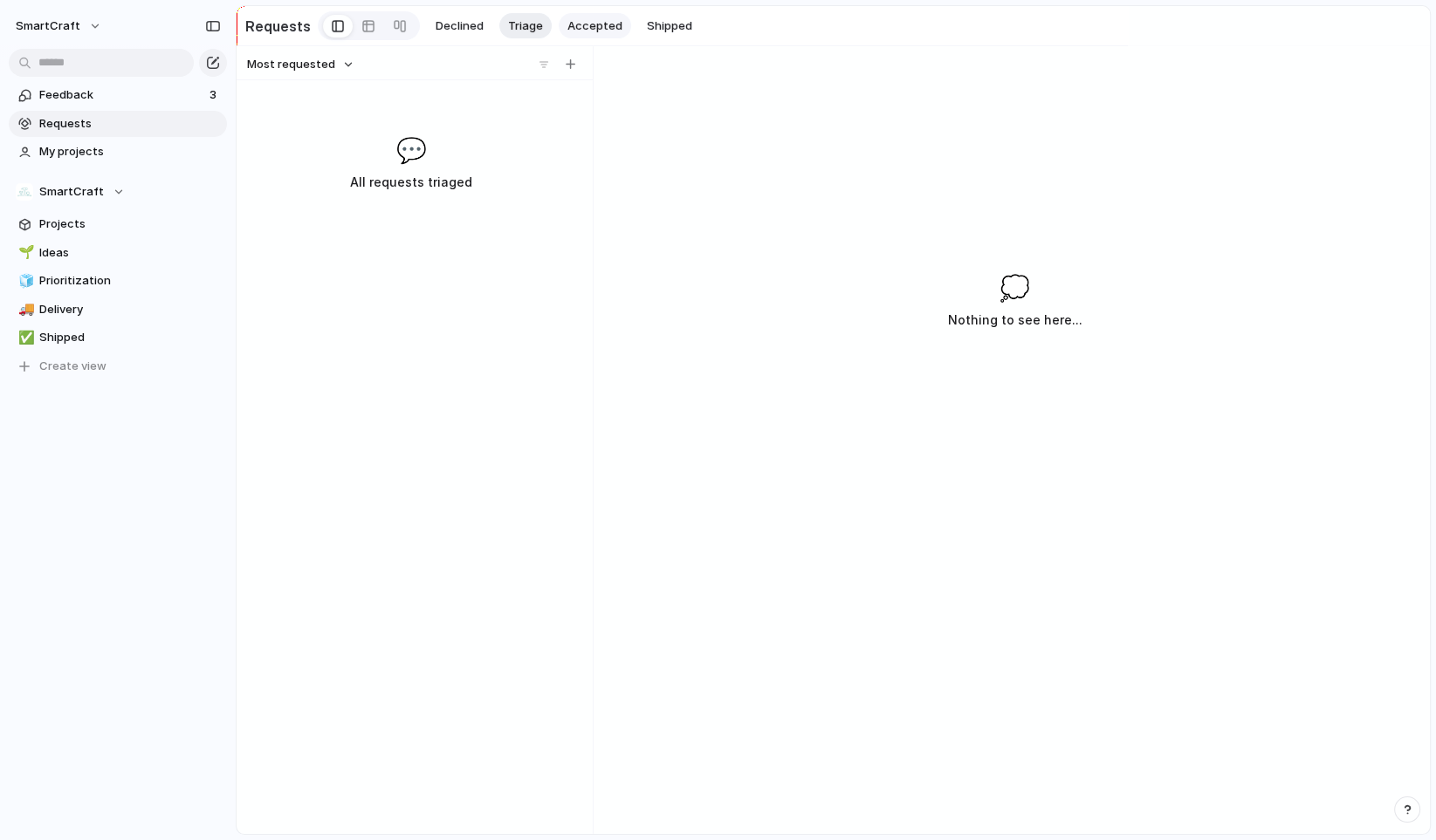
click at [575, 25] on span "Accepted" at bounding box center [596, 26] width 55 height 17
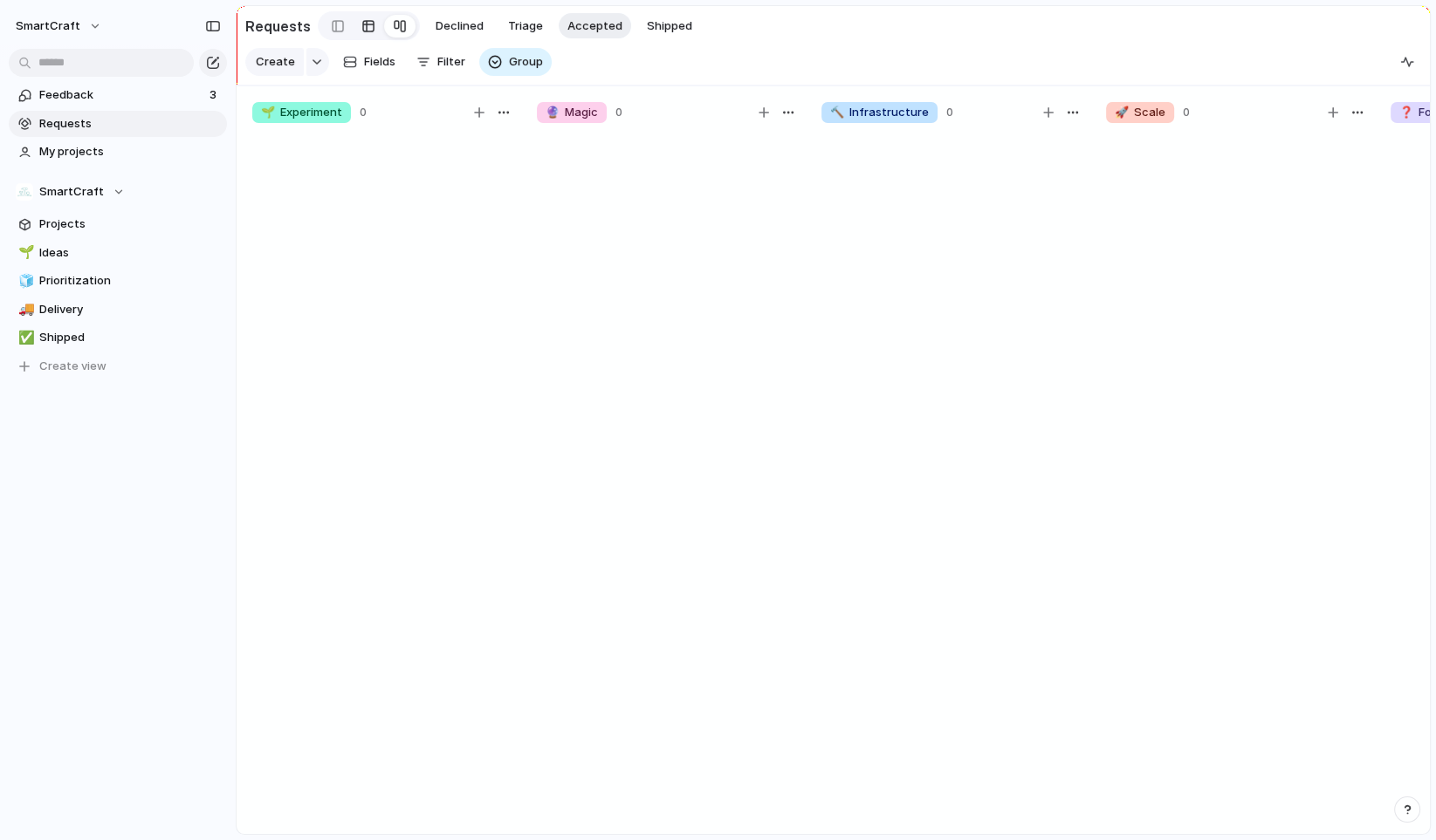
click at [362, 18] on div at bounding box center [368, 26] width 14 height 28
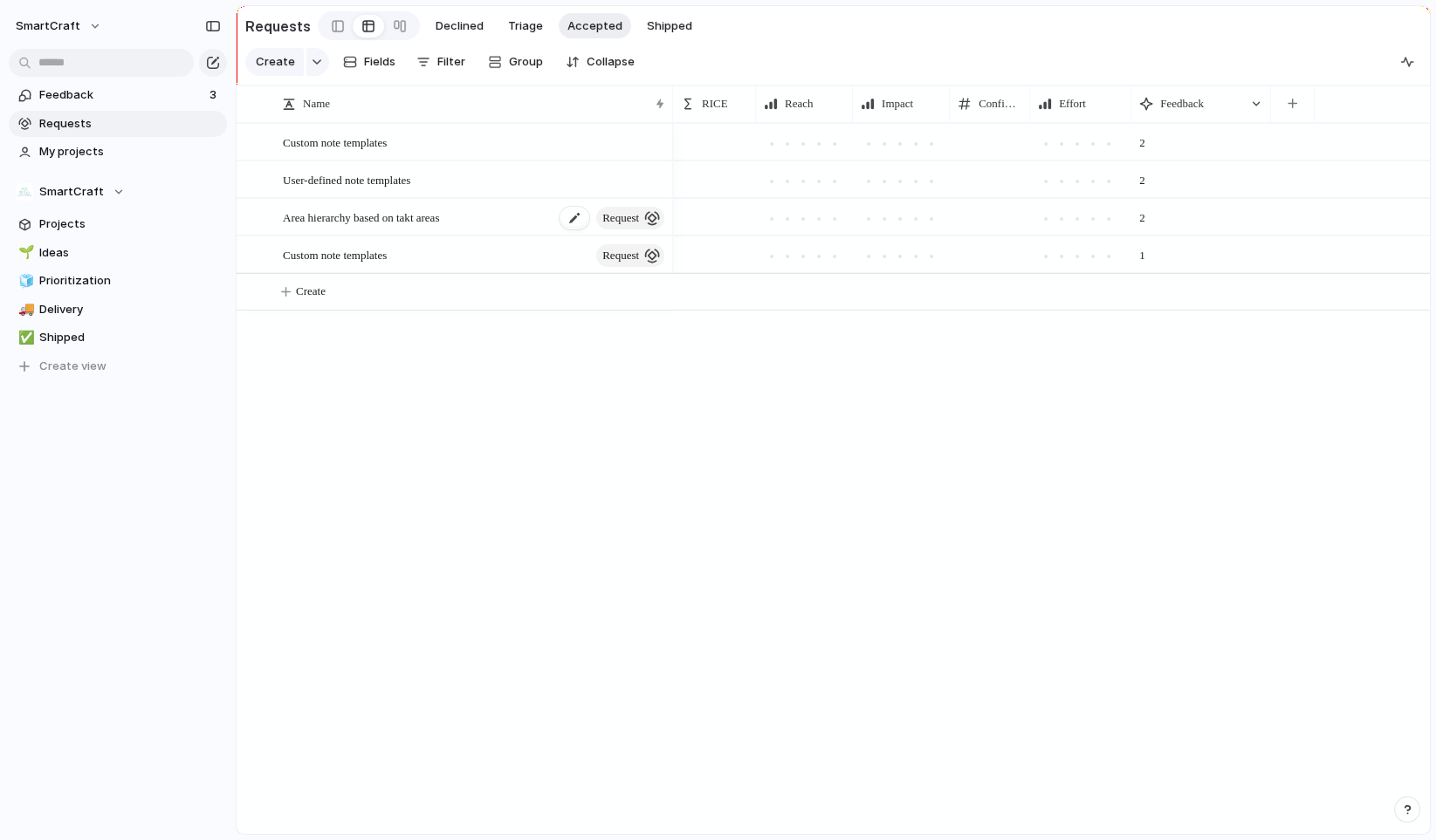
click at [607, 224] on span "request" at bounding box center [621, 218] width 37 height 25
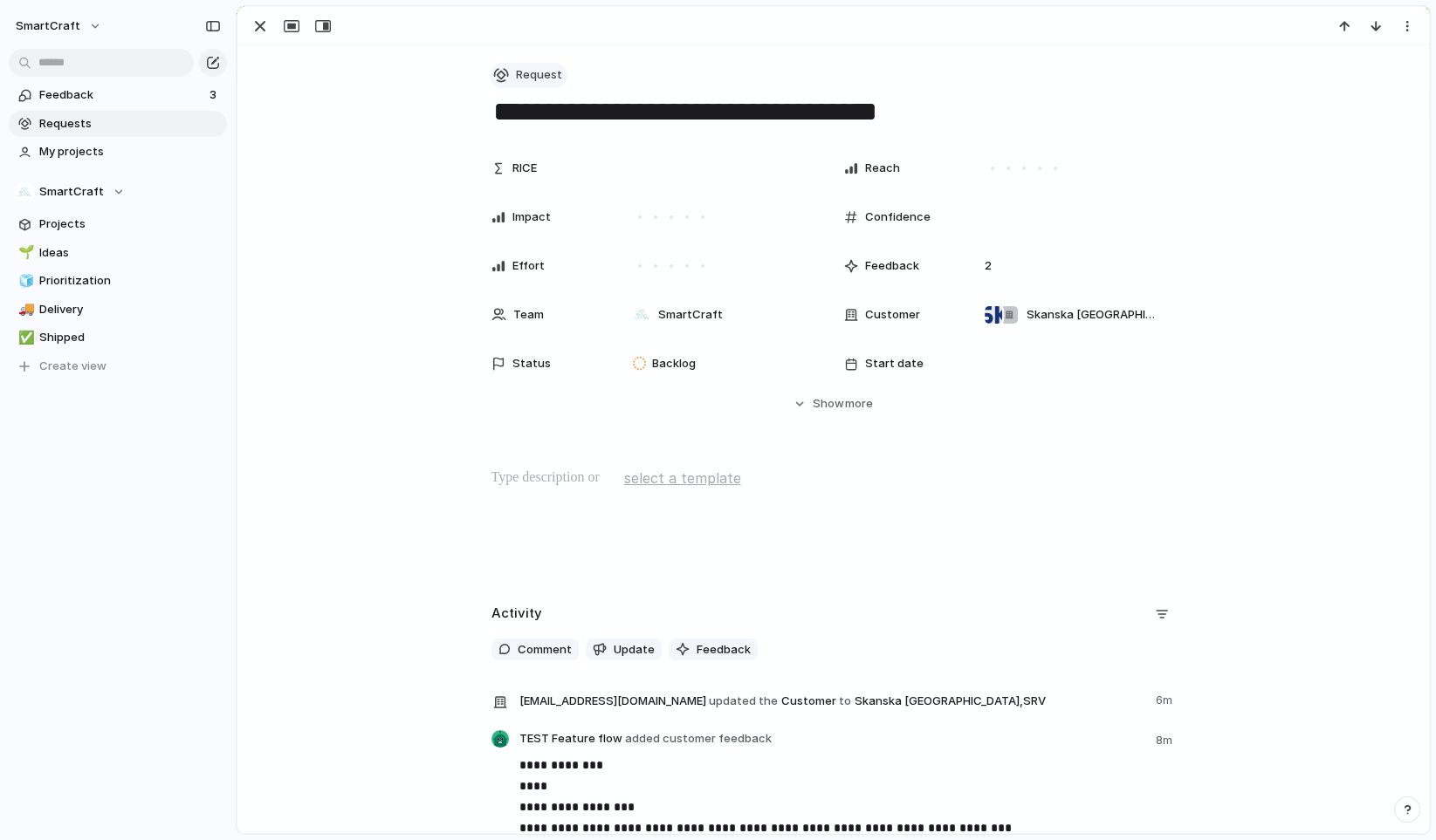
click at [521, 65] on button "Request" at bounding box center [529, 76] width 78 height 26
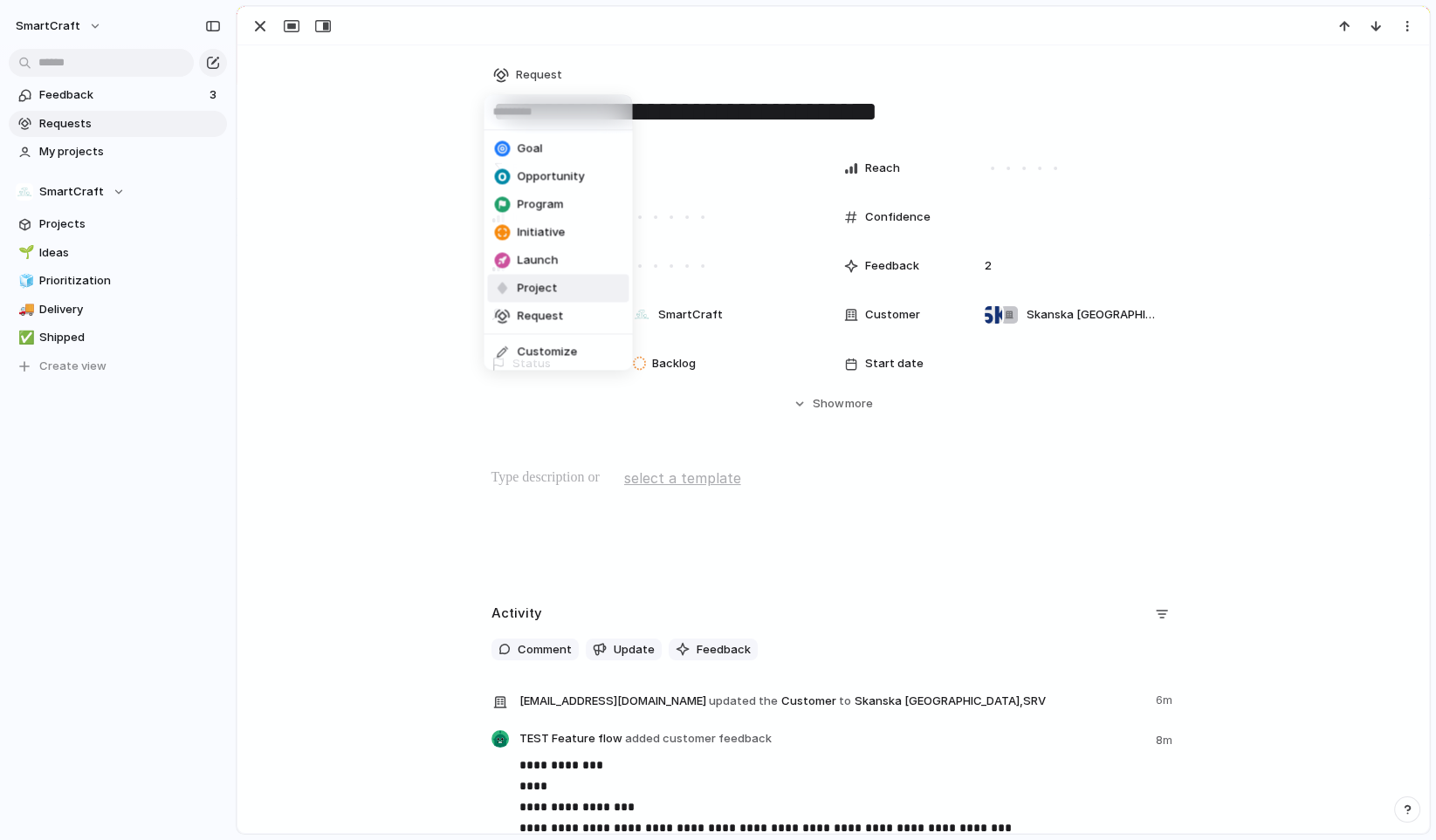
click at [533, 295] on span "Project" at bounding box center [537, 288] width 40 height 17
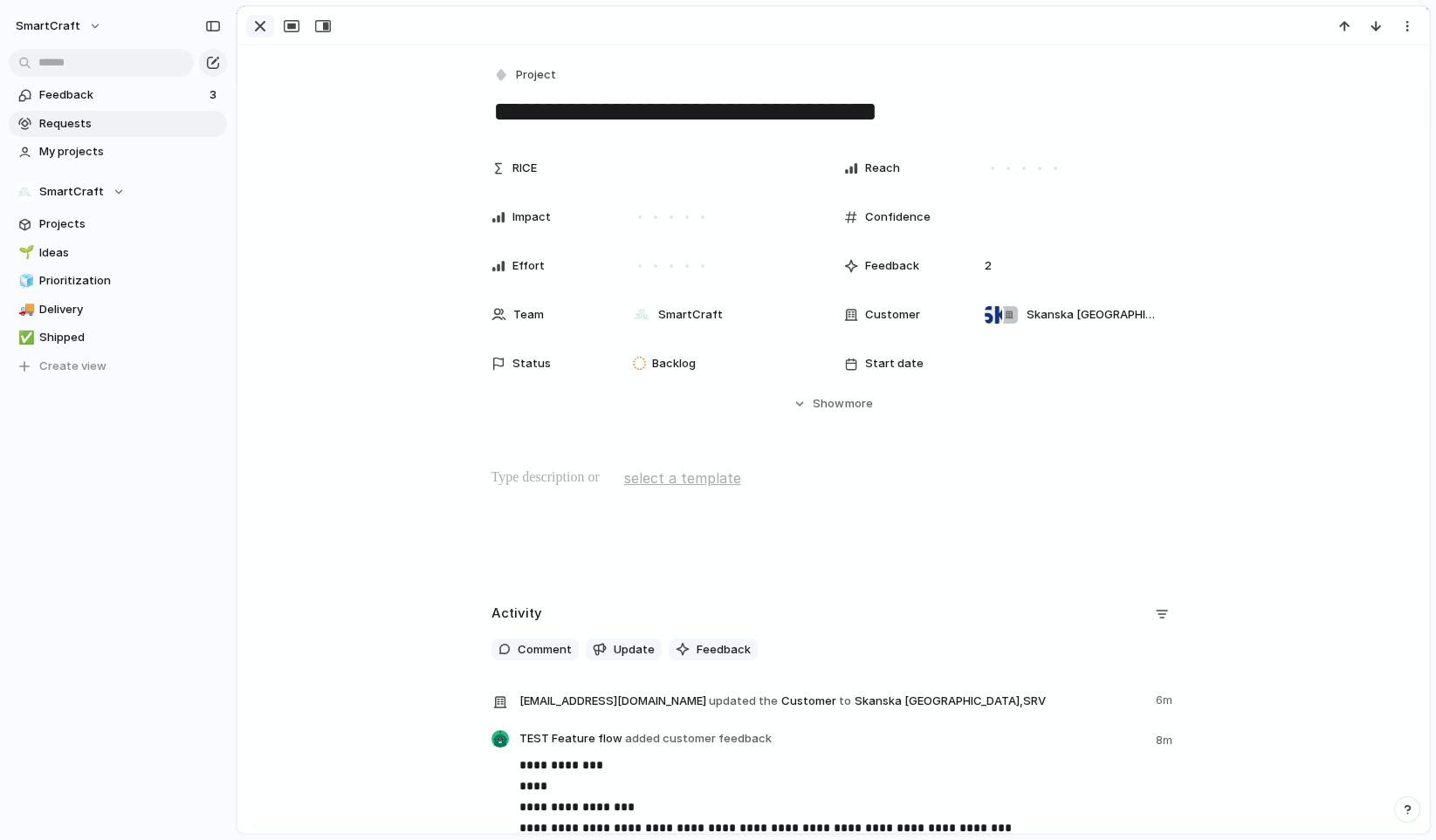
click at [260, 28] on div "button" at bounding box center [260, 26] width 21 height 21
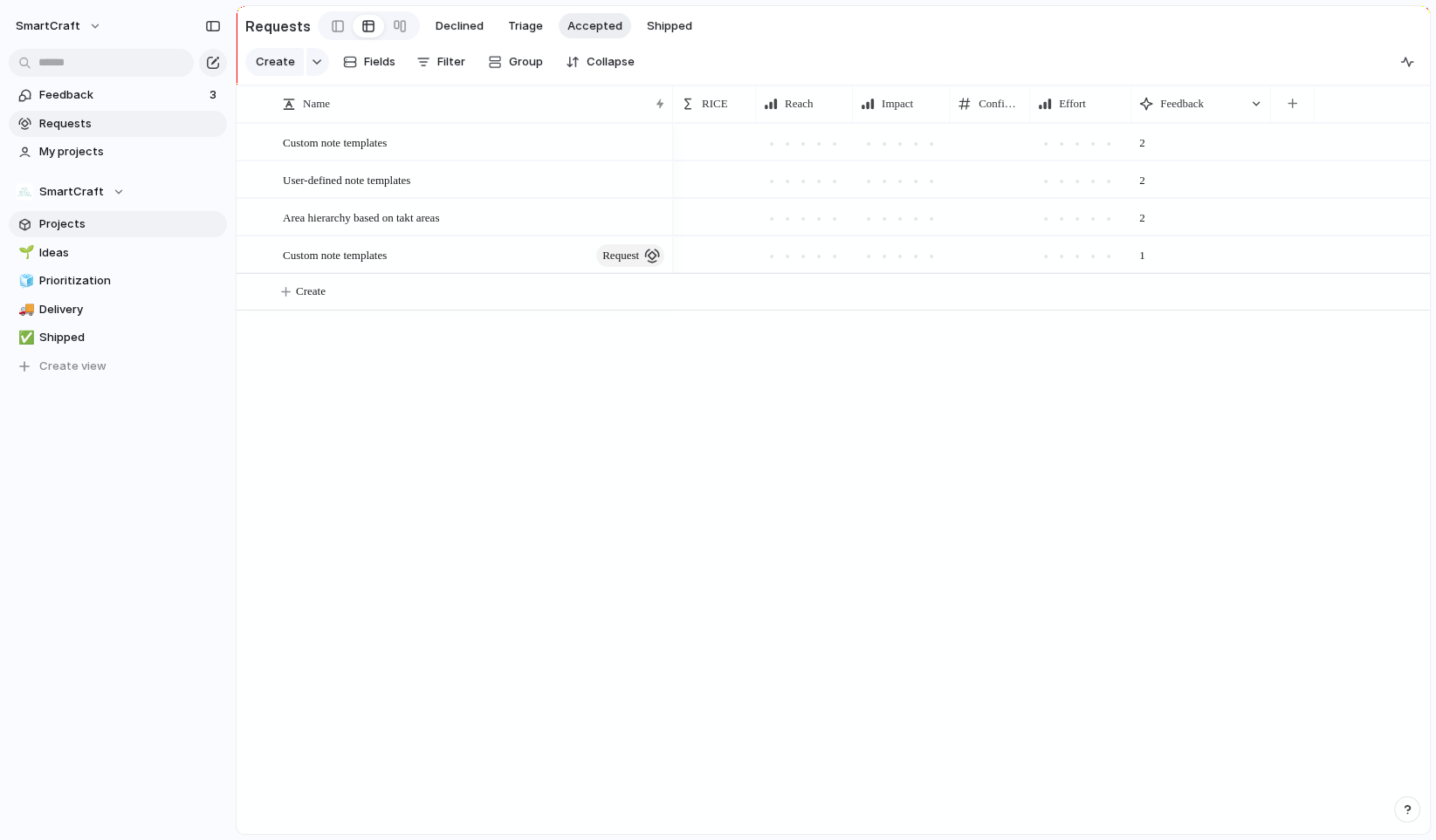
click at [105, 228] on span "Projects" at bounding box center [130, 224] width 182 height 17
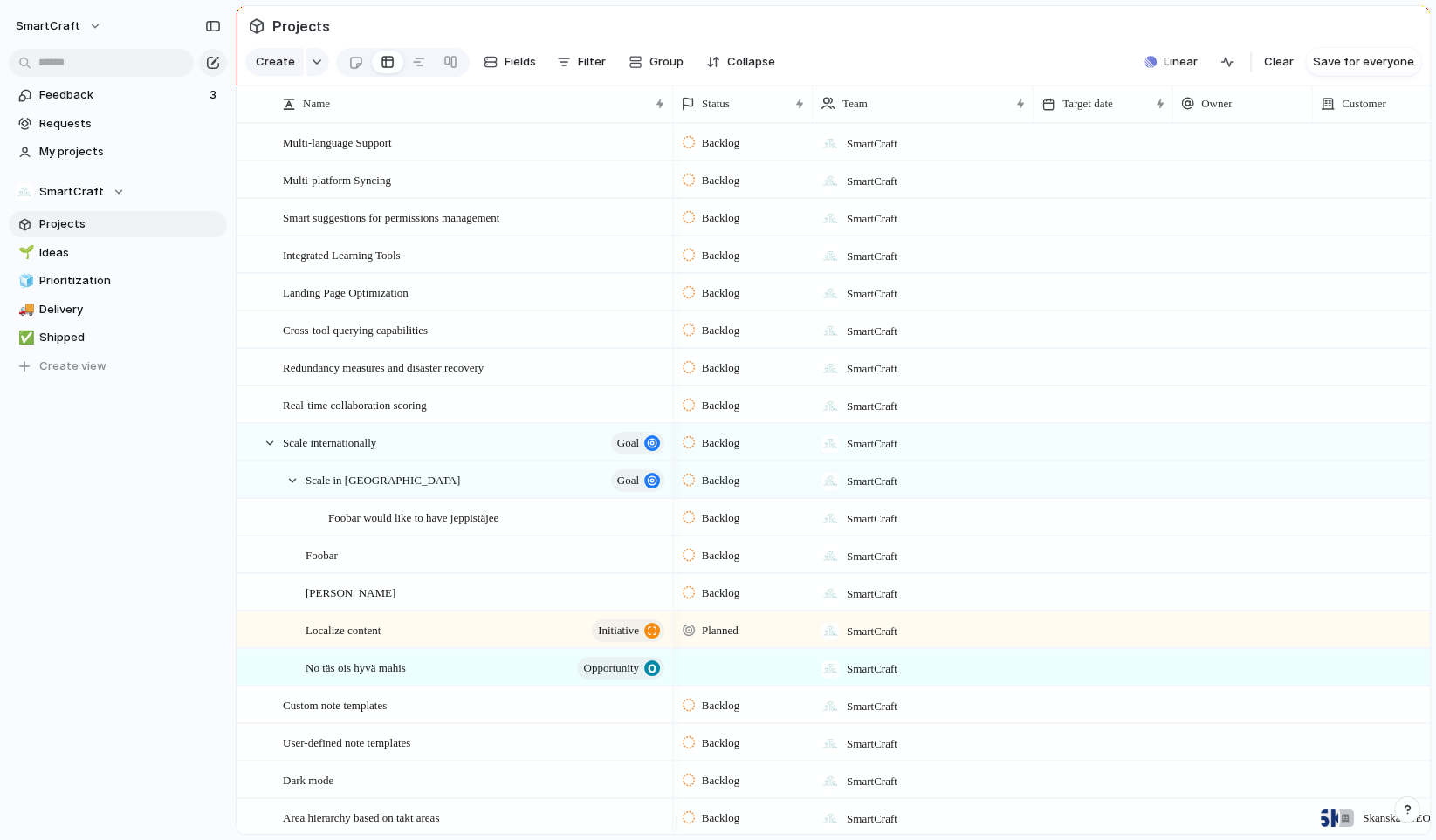
scroll to position [52, 0]
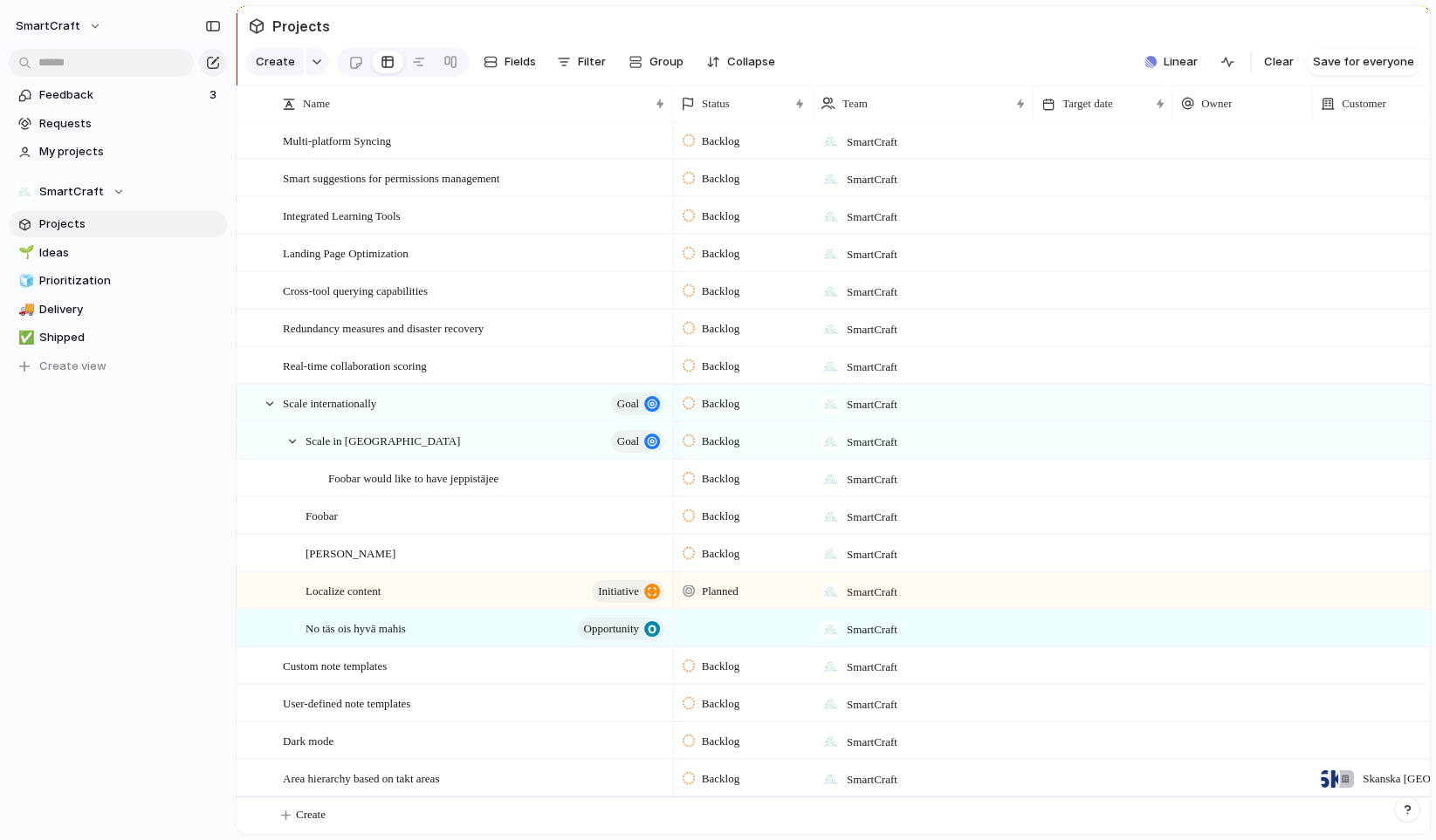
click at [719, 780] on span "Backlog" at bounding box center [720, 779] width 38 height 17
click at [750, 787] on span "Completed" at bounding box center [732, 787] width 61 height 17
click at [77, 249] on span "Ideas" at bounding box center [130, 252] width 182 height 17
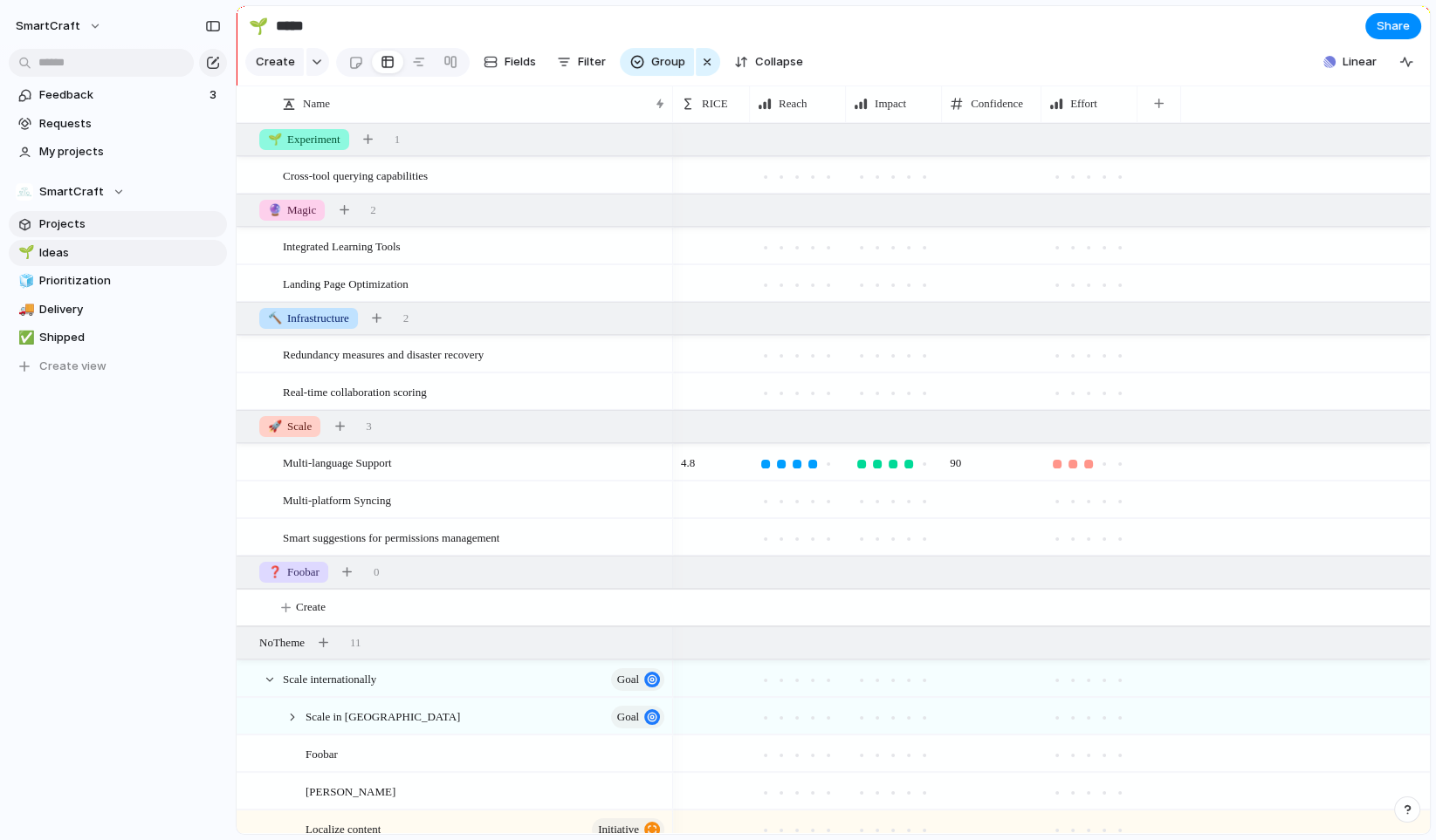
click at [83, 227] on span "Projects" at bounding box center [130, 224] width 182 height 17
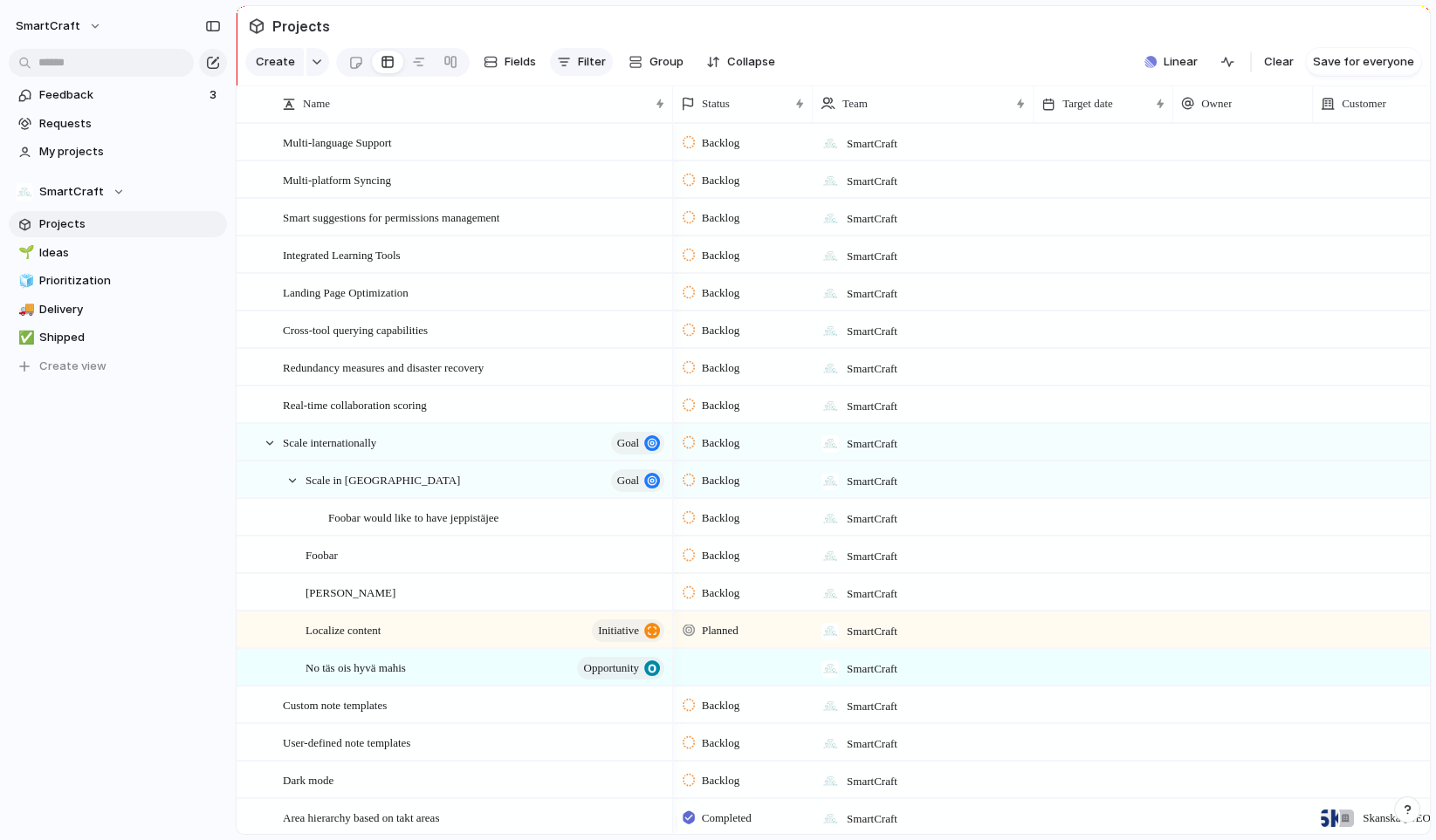
click at [584, 71] on span "Filter" at bounding box center [592, 61] width 28 height 17
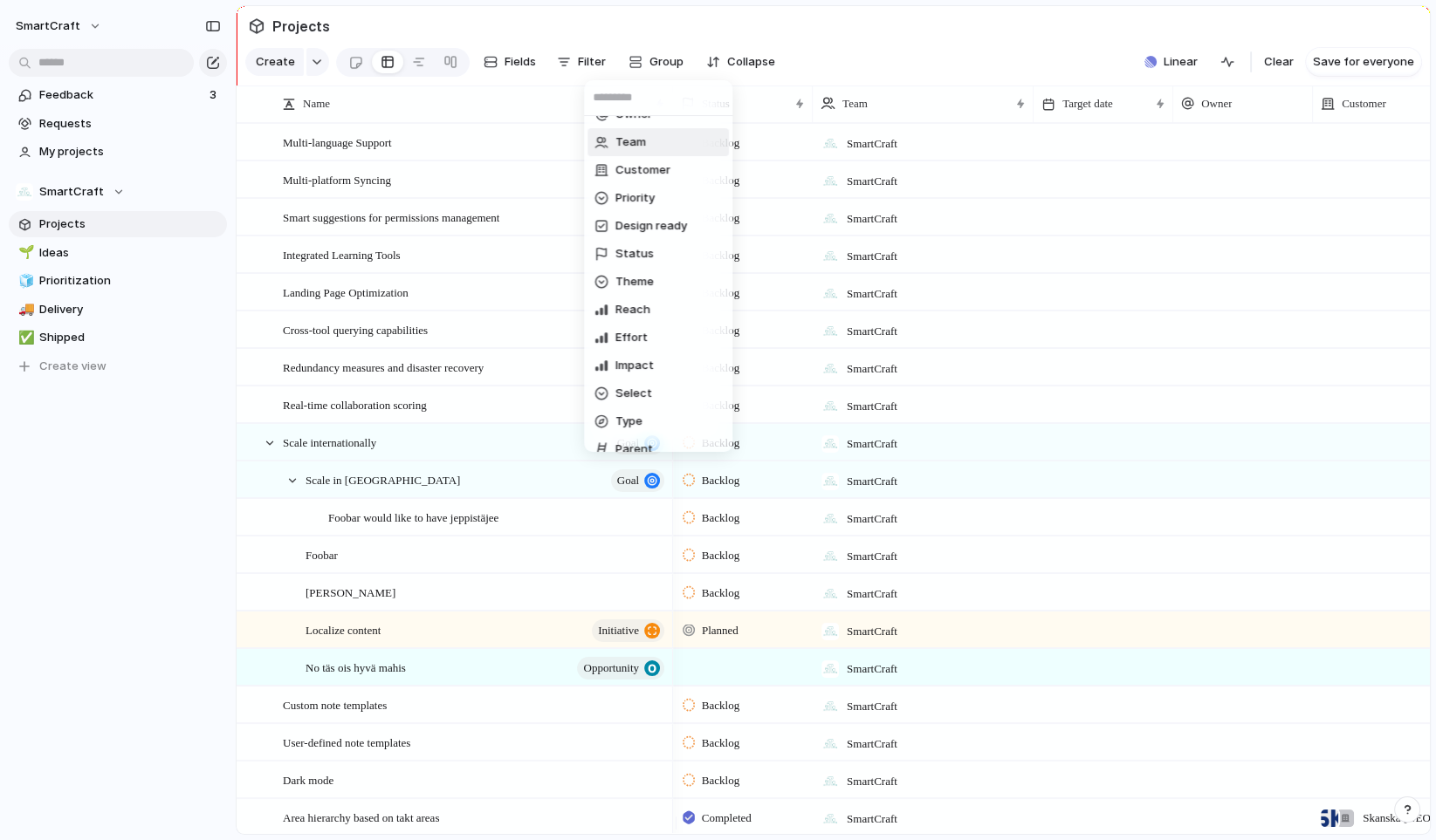
scroll to position [130, 0]
click at [659, 225] on li "Status" at bounding box center [658, 227] width 141 height 28
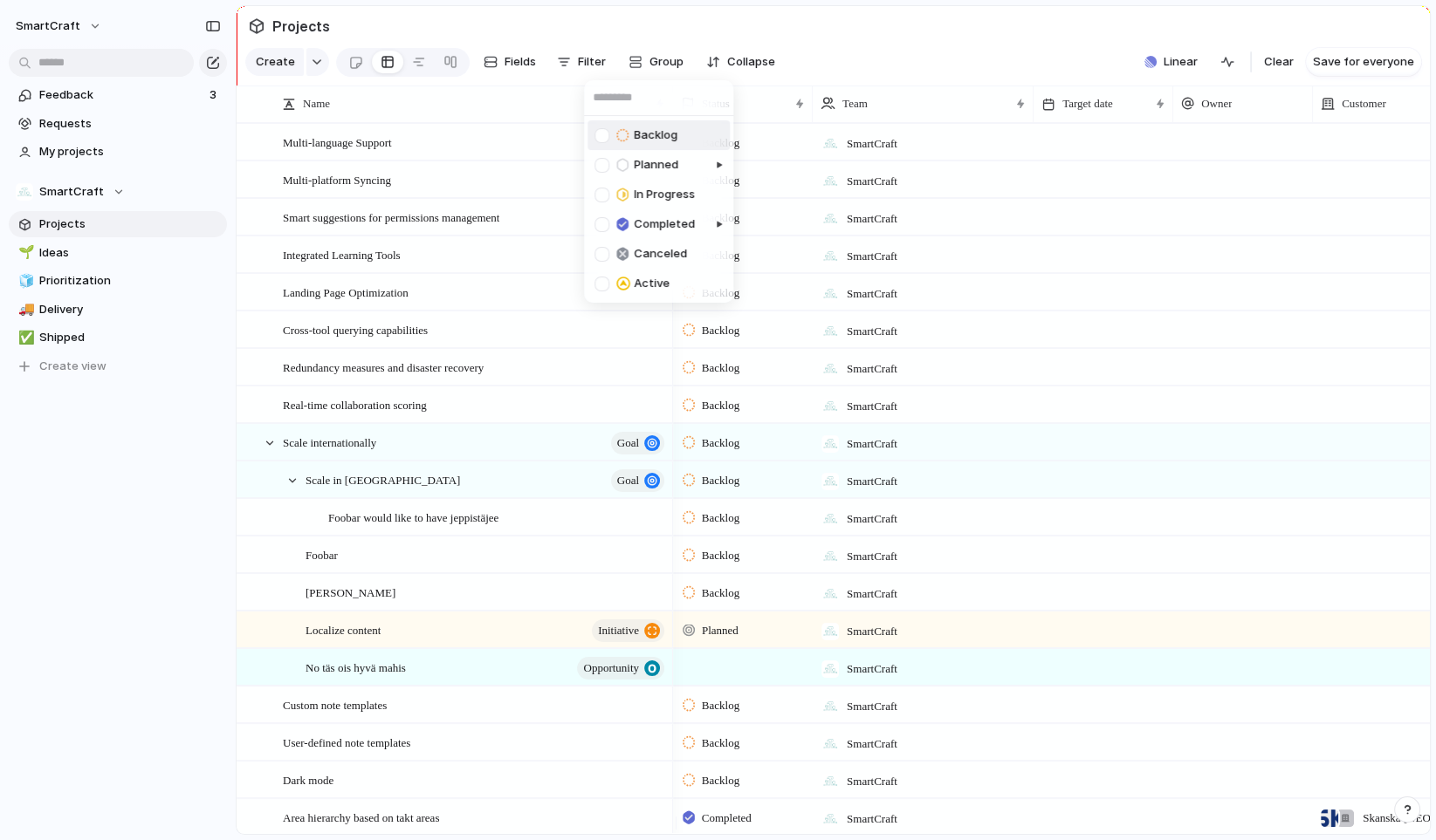
click at [606, 133] on div at bounding box center [602, 136] width 15 height 15
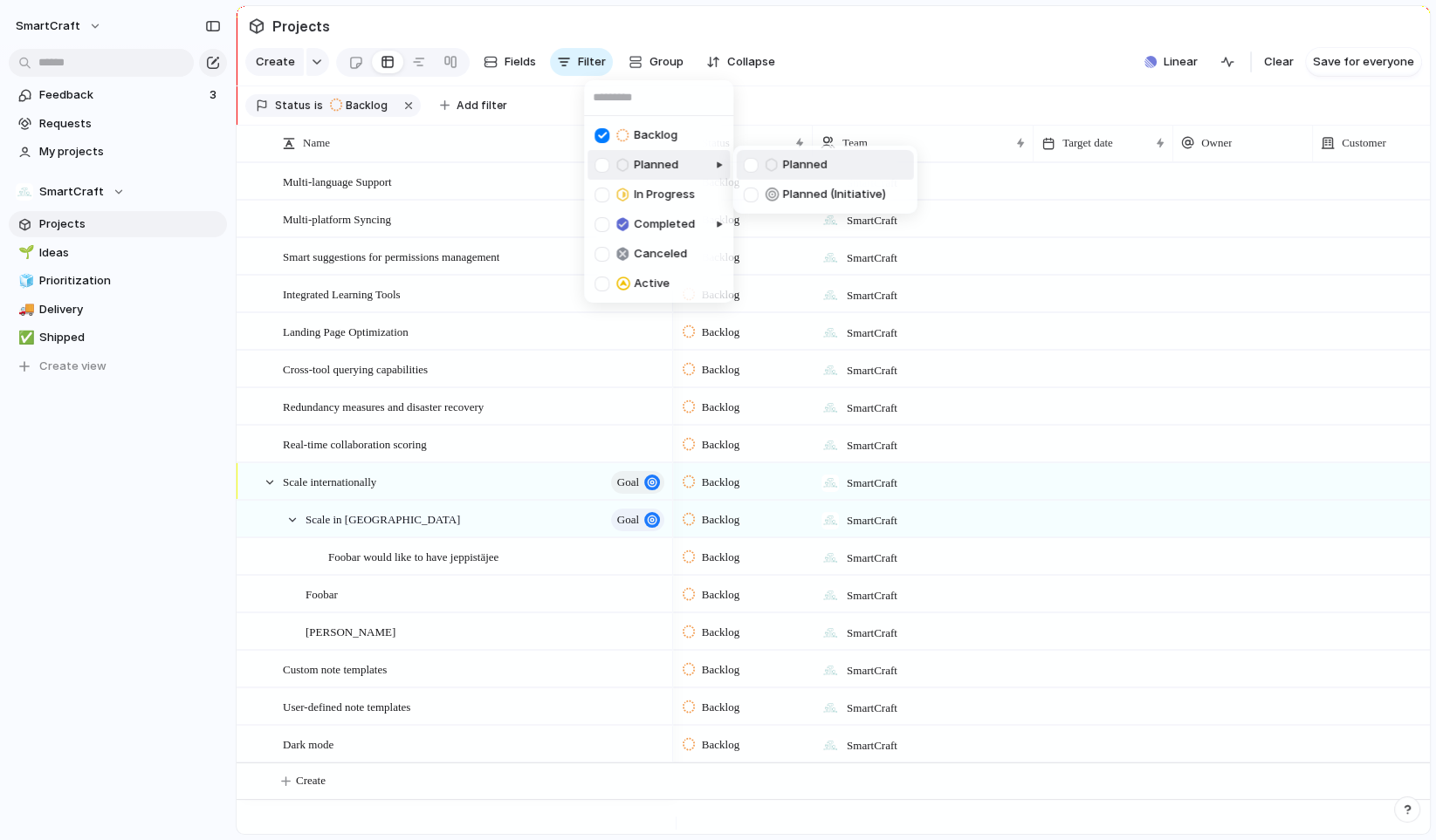
click at [603, 171] on div "Planned" at bounding box center [636, 164] width 83 height 21
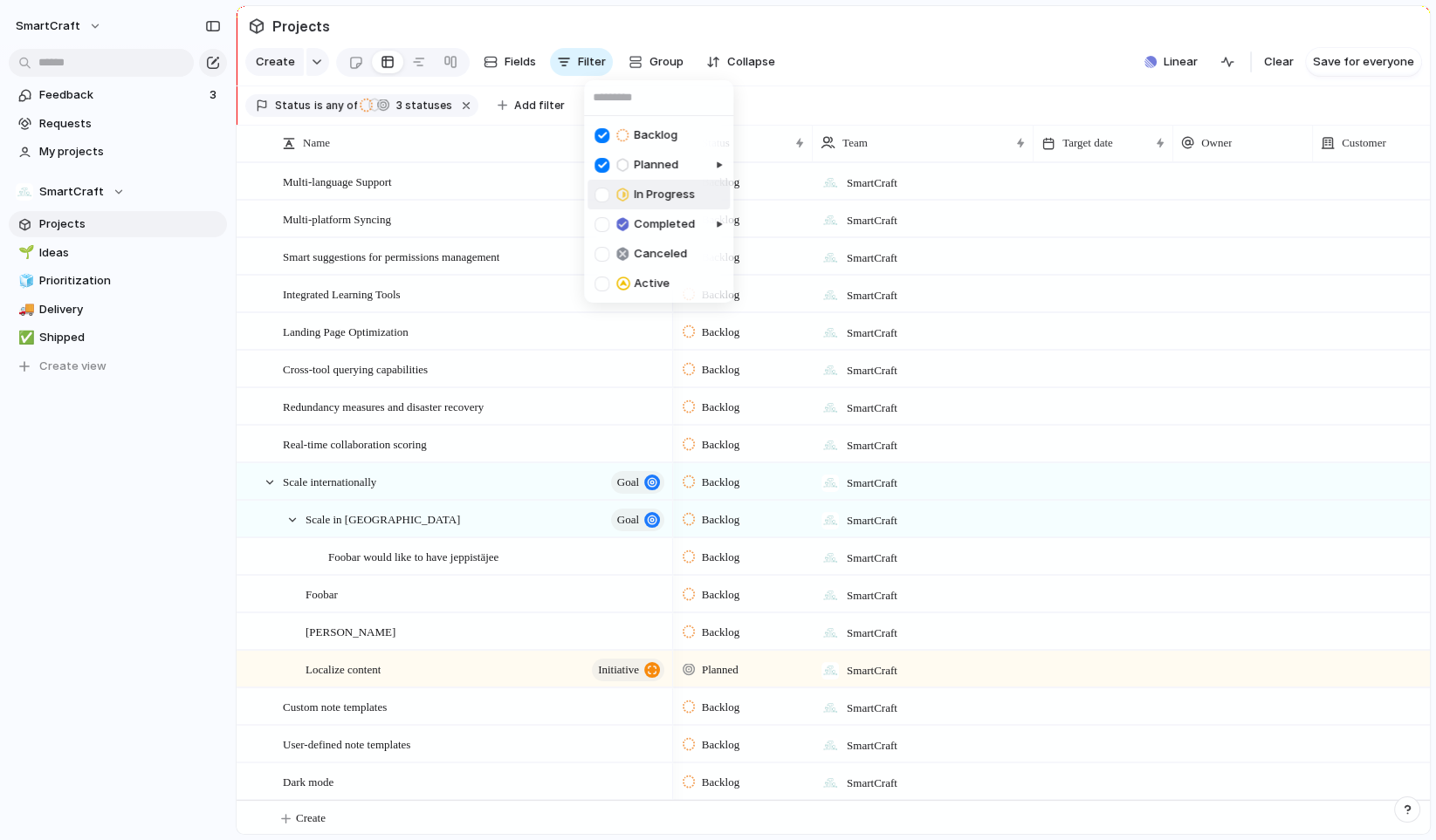
click at [603, 196] on div at bounding box center [602, 195] width 15 height 15
click at [604, 280] on div at bounding box center [602, 284] width 15 height 15
click at [162, 534] on div "Backlog Planned In Progress Completed Canceled Active" at bounding box center [718, 420] width 1436 height 840
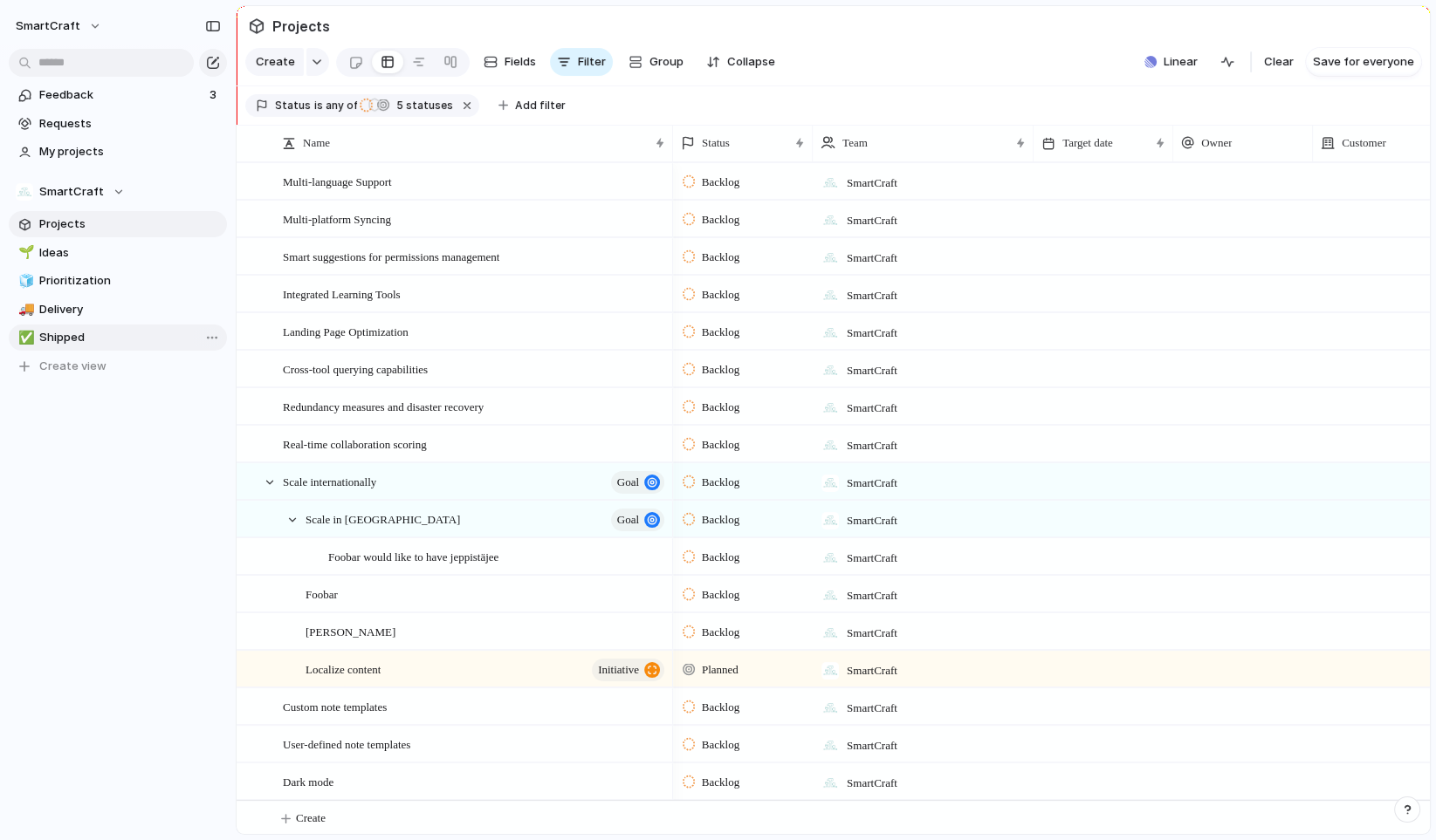
click at [118, 337] on span "Shipped" at bounding box center [130, 337] width 182 height 17
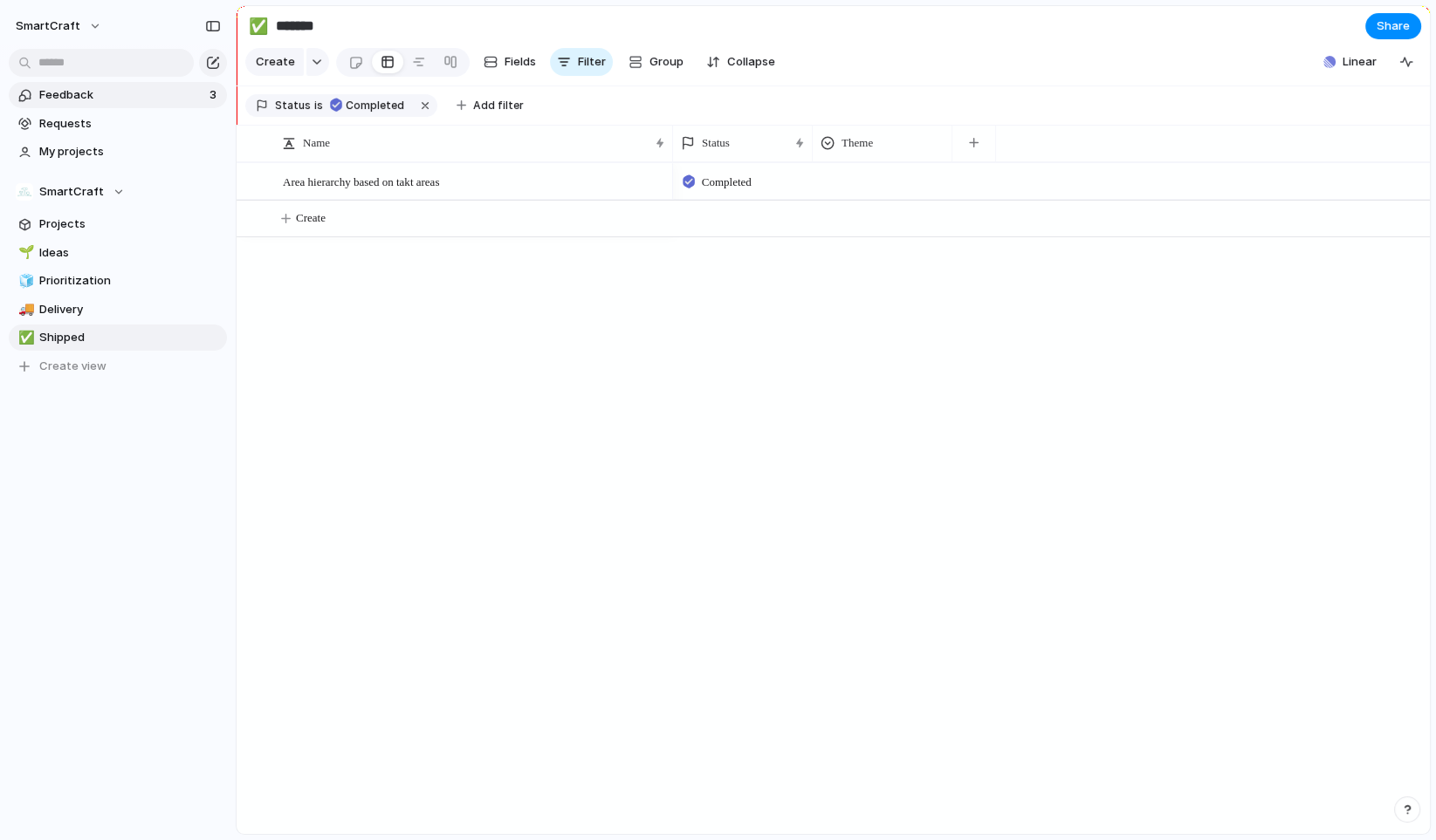
click at [114, 99] on span "Feedback" at bounding box center [122, 94] width 165 height 17
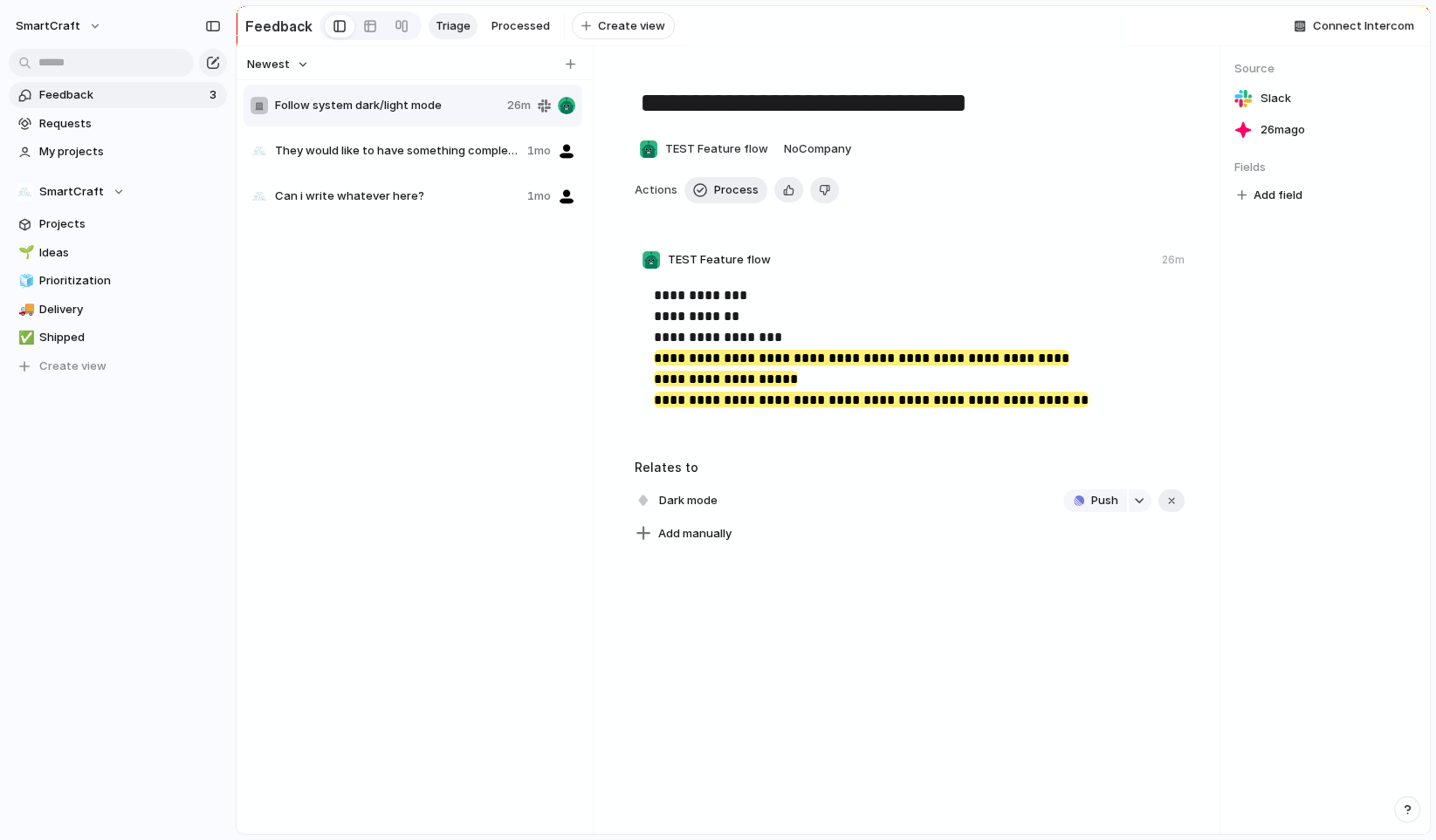
click at [329, 153] on span "They would like to have something completely different" at bounding box center [397, 150] width 245 height 17
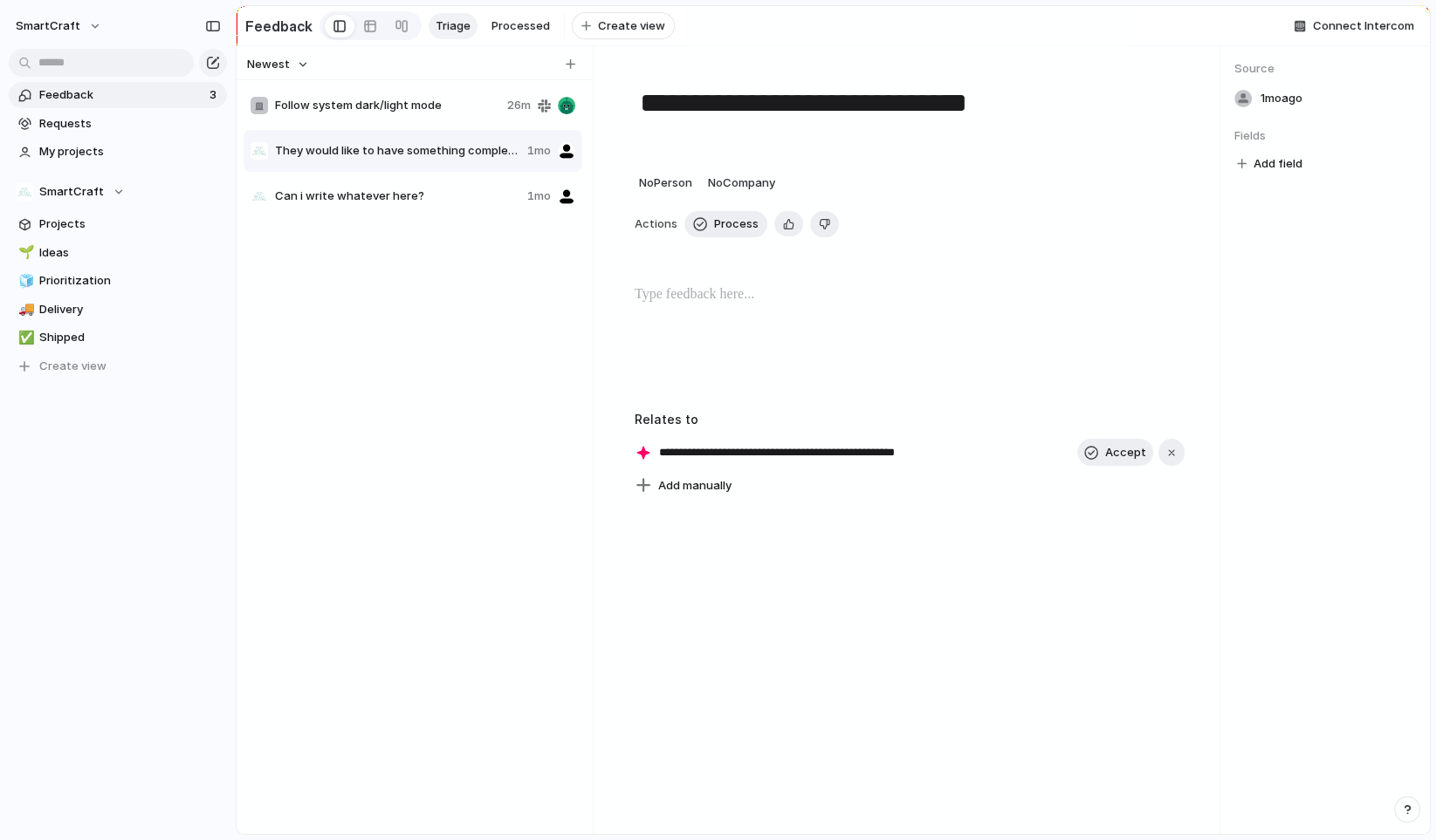
click at [347, 217] on div "Can i write whatever here? 1mo" at bounding box center [412, 196] width 339 height 42
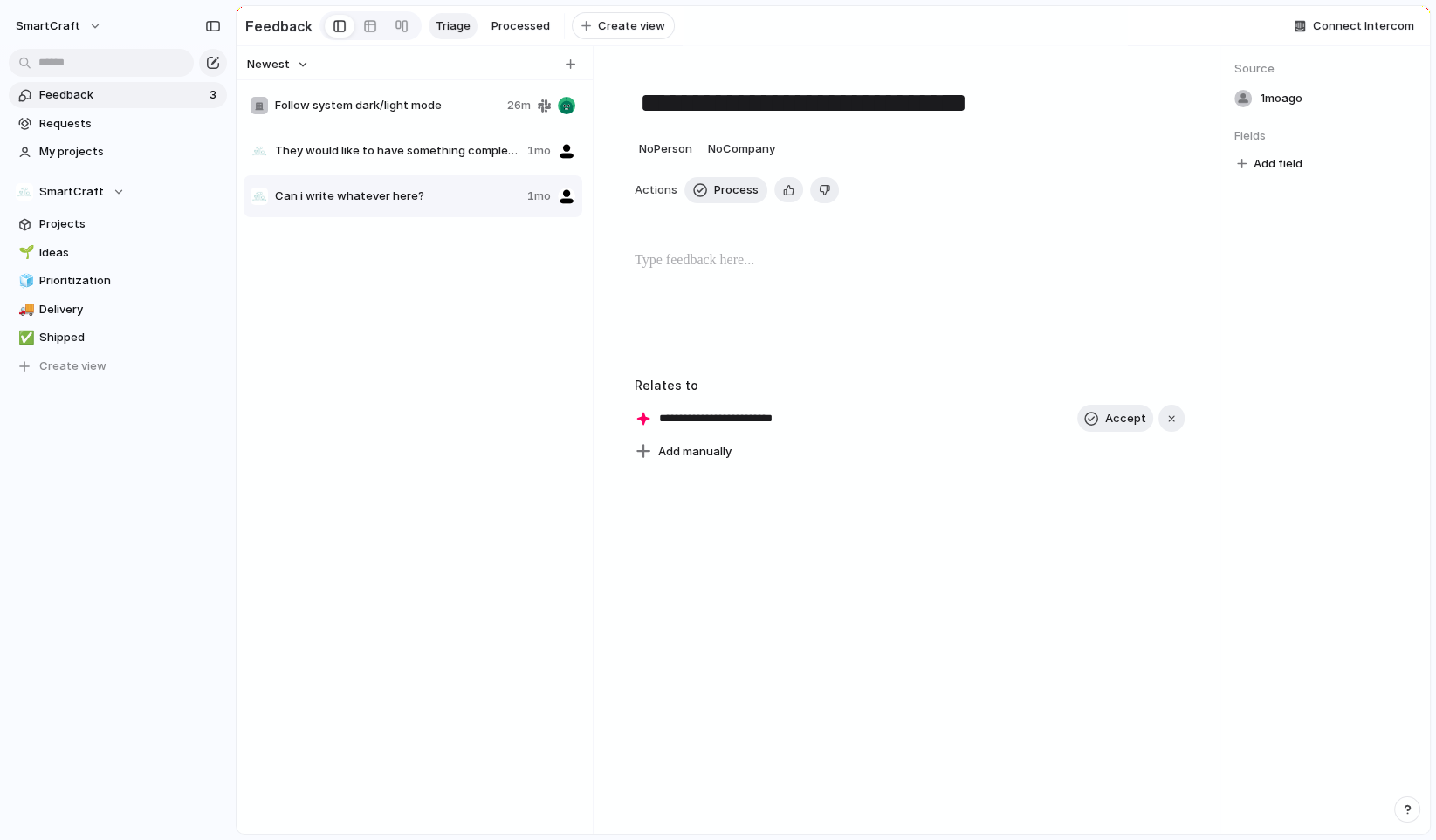
click at [341, 160] on span "They would like to have something completely different" at bounding box center [397, 150] width 245 height 17
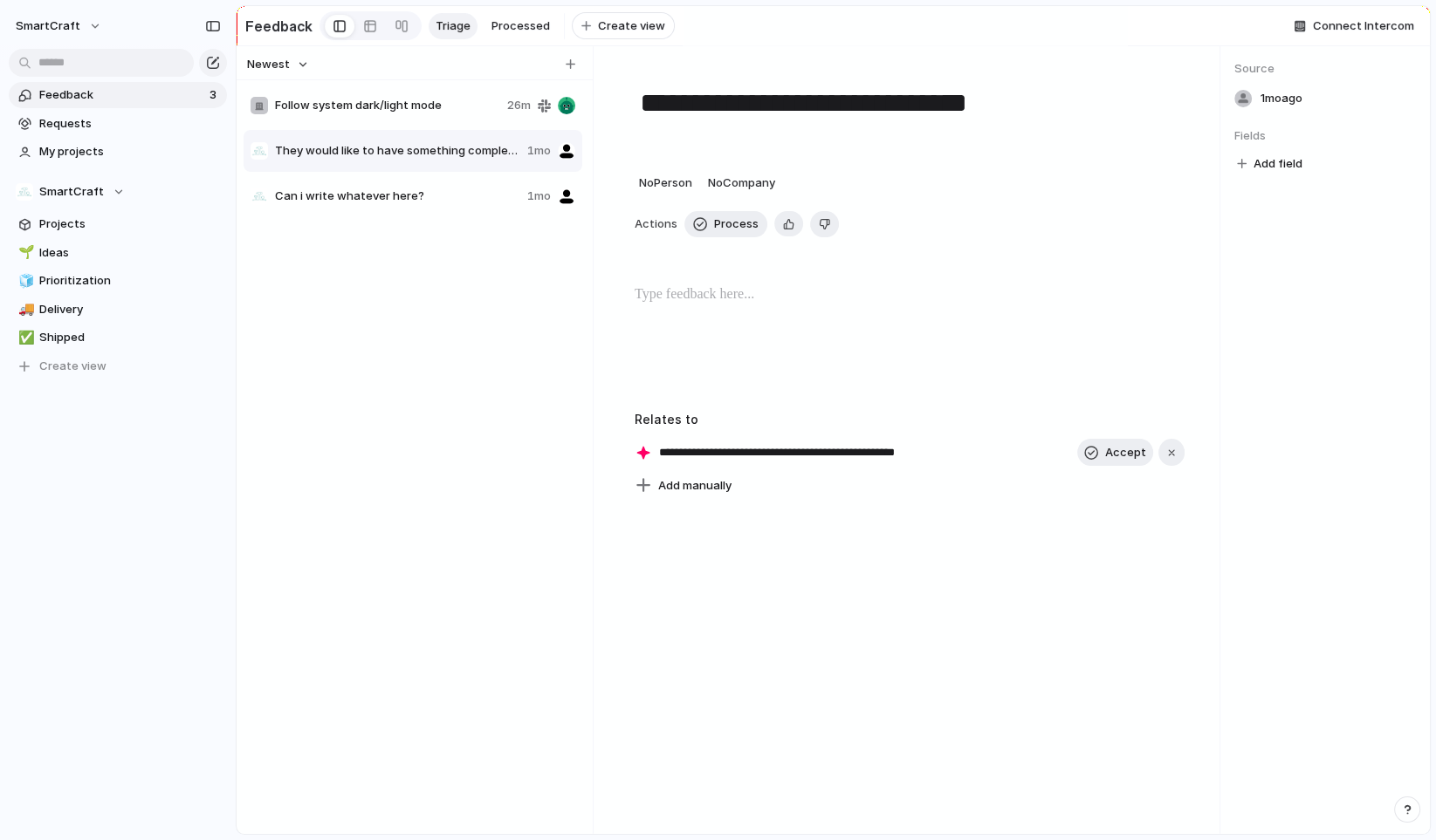
click at [342, 122] on div "Follow system dark/light mode 26m" at bounding box center [412, 105] width 339 height 42
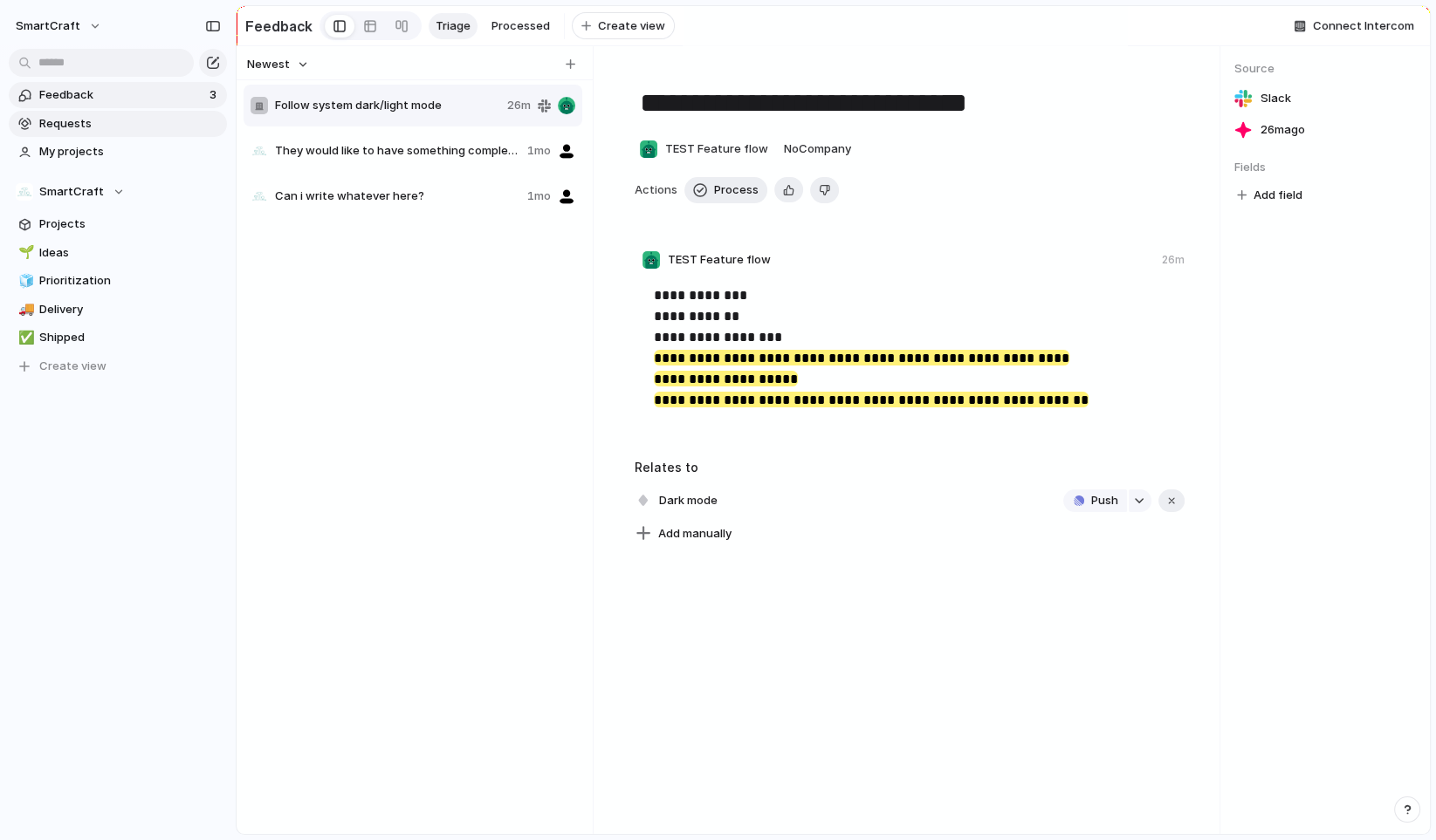
click at [145, 121] on span "Requests" at bounding box center [130, 124] width 182 height 17
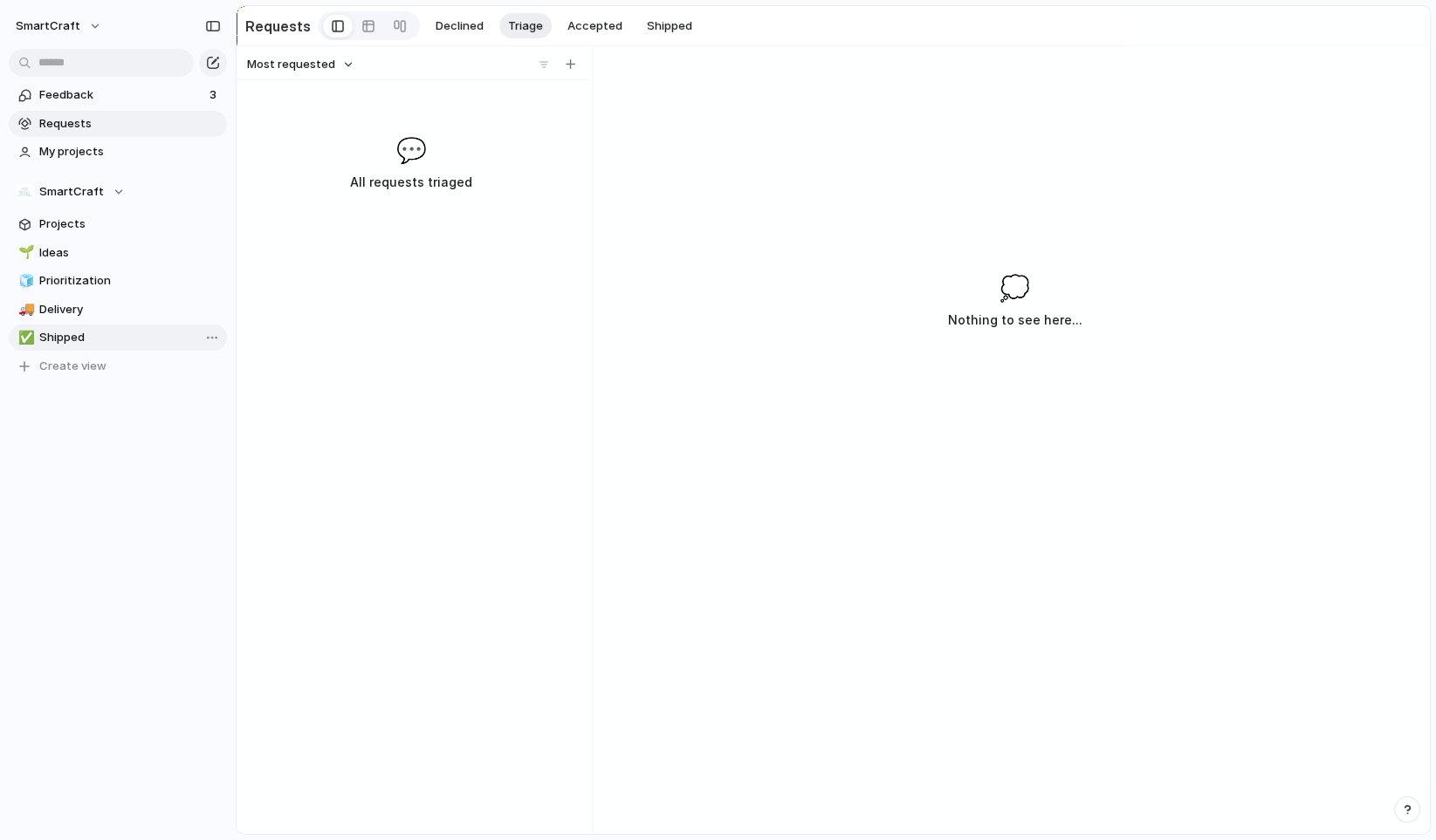
click at [100, 342] on span "Shipped" at bounding box center [130, 337] width 182 height 17
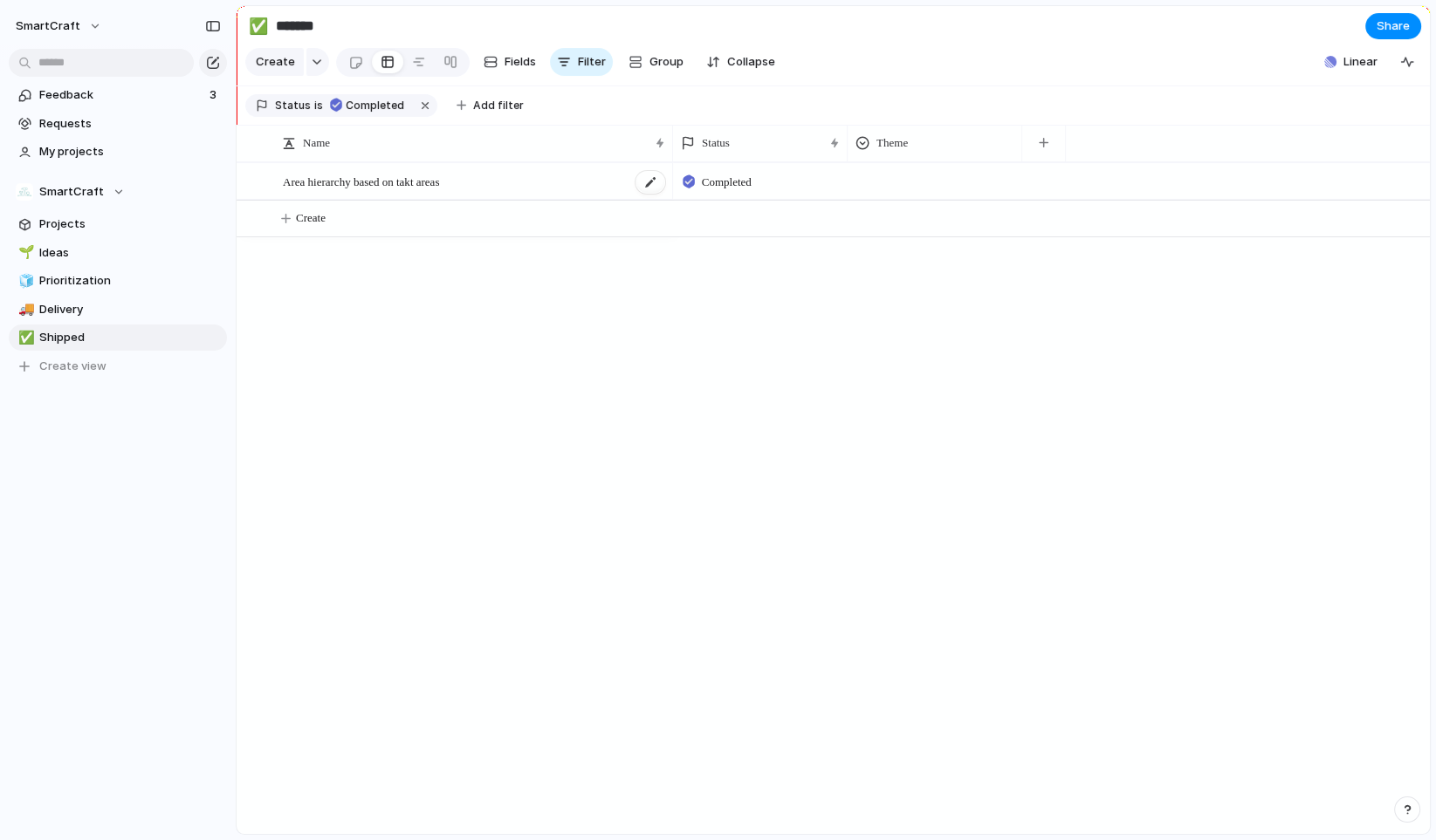
click at [519, 189] on div "Area hierarchy based on takt areas" at bounding box center [474, 182] width 384 height 36
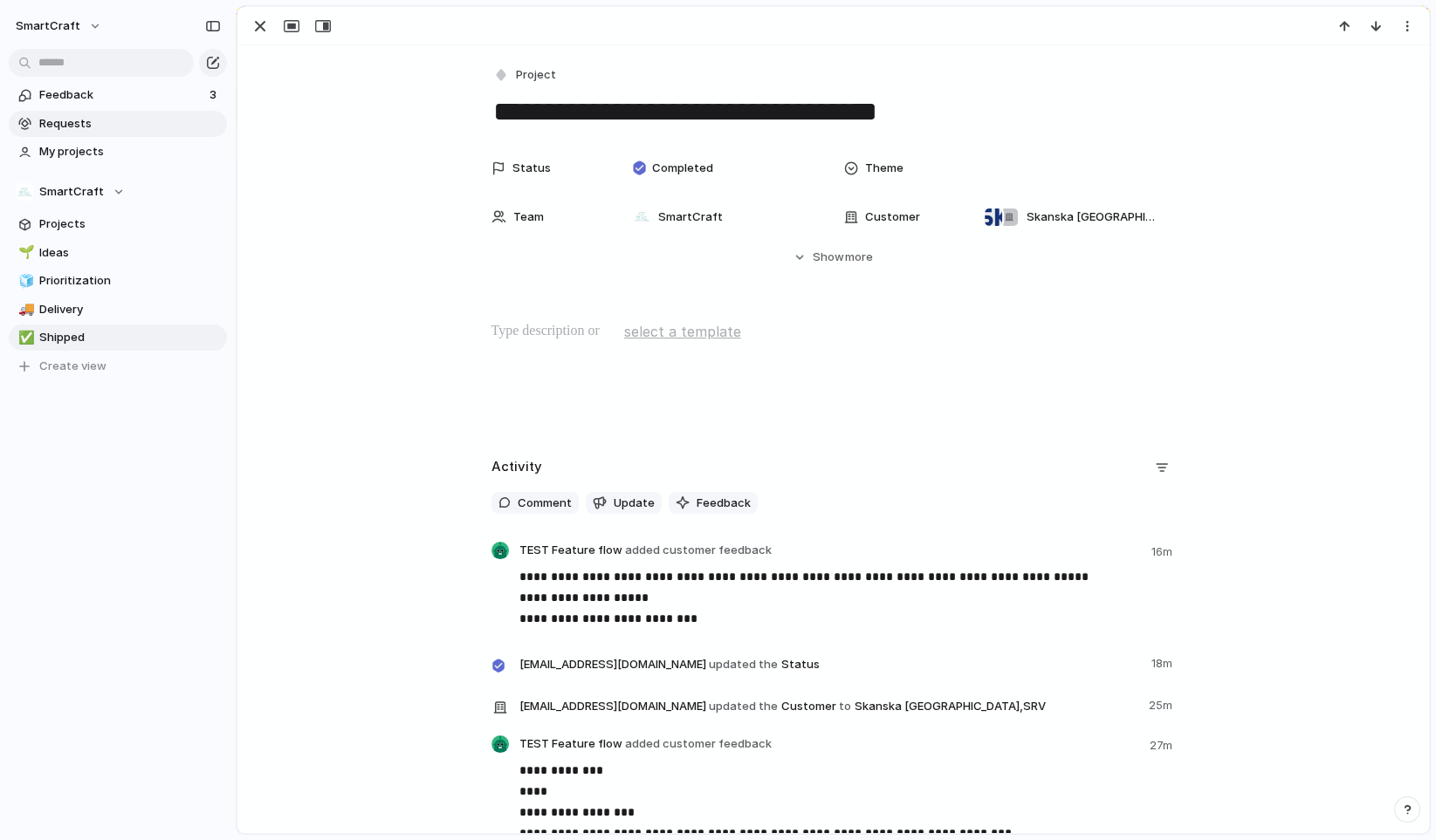
click at [113, 127] on span "Requests" at bounding box center [130, 124] width 182 height 17
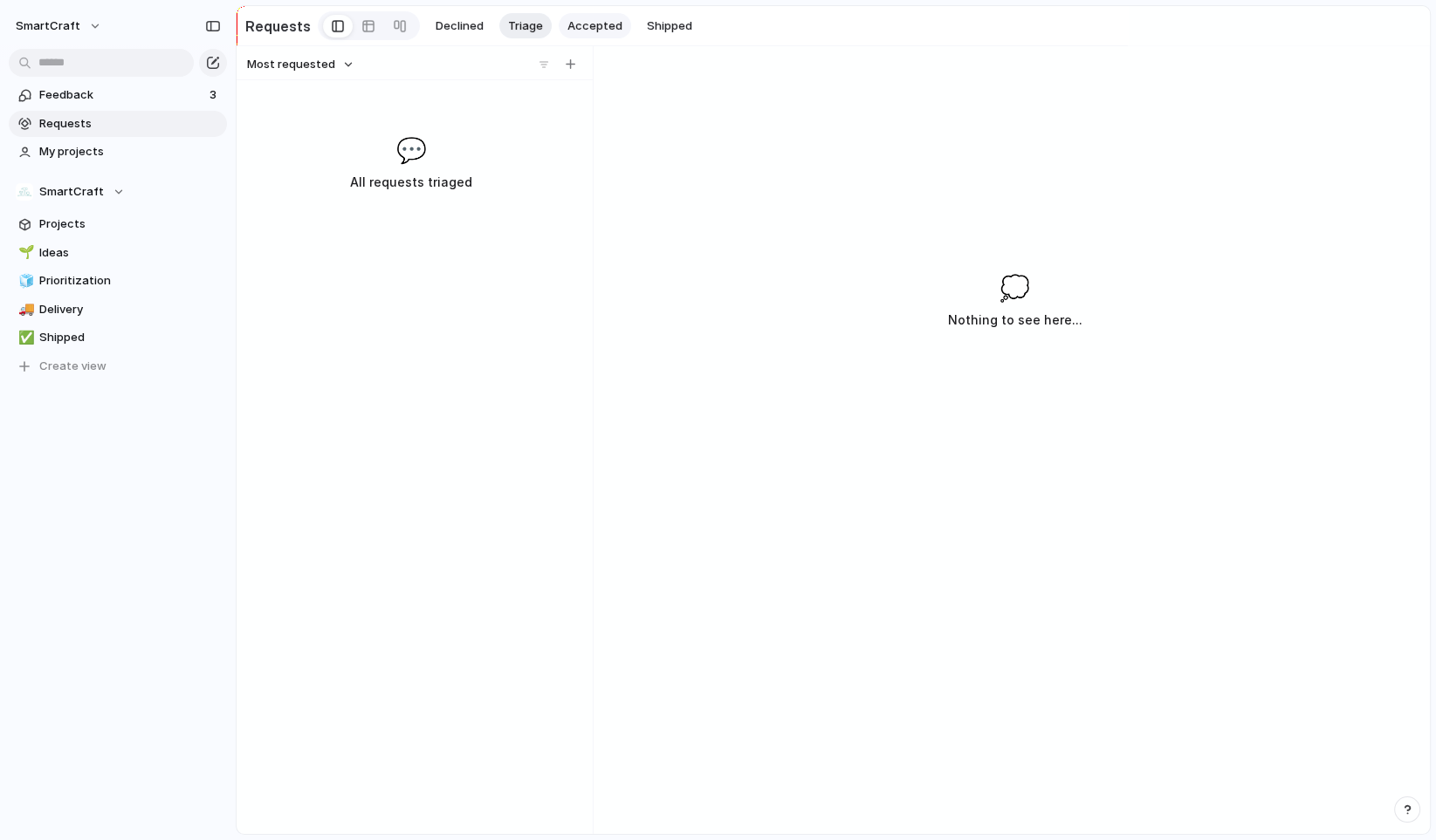
click at [576, 28] on span "Accepted" at bounding box center [596, 26] width 55 height 17
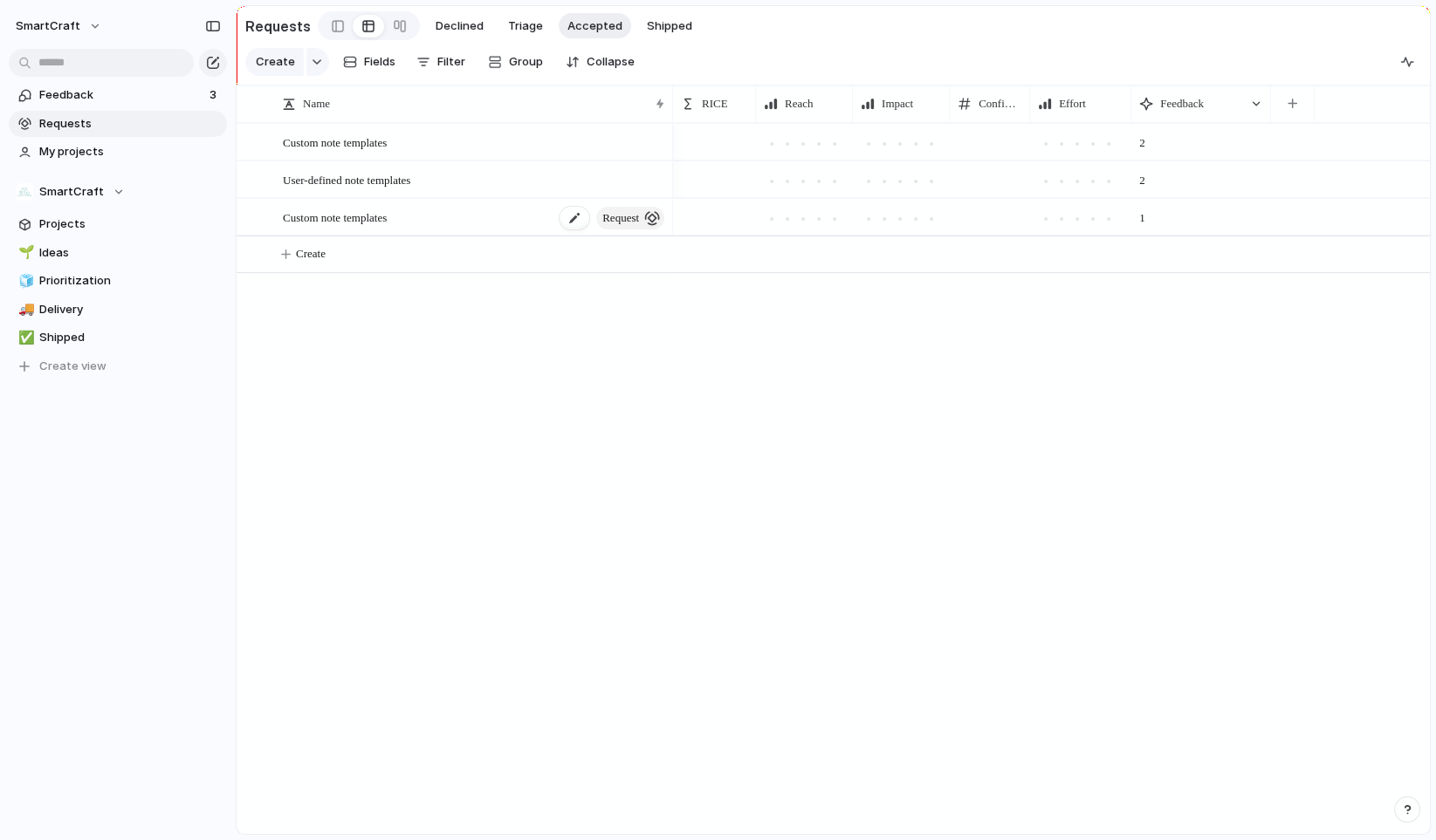
click at [451, 236] on div "Custom note templates request" at bounding box center [474, 217] width 384 height 36
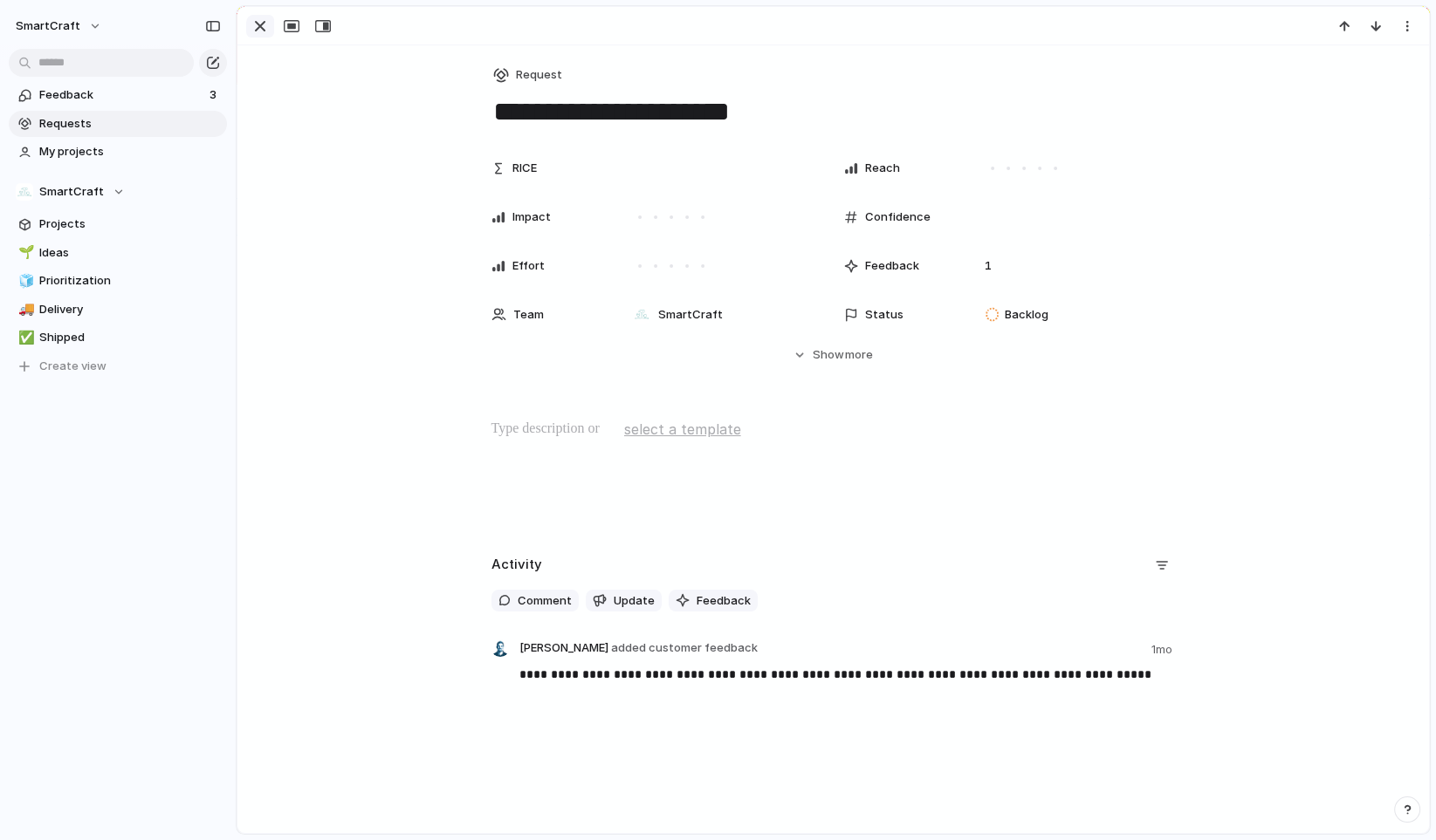
click at [269, 20] on div "button" at bounding box center [260, 26] width 21 height 21
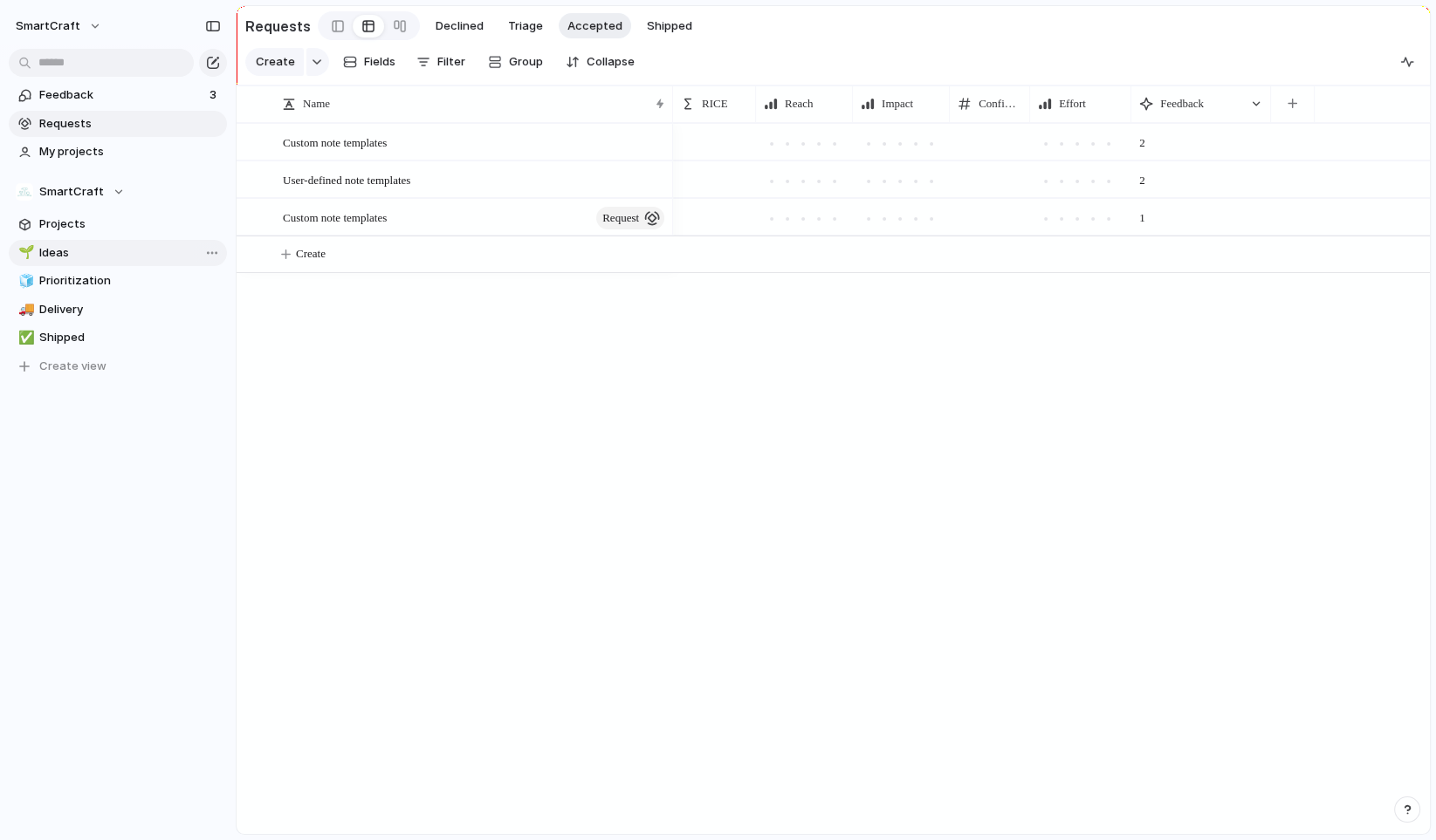
click at [118, 250] on span "Ideas" at bounding box center [130, 252] width 182 height 17
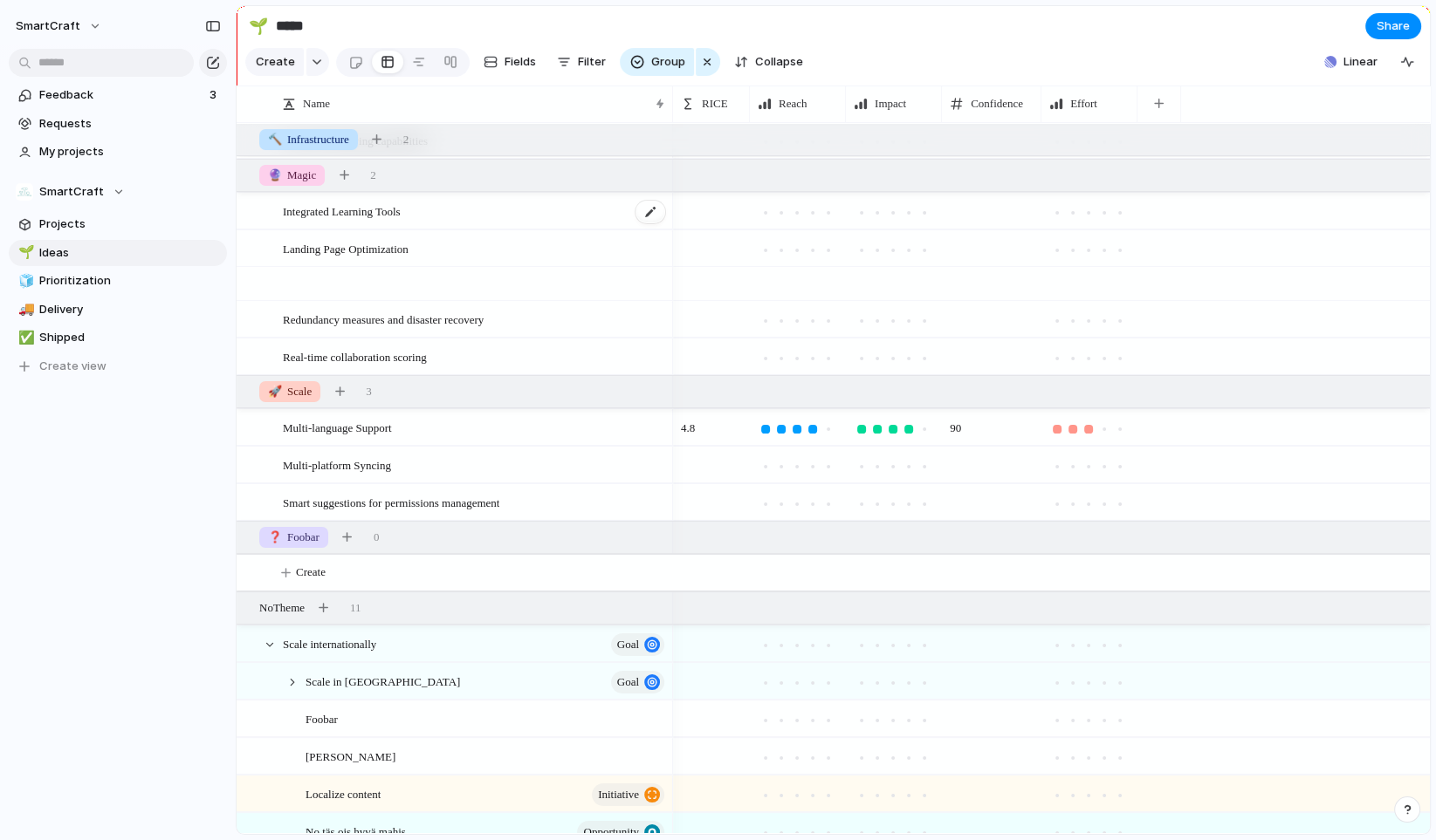
scroll to position [214, 0]
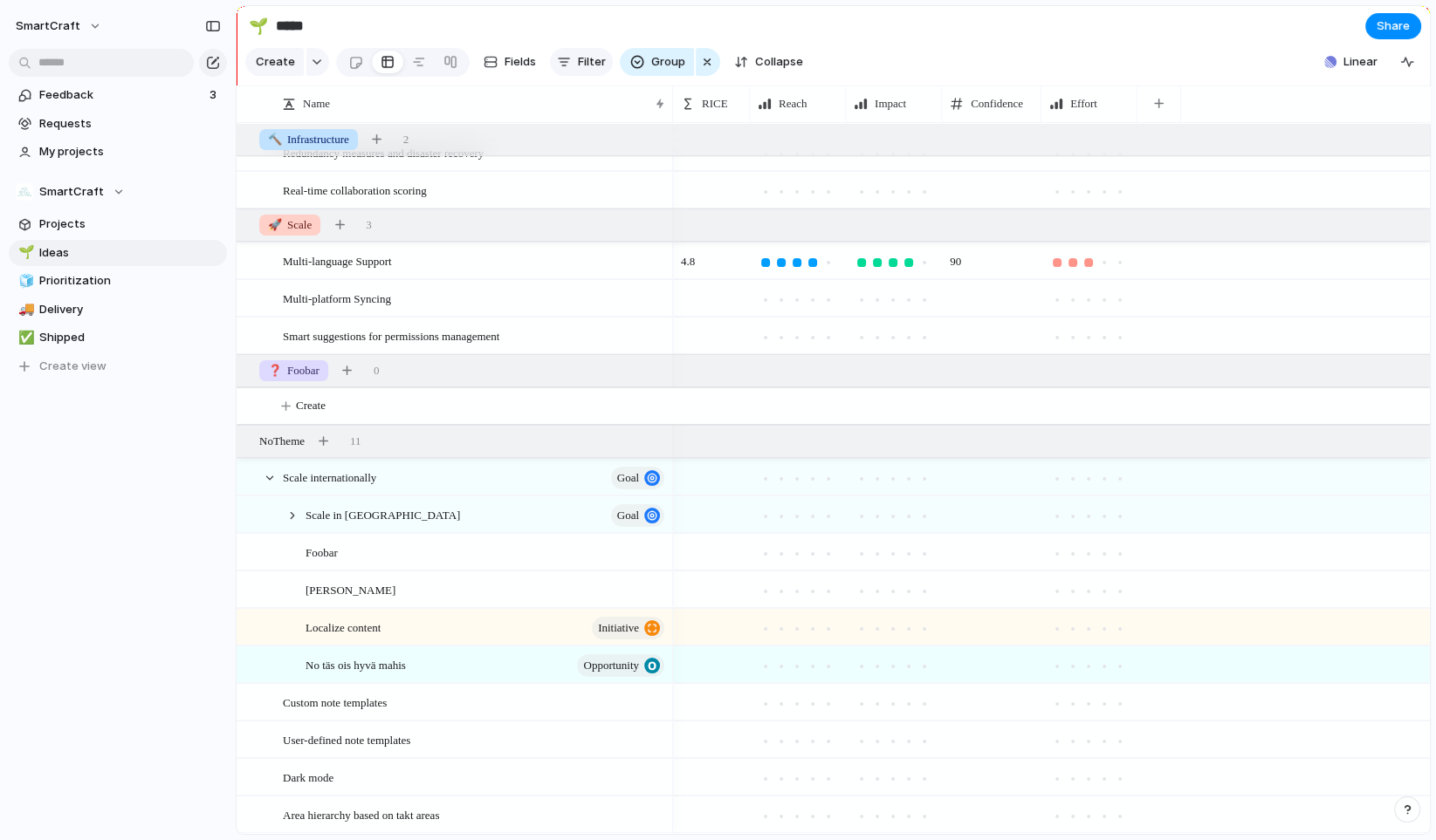
click at [558, 65] on div "button" at bounding box center [563, 61] width 14 height 14
click at [166, 679] on div "Description Start date Target date Owner Team Customer Priority Design ready St…" at bounding box center [718, 420] width 1436 height 840
click at [103, 260] on span "Ideas" at bounding box center [130, 252] width 182 height 17
click at [571, 69] on button "Filter" at bounding box center [581, 61] width 63 height 28
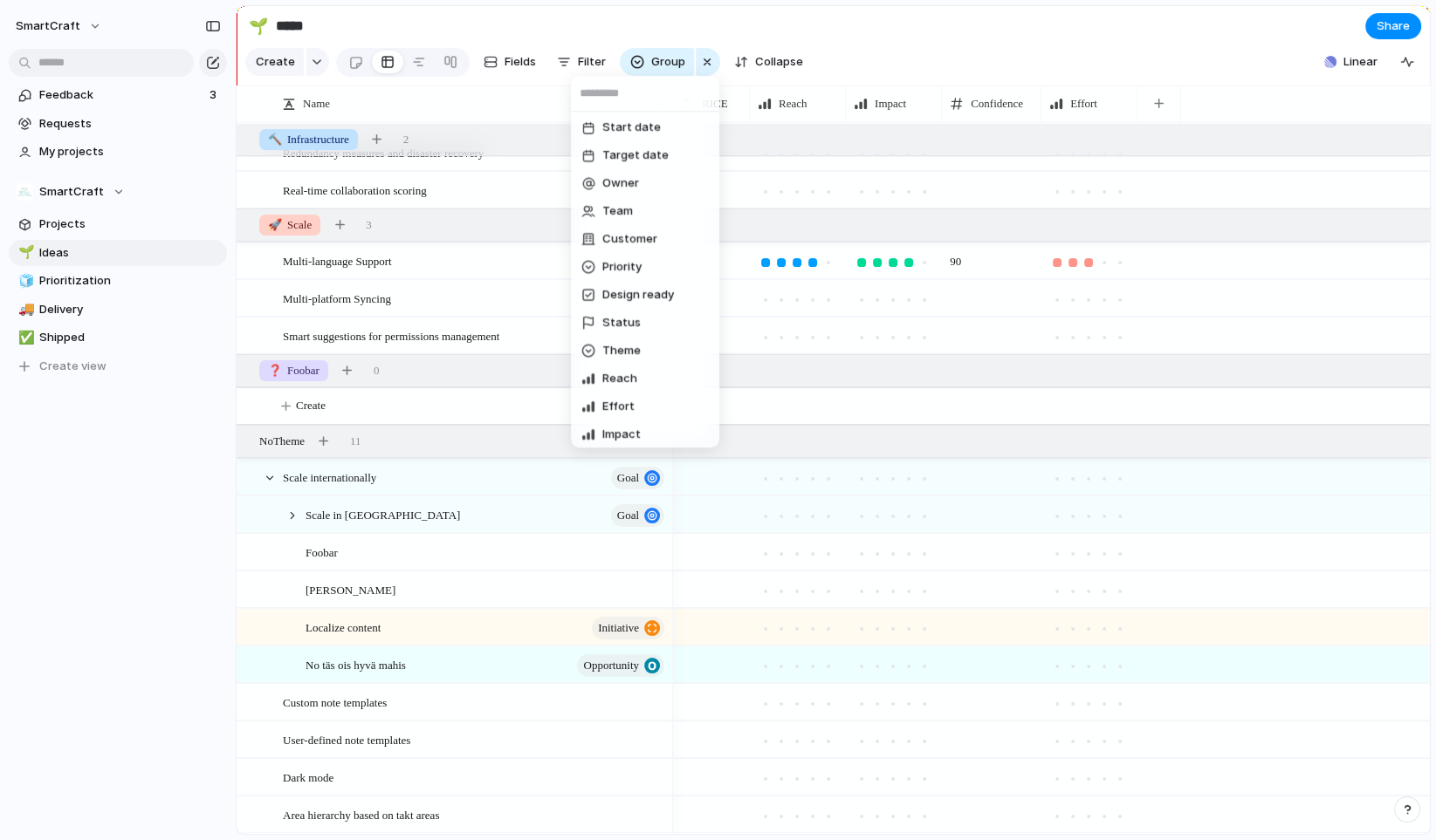
scroll to position [0, 0]
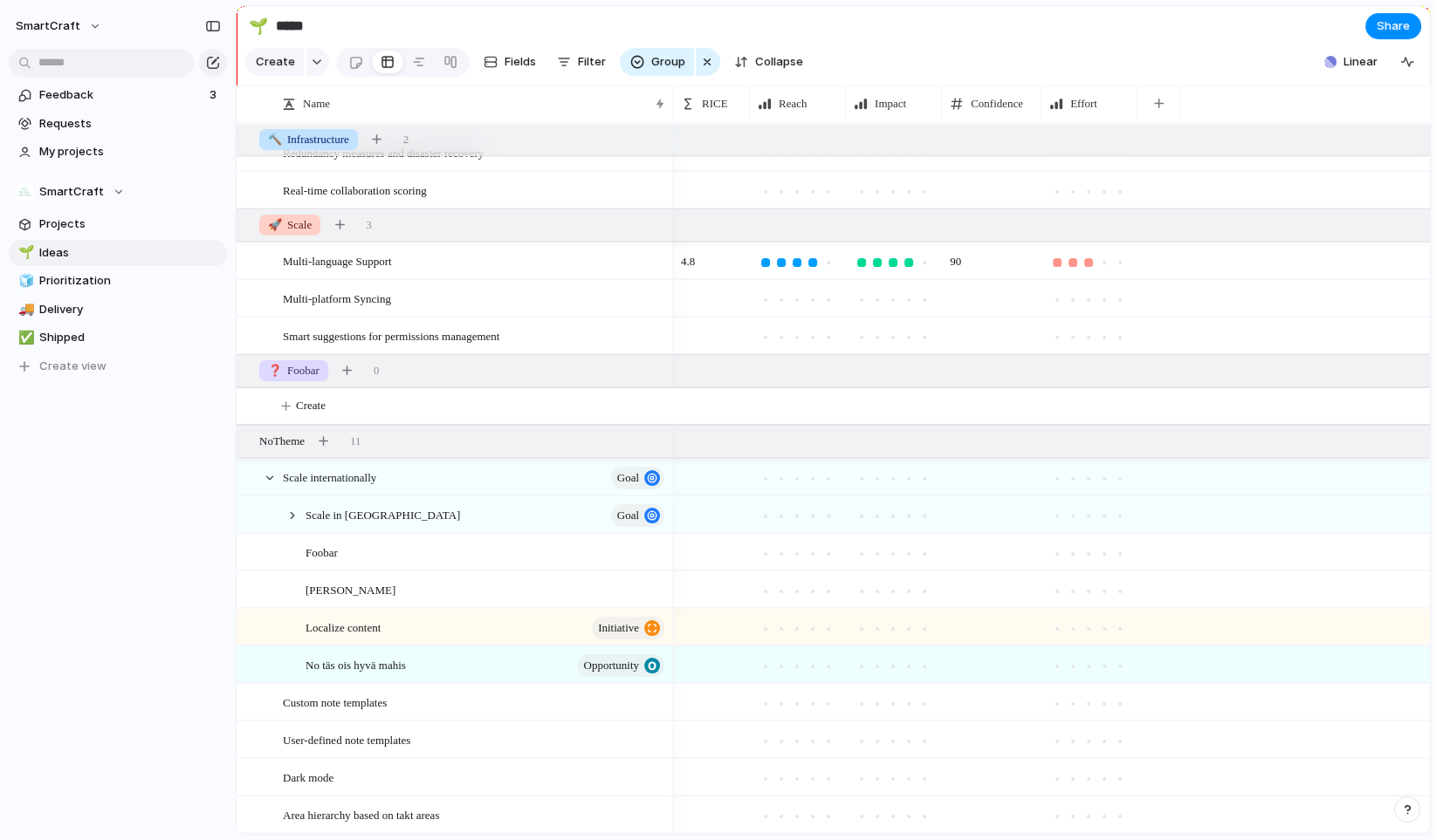
click at [92, 335] on div "Description Start date Target date Owner Team Customer Priority Design ready St…" at bounding box center [718, 420] width 1436 height 840
click at [79, 335] on span "Shipped" at bounding box center [130, 337] width 182 height 17
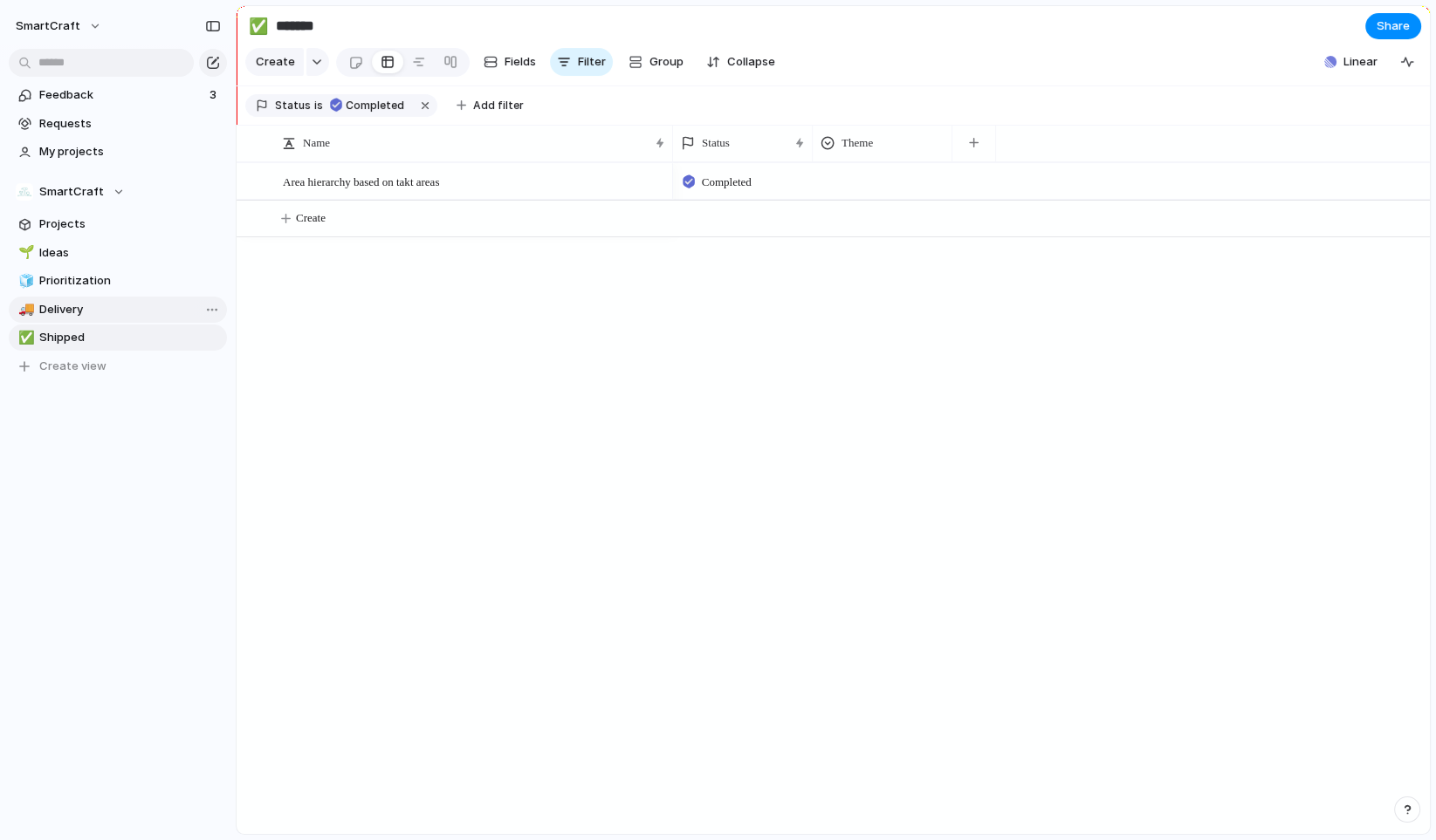
click at [83, 306] on span "Delivery" at bounding box center [130, 309] width 182 height 17
click at [95, 279] on span "Prioritization" at bounding box center [130, 281] width 182 height 17
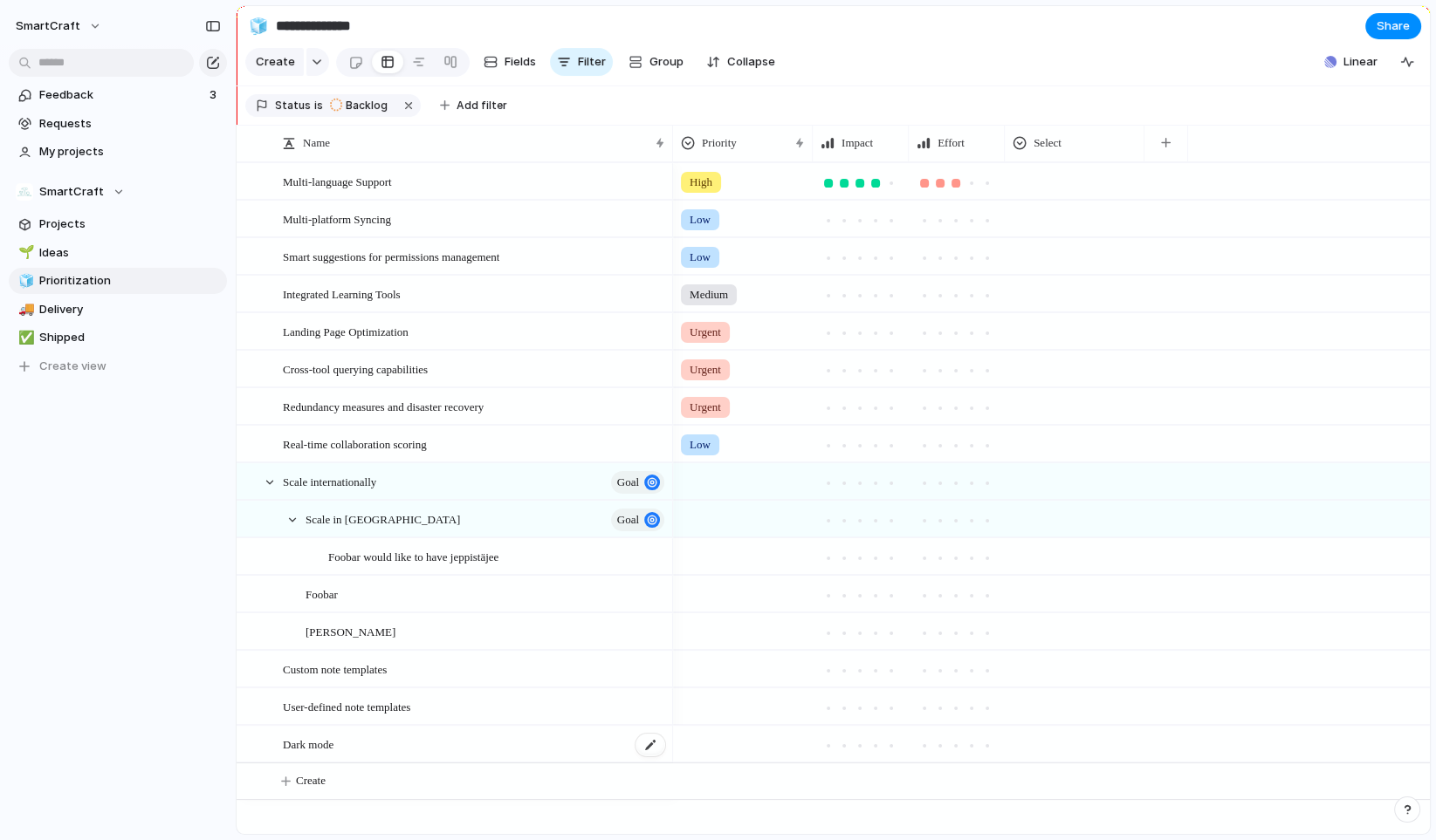
click at [597, 757] on div "Dark mode" at bounding box center [474, 745] width 384 height 36
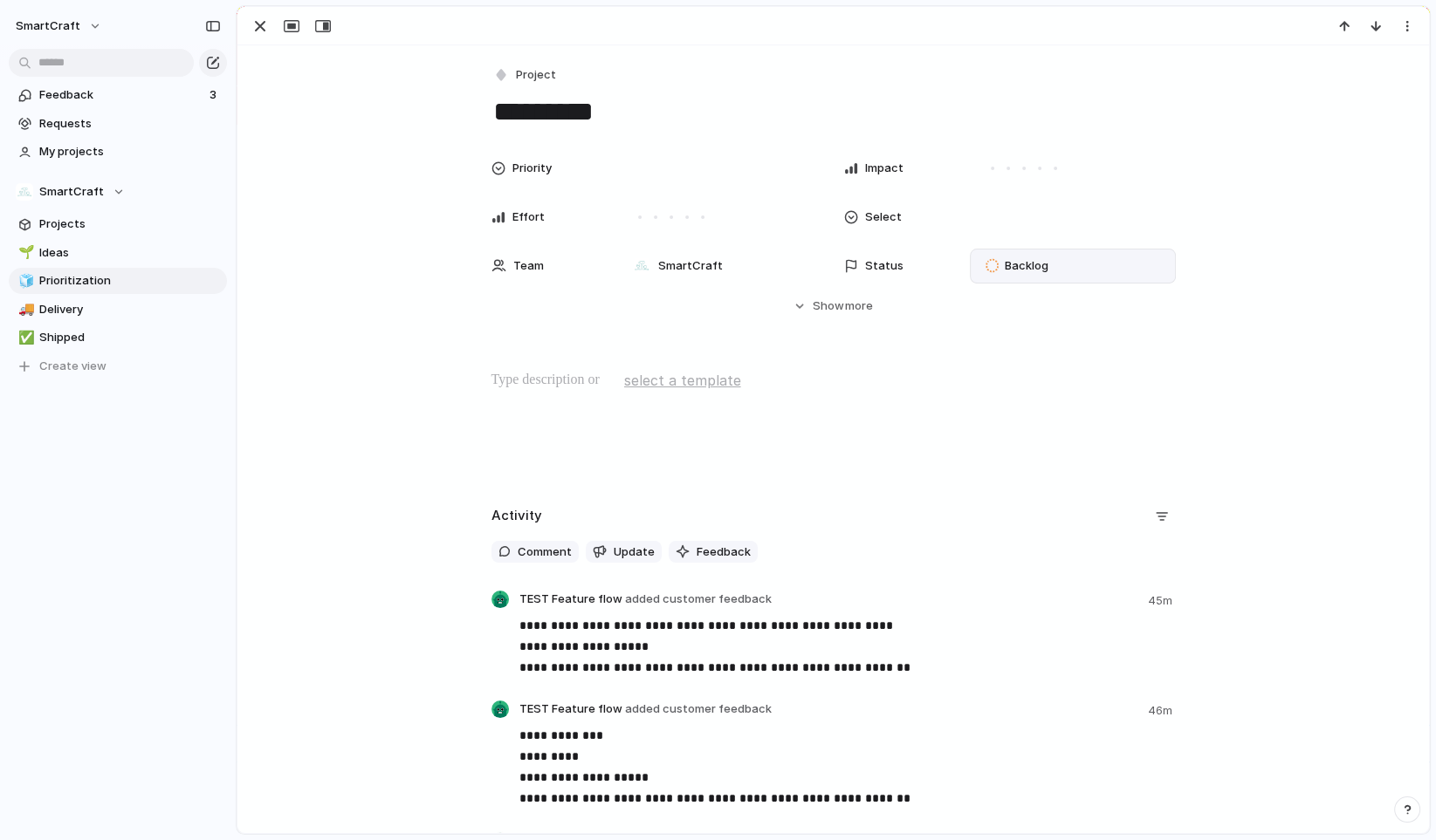
click at [1007, 266] on span "Backlog" at bounding box center [1027, 266] width 44 height 17
click at [1033, 401] on span "In Progress" at bounding box center [1029, 399] width 61 height 17
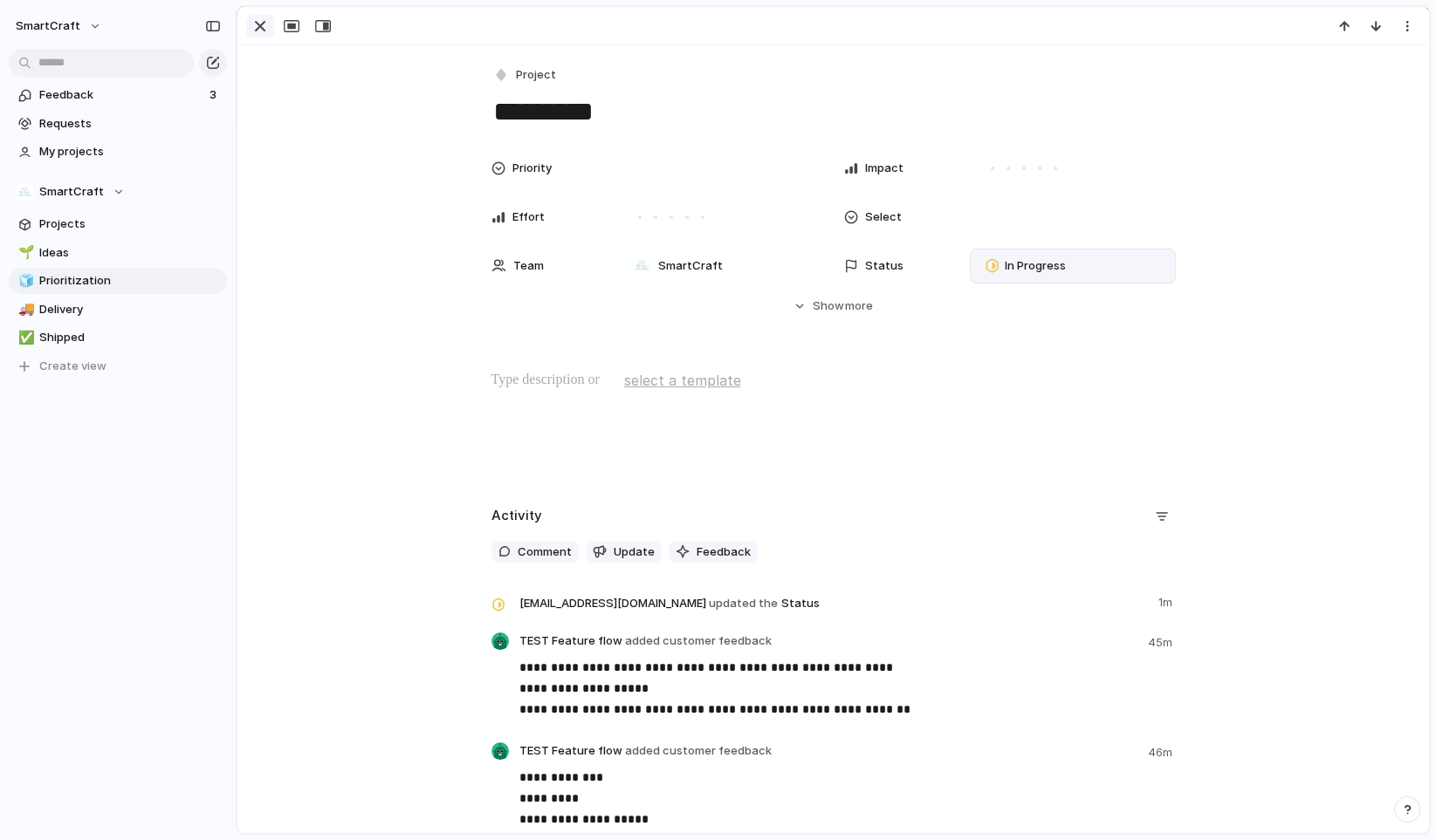
click at [259, 28] on div "button" at bounding box center [260, 26] width 21 height 21
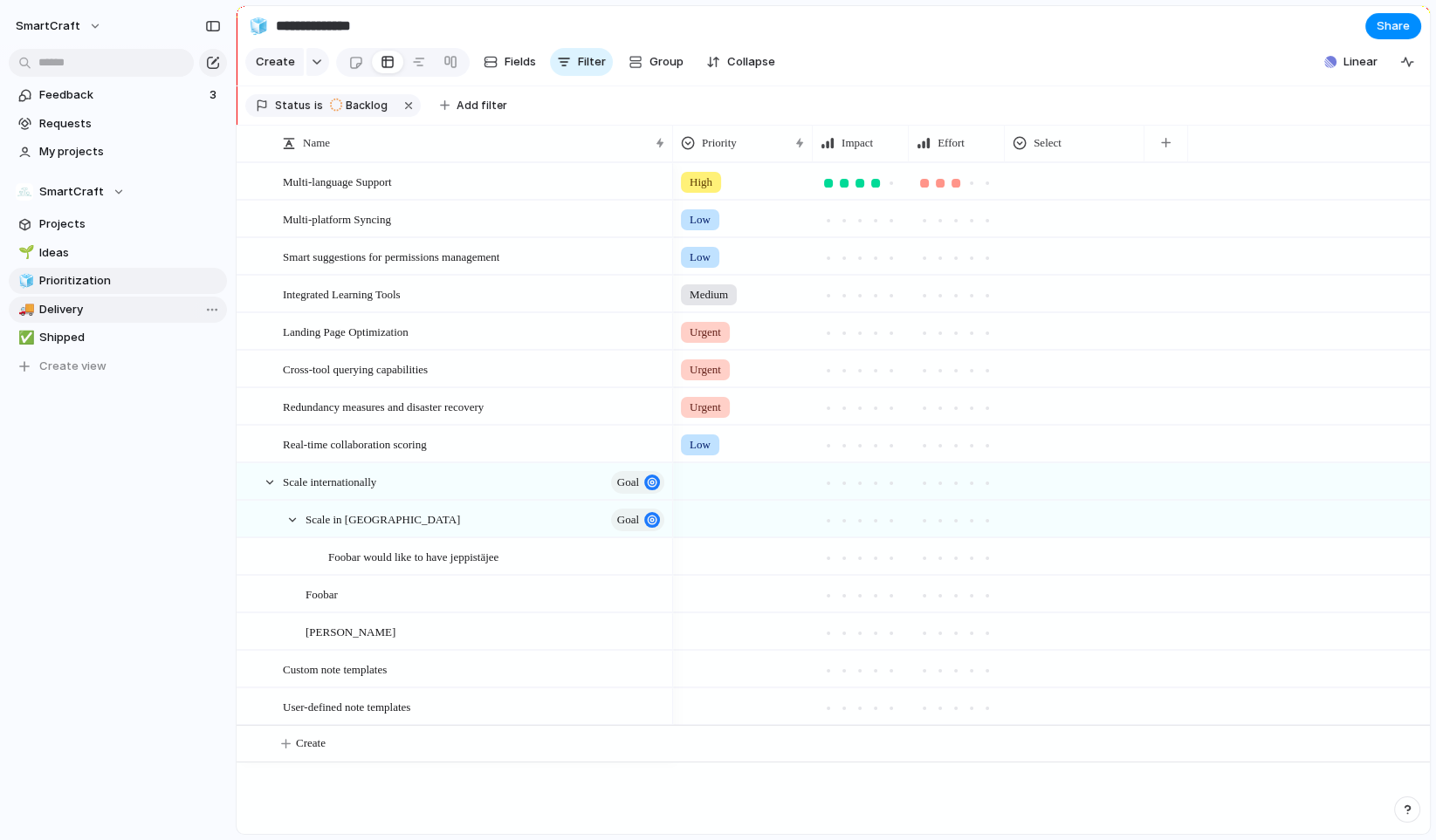
click at [82, 317] on link "🚚 Delivery" at bounding box center [118, 310] width 218 height 27
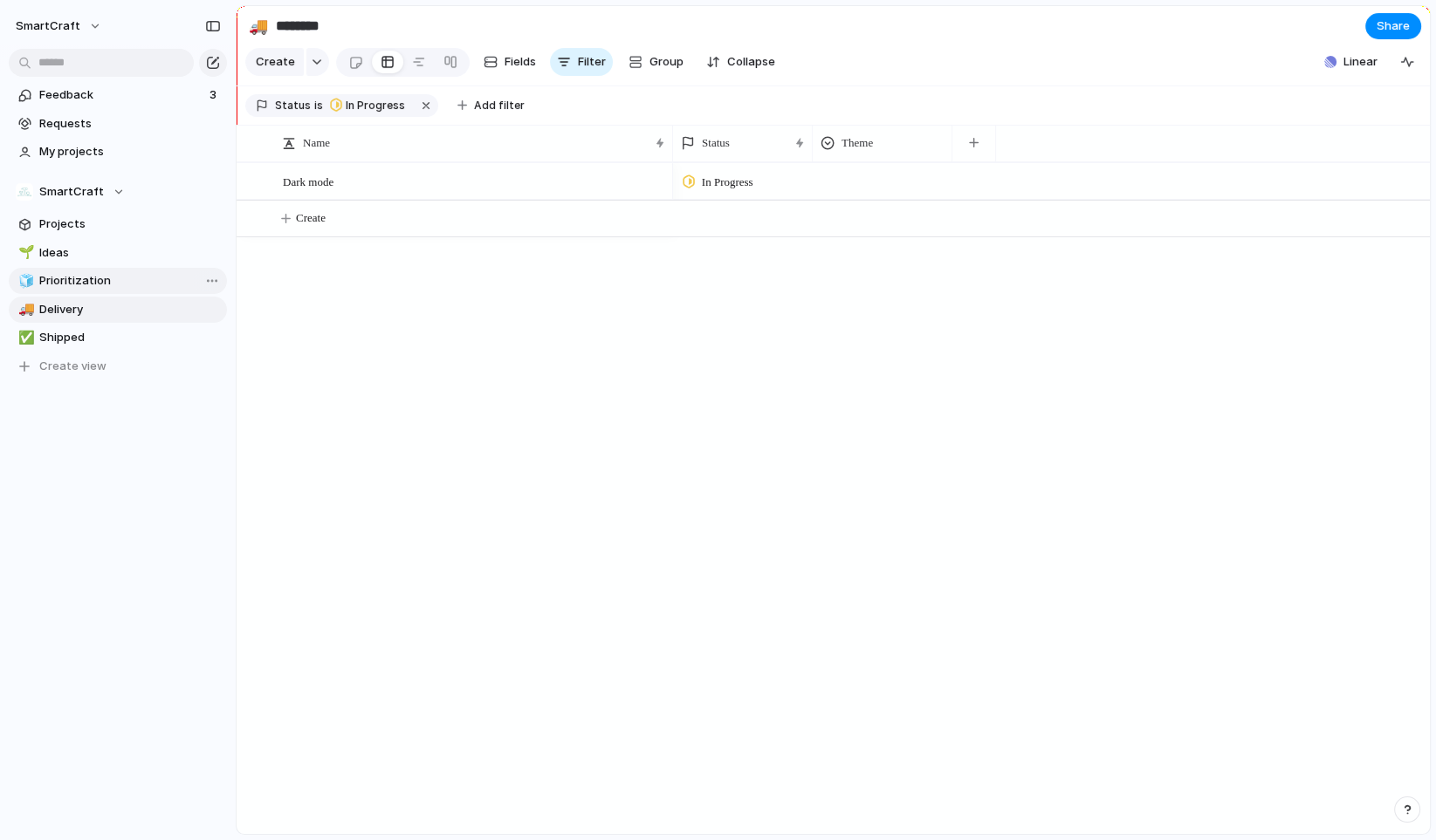
click at [95, 293] on link "🧊 Prioritization" at bounding box center [118, 281] width 218 height 27
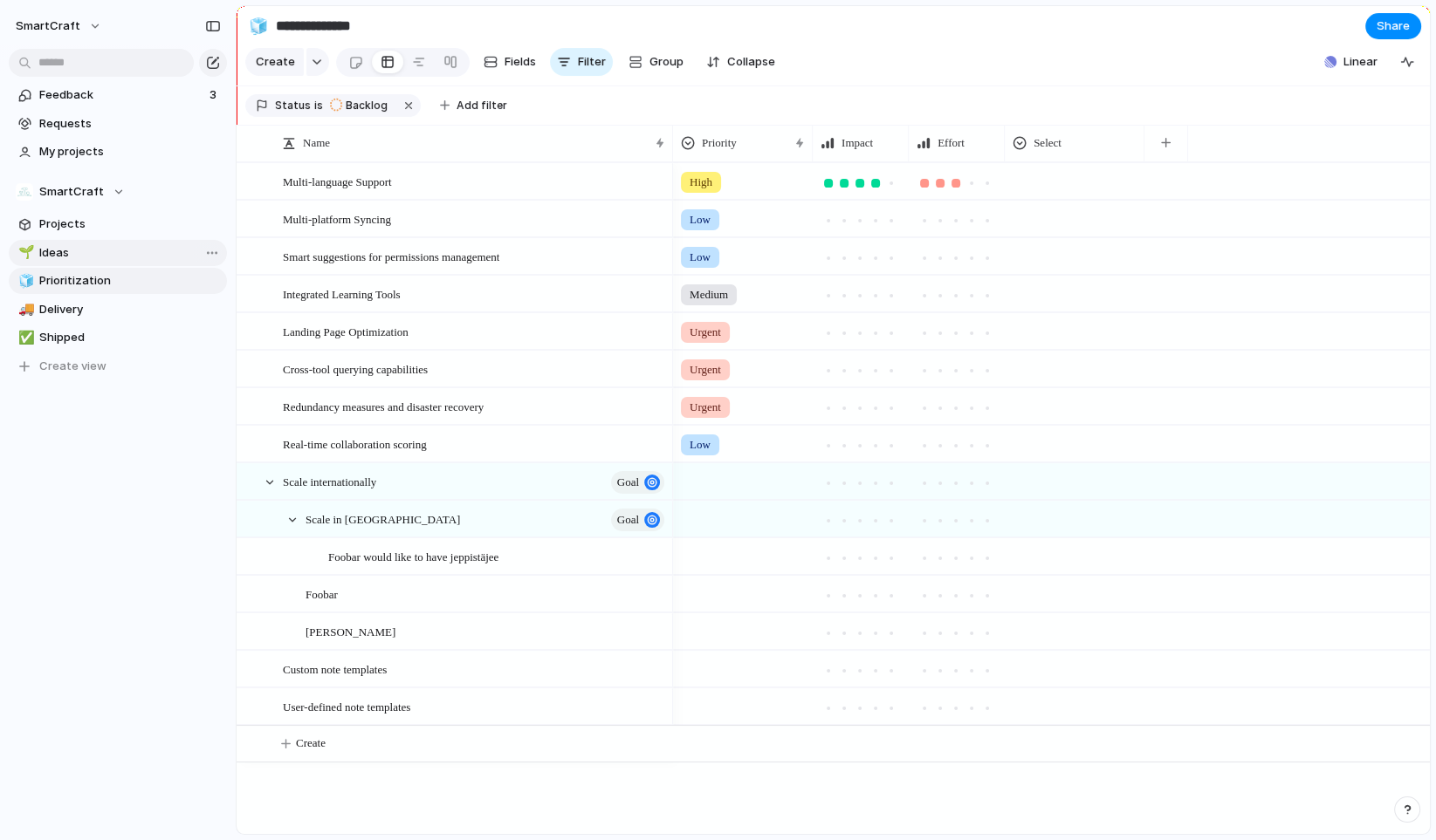
click at [59, 259] on span "Ideas" at bounding box center [130, 252] width 182 height 17
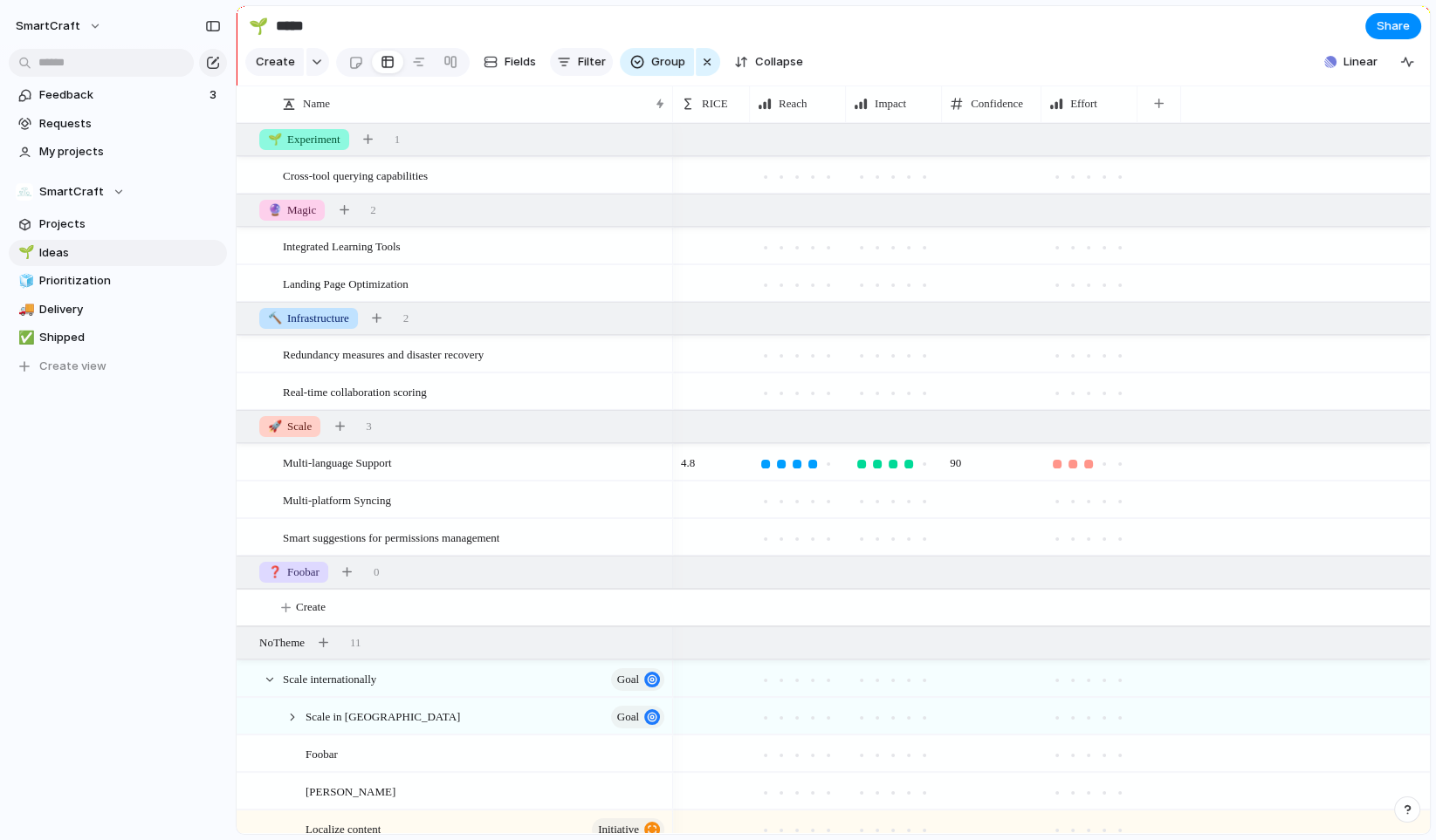
click at [584, 68] on span "Filter" at bounding box center [592, 61] width 28 height 17
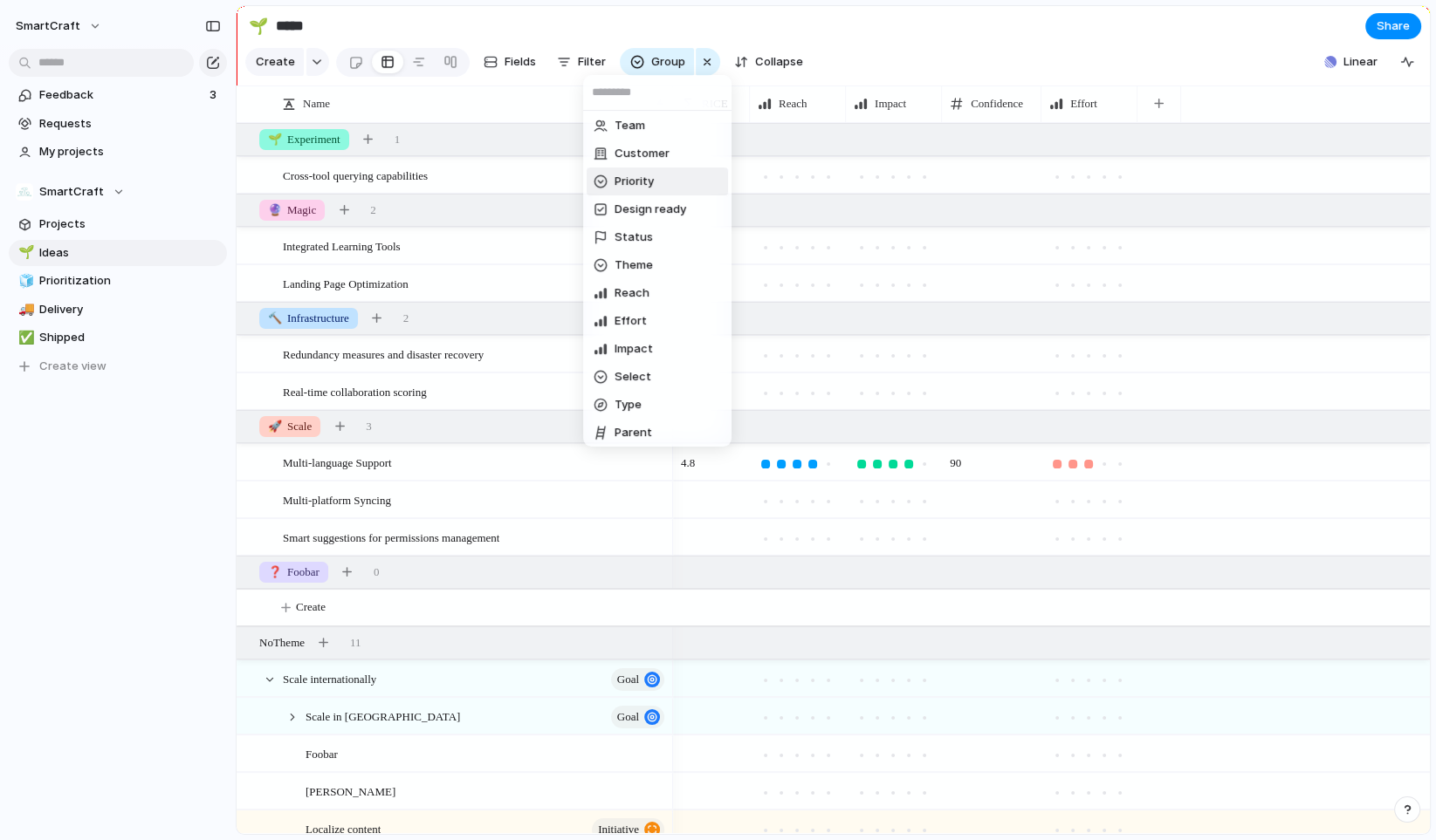
scroll to position [123, 0]
click at [663, 231] on li "Status" at bounding box center [657, 229] width 141 height 28
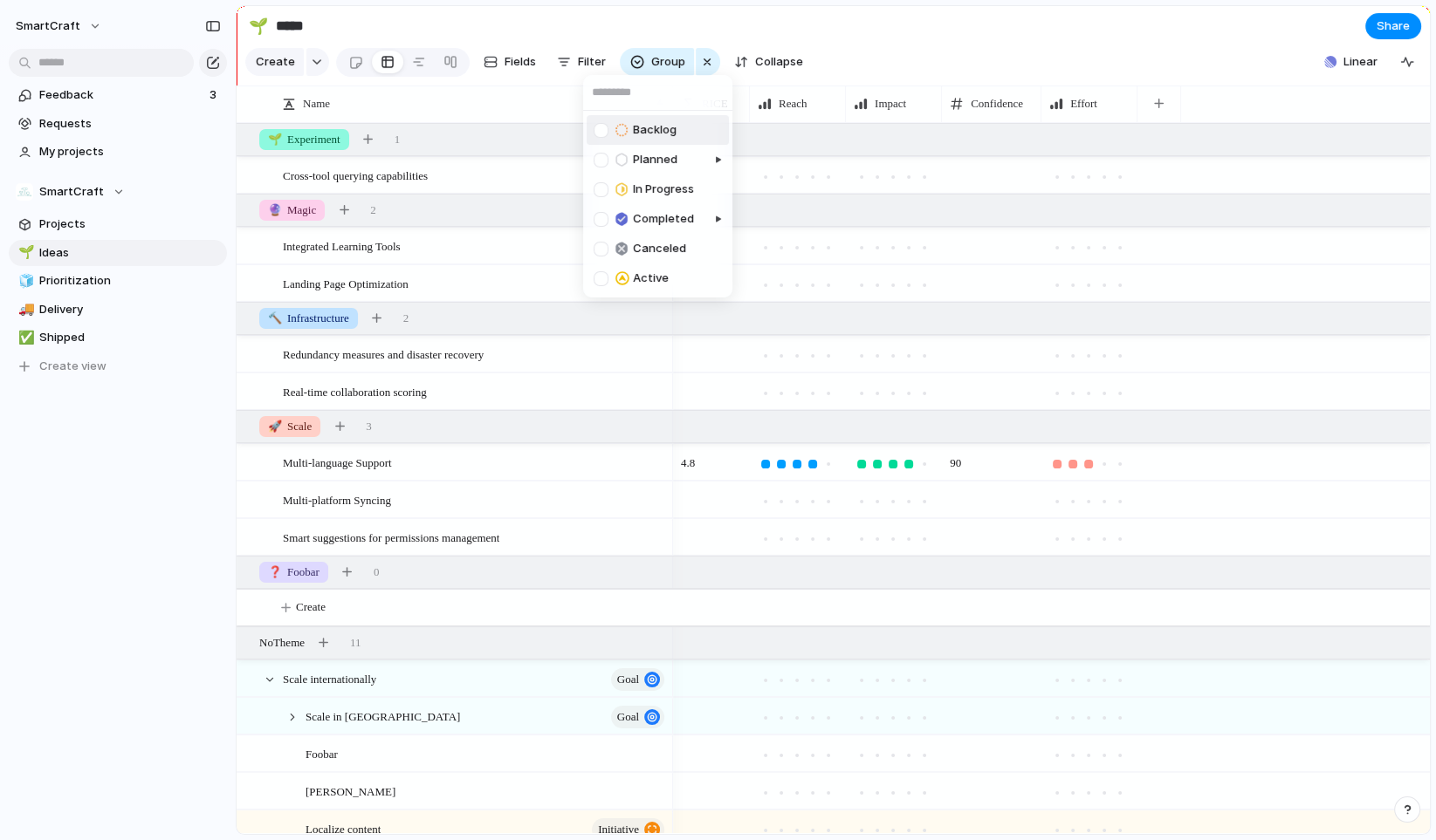
click at [603, 132] on div at bounding box center [601, 130] width 15 height 15
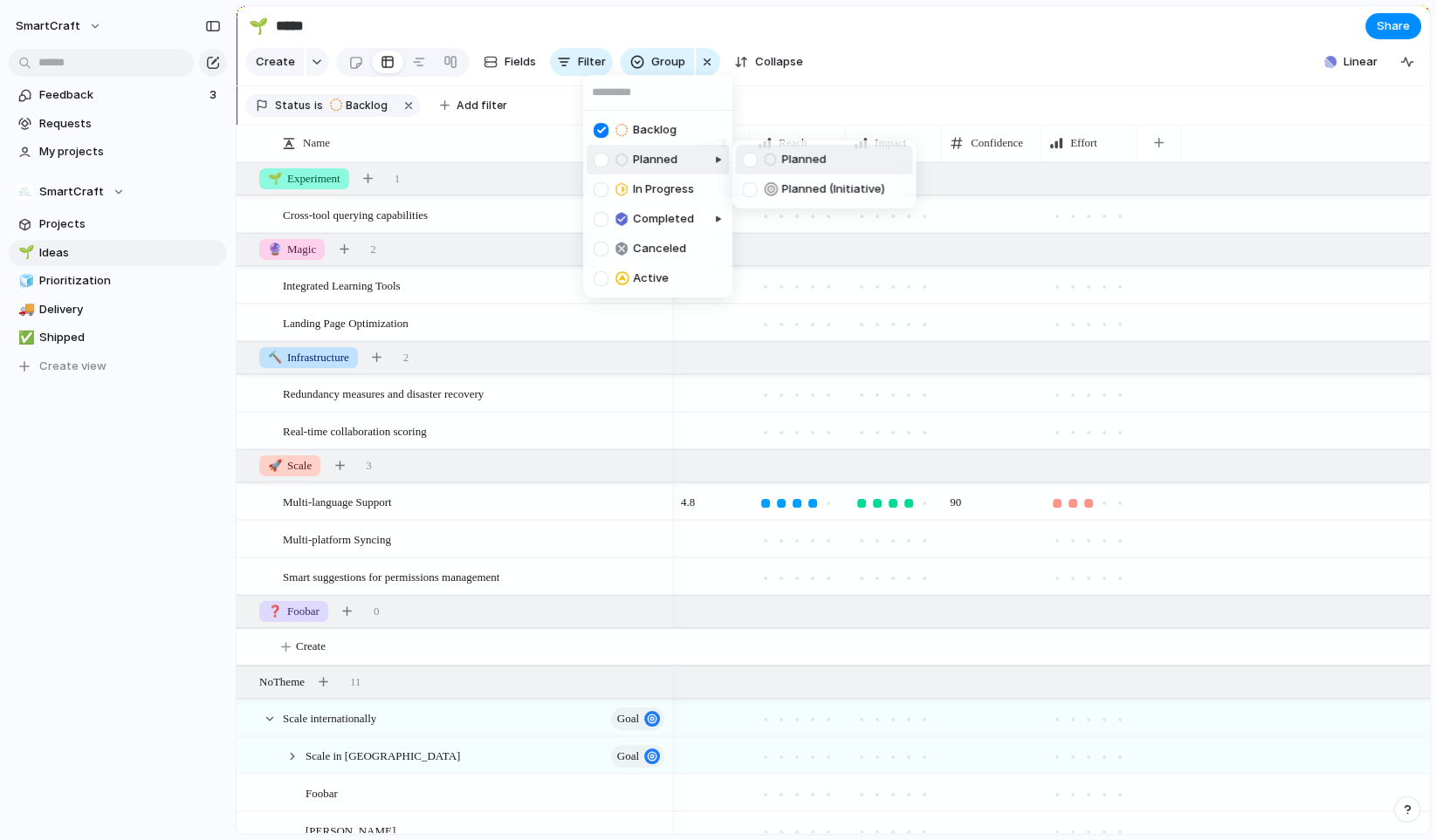
click at [604, 155] on div at bounding box center [667, 174] width 128 height 68
click at [604, 181] on div "In Progress" at bounding box center [643, 189] width 100 height 21
click at [603, 277] on div at bounding box center [601, 279] width 15 height 15
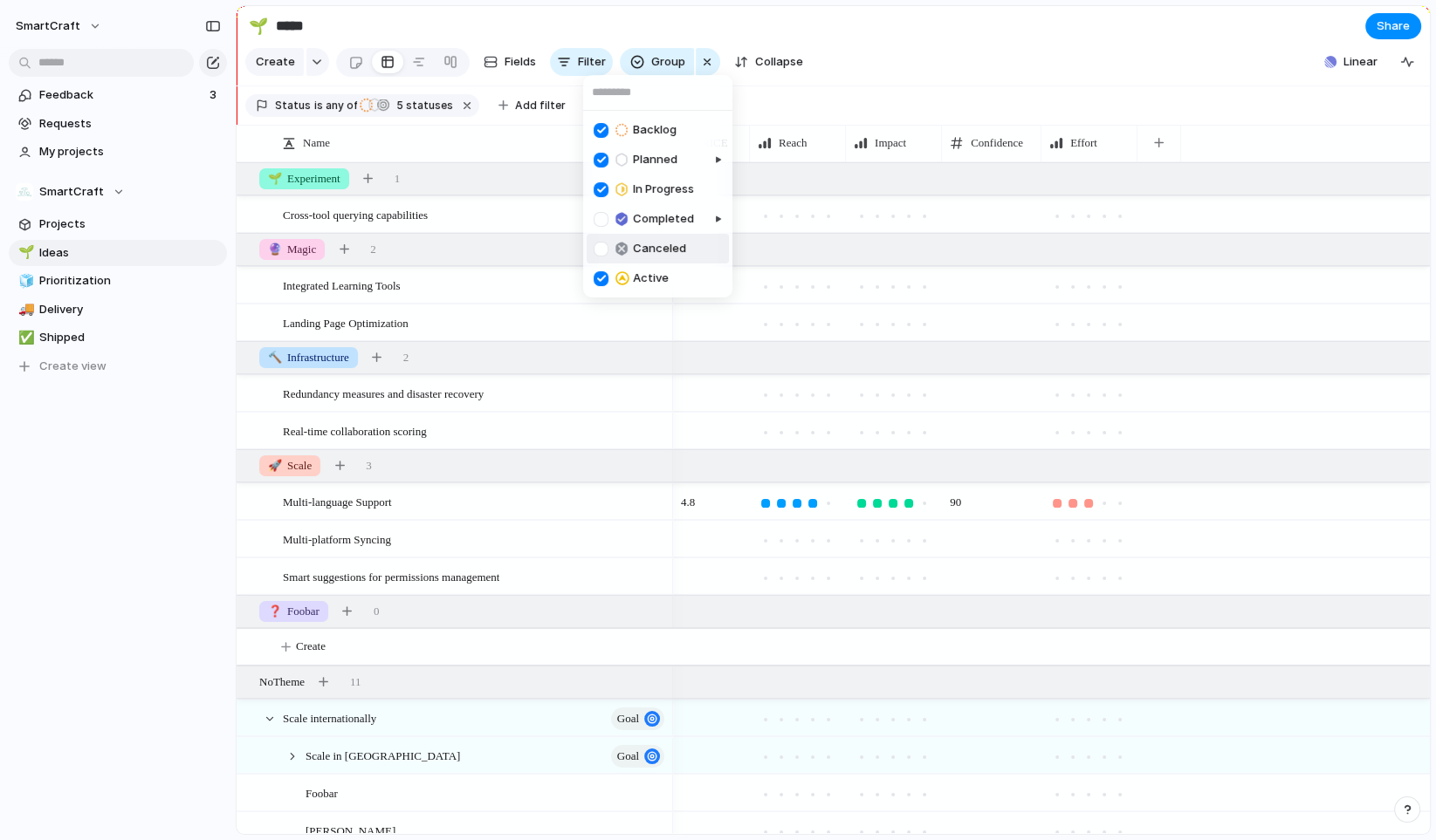
click at [1126, 77] on div "Backlog Planned In Progress Completed Canceled Active" at bounding box center [718, 420] width 1436 height 840
click at [104, 283] on span "Prioritization" at bounding box center [130, 281] width 182 height 17
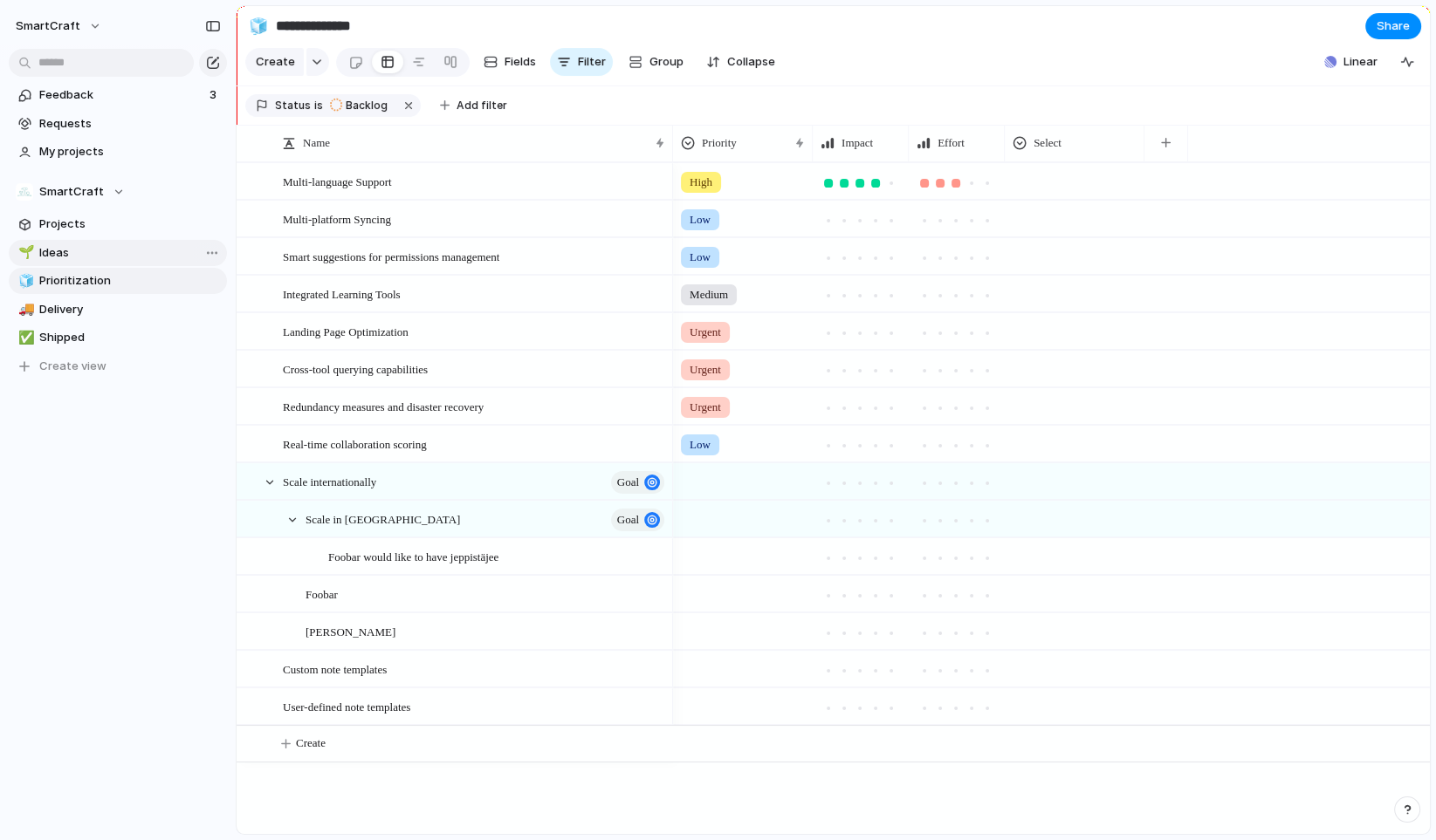
click at [103, 254] on span "Ideas" at bounding box center [130, 252] width 182 height 17
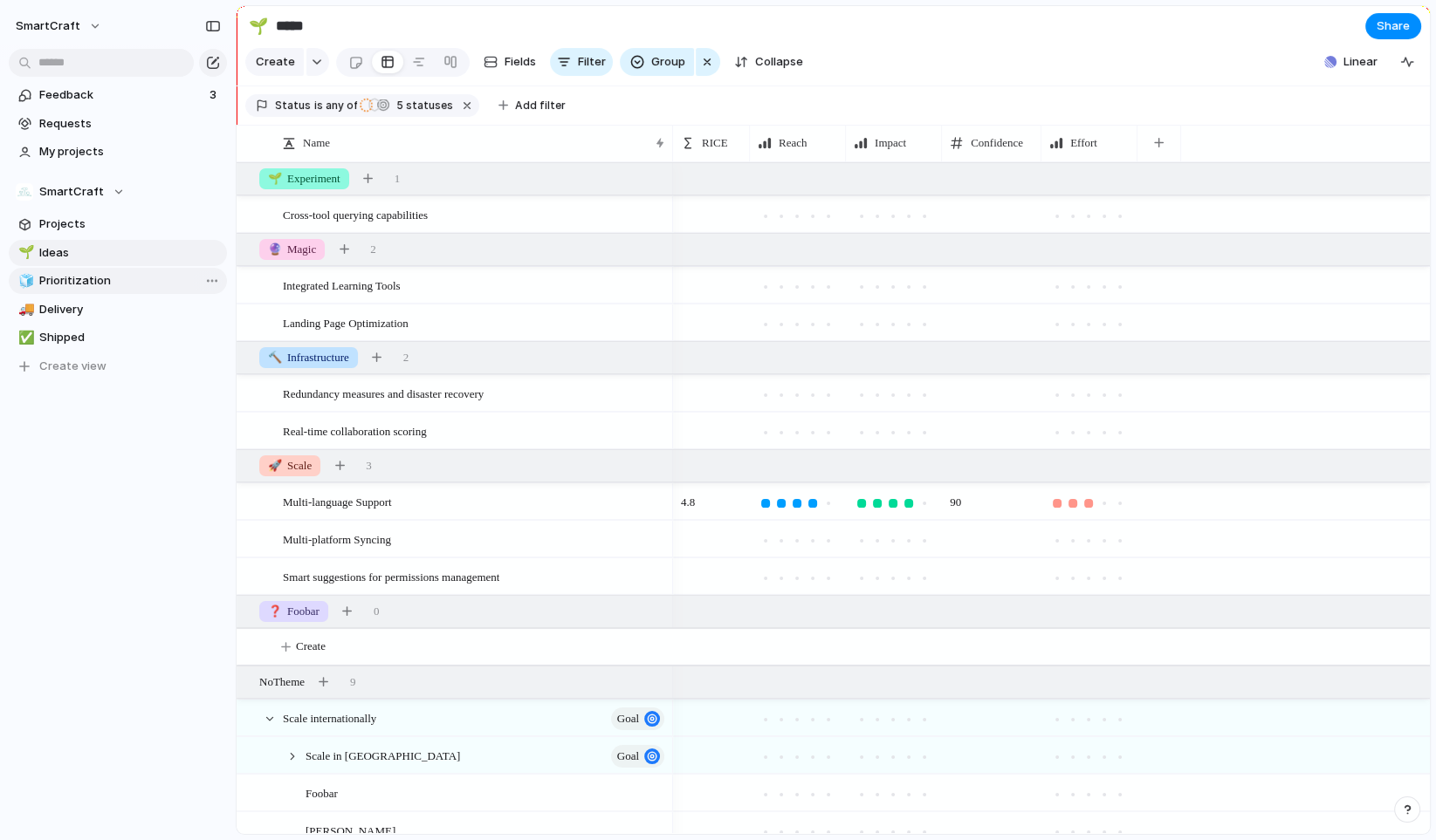
click at [107, 279] on span "Prioritization" at bounding box center [130, 281] width 182 height 17
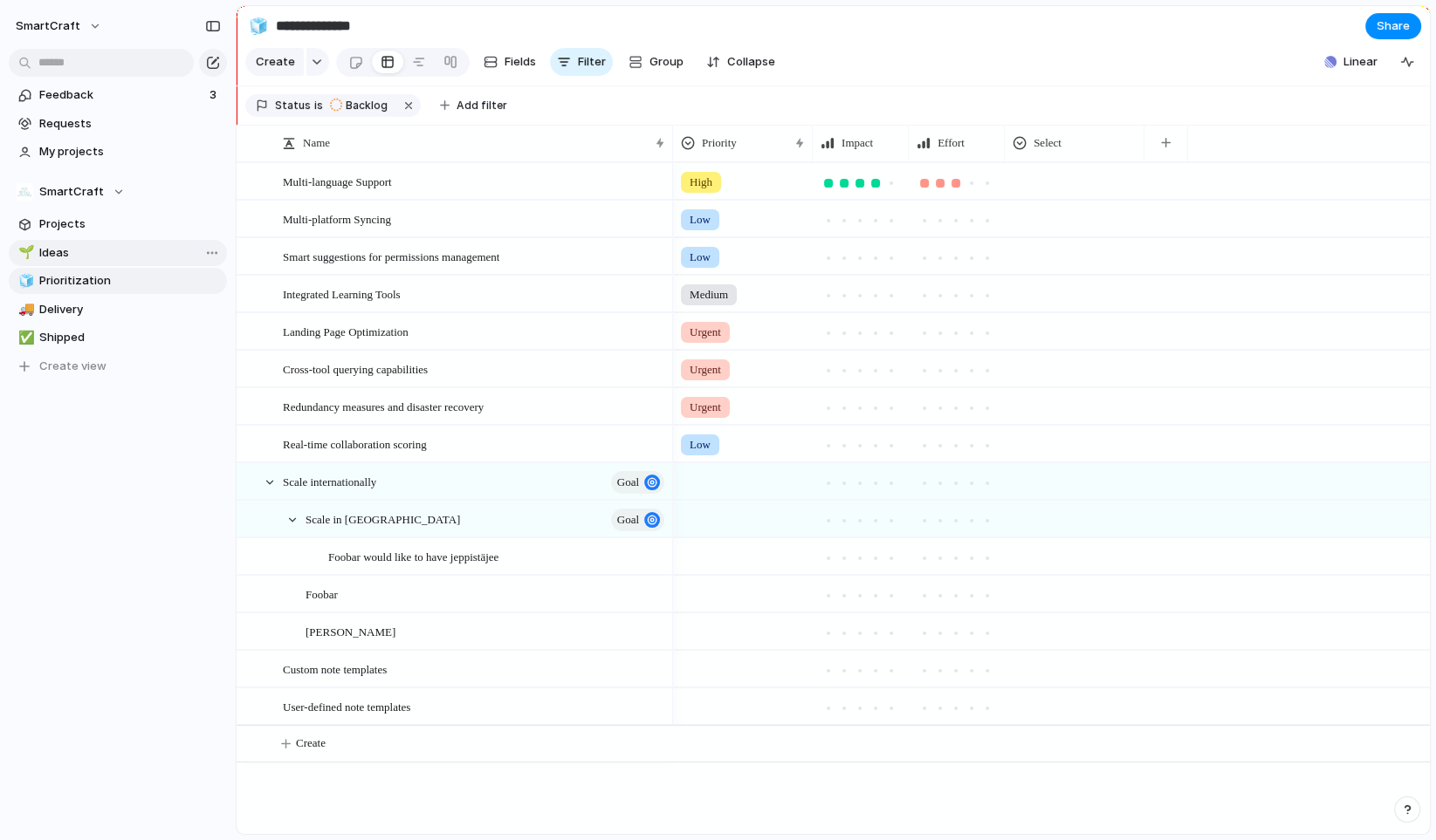
click at [110, 245] on span "Ideas" at bounding box center [130, 252] width 182 height 17
type input "*****"
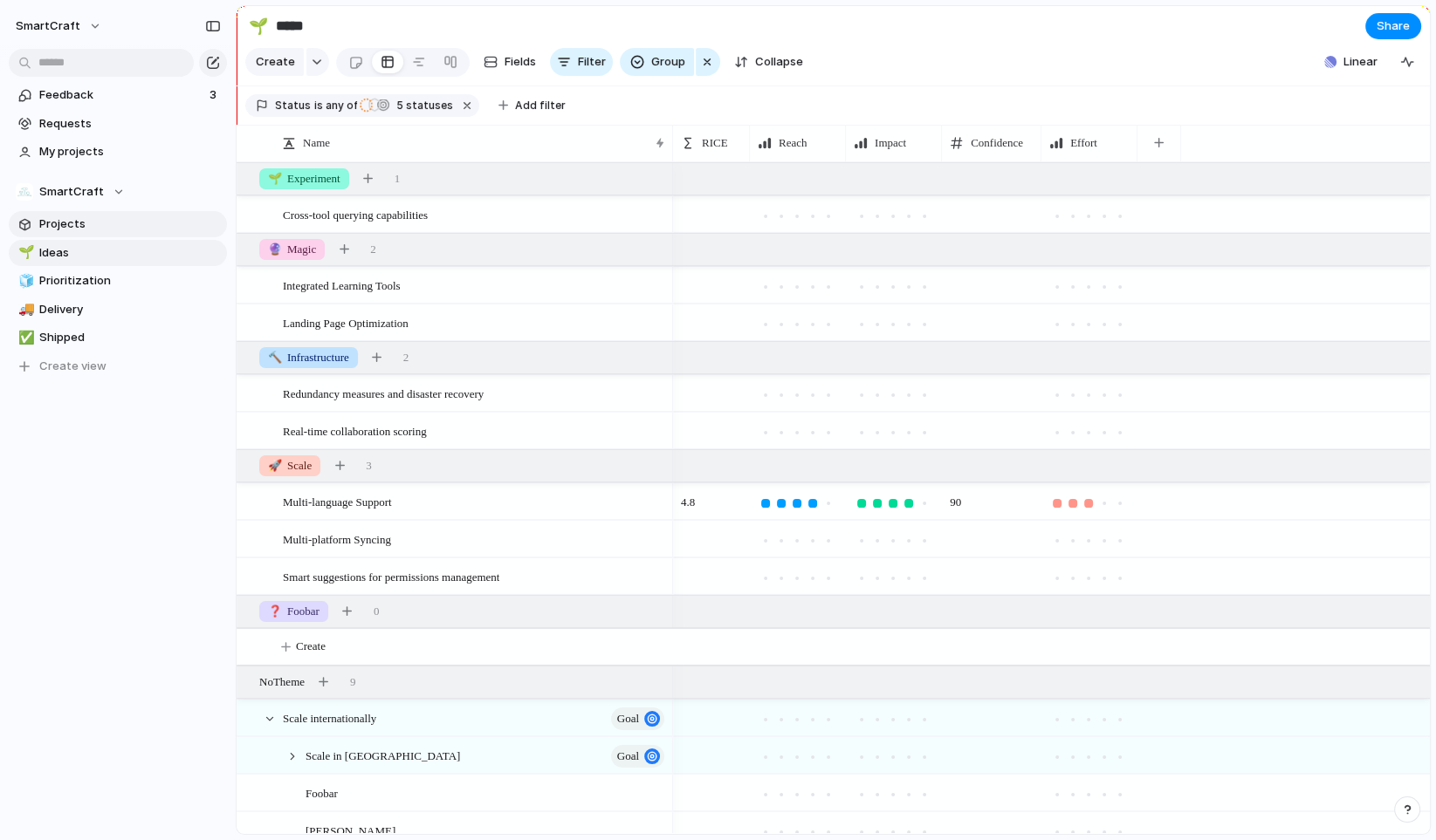
click at [116, 223] on span "Projects" at bounding box center [130, 224] width 182 height 17
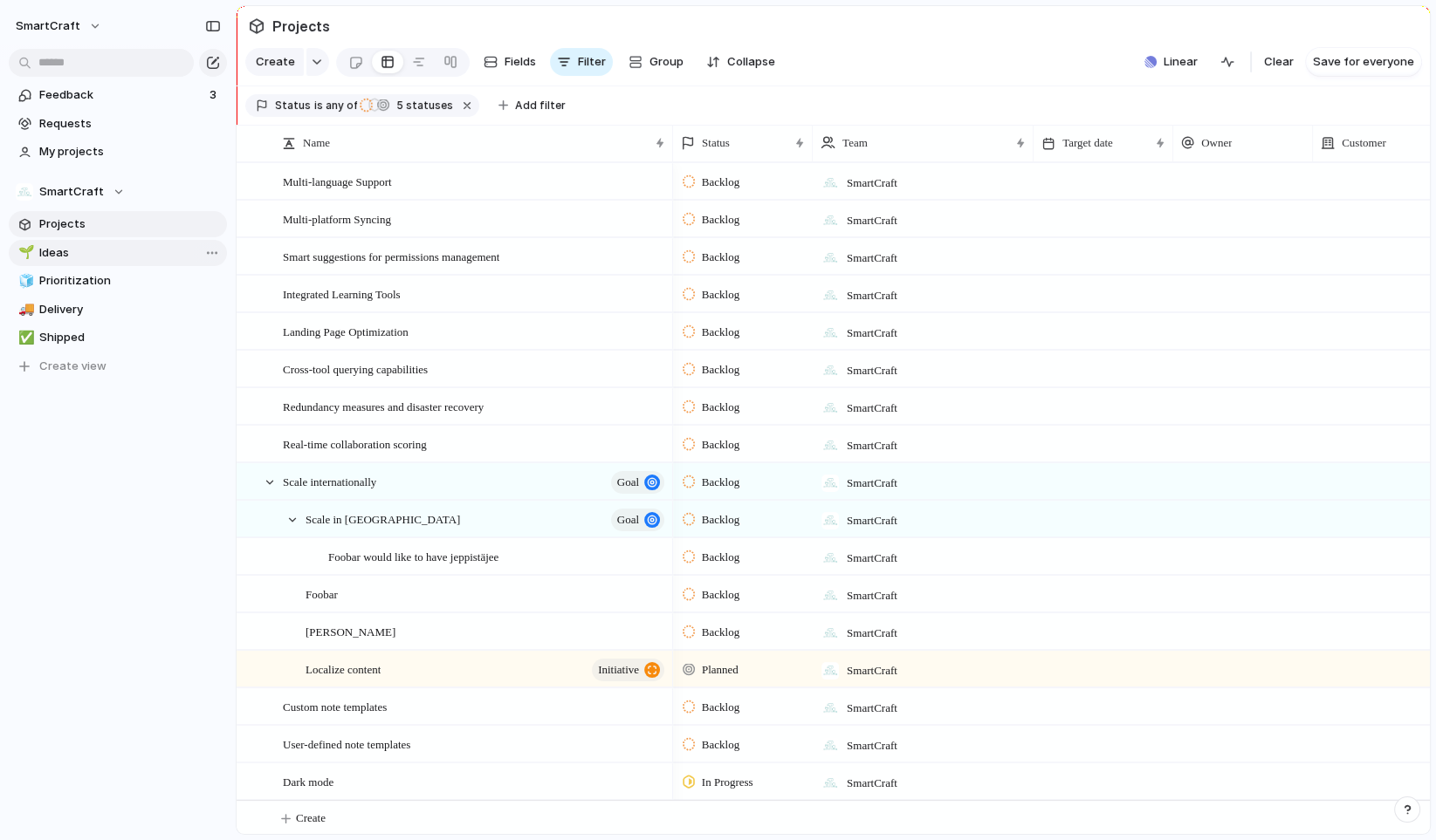
click at [115, 245] on span "Ideas" at bounding box center [130, 252] width 182 height 17
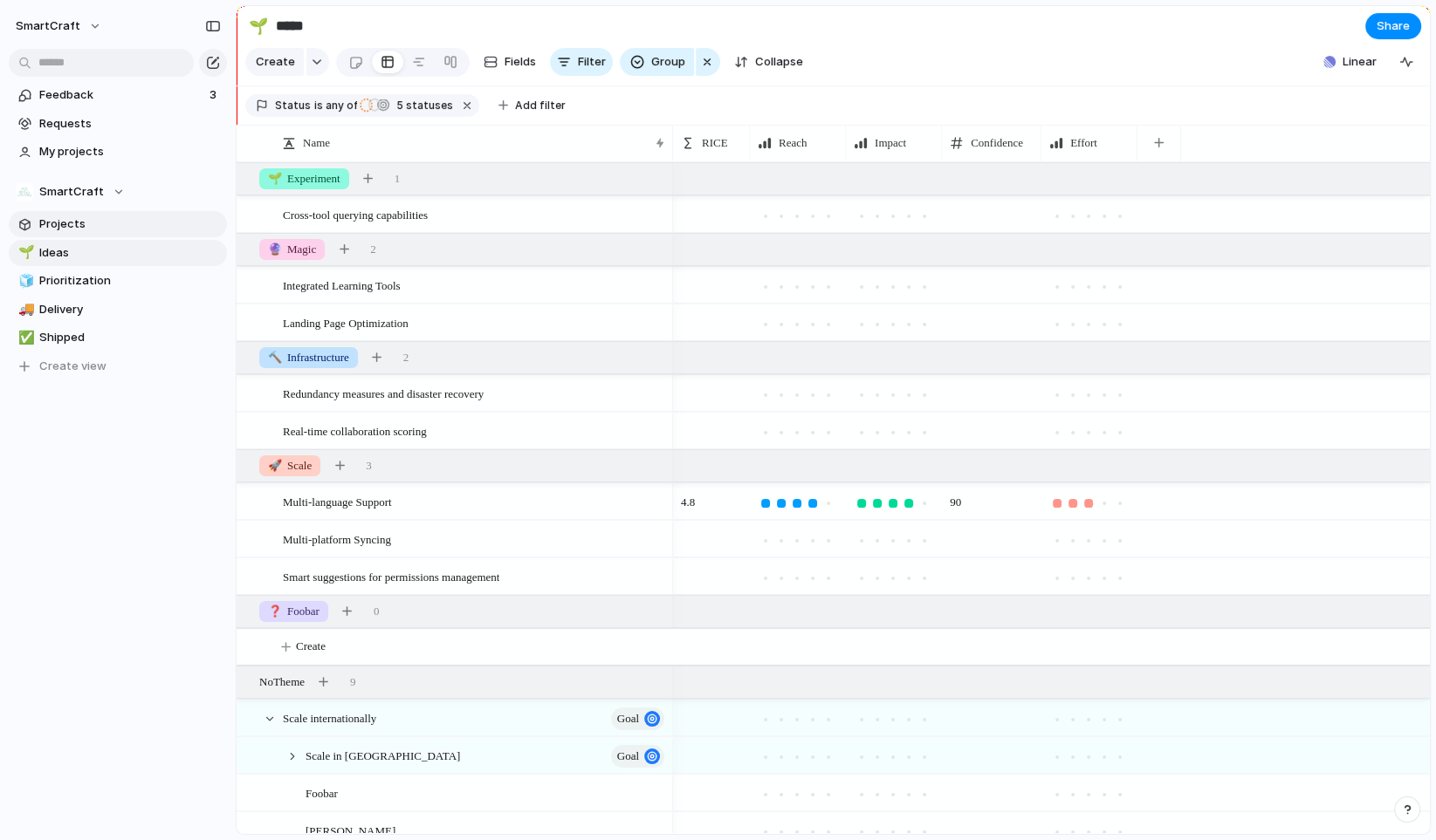
click at [115, 237] on link "Projects" at bounding box center [118, 224] width 218 height 27
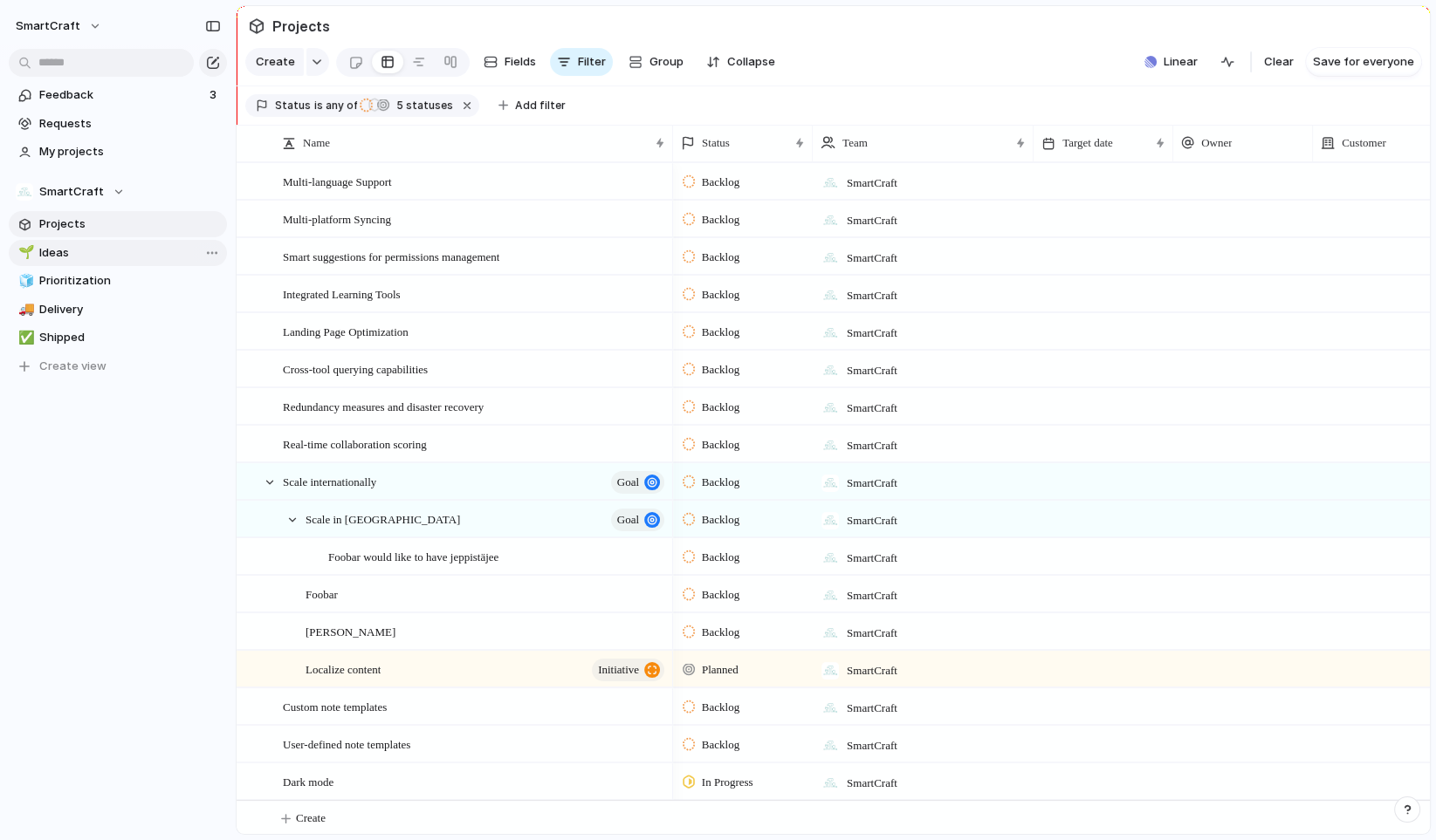
click at [114, 264] on link "🌱 Ideas" at bounding box center [118, 253] width 218 height 27
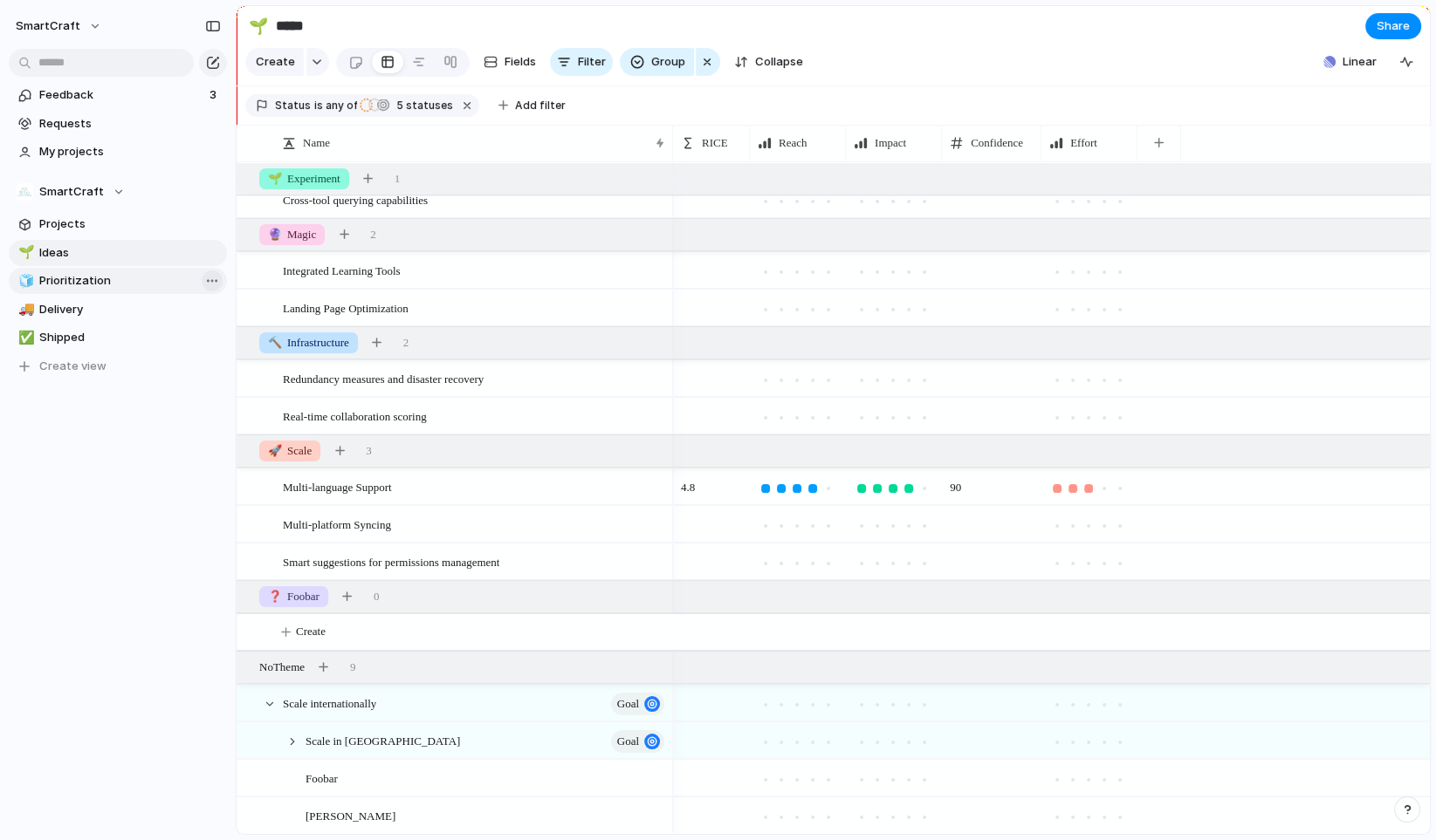
scroll to position [12, 0]
click at [94, 293] on div "🌱 Ideas 🧊 Prioritization 🚚 Delivery ✅ Shipped To pick up a draggable item, pres…" at bounding box center [118, 310] width 218 height 139
click at [94, 289] on span "Prioritization" at bounding box center [130, 281] width 182 height 17
type input "**********"
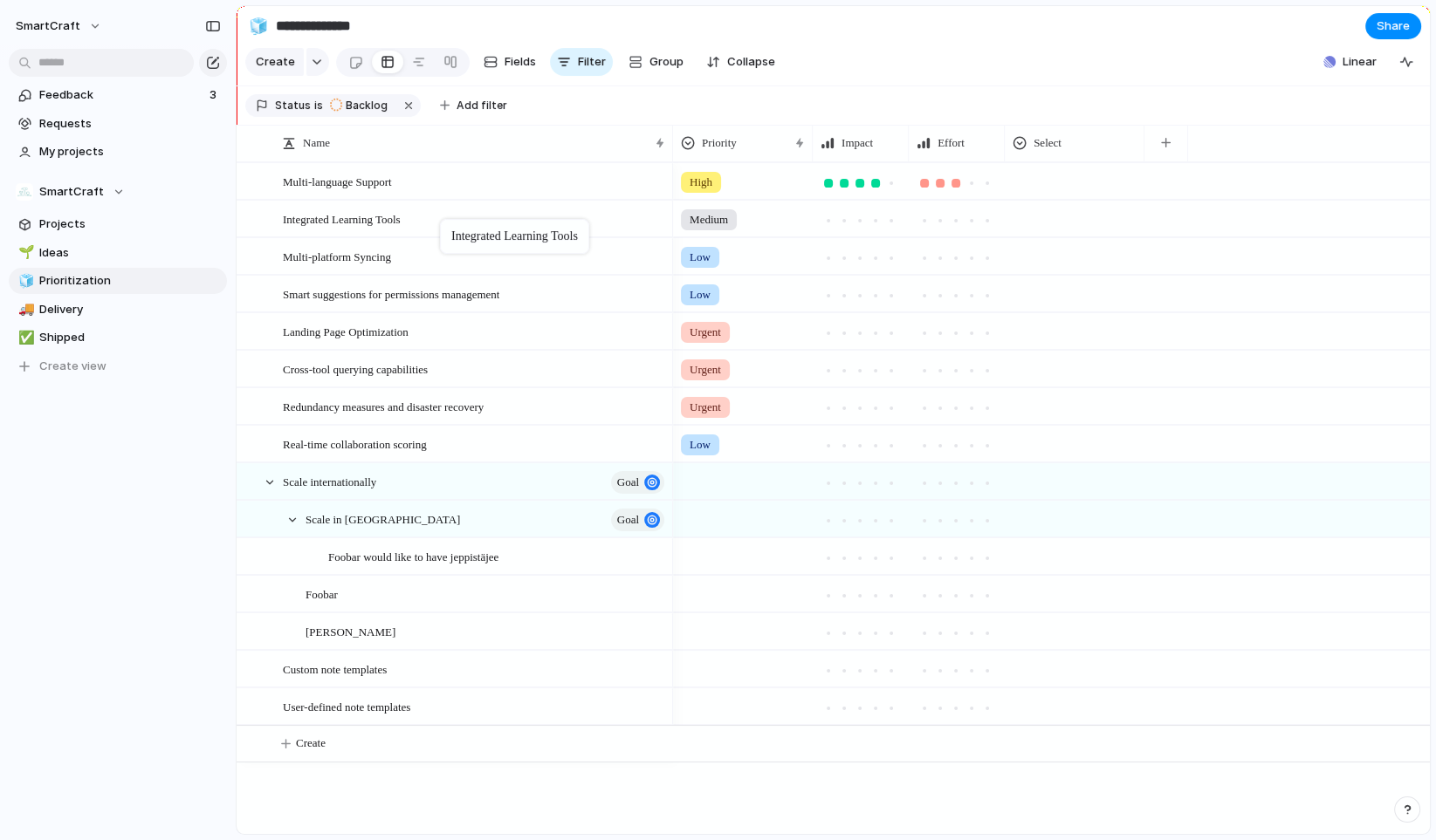
drag, startPoint x: 480, startPoint y: 302, endPoint x: 449, endPoint y: 223, distance: 84.9
drag, startPoint x: 468, startPoint y: 224, endPoint x: 468, endPoint y: 330, distance: 106.0
drag, startPoint x: 469, startPoint y: 310, endPoint x: 469, endPoint y: 229, distance: 81.0
click at [349, 66] on div at bounding box center [356, 61] width 15 height 28
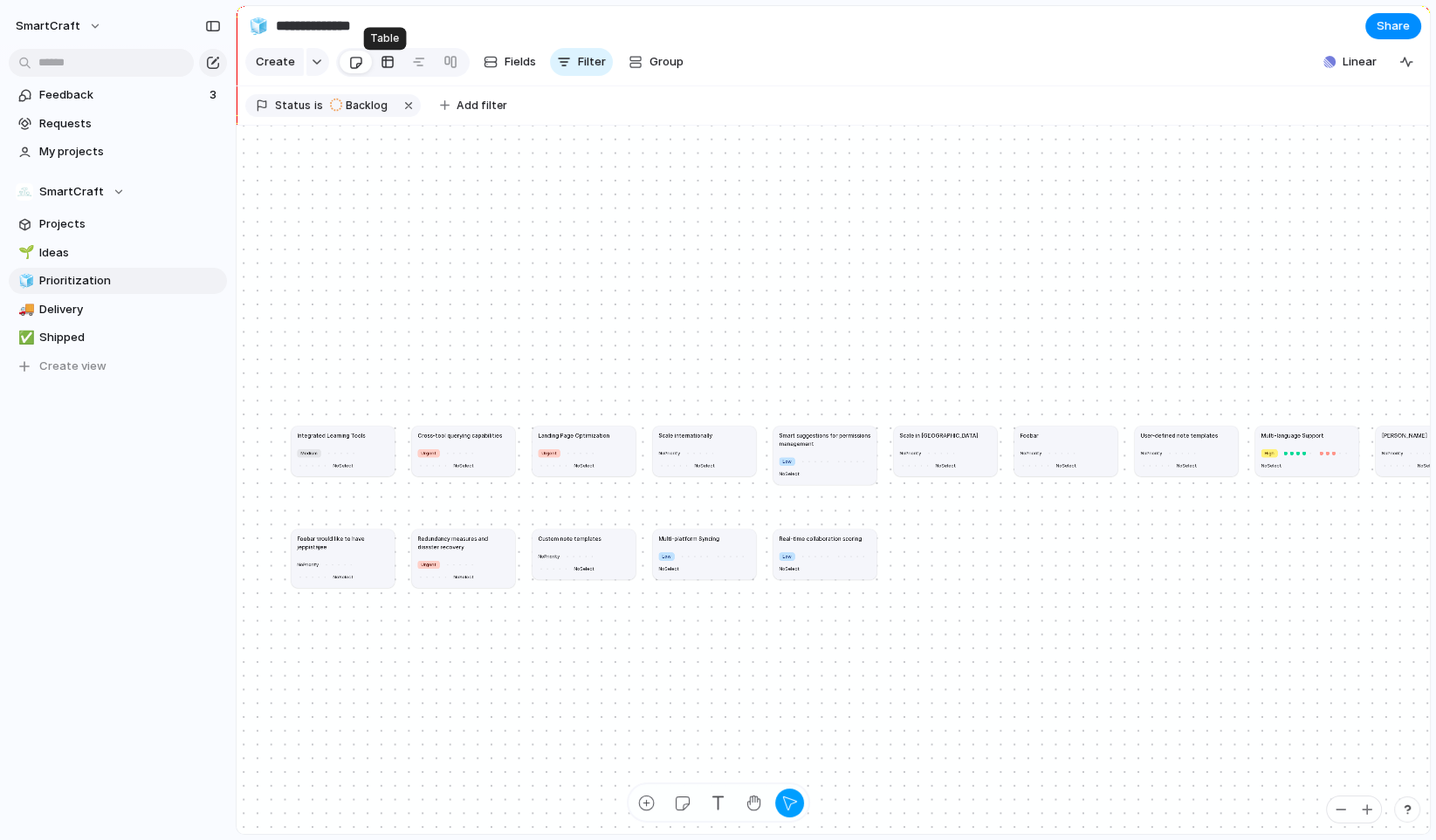
click at [384, 67] on div at bounding box center [387, 61] width 14 height 28
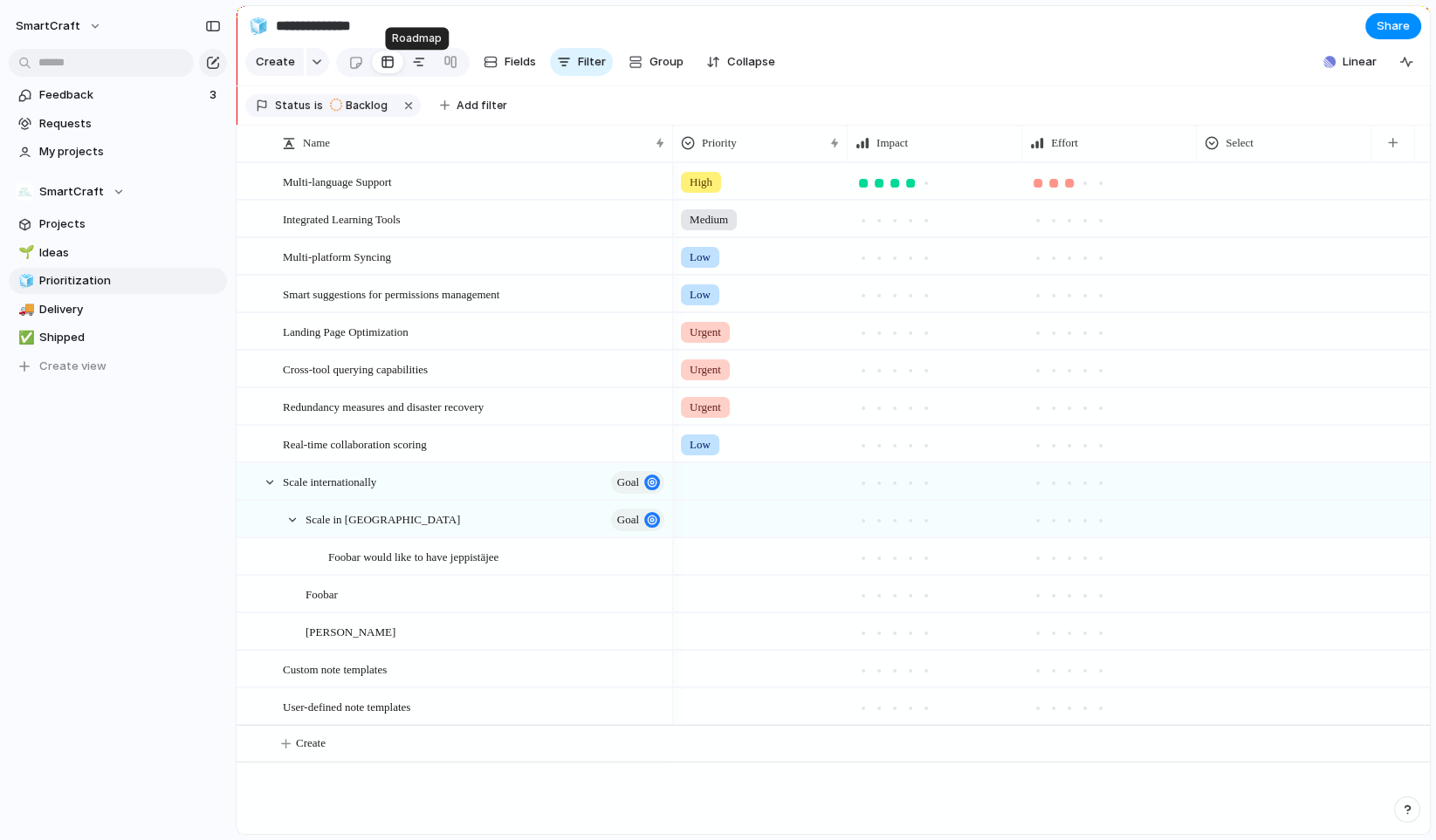
click at [414, 66] on div at bounding box center [418, 61] width 14 height 28
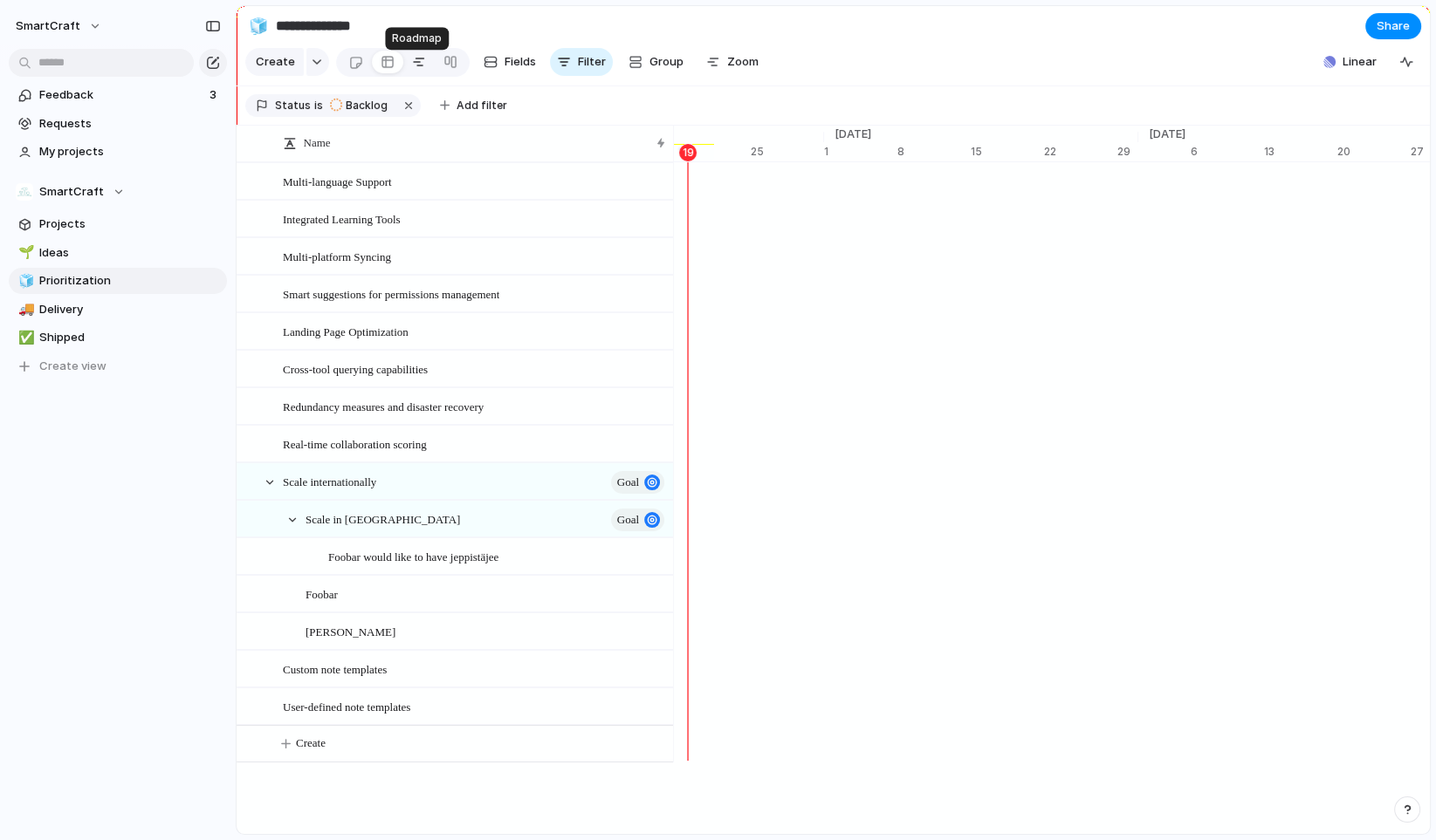
scroll to position [0, 11658]
click at [386, 70] on div at bounding box center [387, 61] width 14 height 28
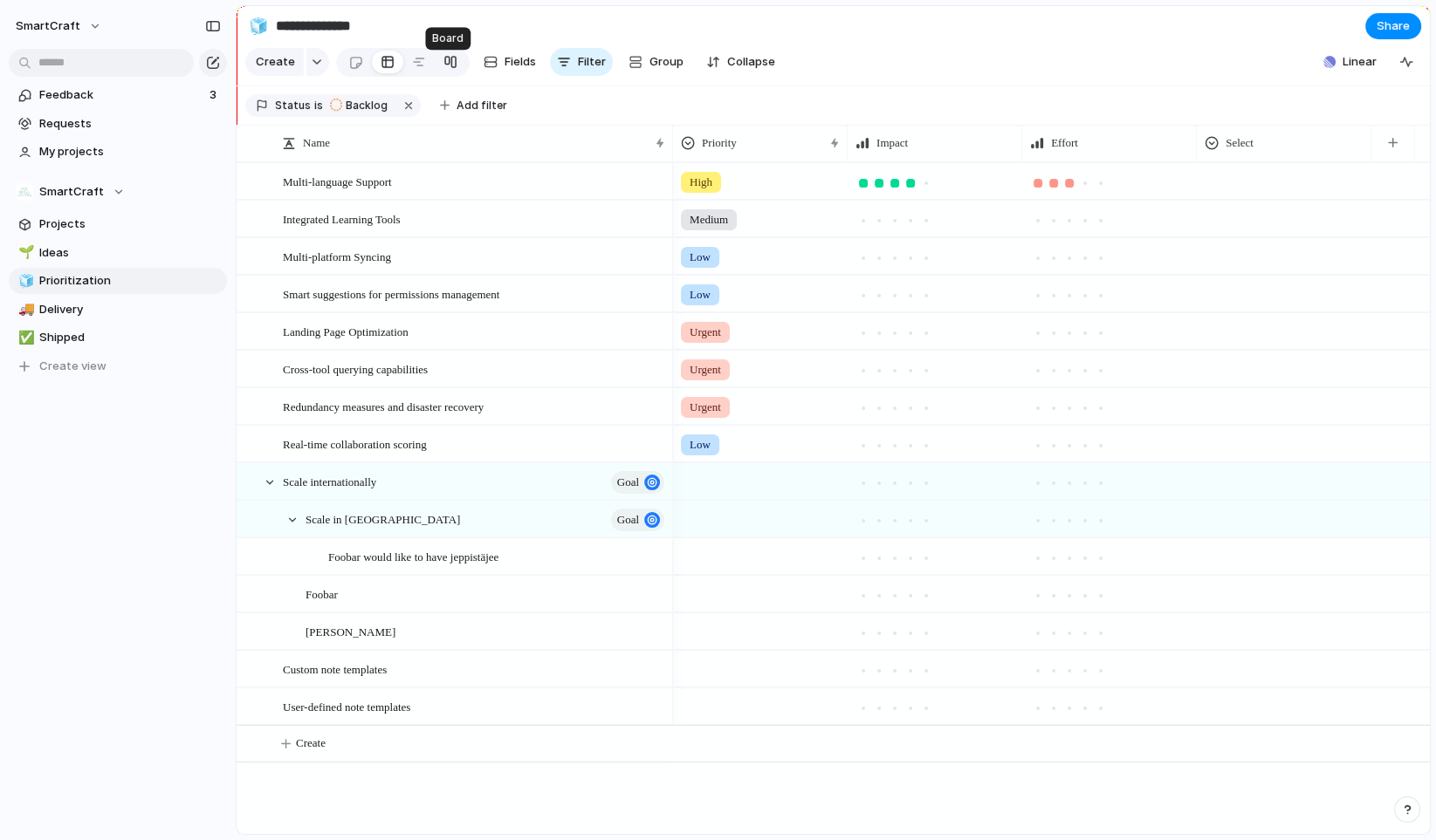
click at [445, 69] on div at bounding box center [450, 61] width 14 height 28
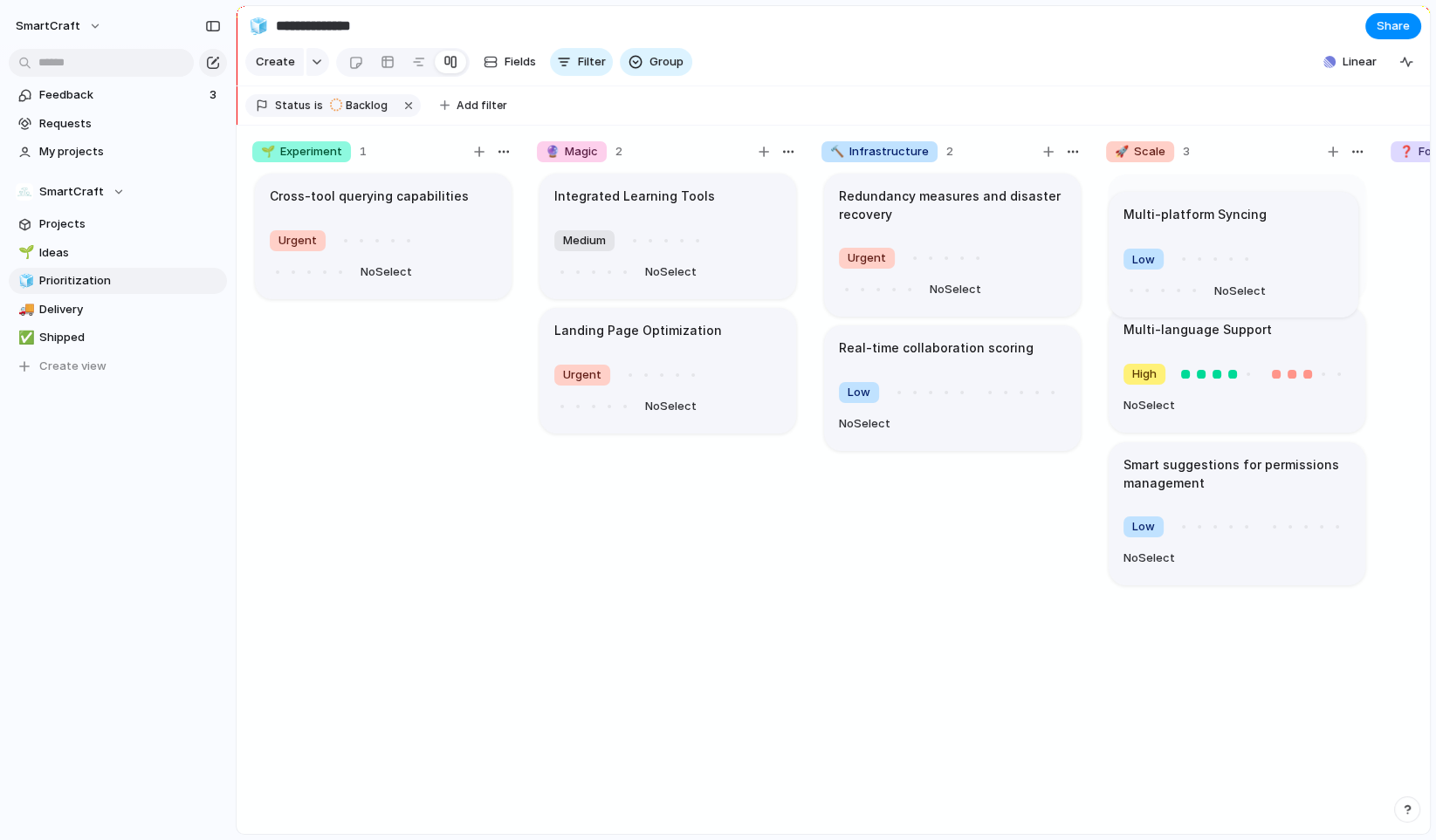
drag, startPoint x: 1178, startPoint y: 343, endPoint x: 1178, endPoint y: 216, distance: 127.0
click at [1178, 216] on body "**********" at bounding box center [718, 420] width 1436 height 840
click at [386, 71] on div at bounding box center [387, 61] width 14 height 28
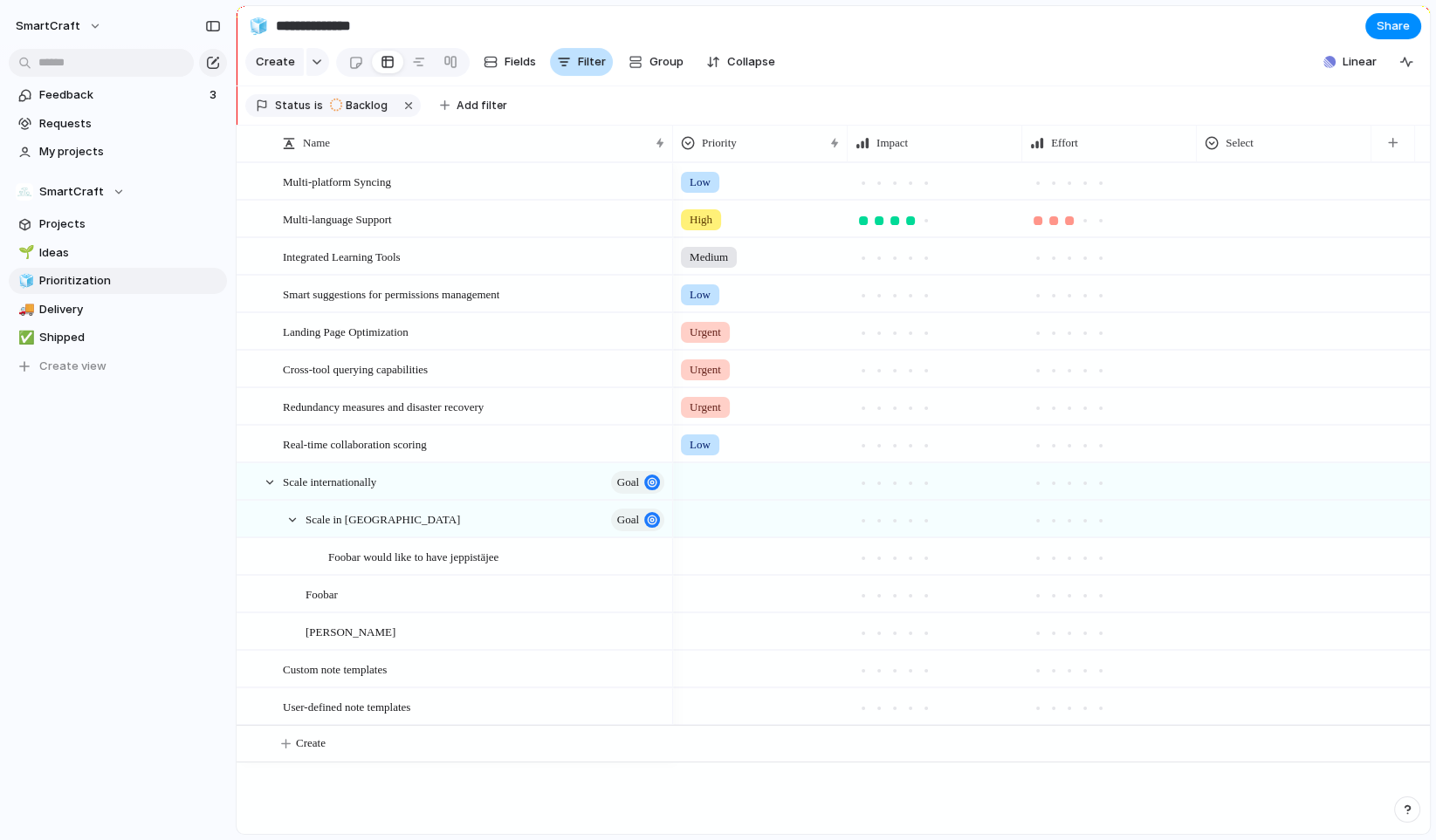
click at [569, 63] on button "Filter" at bounding box center [581, 61] width 63 height 28
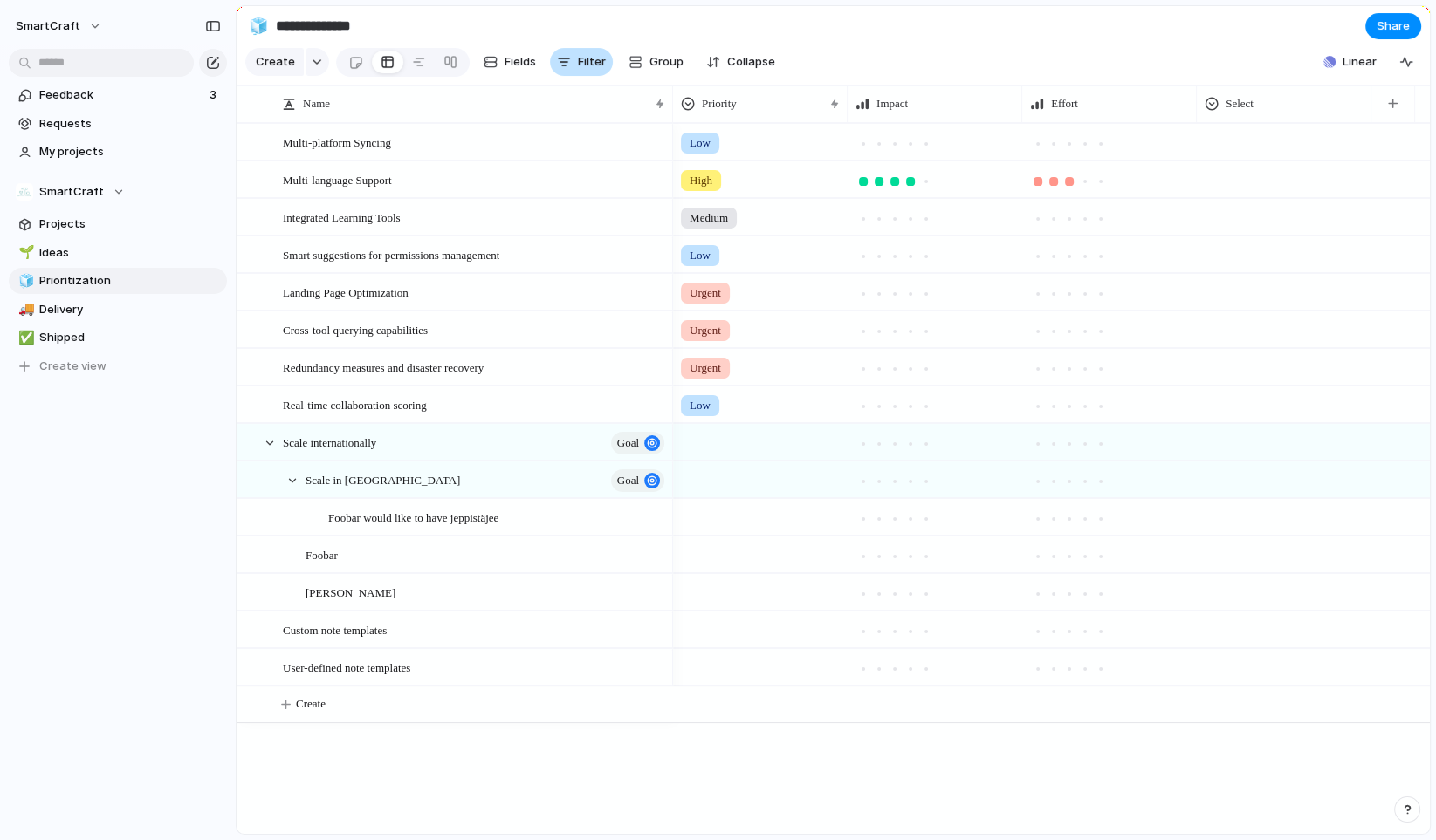
click at [580, 71] on span "Filter" at bounding box center [592, 61] width 28 height 17
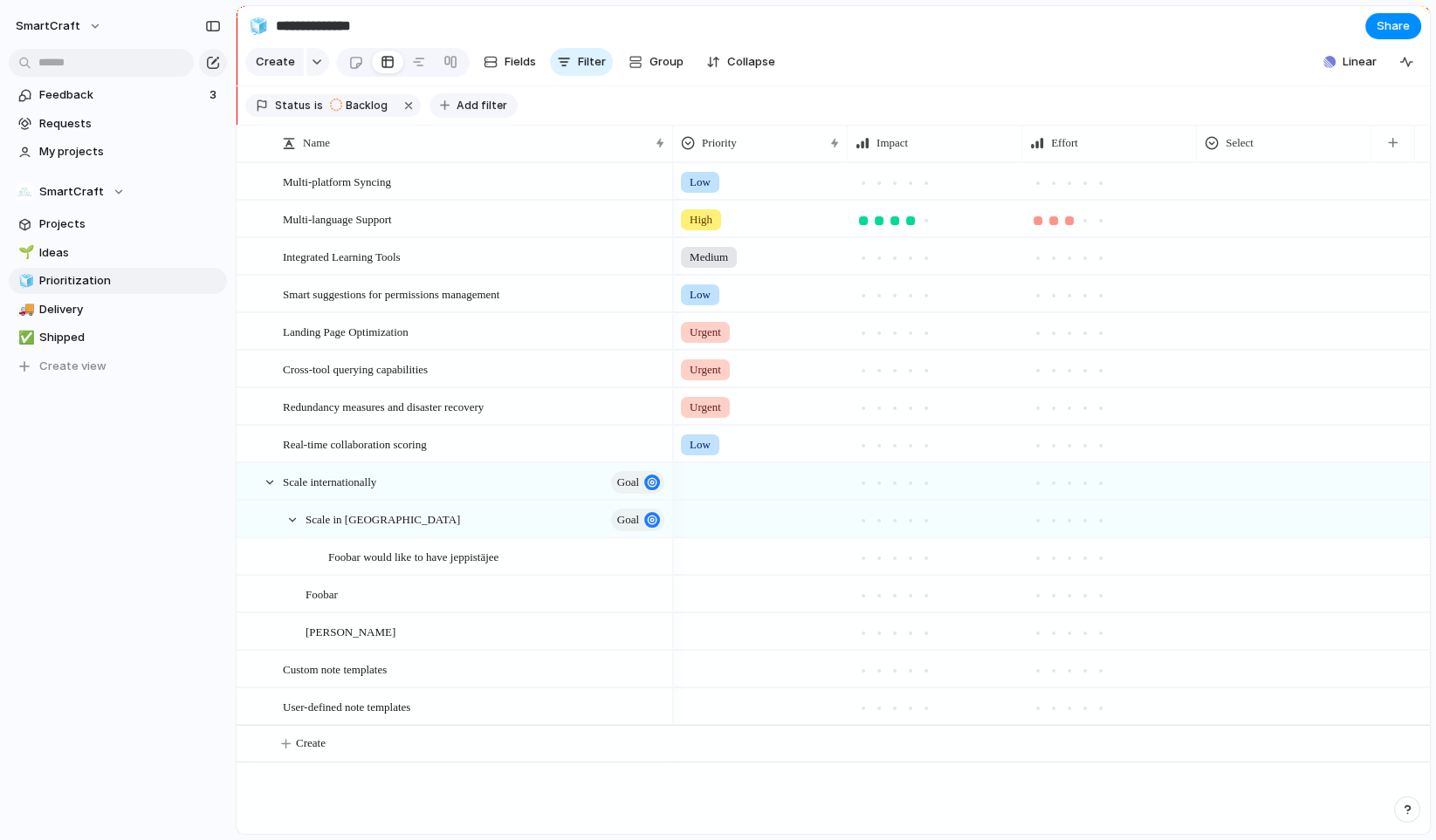
click at [480, 105] on button "Add filter" at bounding box center [473, 105] width 88 height 25
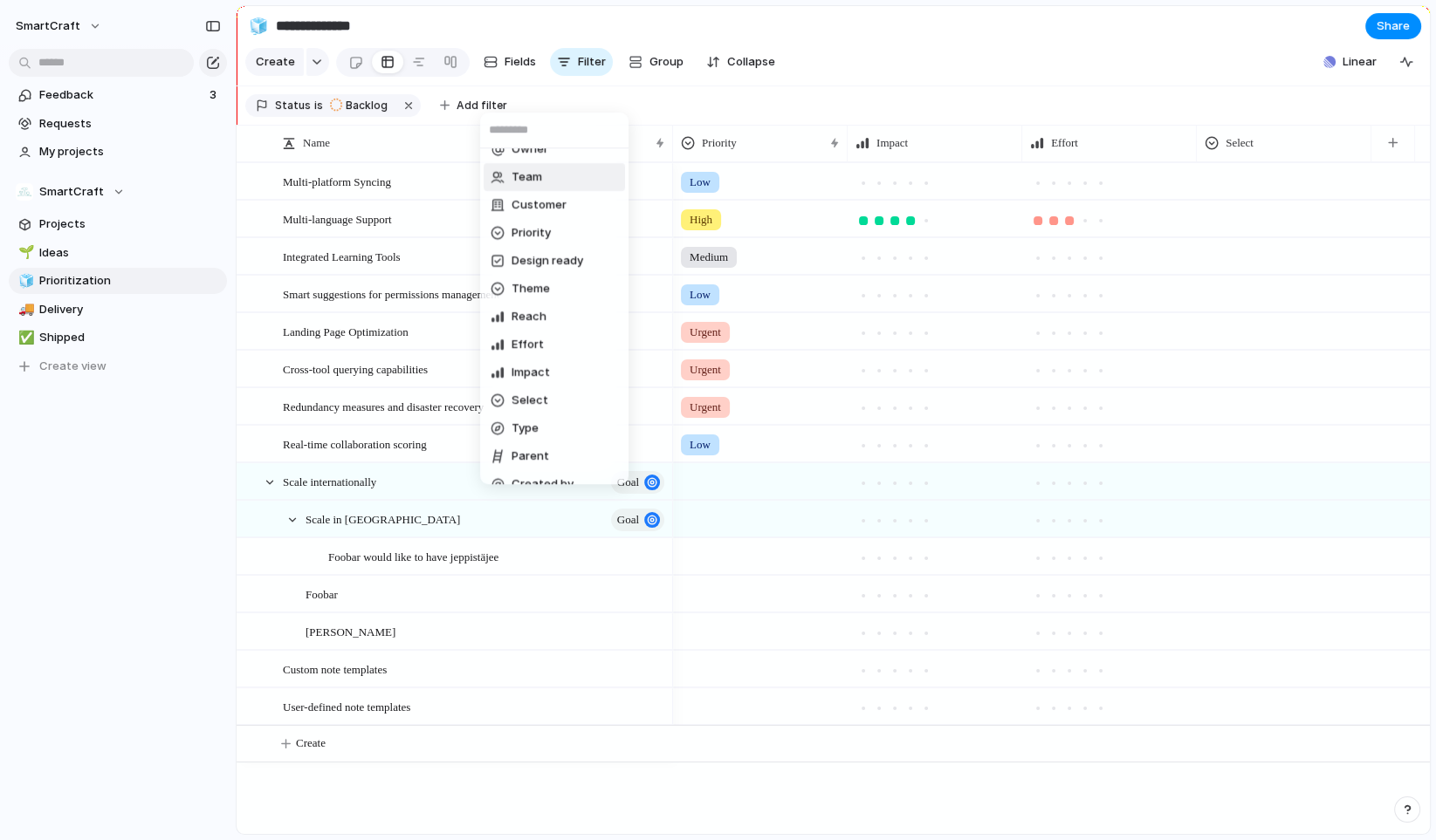
scroll to position [174, 0]
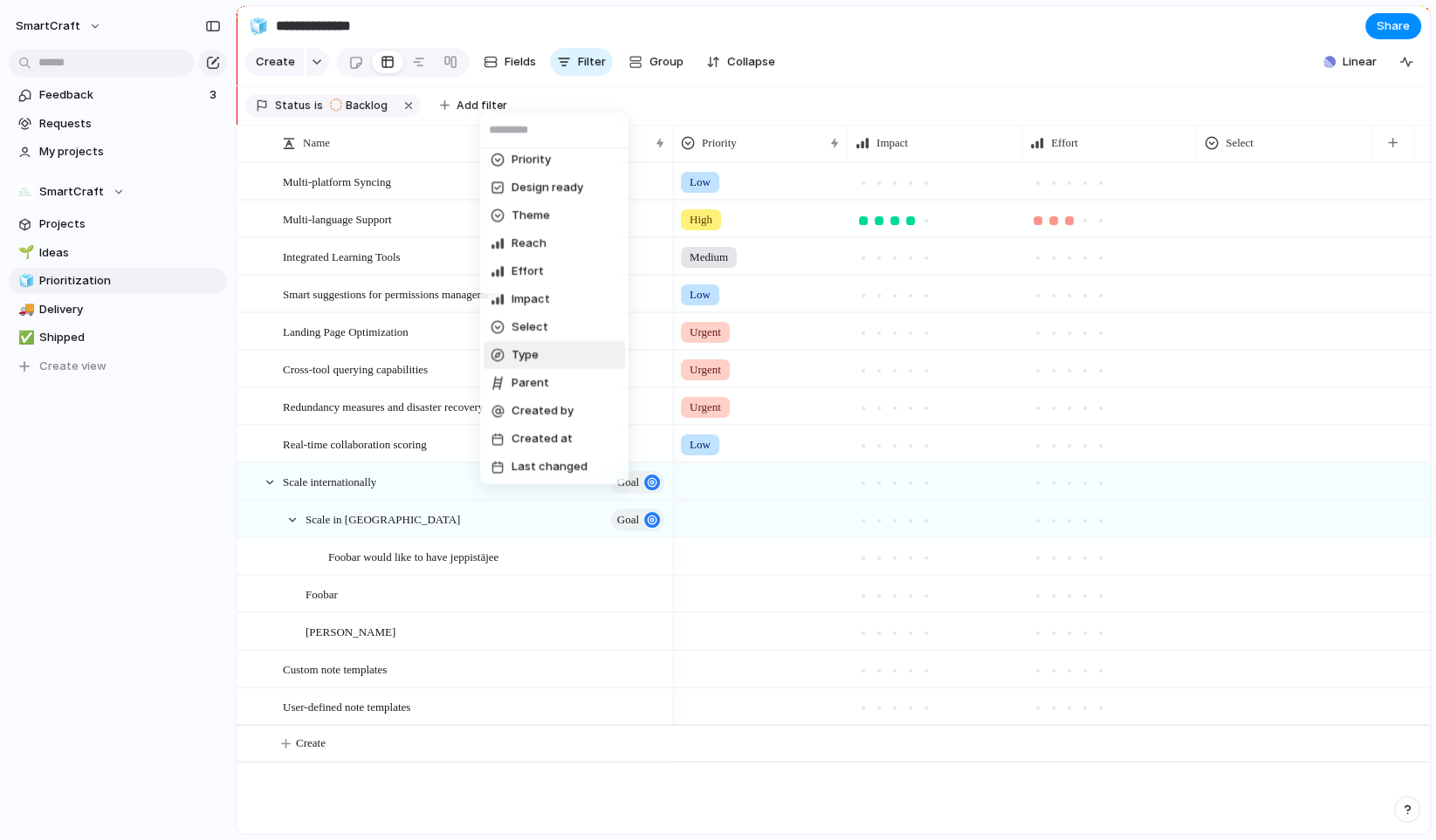
click at [563, 350] on li "Type" at bounding box center [554, 355] width 141 height 28
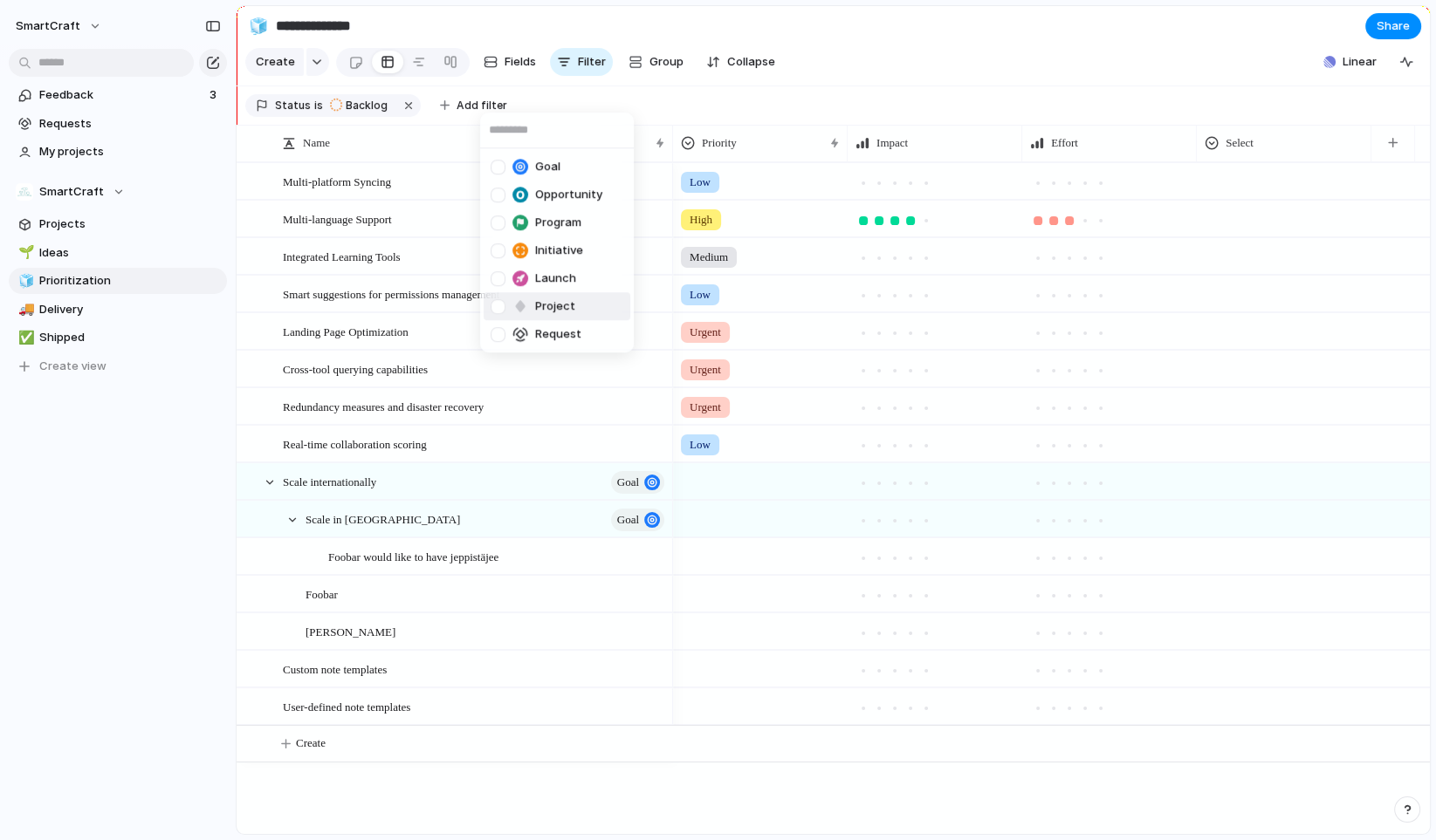
click at [569, 309] on span "Project" at bounding box center [555, 305] width 40 height 17
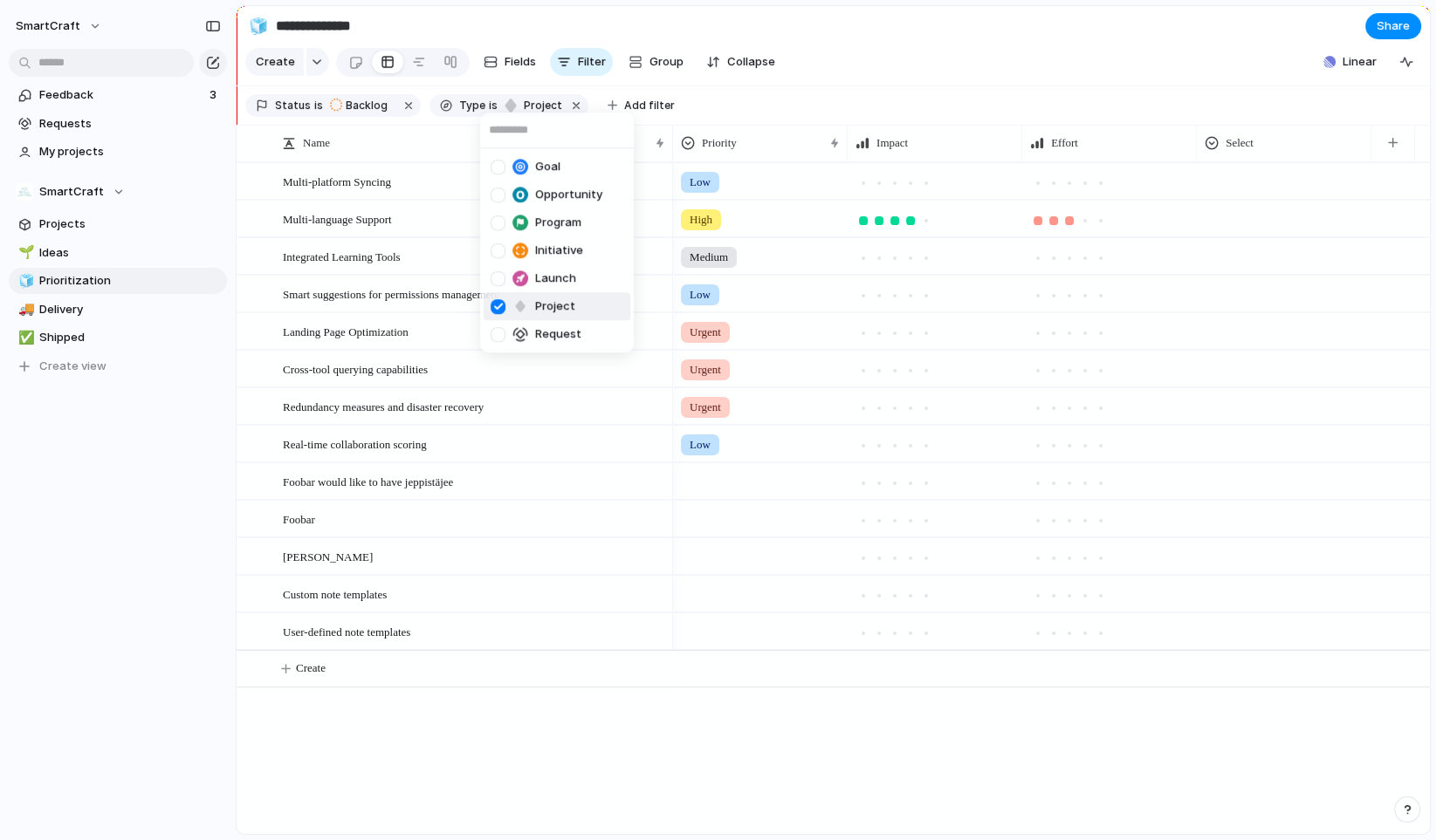
click at [552, 306] on span "Project" at bounding box center [555, 305] width 40 height 17
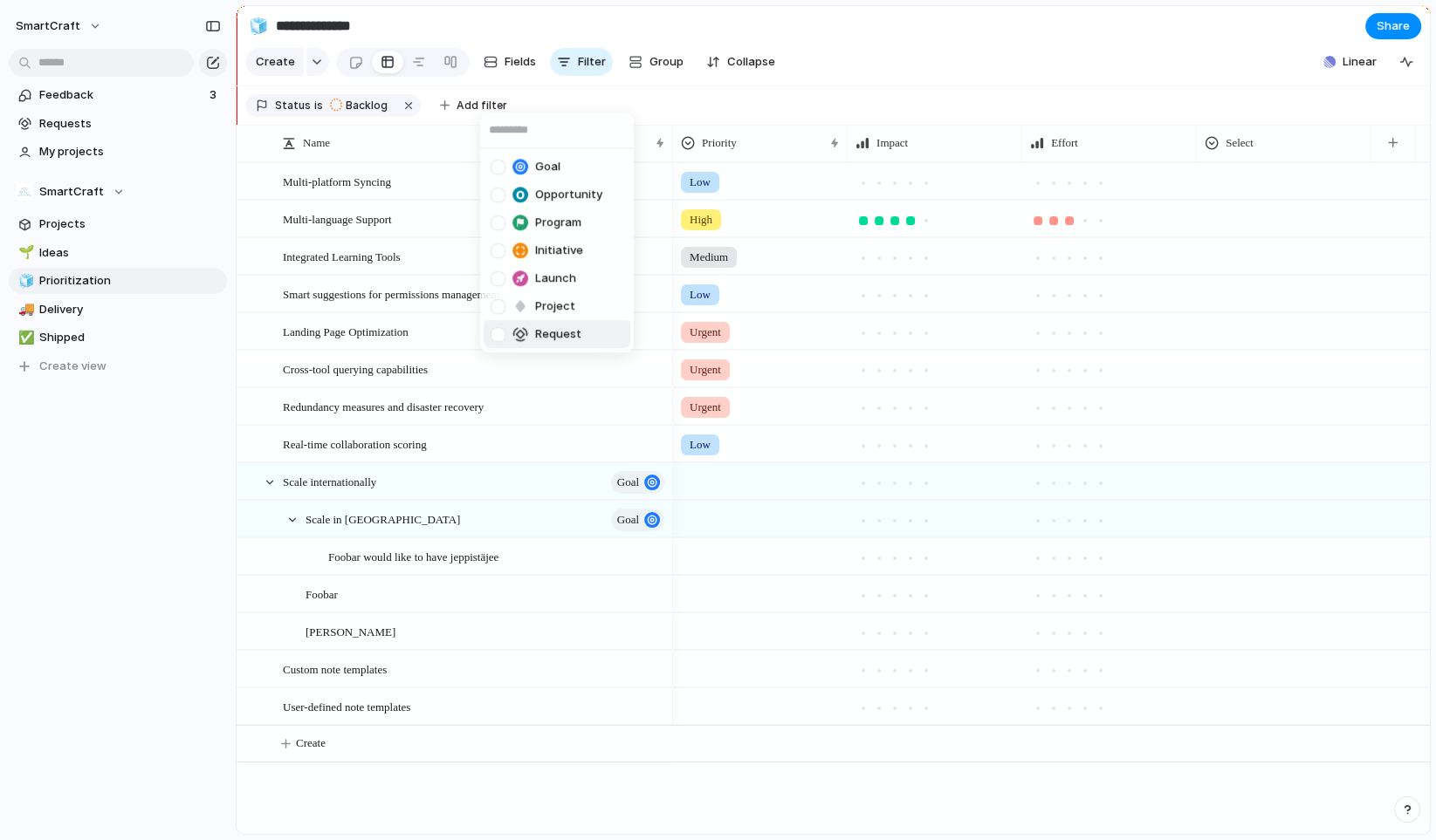
click at [184, 535] on div "Goal Opportunity Program Initiative Launch Project Request" at bounding box center [718, 420] width 1436 height 840
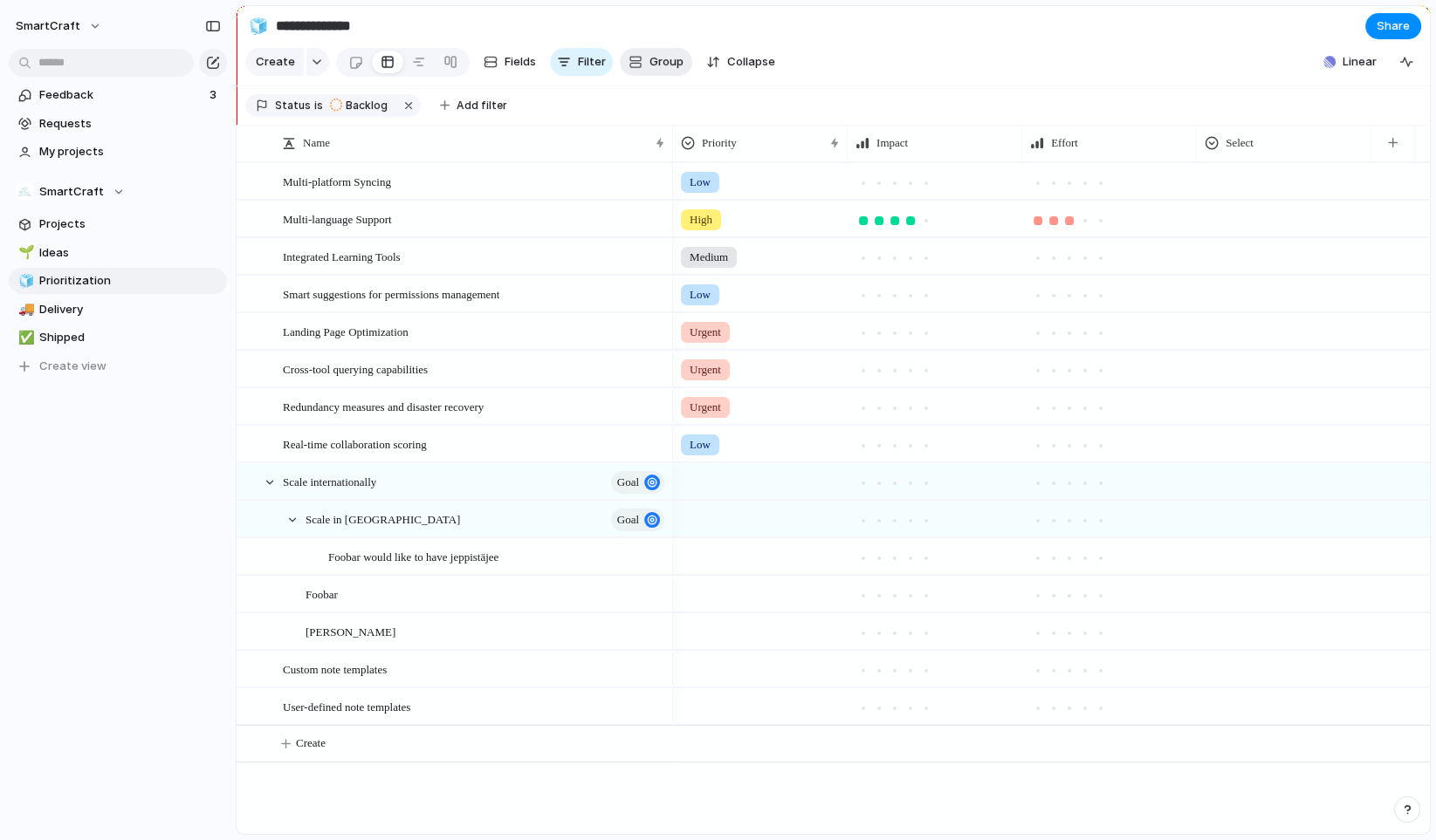
click at [650, 55] on button "Group" at bounding box center [656, 61] width 72 height 28
click at [649, 63] on div "Owner Team Customer Priority Design ready Status Theme Reach Effort Impact Sele…" at bounding box center [718, 420] width 1436 height 840
click at [651, 63] on span "Group" at bounding box center [666, 61] width 34 height 17
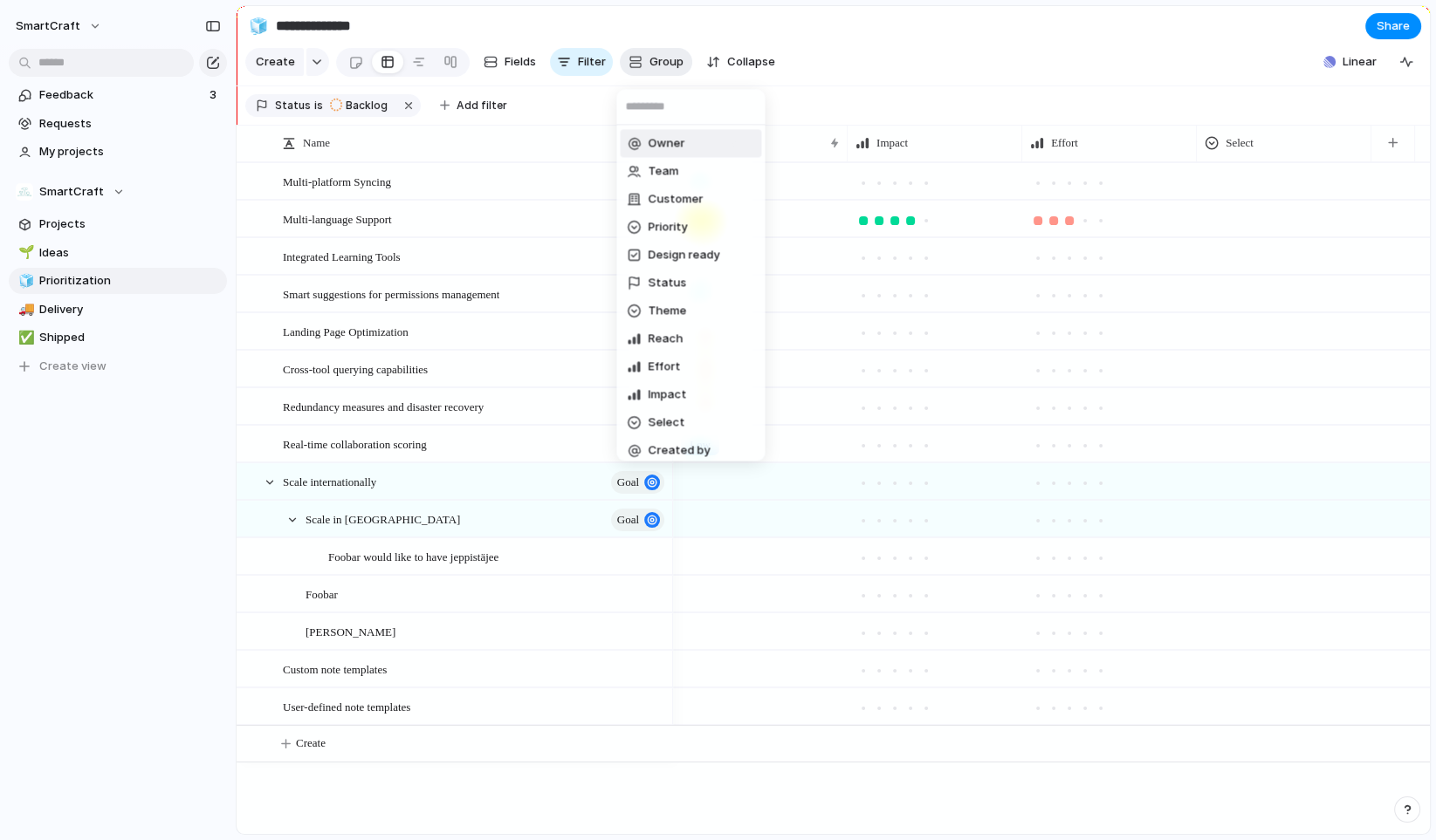
click at [651, 63] on div "Owner Team Customer Priority Design ready Status Theme Reach Effort Impact Sele…" at bounding box center [718, 420] width 1436 height 840
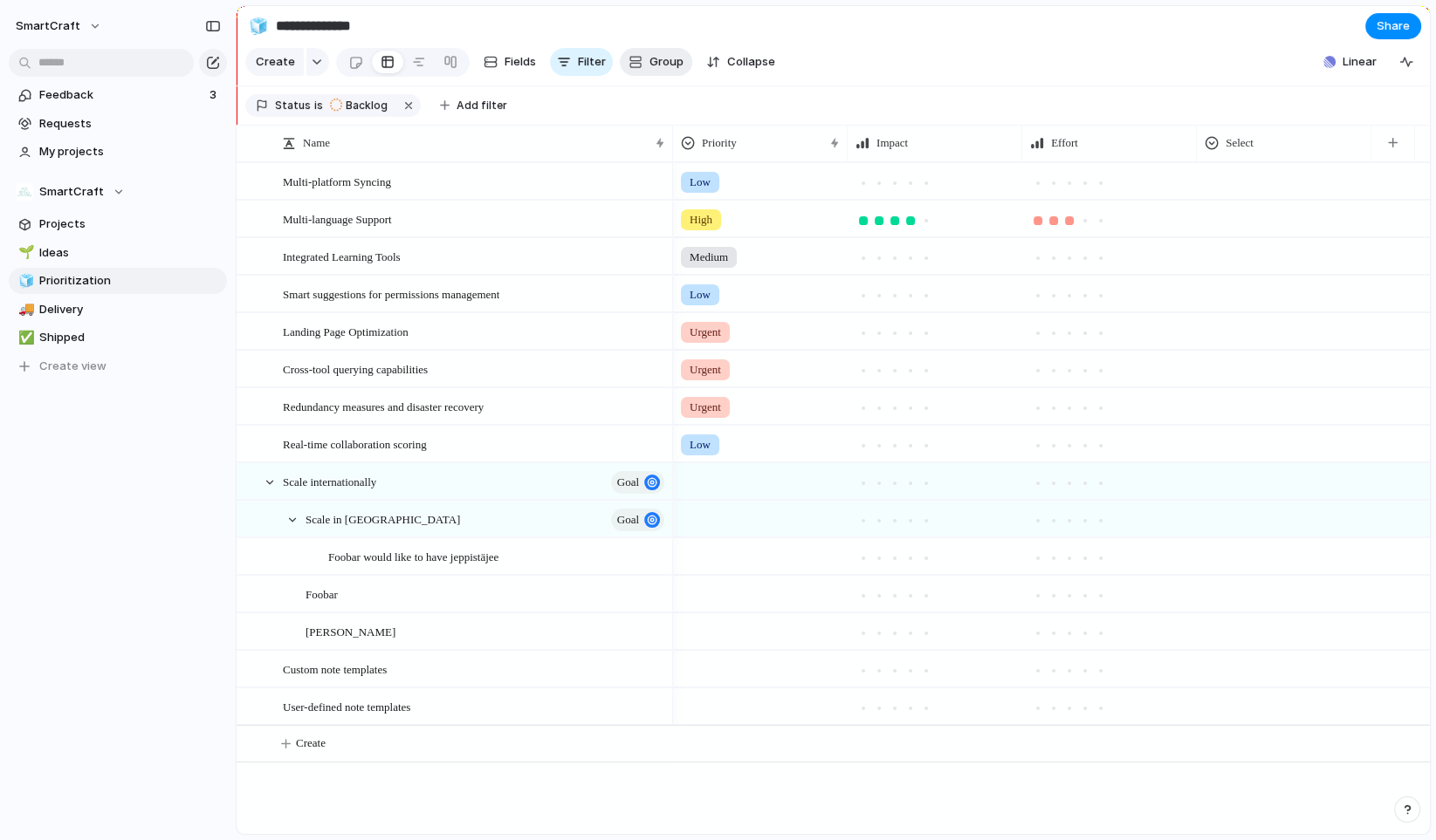
click at [651, 63] on span "Group" at bounding box center [666, 61] width 34 height 17
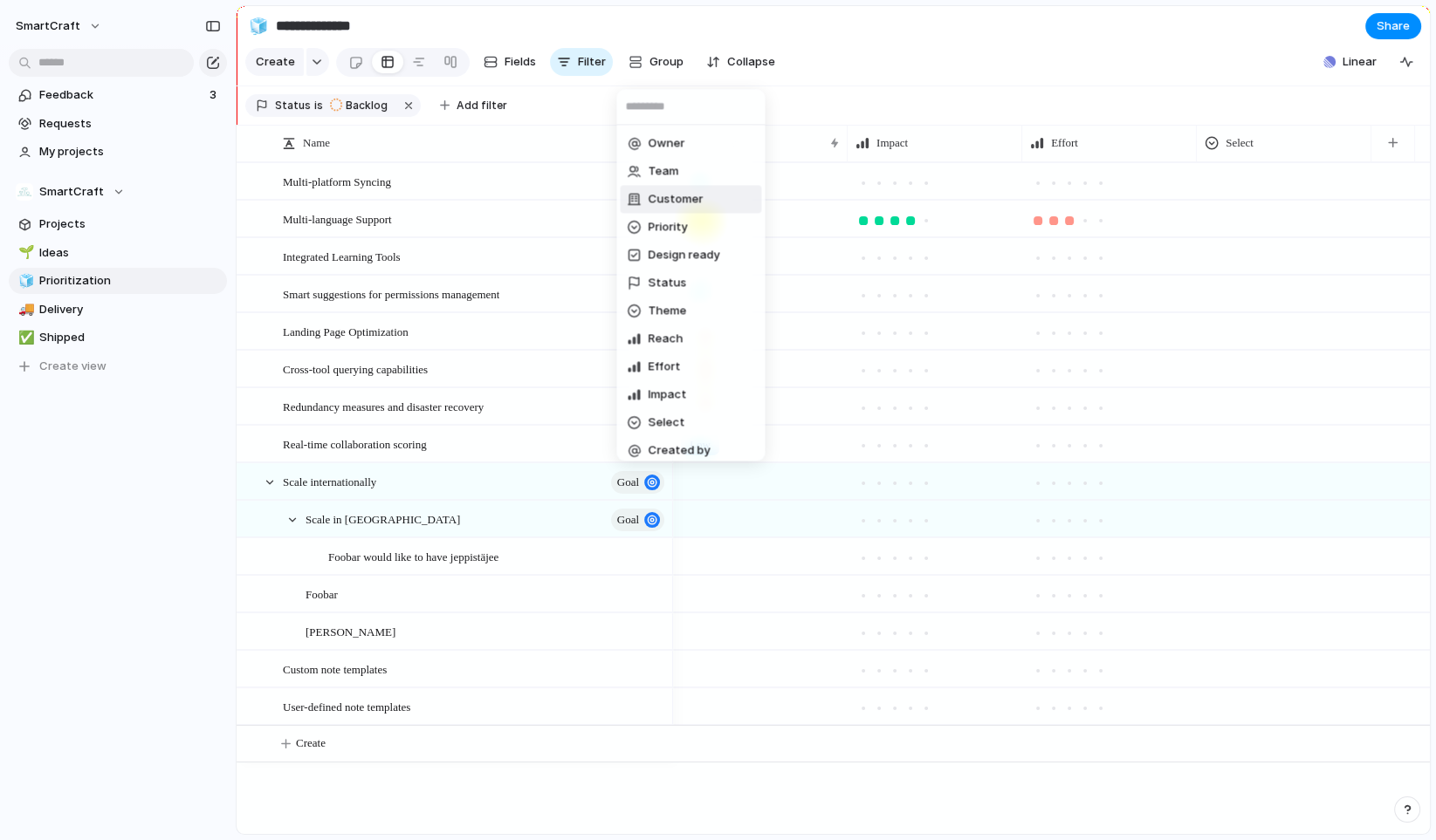
scroll to position [7, 0]
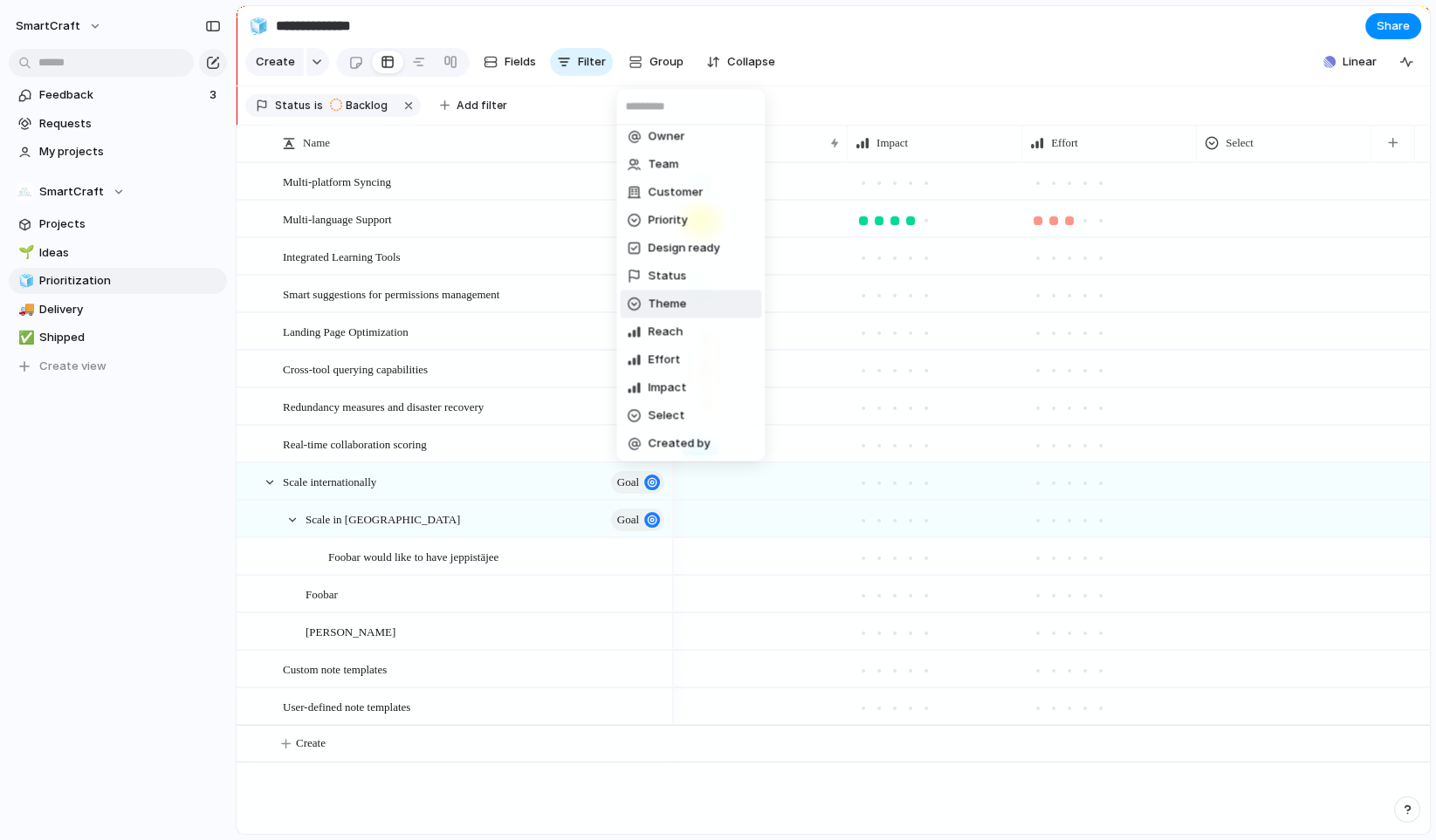
click at [686, 305] on li "Theme" at bounding box center [691, 304] width 141 height 28
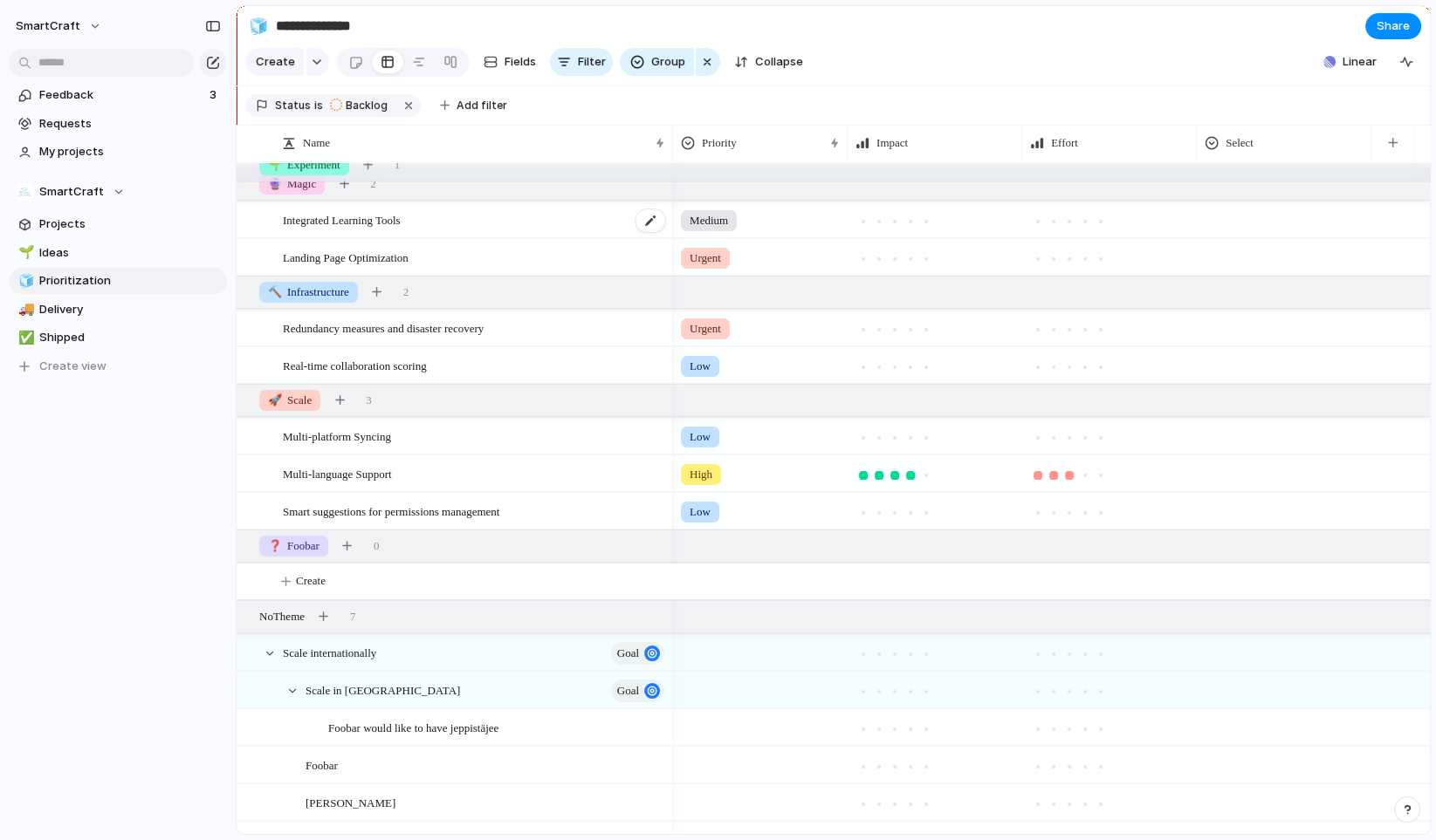
scroll to position [0, 0]
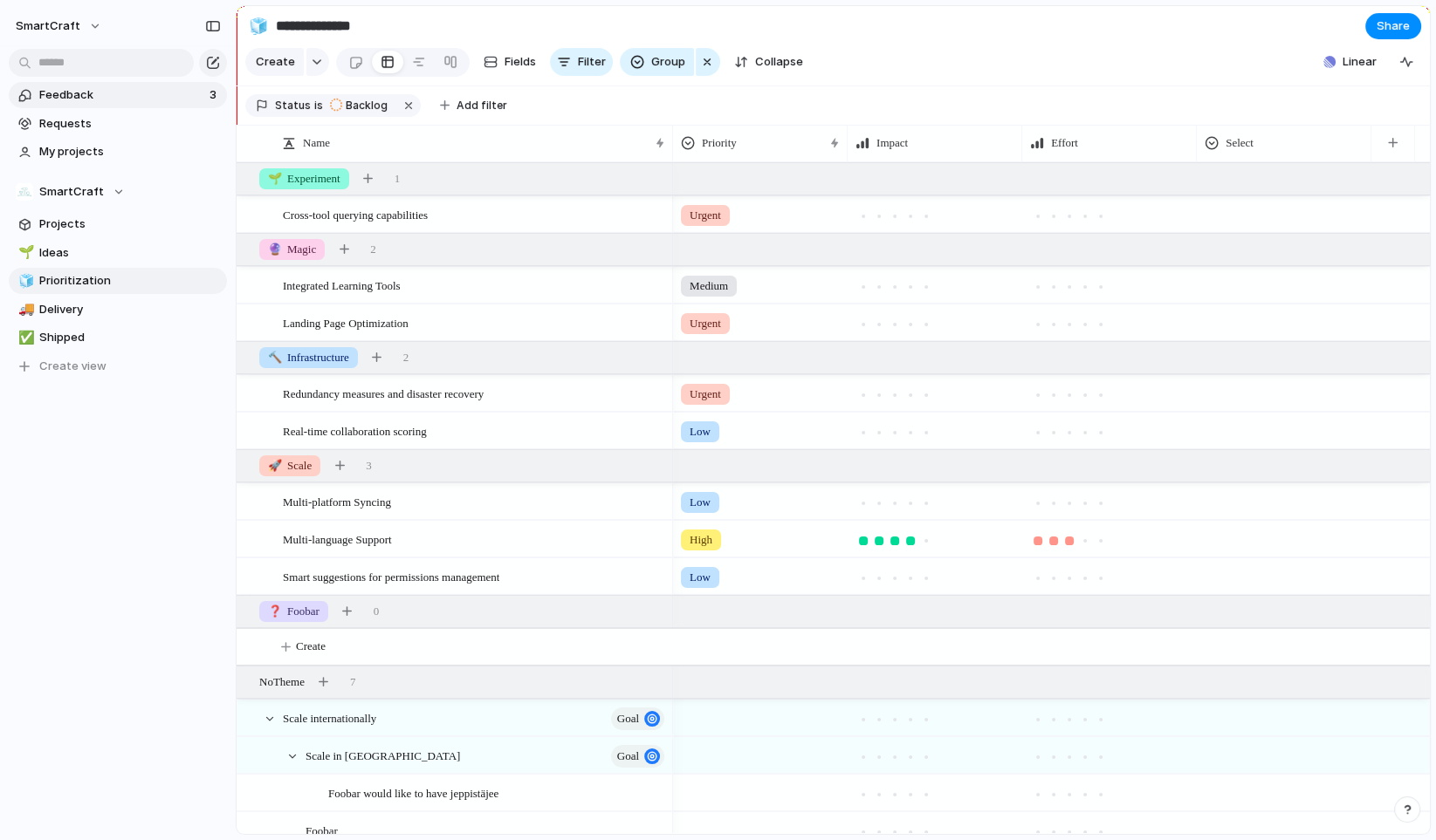
click at [110, 98] on span "Feedback" at bounding box center [122, 94] width 165 height 17
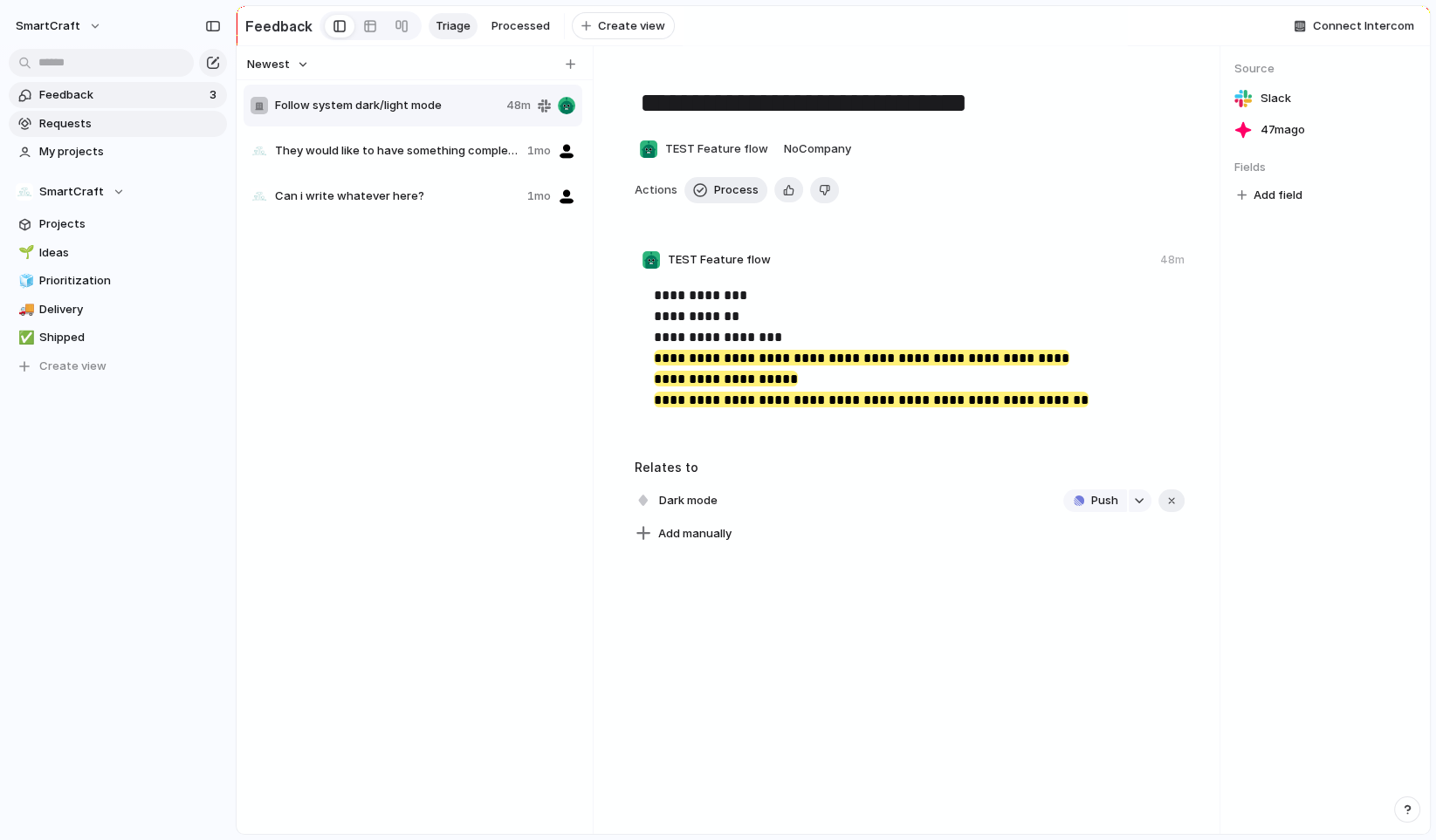
click at [118, 129] on span "Requests" at bounding box center [130, 124] width 182 height 17
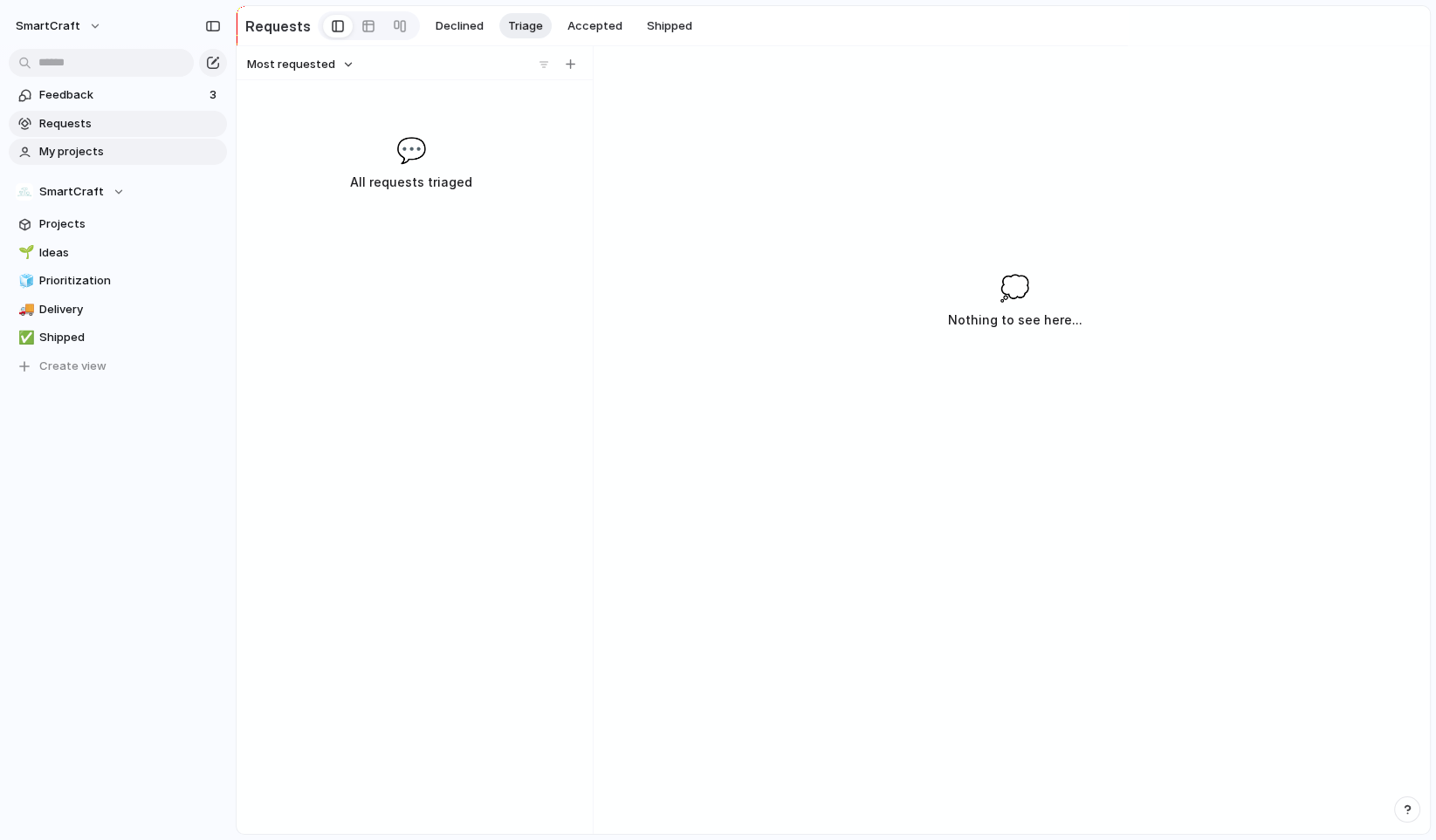
click at [119, 154] on span "My projects" at bounding box center [130, 151] width 182 height 17
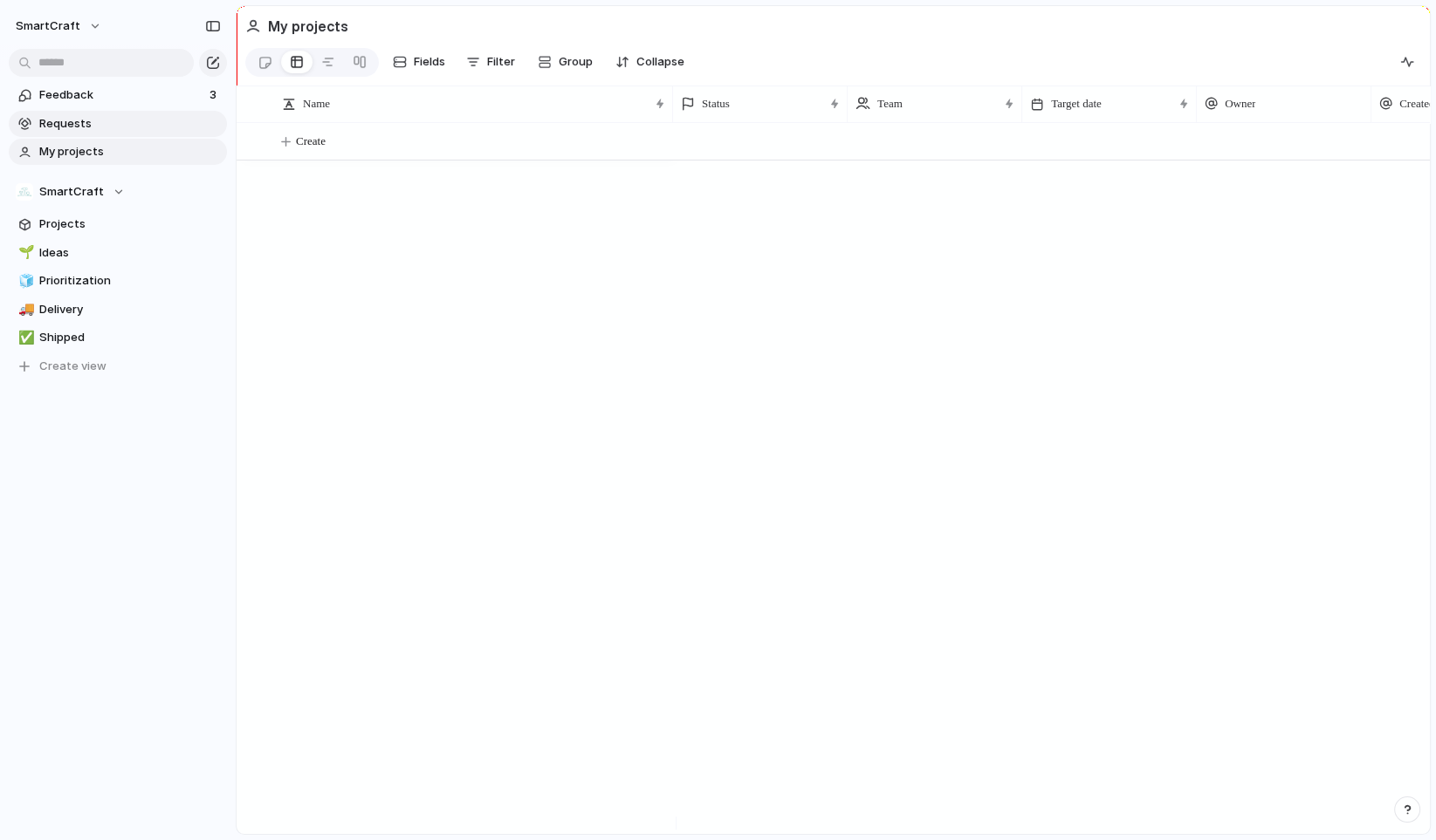
click at [118, 129] on span "Requests" at bounding box center [130, 124] width 182 height 17
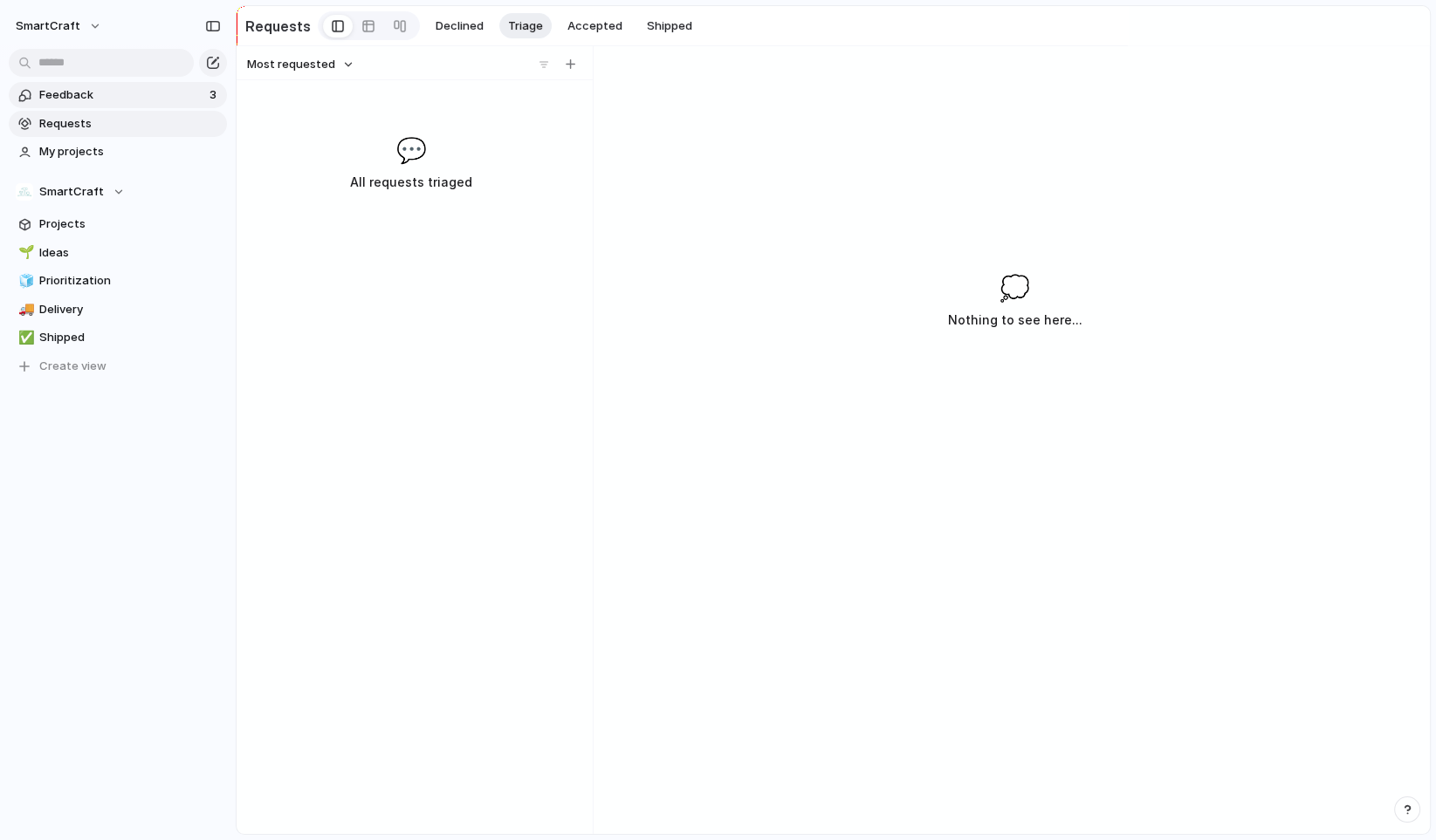
click at [120, 105] on link "Feedback 3" at bounding box center [118, 94] width 218 height 27
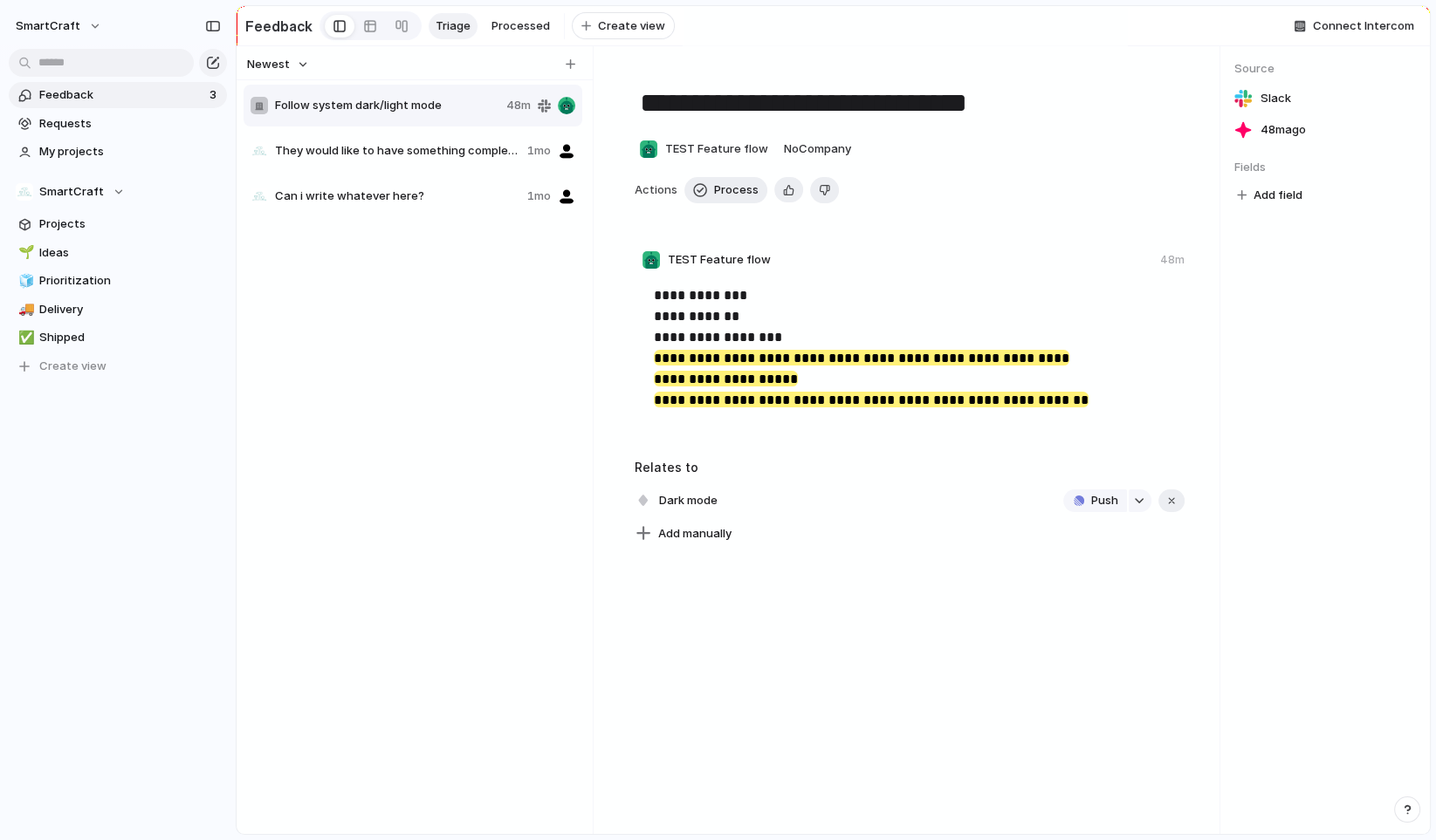
click at [371, 322] on div "Follow system dark/light mode 48m They would like to have something completely …" at bounding box center [414, 452] width 342 height 740
